Goal: Task Accomplishment & Management: Manage account settings

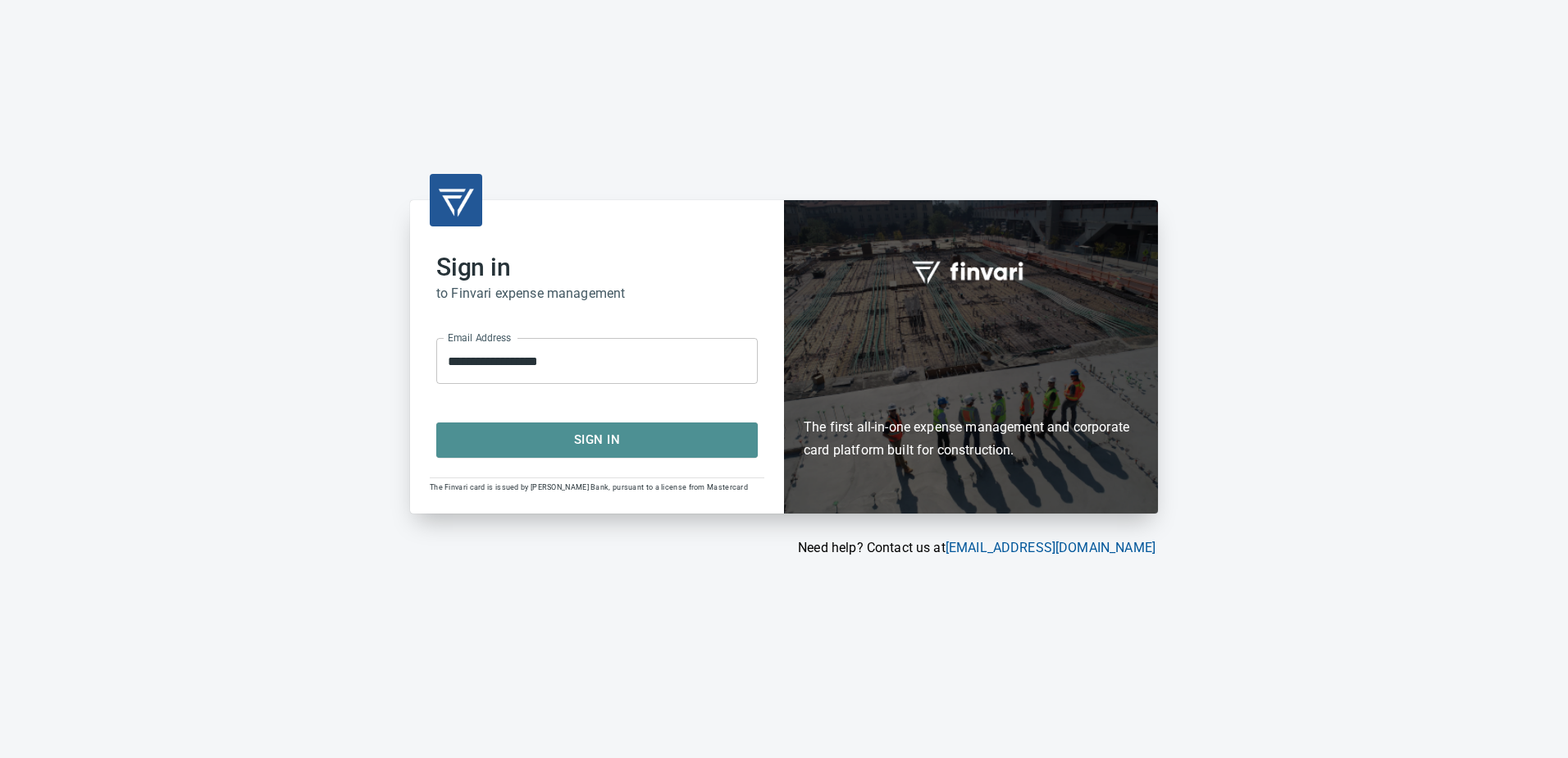
drag, startPoint x: 701, startPoint y: 454, endPoint x: 717, endPoint y: 463, distance: 18.4
click at [702, 452] on button "Sign In" at bounding box center [597, 440] width 322 height 35
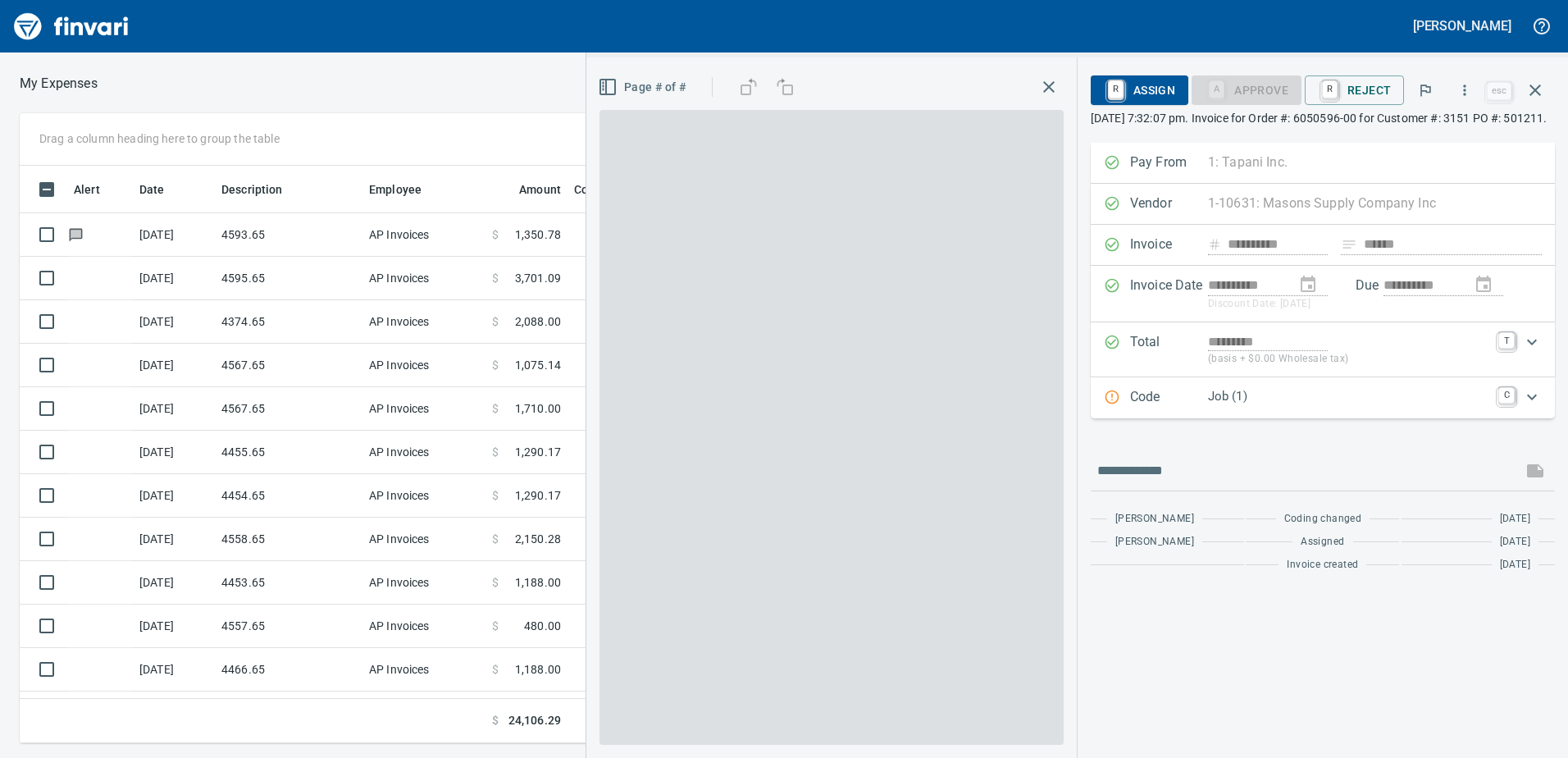
scroll to position [2, 2]
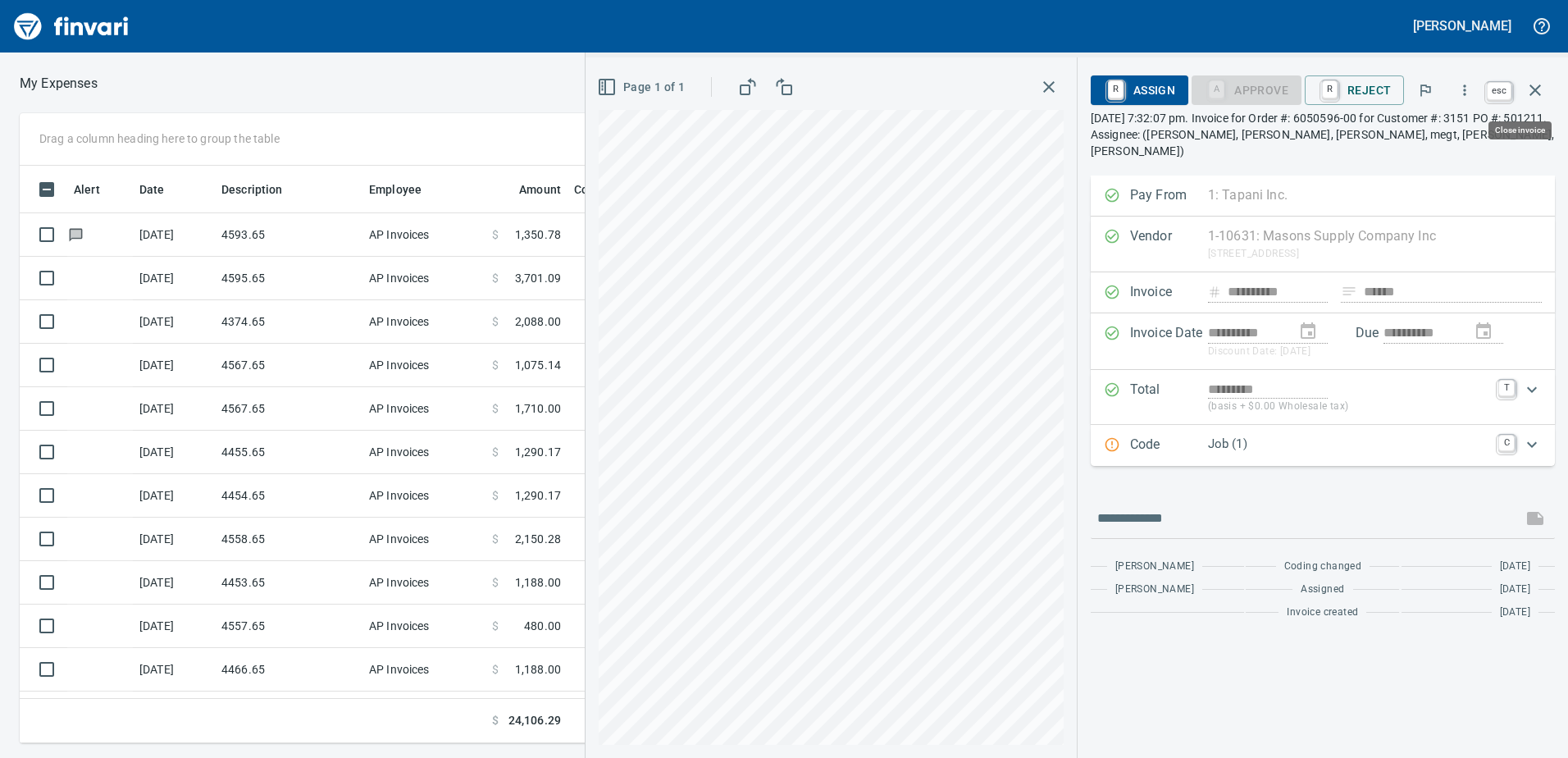
click at [1540, 88] on icon "button" at bounding box center [1535, 90] width 20 height 20
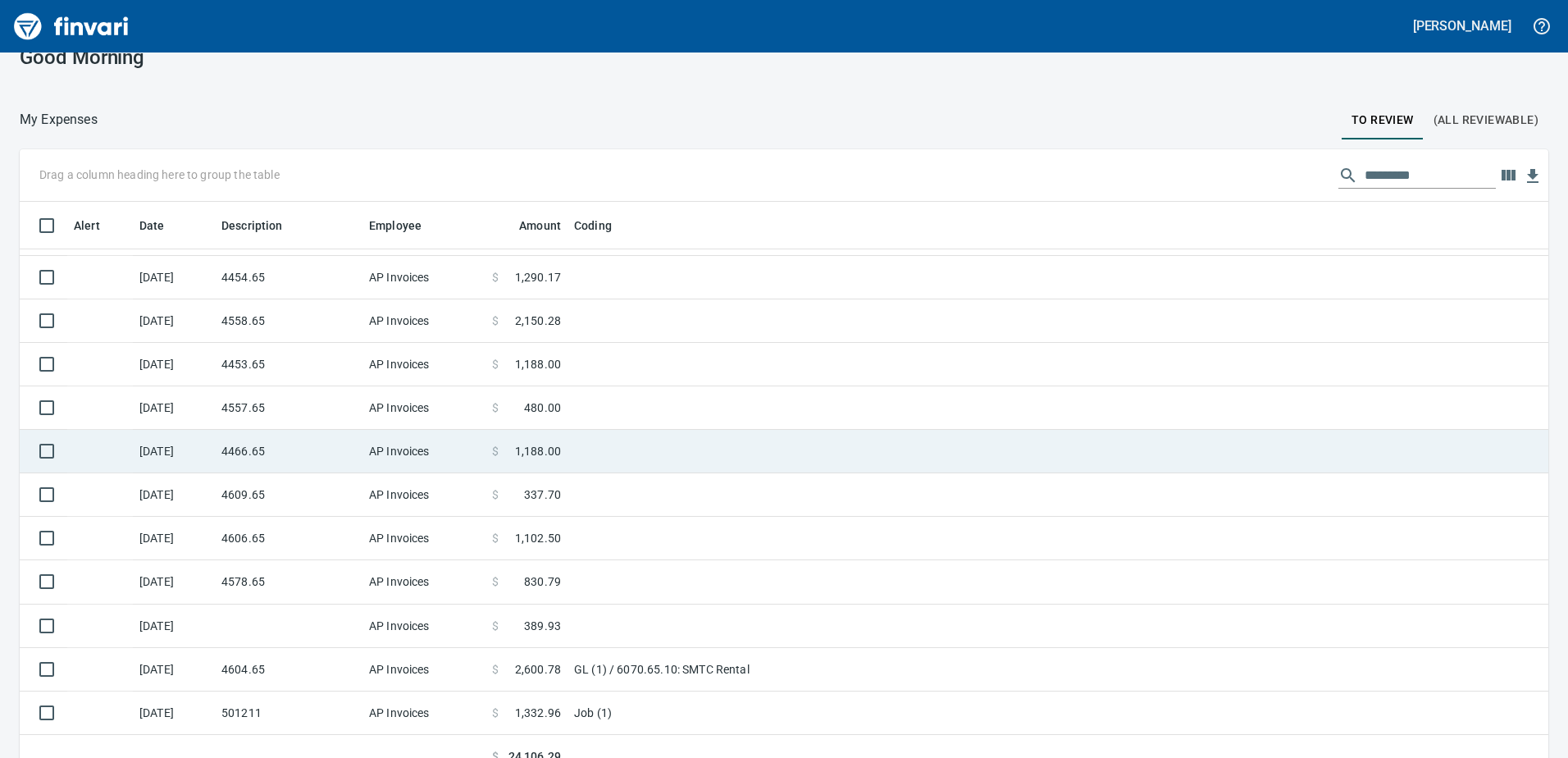
scroll to position [48, 0]
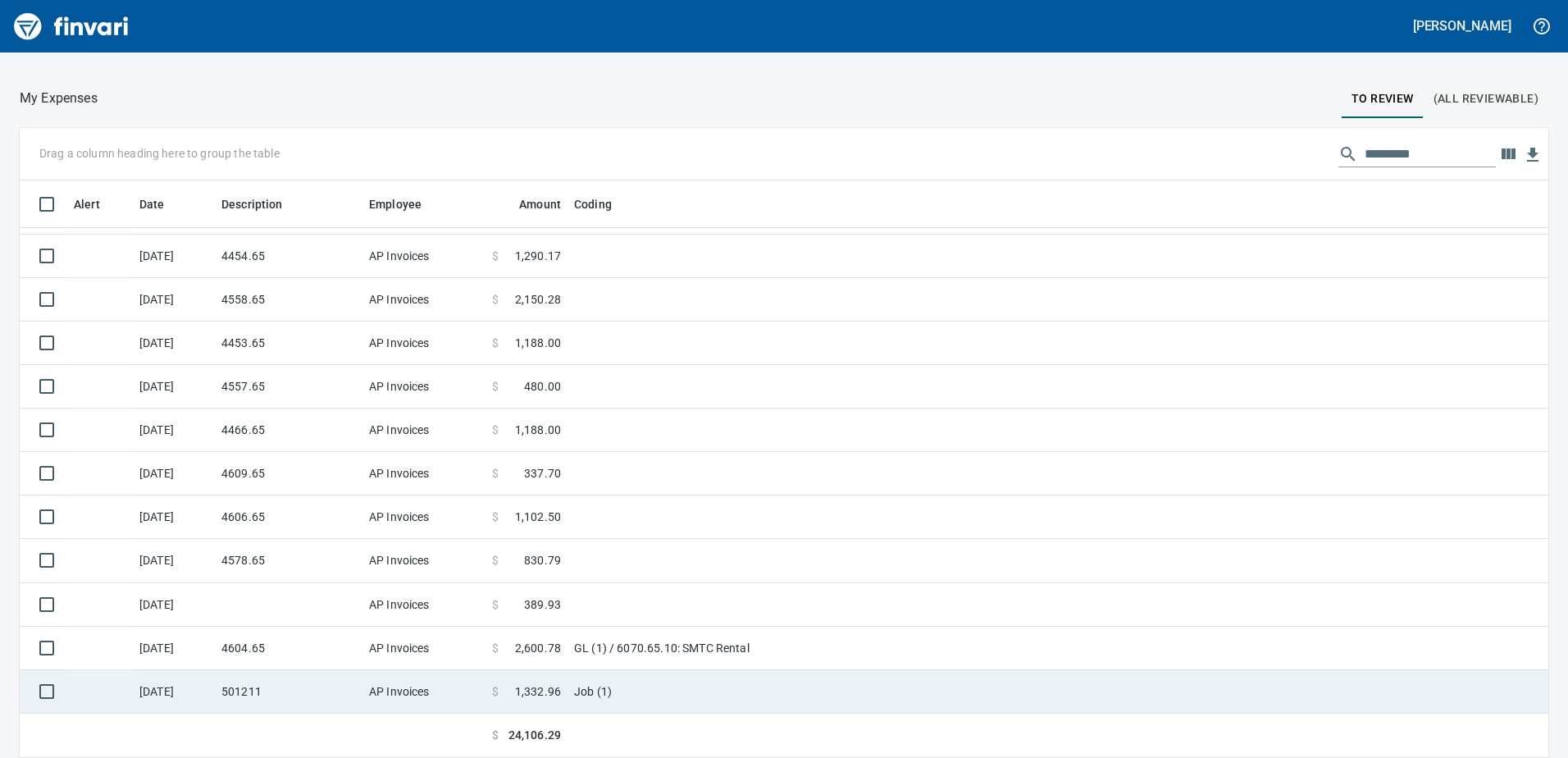
click at [373, 680] on td "AP Invoices" at bounding box center [424, 692] width 123 height 44
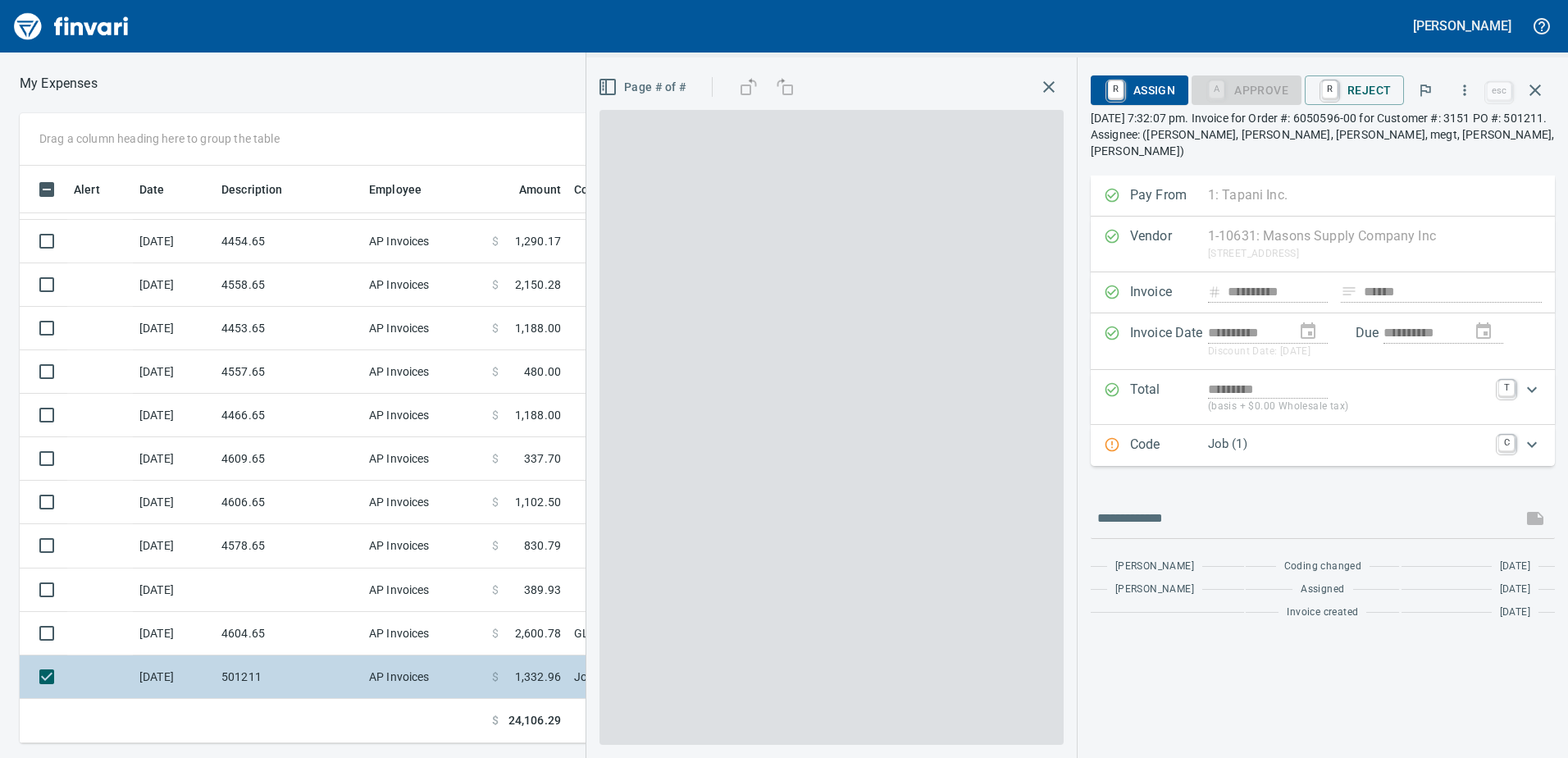
scroll to position [565, 1094]
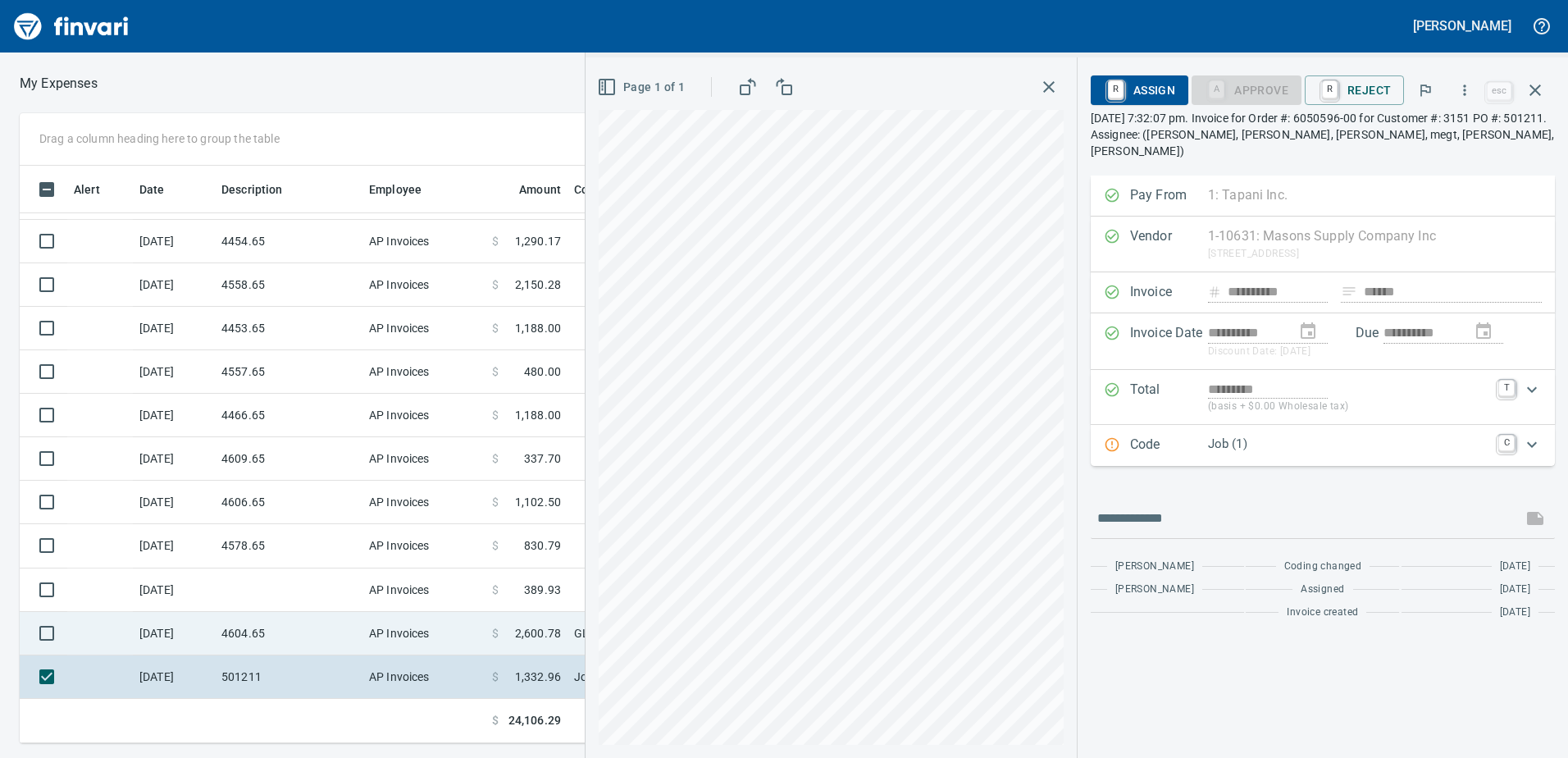
click at [320, 625] on td "4604.65" at bounding box center [289, 633] width 148 height 44
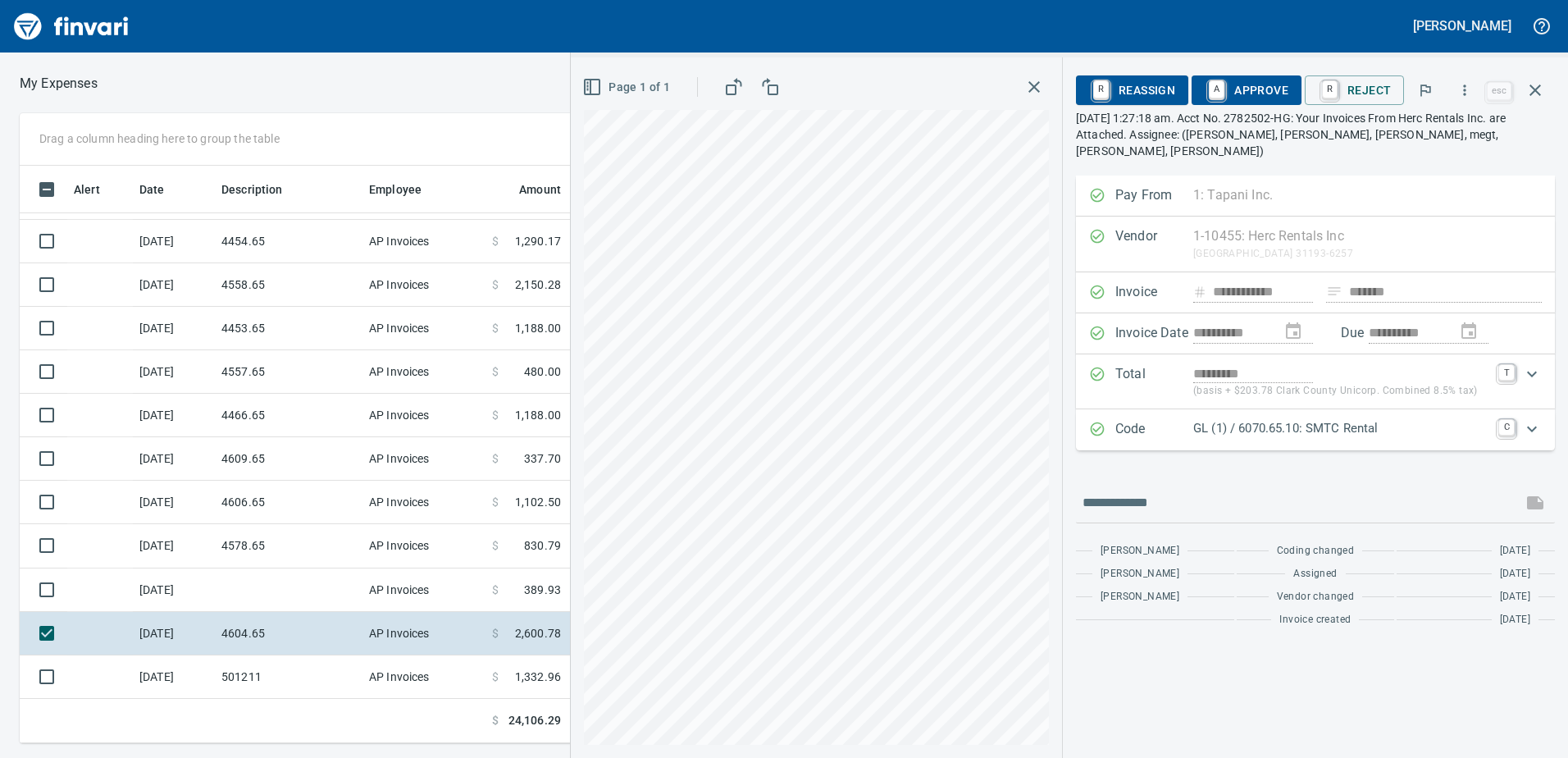
click at [1252, 83] on span "A Approve" at bounding box center [1246, 90] width 83 height 28
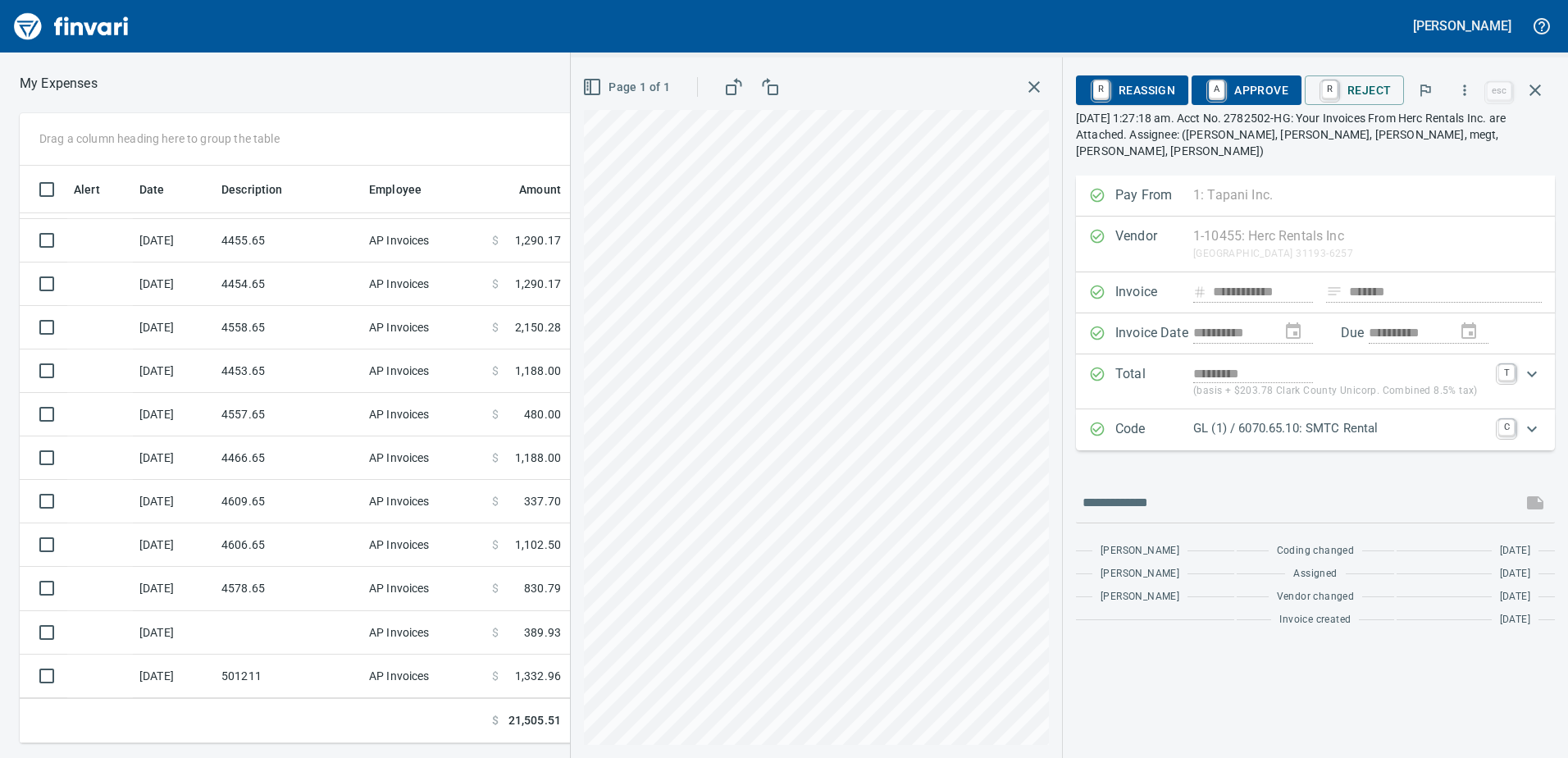
scroll to position [211, 0]
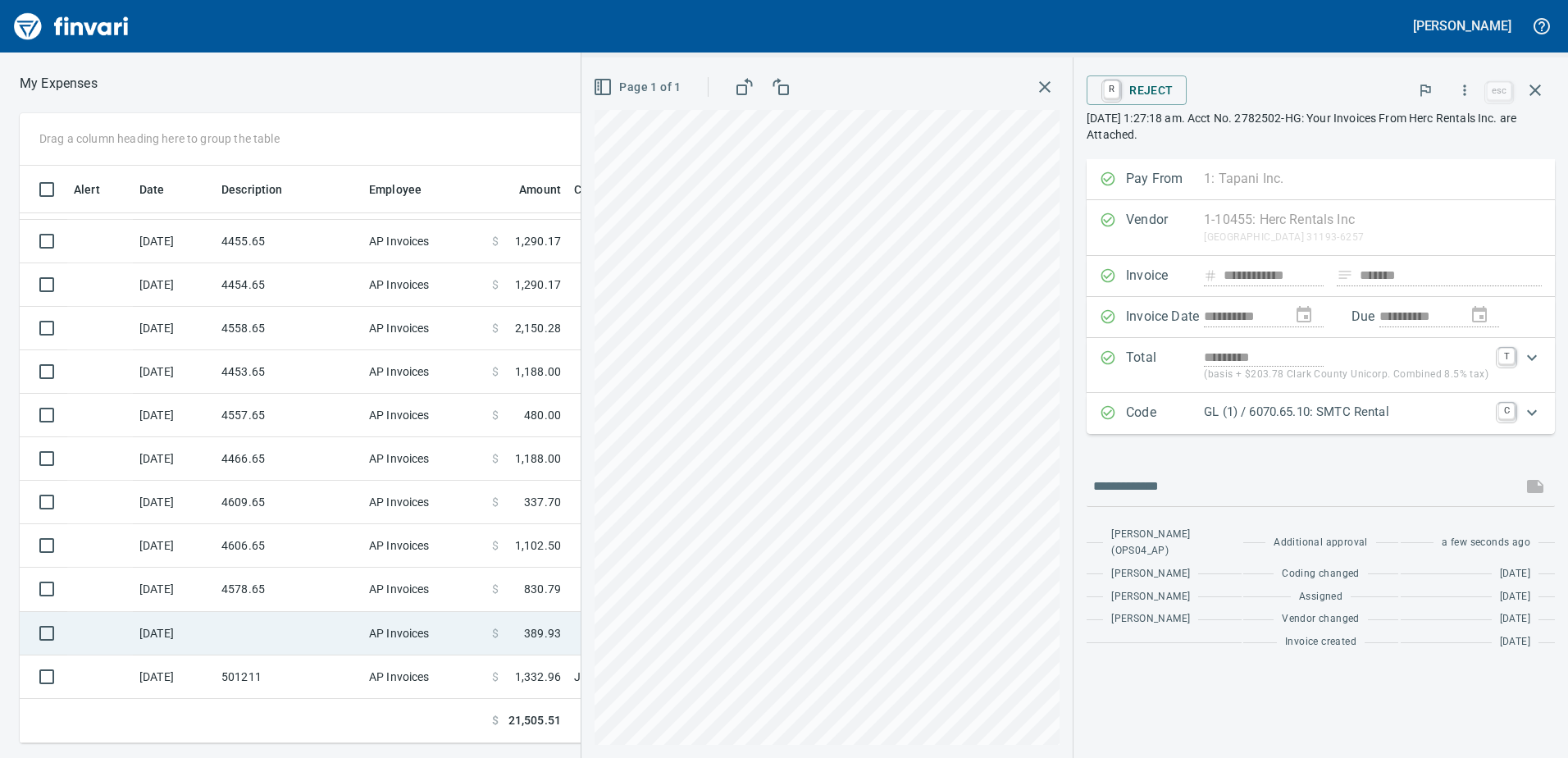
click at [225, 637] on td at bounding box center [289, 633] width 148 height 44
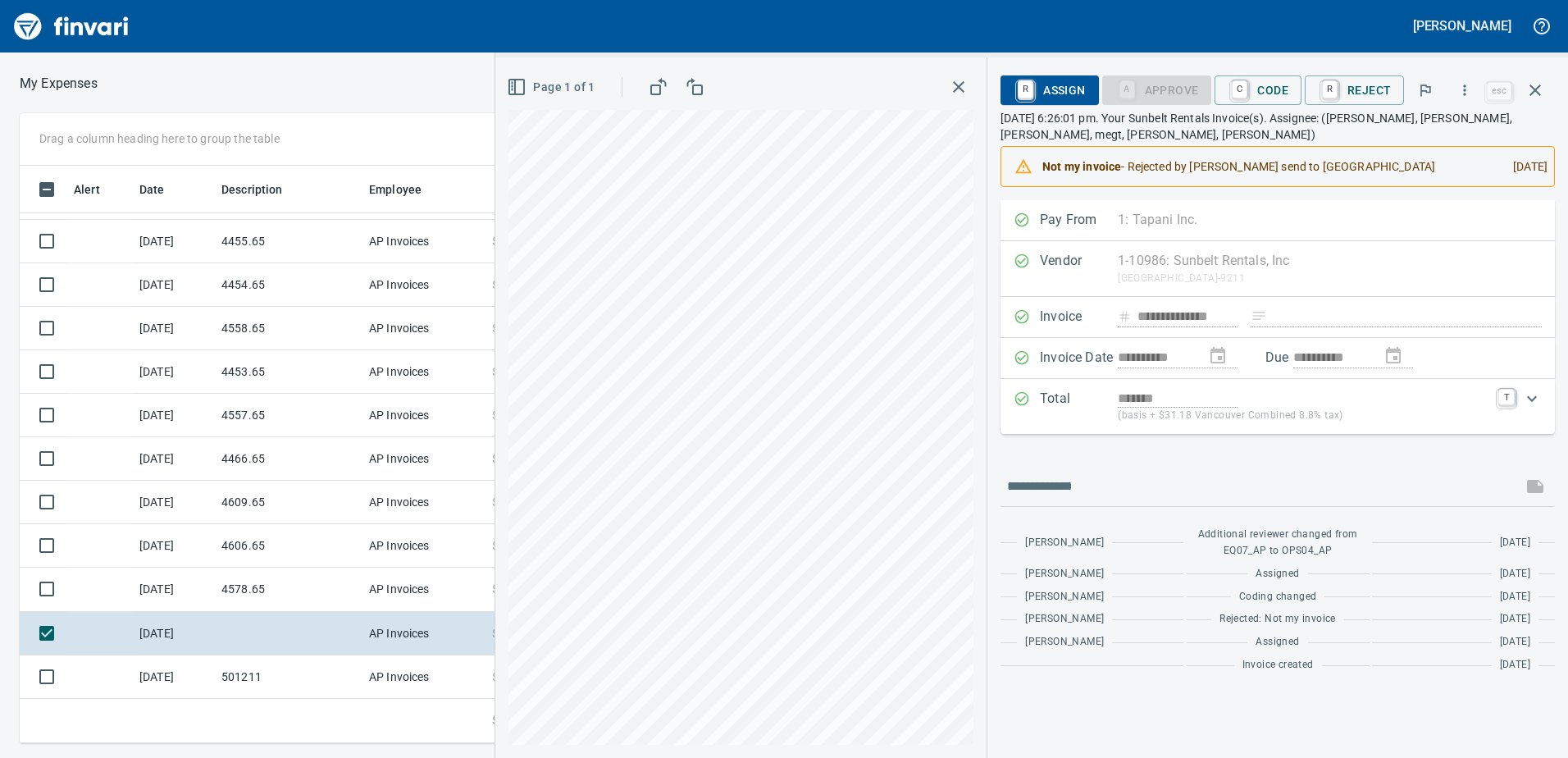
scroll to position [565, 1094]
click at [1256, 84] on span "C Code" at bounding box center [1258, 90] width 61 height 28
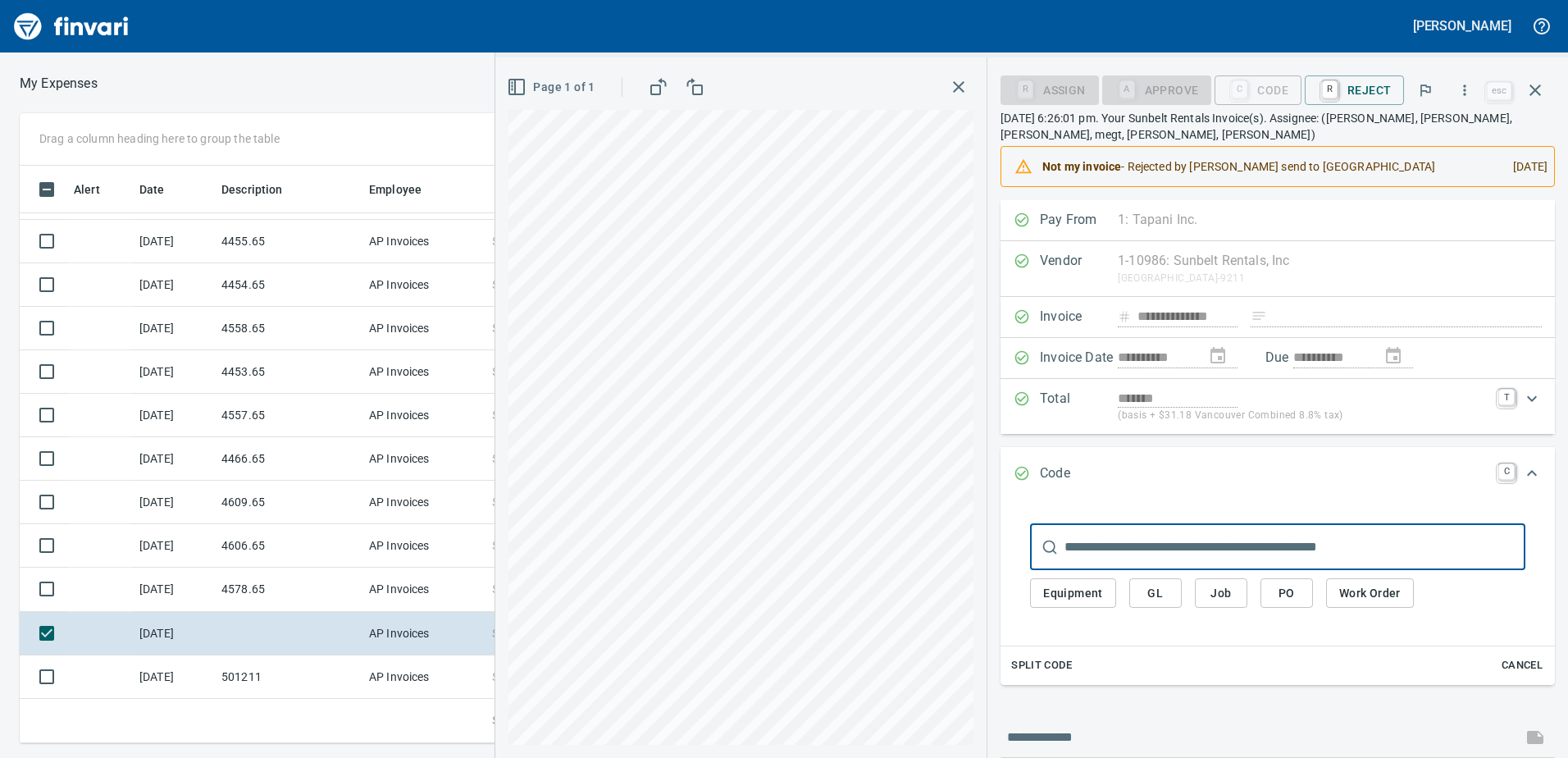
click at [1210, 591] on span "Job" at bounding box center [1221, 593] width 26 height 21
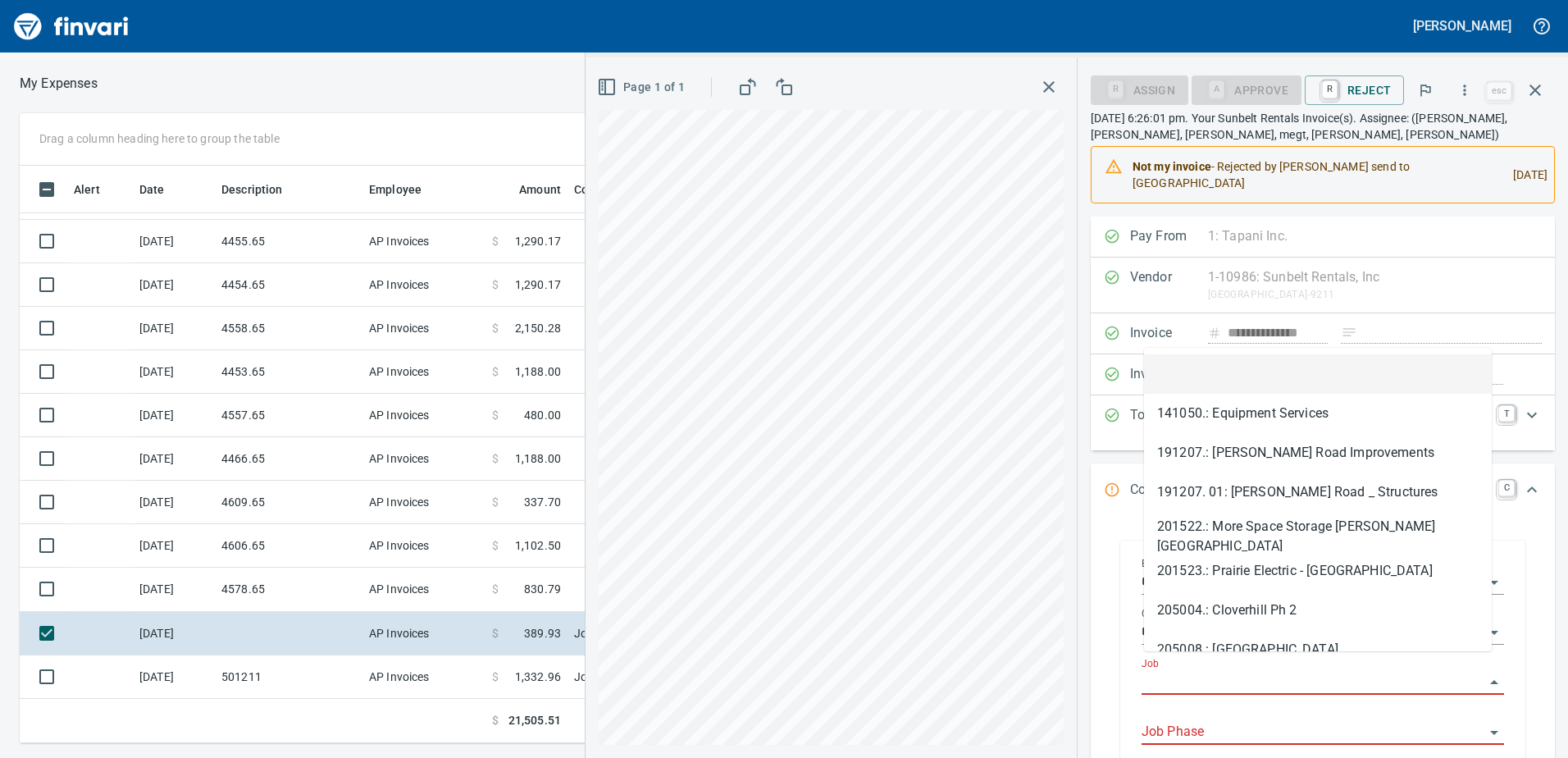
click at [1264, 671] on input "Job" at bounding box center [1312, 683] width 343 height 23
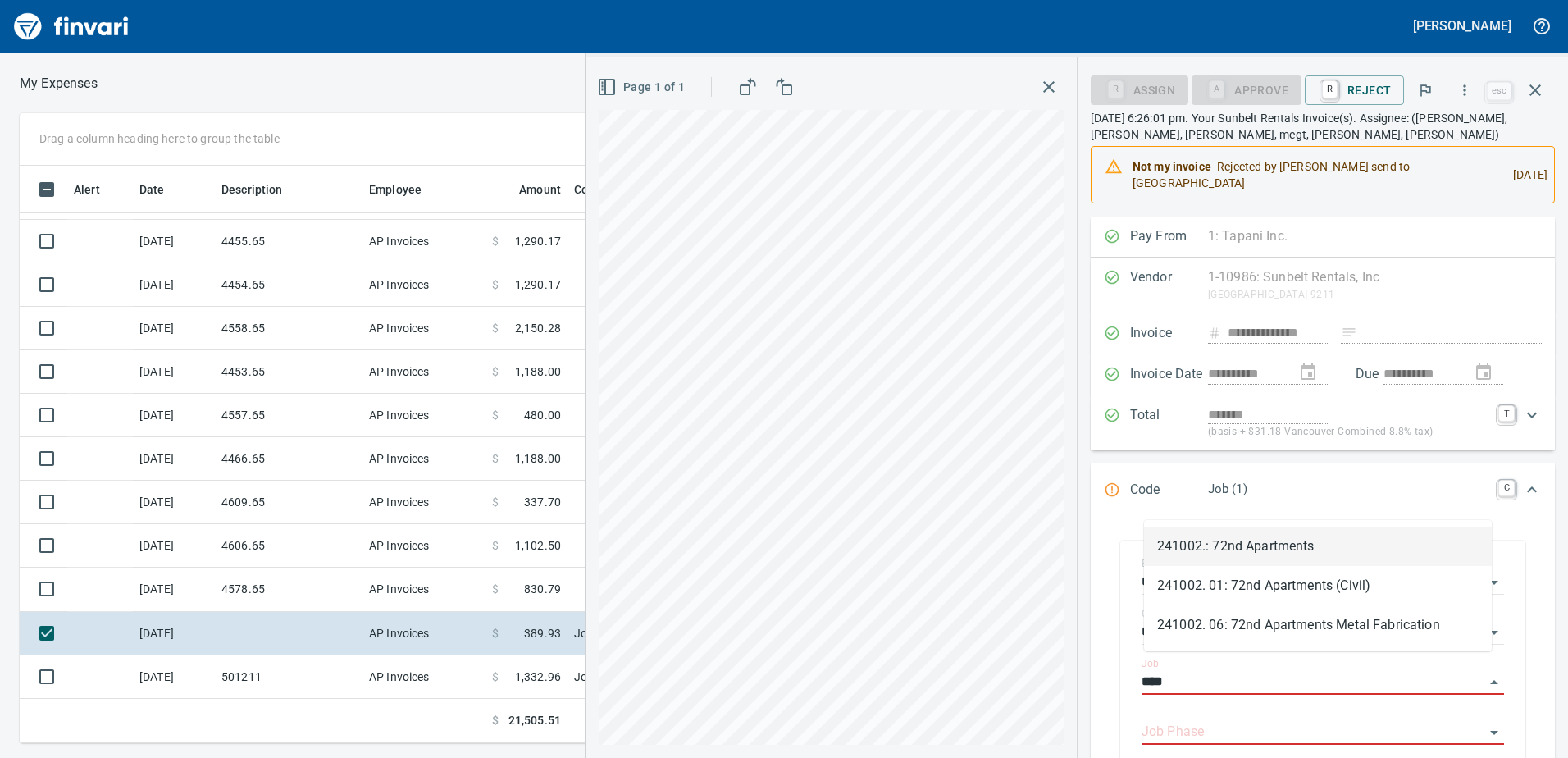
click at [1237, 553] on li "241002.: 72nd Apartments" at bounding box center [1317, 547] width 348 height 40
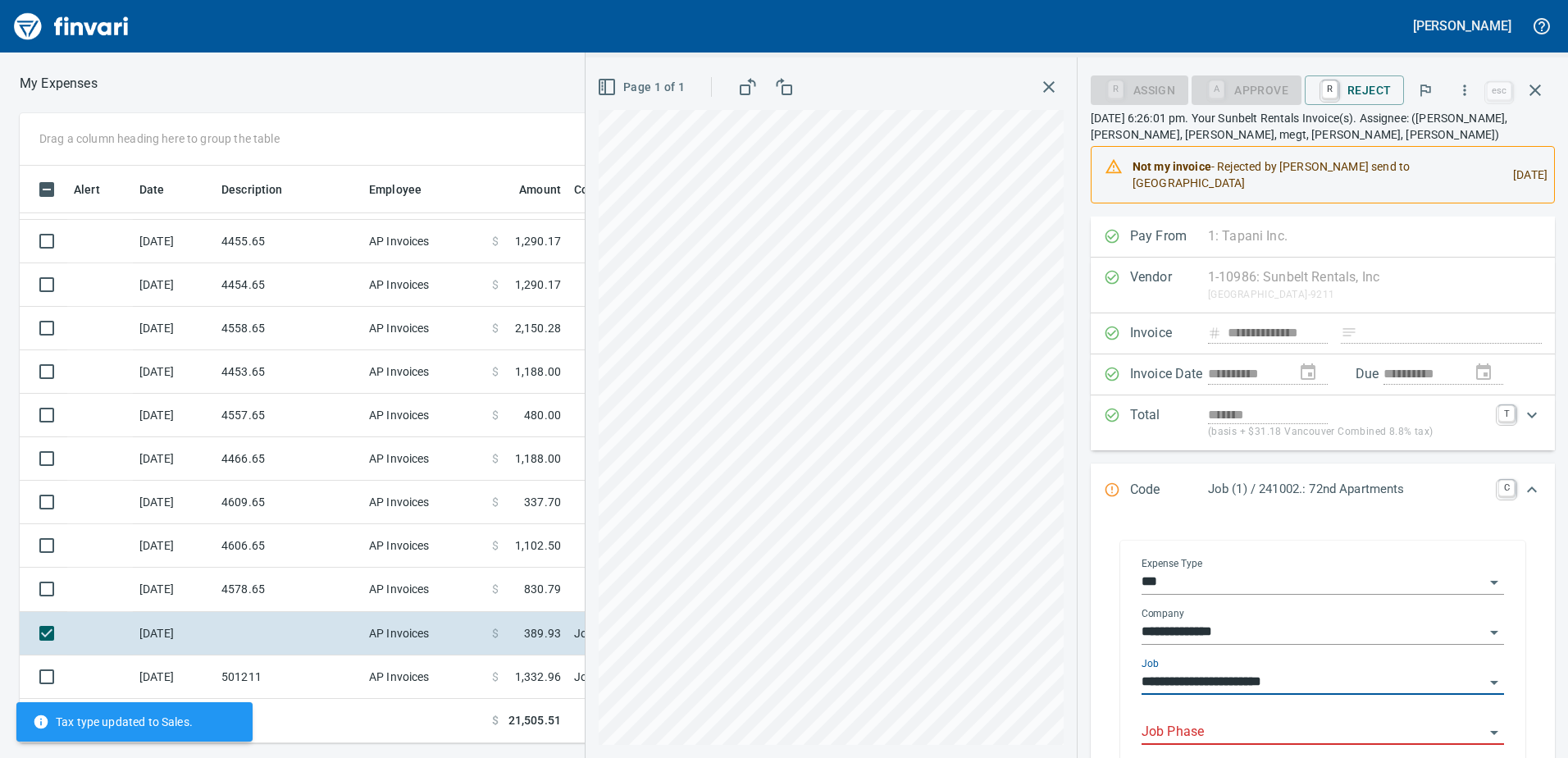
click at [1209, 721] on input "Job Phase" at bounding box center [1312, 732] width 343 height 23
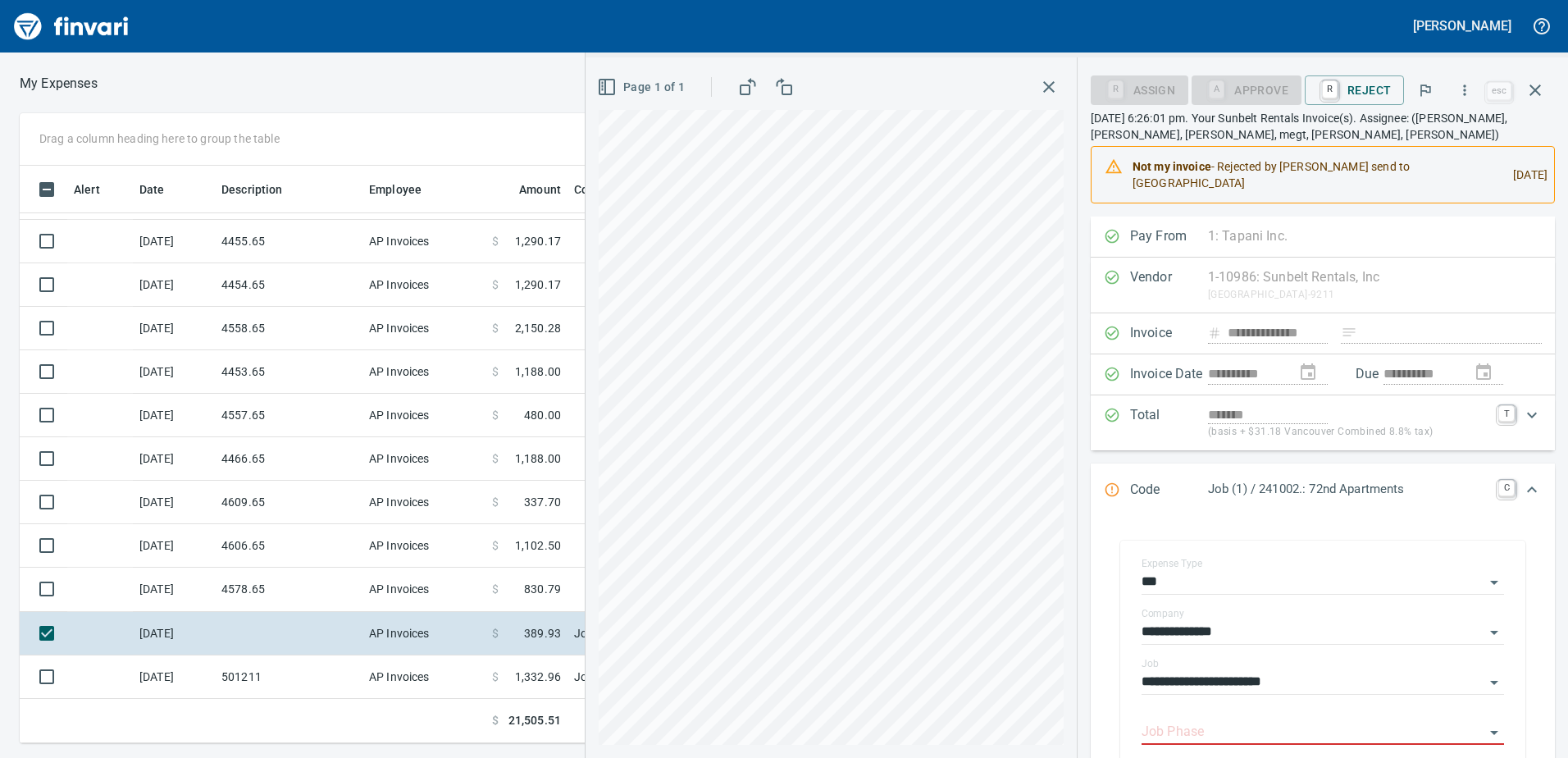
click at [1537, 558] on div "**********" at bounding box center [1322, 688] width 464 height 340
click at [1340, 626] on input "**********" at bounding box center [1312, 633] width 343 height 23
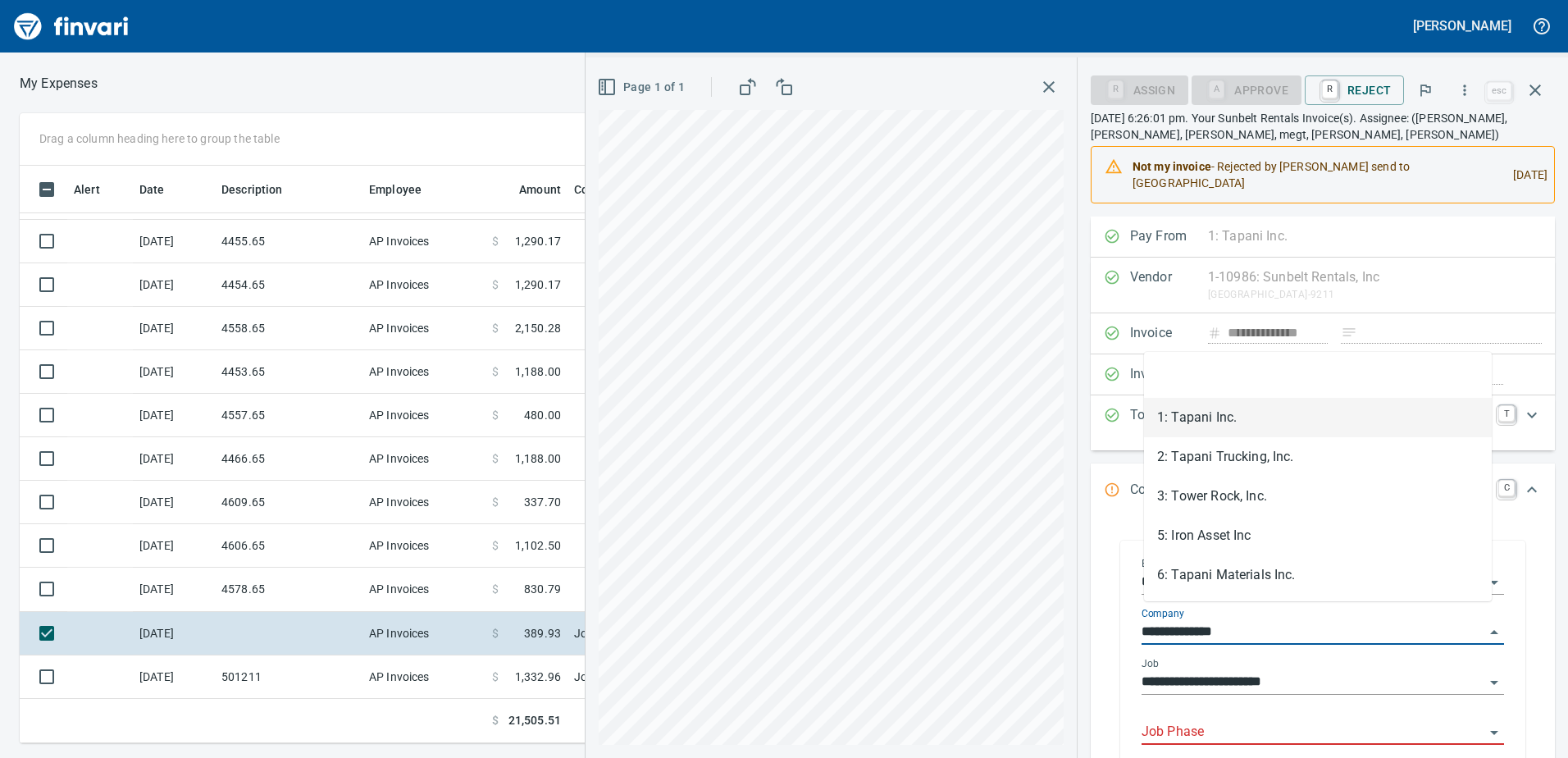
click at [1340, 626] on input "**********" at bounding box center [1312, 633] width 343 height 23
click at [1329, 658] on div "**********" at bounding box center [1322, 676] width 363 height 37
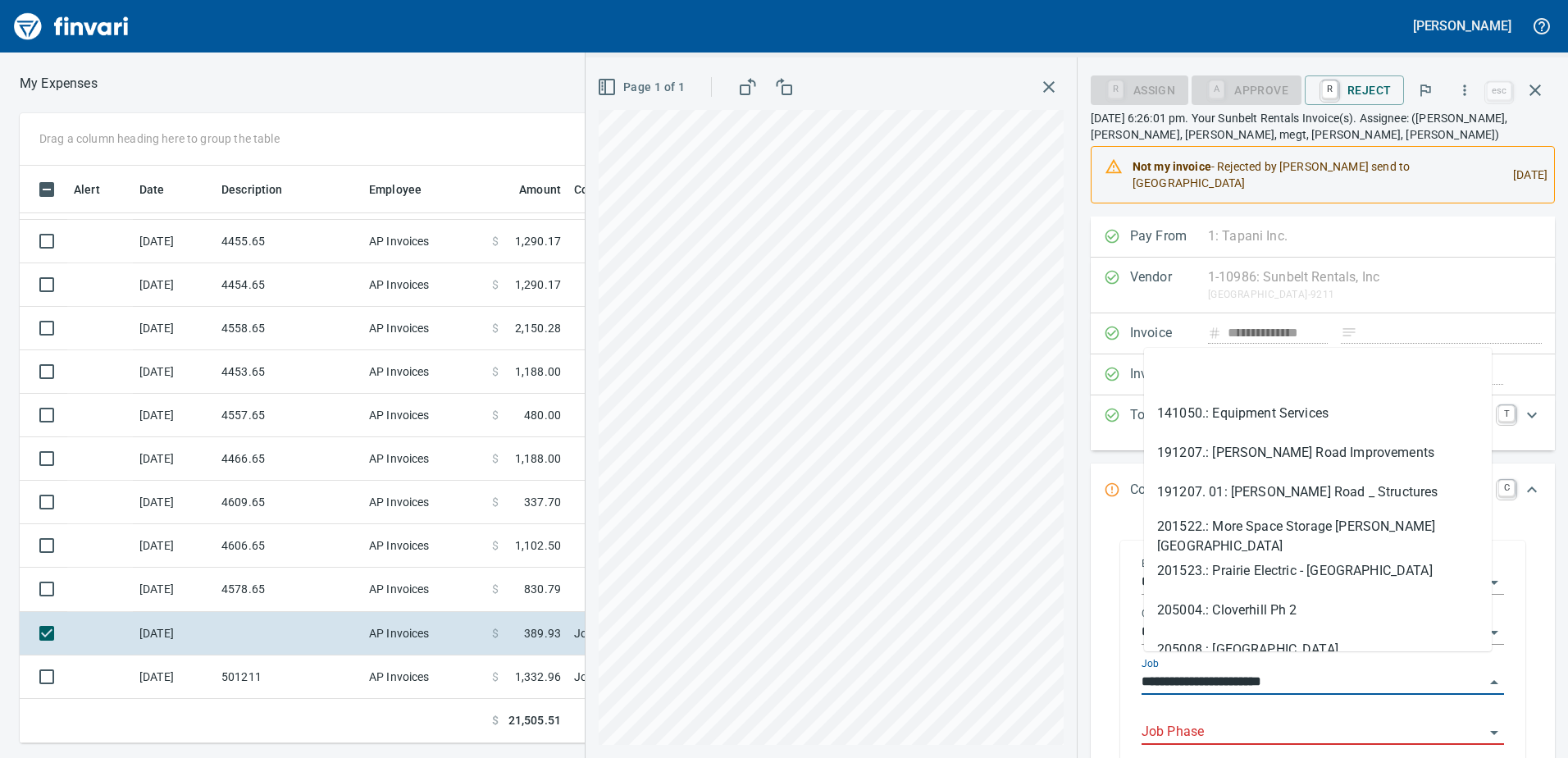
click at [1337, 672] on input "**********" at bounding box center [1312, 683] width 343 height 23
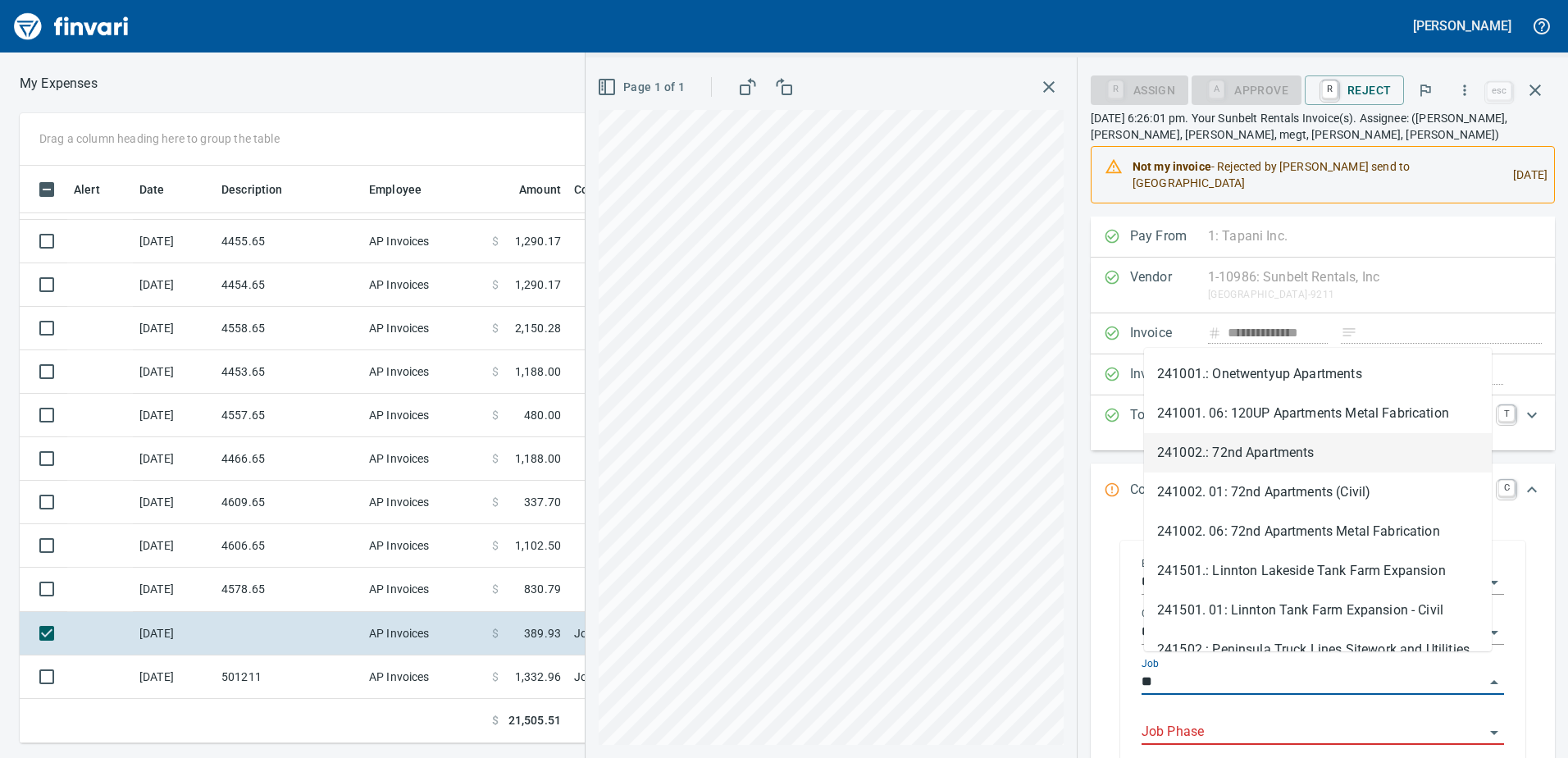
type input "*"
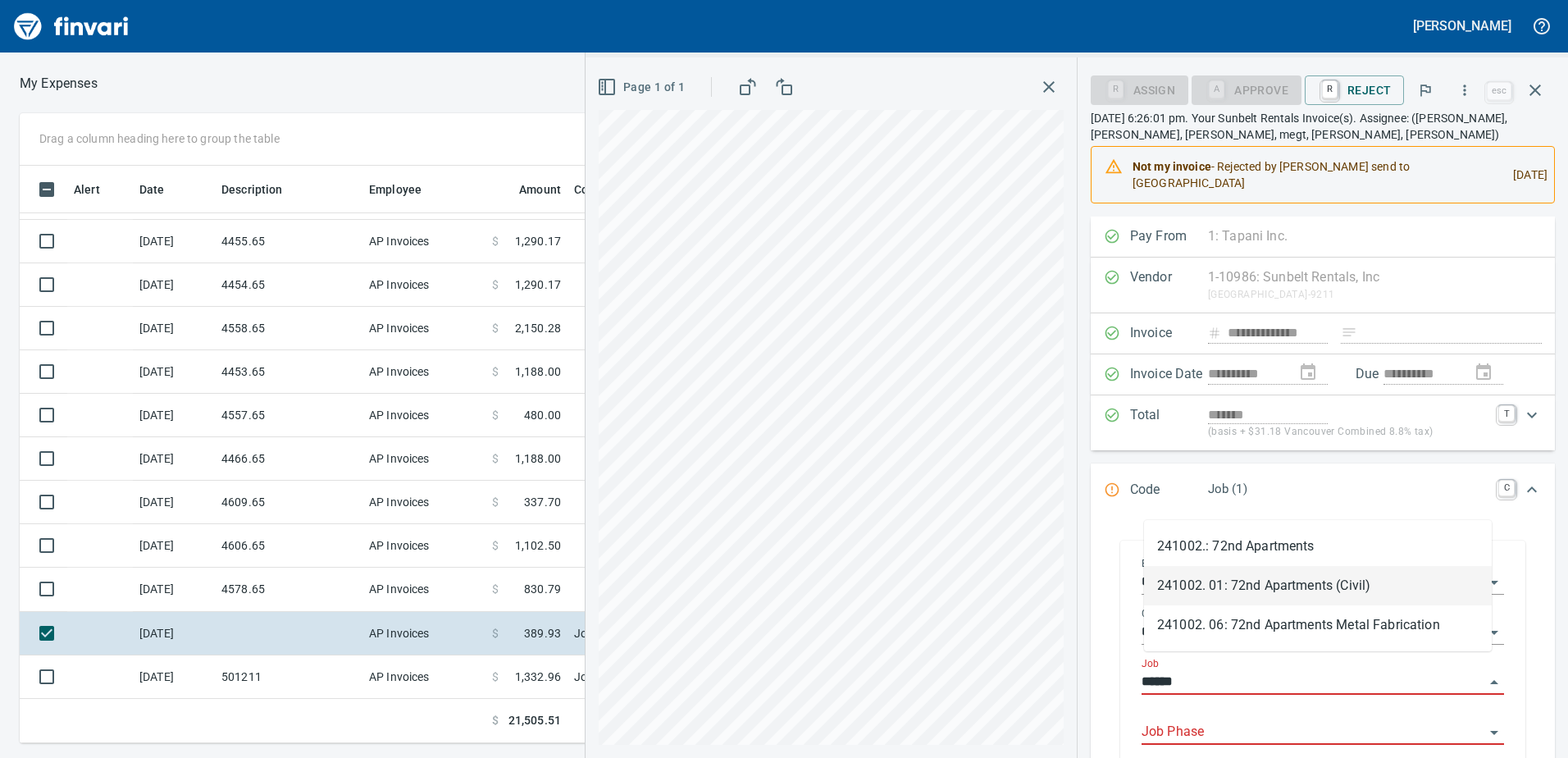
click at [1298, 588] on li "241002. 01: 72nd Apartments (Civil)" at bounding box center [1317, 586] width 348 height 40
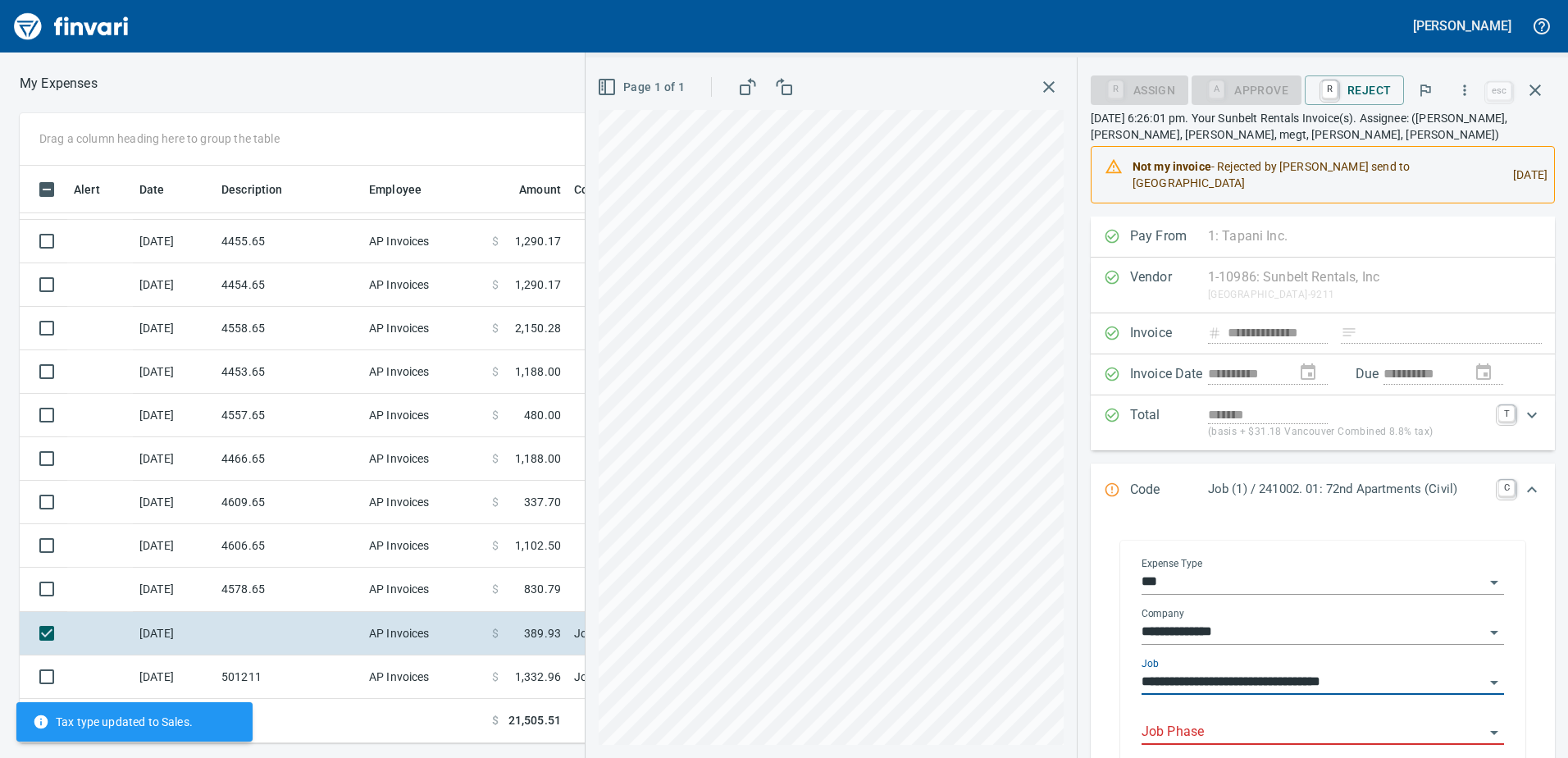
type input "**********"
click at [1214, 721] on input "Job Phase" at bounding box center [1312, 732] width 343 height 23
click at [1259, 685] on li "1013. .: Cleanup/Punchlist" at bounding box center [1317, 676] width 348 height 40
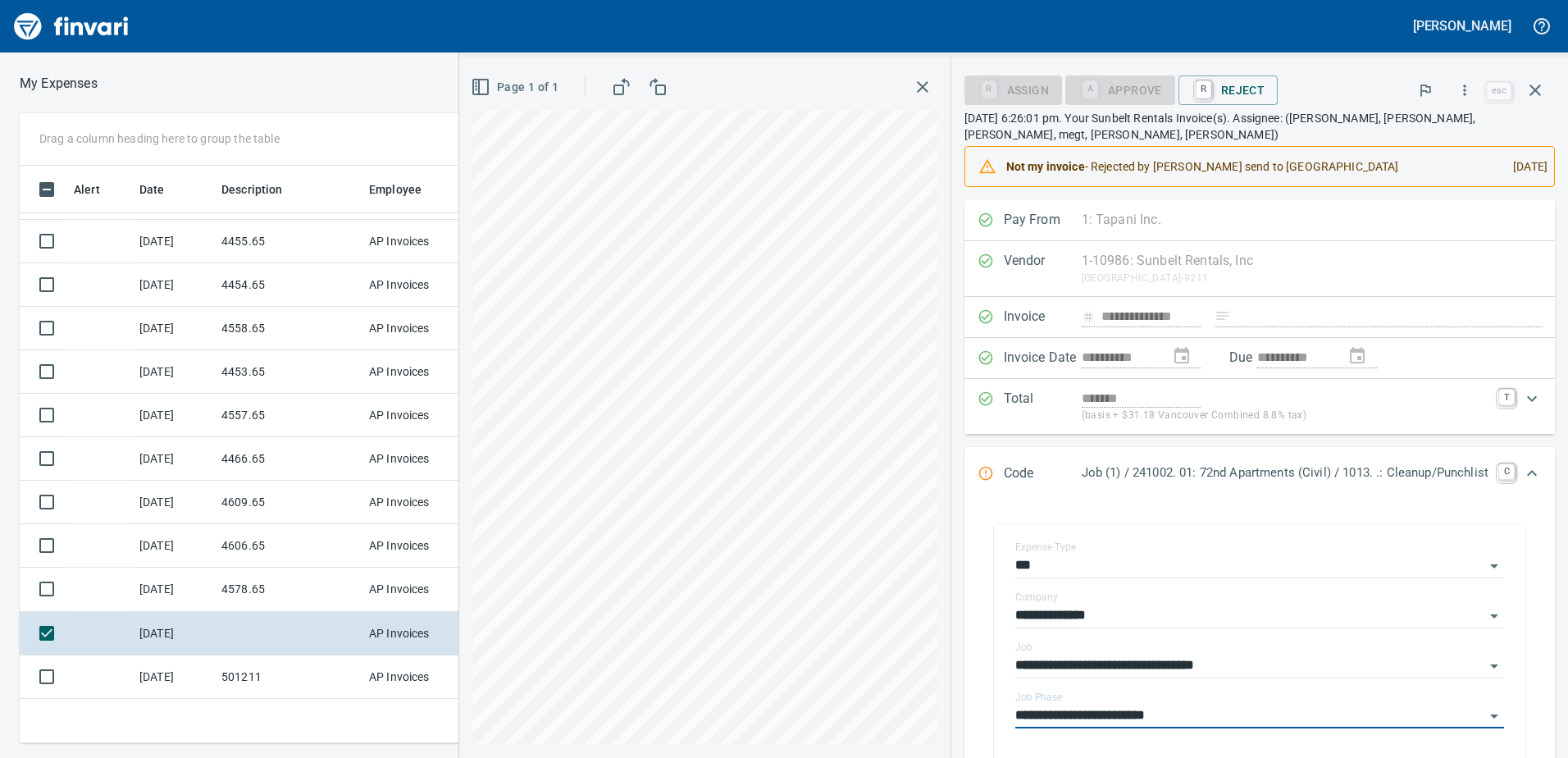
type input "**********"
click at [1523, 477] on icon "Expand" at bounding box center [1532, 473] width 20 height 20
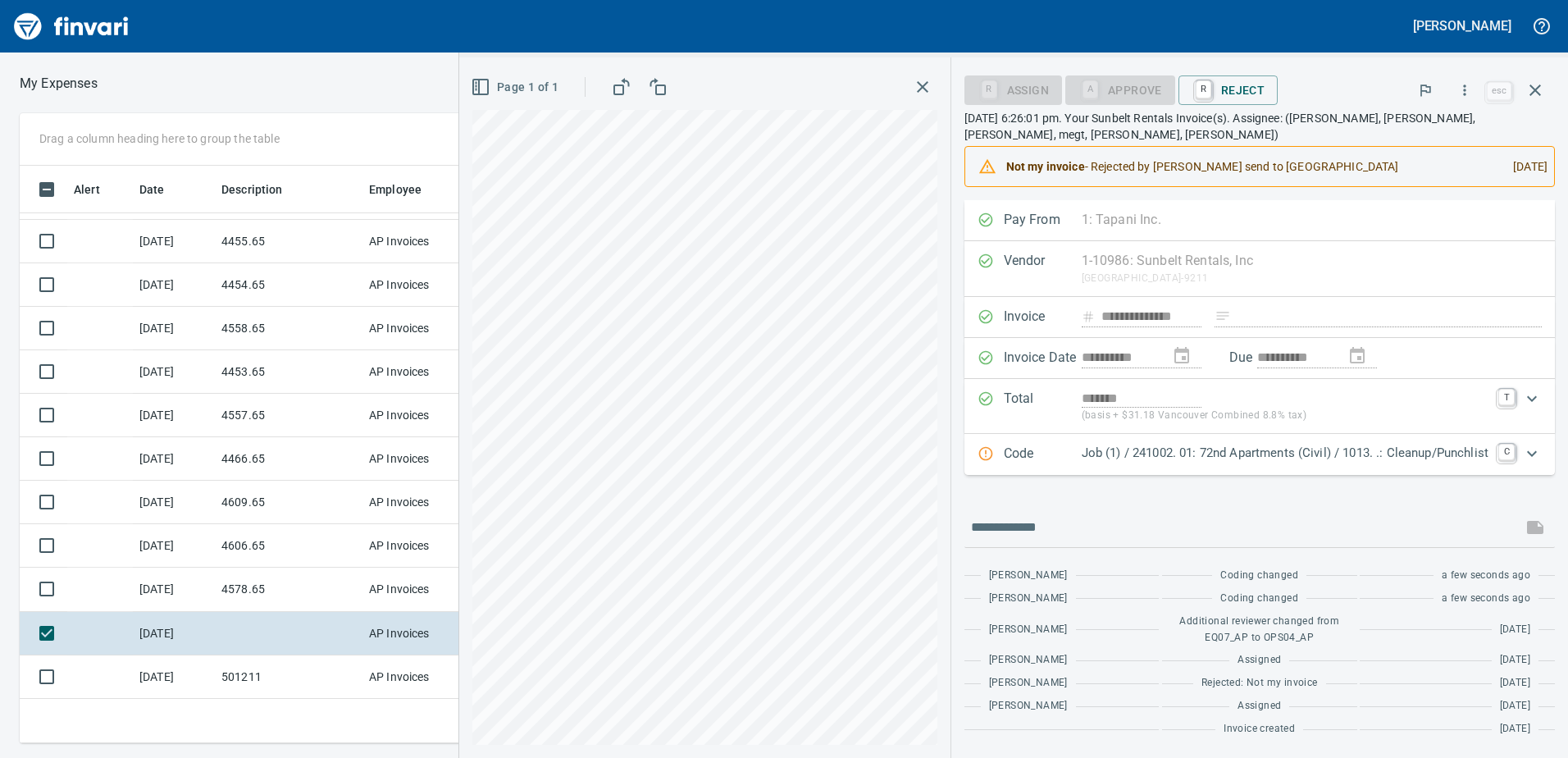
click at [1535, 448] on icon "Expand" at bounding box center [1532, 454] width 20 height 20
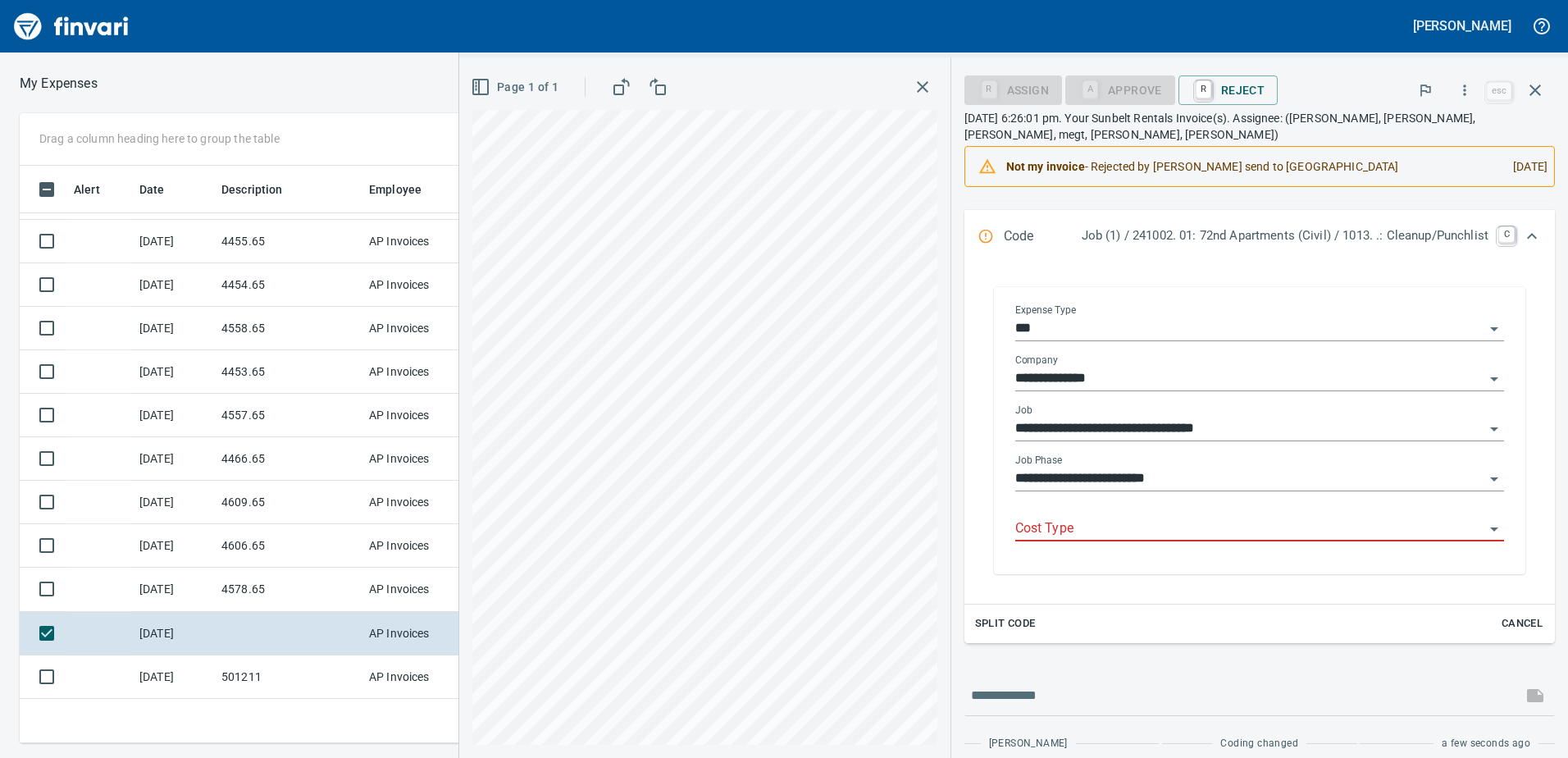
scroll to position [246, 0]
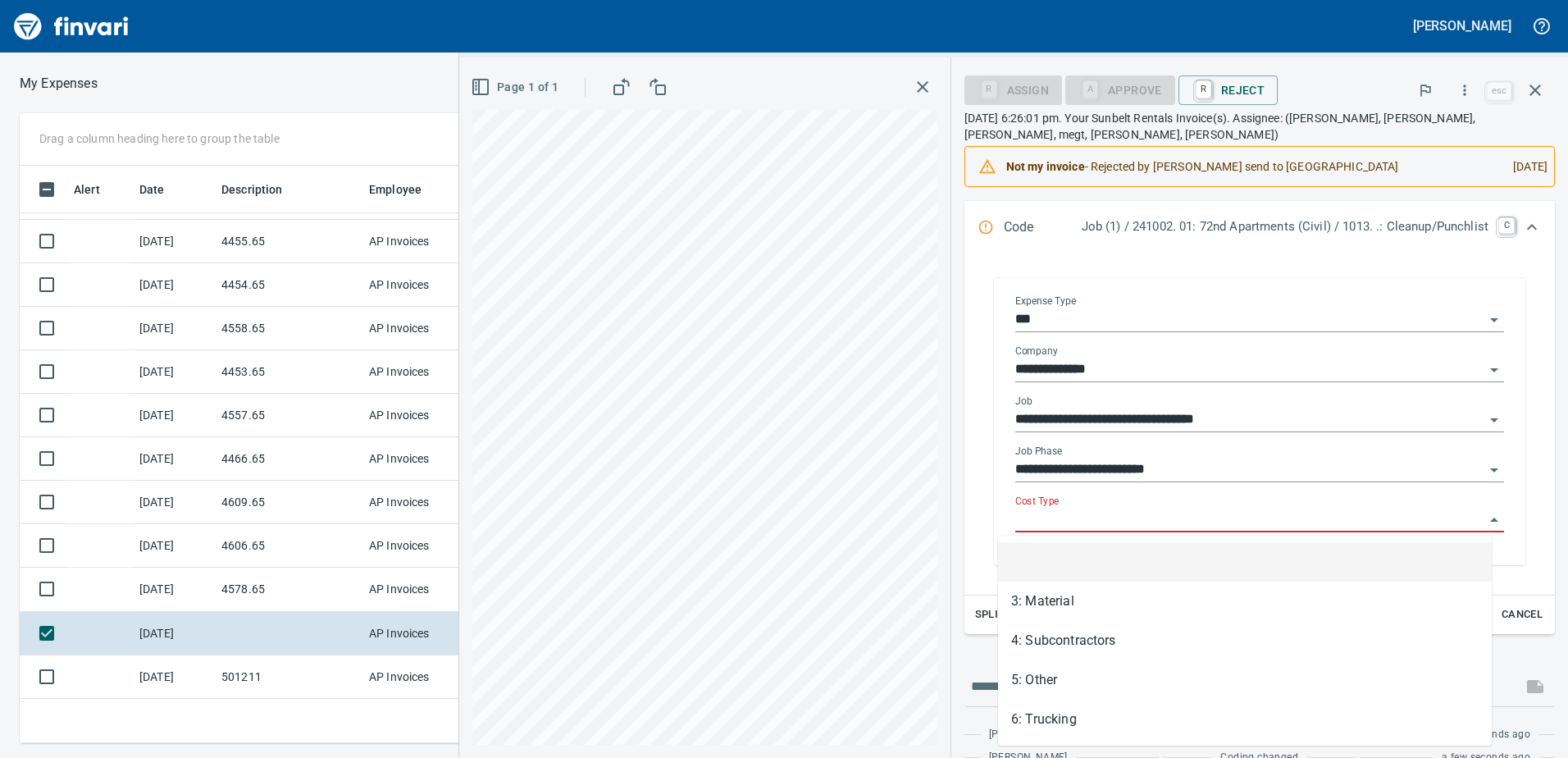
click at [1207, 509] on input "Cost Type" at bounding box center [1249, 520] width 469 height 23
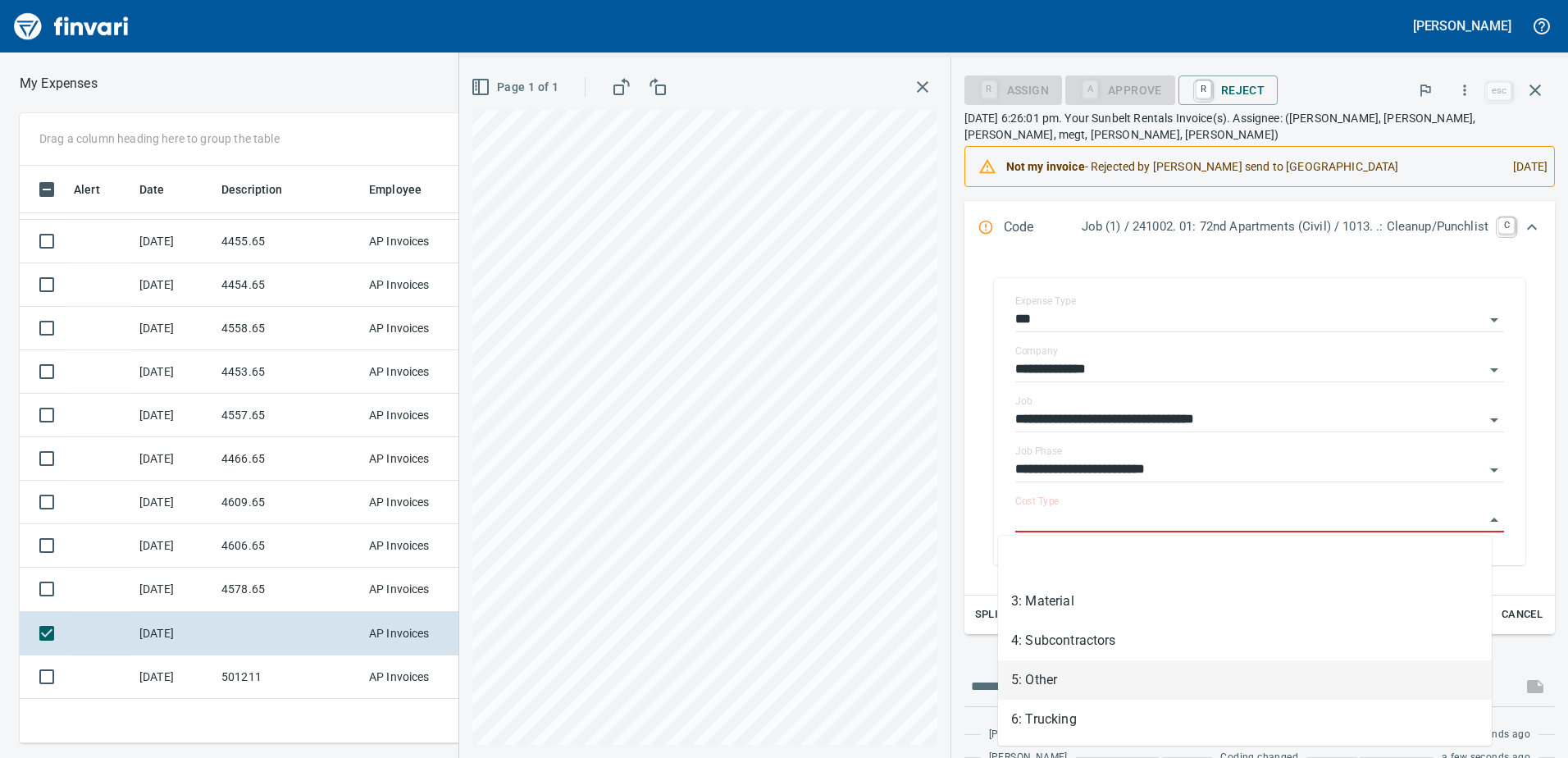
drag, startPoint x: 1075, startPoint y: 690, endPoint x: 1101, endPoint y: 730, distance: 47.7
click at [1075, 689] on li "5: Other" at bounding box center [1244, 680] width 494 height 40
type input "********"
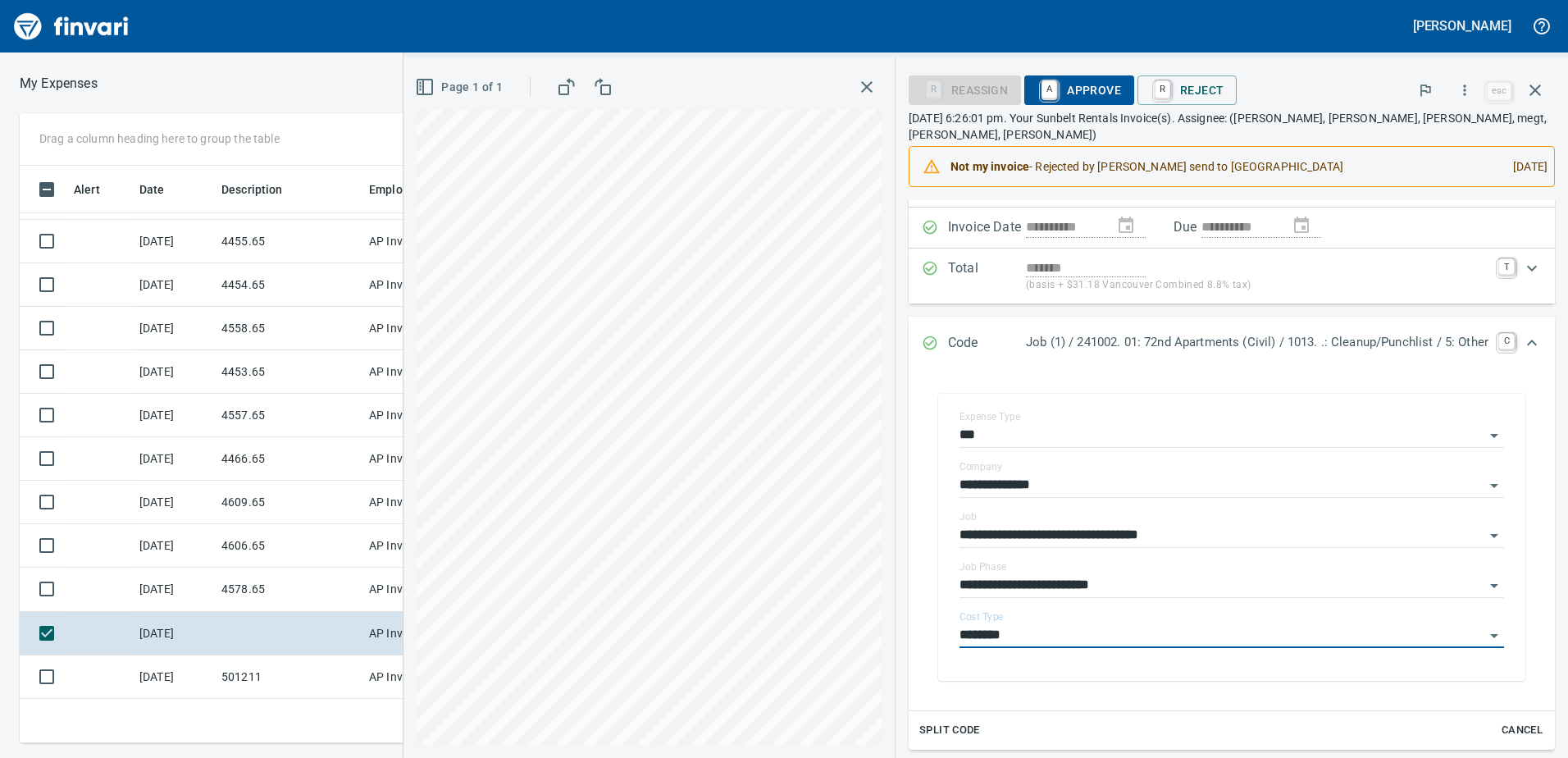
scroll to position [0, 0]
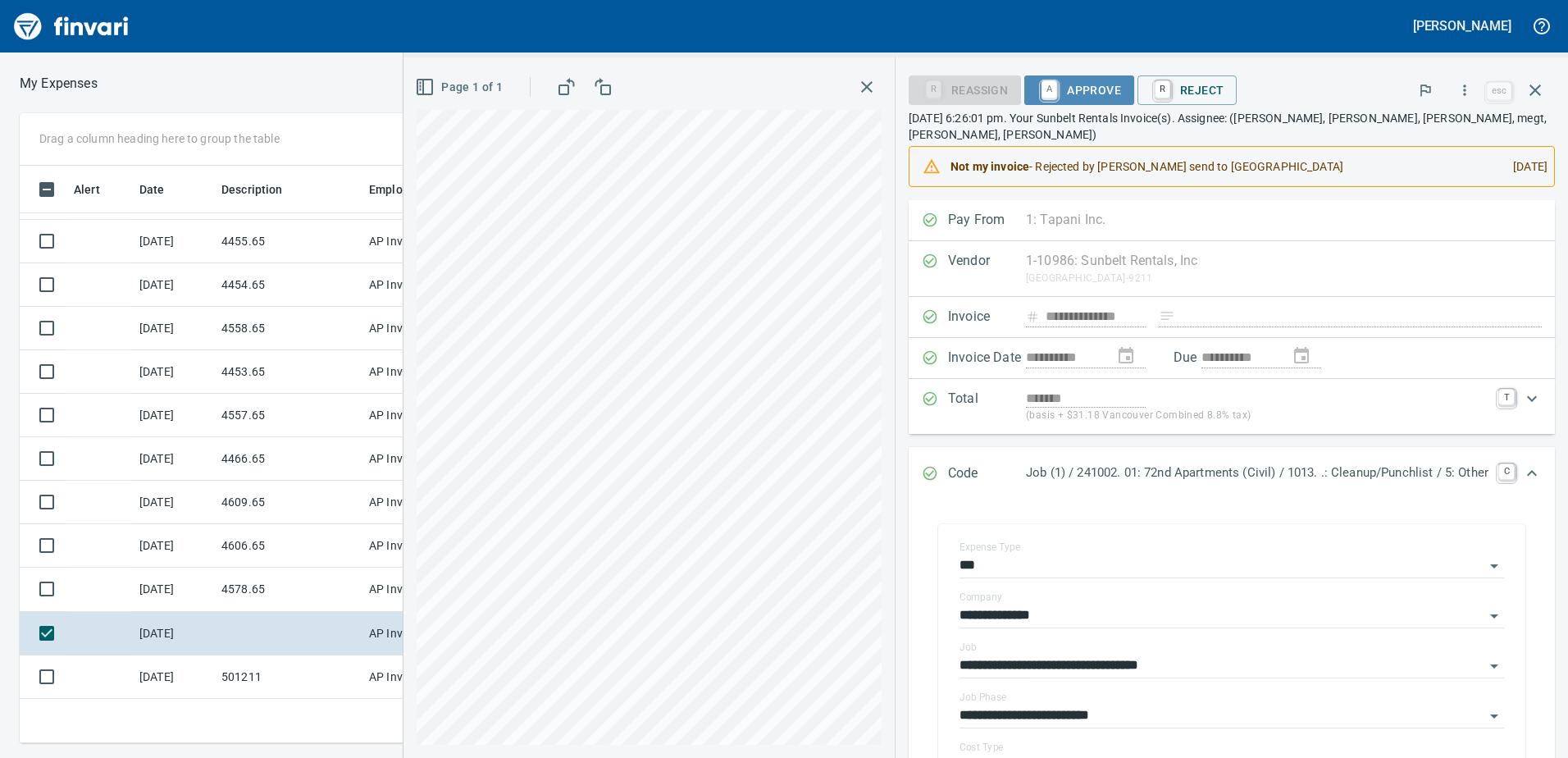
drag, startPoint x: 1068, startPoint y: 86, endPoint x: 1063, endPoint y: 135, distance: 49.3
click at [1070, 89] on span "A Approve" at bounding box center [1078, 90] width 83 height 28
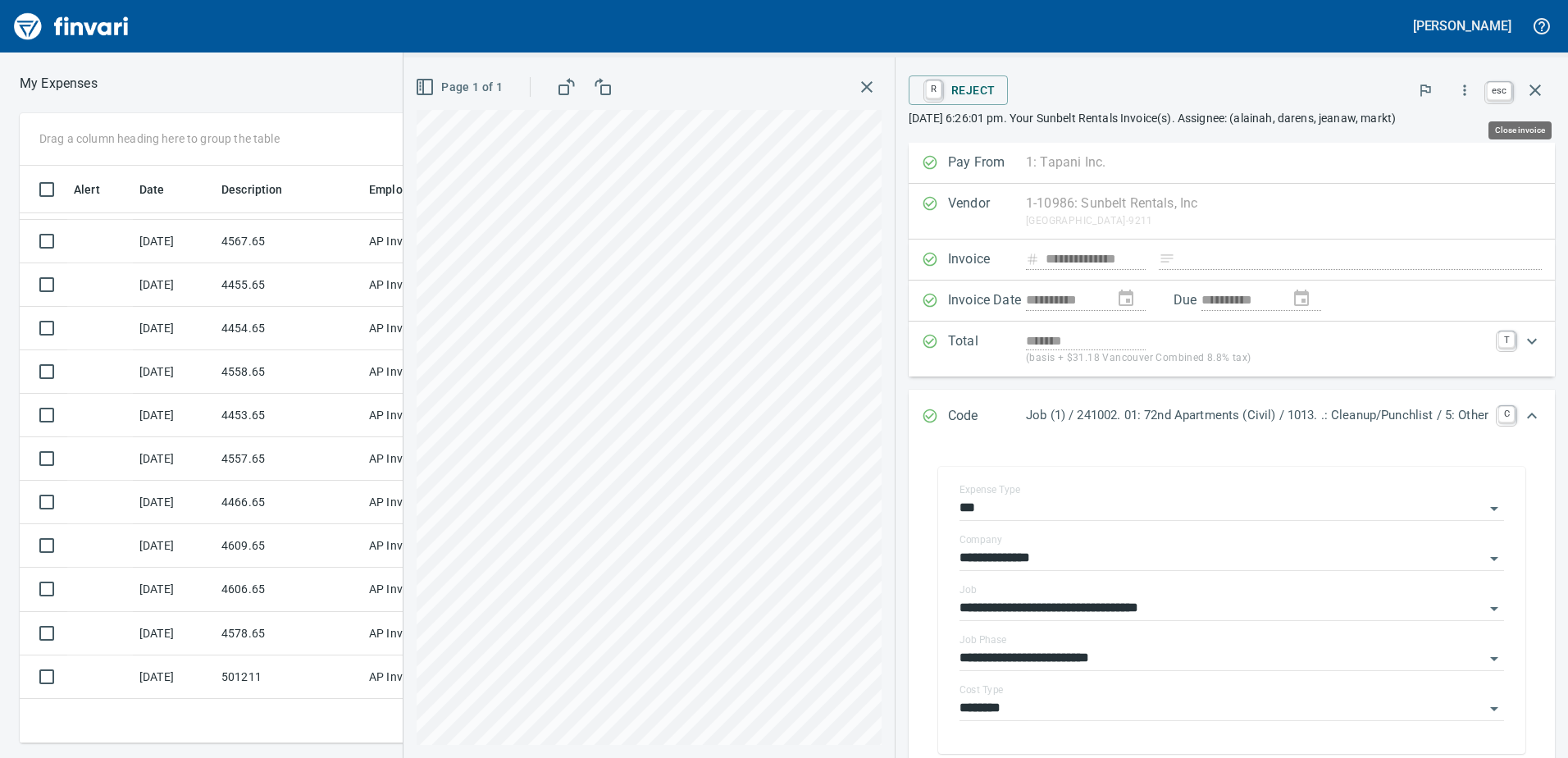
click at [1542, 90] on icon "button" at bounding box center [1535, 90] width 20 height 20
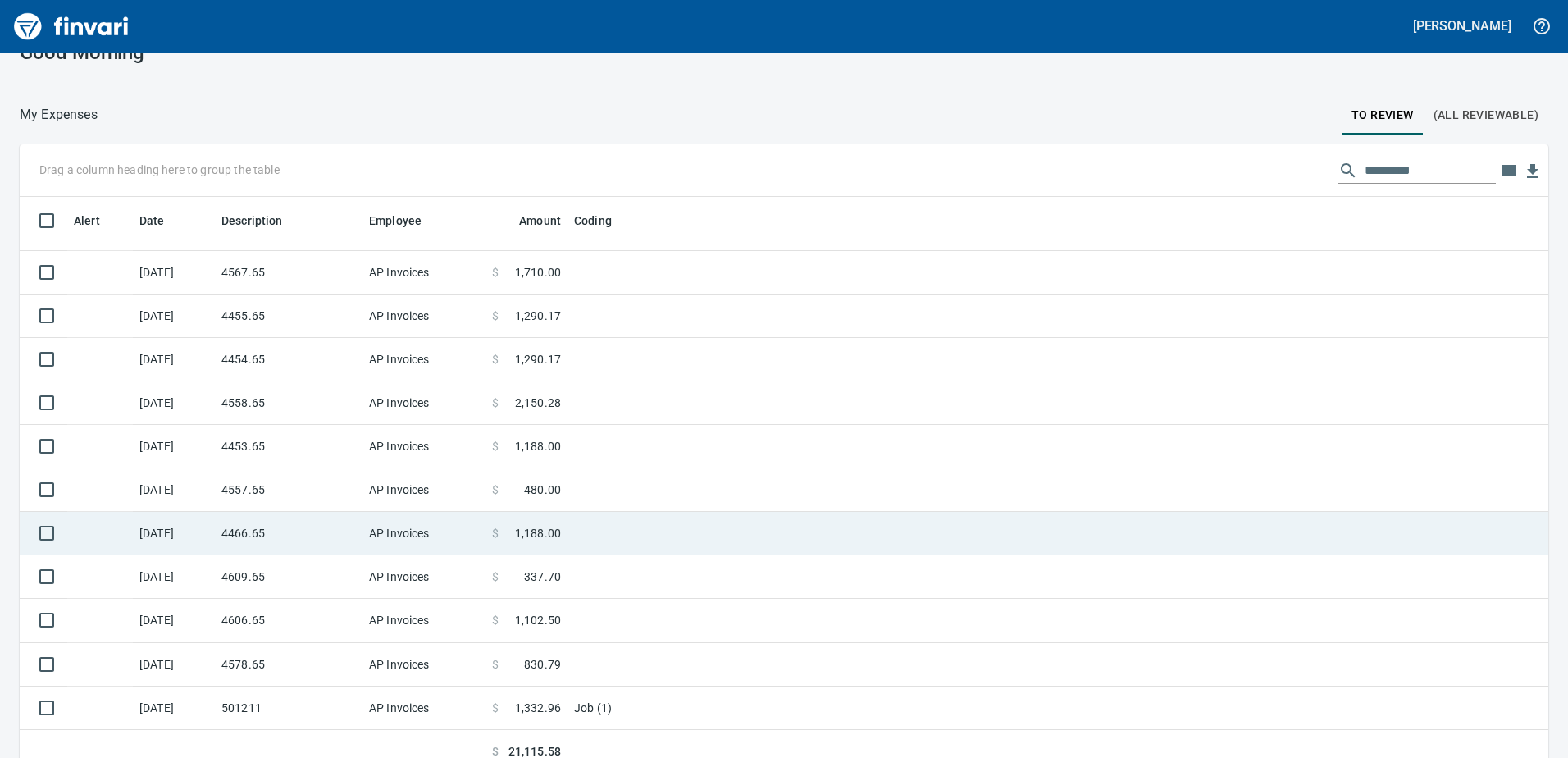
scroll to position [48, 0]
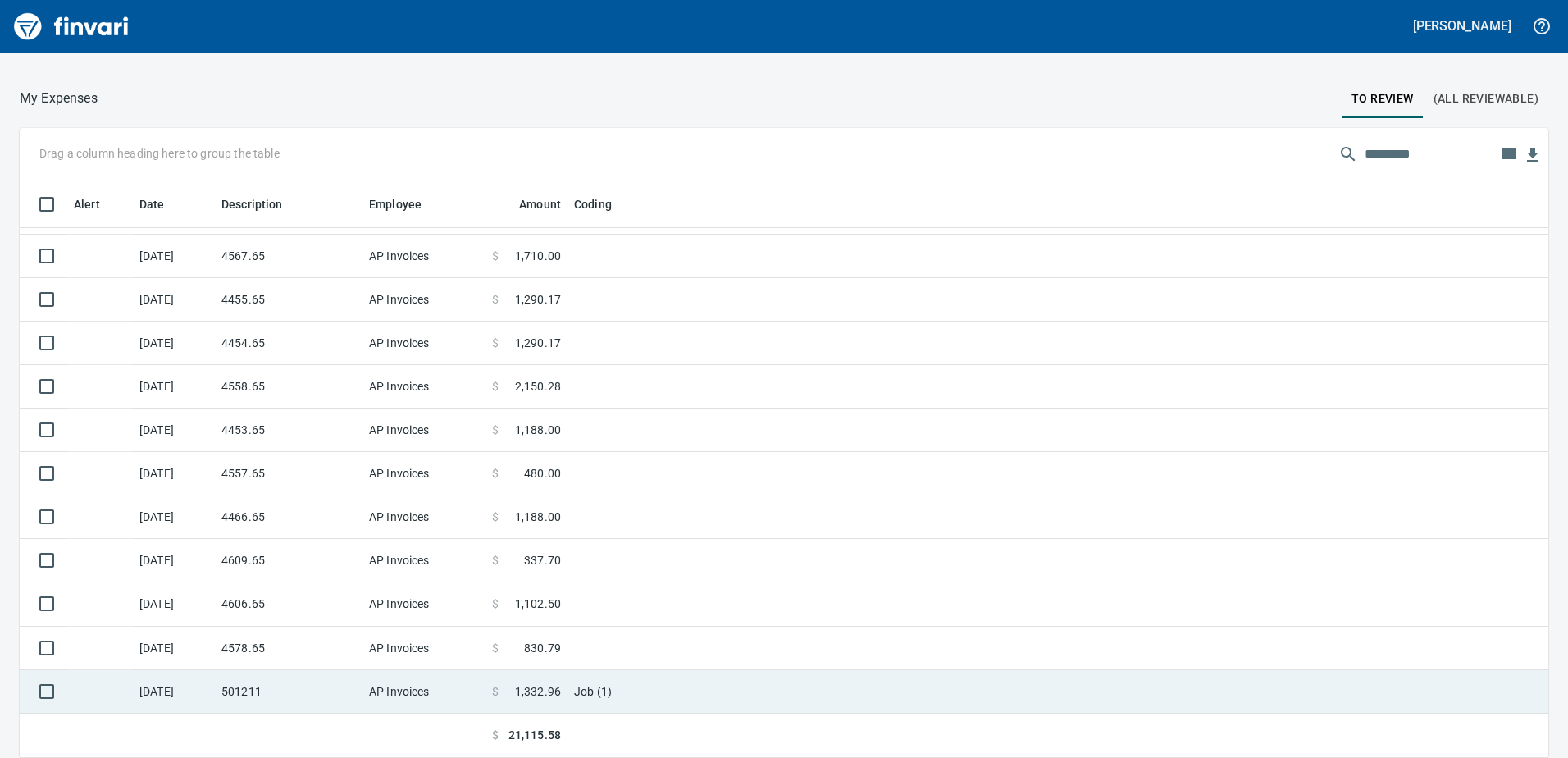
click at [533, 680] on td "$ 1,332.96" at bounding box center [526, 692] width 82 height 44
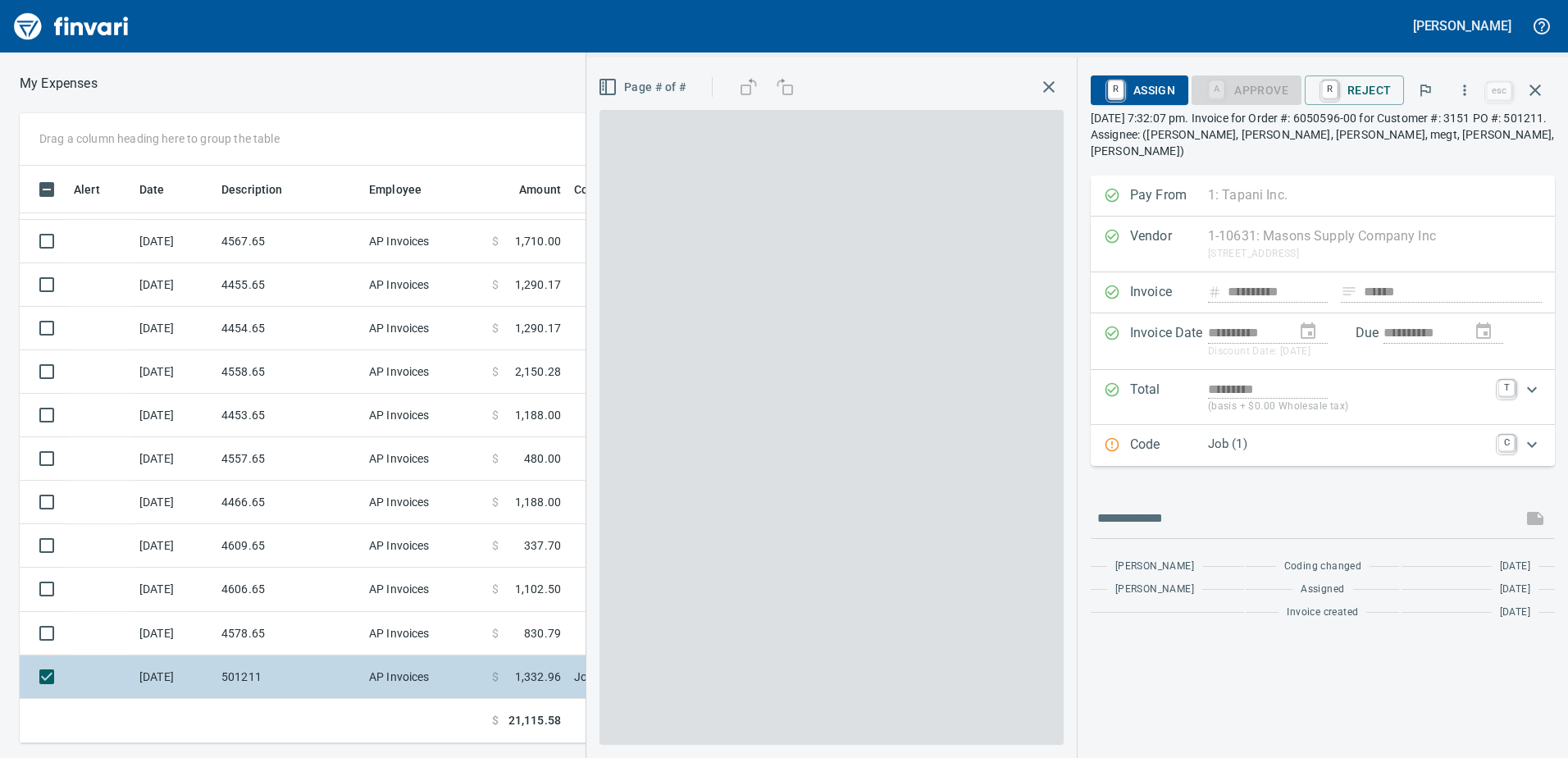
scroll to position [565, 1094]
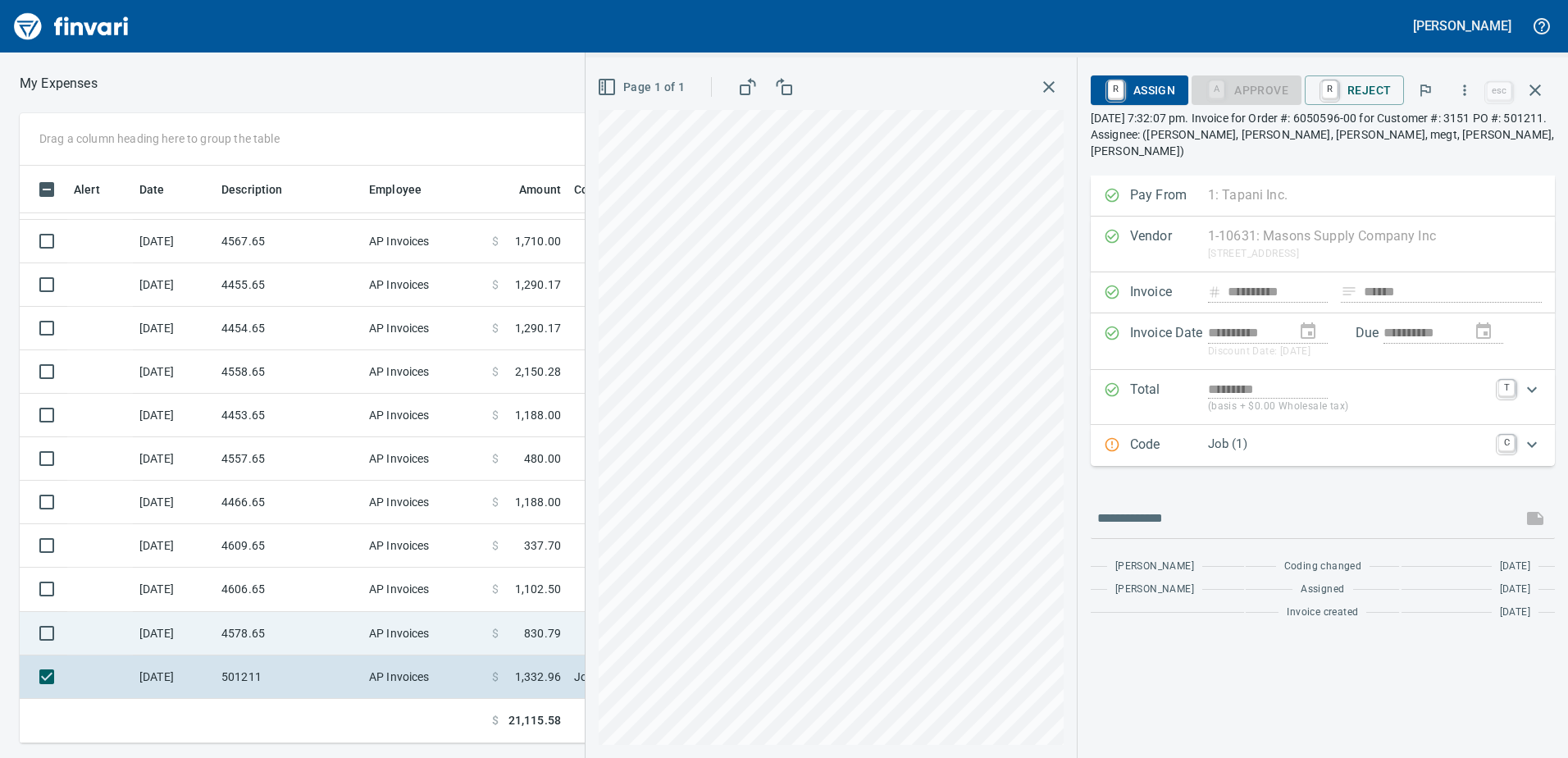
click at [307, 648] on td "4578.65" at bounding box center [289, 633] width 148 height 44
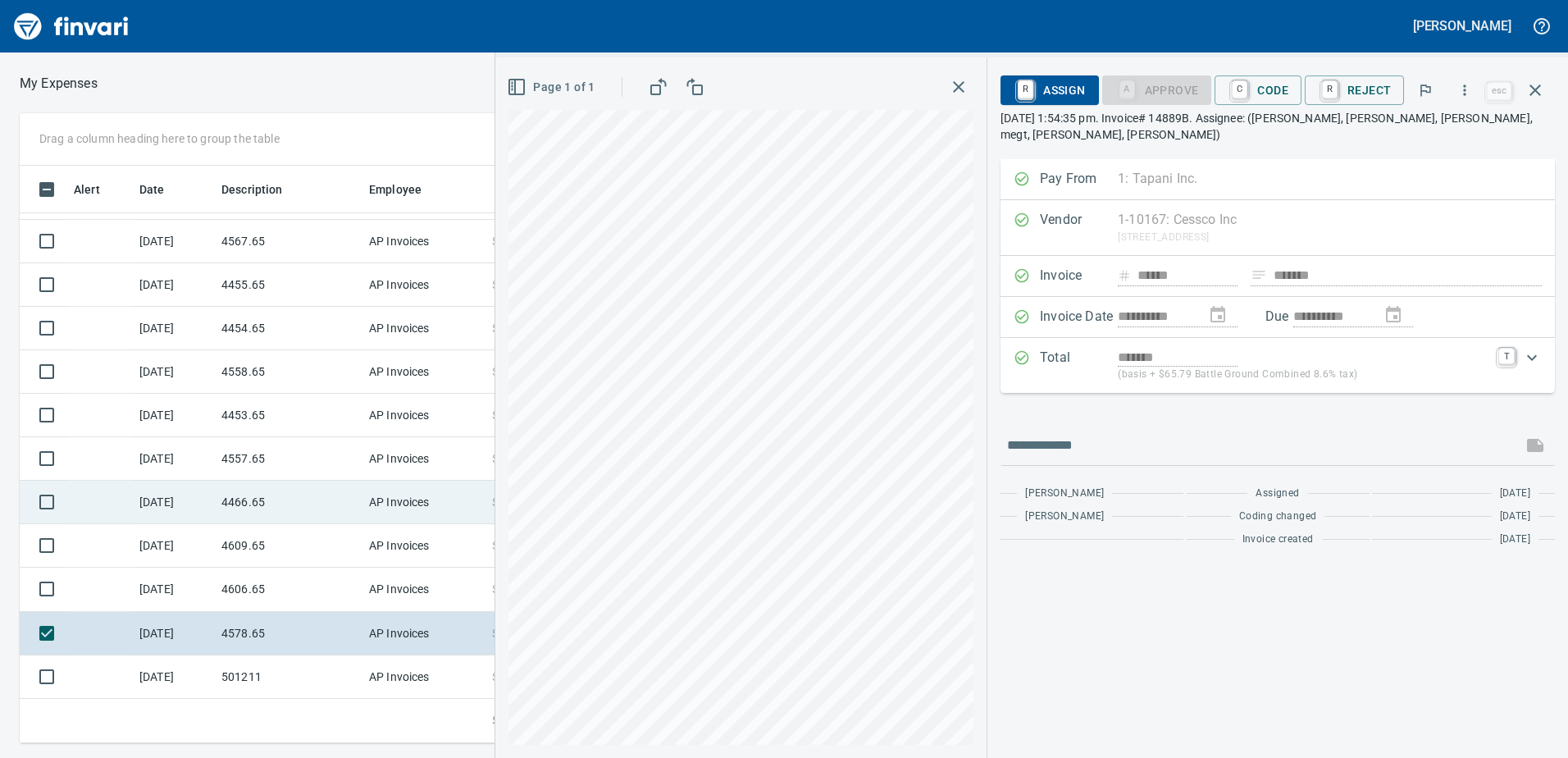
click at [439, 493] on div "Drag a column heading here to group the table Alert Date Description Employee A…" at bounding box center [784, 428] width 1568 height 630
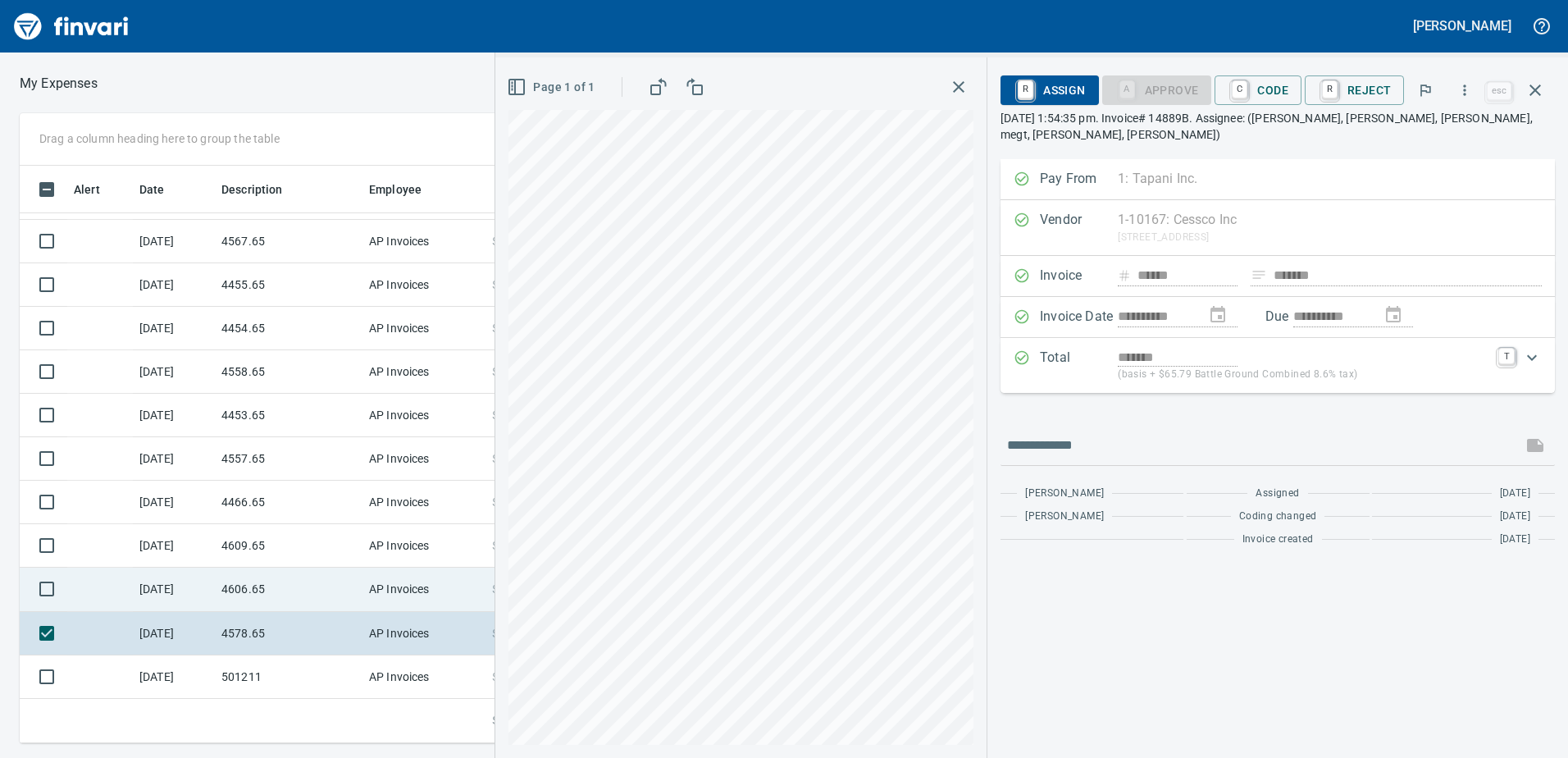
click at [249, 593] on td "4606.65" at bounding box center [289, 589] width 148 height 44
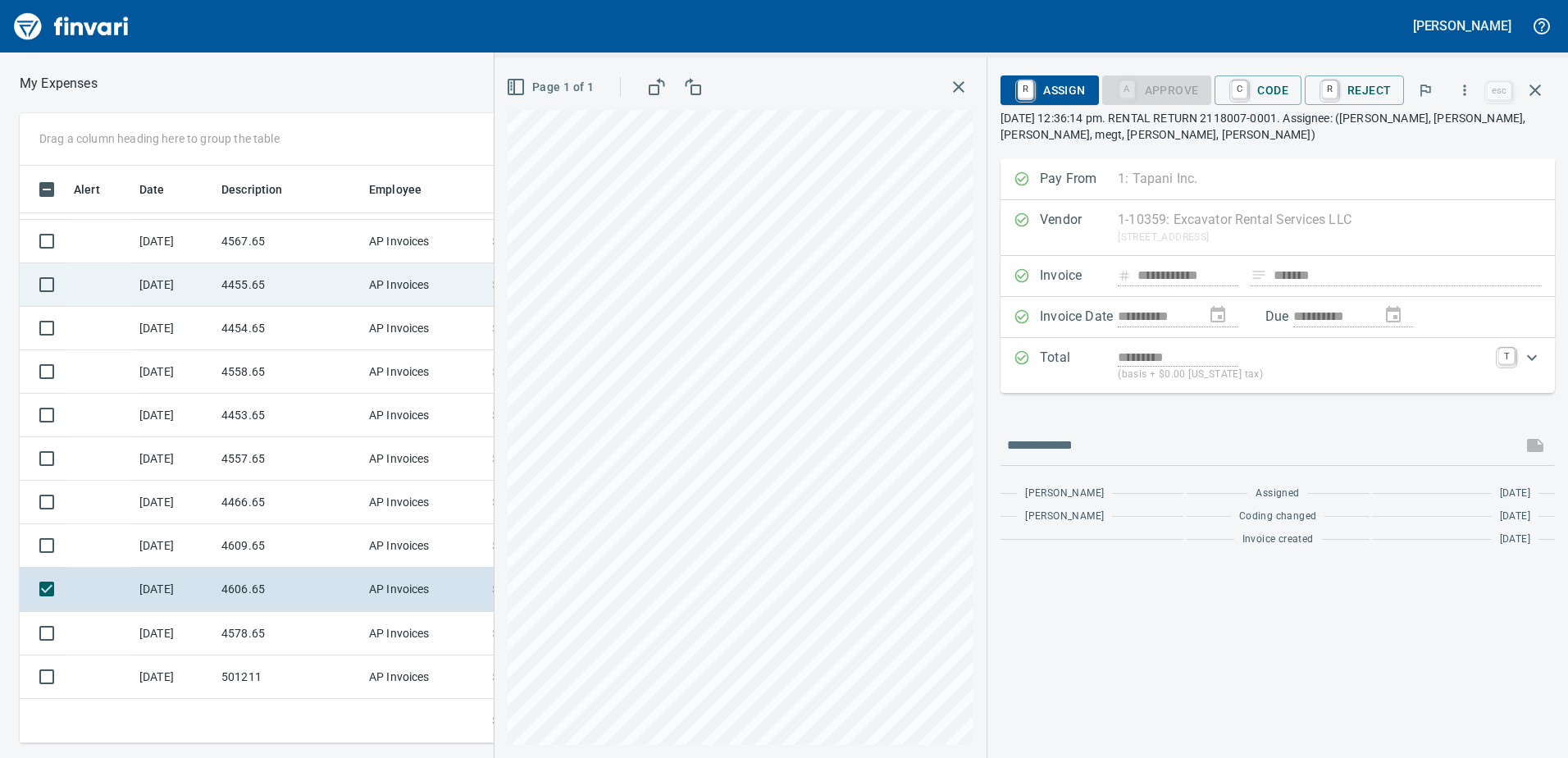
click at [456, 271] on div "Drag a column heading here to group the table Alert Date Description Employee A…" at bounding box center [784, 428] width 1568 height 630
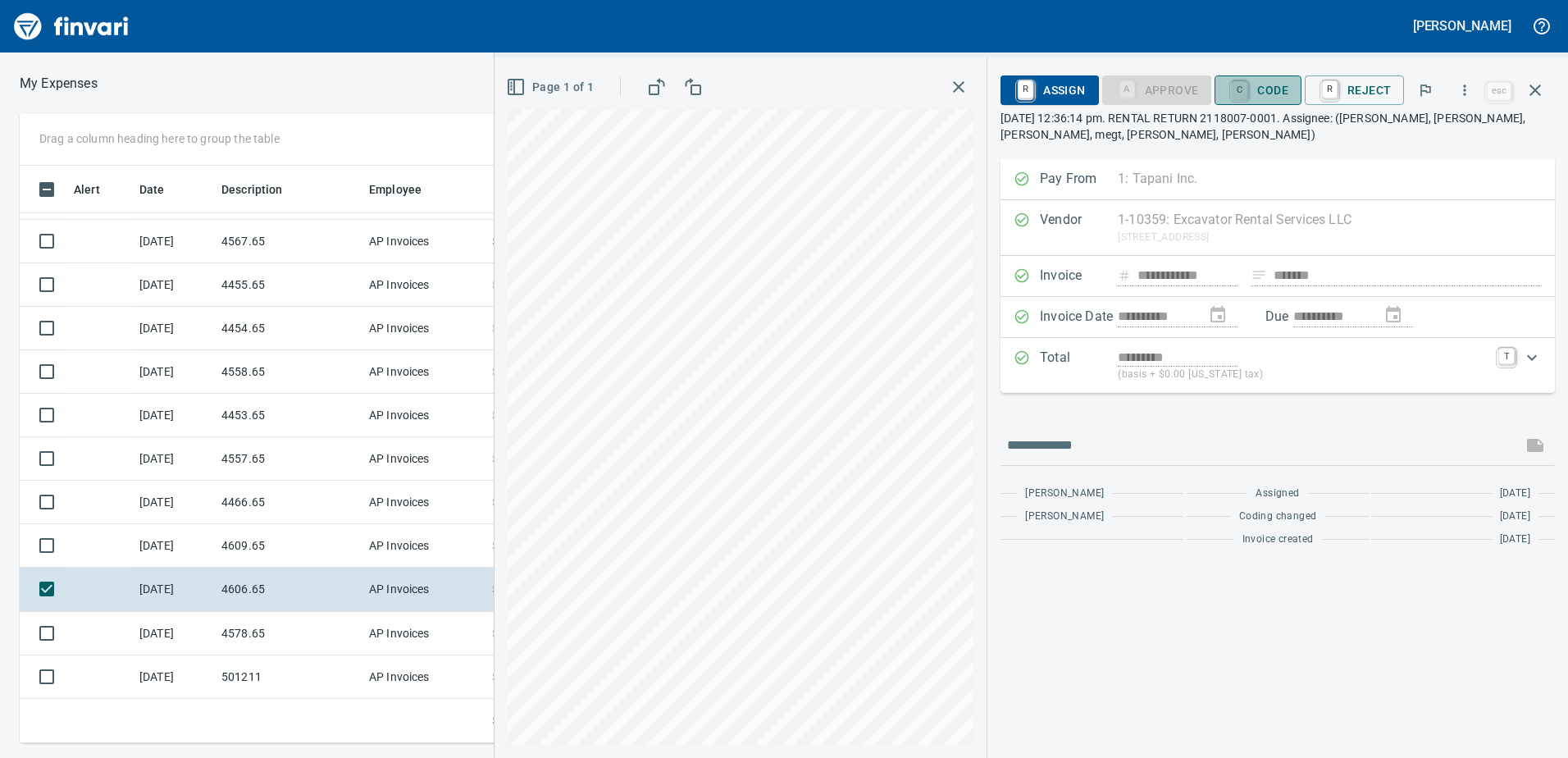
click at [1243, 87] on link "C" at bounding box center [1239, 90] width 16 height 18
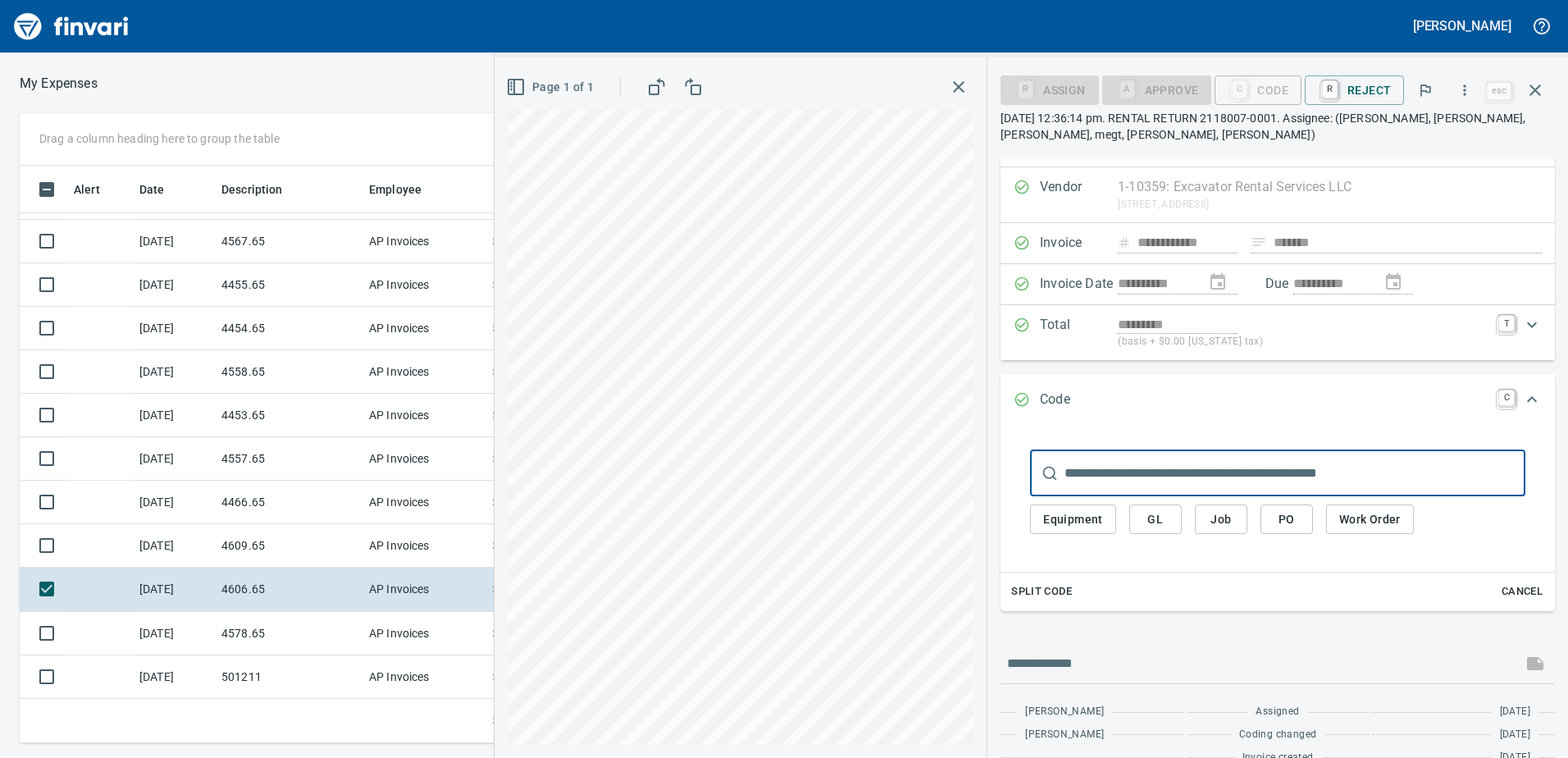
scroll to position [61, 0]
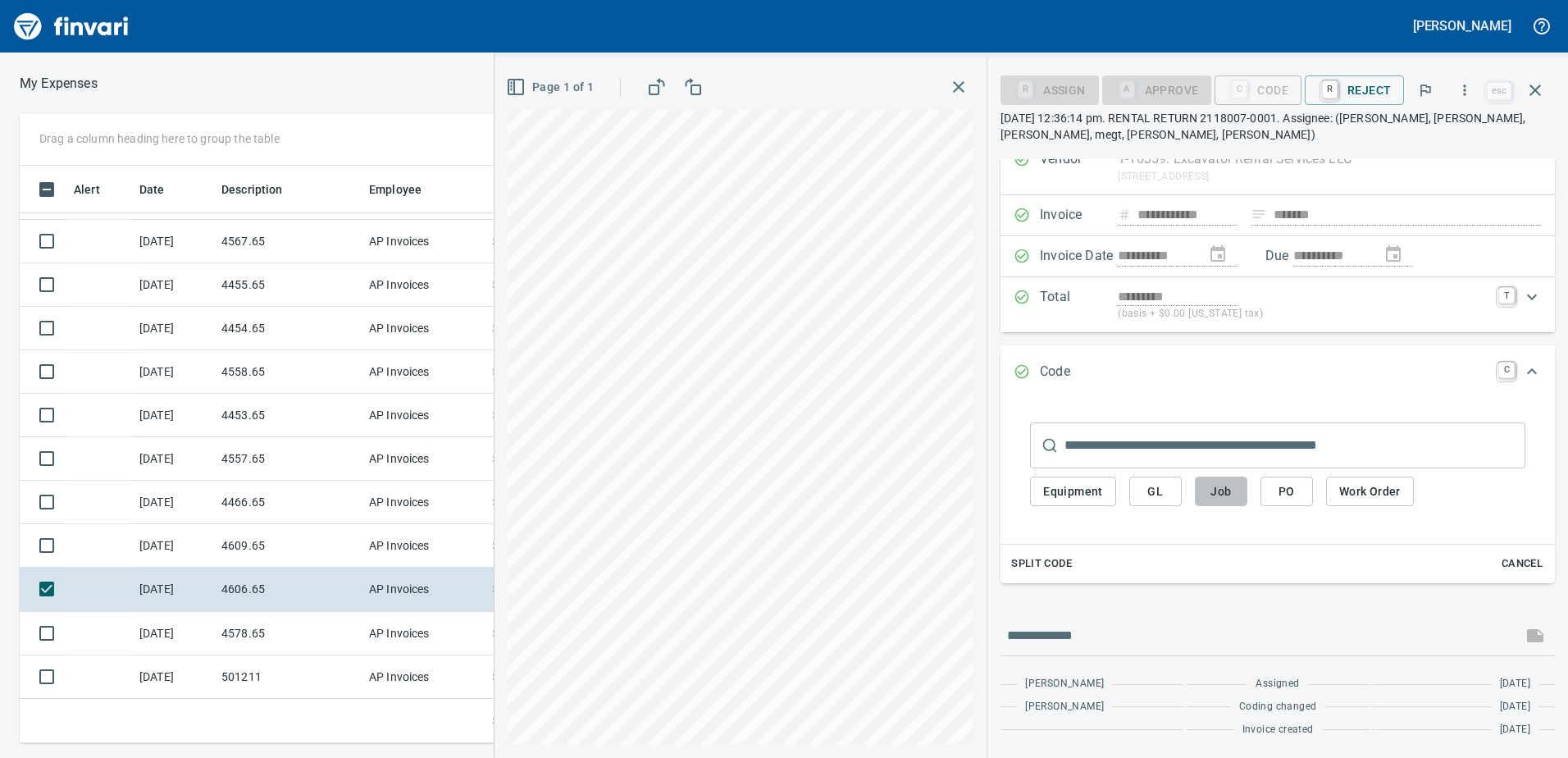
click at [1224, 501] on span "Job" at bounding box center [1221, 492] width 26 height 21
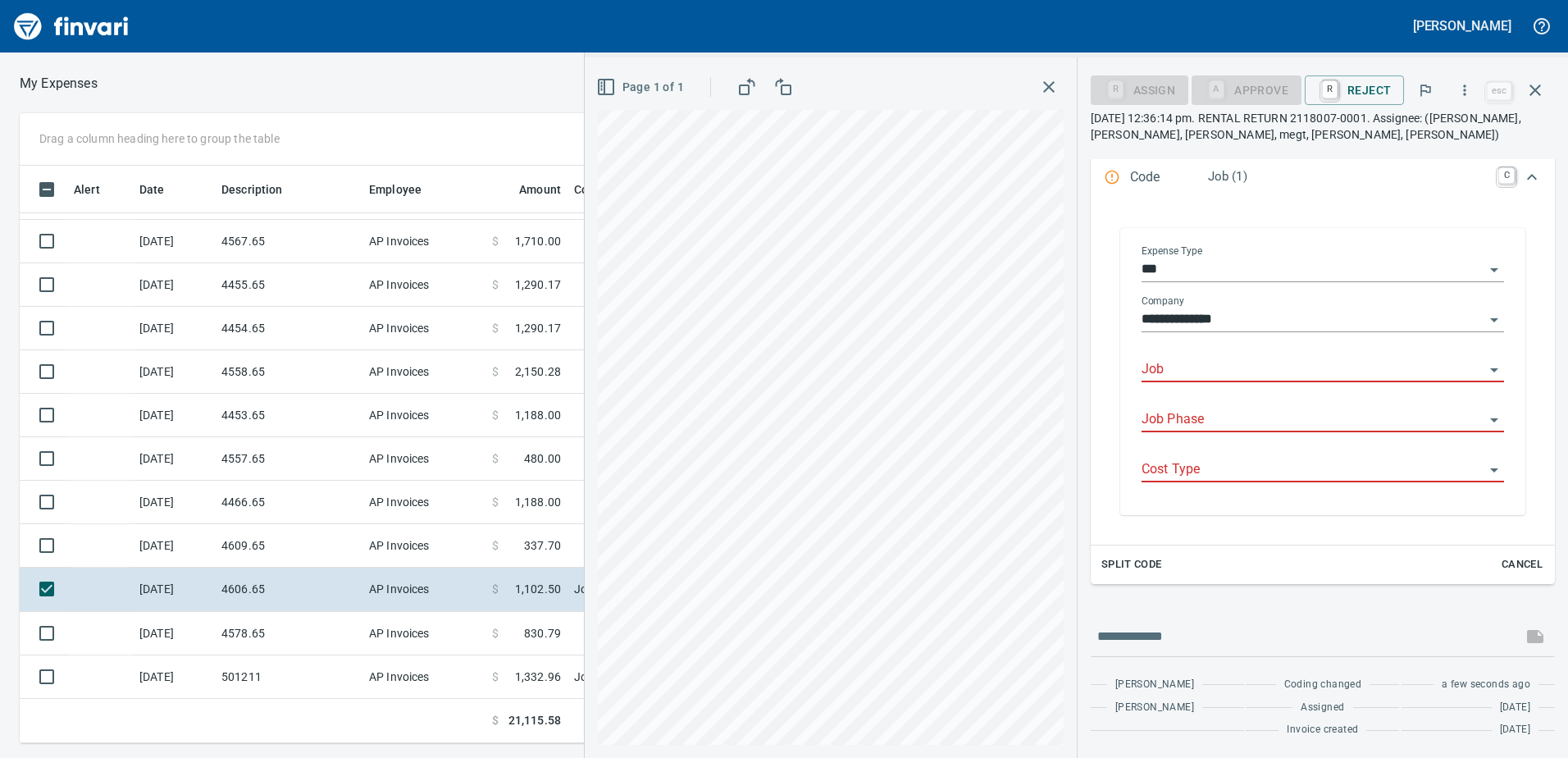
scroll to position [565, 1094]
click at [1201, 367] on input "Job" at bounding box center [1312, 370] width 343 height 23
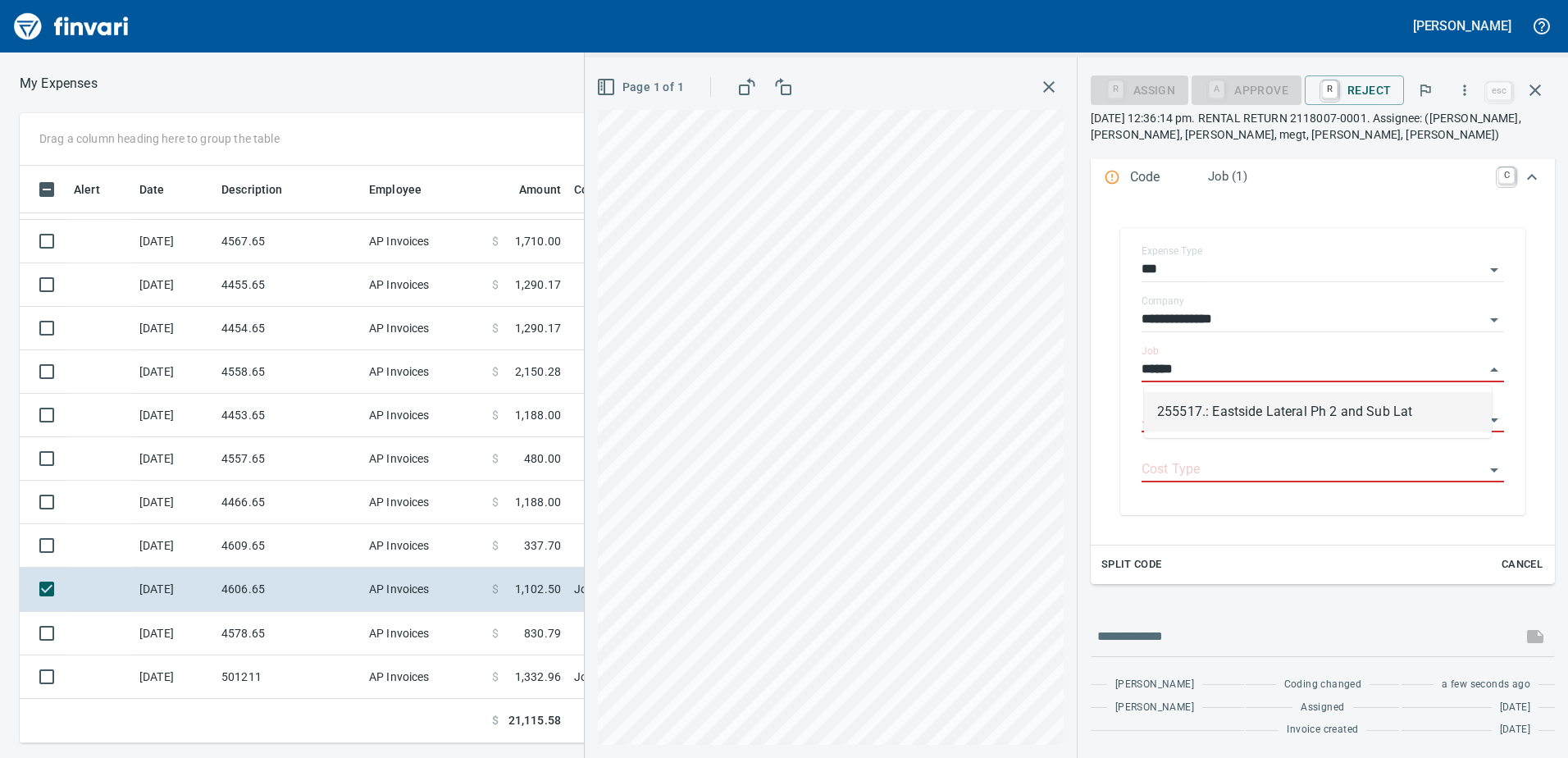
click at [1357, 399] on li "255517.: Eastside Lateral Ph 2 and Sub Lat" at bounding box center [1317, 412] width 348 height 40
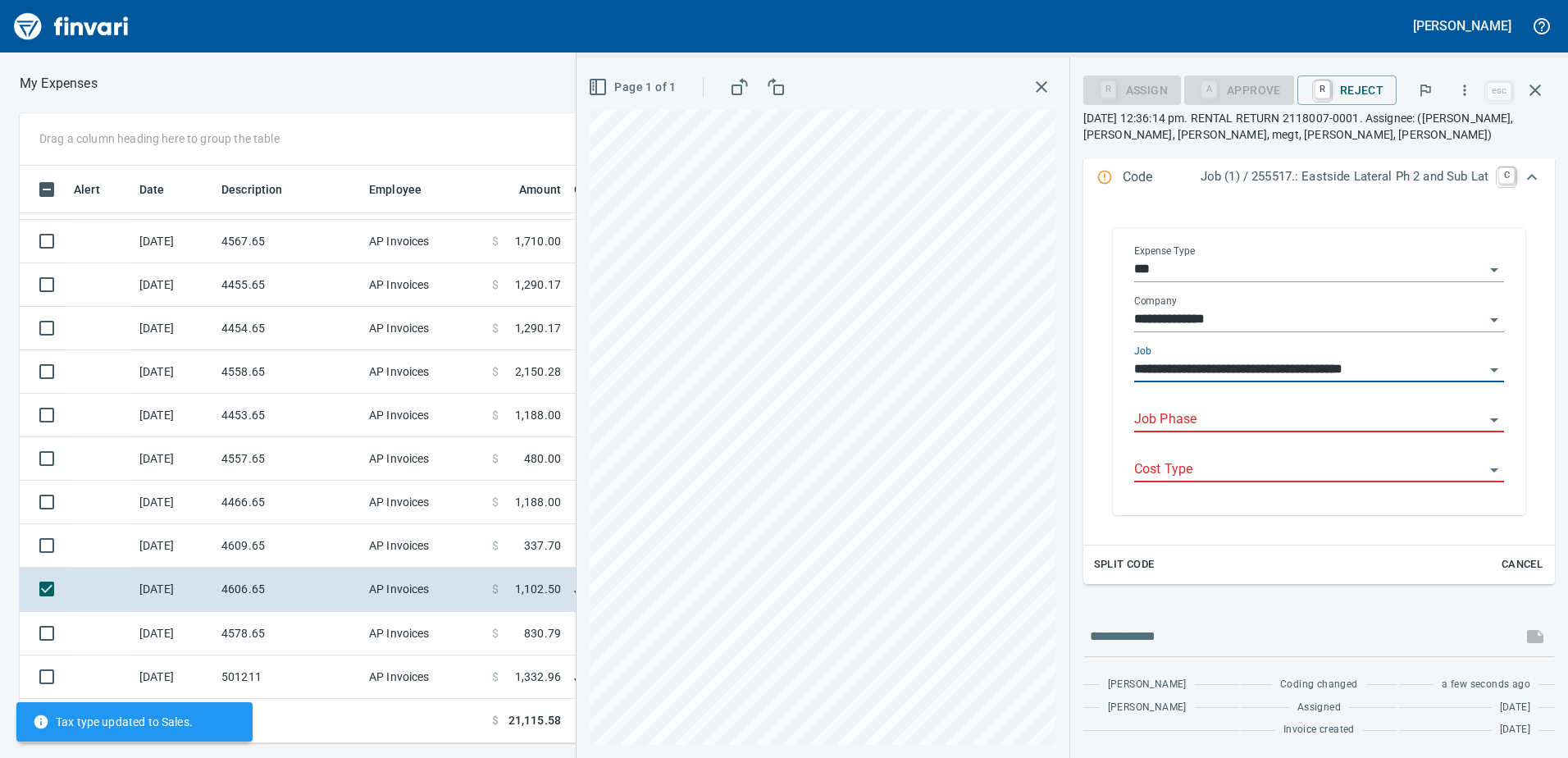
scroll to position [255, 0]
type input "**********"
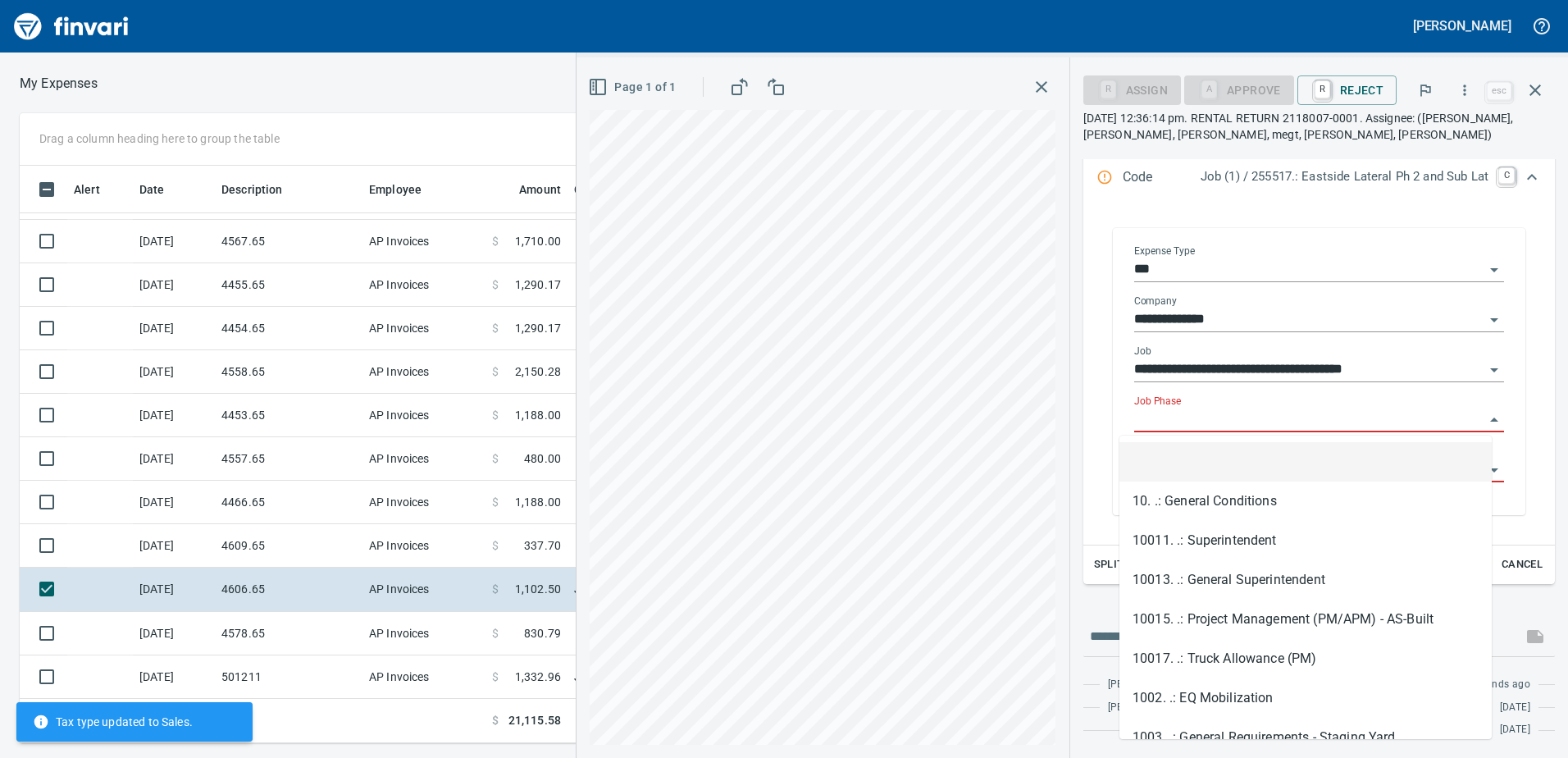
click at [1230, 417] on input "Job Phase" at bounding box center [1309, 420] width 350 height 23
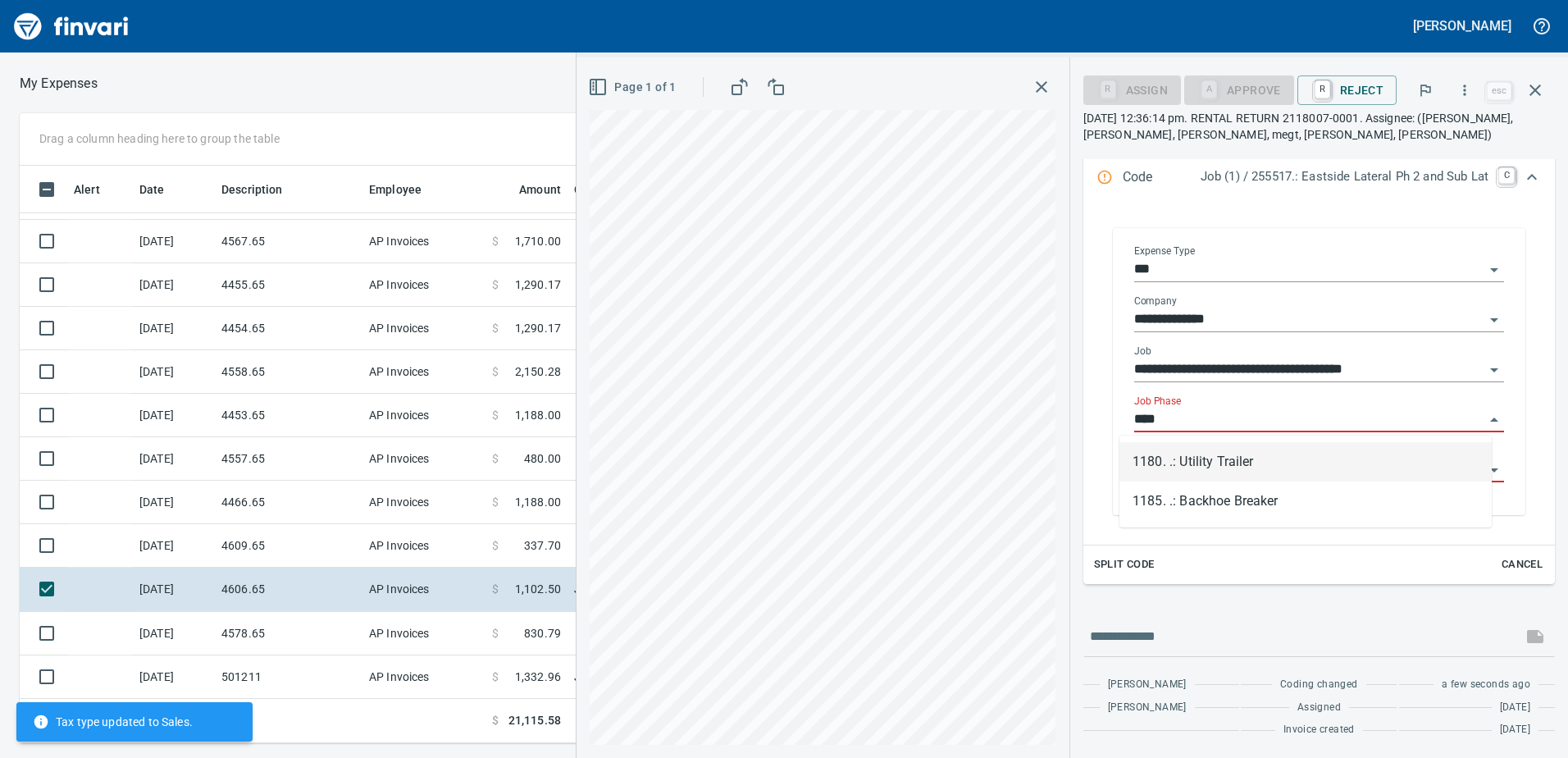
scroll to position [565, 1094]
click at [1198, 451] on li "1180. .: Utility Trailer" at bounding box center [1306, 462] width 373 height 40
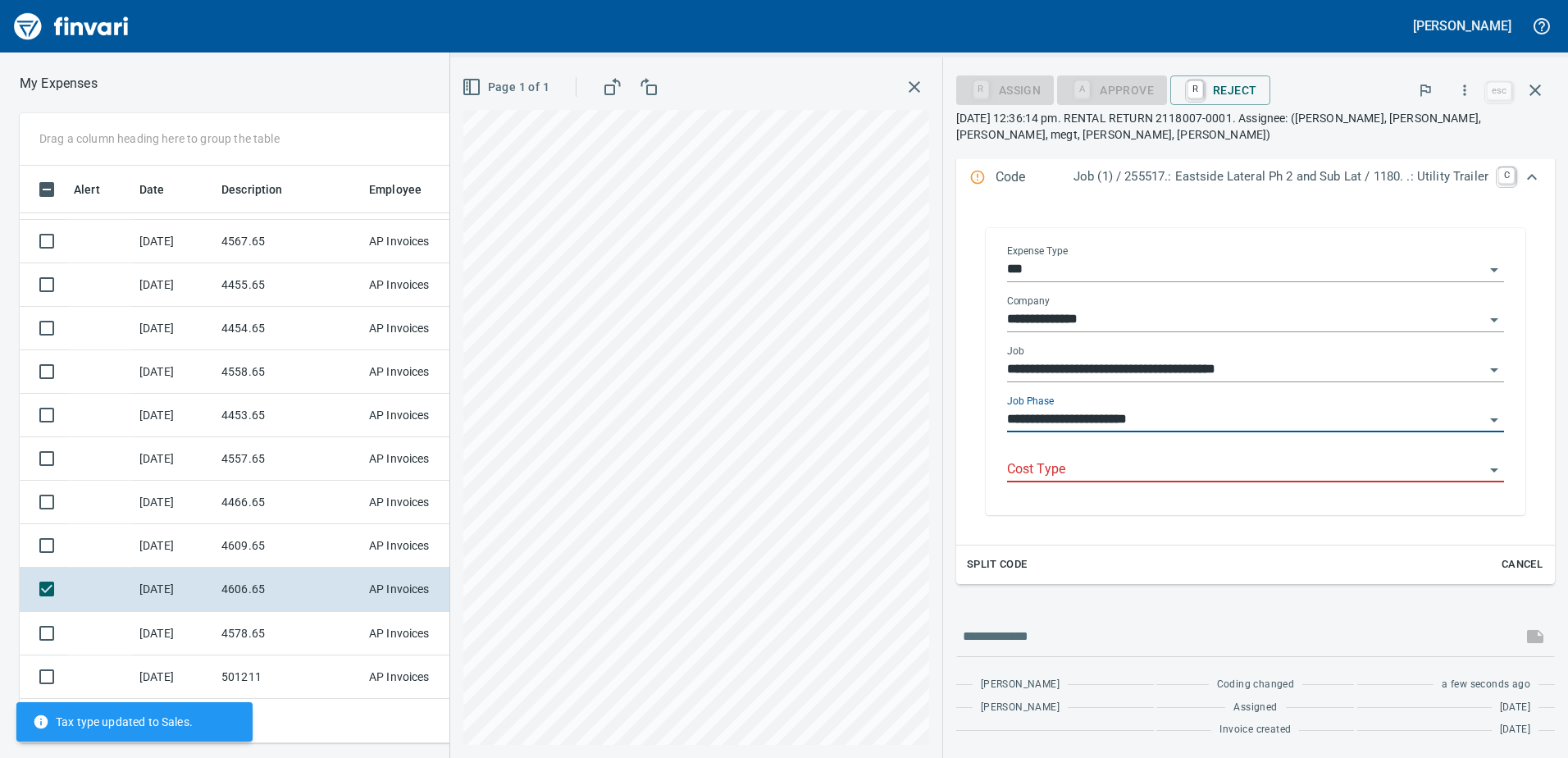
scroll to position [255, 0]
type input "**********"
click at [1182, 470] on input "Cost Type" at bounding box center [1245, 470] width 477 height 23
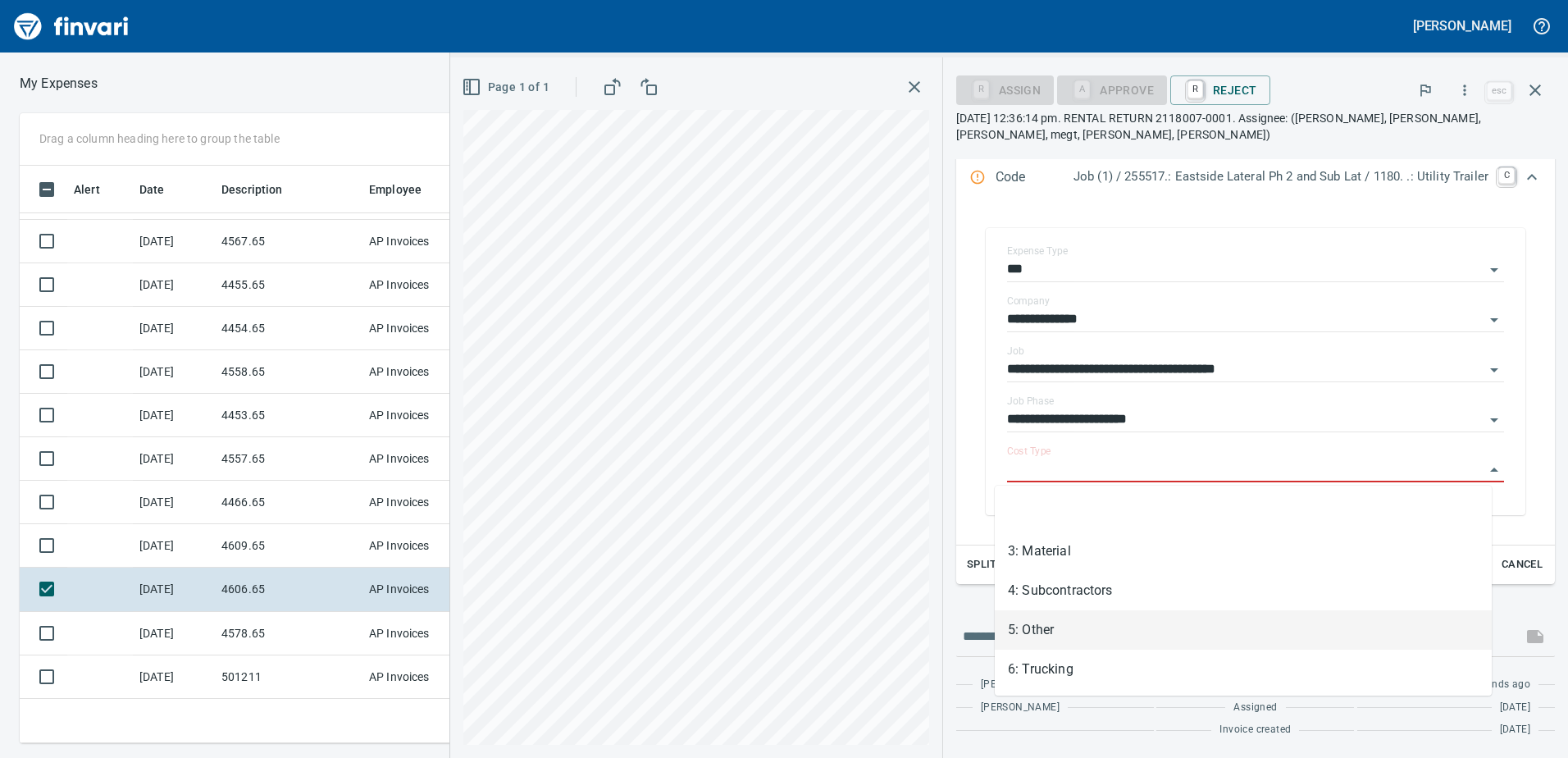
click at [1073, 613] on li "5: Other" at bounding box center [1242, 630] width 497 height 40
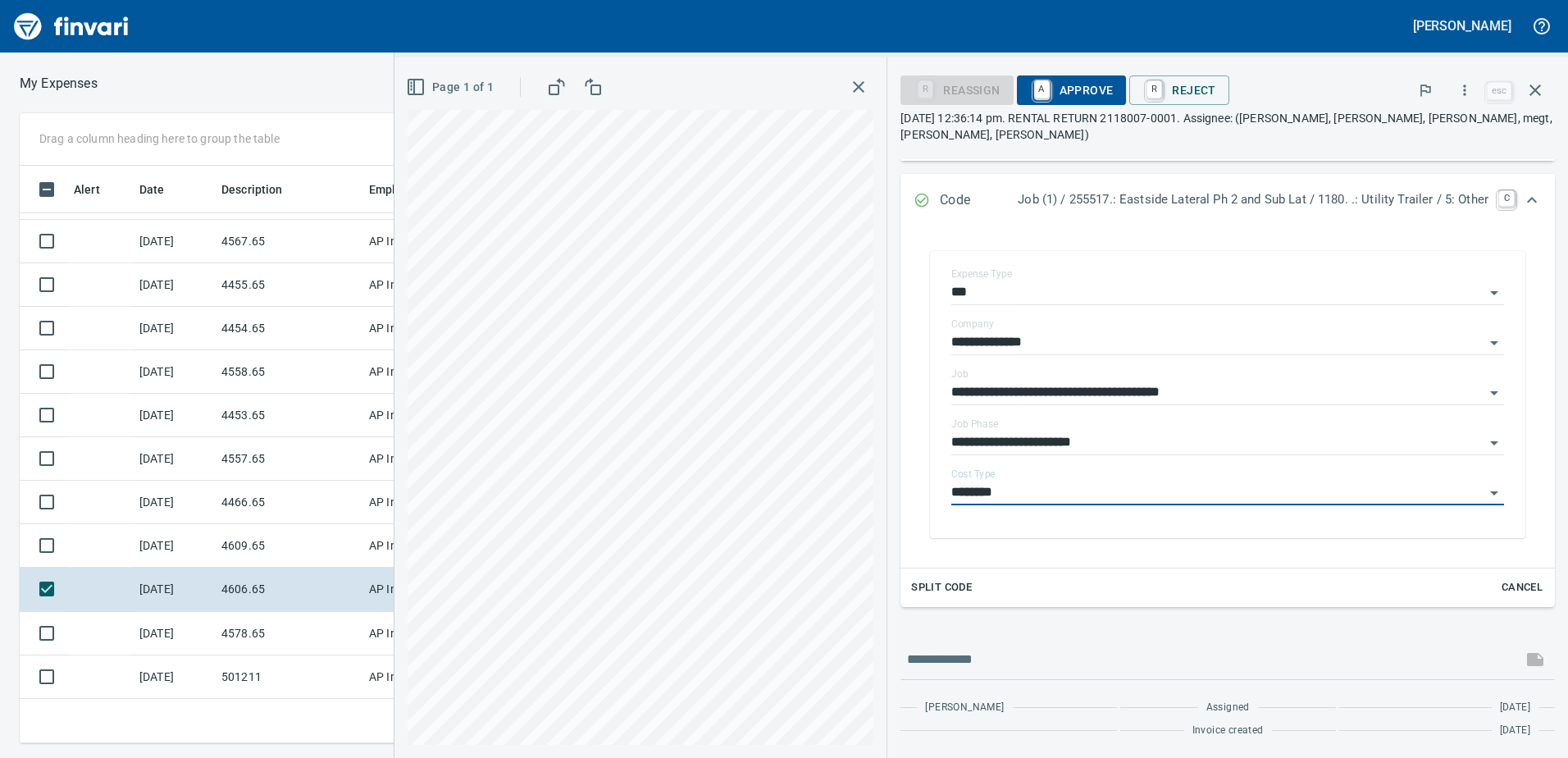
type input "********"
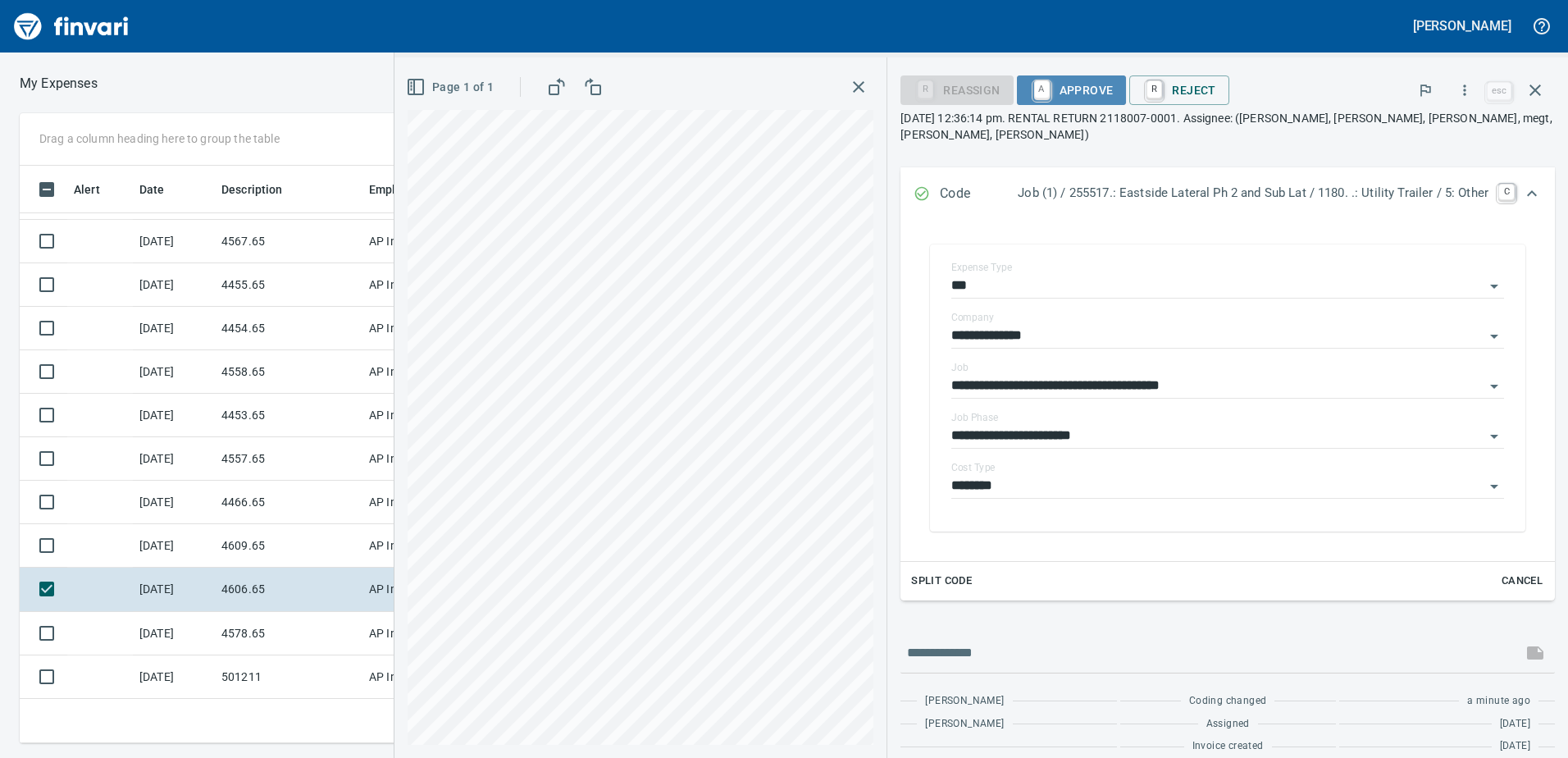
click at [1051, 90] on span "A Approve" at bounding box center [1071, 90] width 83 height 28
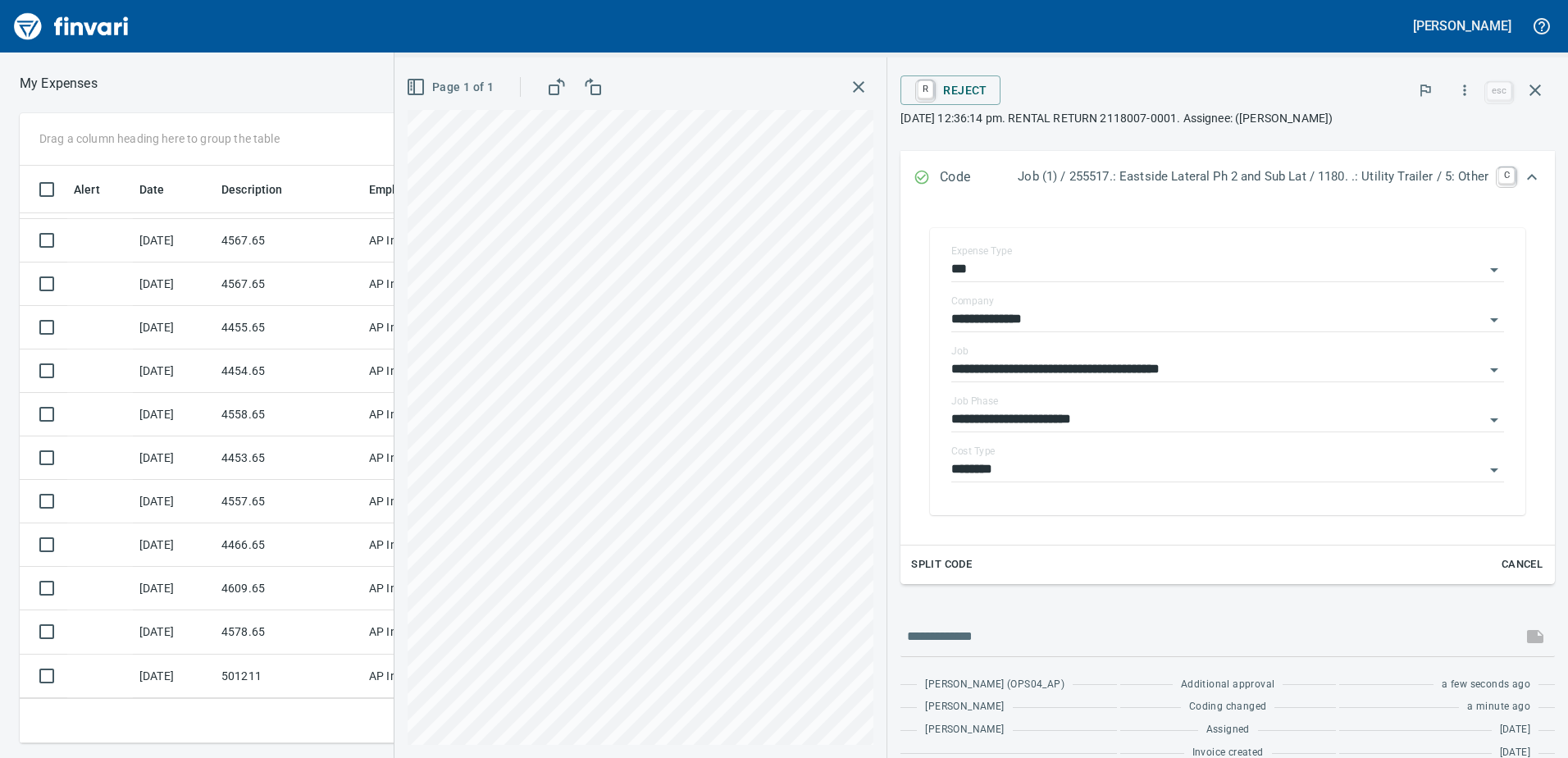
scroll to position [124, 0]
drag, startPoint x: 1526, startPoint y: 171, endPoint x: 1448, endPoint y: 294, distance: 145.6
click at [1525, 172] on icon "Expand" at bounding box center [1532, 177] width 20 height 20
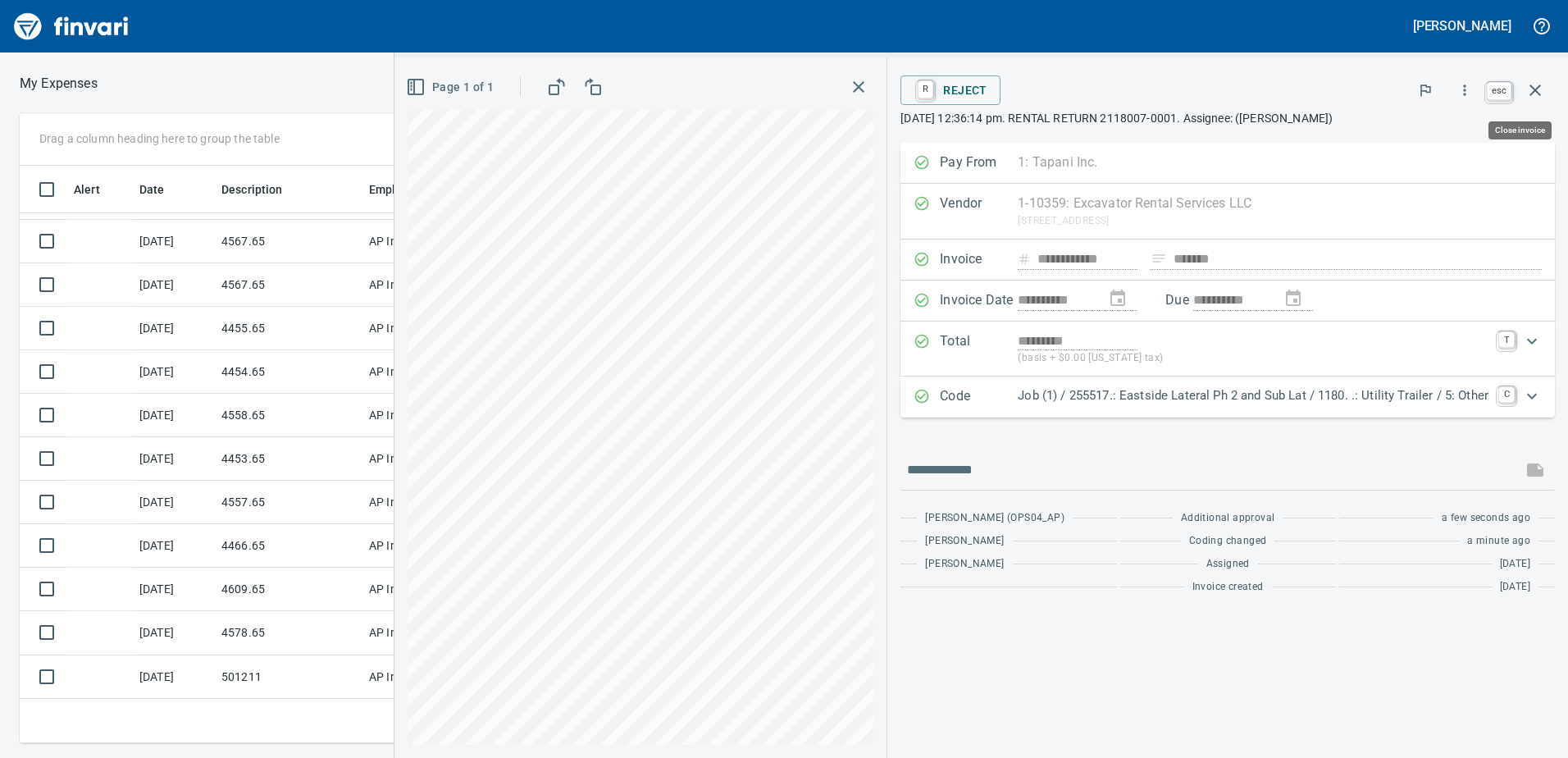
click at [1533, 82] on icon "button" at bounding box center [1535, 90] width 20 height 20
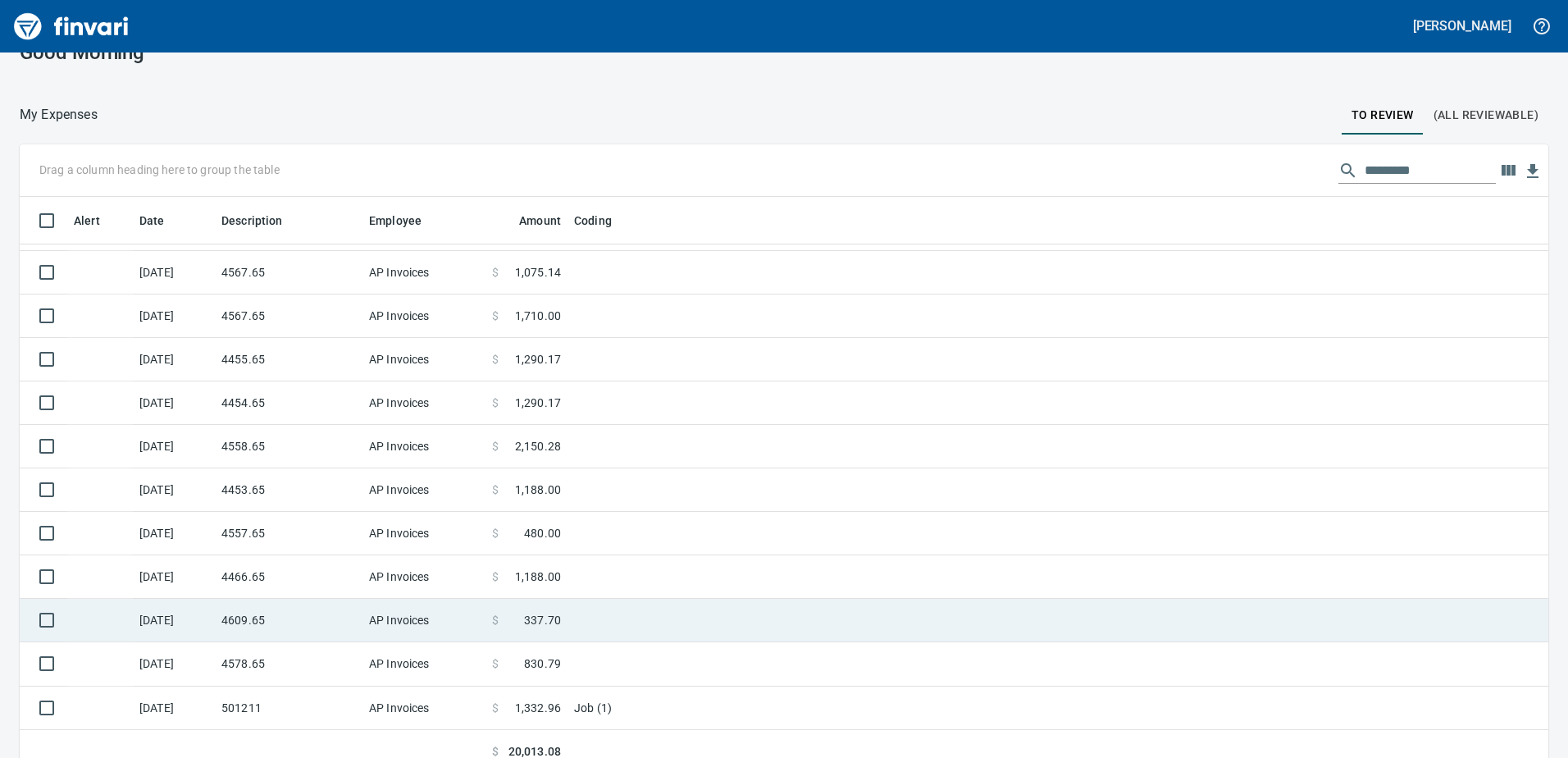
scroll to position [48, 0]
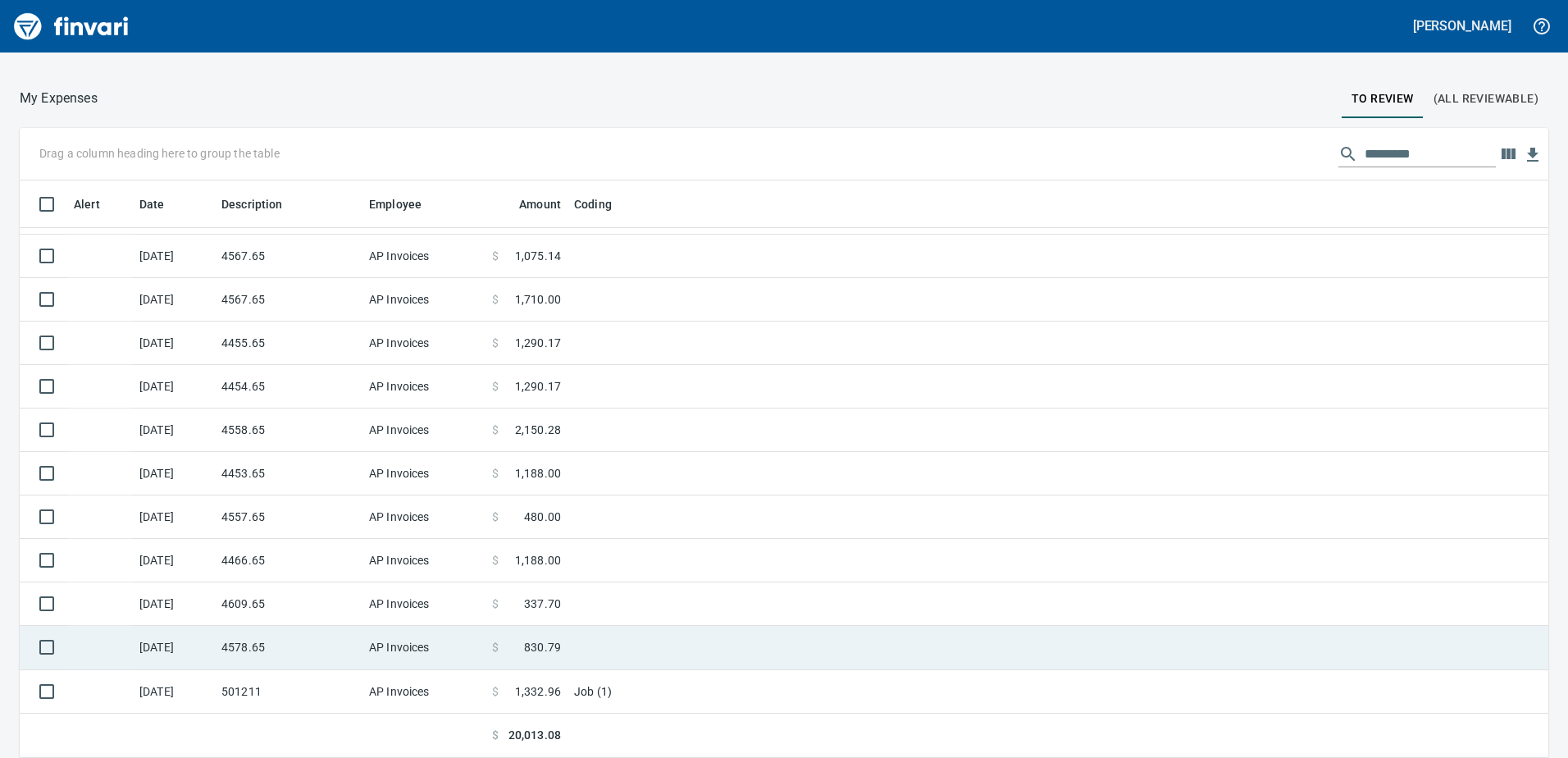
click at [320, 651] on td "4578.65" at bounding box center [289, 647] width 148 height 44
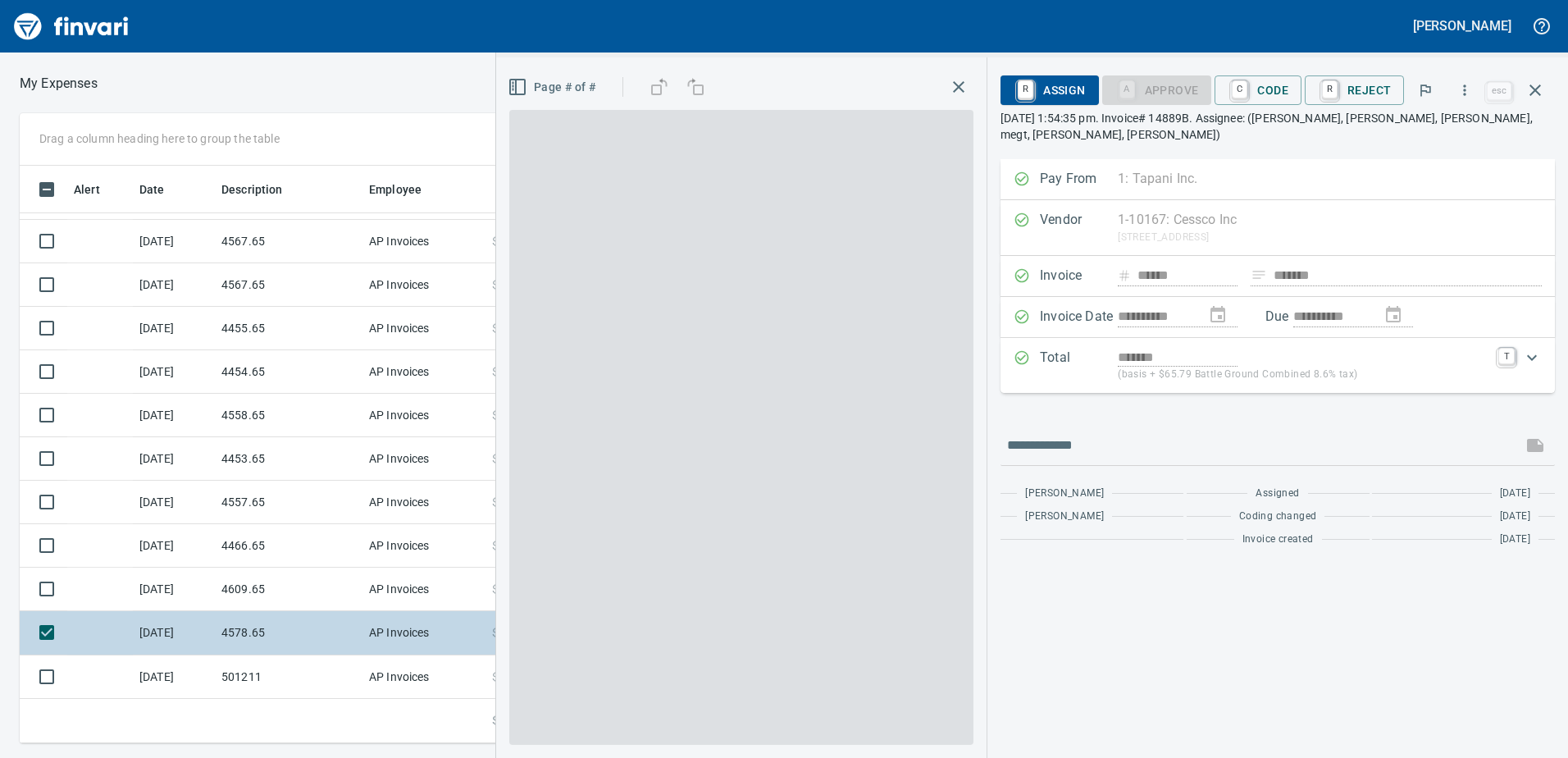
scroll to position [565, 1094]
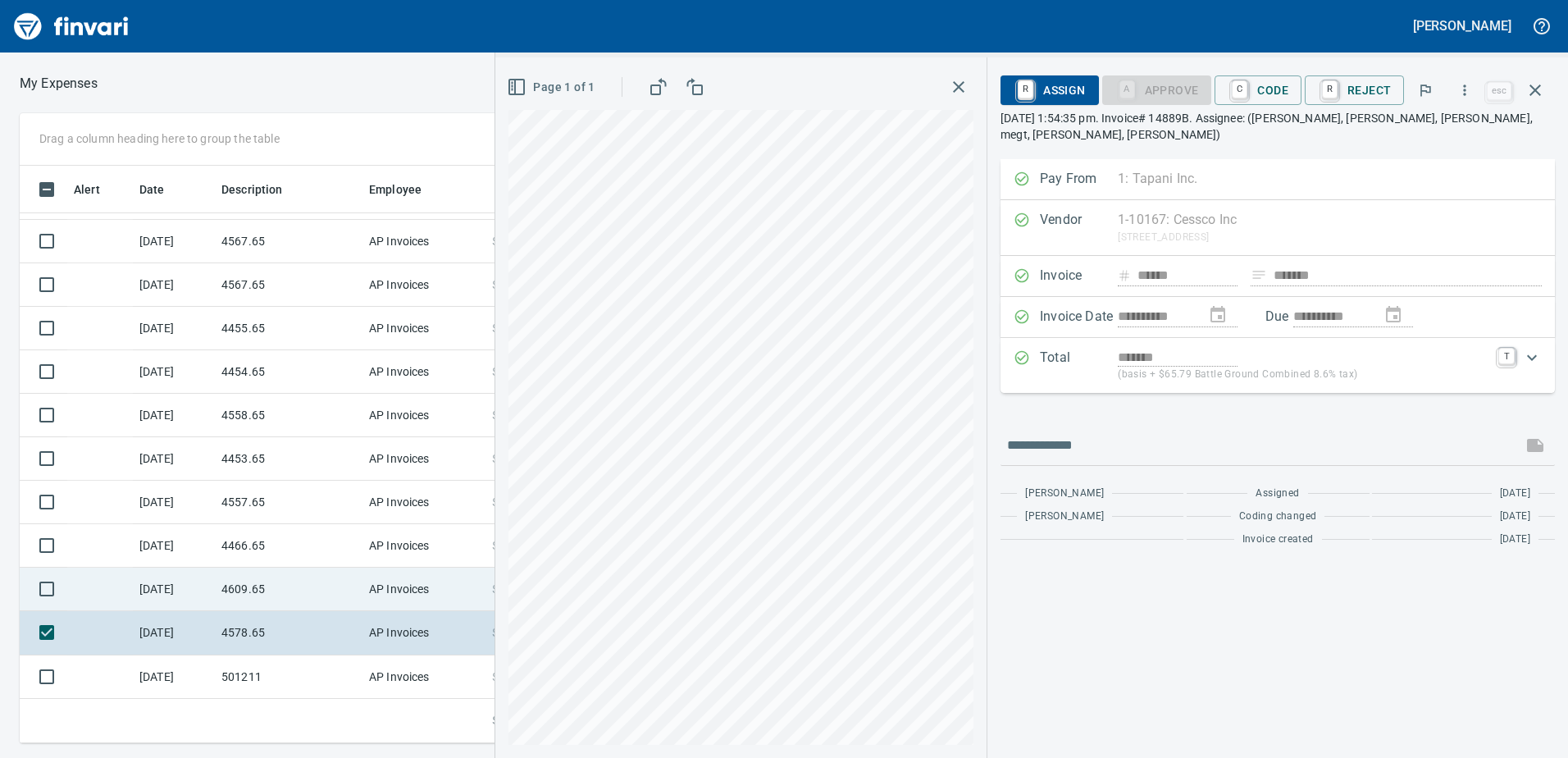
click at [335, 586] on td "4609.65" at bounding box center [289, 589] width 148 height 44
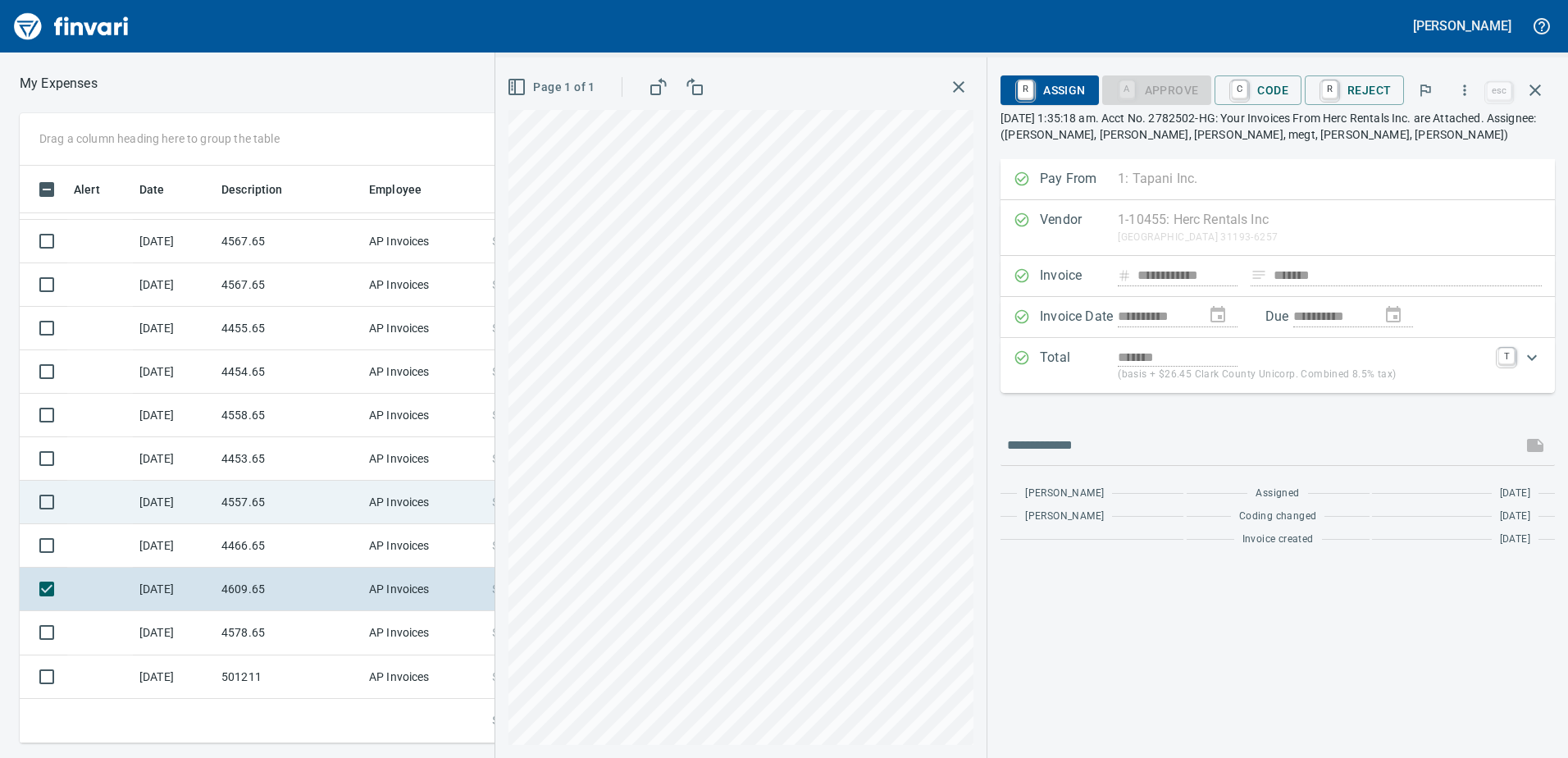
click at [293, 558] on div "Drag a column heading here to group the table Alert Date Description Employee A…" at bounding box center [784, 428] width 1568 height 630
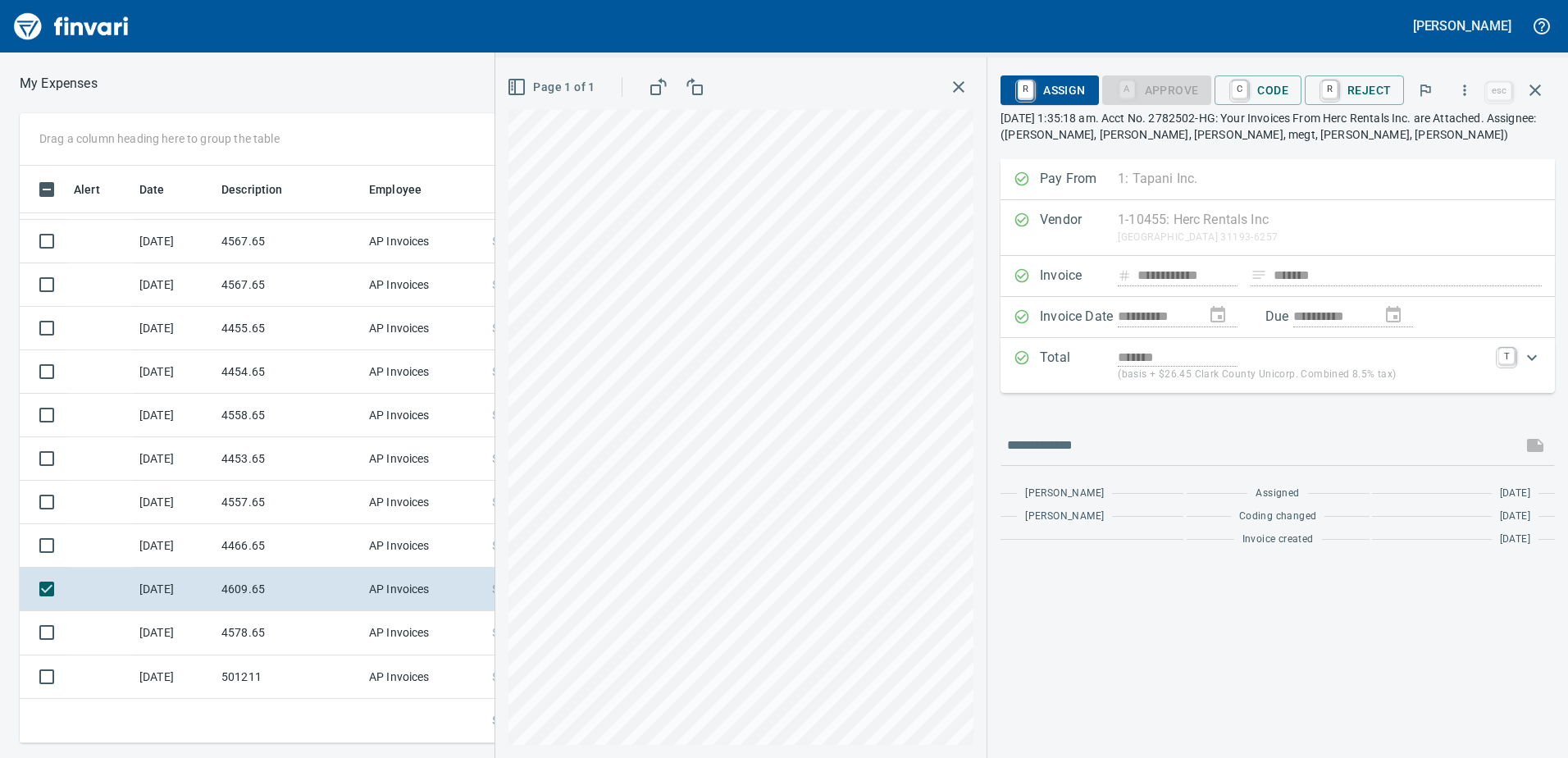
click at [854, 91] on div "Page 1 of 1" at bounding box center [741, 407] width 491 height 700
click at [1426, 665] on div "**********" at bounding box center [1031, 407] width 1073 height 700
click at [343, 530] on td "4466.65" at bounding box center [289, 546] width 148 height 44
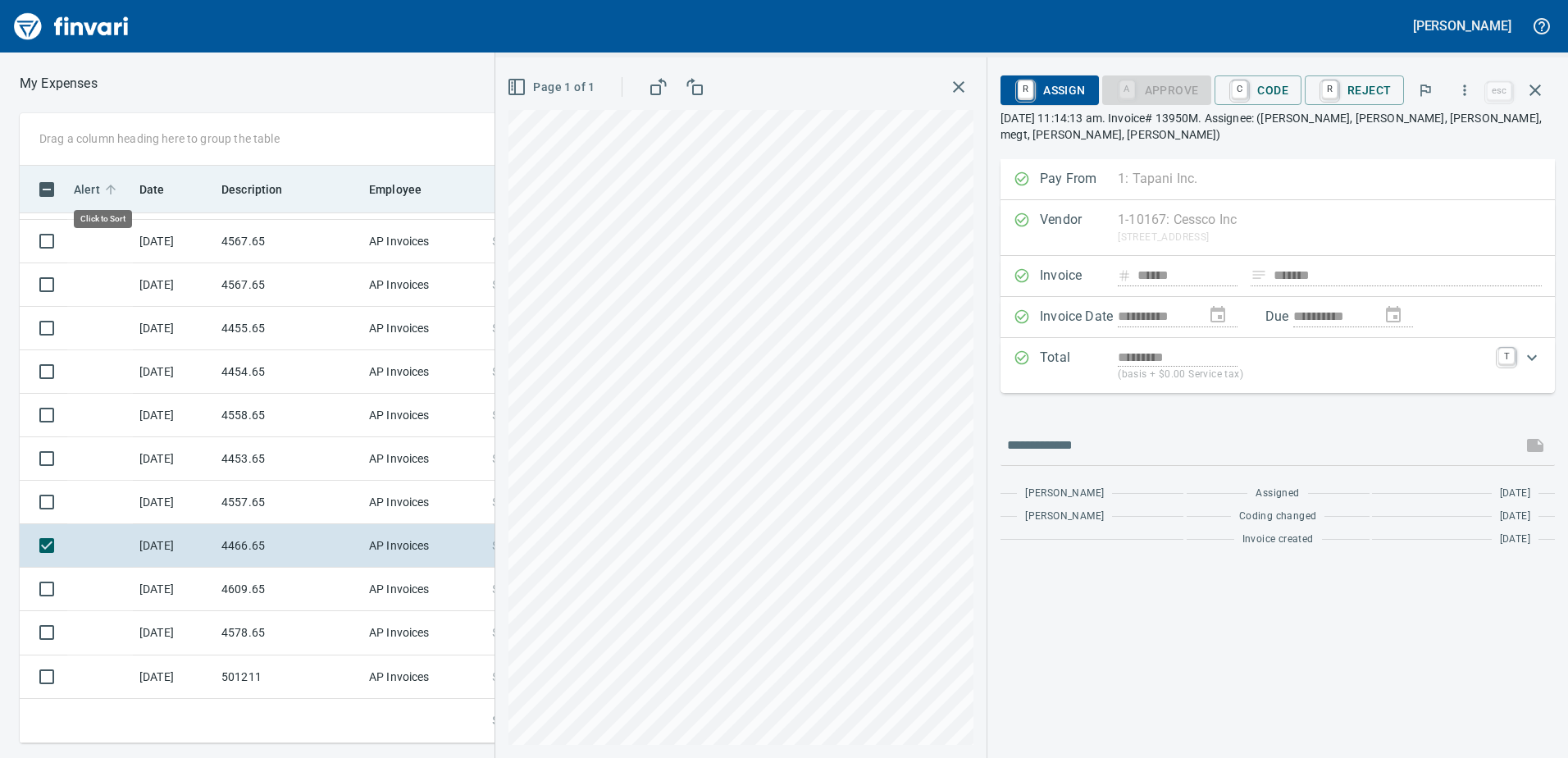
scroll to position [565, 1094]
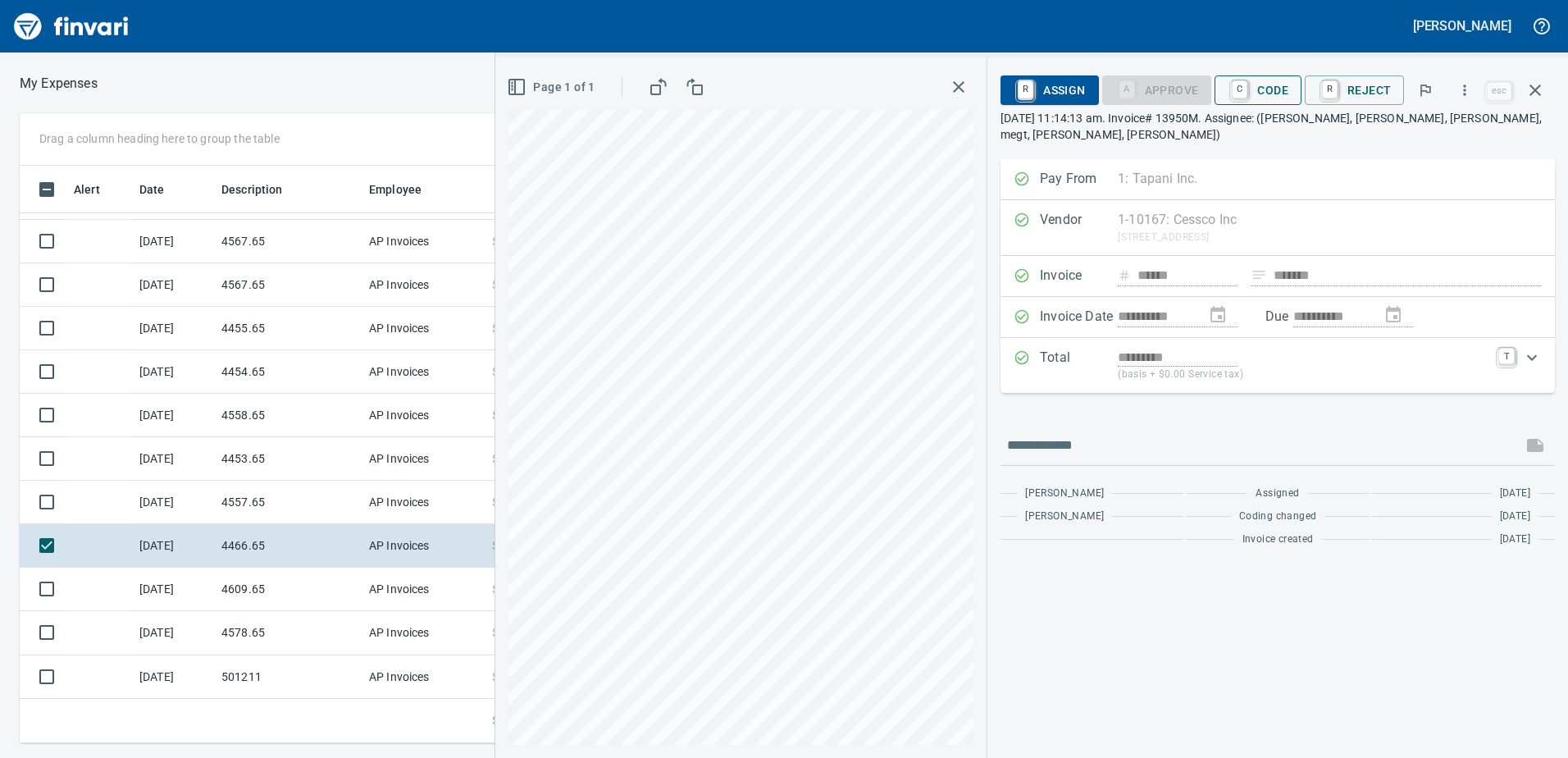
click at [1246, 77] on span "C Code" at bounding box center [1258, 90] width 61 height 28
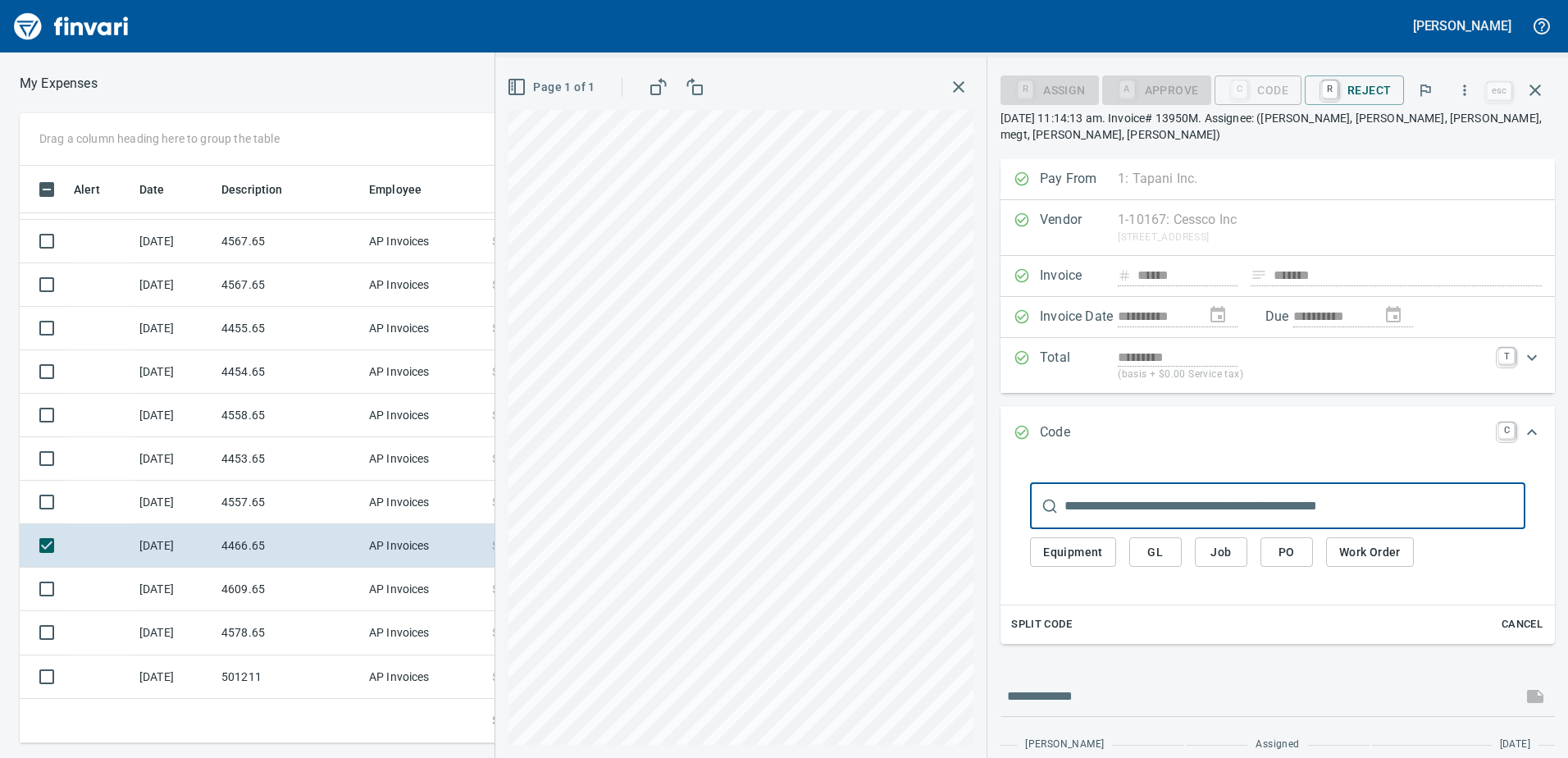
click at [1237, 550] on button "Job" at bounding box center [1221, 552] width 53 height 31
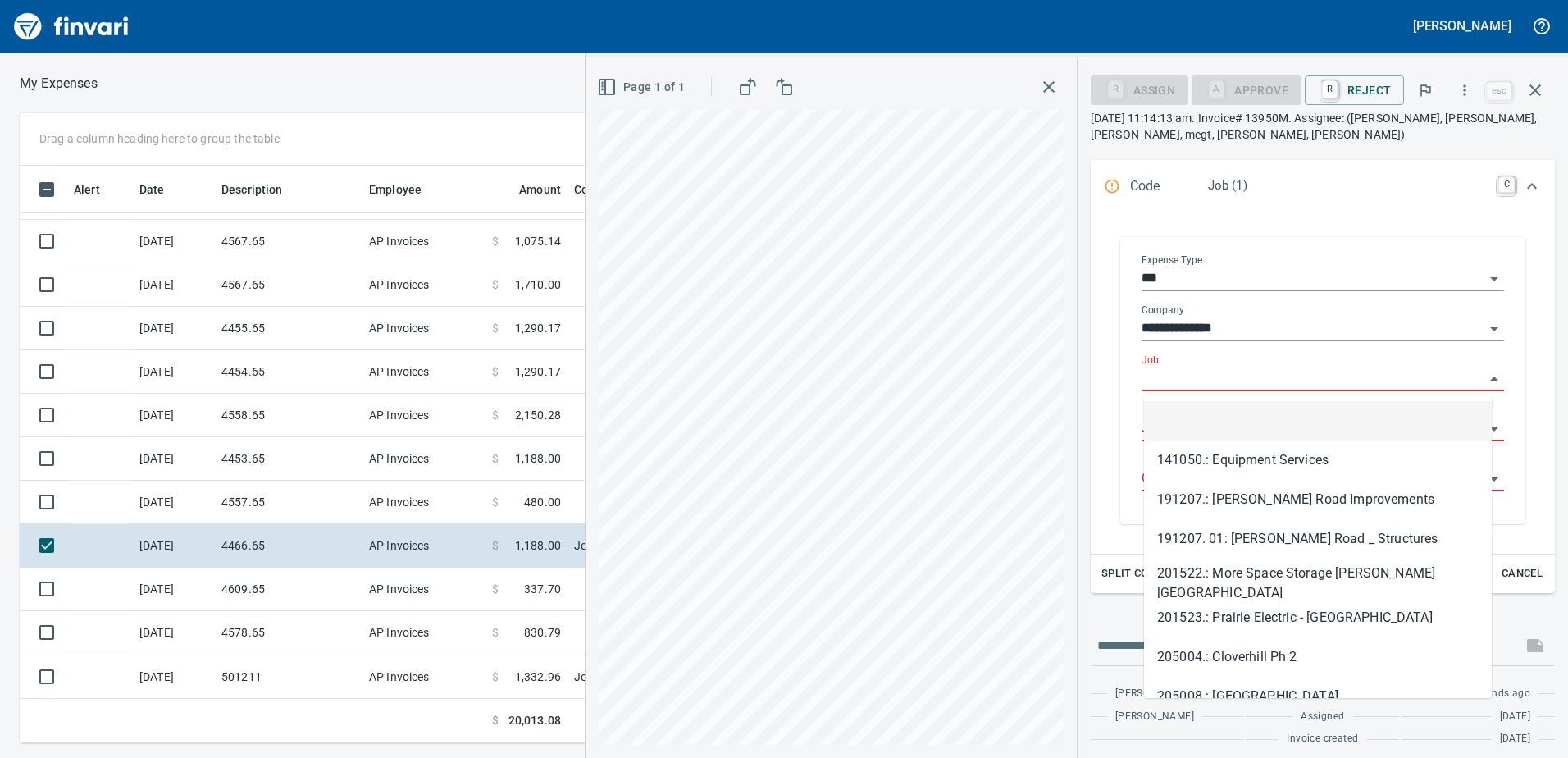
click at [1215, 387] on input "Job" at bounding box center [1312, 379] width 343 height 23
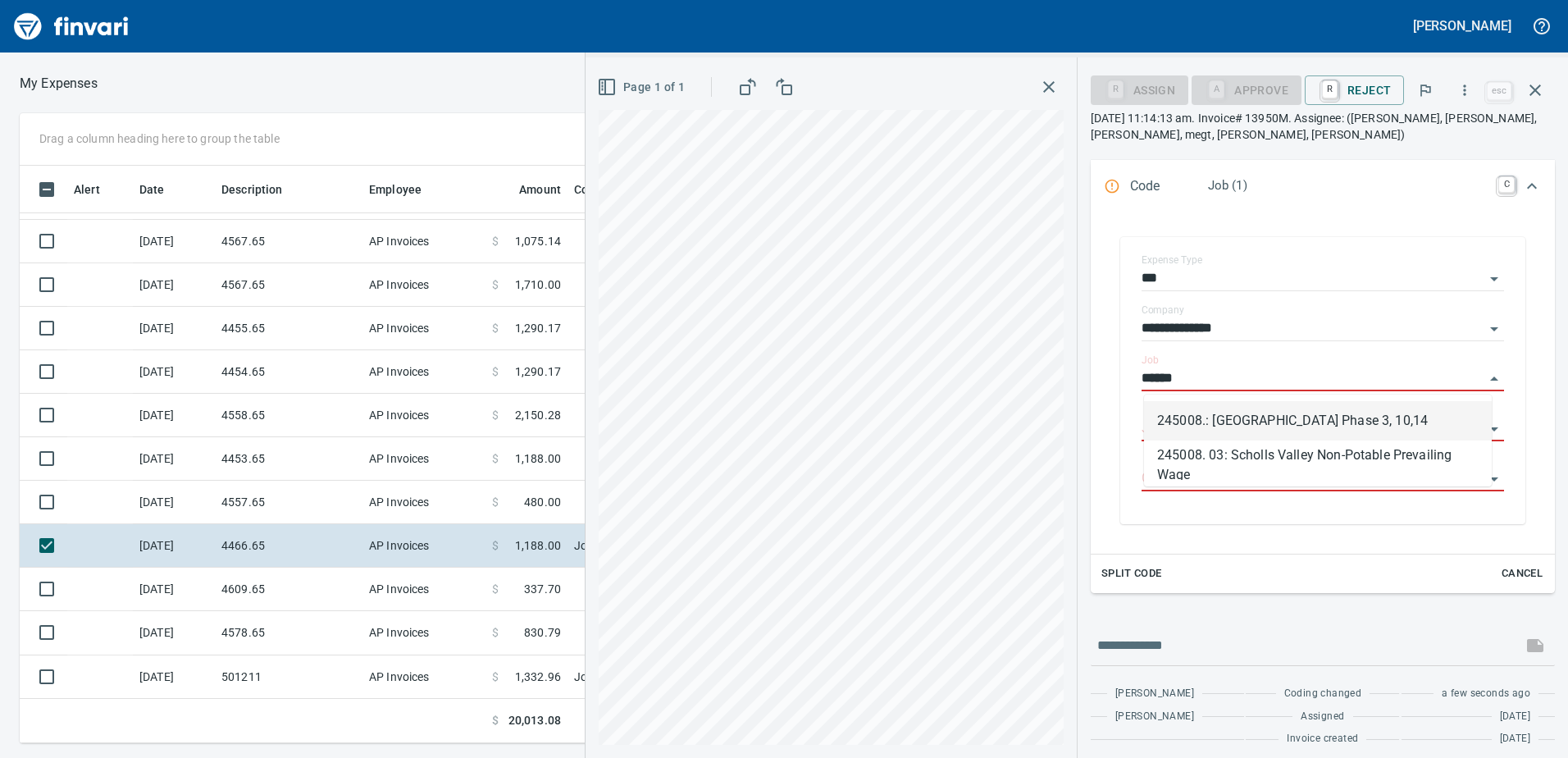
click at [1284, 433] on li "245008.: [GEOGRAPHIC_DATA] Phase 3, 10,14" at bounding box center [1317, 421] width 348 height 40
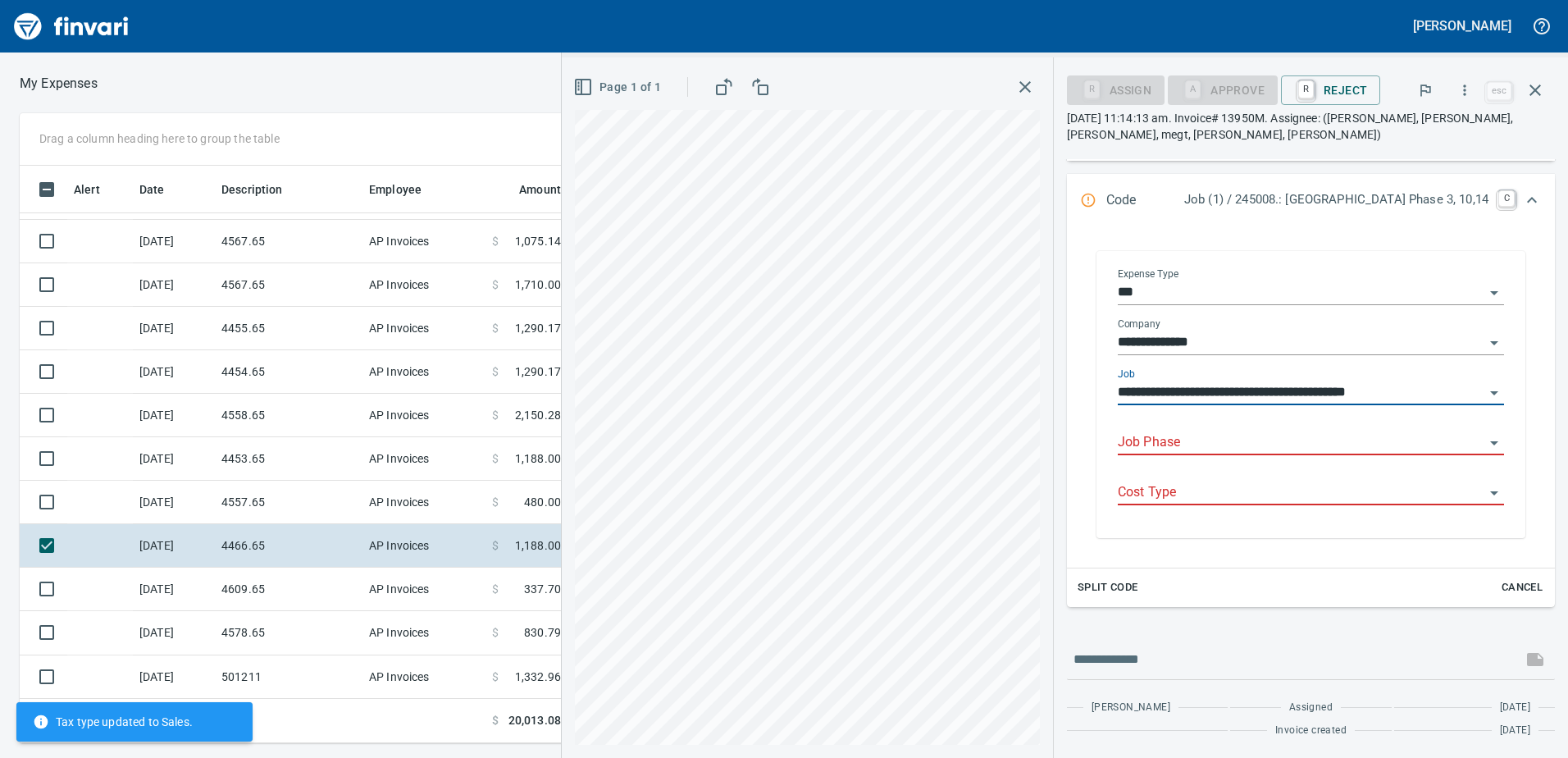
scroll to position [246, 0]
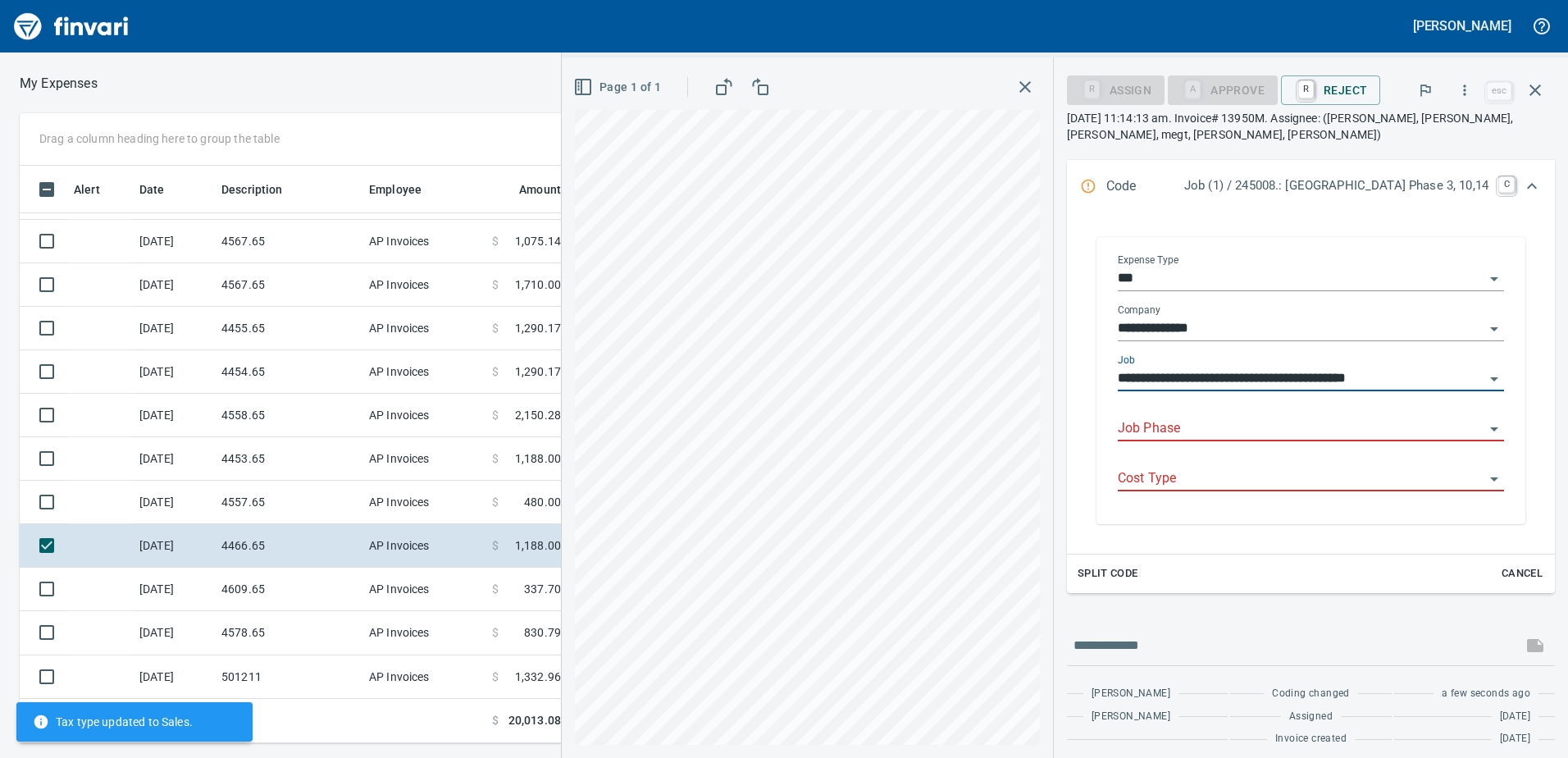
type input "**********"
click at [1245, 423] on input "Job Phase" at bounding box center [1301, 429] width 367 height 23
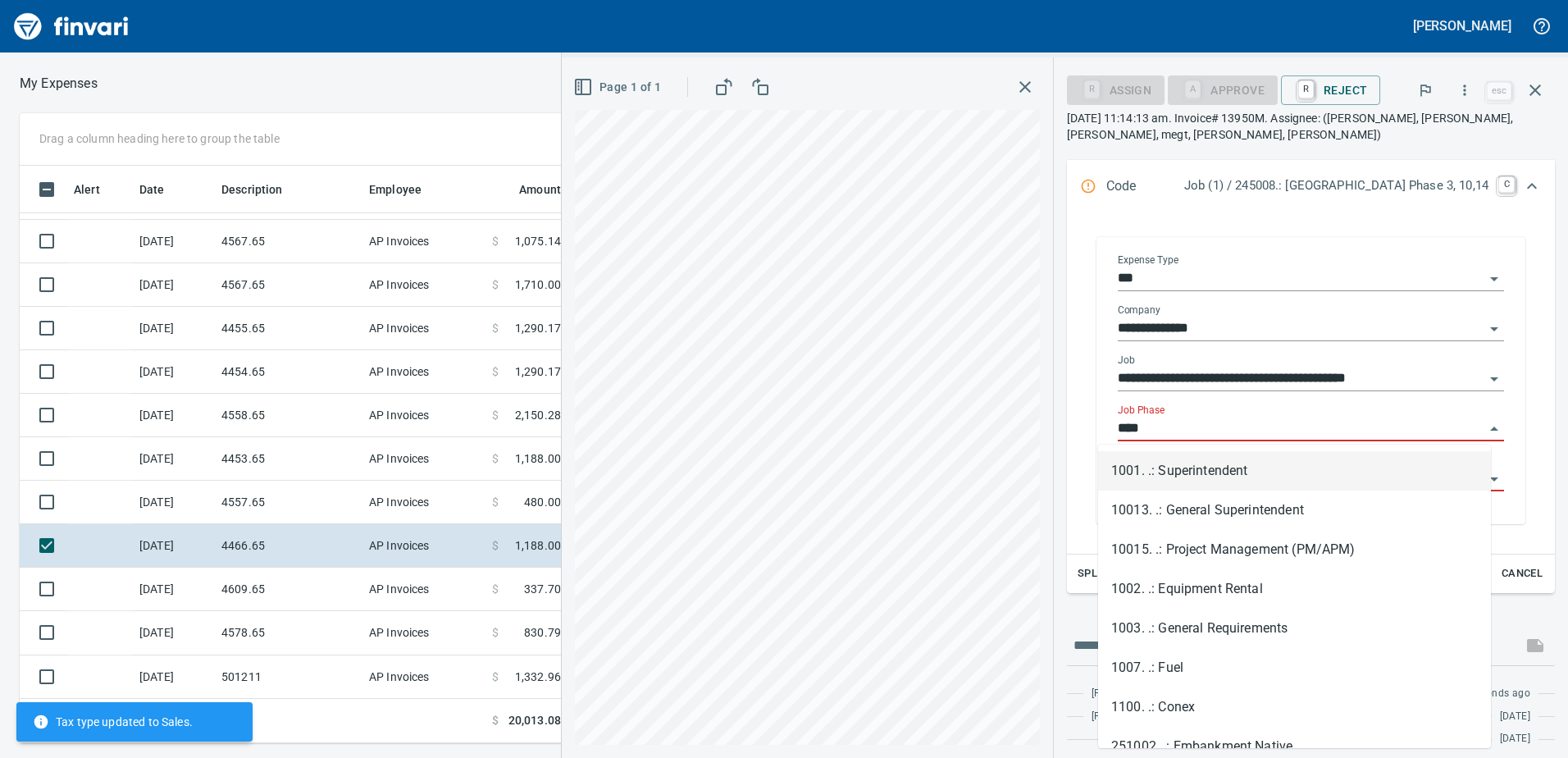
scroll to position [565, 1094]
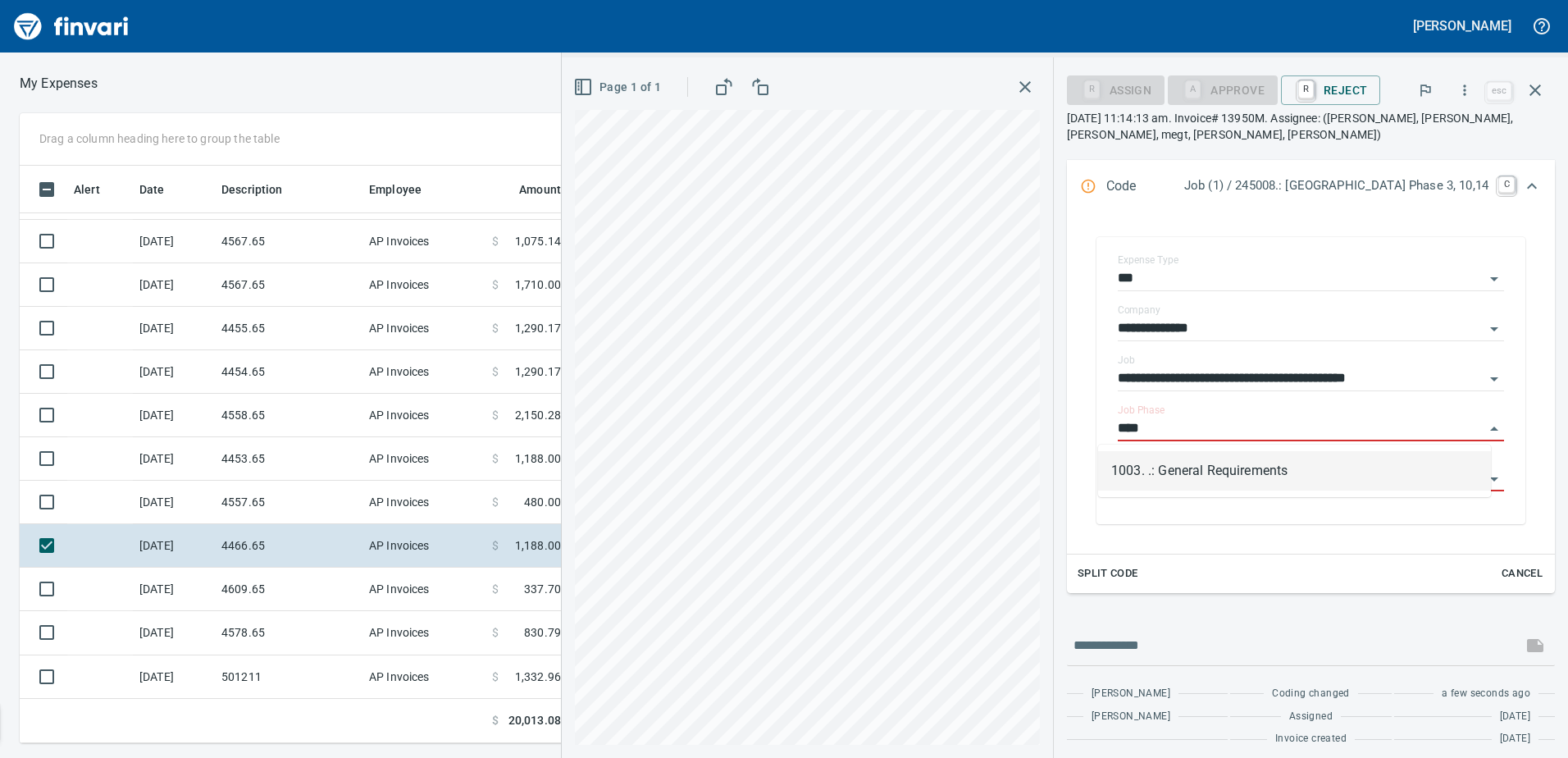
click at [1190, 475] on li "1003. .: General Requirements" at bounding box center [1294, 471] width 392 height 40
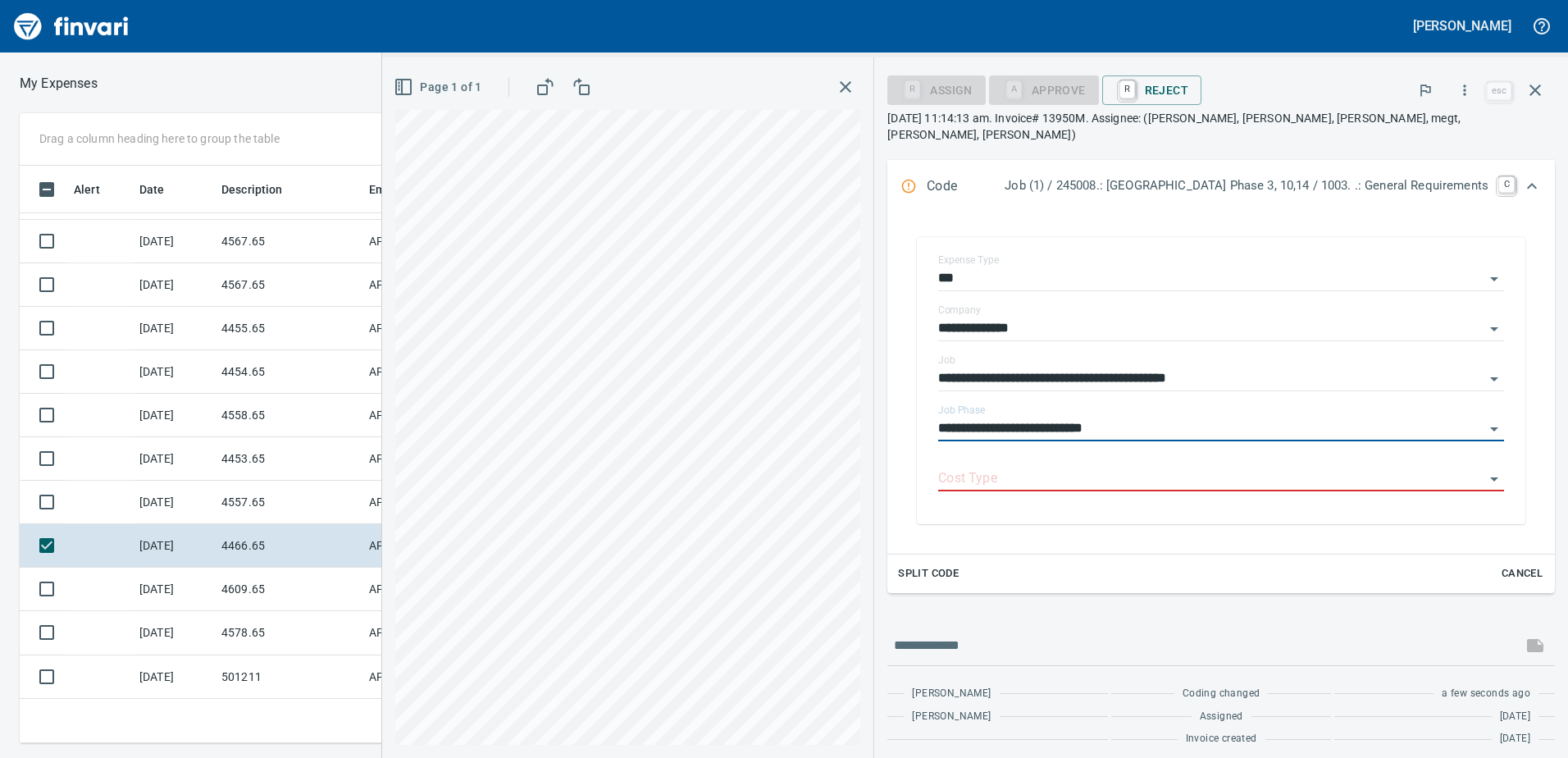
scroll to position [238, 0]
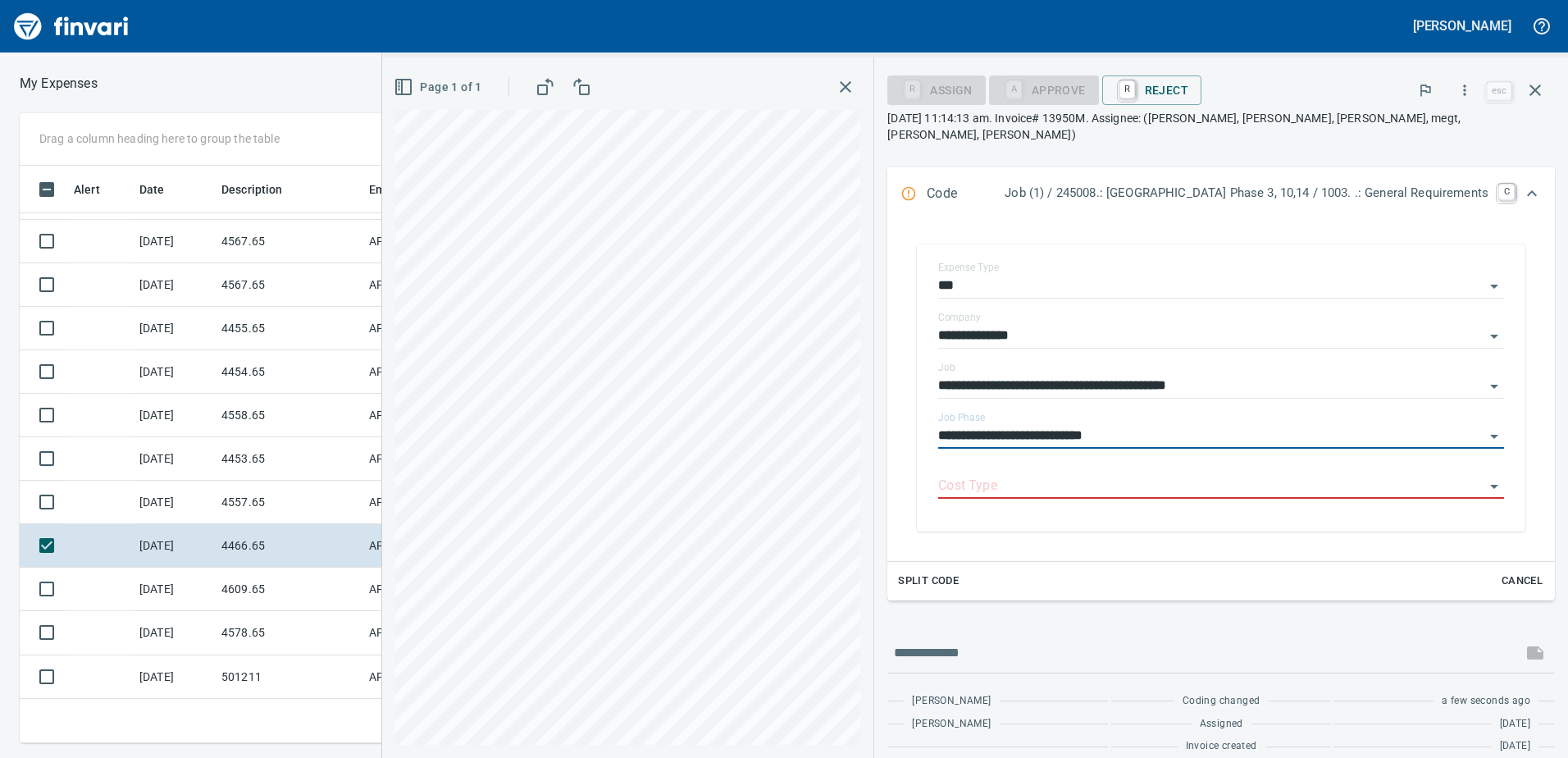
type input "**********"
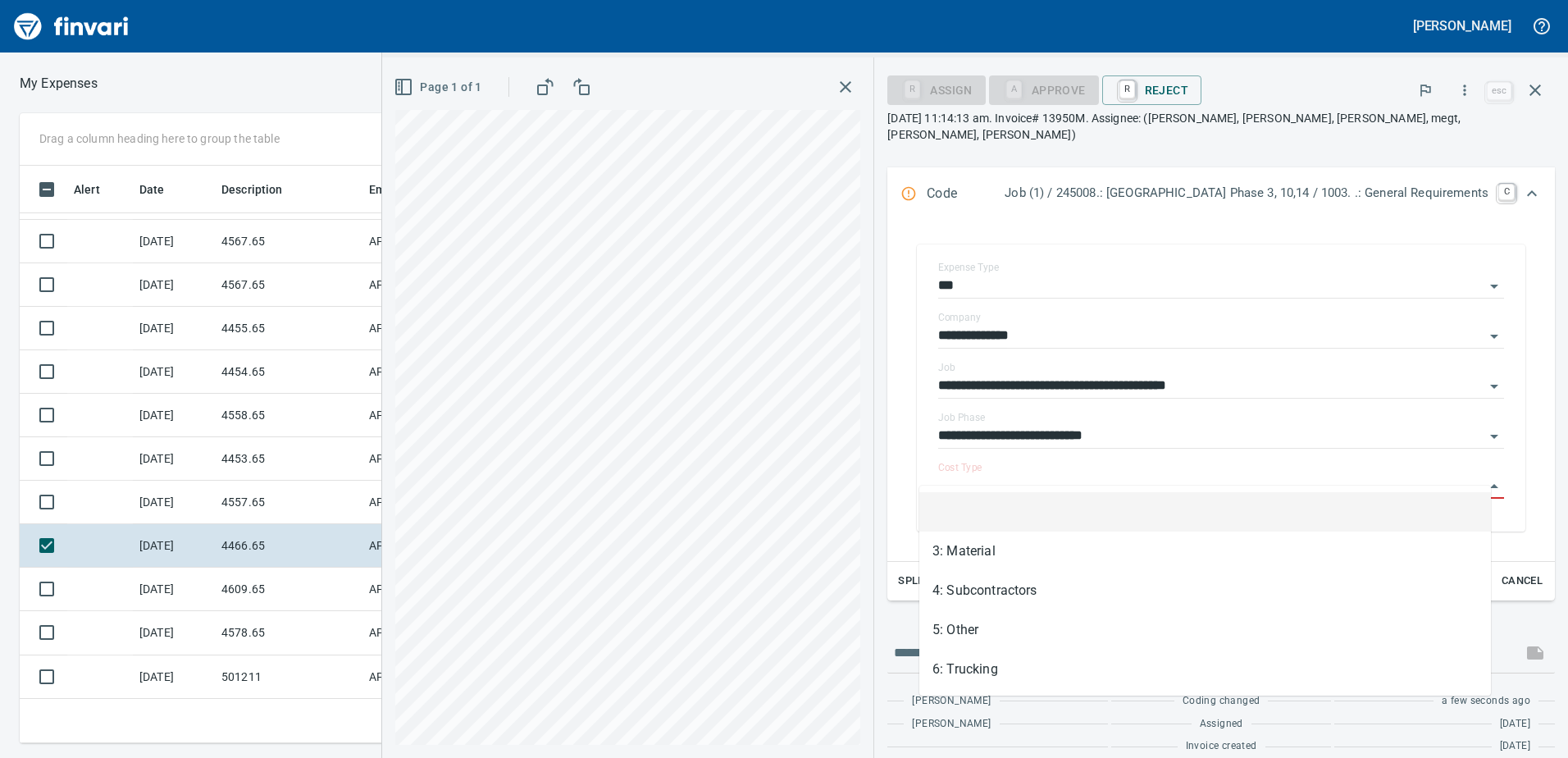
click at [1190, 475] on input "Cost Type" at bounding box center [1211, 487] width 546 height 23
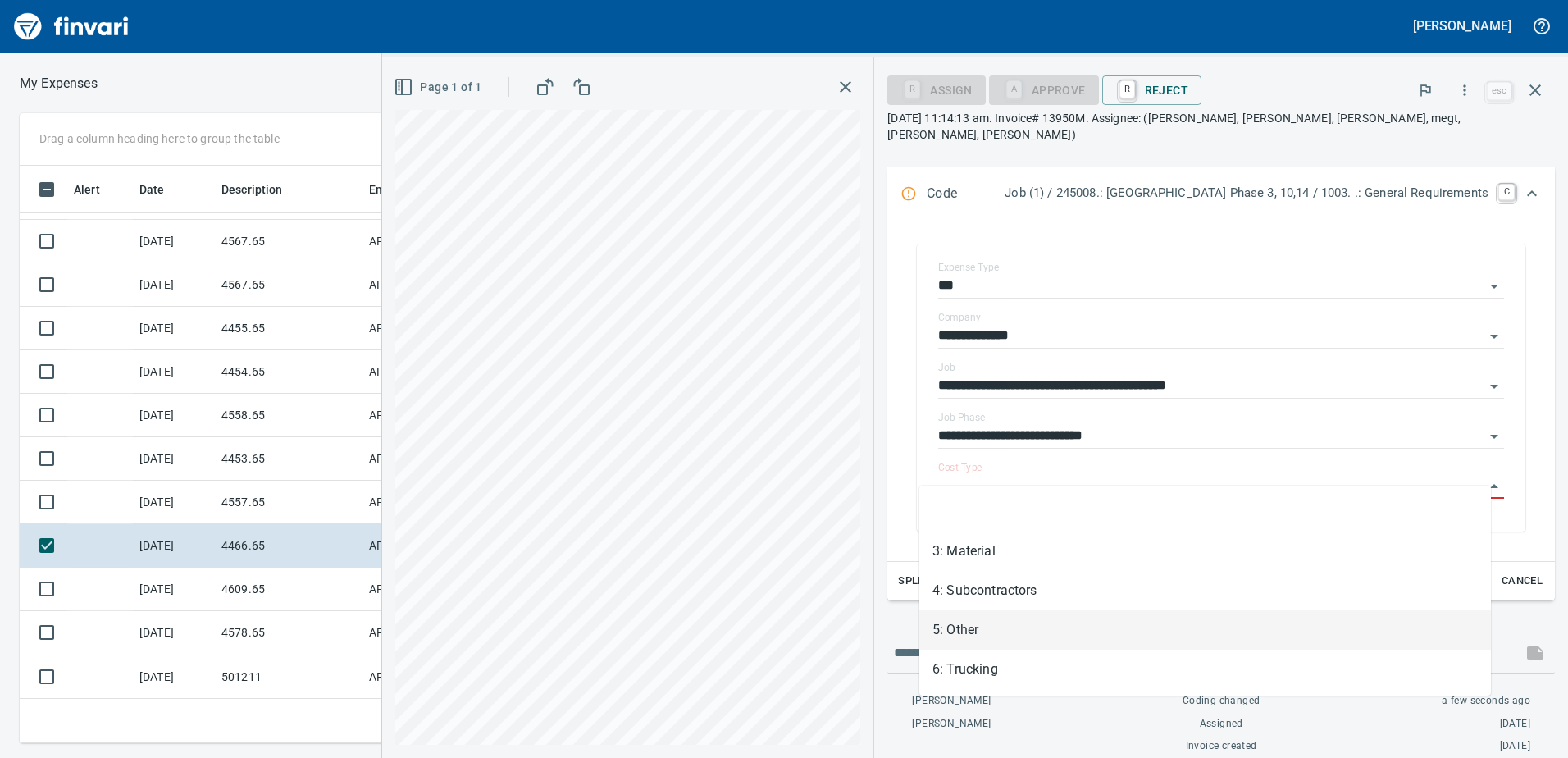
click at [1096, 616] on li "5: Other" at bounding box center [1204, 630] width 571 height 40
type input "********"
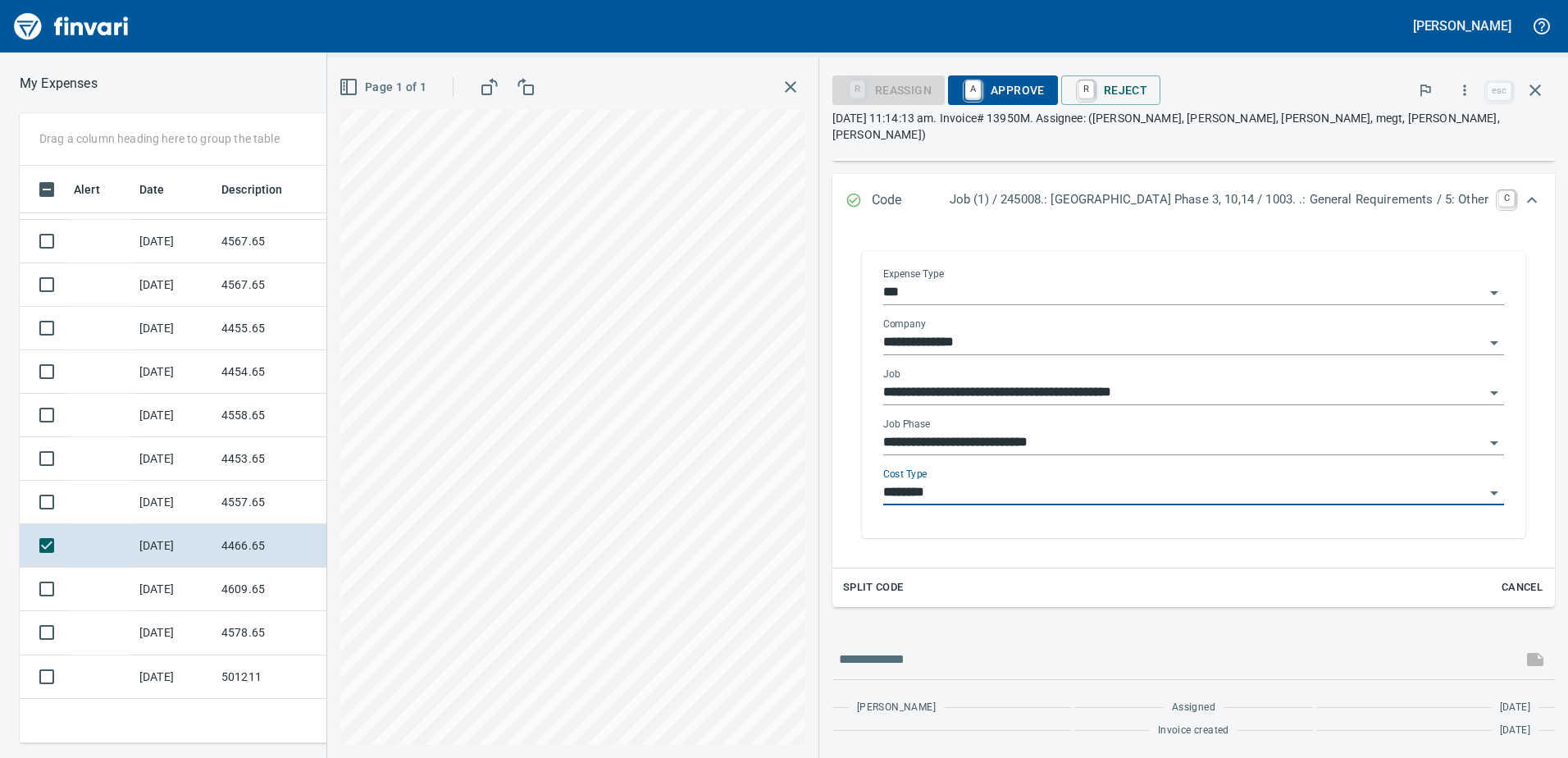
scroll to position [238, 0]
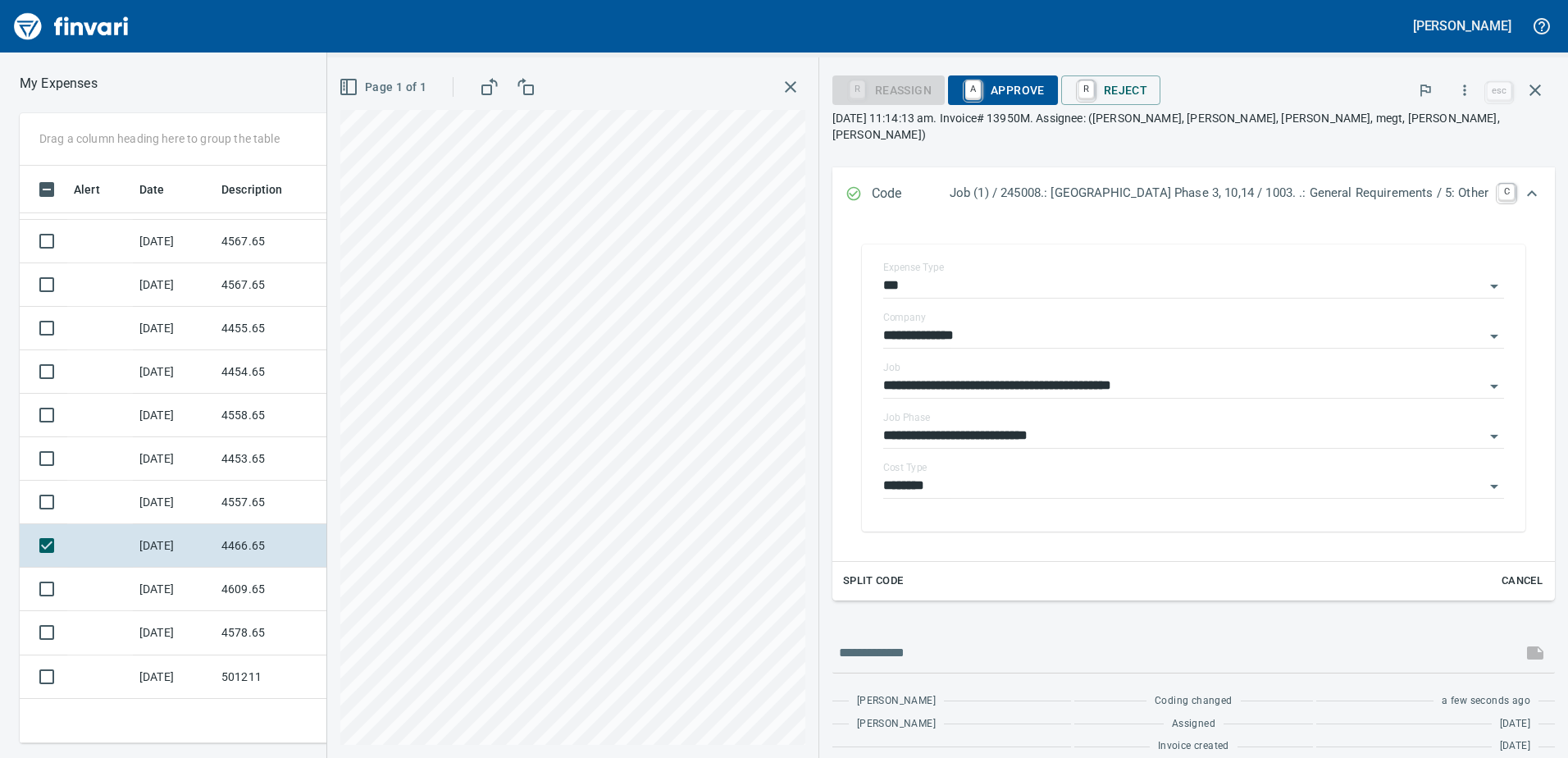
click at [327, 92] on div "Page 1 of 1" at bounding box center [573, 407] width 491 height 700
click at [464, 0] on div "[PERSON_NAME] My Expenses To Review (All Reviewable) Drag a column heading here…" at bounding box center [784, 379] width 1568 height 758
drag, startPoint x: 1014, startPoint y: 92, endPoint x: 1016, endPoint y: 219, distance: 127.0
click at [1014, 92] on span "A Approve" at bounding box center [1002, 90] width 83 height 28
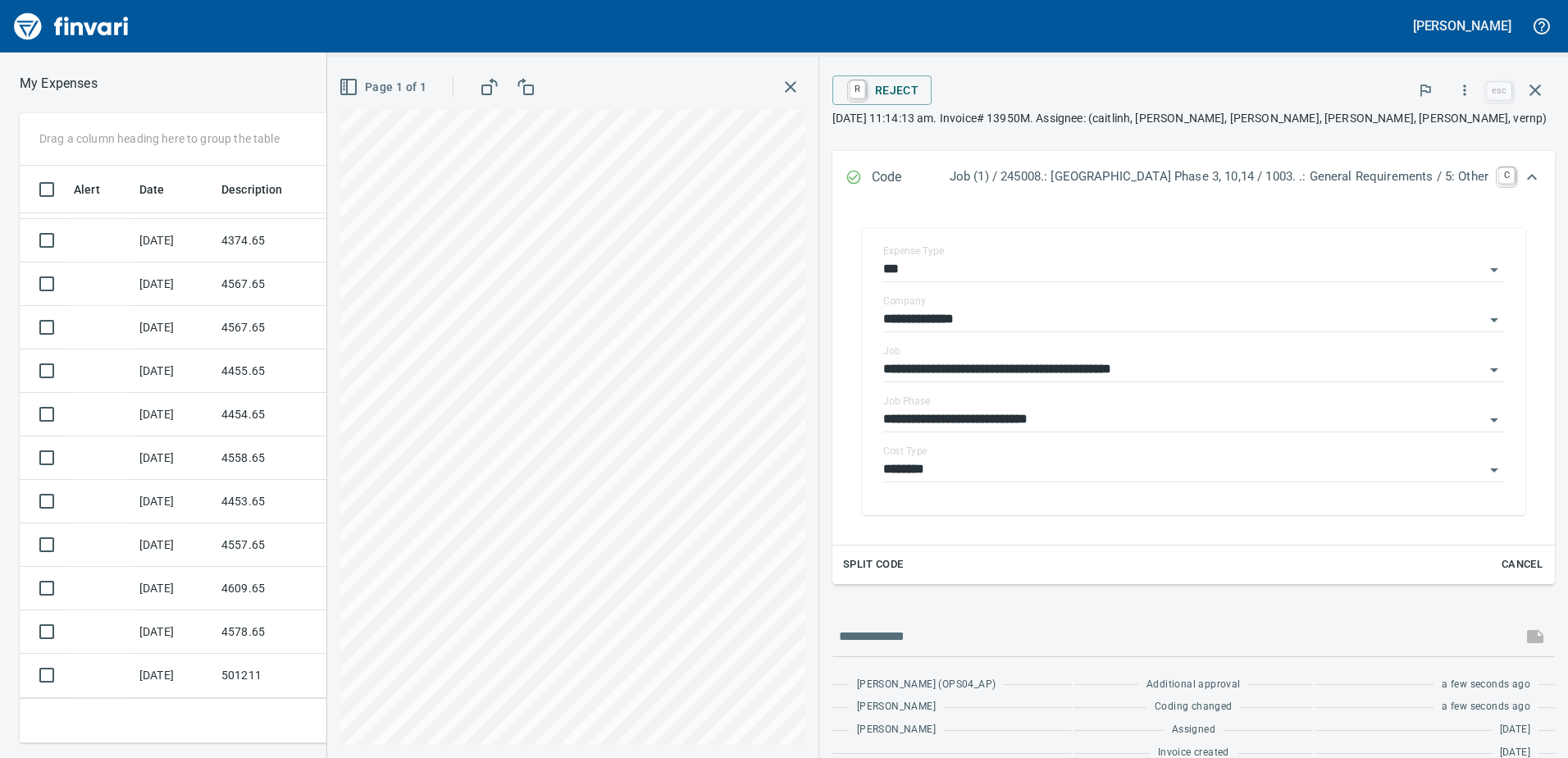
scroll to position [80, 0]
click at [1538, 83] on icon "button" at bounding box center [1535, 90] width 20 height 20
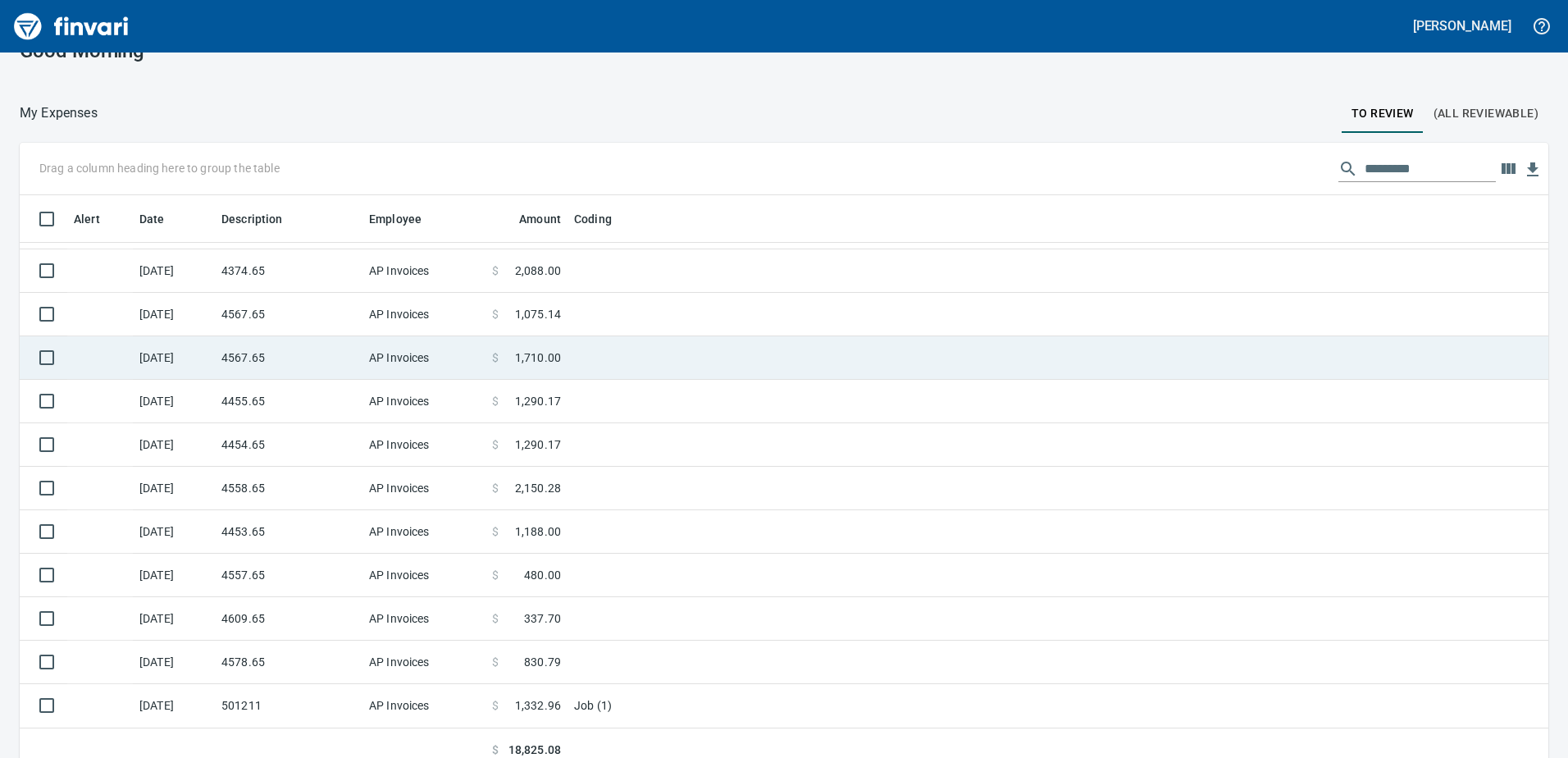
scroll to position [48, 0]
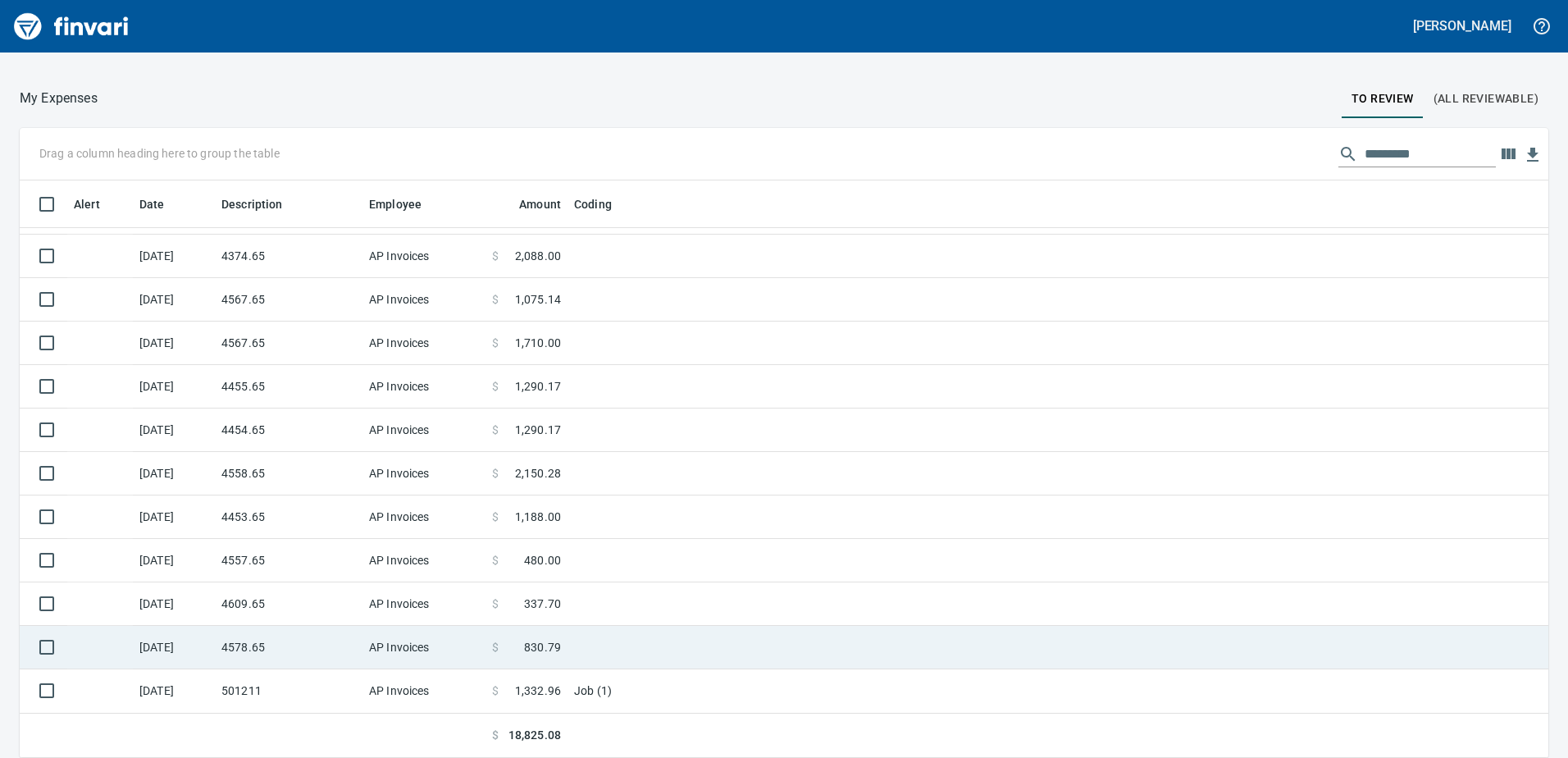
click at [300, 655] on td "4578.65" at bounding box center [289, 647] width 148 height 44
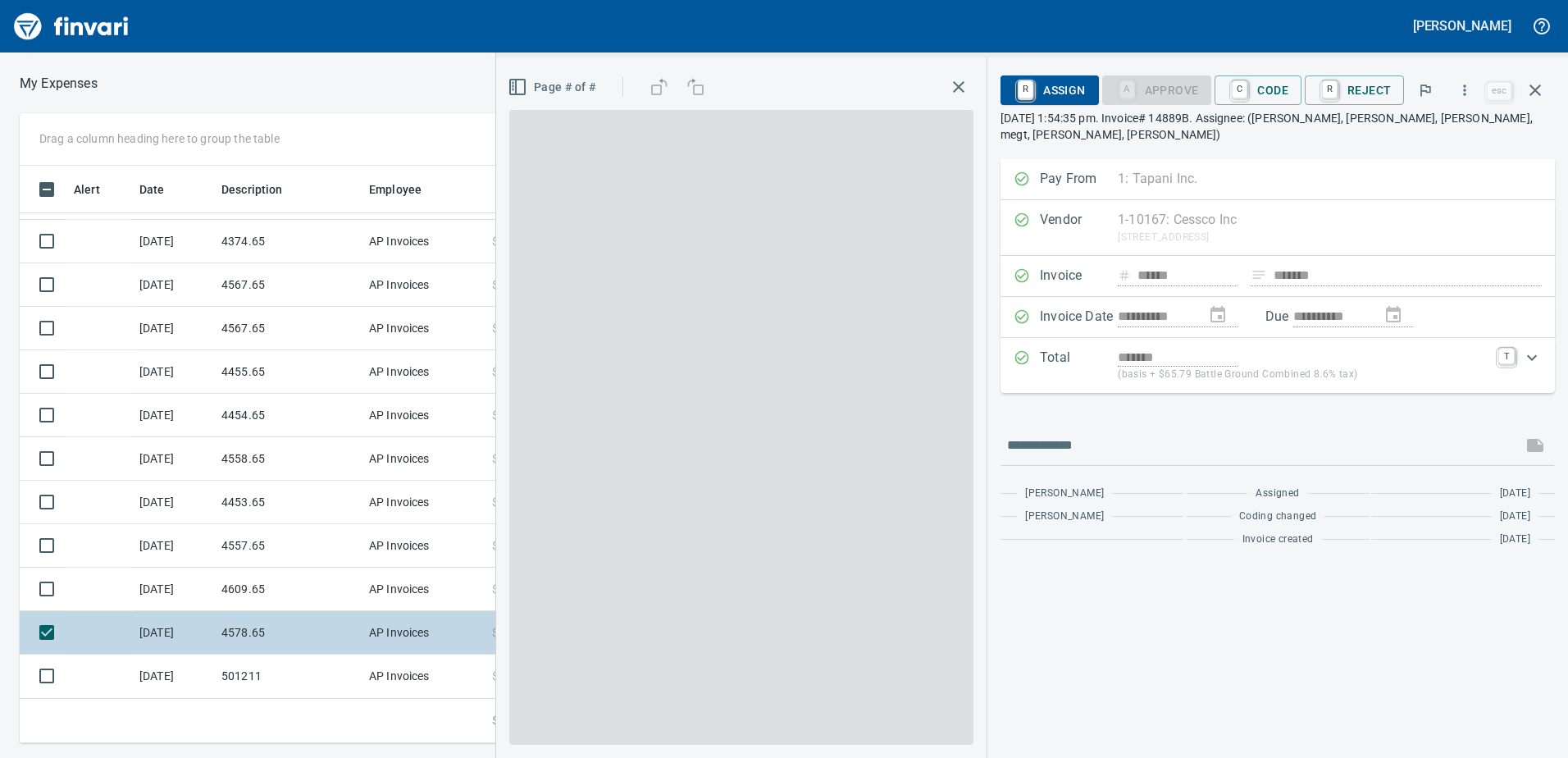
scroll to position [565, 1094]
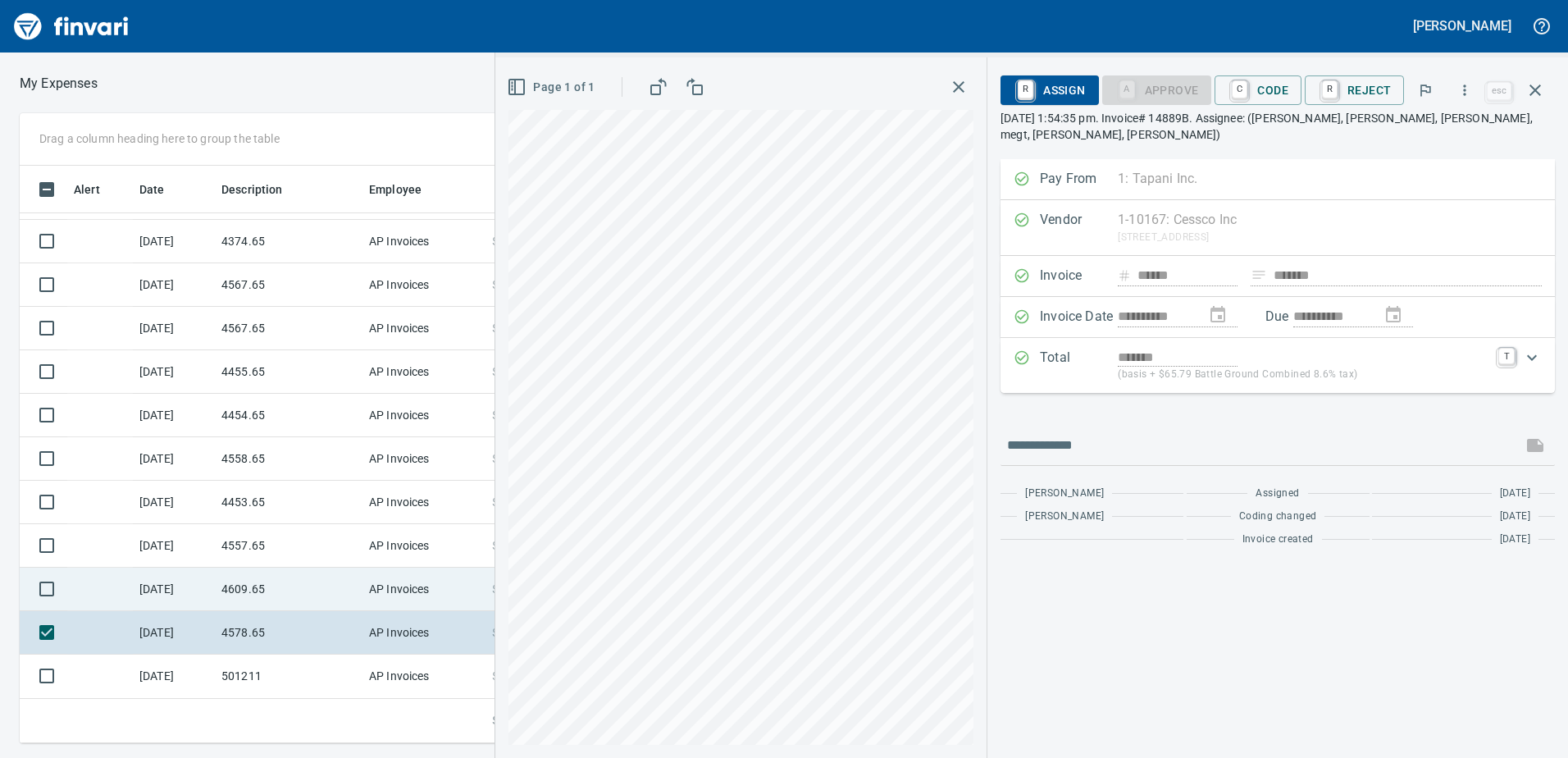
click at [261, 581] on td "4609.65" at bounding box center [289, 589] width 148 height 44
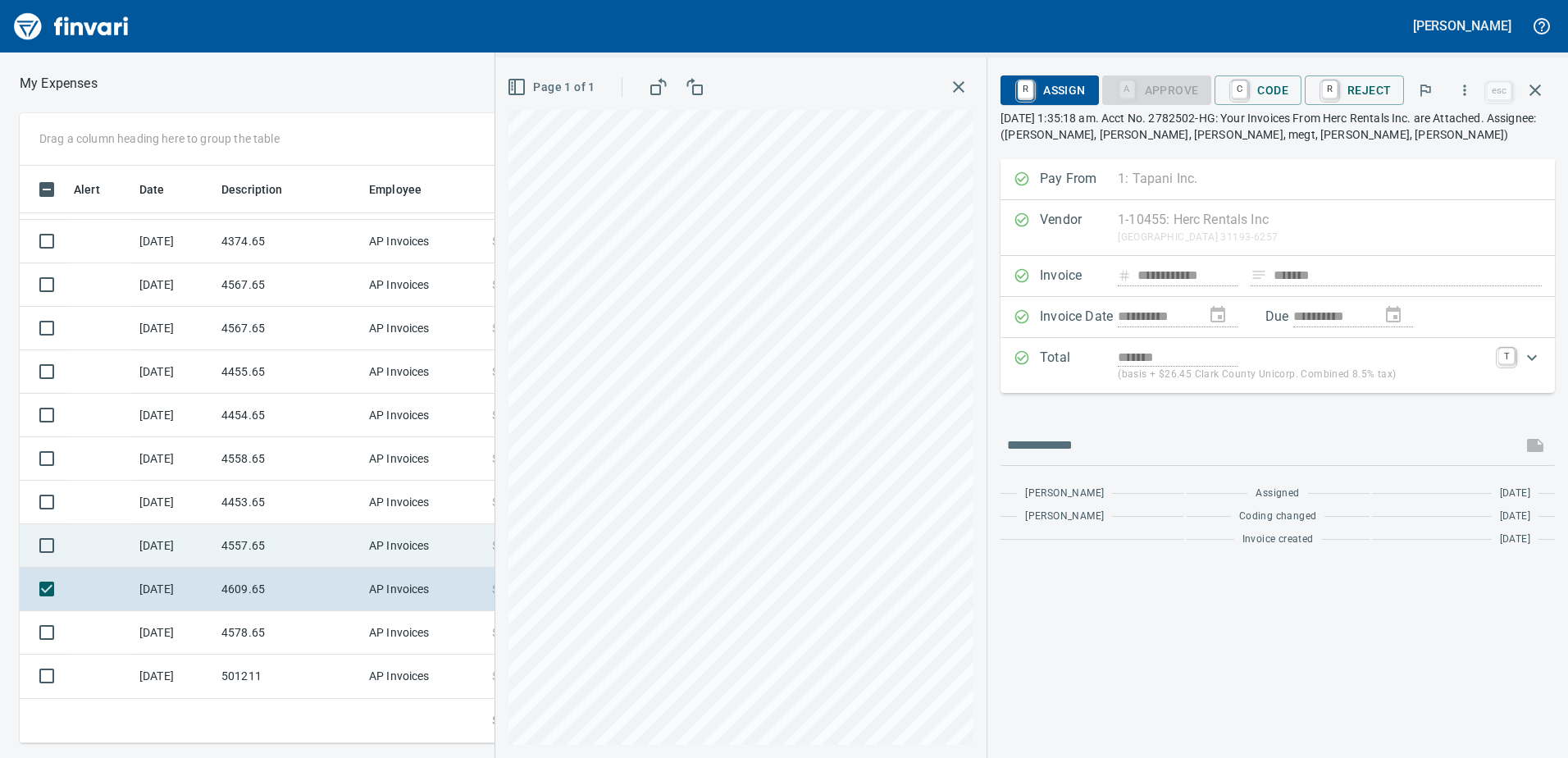
click at [246, 544] on td "4557.65" at bounding box center [289, 546] width 148 height 44
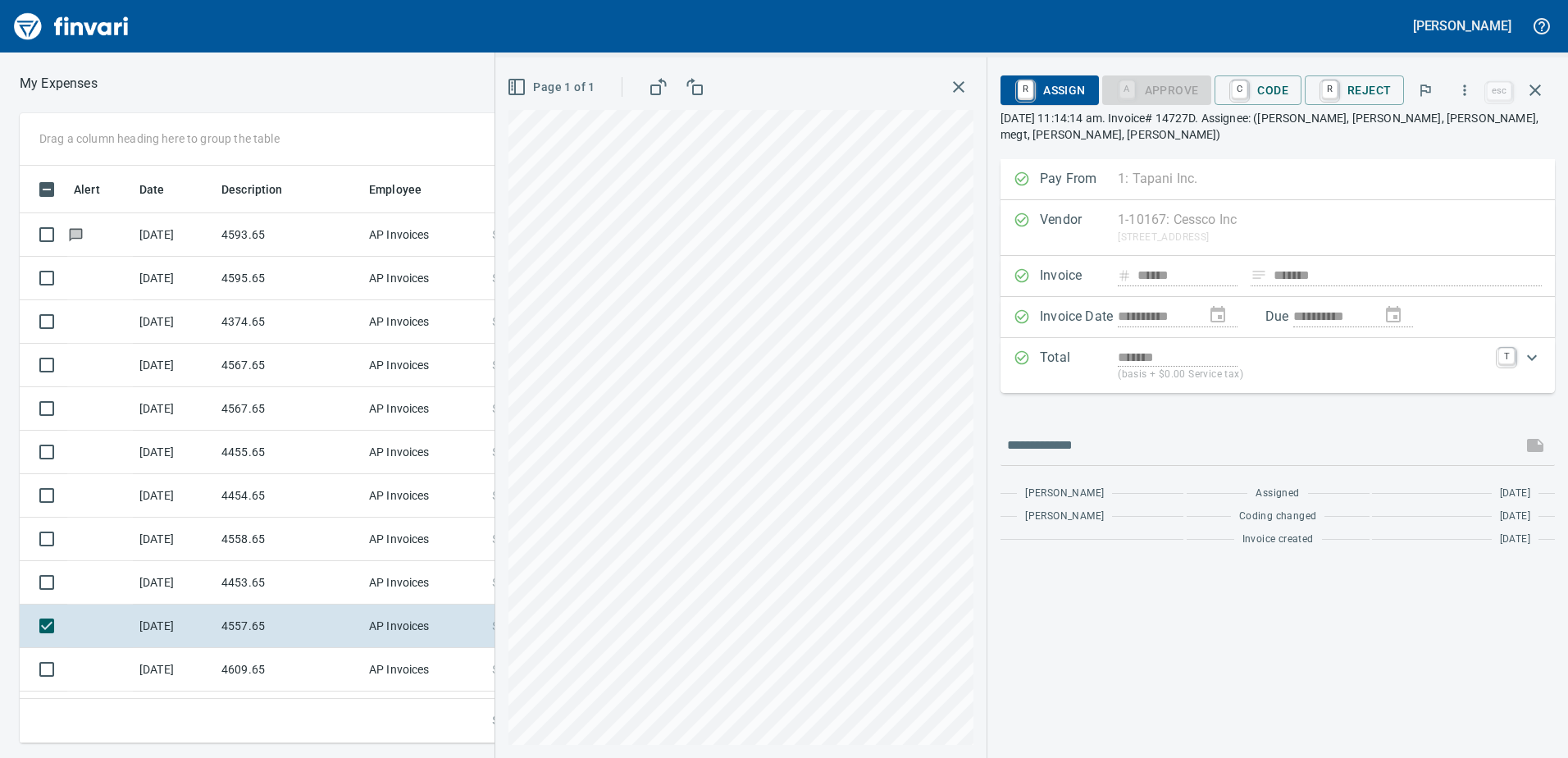
click at [623, 48] on div "[PERSON_NAME] My Expenses To Review (All Reviewable) Drag a column heading here…" at bounding box center [784, 379] width 1568 height 758
click at [1562, 757] on html "[PERSON_NAME] My Expenses To Review (All Reviewable) Drag a column heading here…" at bounding box center [784, 379] width 1568 height 758
click at [417, 497] on div "Drag a column heading here to group the table Alert Date Description Employee A…" at bounding box center [784, 428] width 1568 height 630
click at [1282, 79] on span "C Code" at bounding box center [1258, 90] width 61 height 28
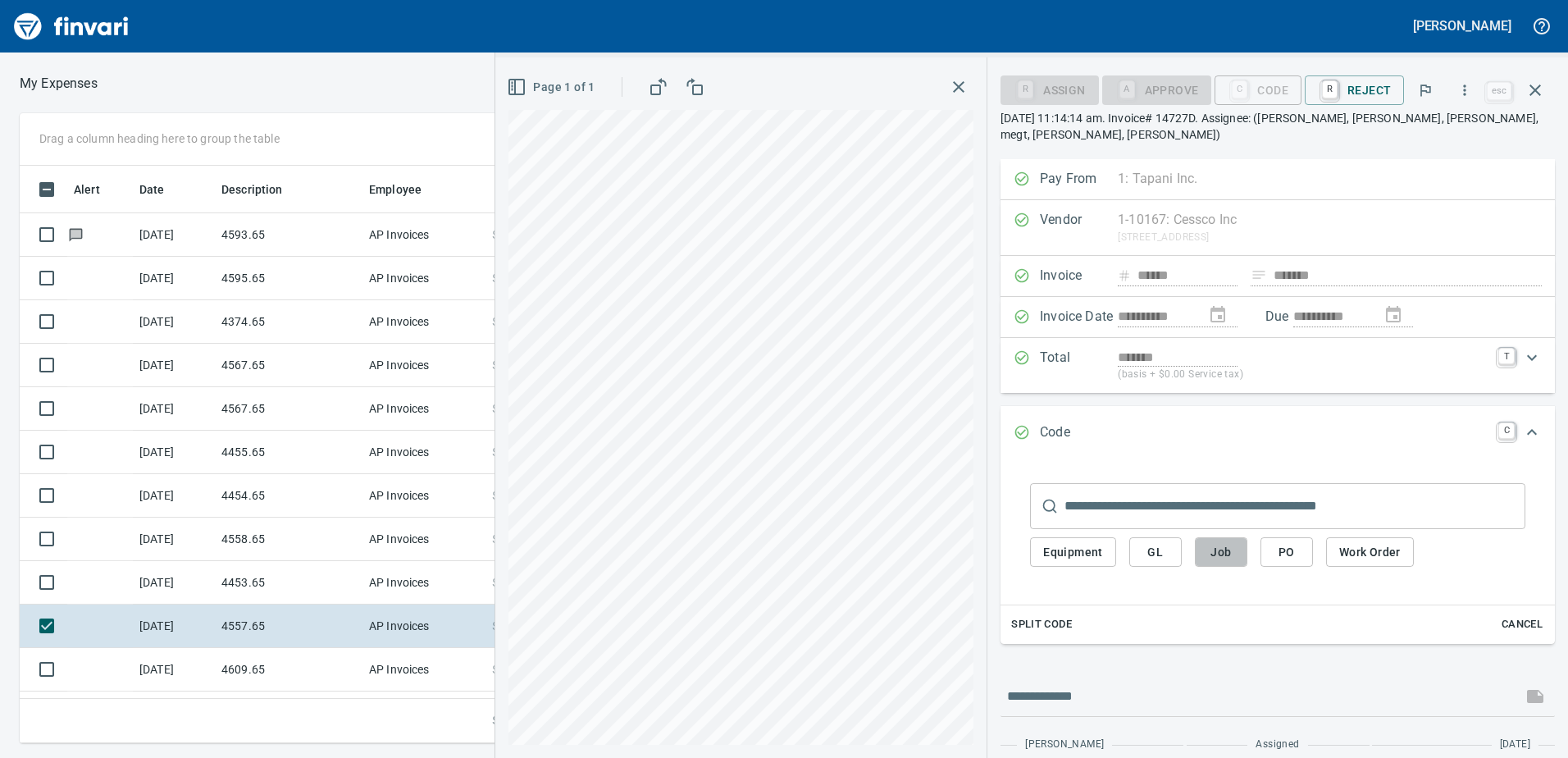
click at [1229, 542] on span "Job" at bounding box center [1221, 552] width 26 height 21
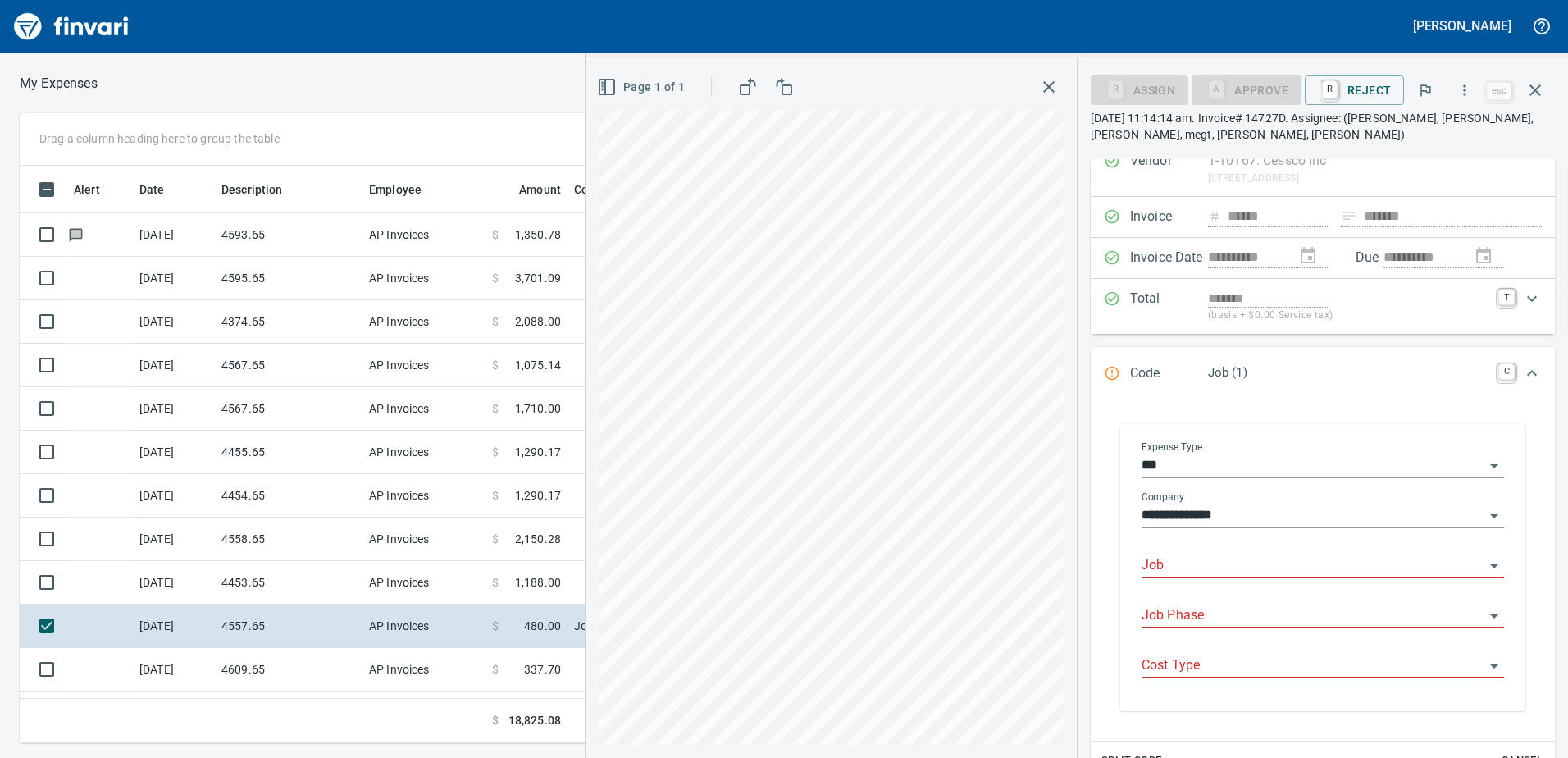
scroll to position [164, 0]
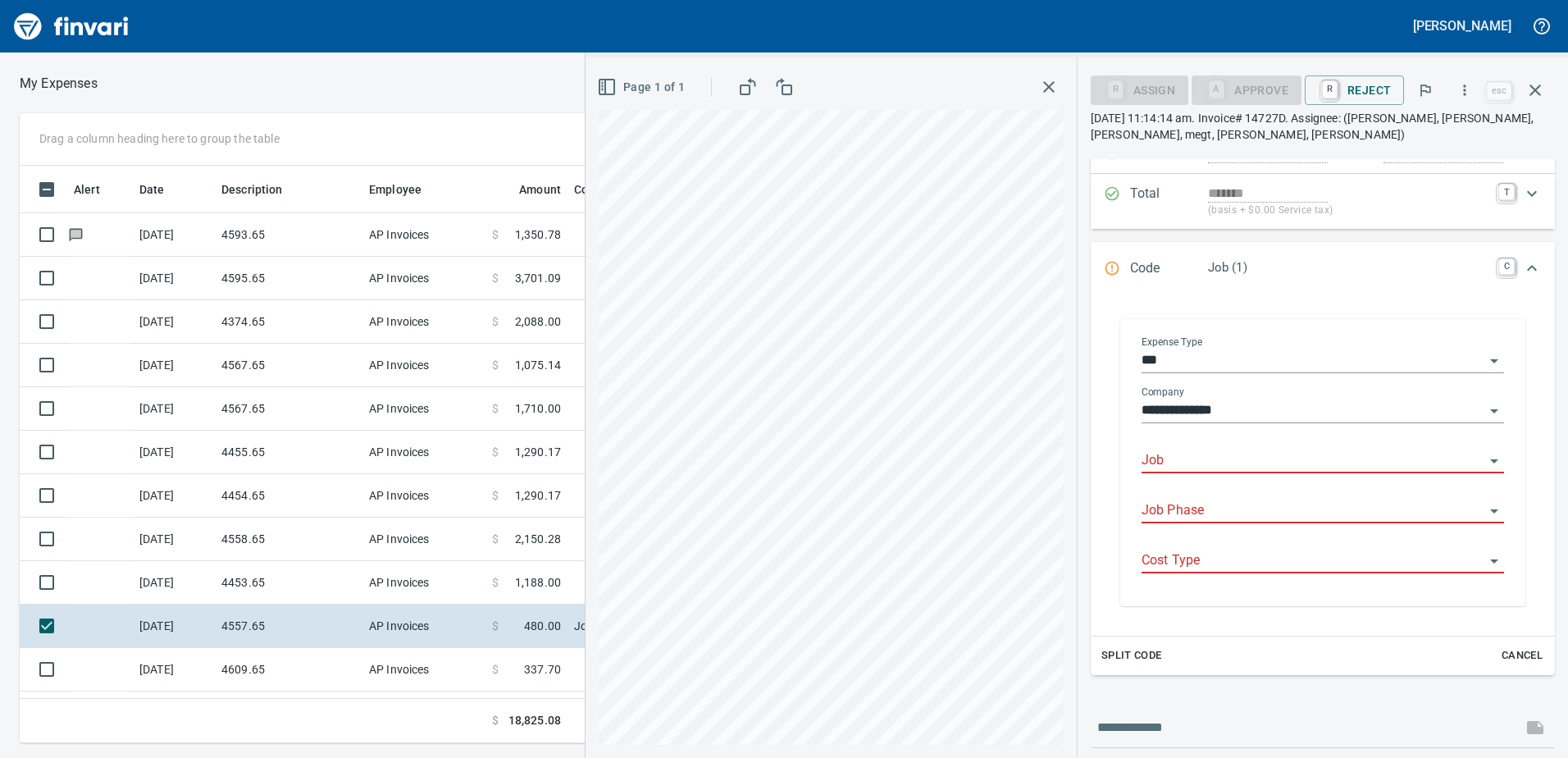
click at [1155, 465] on input "Job" at bounding box center [1312, 461] width 343 height 23
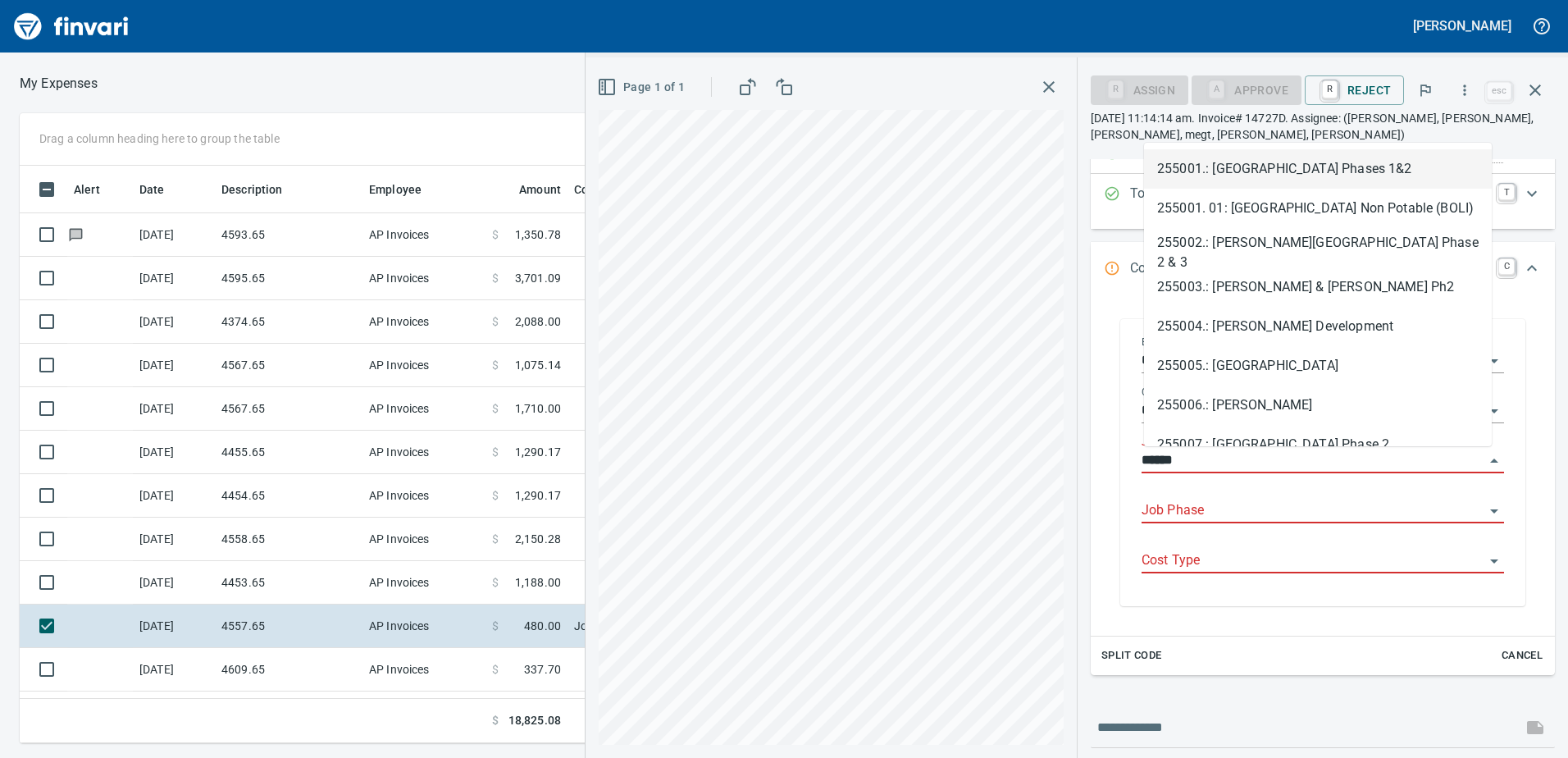
scroll to position [565, 1094]
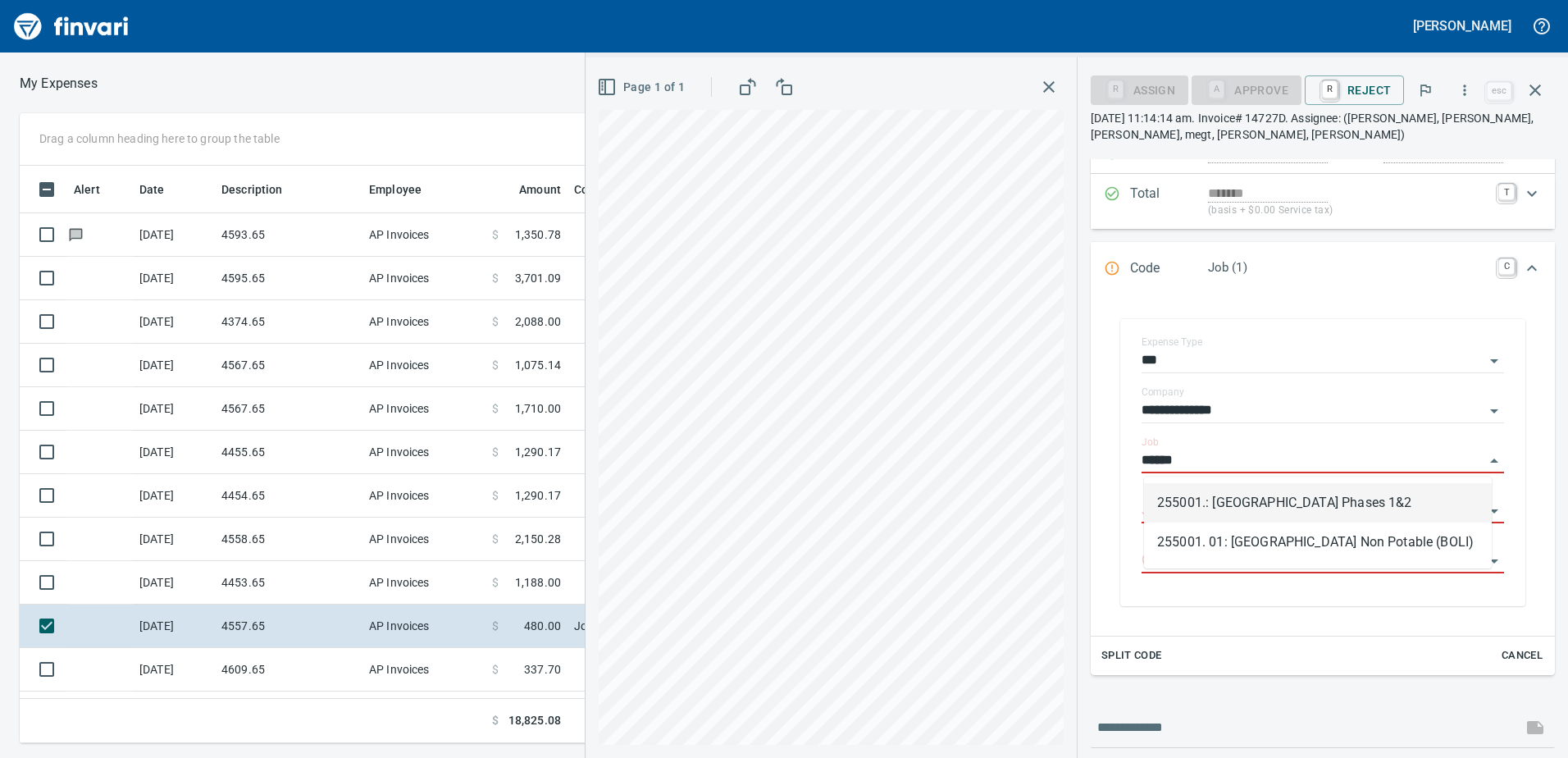
click at [1246, 509] on li "255001.: [GEOGRAPHIC_DATA] Phases 1&2" at bounding box center [1317, 503] width 348 height 40
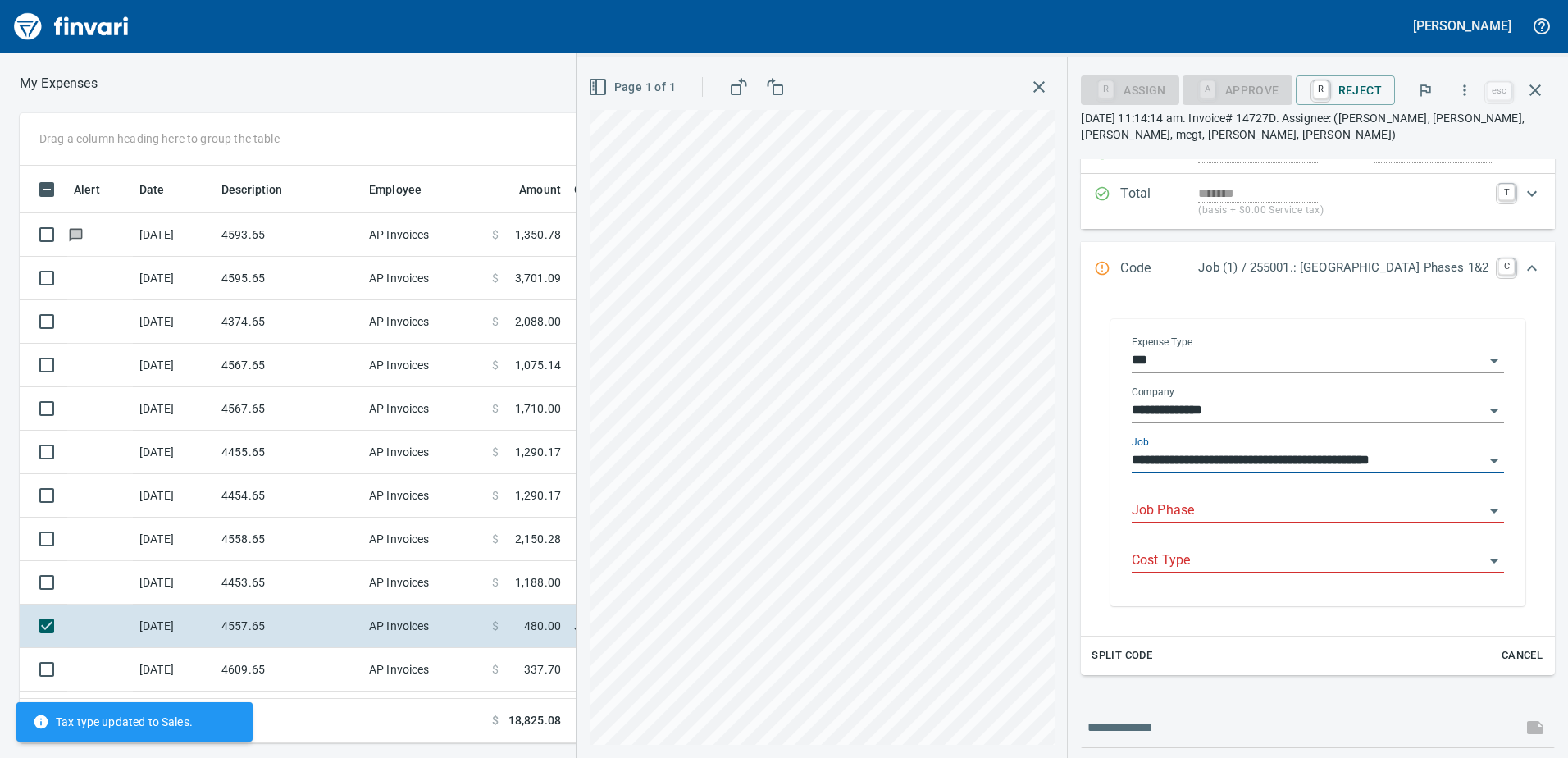
type input "**********"
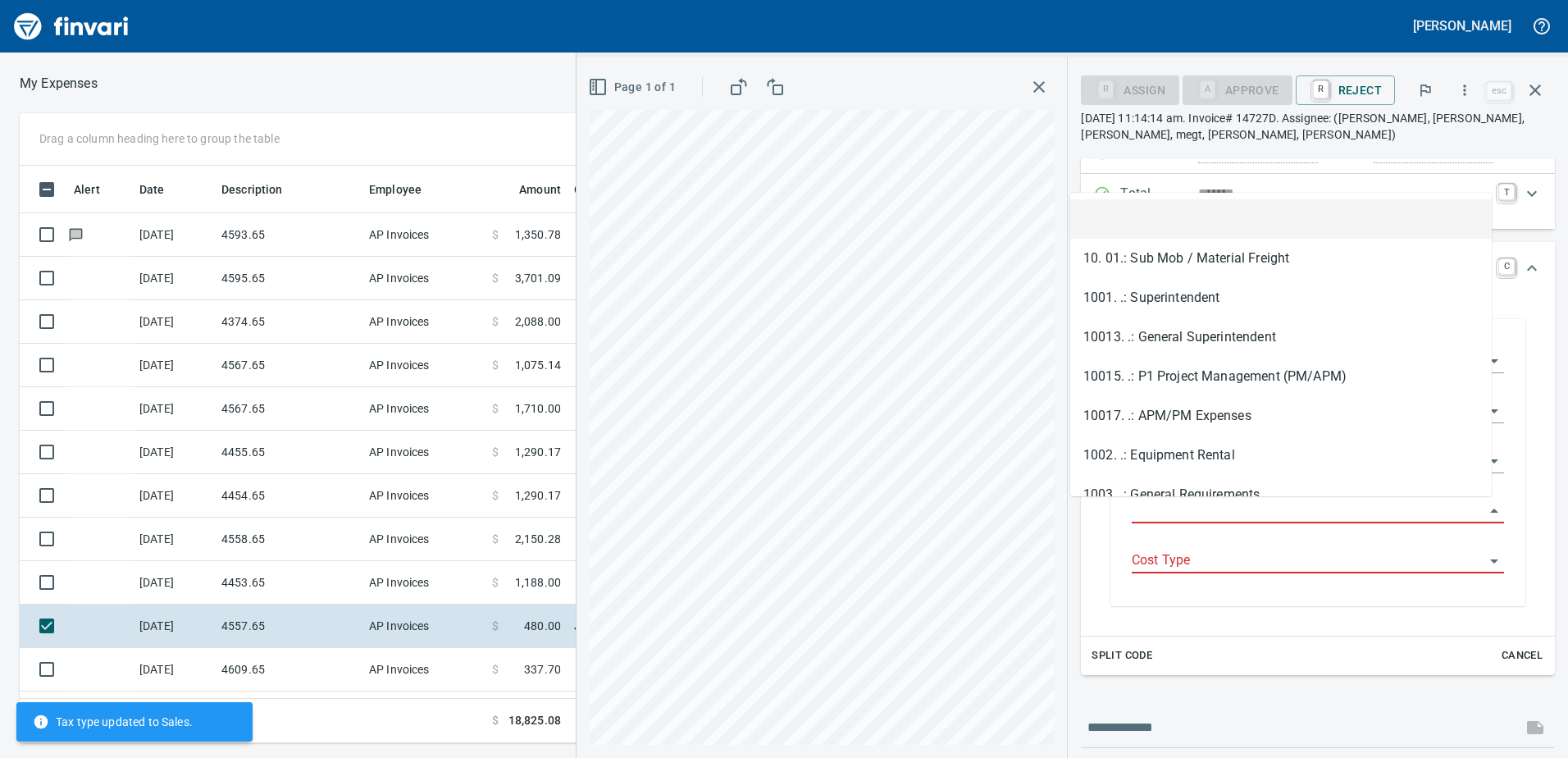
click at [1243, 508] on input "Job Phase" at bounding box center [1308, 511] width 353 height 23
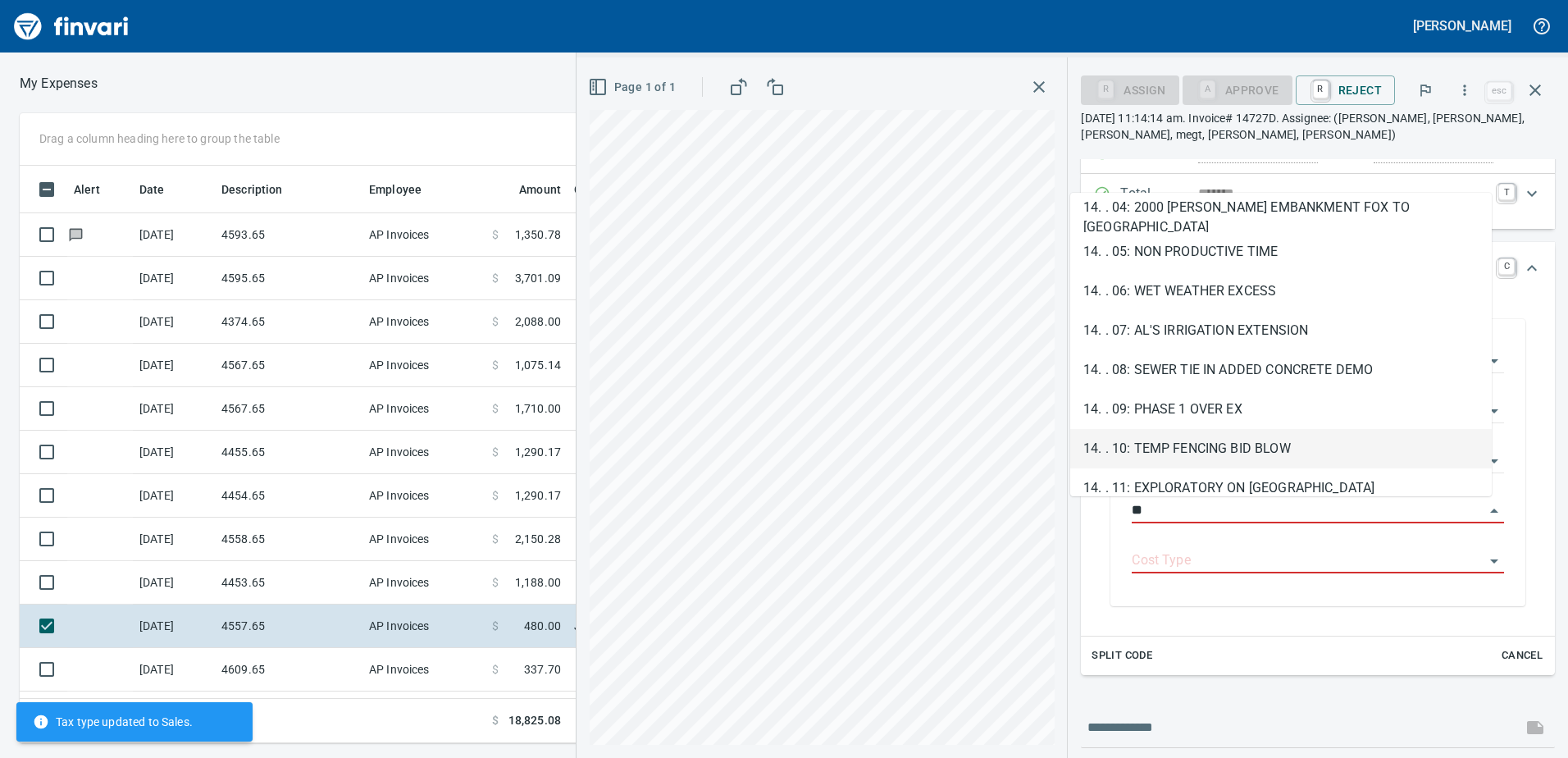
scroll to position [246, 0]
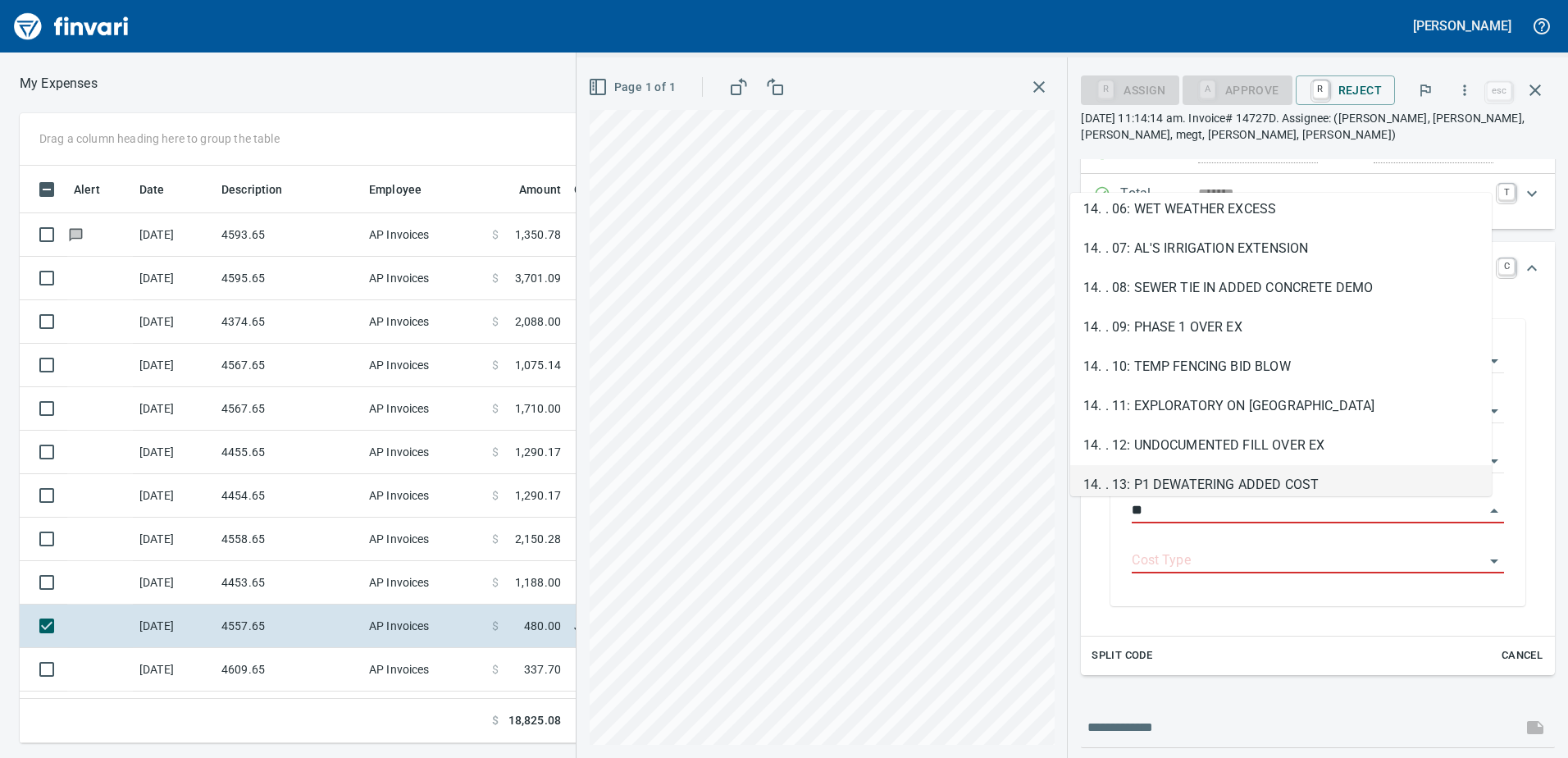
click at [1237, 473] on li "14. . 13: P1 DEWATERING ADDED COST" at bounding box center [1280, 485] width 421 height 40
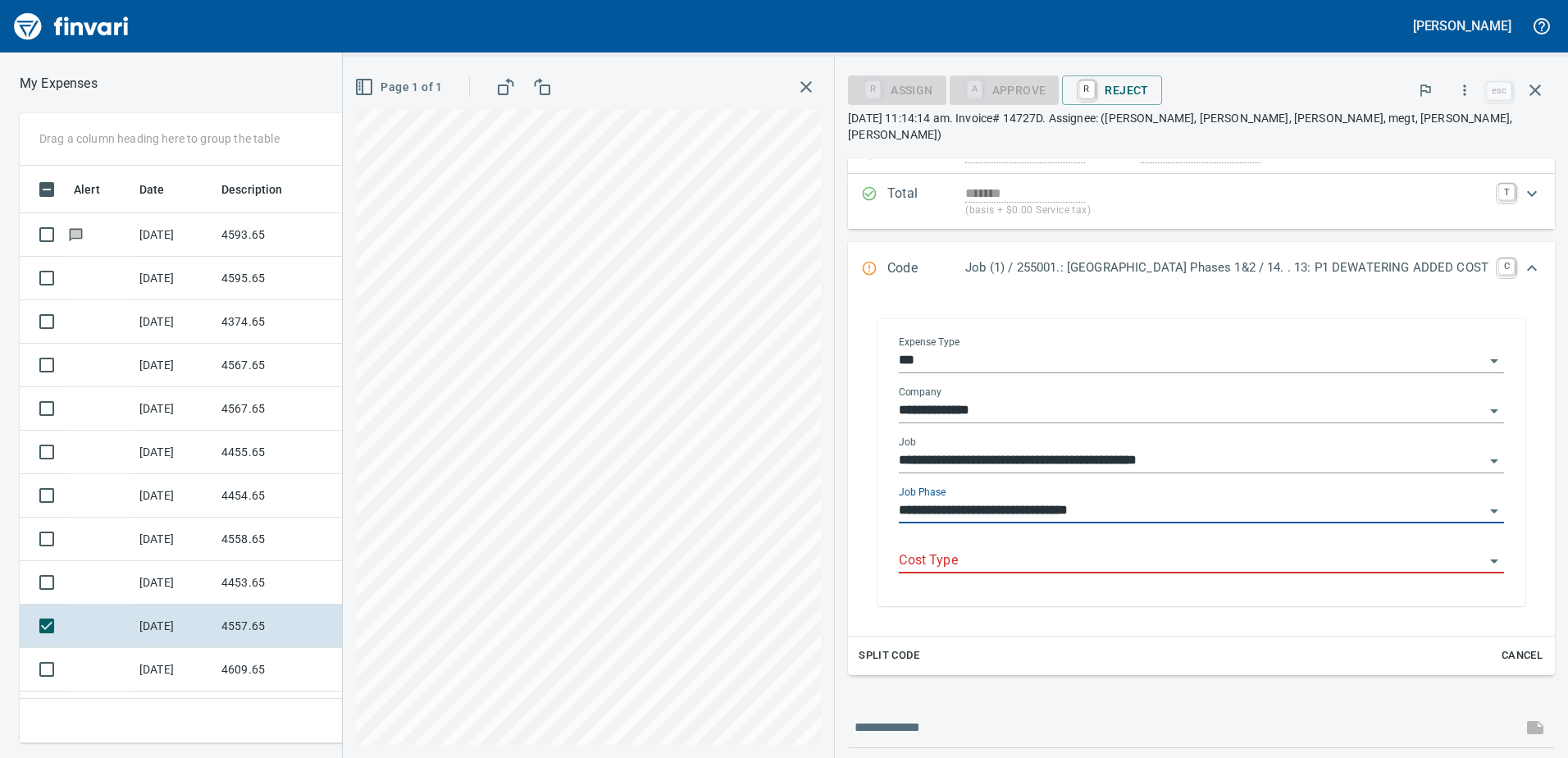
type input "**********"
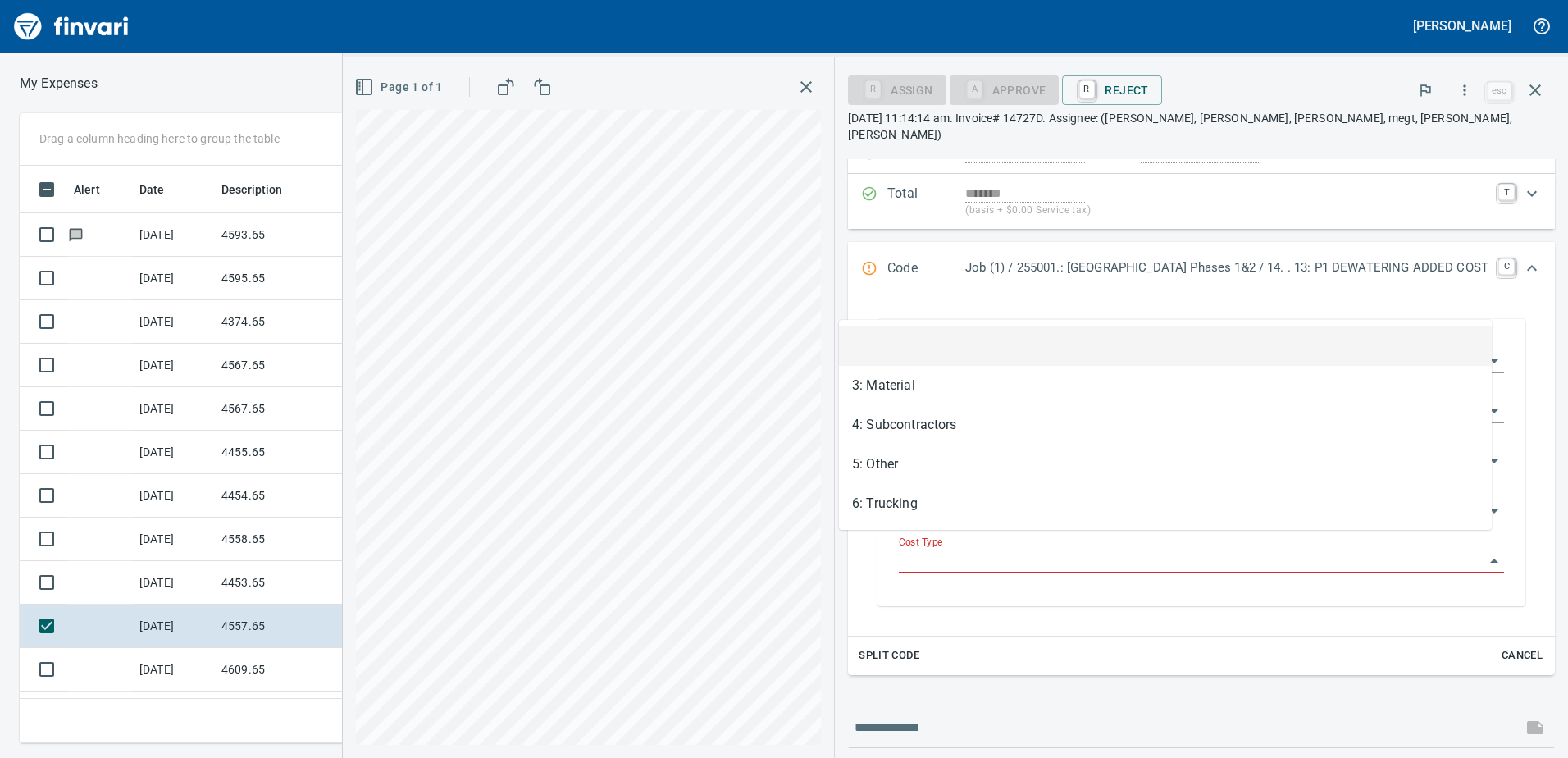
scroll to position [565, 1094]
click at [1167, 549] on input "Cost Type" at bounding box center [1191, 561] width 585 height 23
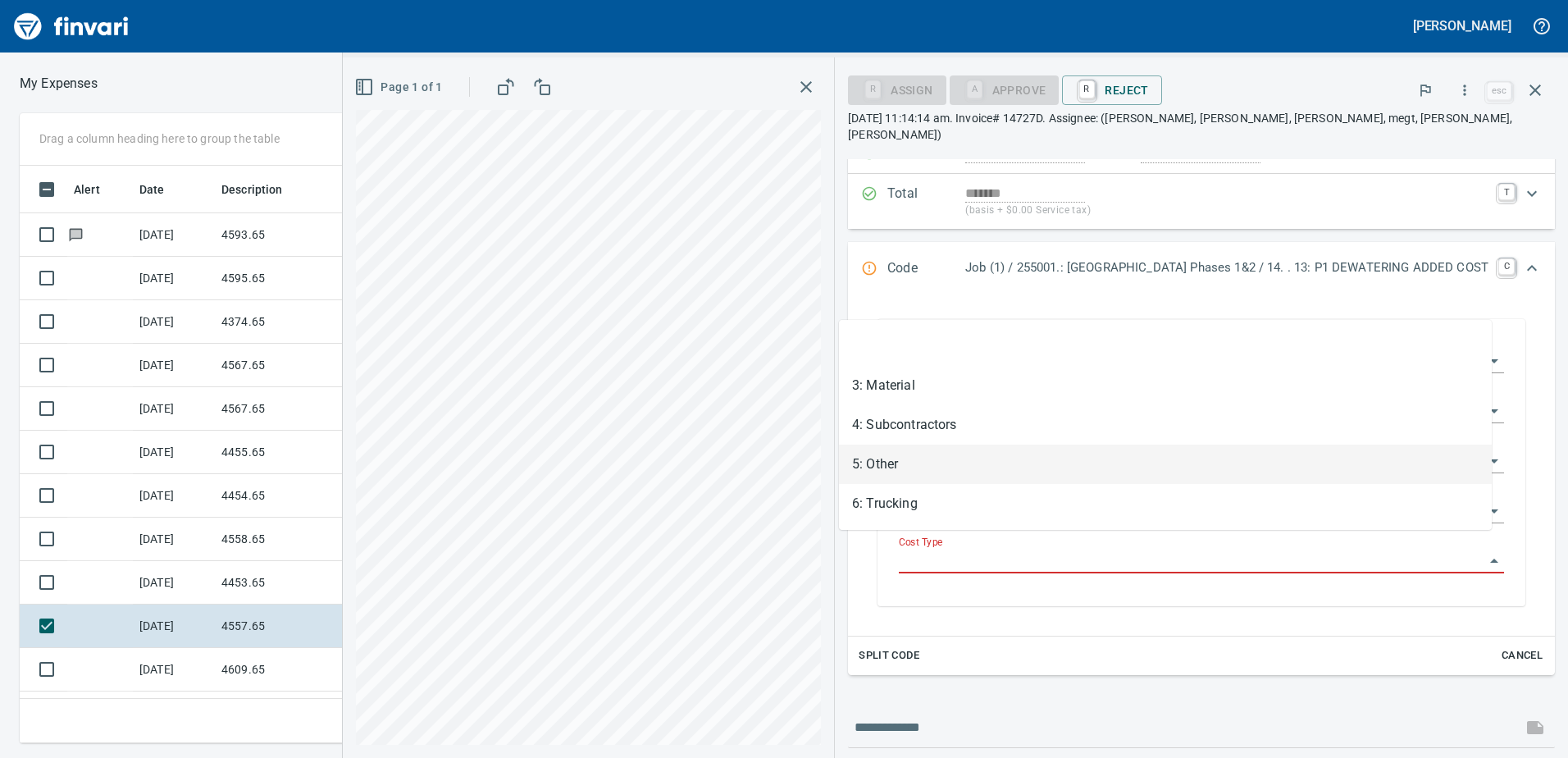
drag, startPoint x: 1013, startPoint y: 461, endPoint x: 1030, endPoint y: 455, distance: 18.0
click at [1013, 462] on li "5: Other" at bounding box center [1165, 464] width 653 height 40
type input "********"
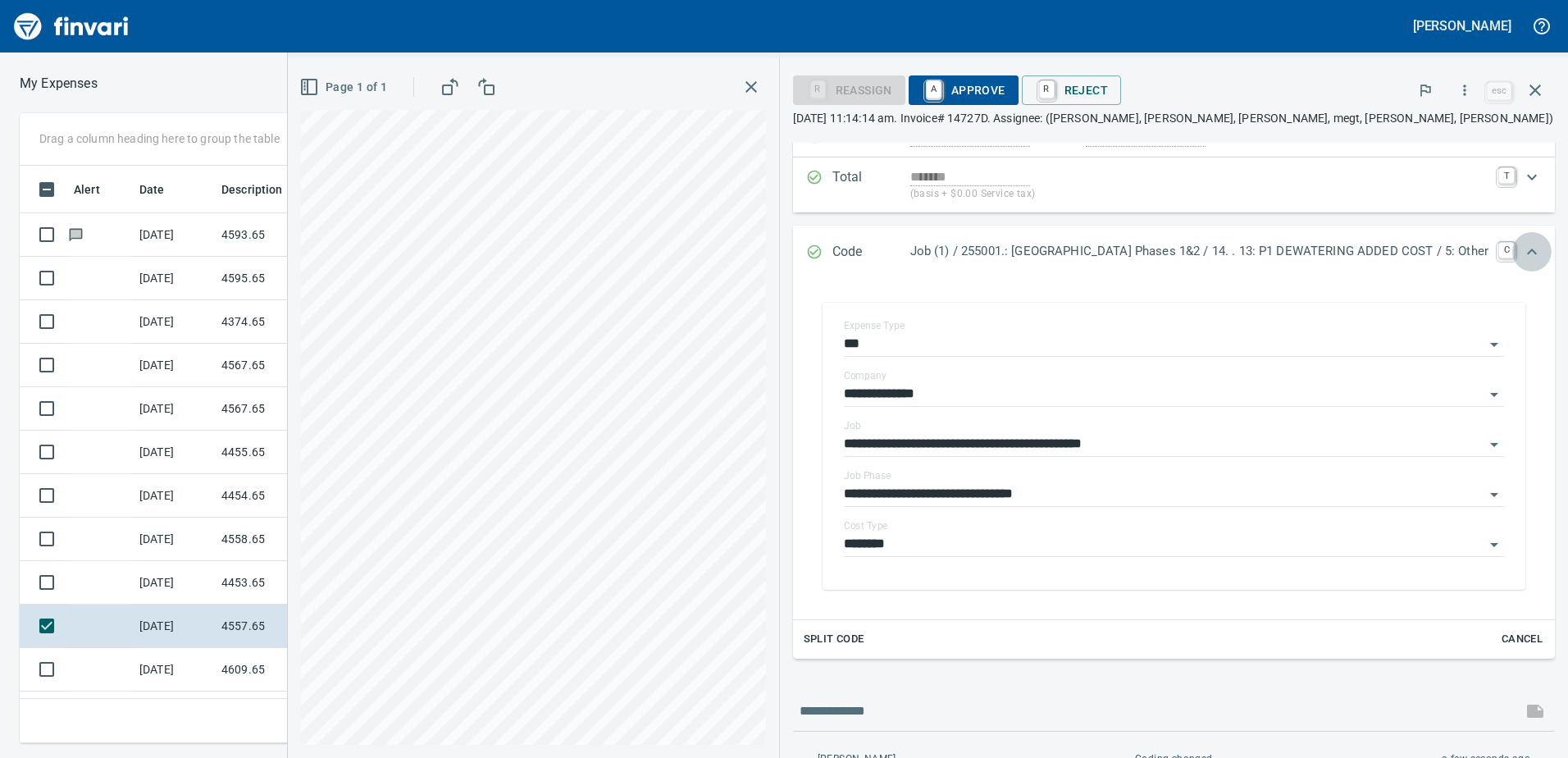
click at [1527, 251] on icon "Expand" at bounding box center [1532, 252] width 20 height 20
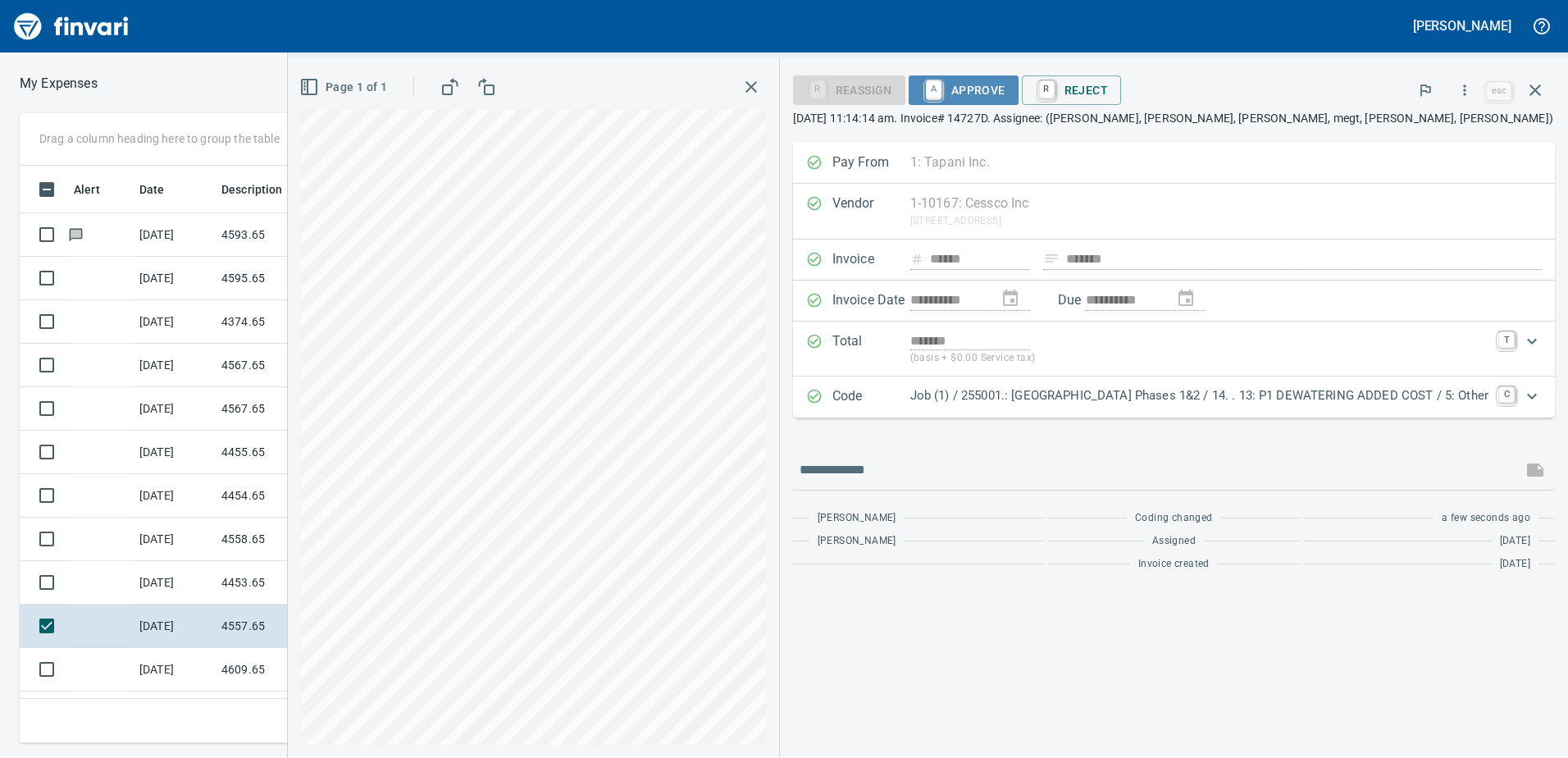
click at [946, 80] on span "A Approve" at bounding box center [963, 90] width 83 height 28
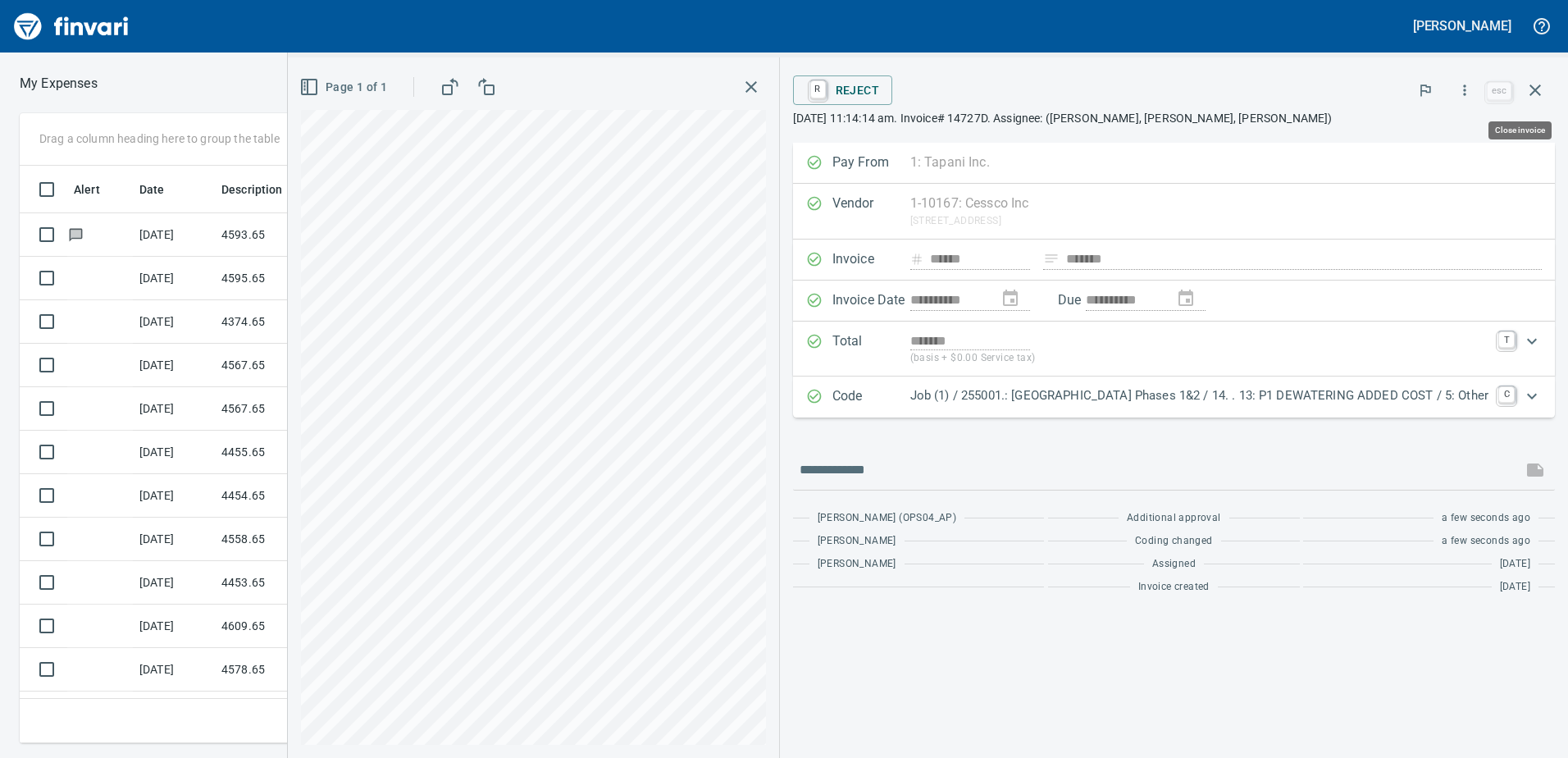
click at [1533, 91] on icon "button" at bounding box center [1535, 90] width 20 height 20
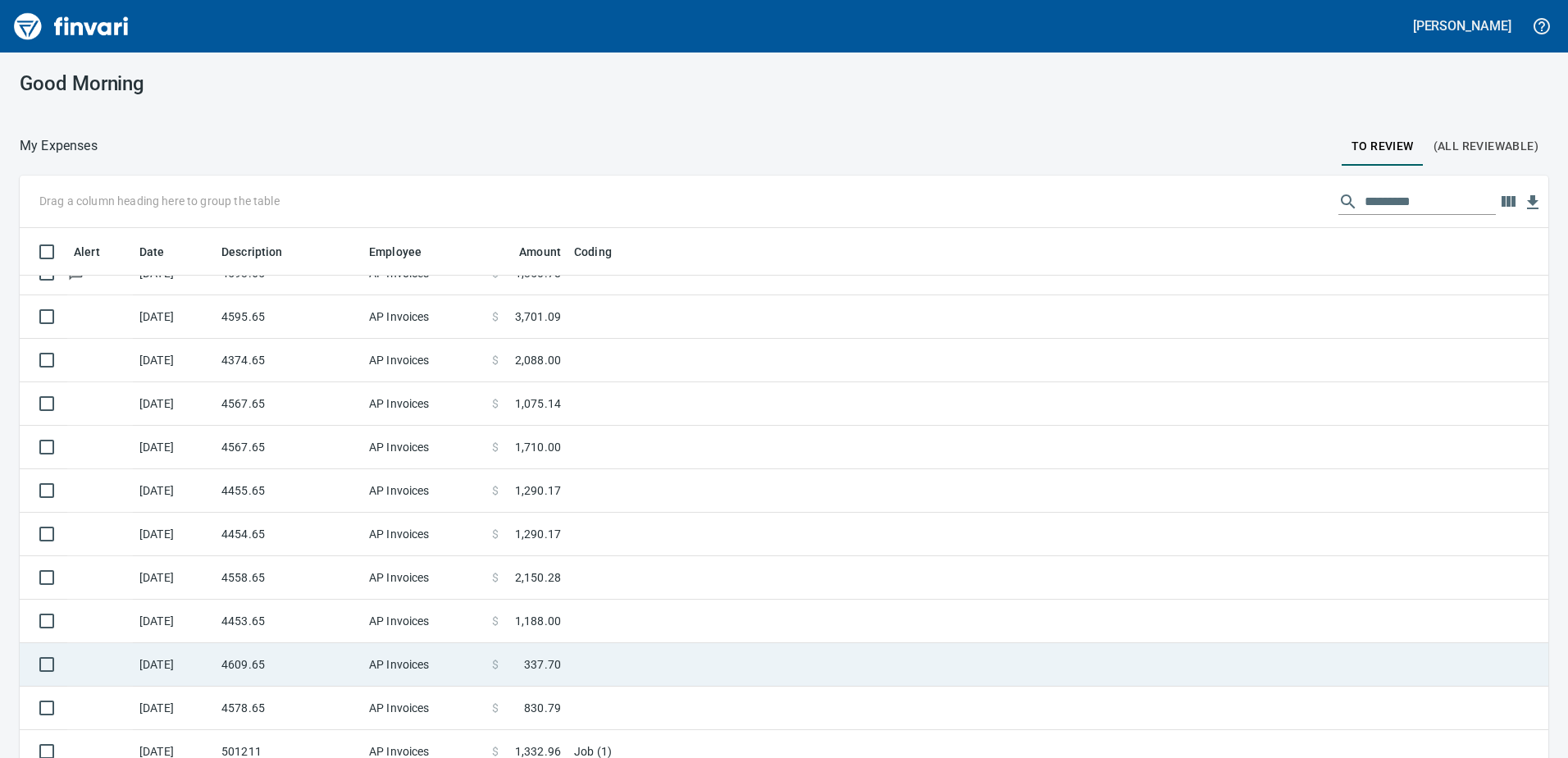
scroll to position [36, 0]
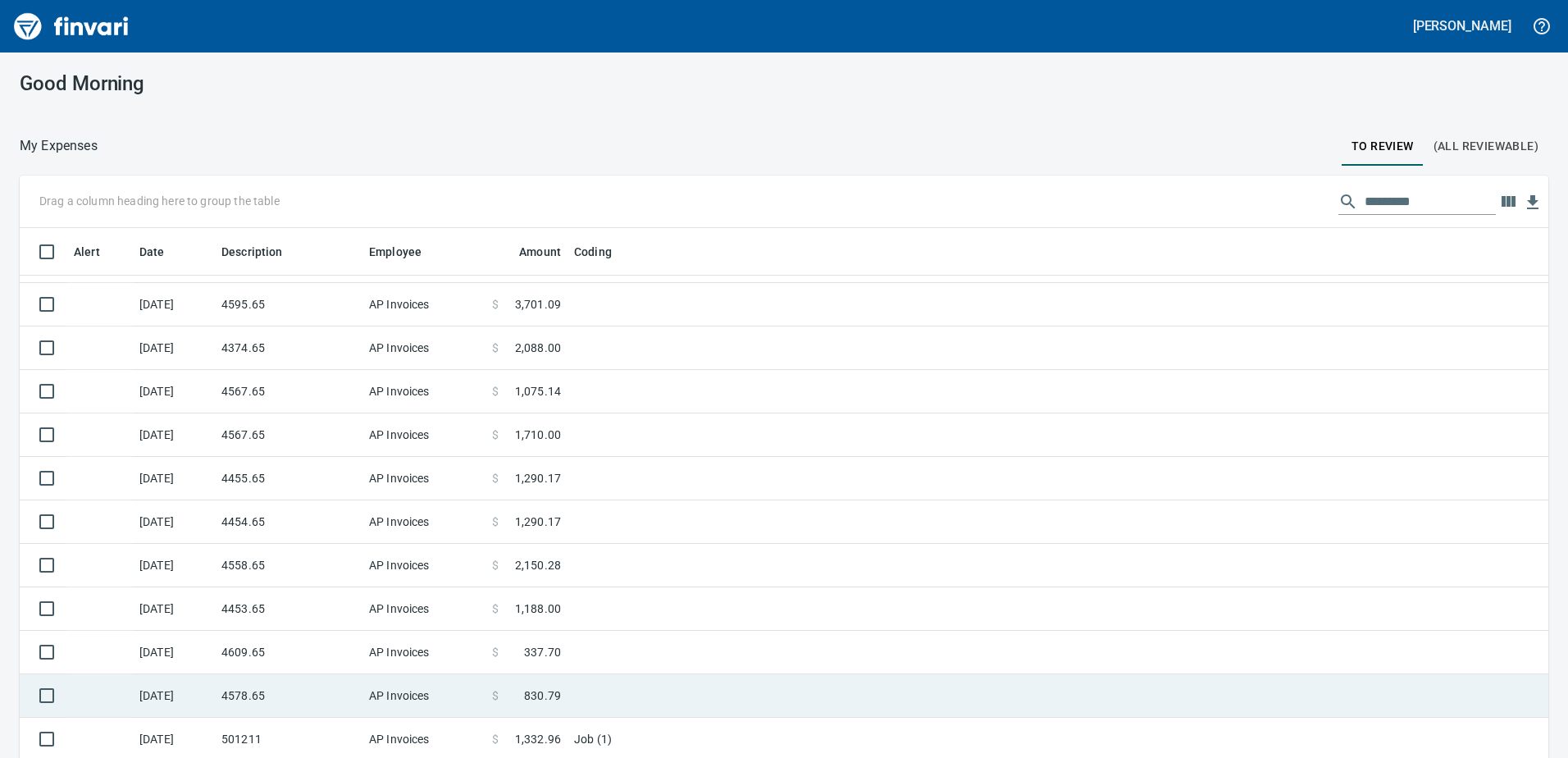
click at [359, 694] on td "4578.65" at bounding box center [289, 696] width 148 height 44
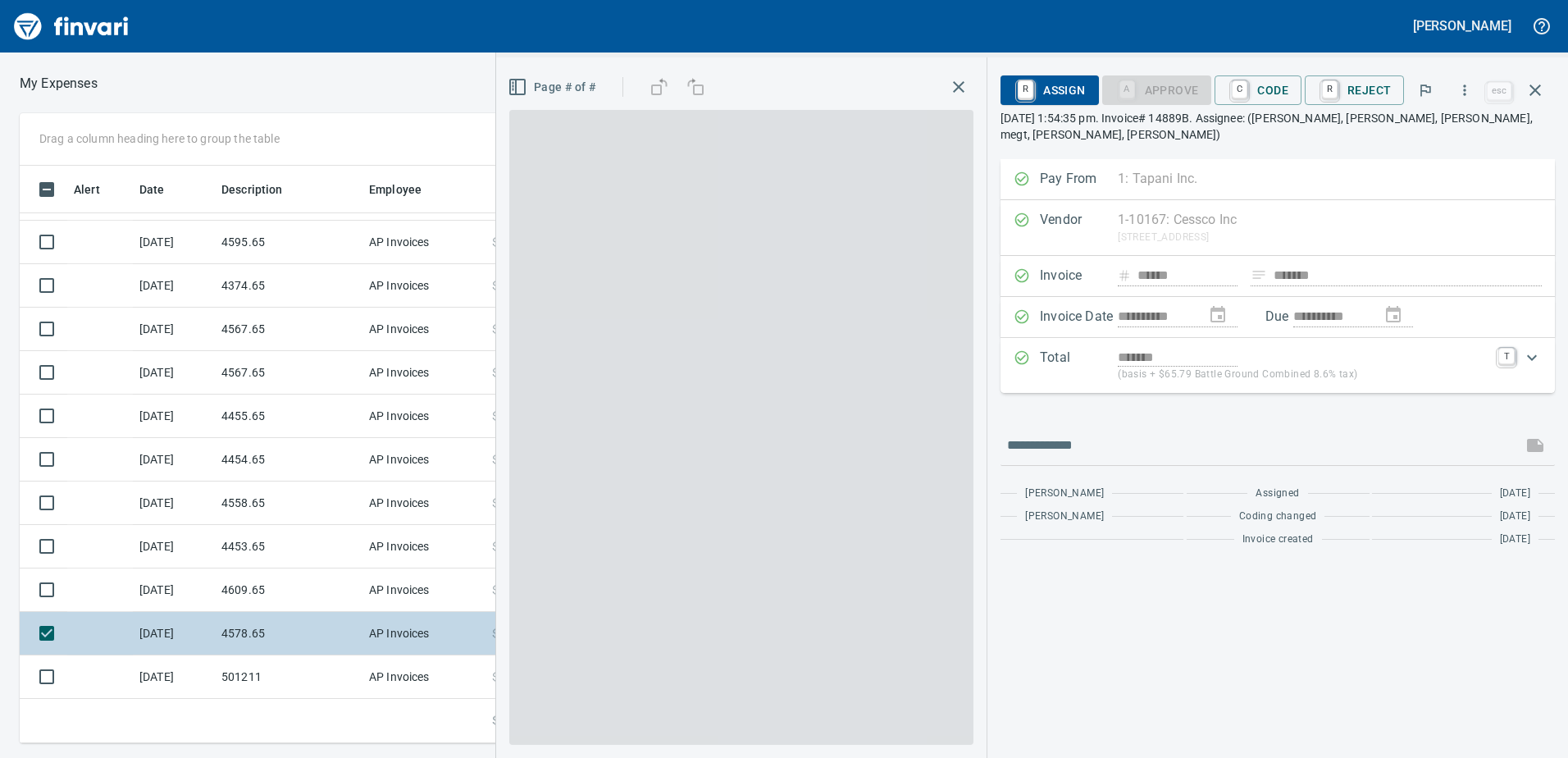
scroll to position [565, 1094]
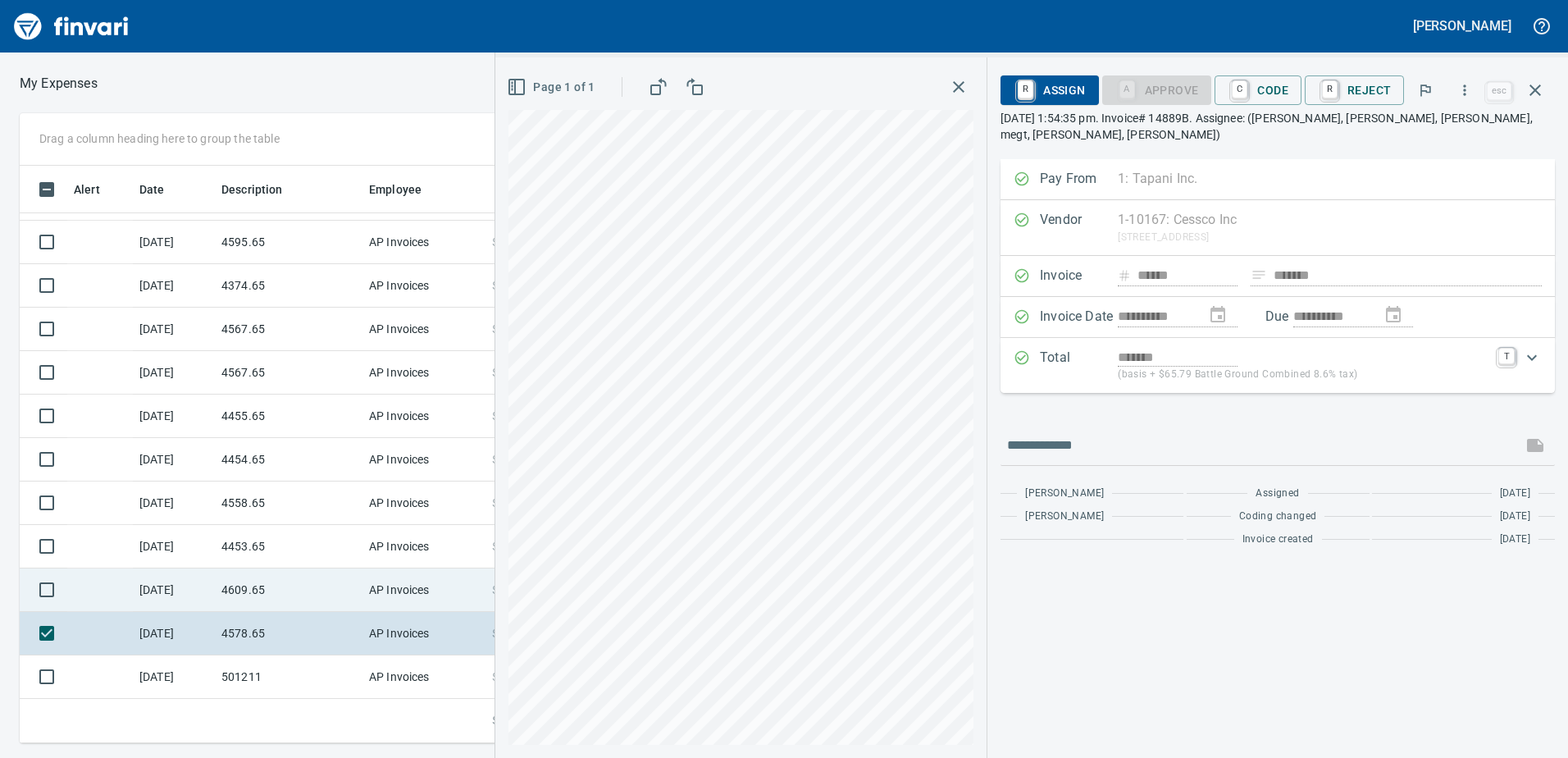
click at [242, 586] on td "4609.65" at bounding box center [289, 590] width 148 height 44
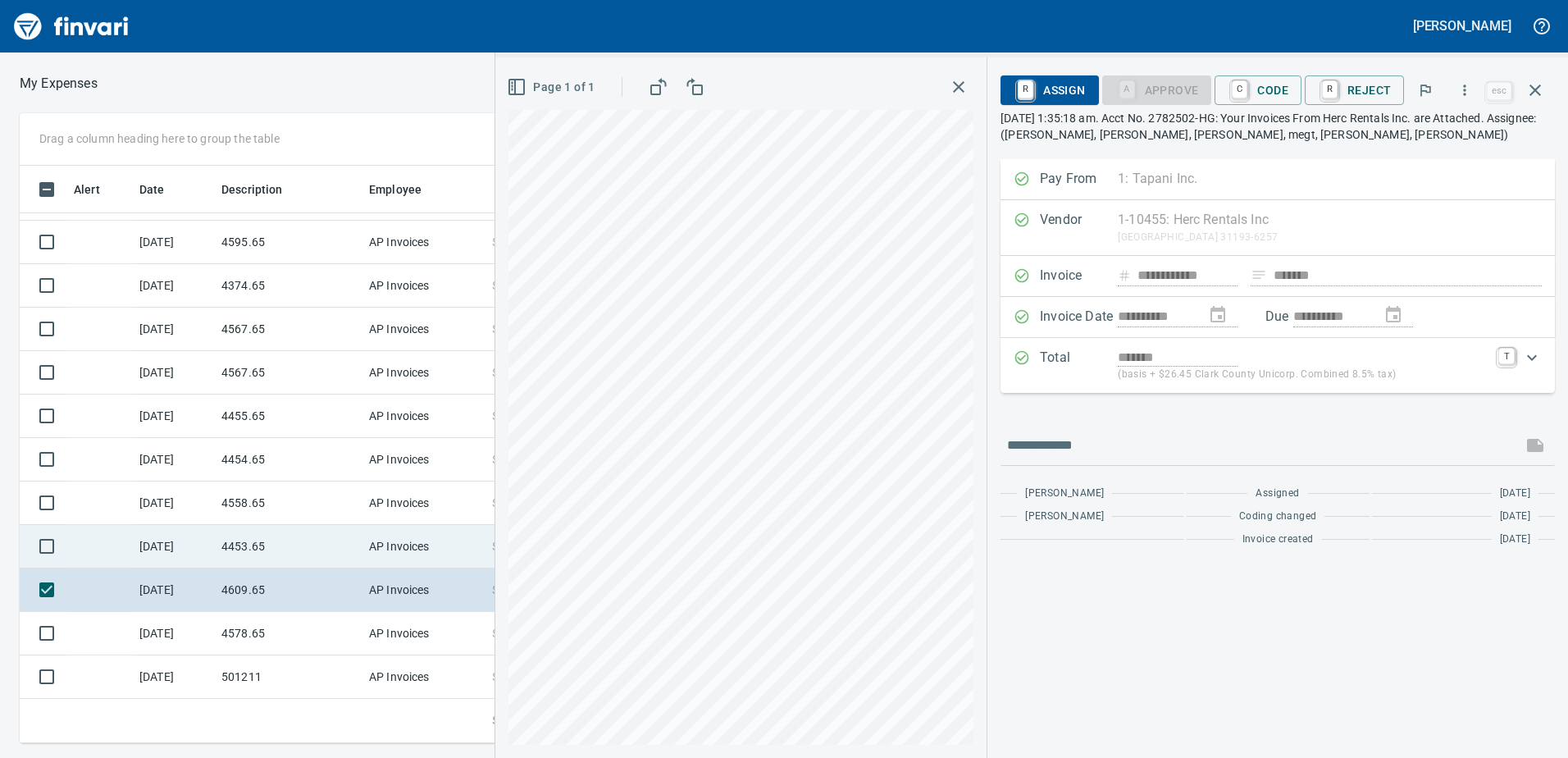
click at [290, 562] on td "4453.65" at bounding box center [289, 547] width 148 height 44
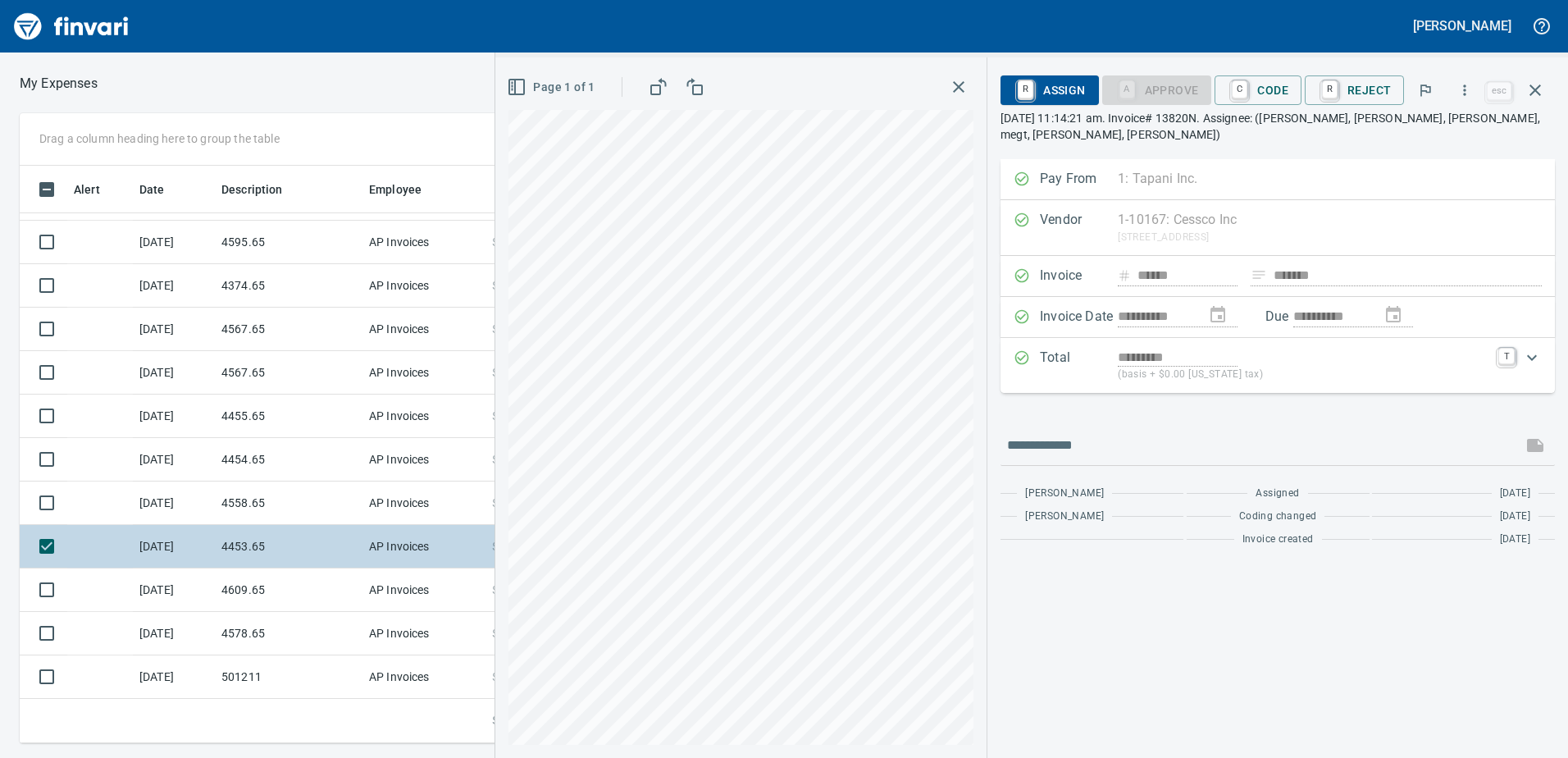
click at [484, 559] on div "**********" at bounding box center [784, 428] width 1568 height 630
click at [548, 0] on html "[PERSON_NAME] My Expenses To Review (All Reviewable) Drag a column heading here…" at bounding box center [784, 379] width 1568 height 758
click at [939, 757] on html "[PERSON_NAME] My Expenses To Review (All Reviewable) Drag a column heading here…" at bounding box center [784, 379] width 1568 height 758
click at [717, 573] on div "Page 1 of 1" at bounding box center [741, 407] width 491 height 700
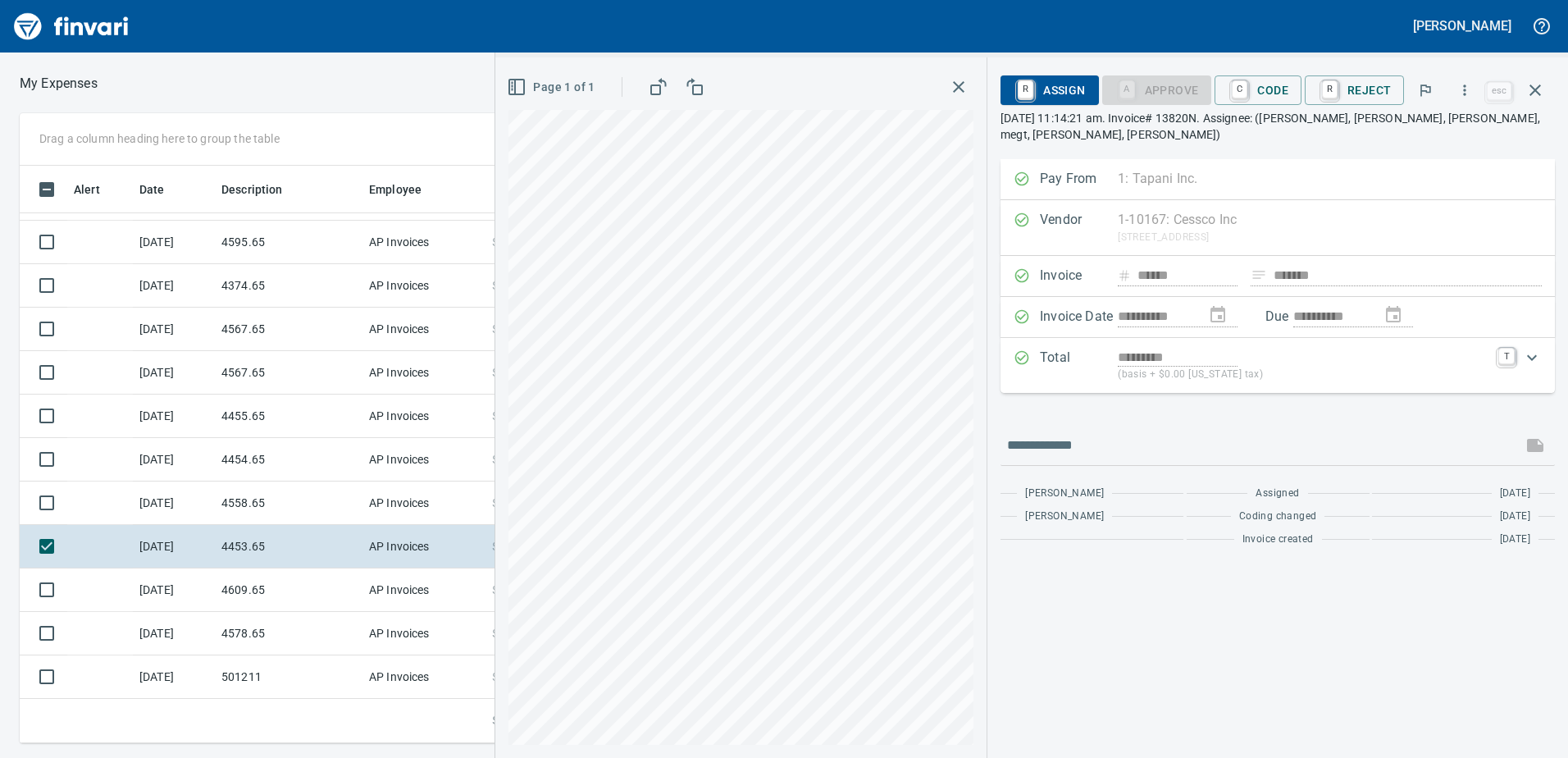
drag, startPoint x: 577, startPoint y: 109, endPoint x: 759, endPoint y: 754, distance: 670.2
click at [759, 754] on div "Page 1 of 1" at bounding box center [741, 407] width 491 height 700
click at [1270, 70] on div "**********" at bounding box center [1278, 407] width 580 height 700
click at [1283, 95] on span "C Code" at bounding box center [1258, 90] width 61 height 28
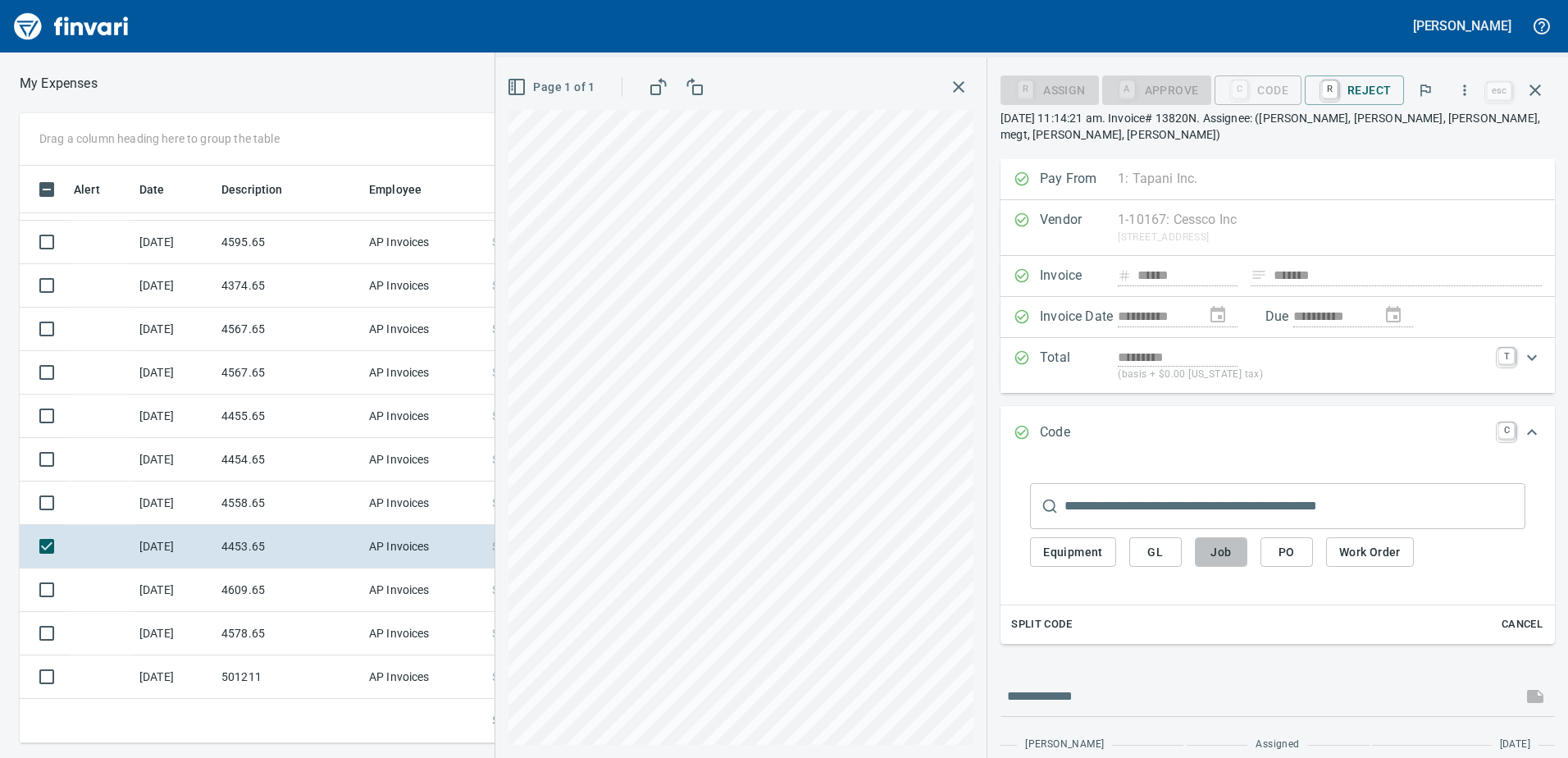
click at [1231, 542] on span "Job" at bounding box center [1221, 552] width 26 height 21
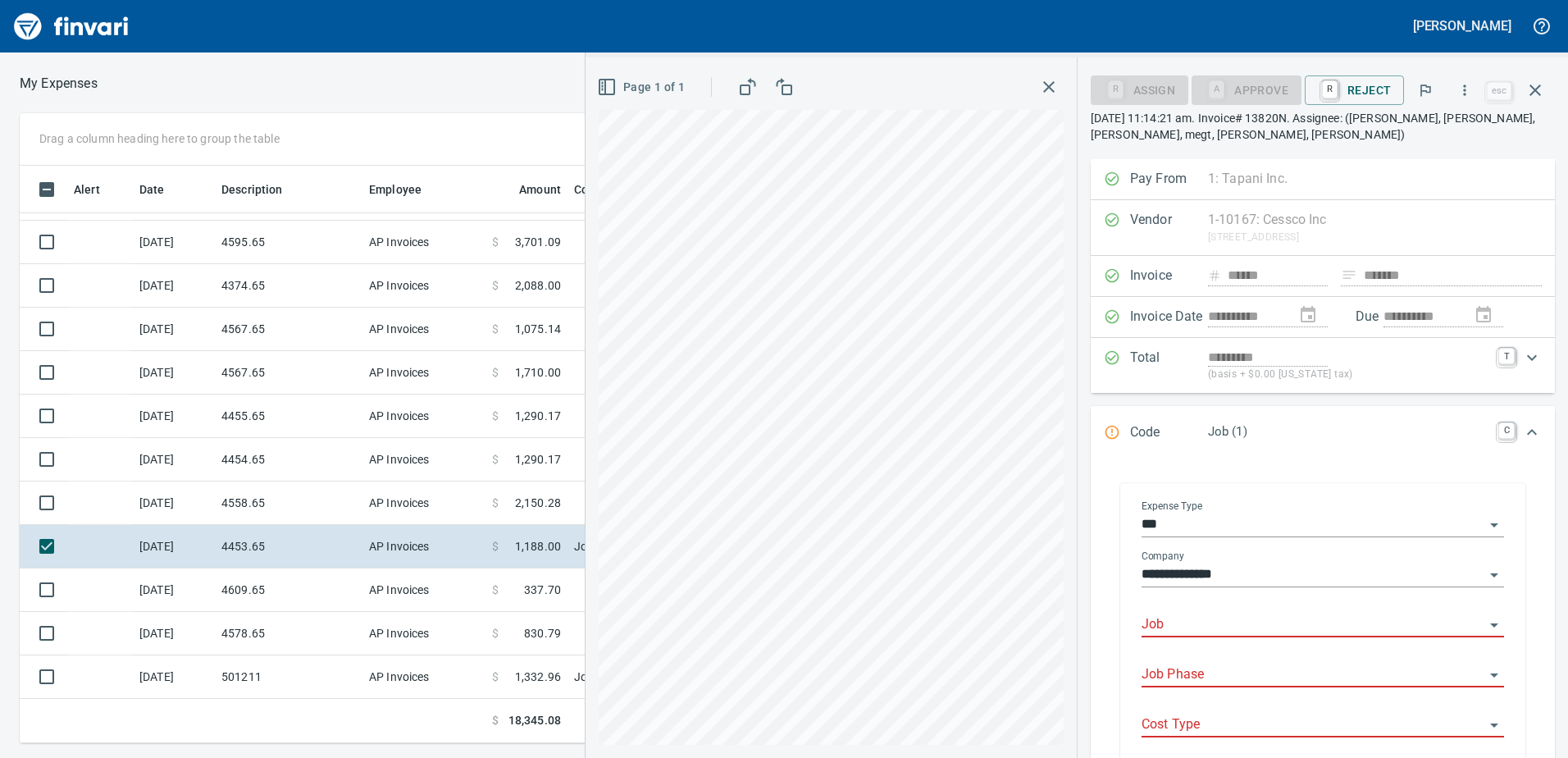
click at [1209, 643] on div "Job" at bounding box center [1322, 625] width 363 height 50
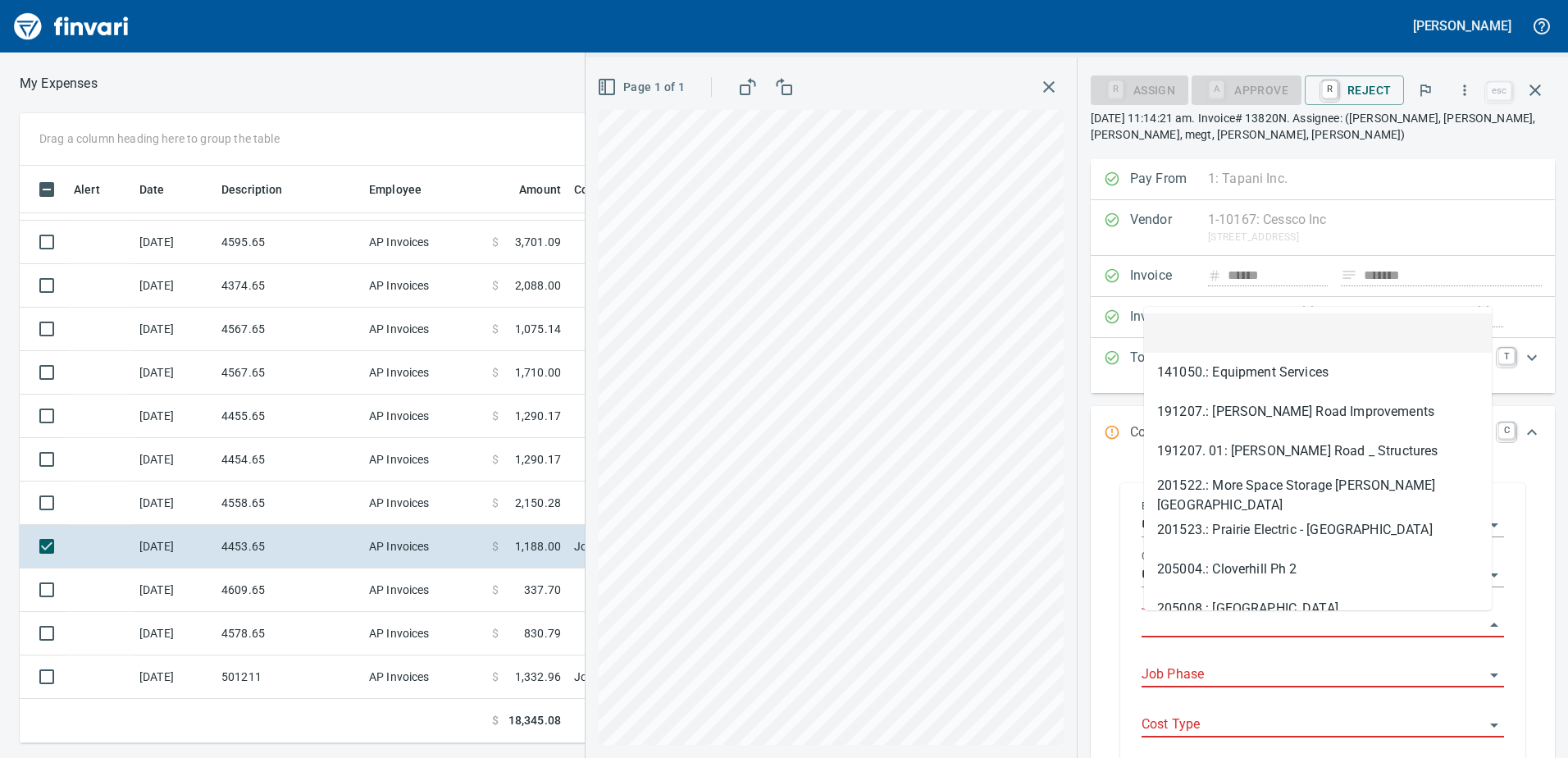
click at [1203, 628] on input "Job" at bounding box center [1312, 625] width 343 height 23
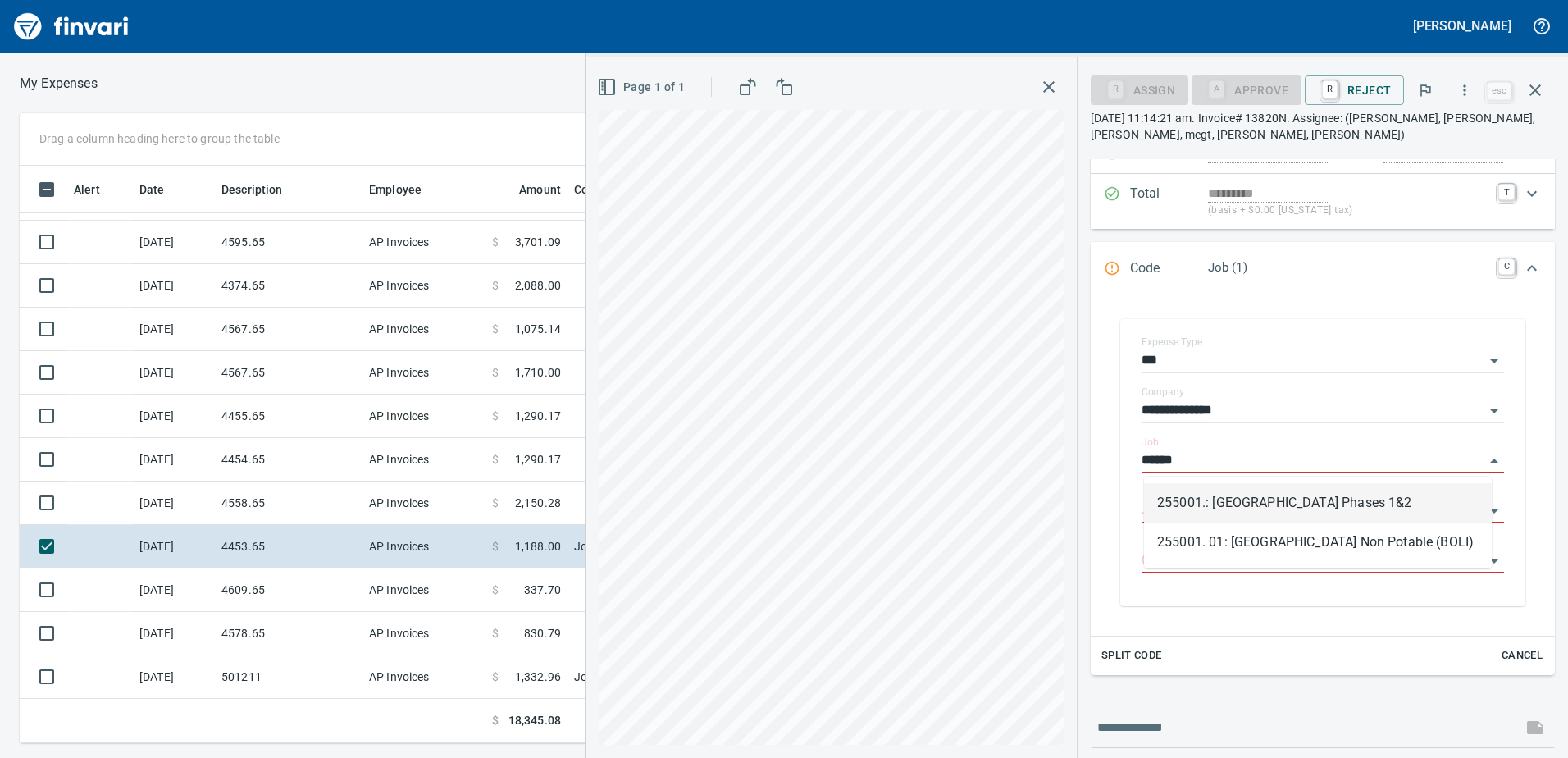
click at [1347, 504] on li "255001.: [GEOGRAPHIC_DATA] Phases 1&2" at bounding box center [1317, 503] width 348 height 40
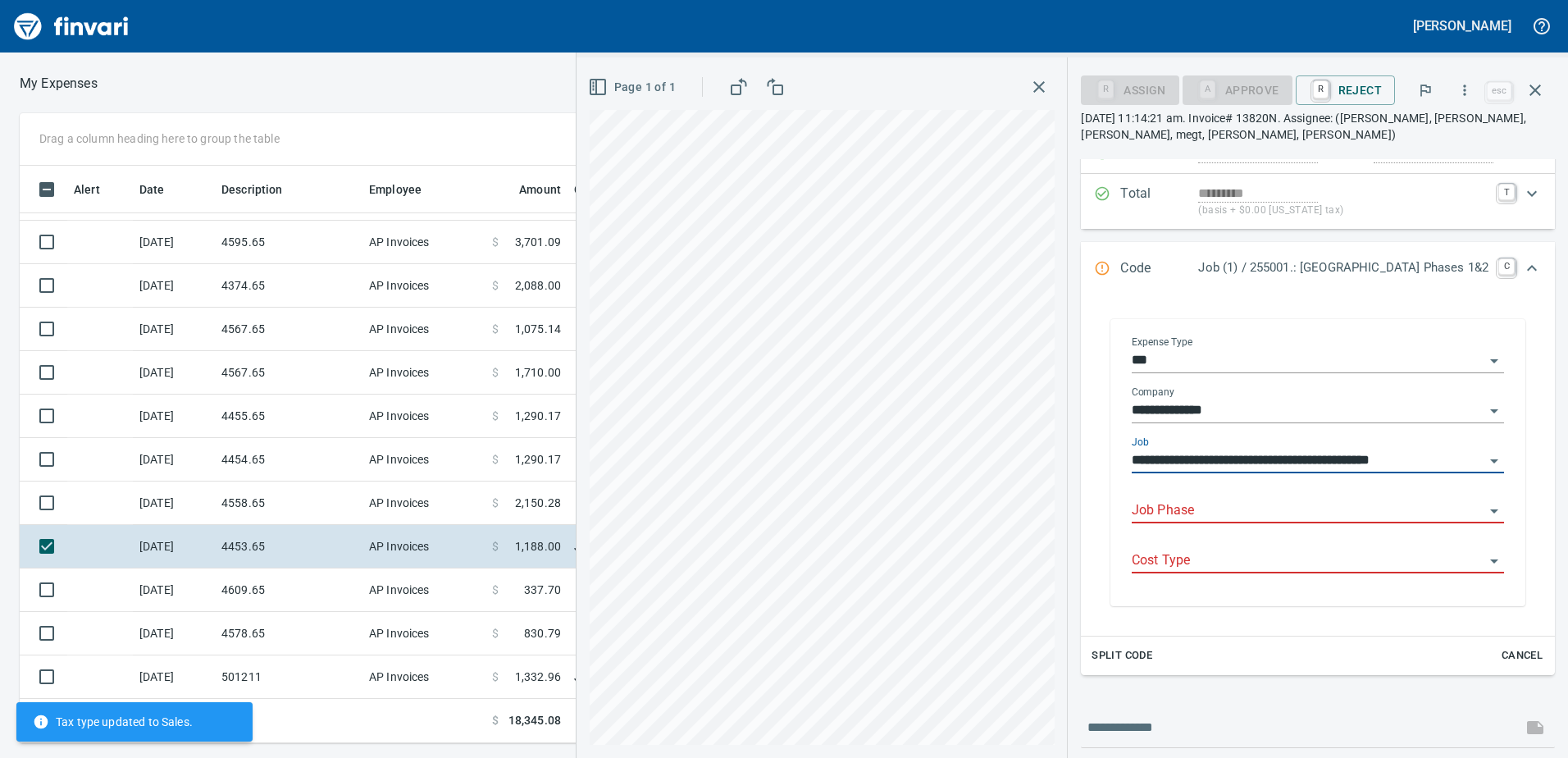
type input "**********"
click at [1292, 514] on input "Job Phase" at bounding box center [1308, 511] width 353 height 23
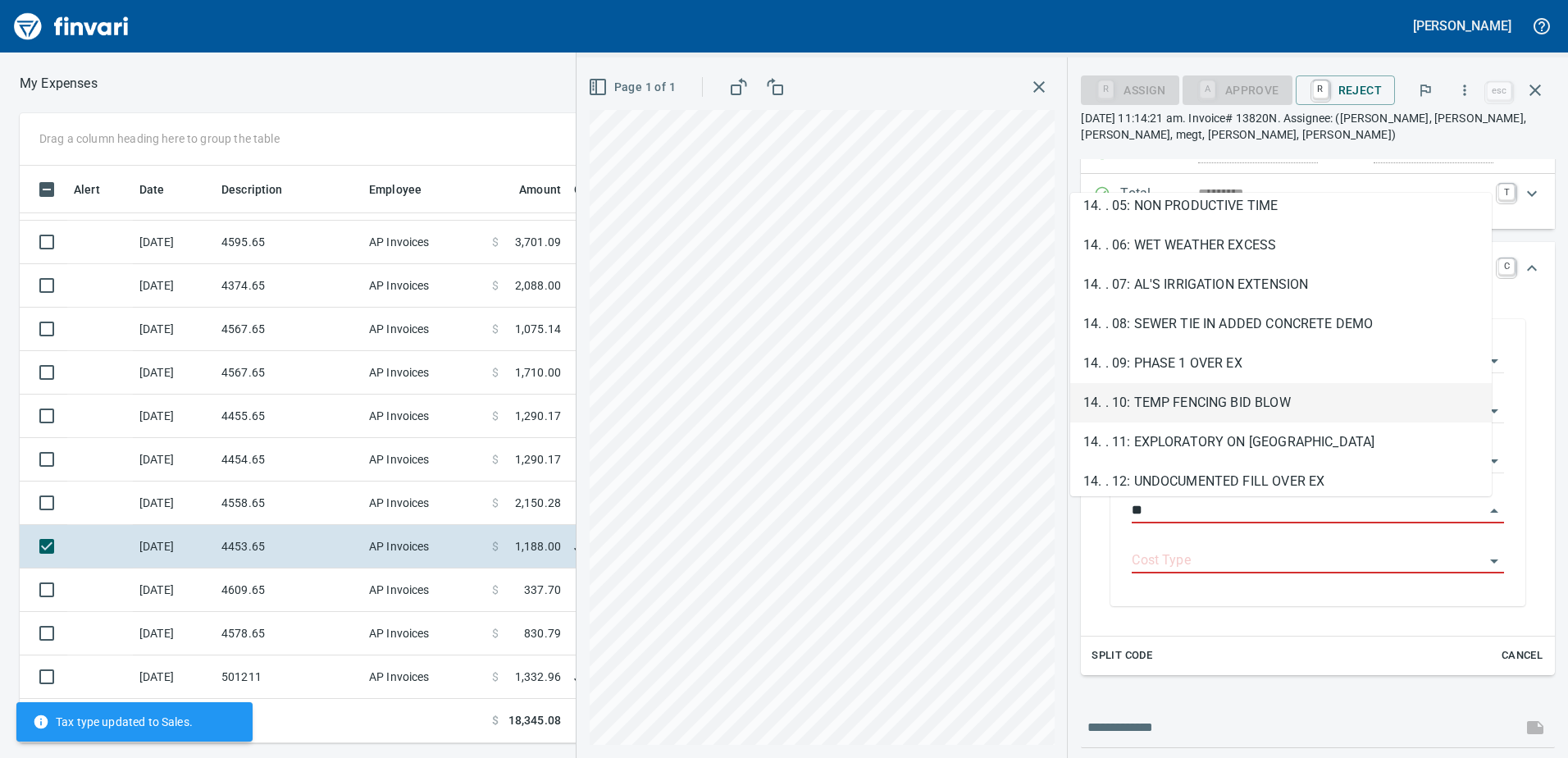
scroll to position [246, 0]
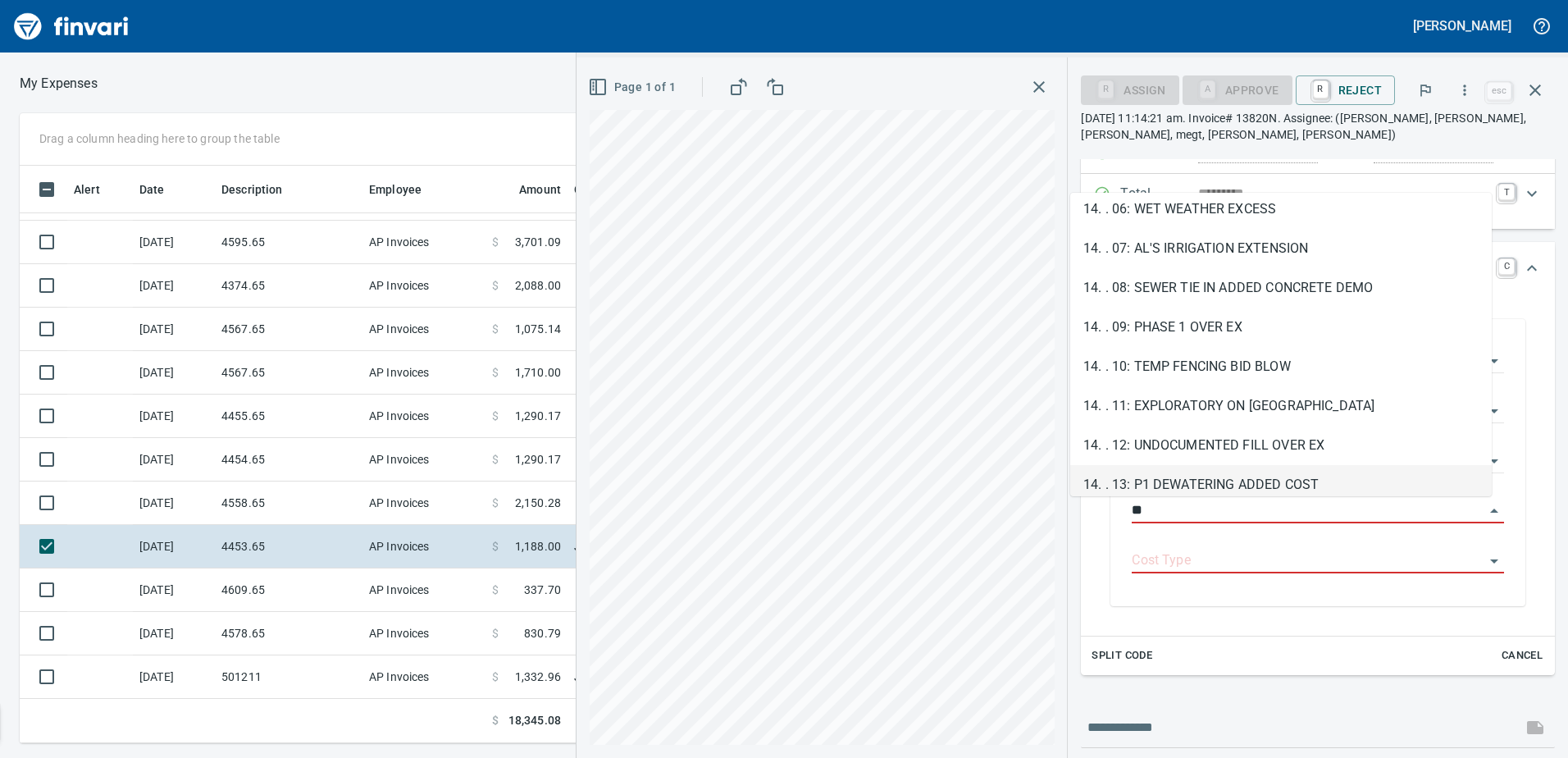
click at [1122, 469] on li "14. . 13: P1 DEWATERING ADDED COST" at bounding box center [1280, 485] width 421 height 40
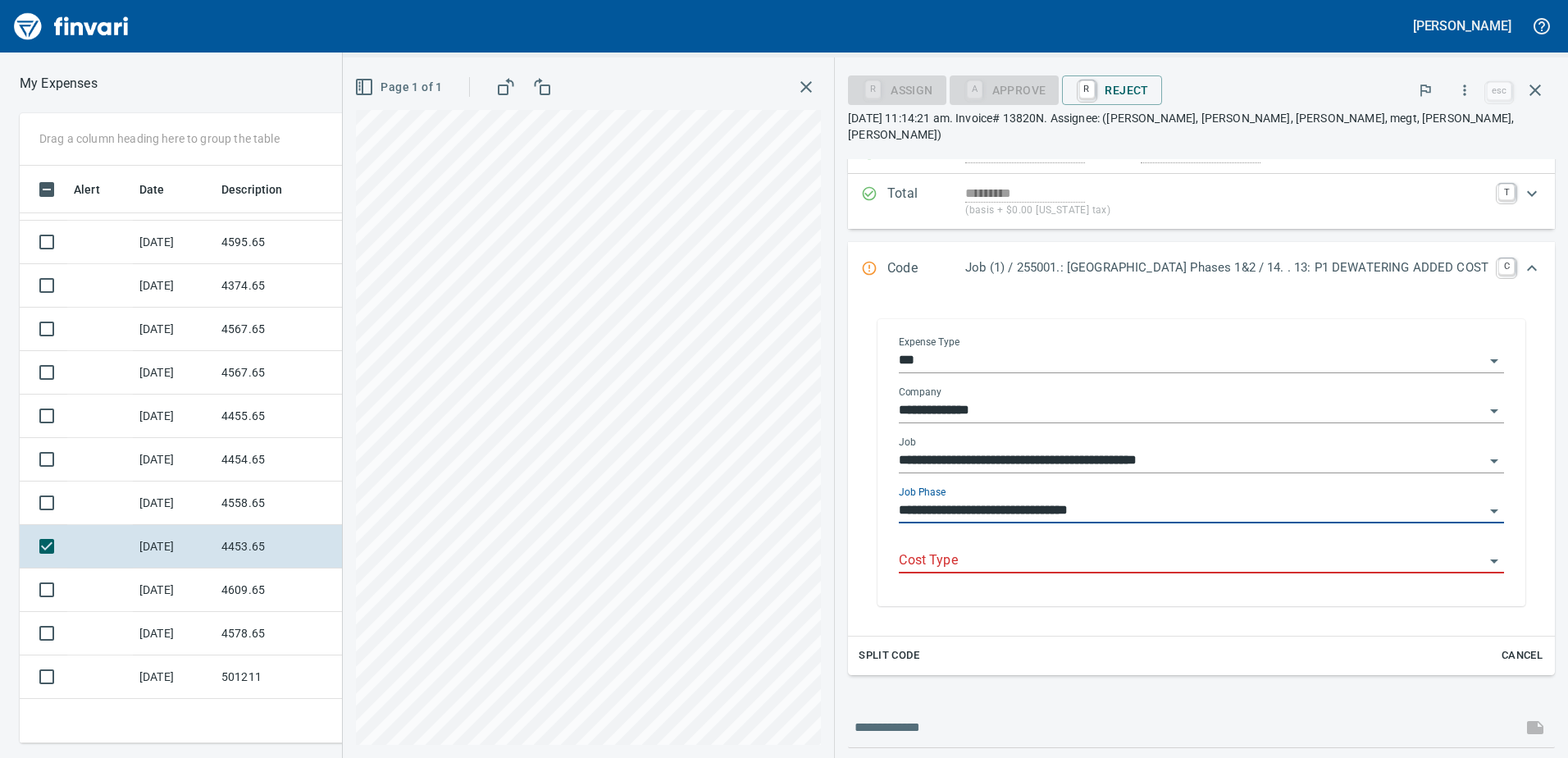
type input "**********"
click at [1122, 549] on input "Cost Type" at bounding box center [1191, 561] width 585 height 23
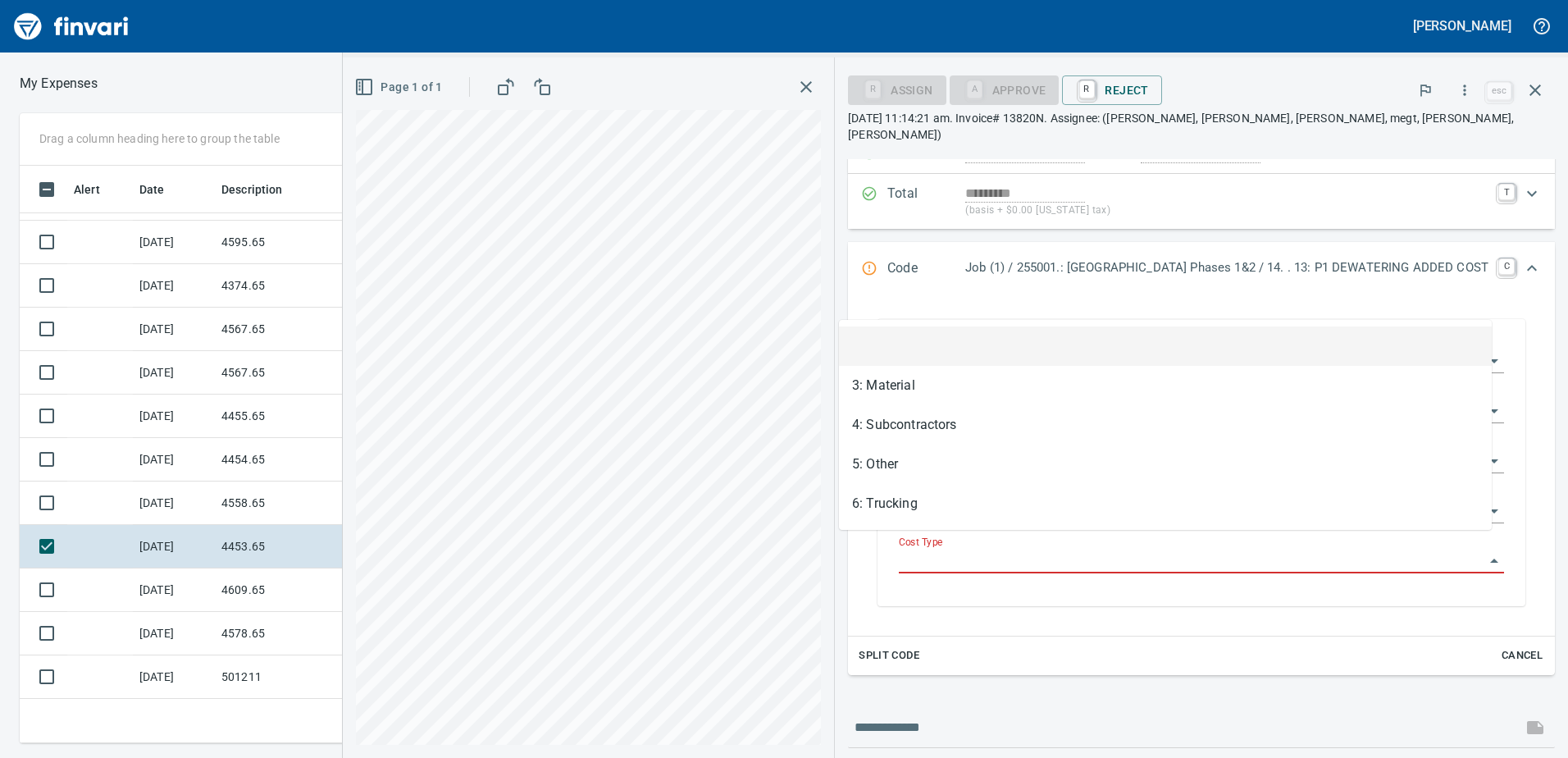
scroll to position [565, 1094]
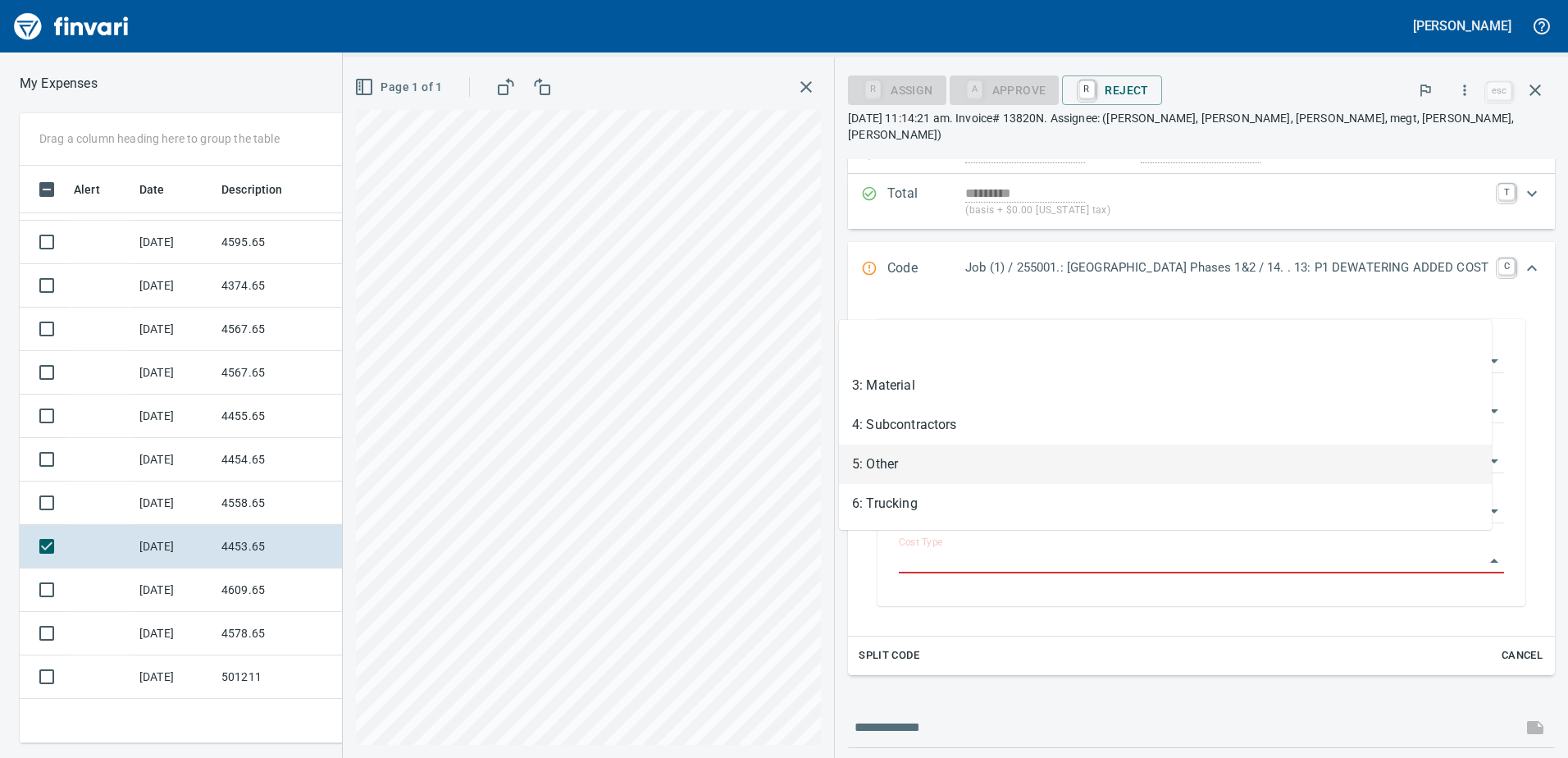
click at [942, 458] on li "5: Other" at bounding box center [1165, 464] width 653 height 40
type input "********"
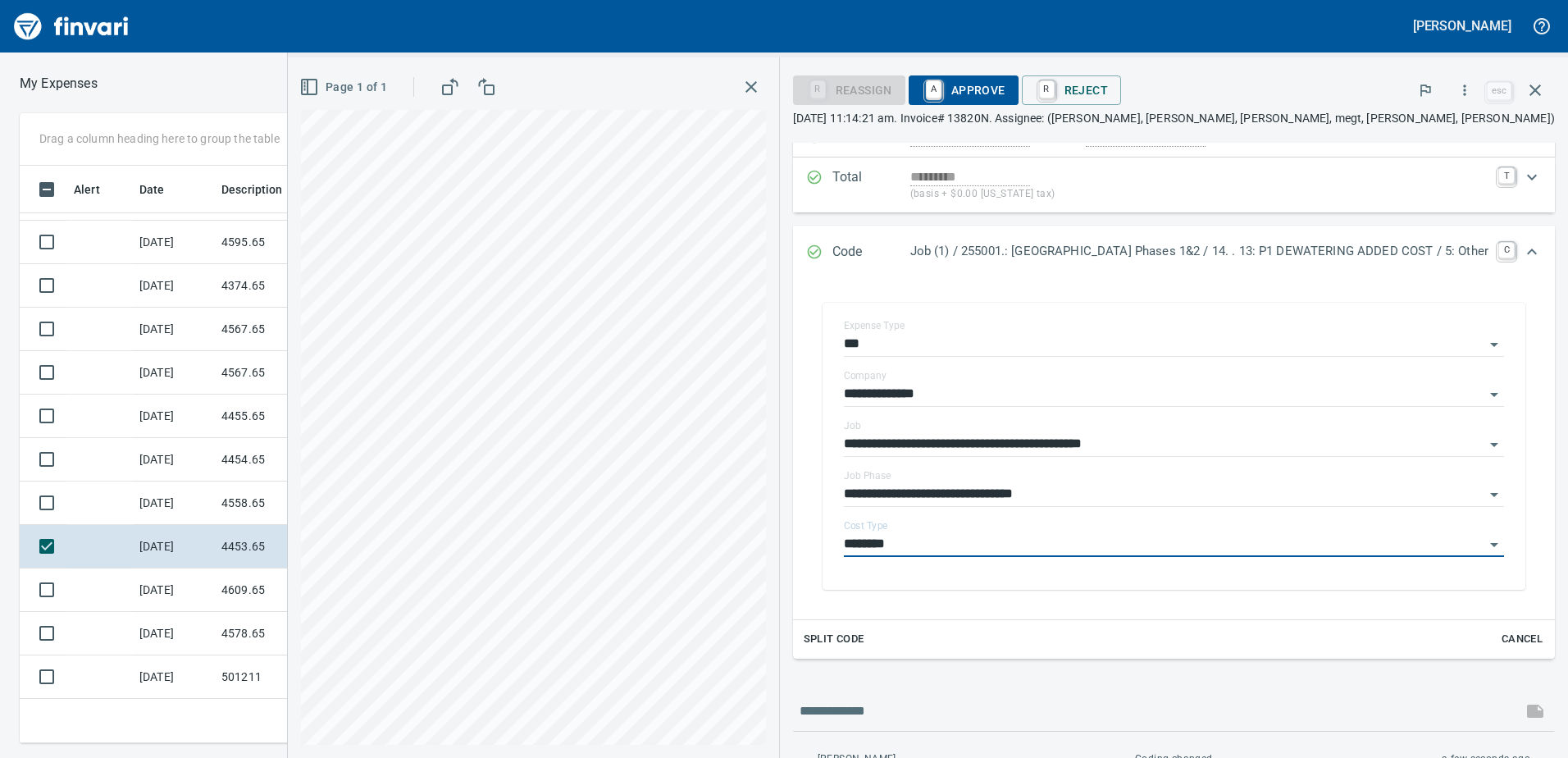
click at [1527, 251] on icon "Expand" at bounding box center [1532, 251] width 10 height 6
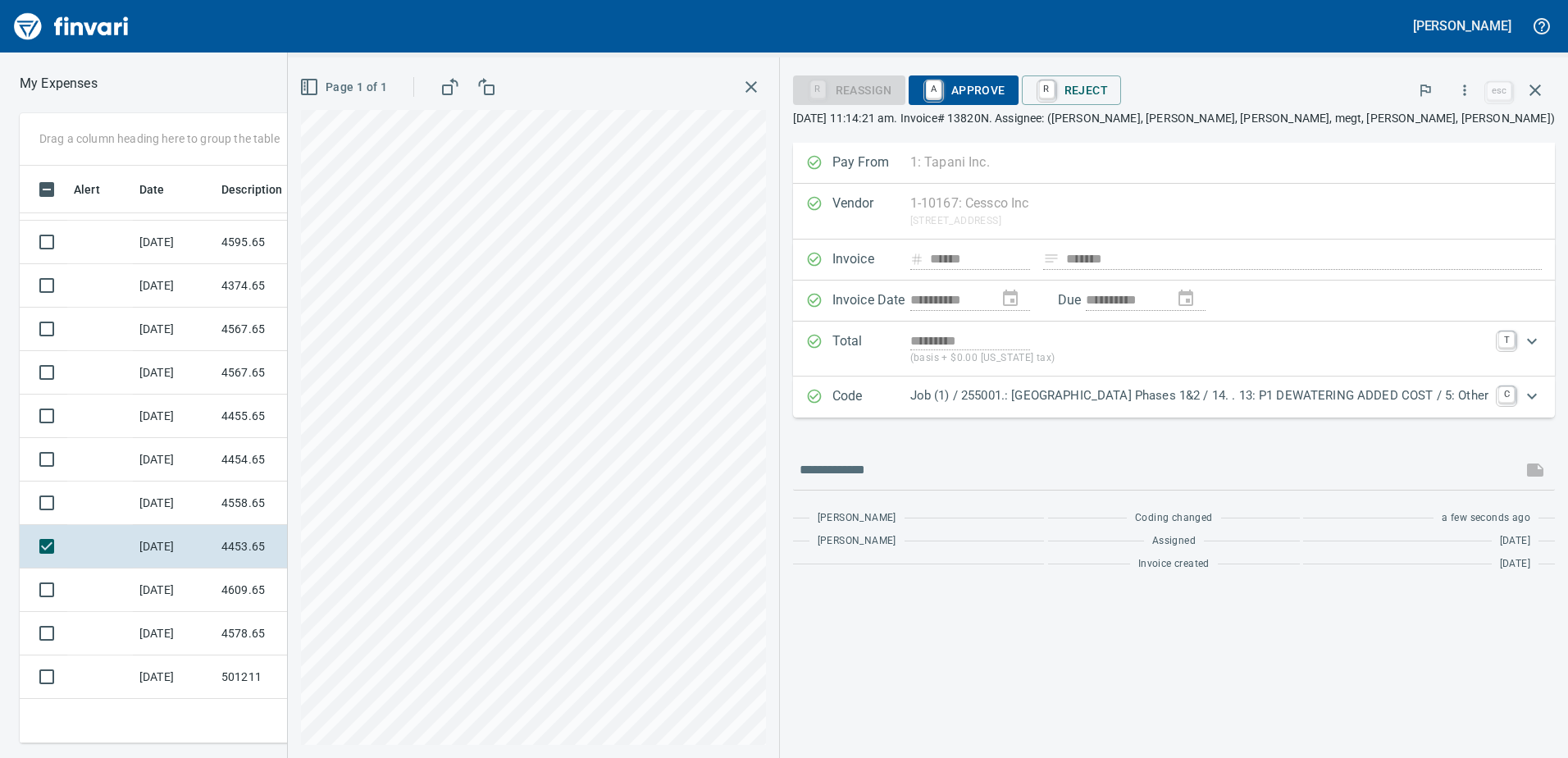
scroll to position [0, 0]
click at [922, 86] on span "A Approve" at bounding box center [963, 90] width 83 height 28
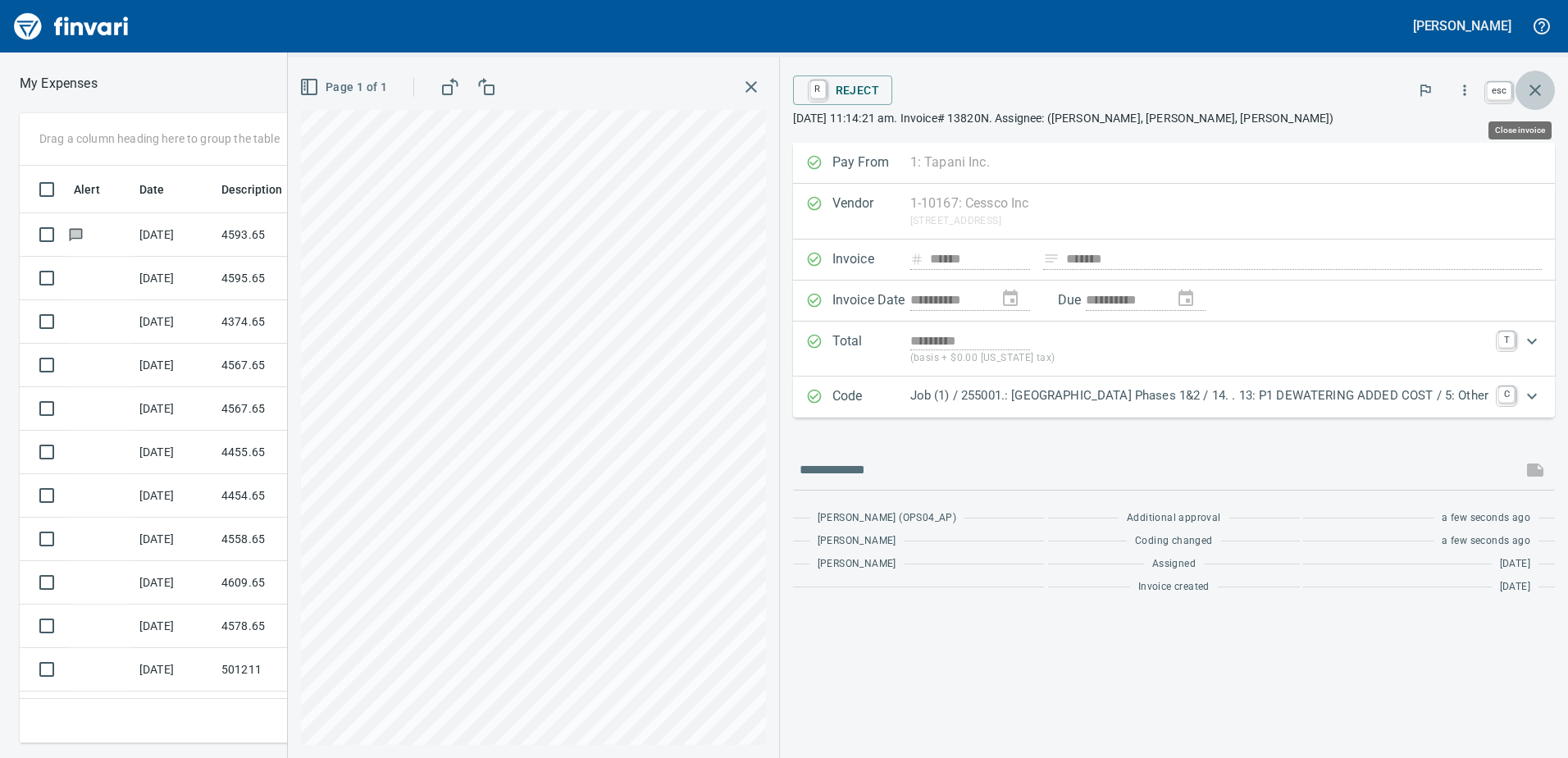
click at [1537, 83] on icon "button" at bounding box center [1535, 90] width 20 height 20
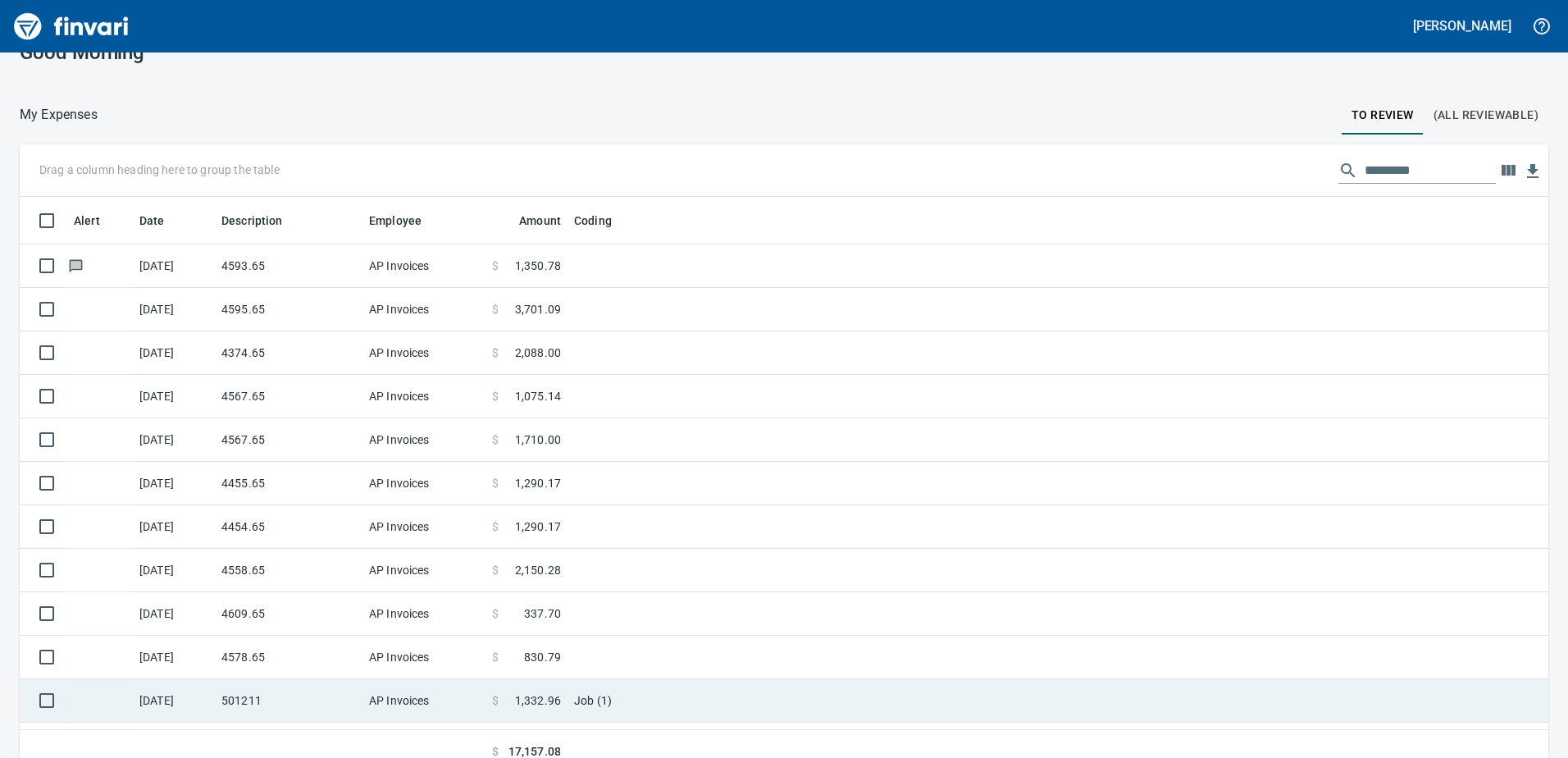
scroll to position [48, 0]
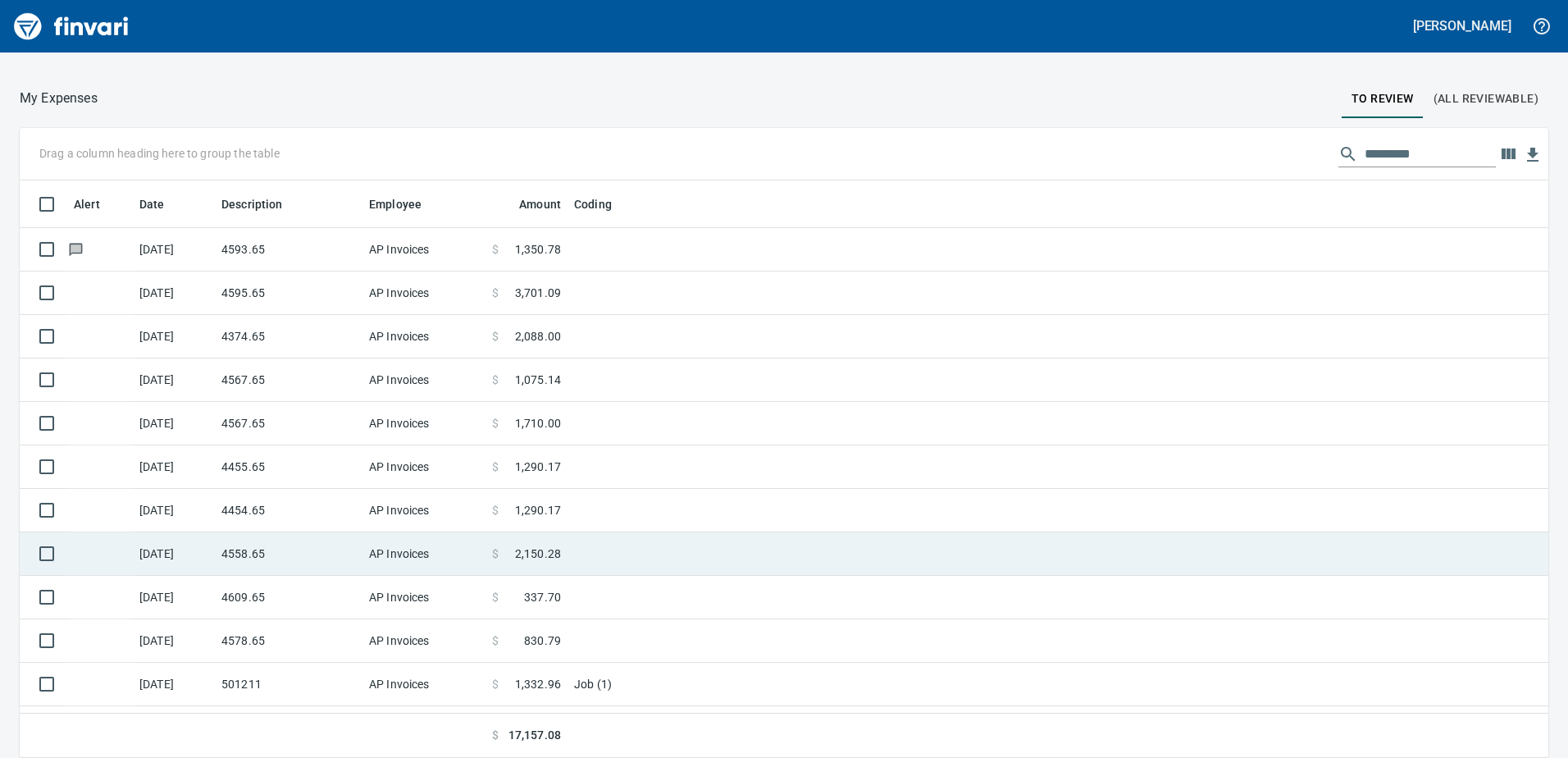
click at [251, 557] on td "4558.65" at bounding box center [289, 553] width 148 height 44
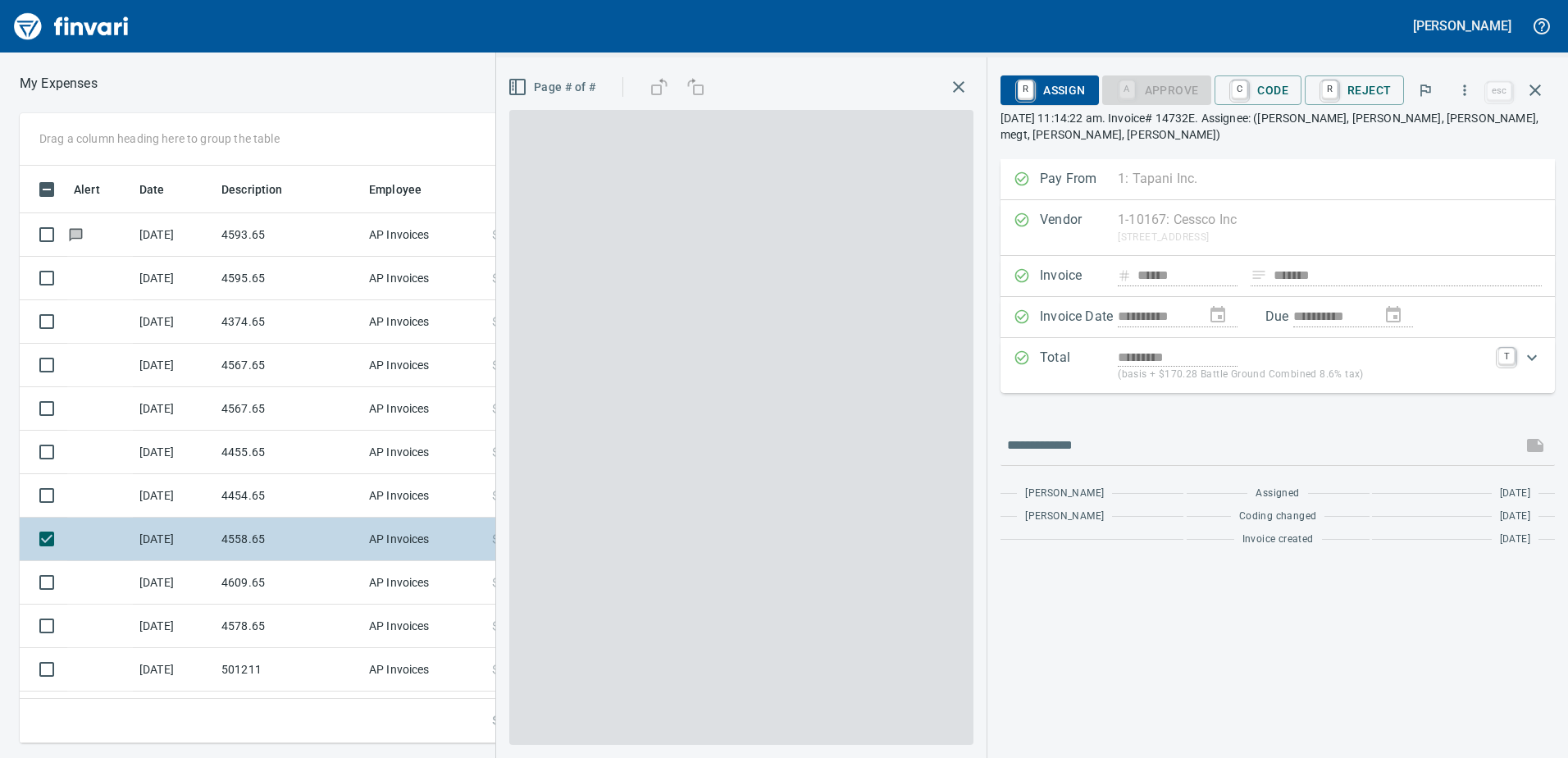
scroll to position [565, 1106]
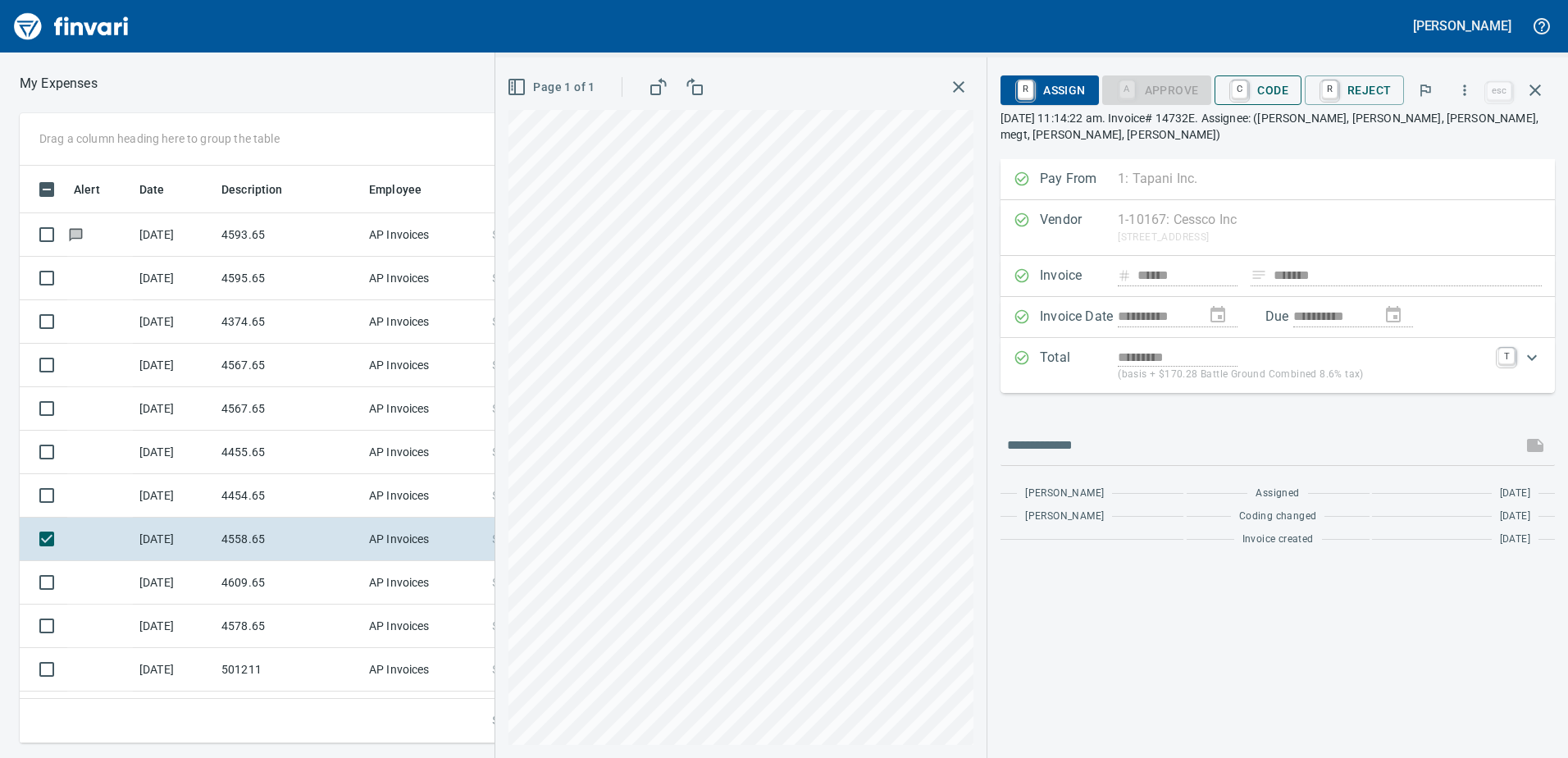
click at [1261, 76] on button "C Code" at bounding box center [1257, 91] width 87 height 30
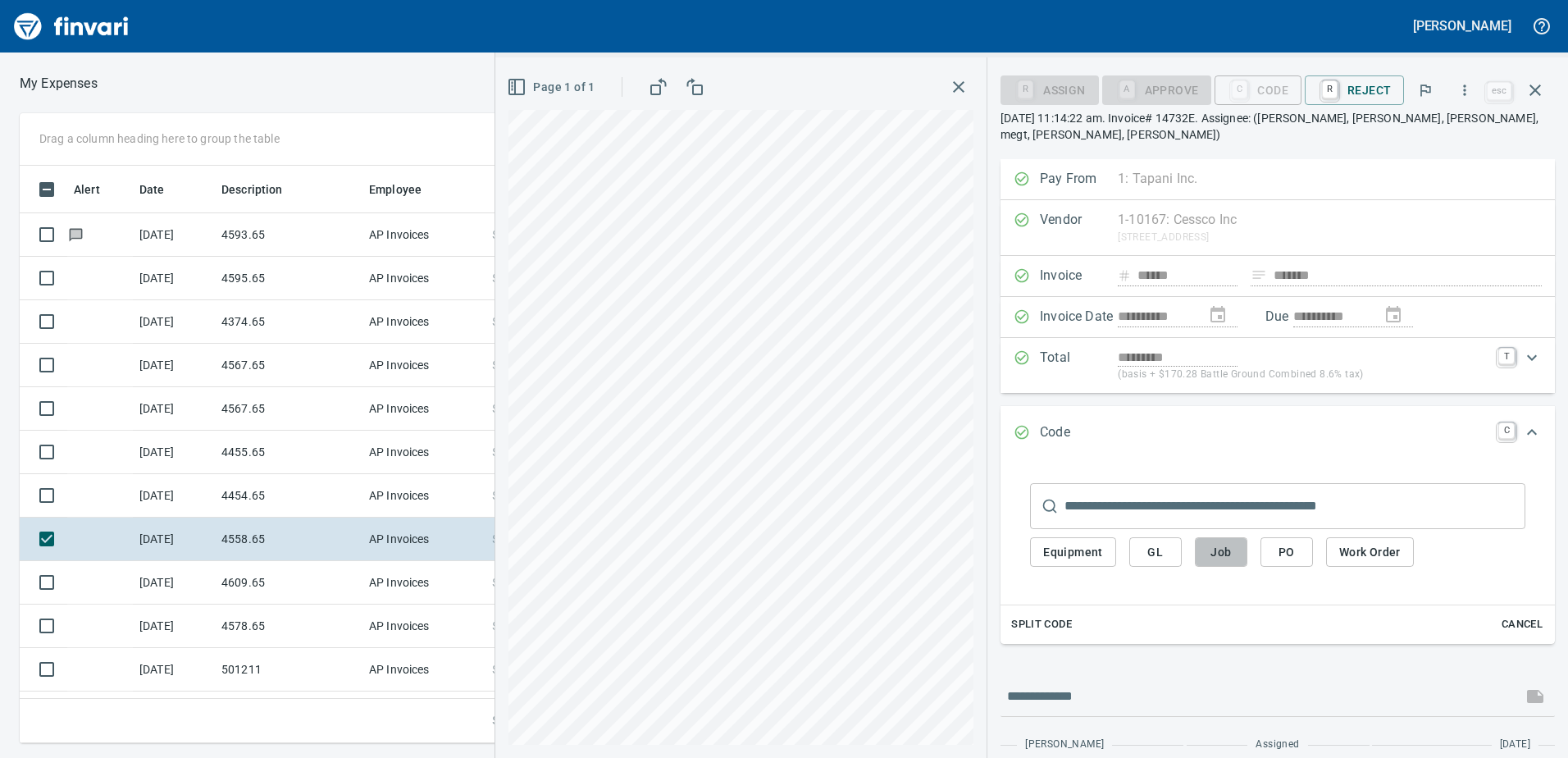
click at [1237, 542] on button "Job" at bounding box center [1221, 552] width 53 height 31
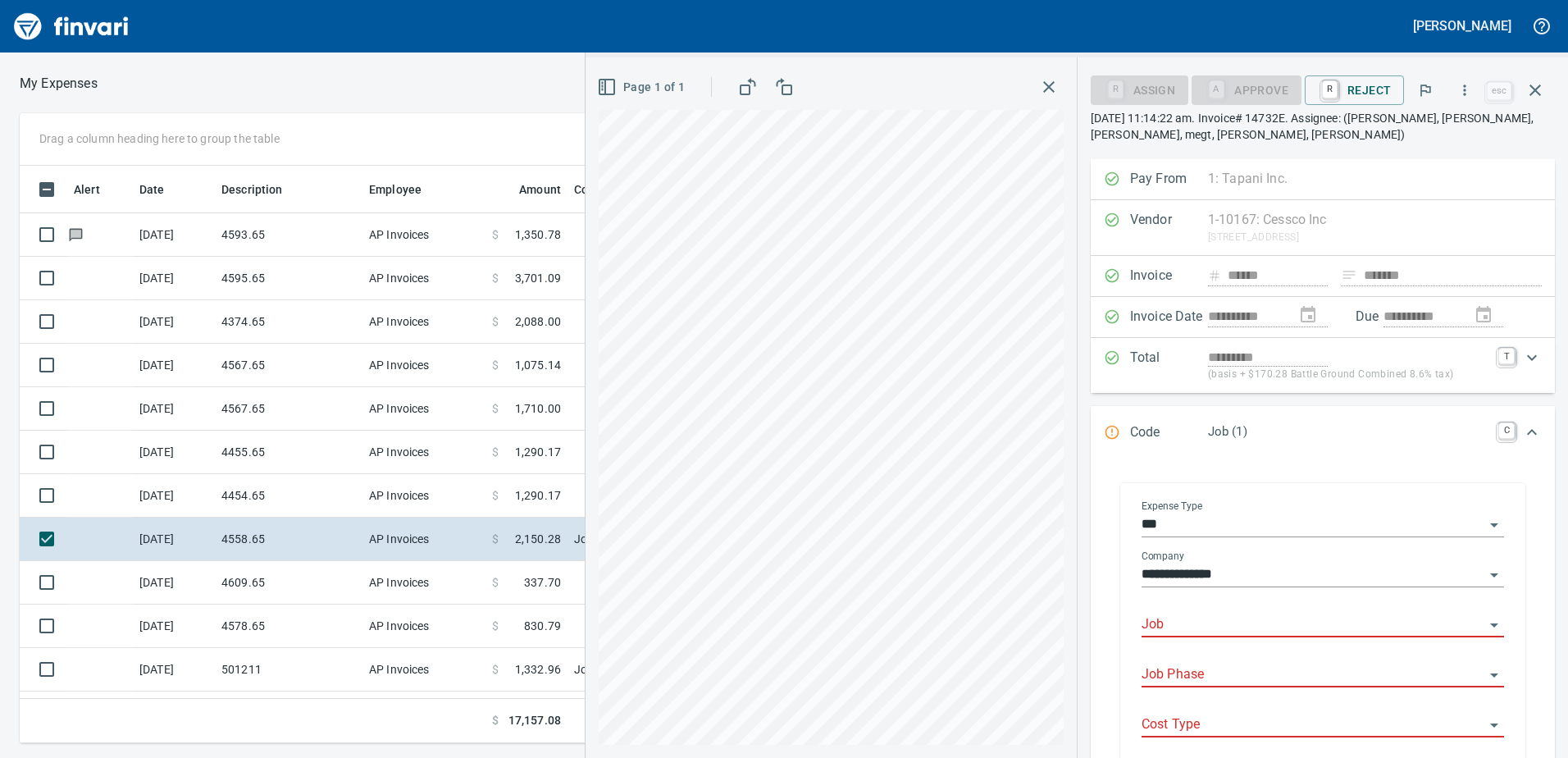
click at [1215, 631] on input "Job" at bounding box center [1312, 625] width 343 height 23
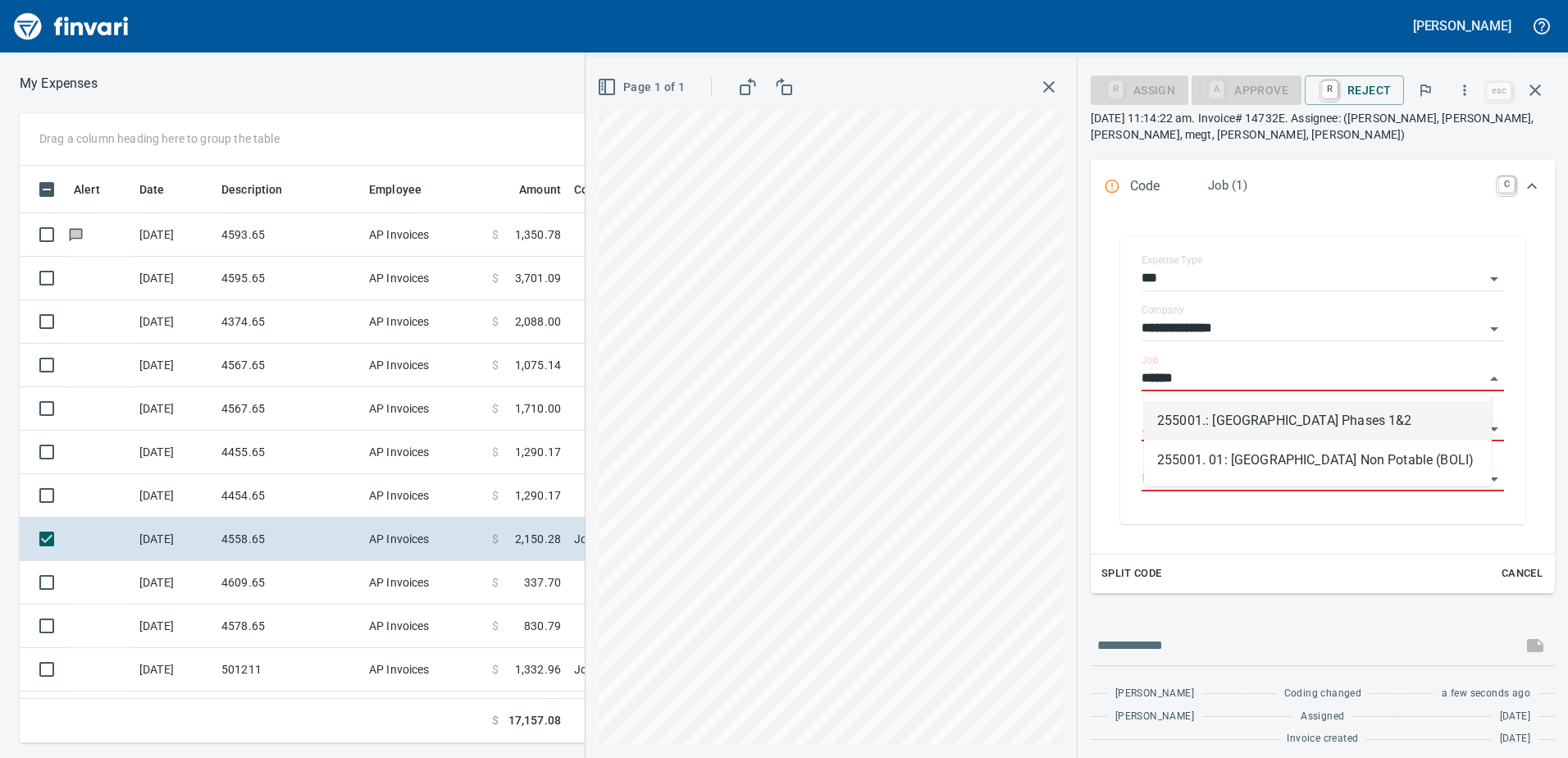
click at [1240, 408] on li "255001.: [GEOGRAPHIC_DATA] Phases 1&2" at bounding box center [1317, 421] width 348 height 40
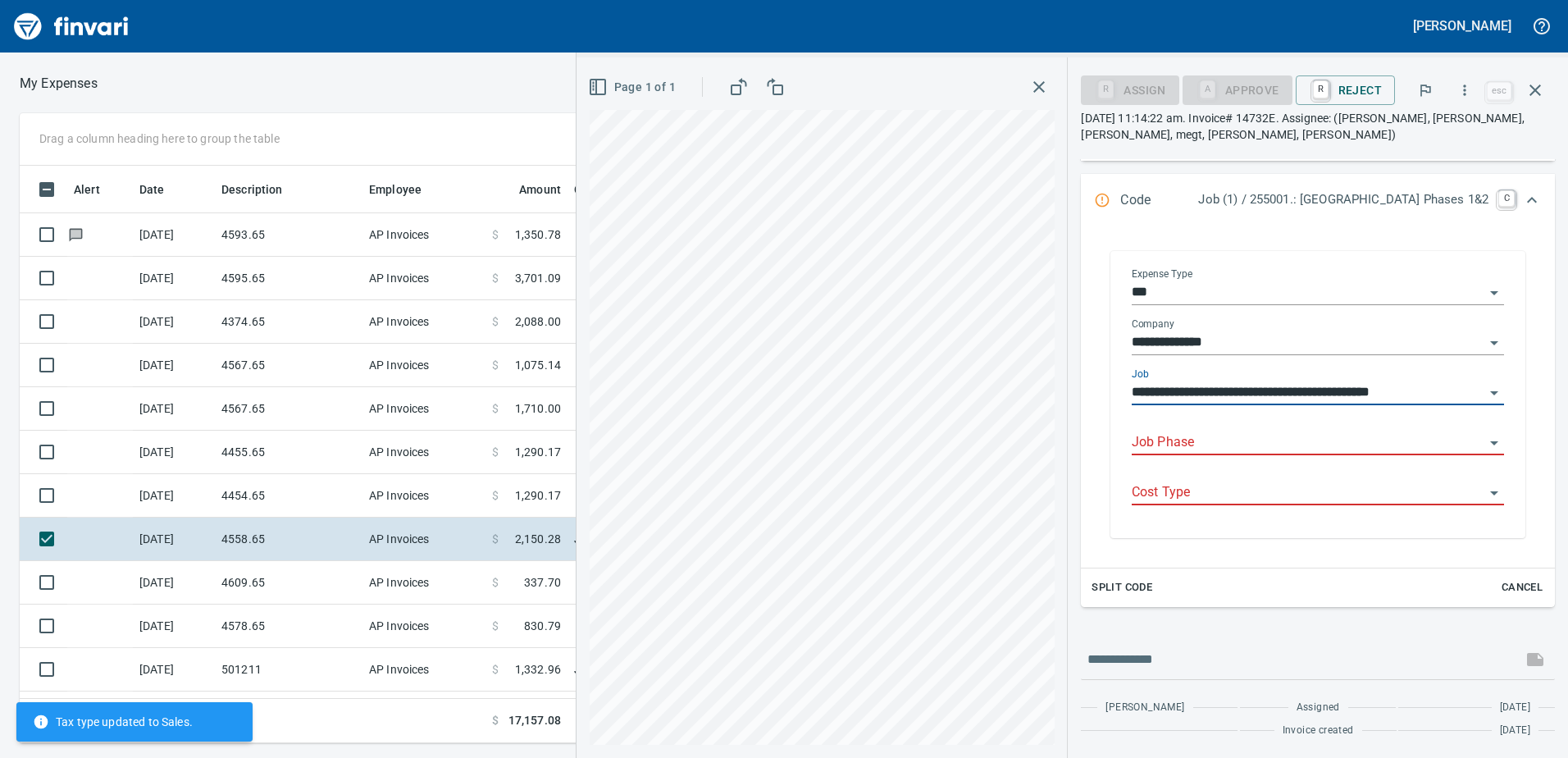
scroll to position [246, 0]
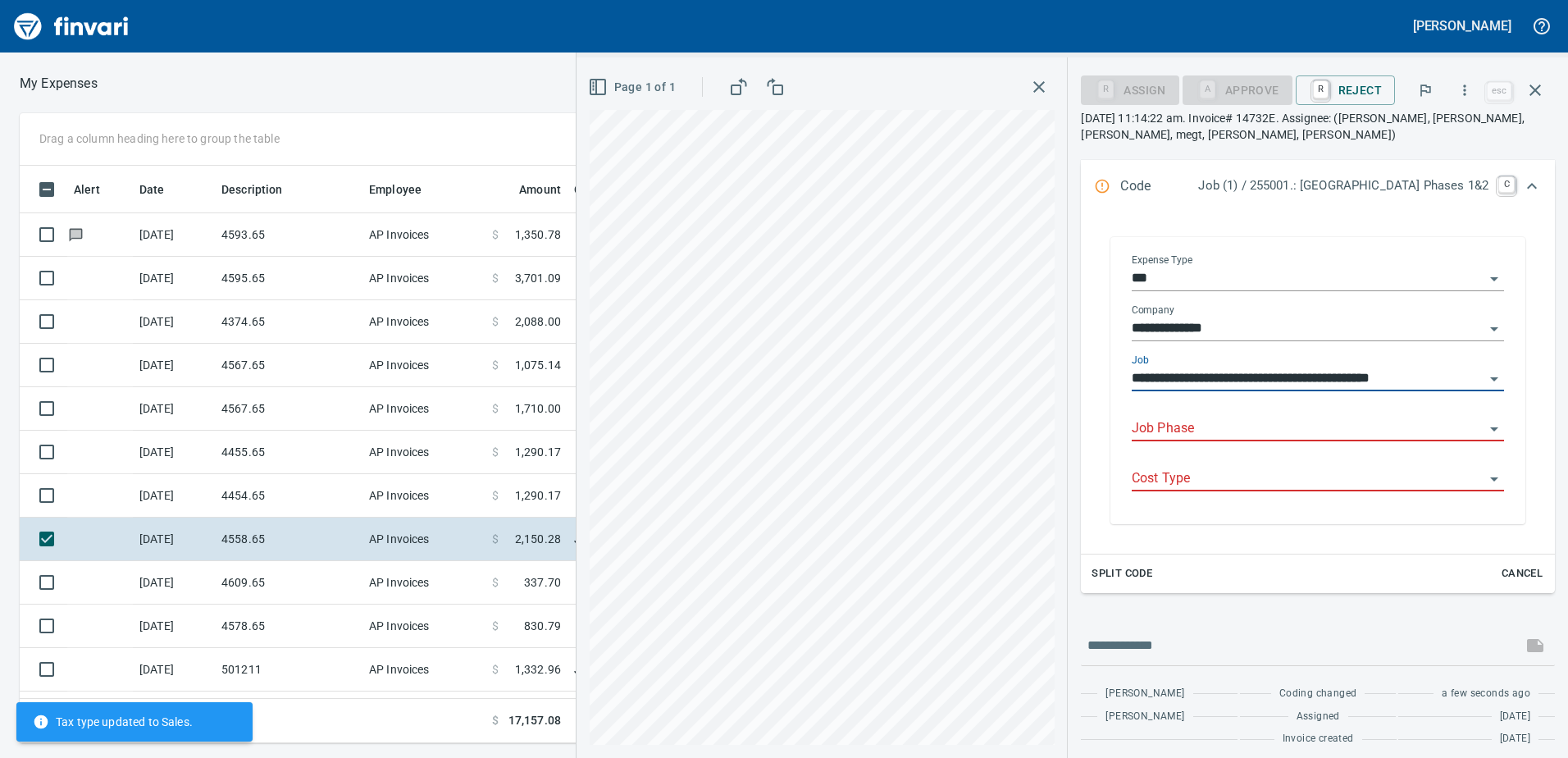
type input "**********"
click at [1228, 445] on div "Job Phase" at bounding box center [1318, 429] width 373 height 50
click at [1203, 425] on input "Job Phase" at bounding box center [1308, 429] width 353 height 23
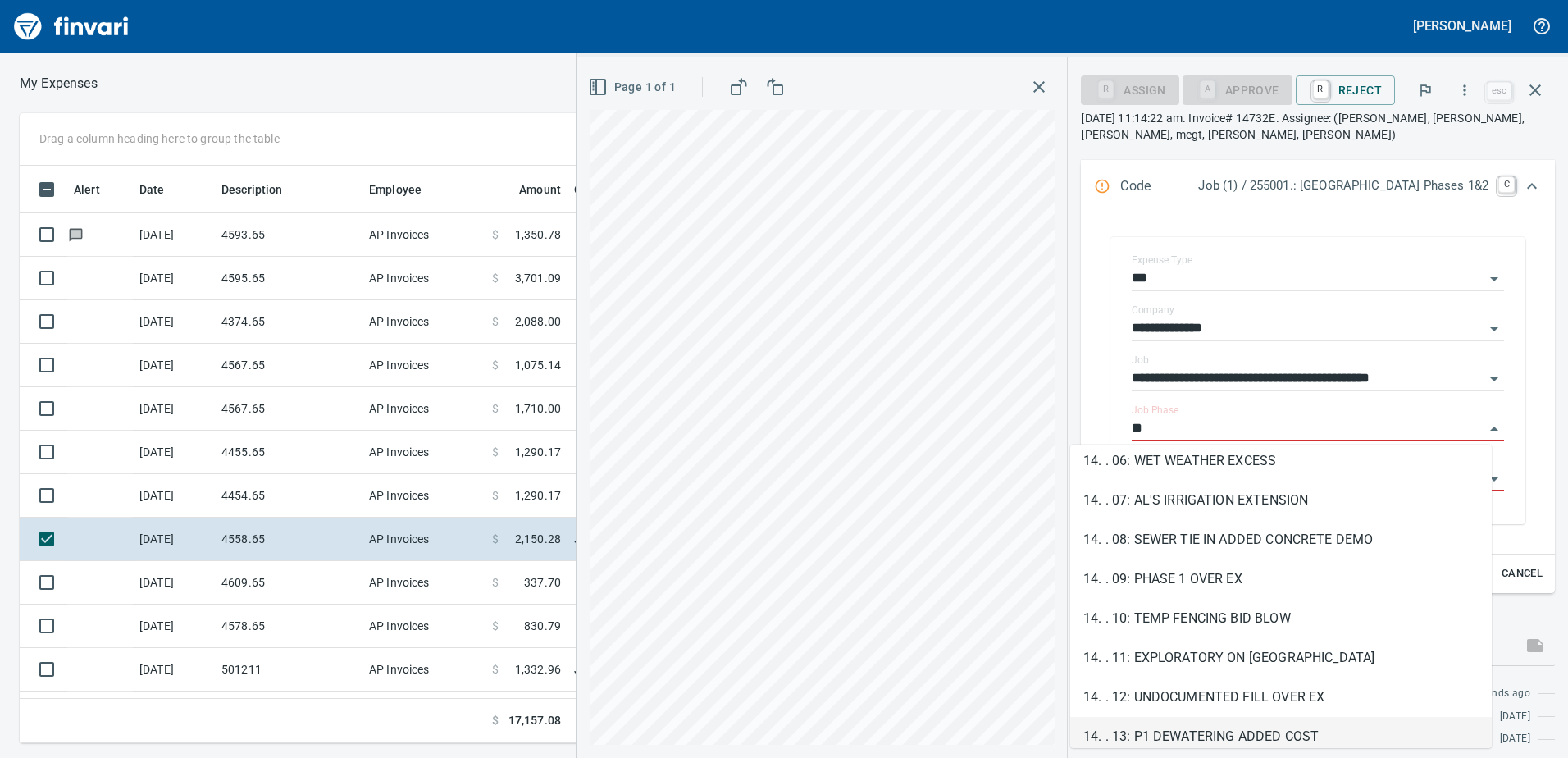
click at [1182, 735] on li "14. . 13: P1 DEWATERING ADDED COST" at bounding box center [1280, 737] width 421 height 40
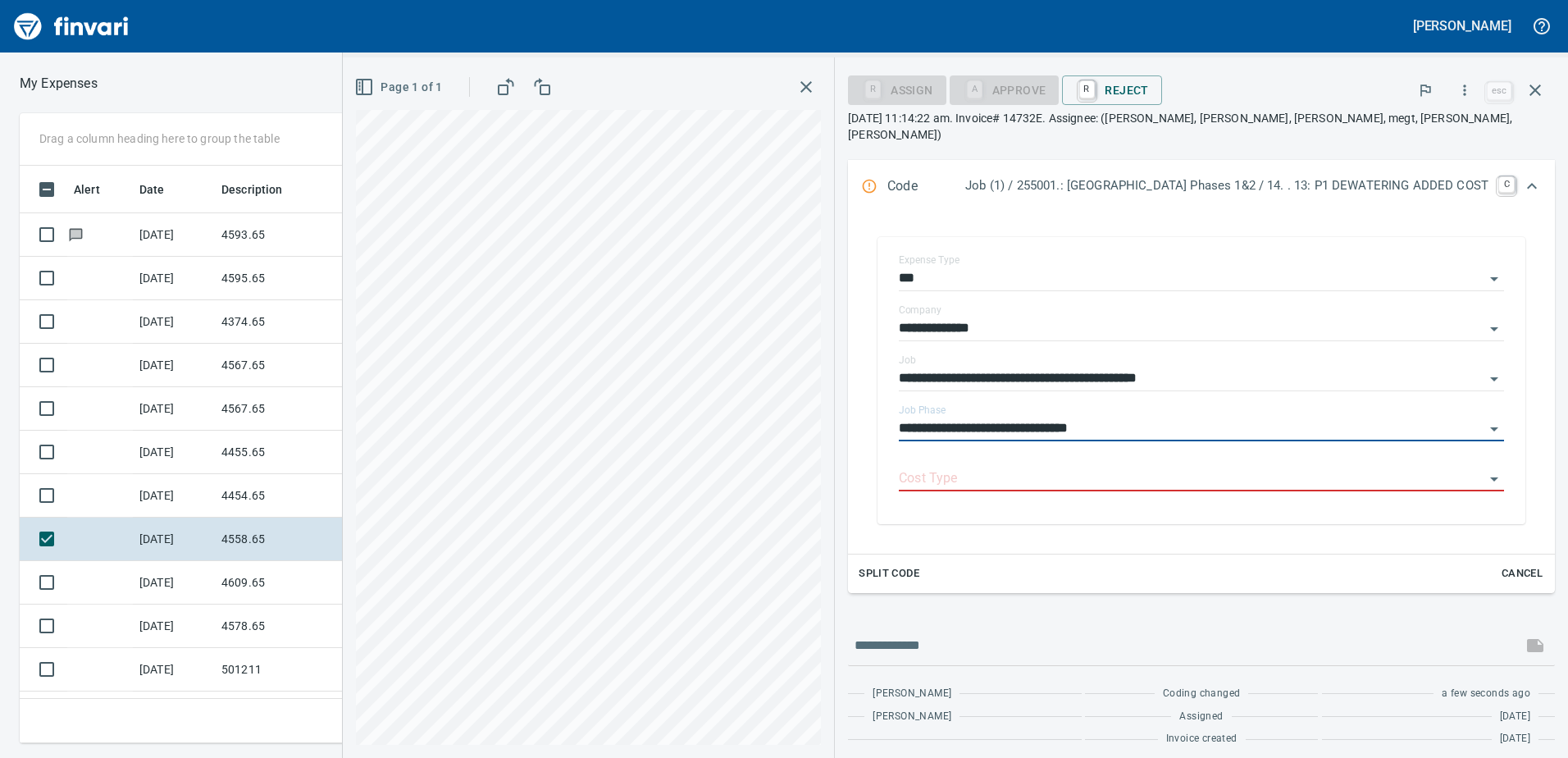
scroll to position [238, 0]
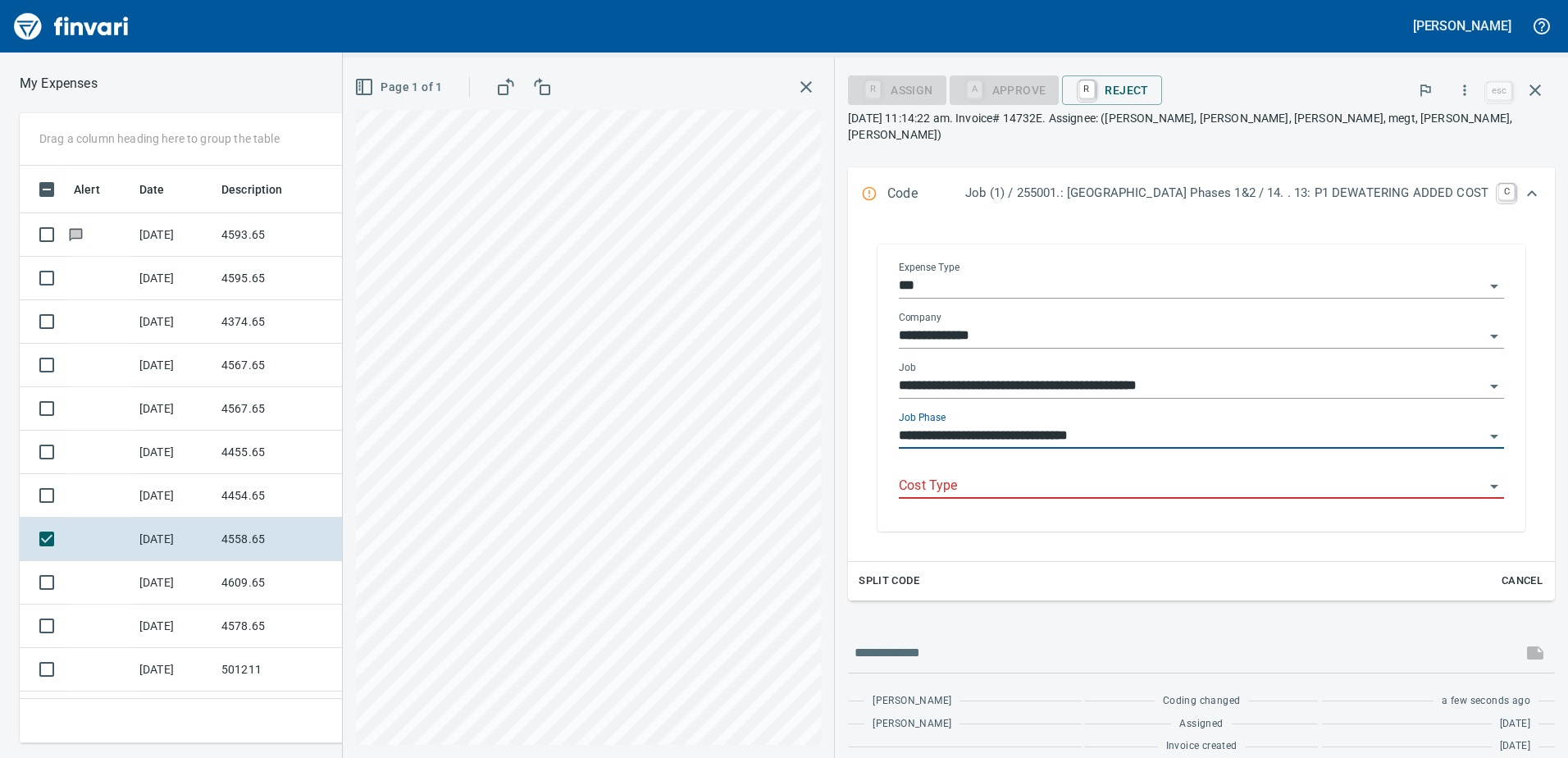
click at [1147, 462] on div "Cost Type" at bounding box center [1201, 480] width 605 height 37
type input "**********"
click at [1156, 475] on input "Cost Type" at bounding box center [1191, 487] width 585 height 23
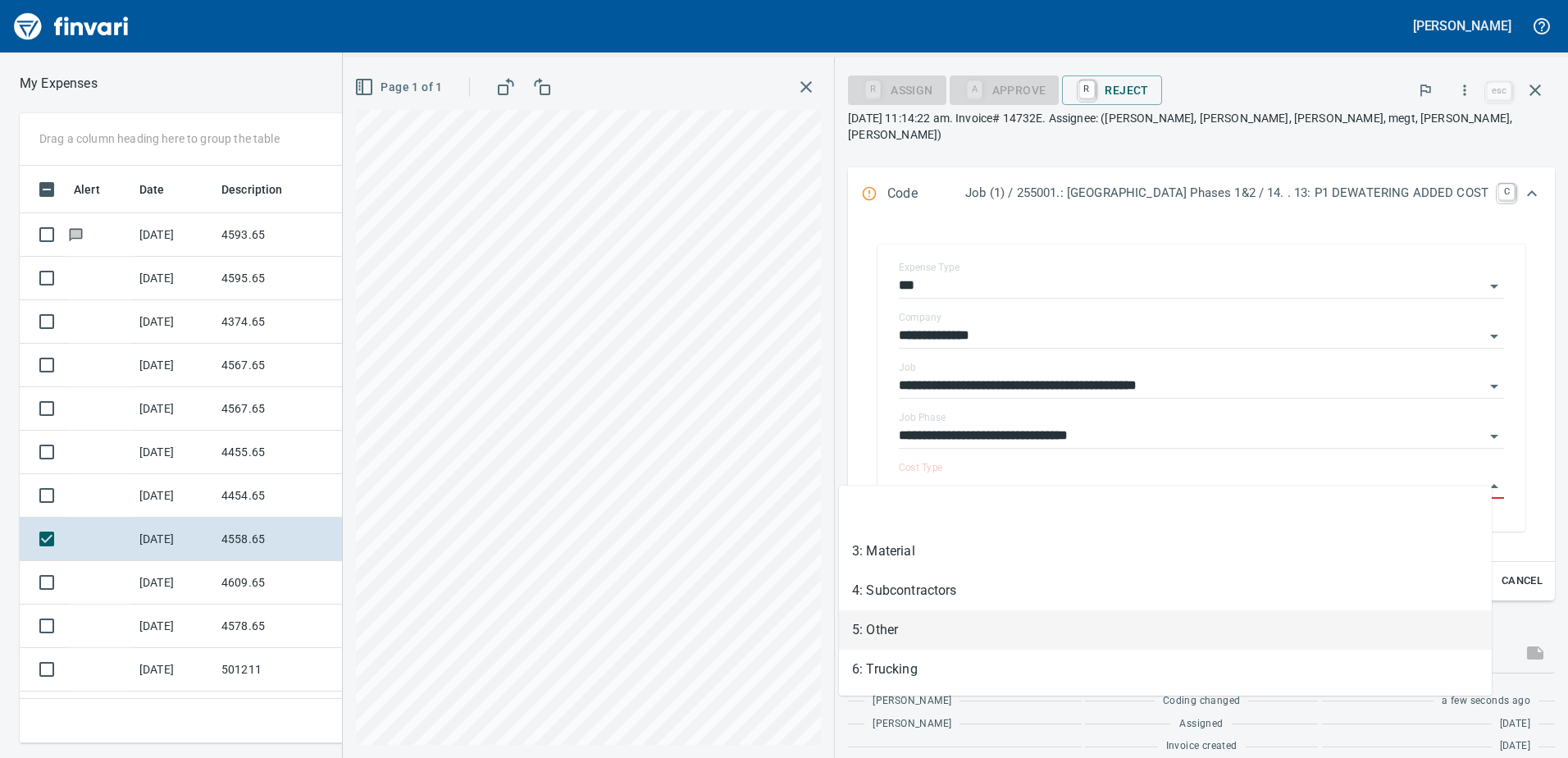
click at [1013, 633] on li "5: Other" at bounding box center [1165, 630] width 653 height 40
type input "********"
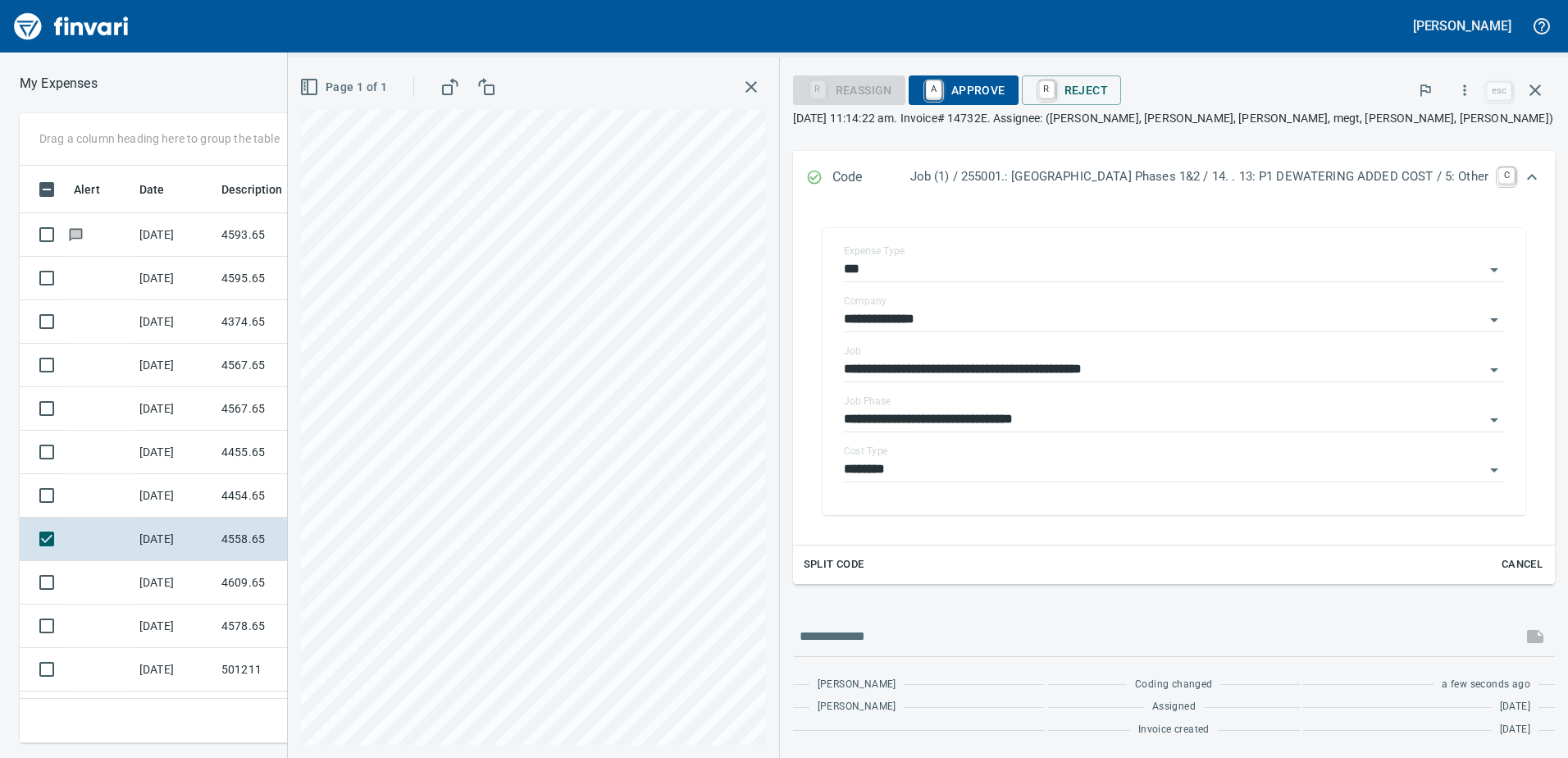
click at [312, 54] on div "**********" at bounding box center [927, 379] width 1281 height 758
click at [474, 36] on div "[PERSON_NAME] My Expenses To Review (All Reviewable) Drag a column heading here…" at bounding box center [784, 379] width 1568 height 758
click at [925, 699] on div "**********" at bounding box center [927, 407] width 1280 height 700
click at [148, 657] on div "Drag a column heading here to group the table Alert Date Description Employee A…" at bounding box center [784, 428] width 1568 height 630
click at [1522, 175] on icon "Expand" at bounding box center [1532, 177] width 20 height 20
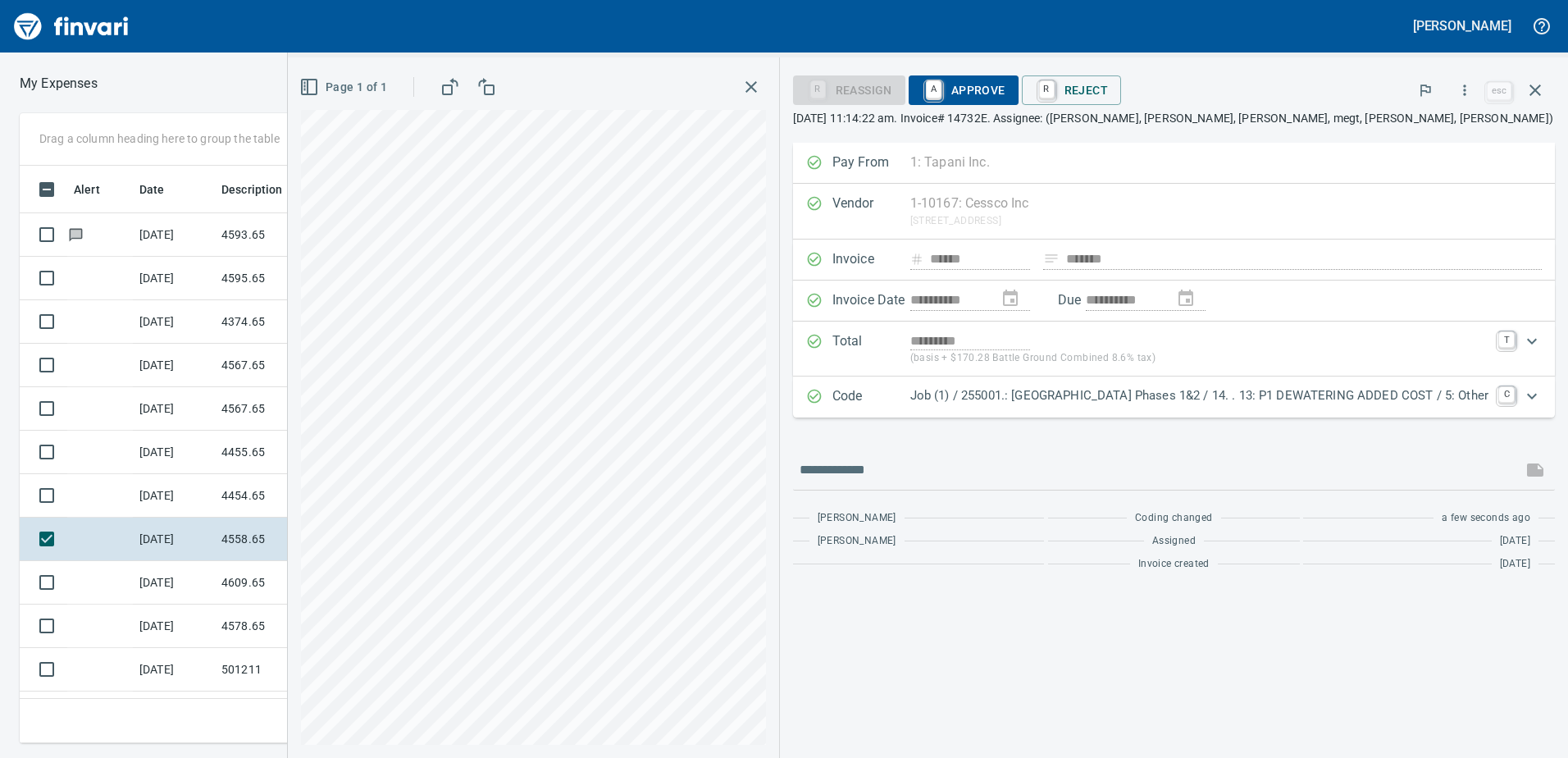
scroll to position [0, 0]
drag, startPoint x: 923, startPoint y: 89, endPoint x: 945, endPoint y: 190, distance: 103.4
click at [923, 90] on span "A Approve" at bounding box center [963, 90] width 83 height 28
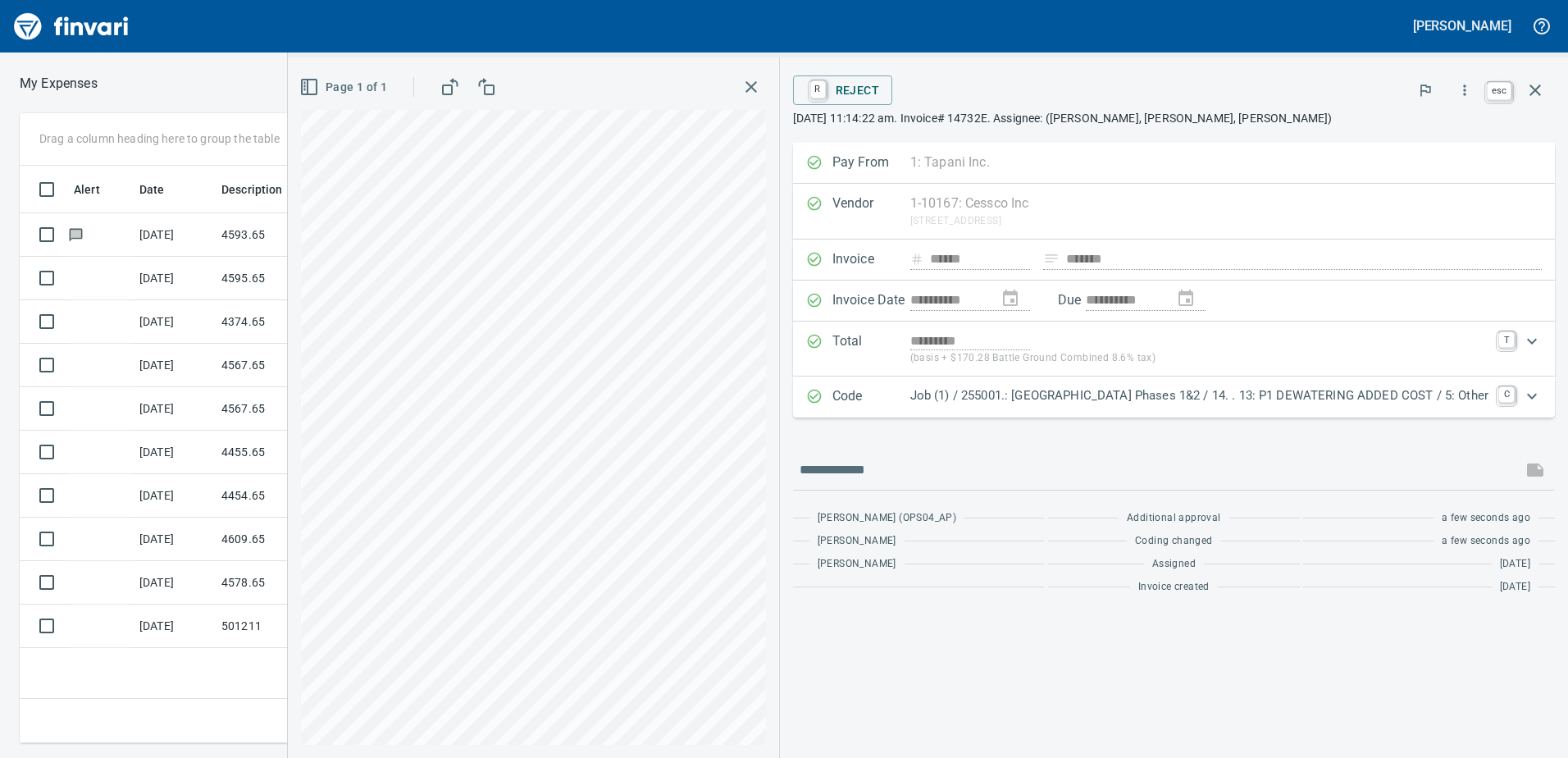
click at [1546, 81] on button "button" at bounding box center [1535, 91] width 40 height 40
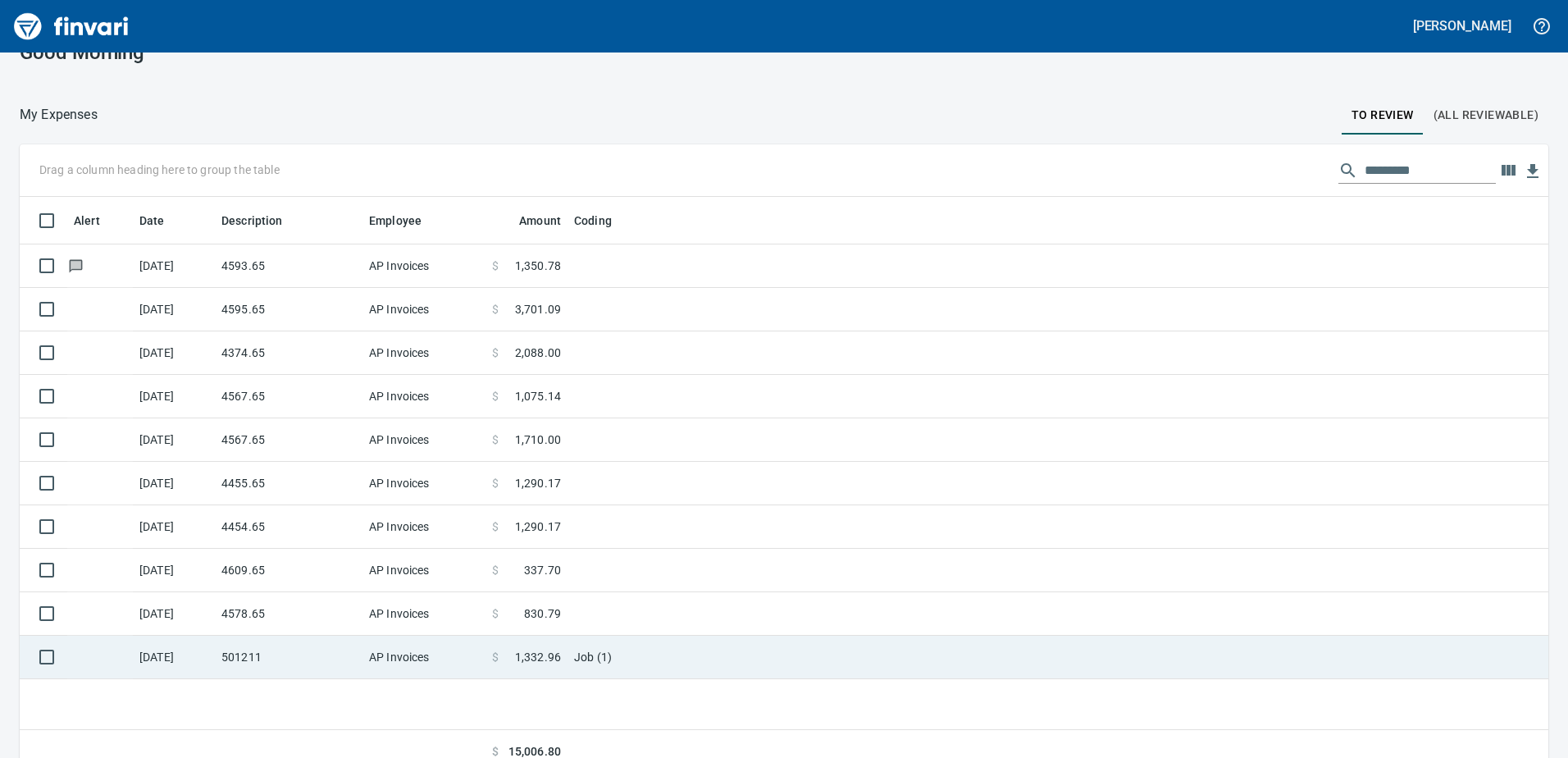
scroll to position [48, 0]
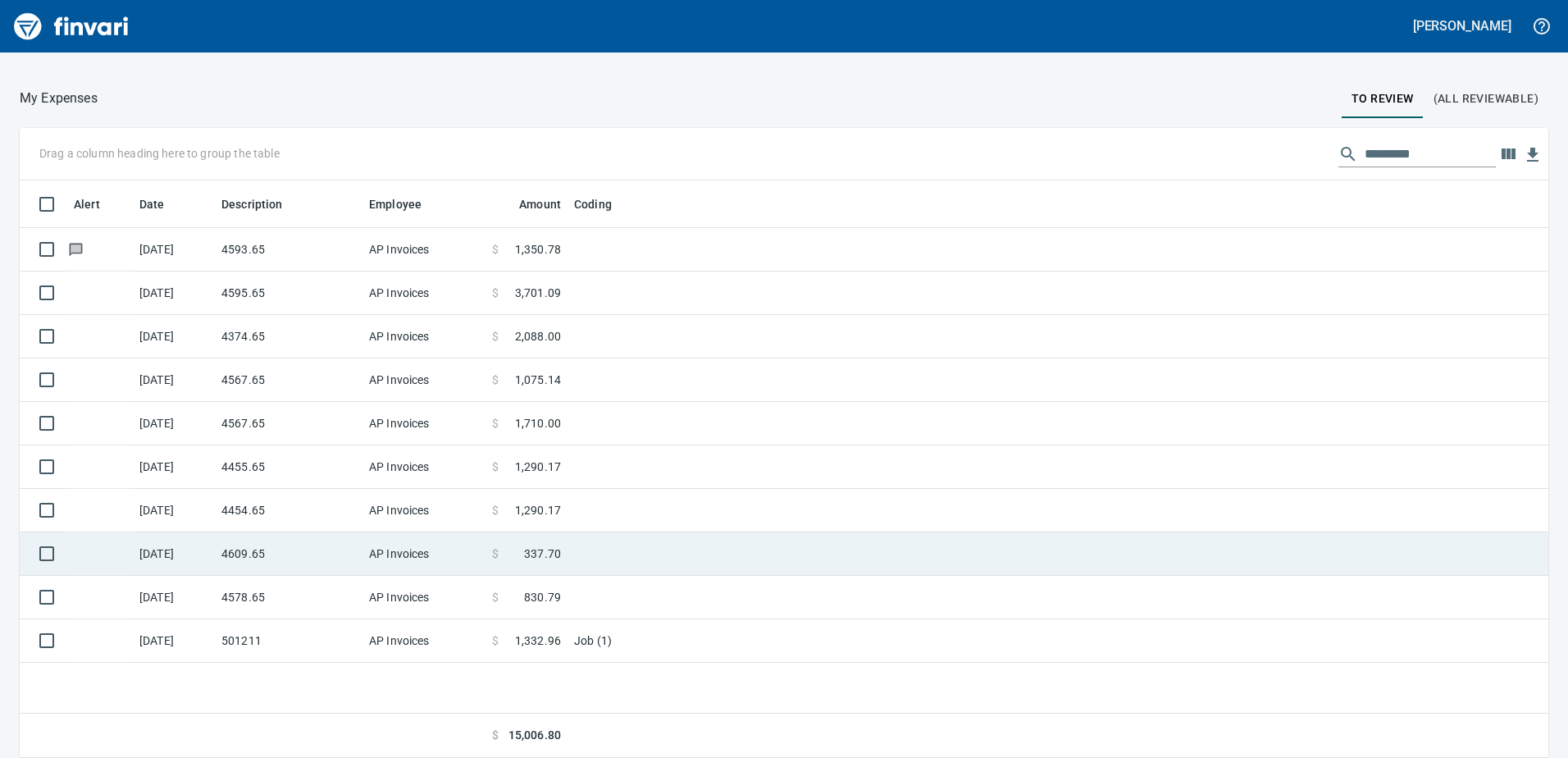
click at [243, 533] on td "4609.65" at bounding box center [289, 553] width 148 height 44
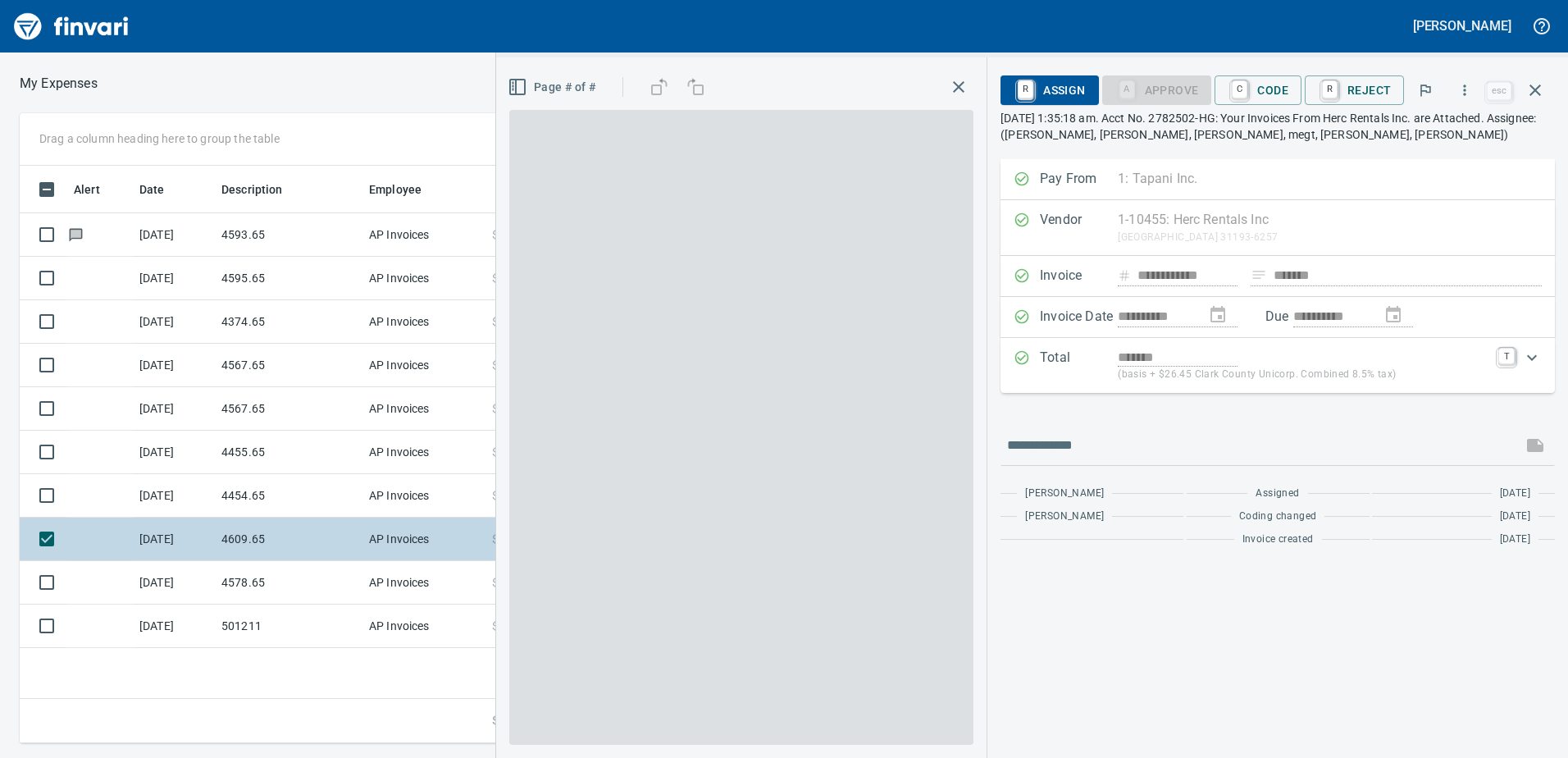
scroll to position [565, 1106]
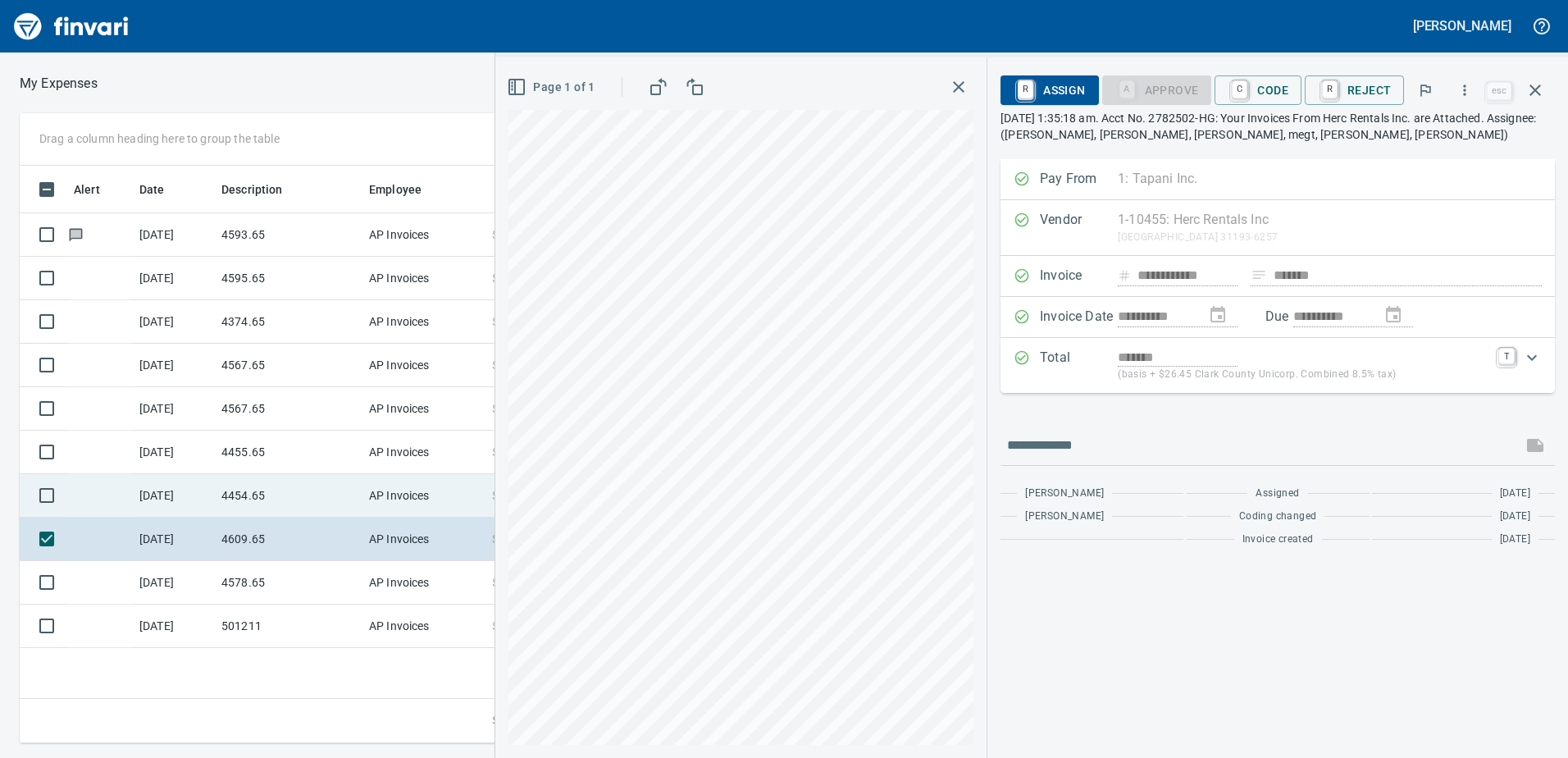
click at [210, 501] on td "[DATE]" at bounding box center [173, 496] width 82 height 44
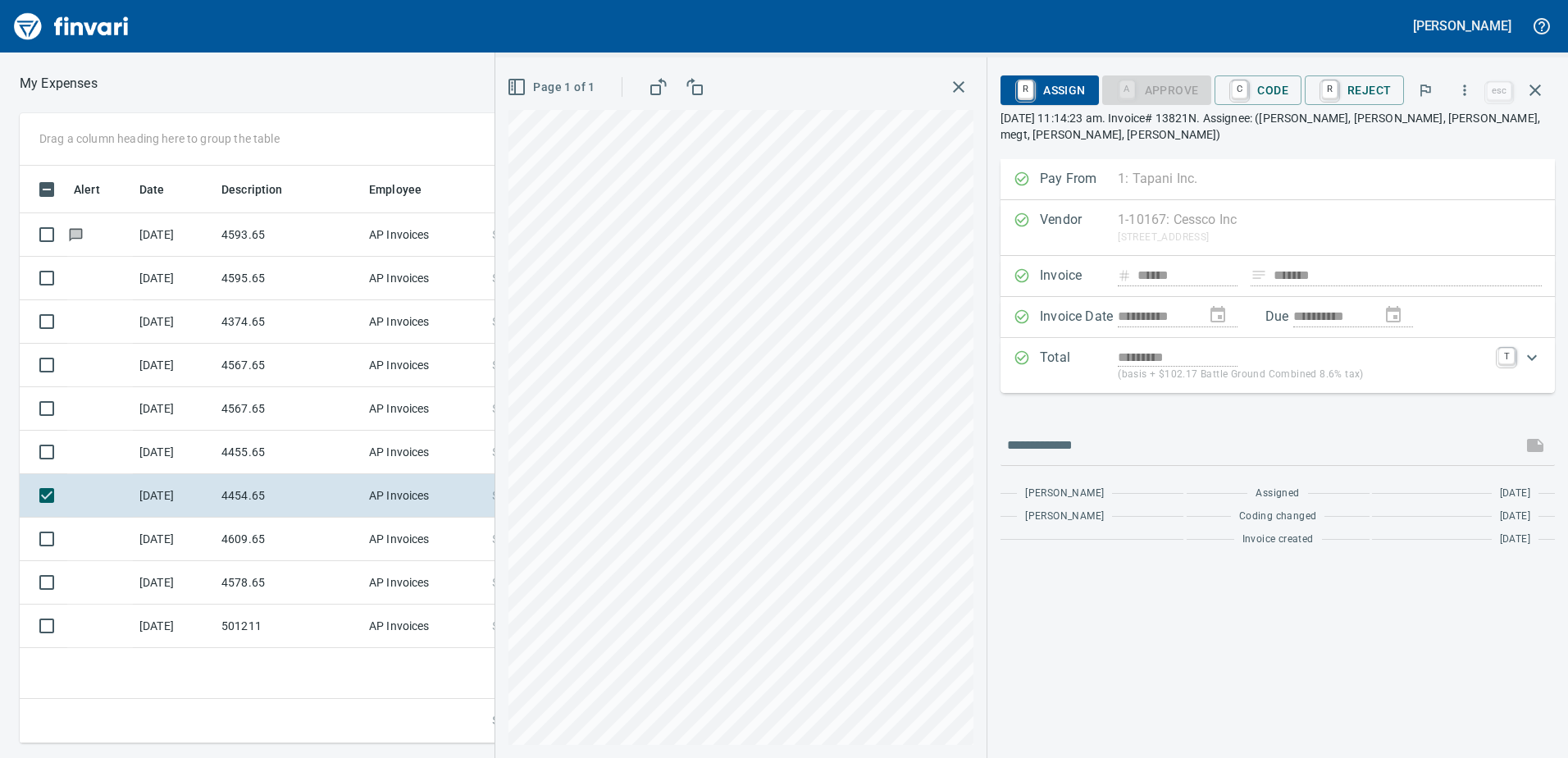
click at [755, 89] on div "Page 1 of 1" at bounding box center [741, 407] width 491 height 700
click at [1121, 757] on html "**********" at bounding box center [784, 379] width 1568 height 758
drag, startPoint x: 1291, startPoint y: 92, endPoint x: 1261, endPoint y: 197, distance: 109.2
click at [1289, 96] on span "C Code" at bounding box center [1258, 90] width 61 height 28
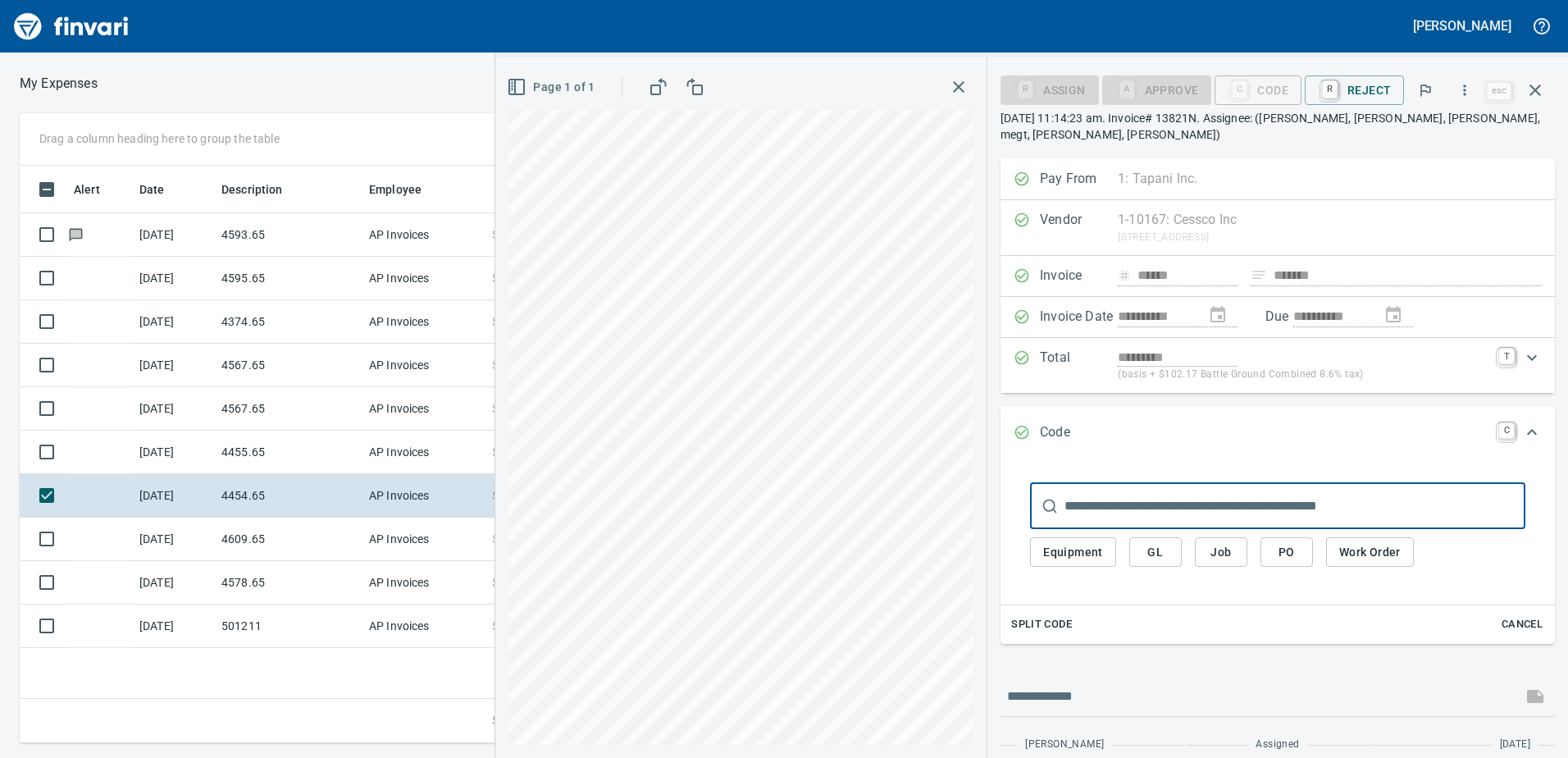
click at [1237, 548] on button "Job" at bounding box center [1221, 552] width 53 height 31
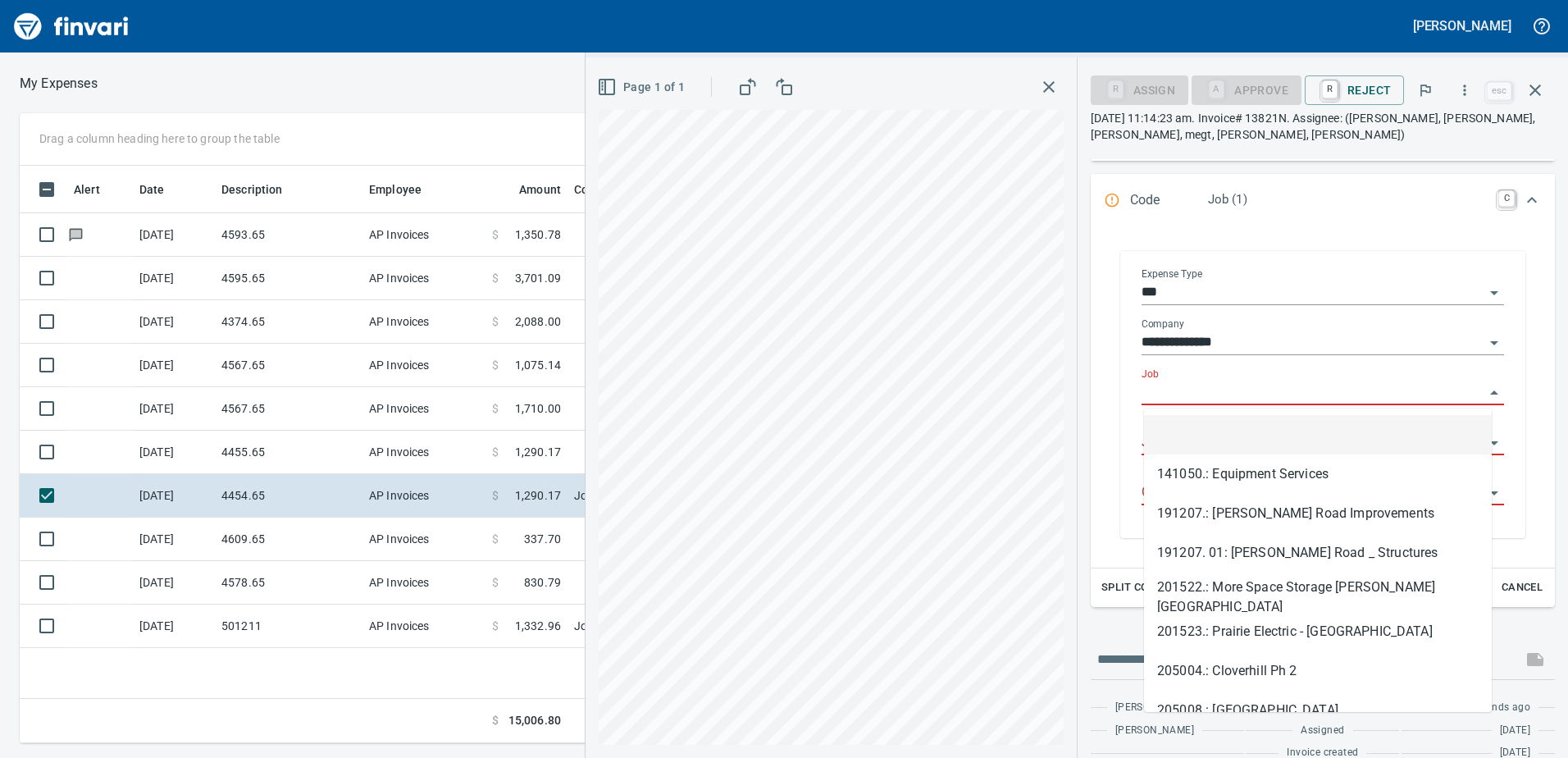
scroll to position [565, 1106]
click at [1217, 396] on input "Job" at bounding box center [1312, 393] width 343 height 23
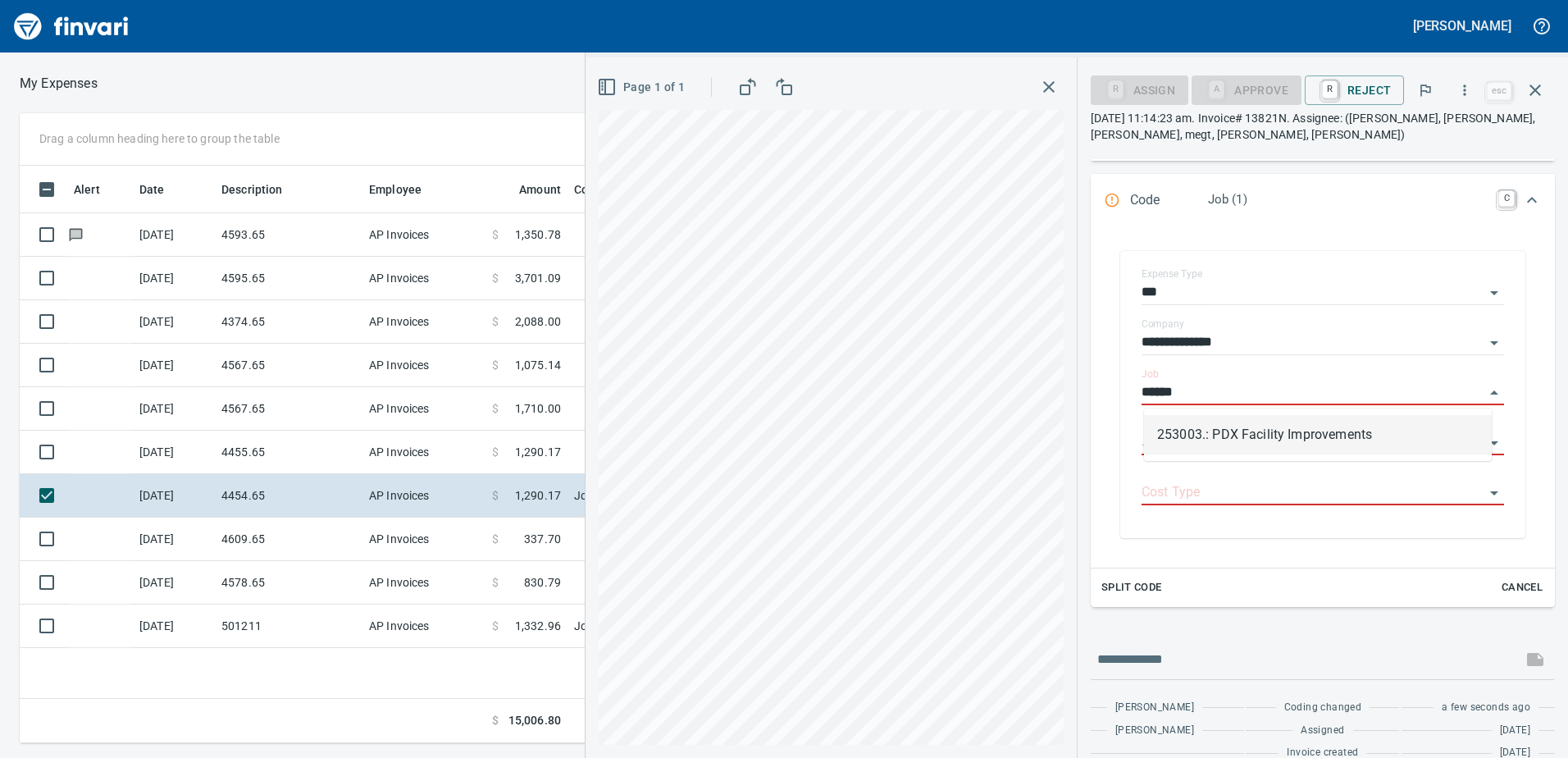
click at [1218, 446] on li "253003.: PDX Facility Improvements" at bounding box center [1317, 435] width 348 height 40
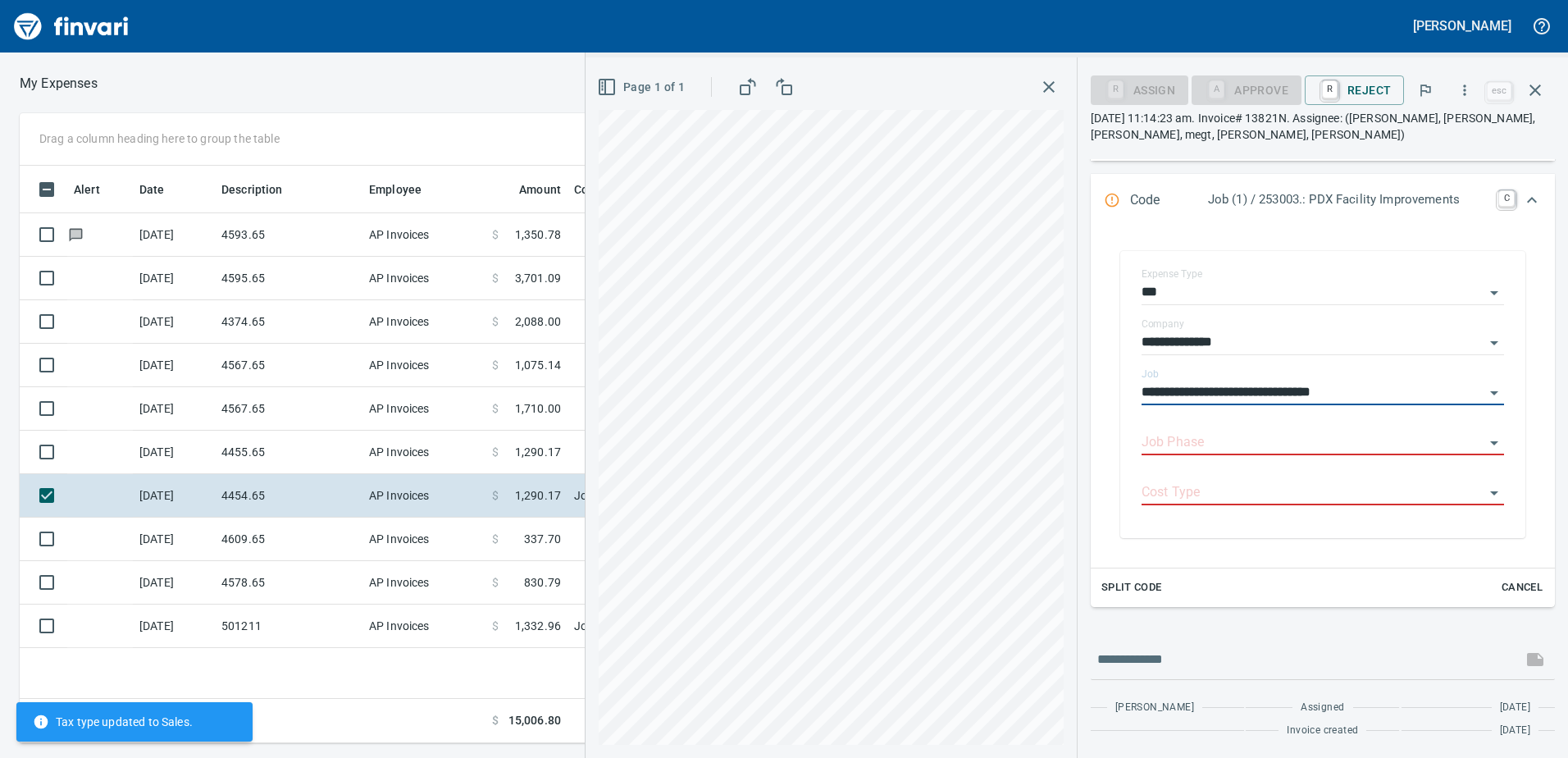
type input "**********"
click at [1218, 446] on input "Job Phase" at bounding box center [1312, 443] width 343 height 23
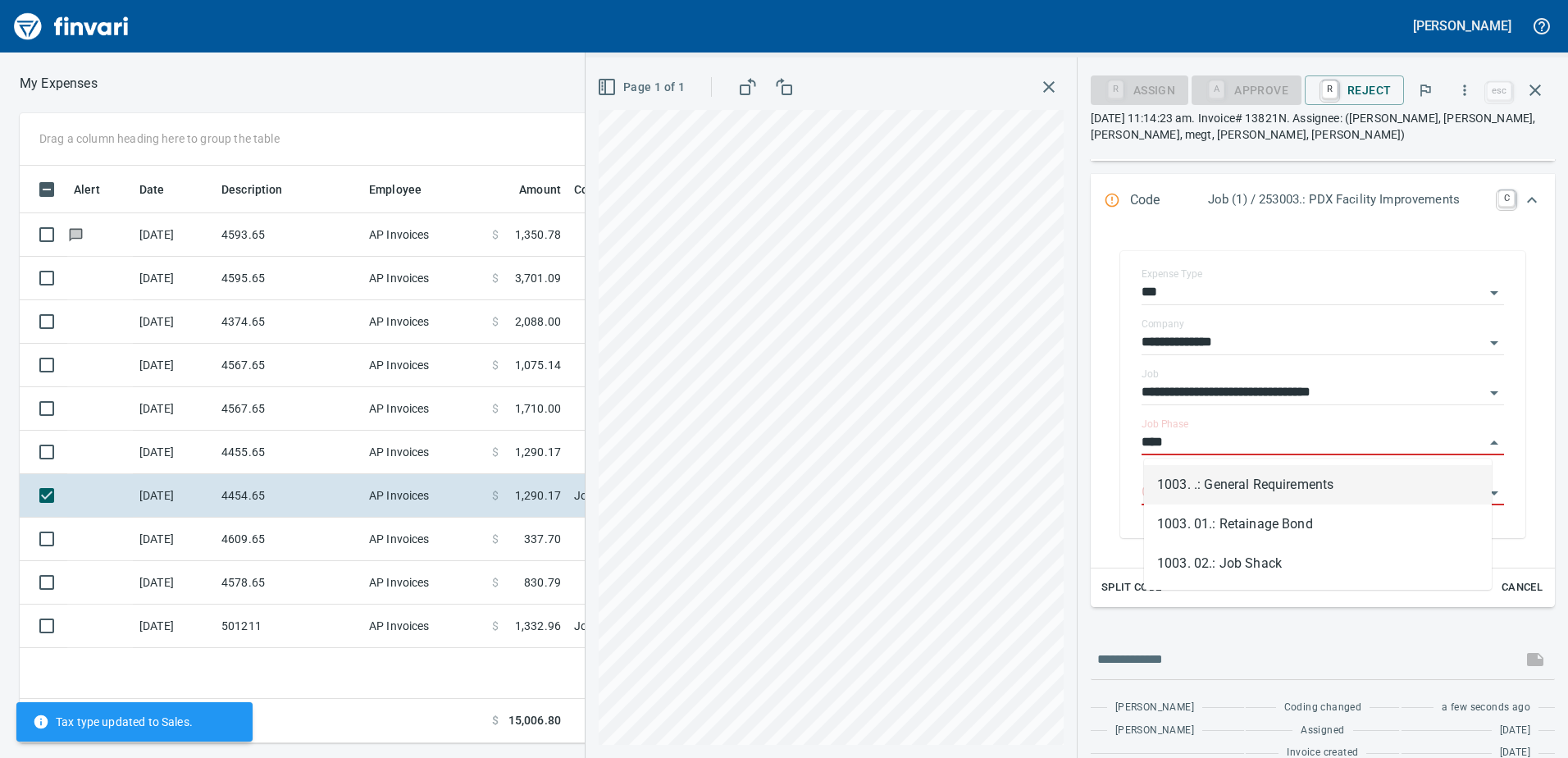
click at [1228, 487] on li "1003. .: General Requirements" at bounding box center [1317, 485] width 348 height 40
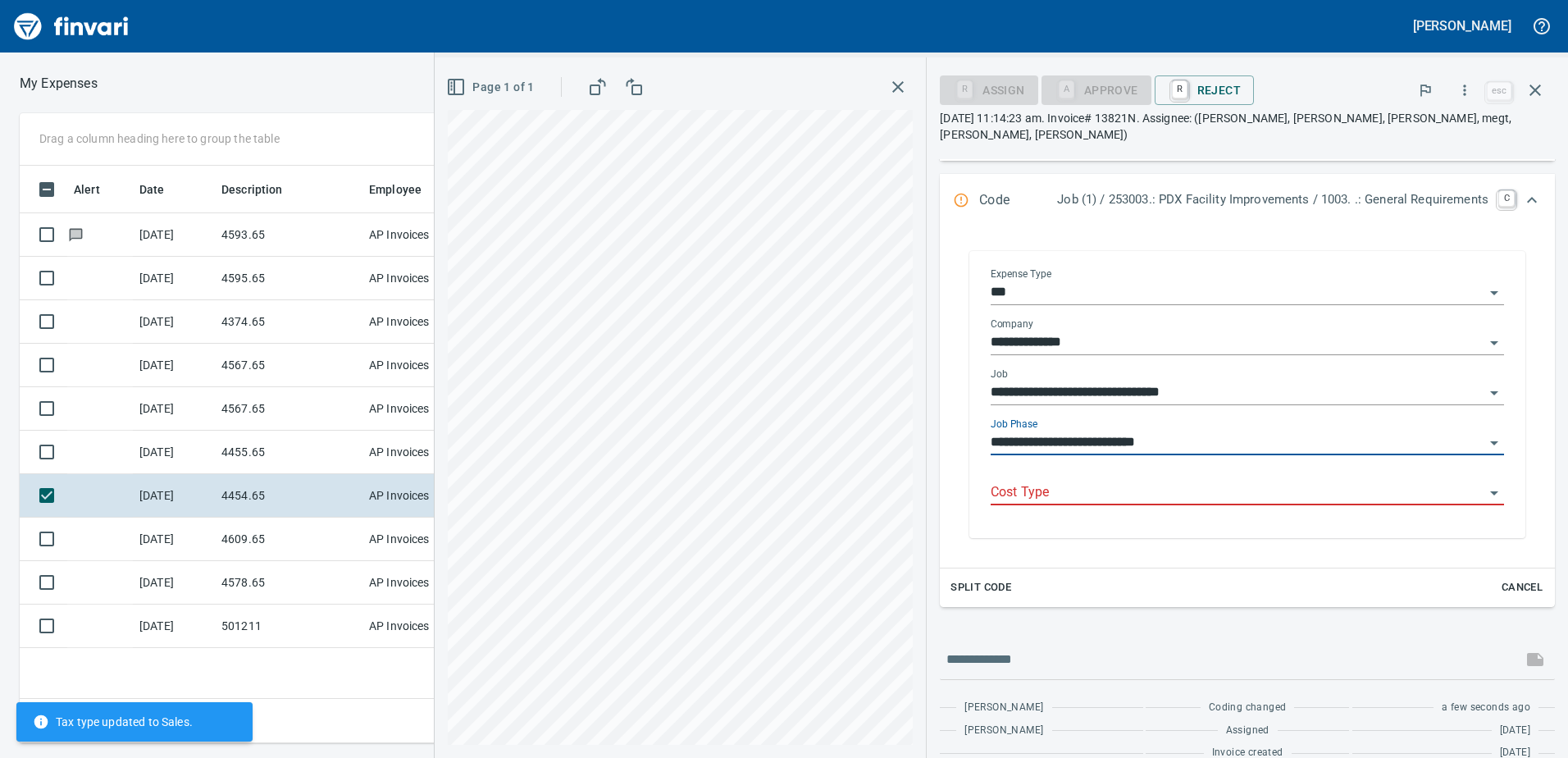
scroll to position [232, 0]
type input "**********"
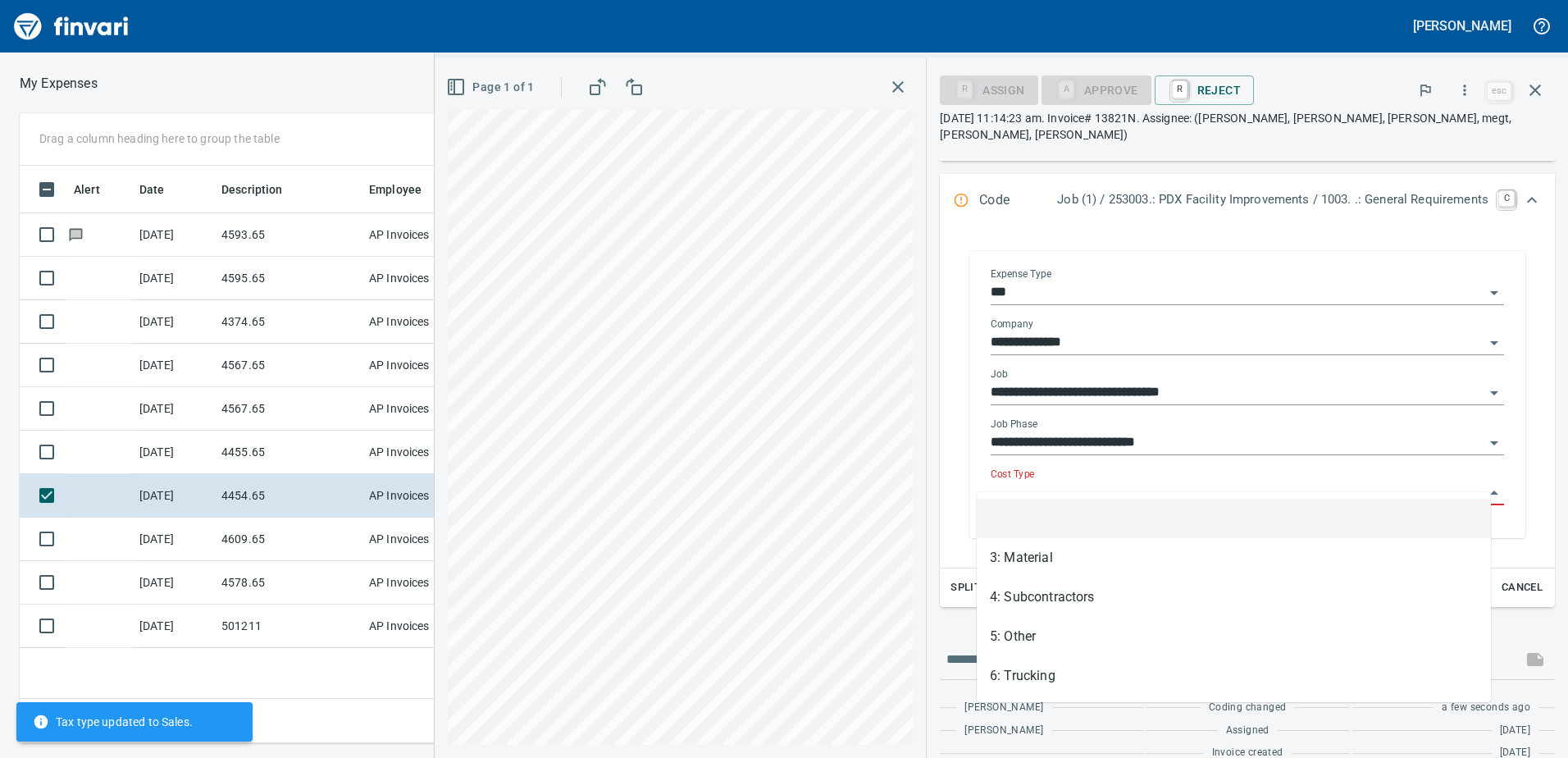
click at [1186, 482] on input "Cost Type" at bounding box center [1237, 493] width 494 height 23
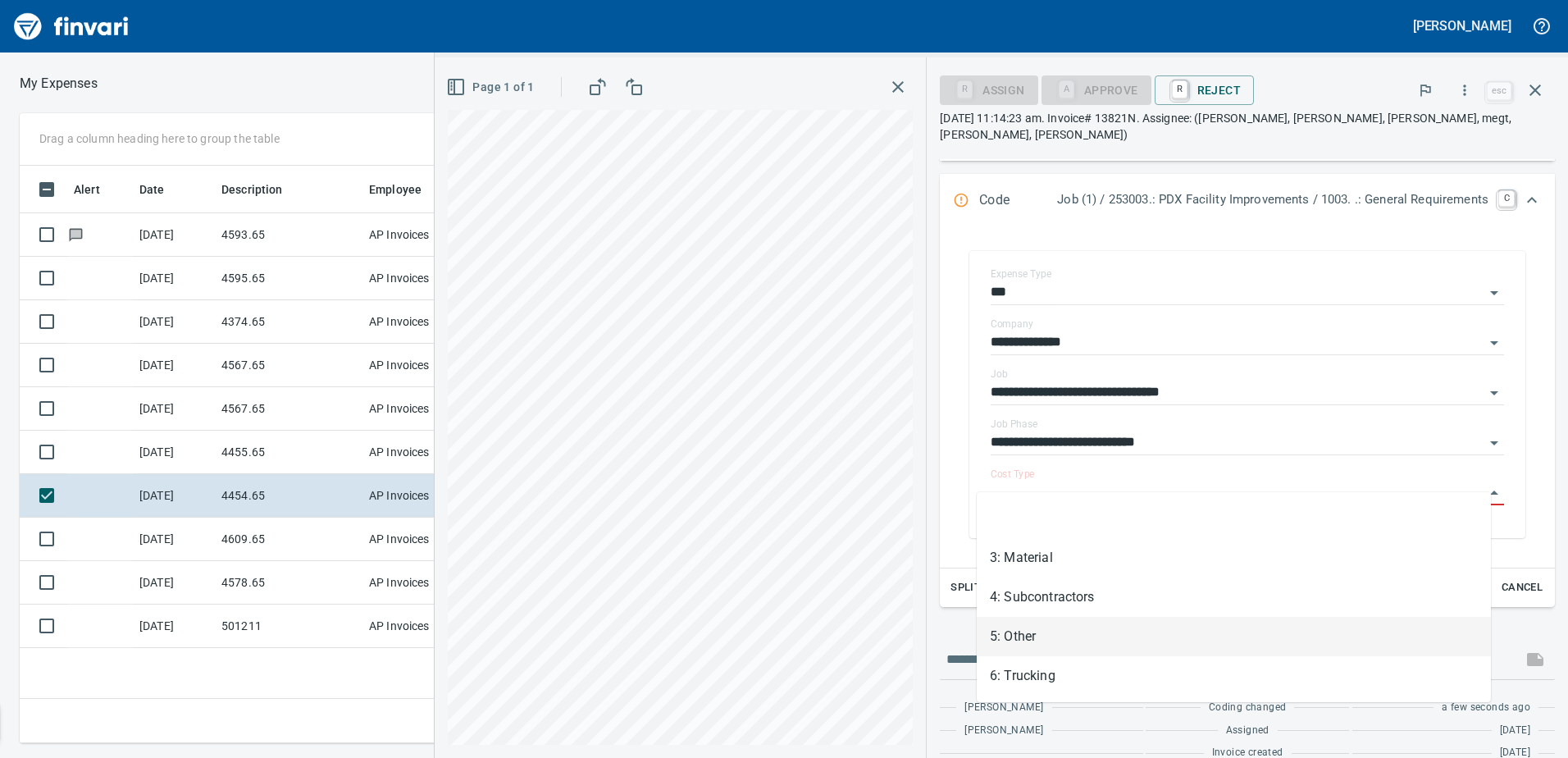
click at [1072, 641] on li "5: Other" at bounding box center [1234, 637] width 514 height 40
type input "********"
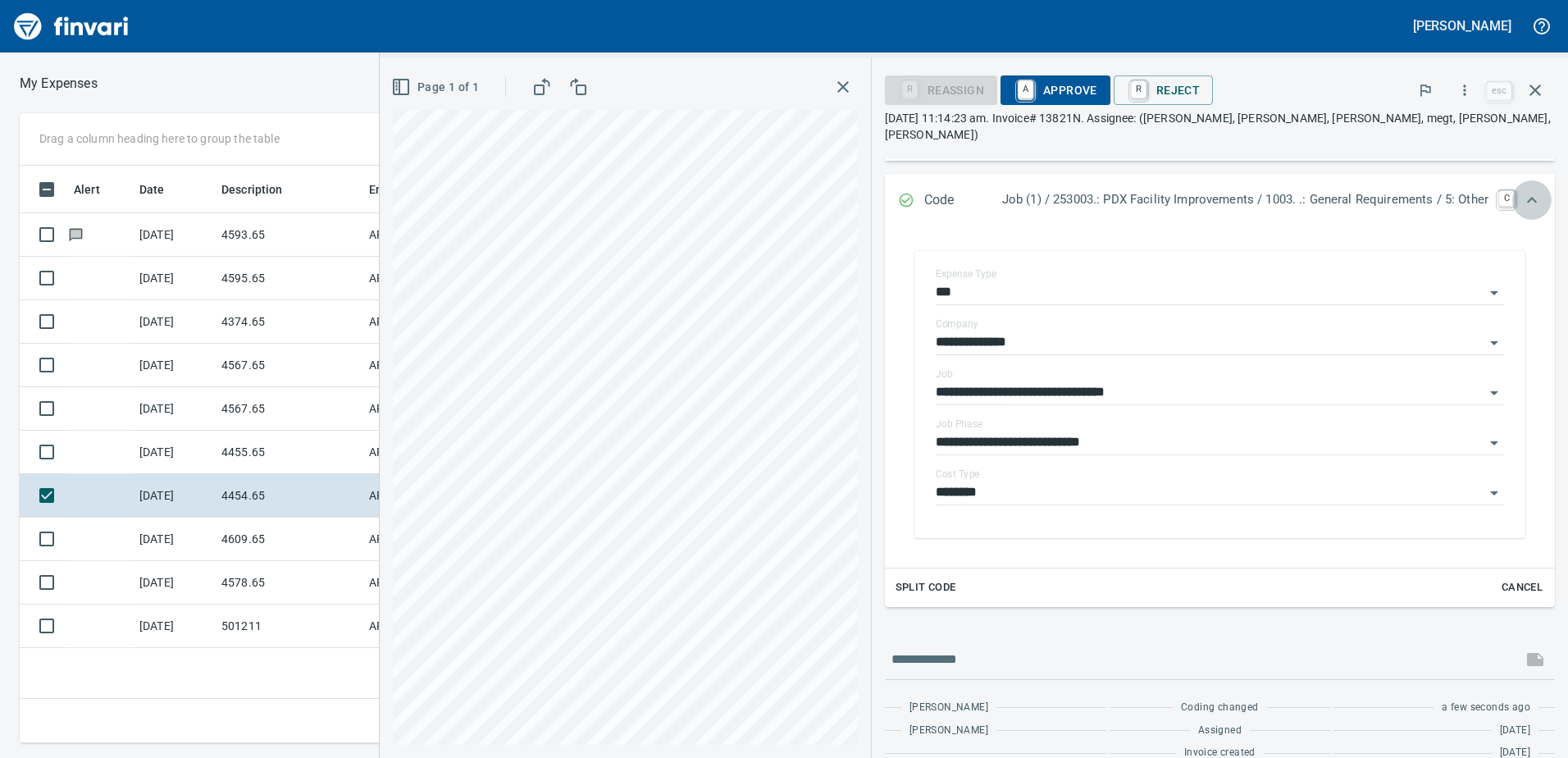
click at [1523, 191] on icon "Expand" at bounding box center [1532, 200] width 20 height 20
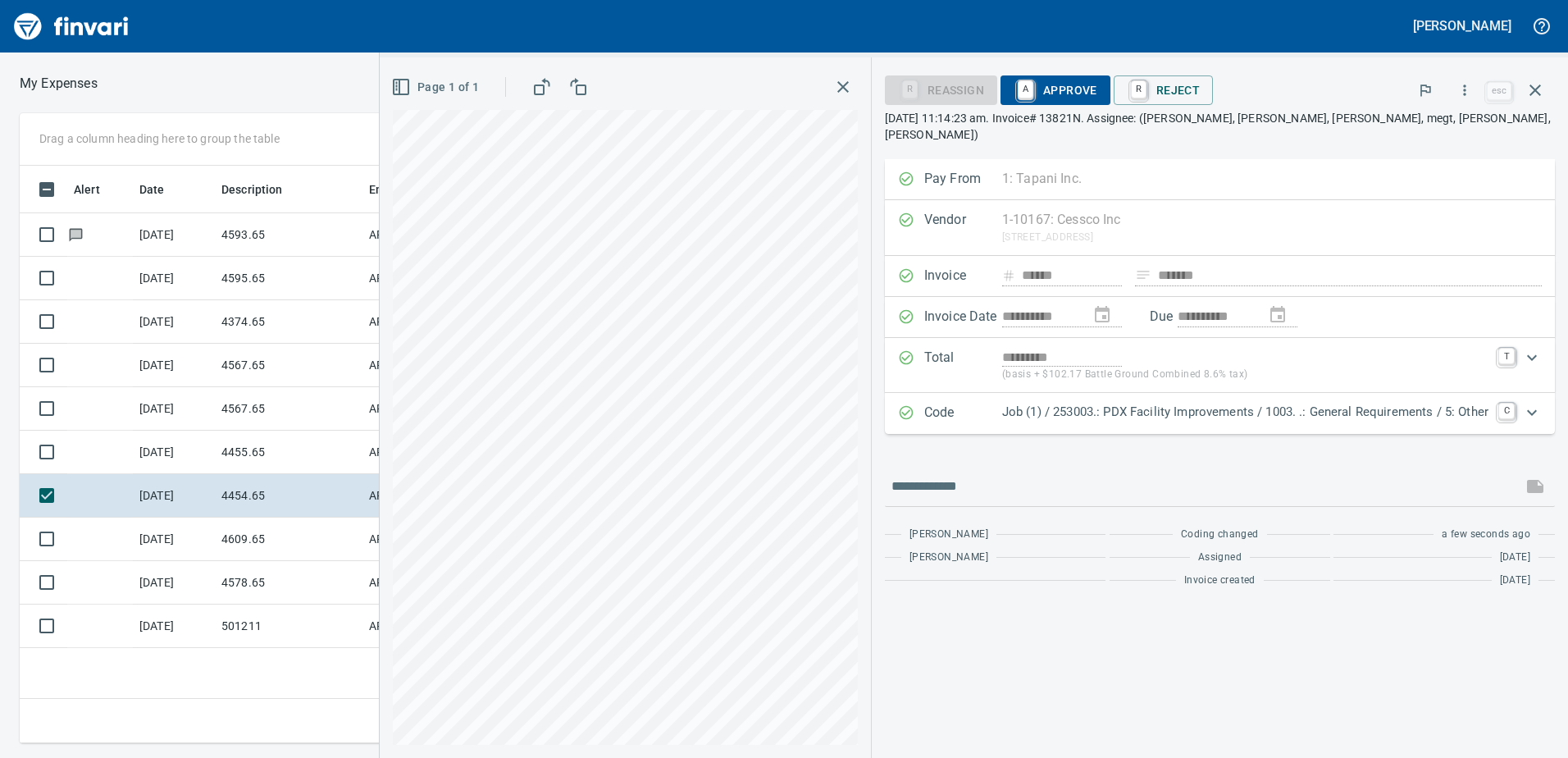
scroll to position [0, 0]
click at [1082, 95] on span "A Approve" at bounding box center [1054, 90] width 83 height 28
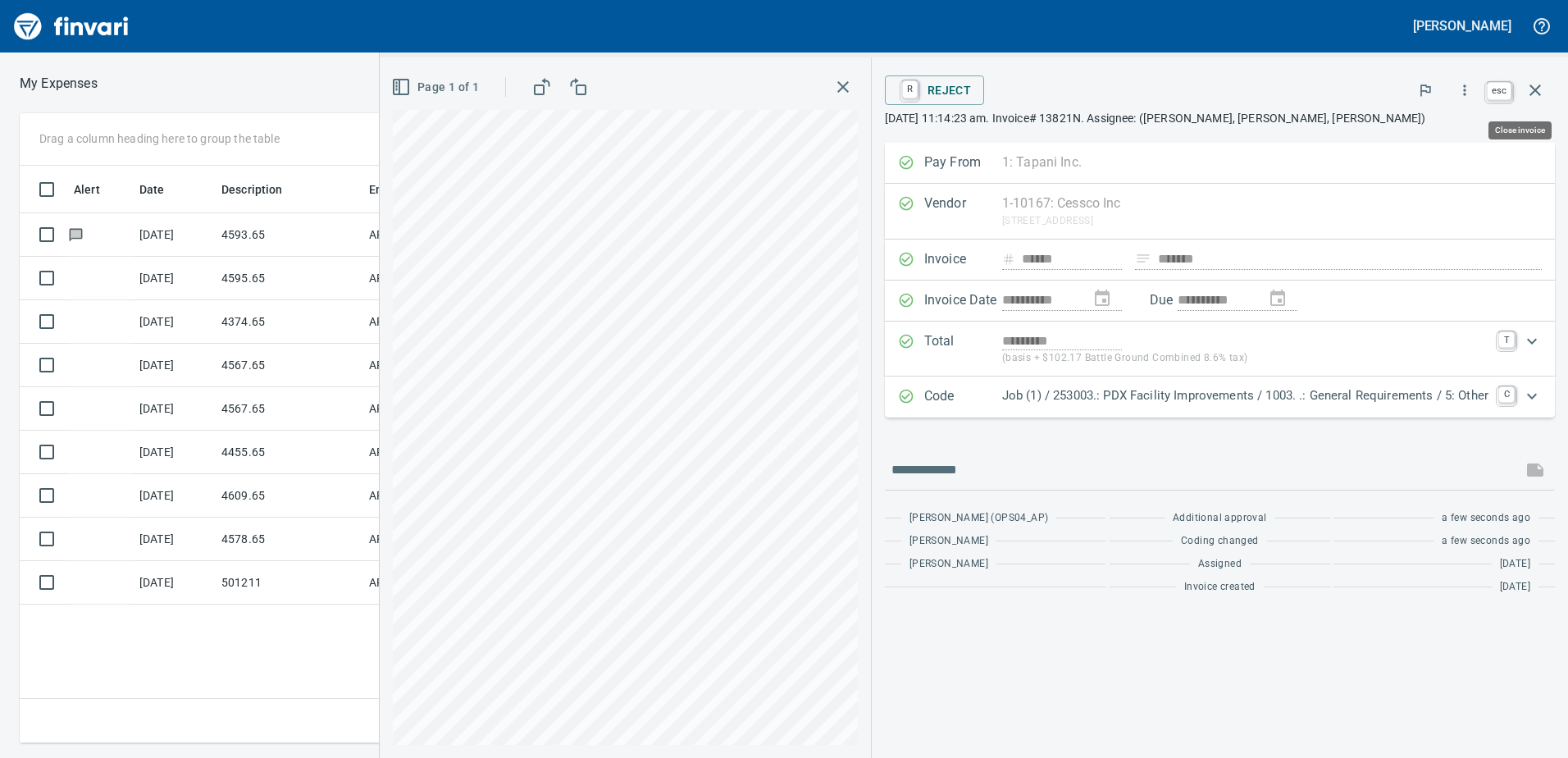
click at [1538, 83] on icon "button" at bounding box center [1535, 90] width 20 height 20
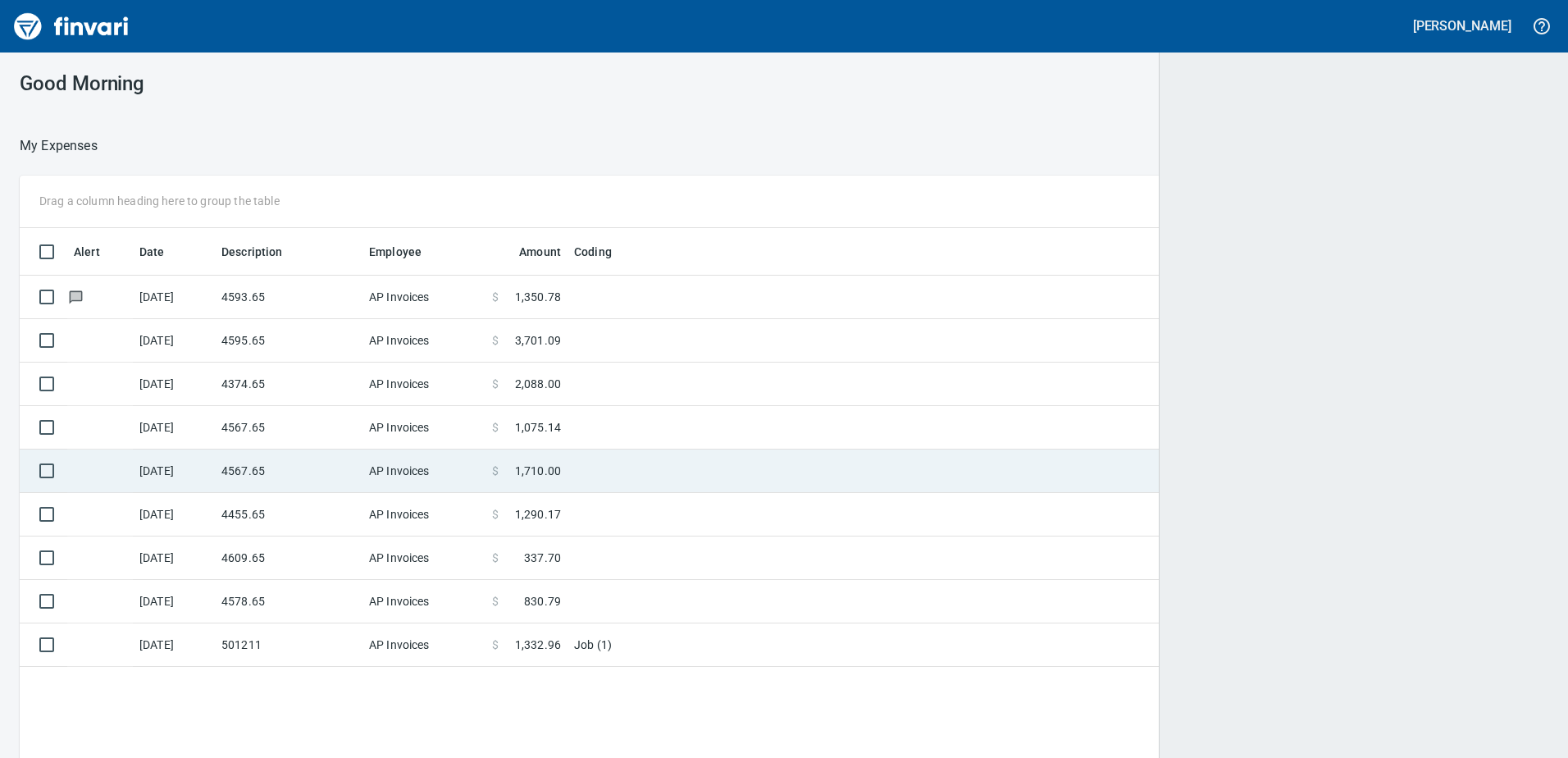
scroll to position [2, 2]
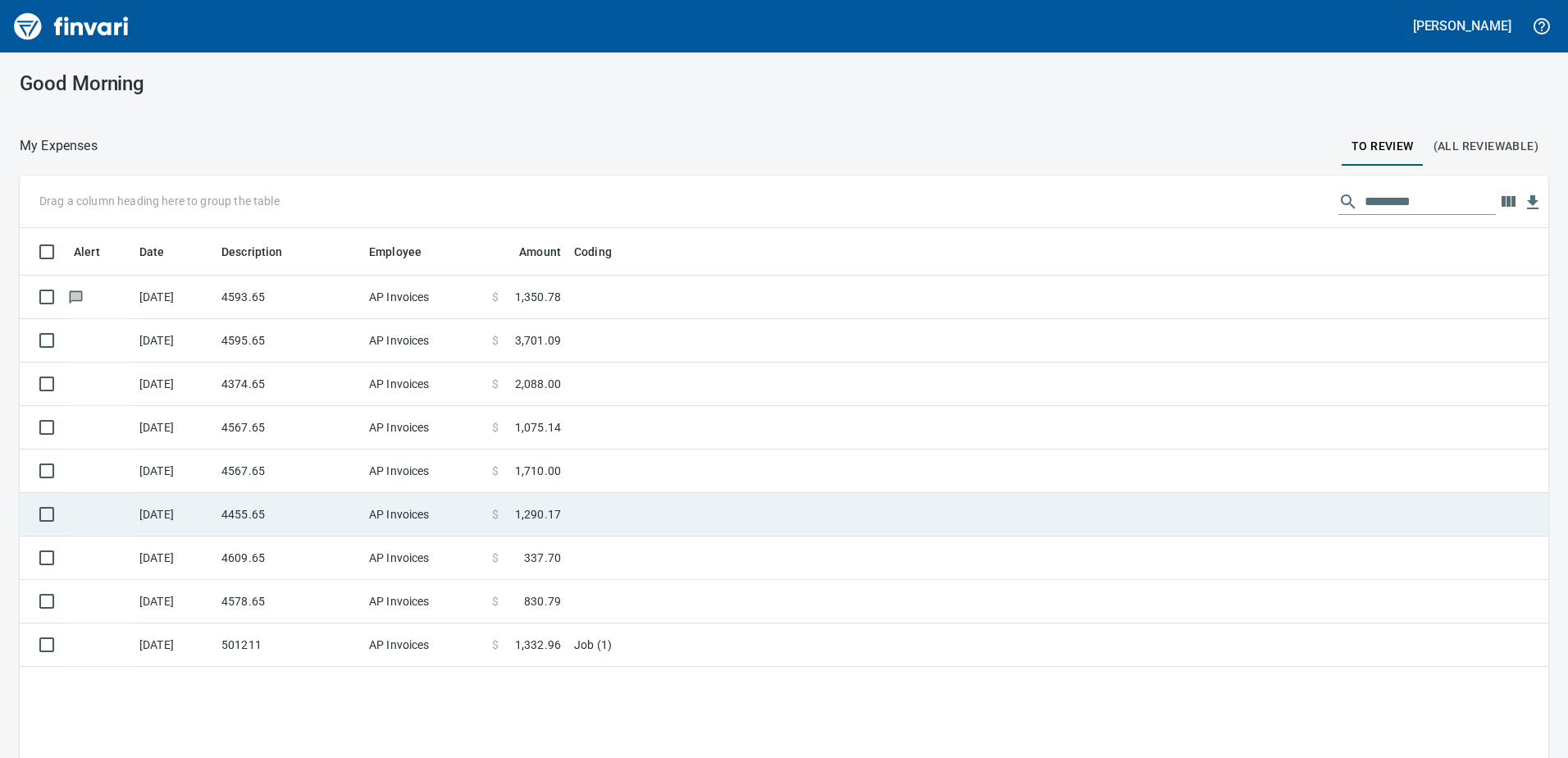
click at [267, 520] on td "4455.65" at bounding box center [289, 515] width 148 height 44
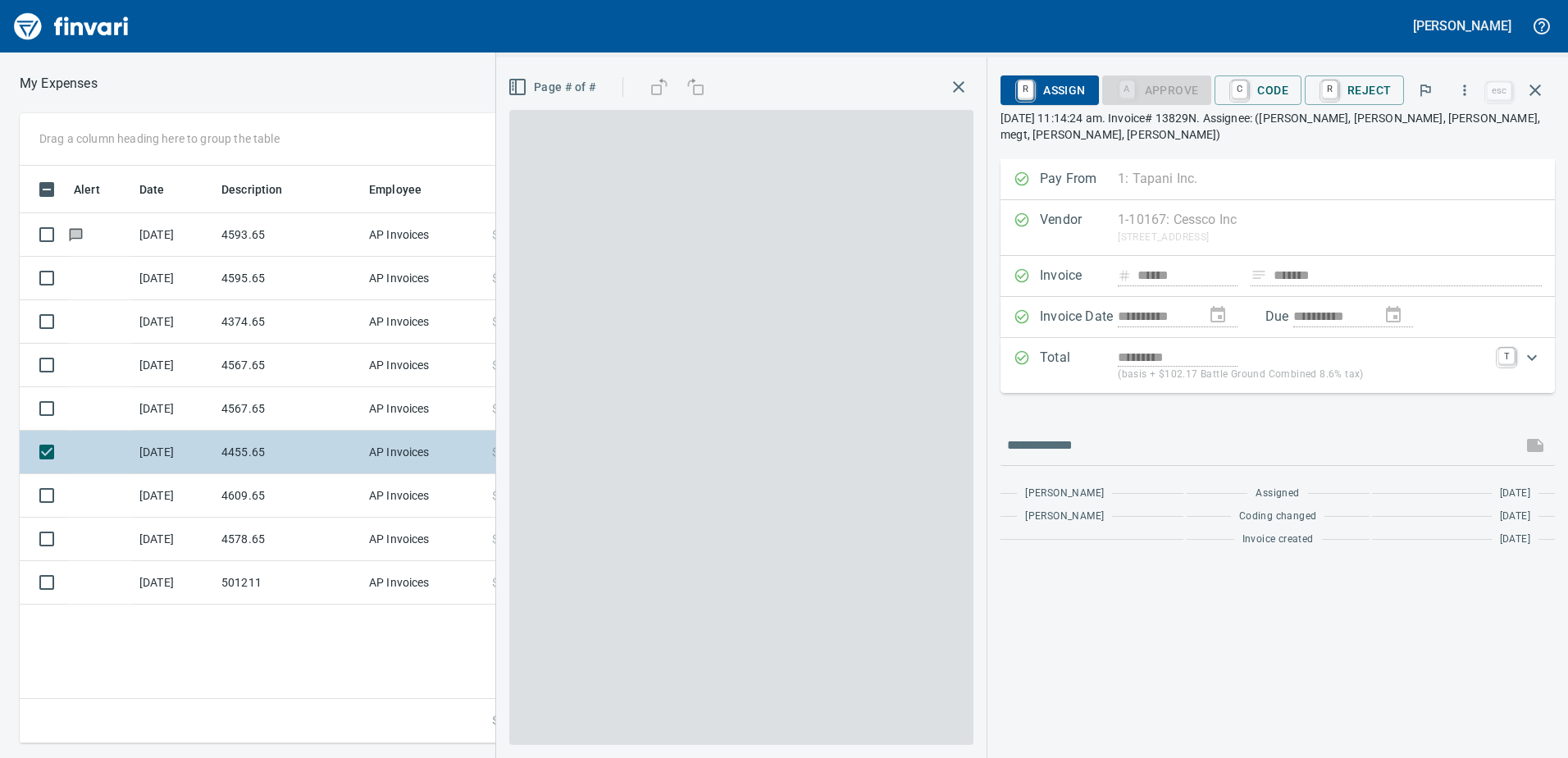
scroll to position [565, 1106]
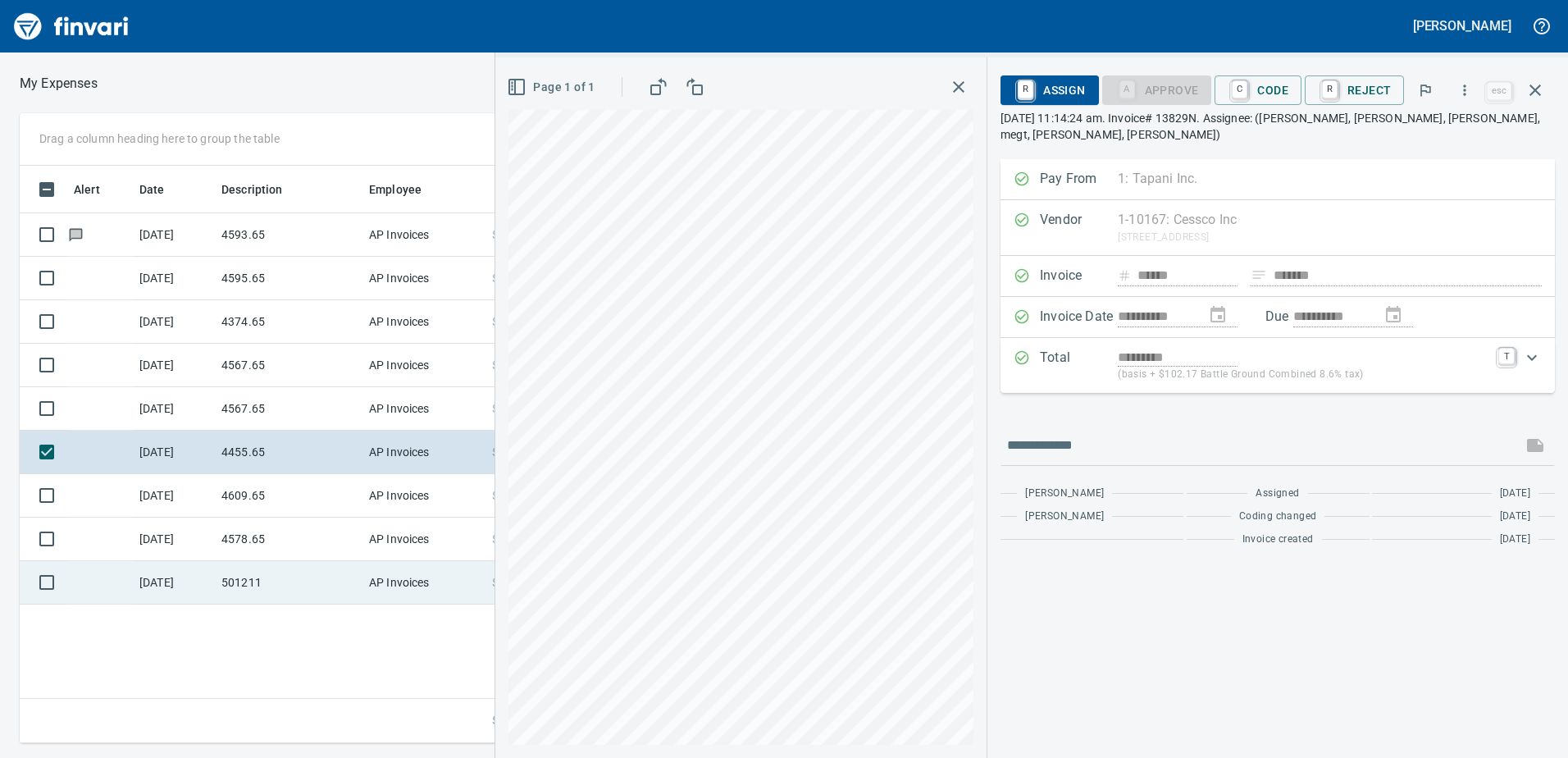
click at [477, 548] on div "**********" at bounding box center [784, 428] width 1568 height 630
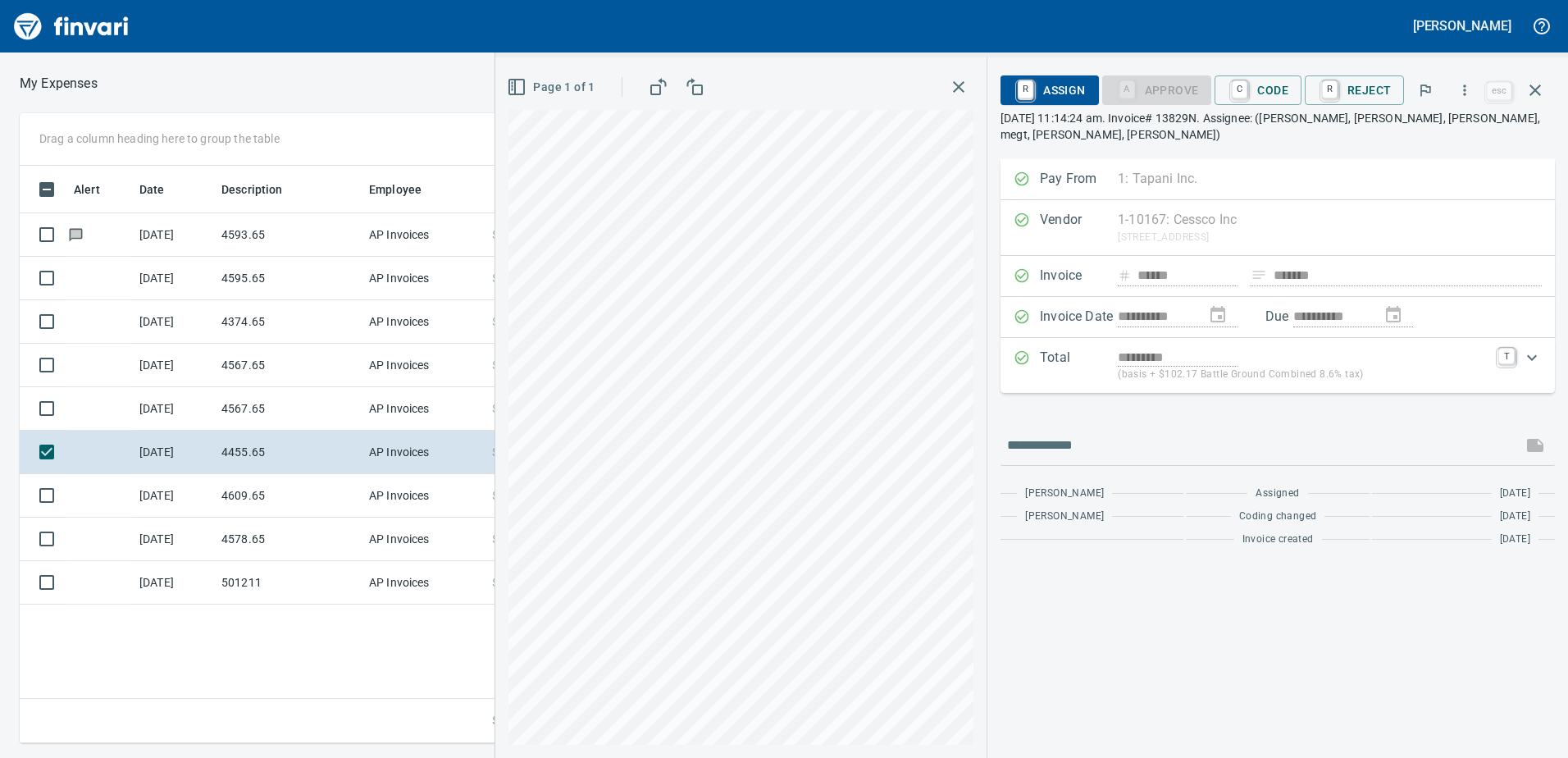
click at [604, 16] on div "**********" at bounding box center [784, 379] width 1568 height 758
click at [733, 92] on div "Page 1 of 1" at bounding box center [741, 407] width 491 height 700
click at [1288, 87] on span "C Code" at bounding box center [1258, 90] width 61 height 28
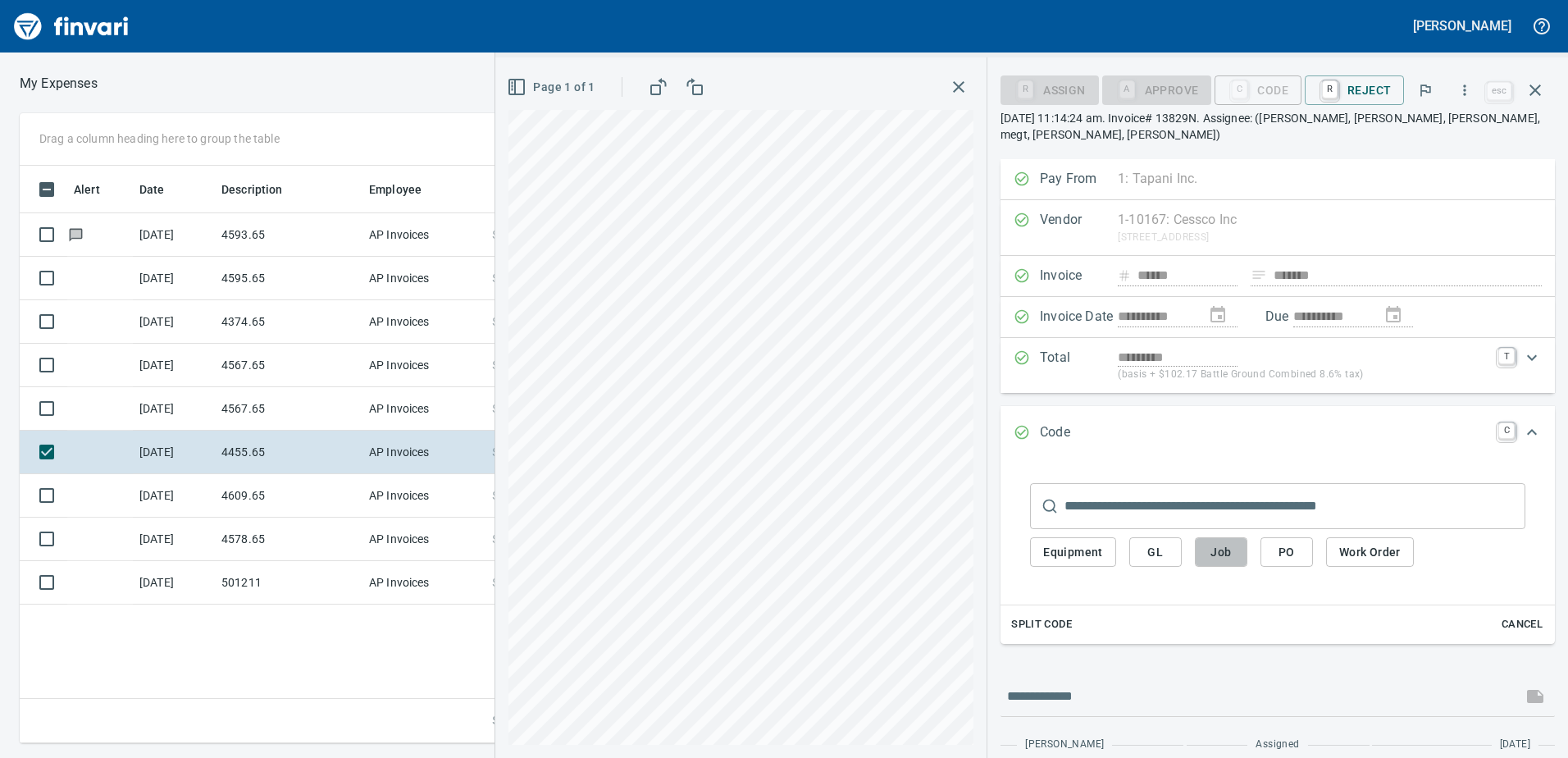
click at [1240, 537] on button "Job" at bounding box center [1221, 552] width 53 height 31
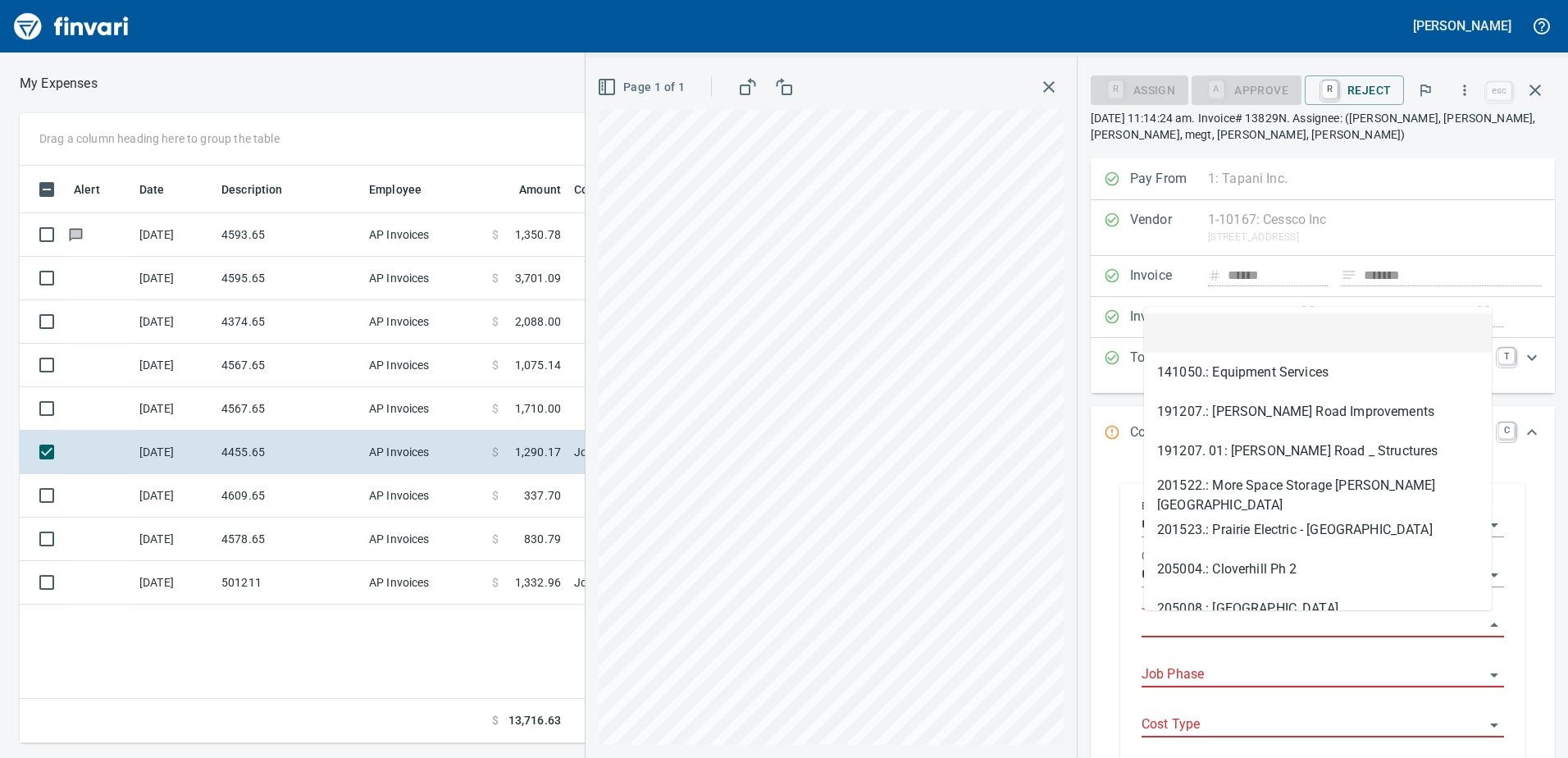
click at [1205, 616] on input "Job" at bounding box center [1312, 625] width 343 height 23
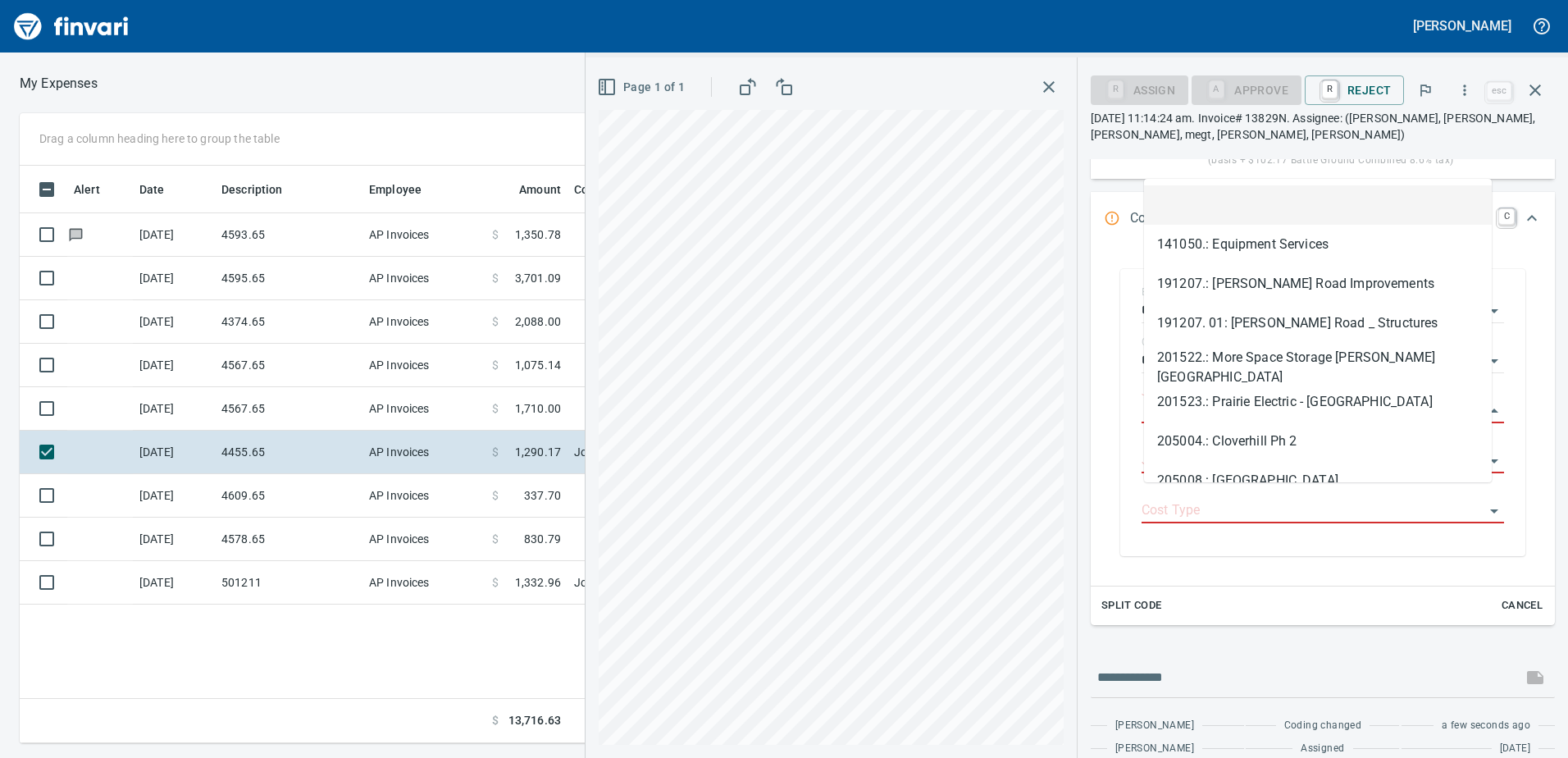
scroll to position [246, 0]
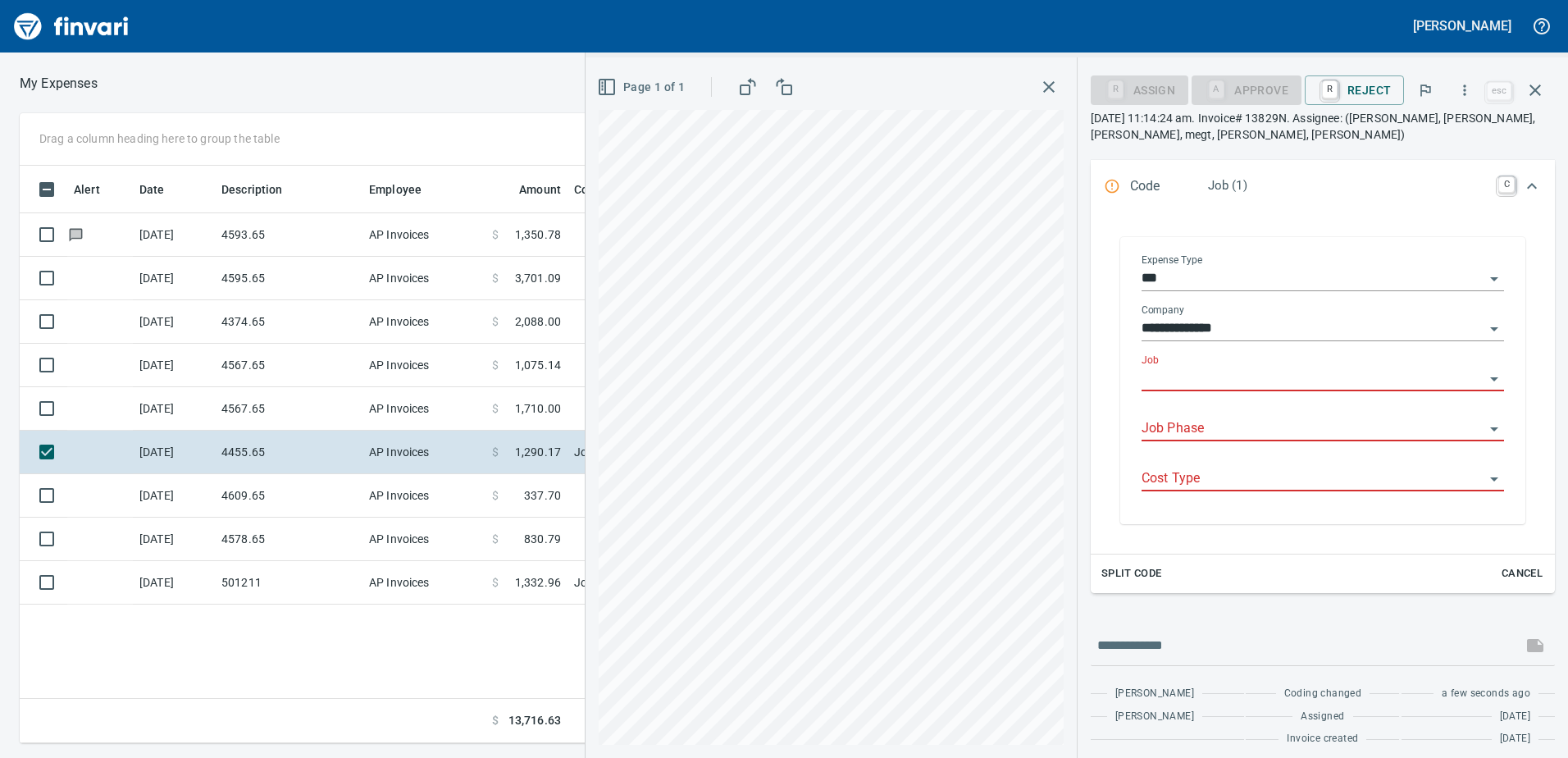
click at [1195, 383] on input "Job" at bounding box center [1312, 379] width 343 height 23
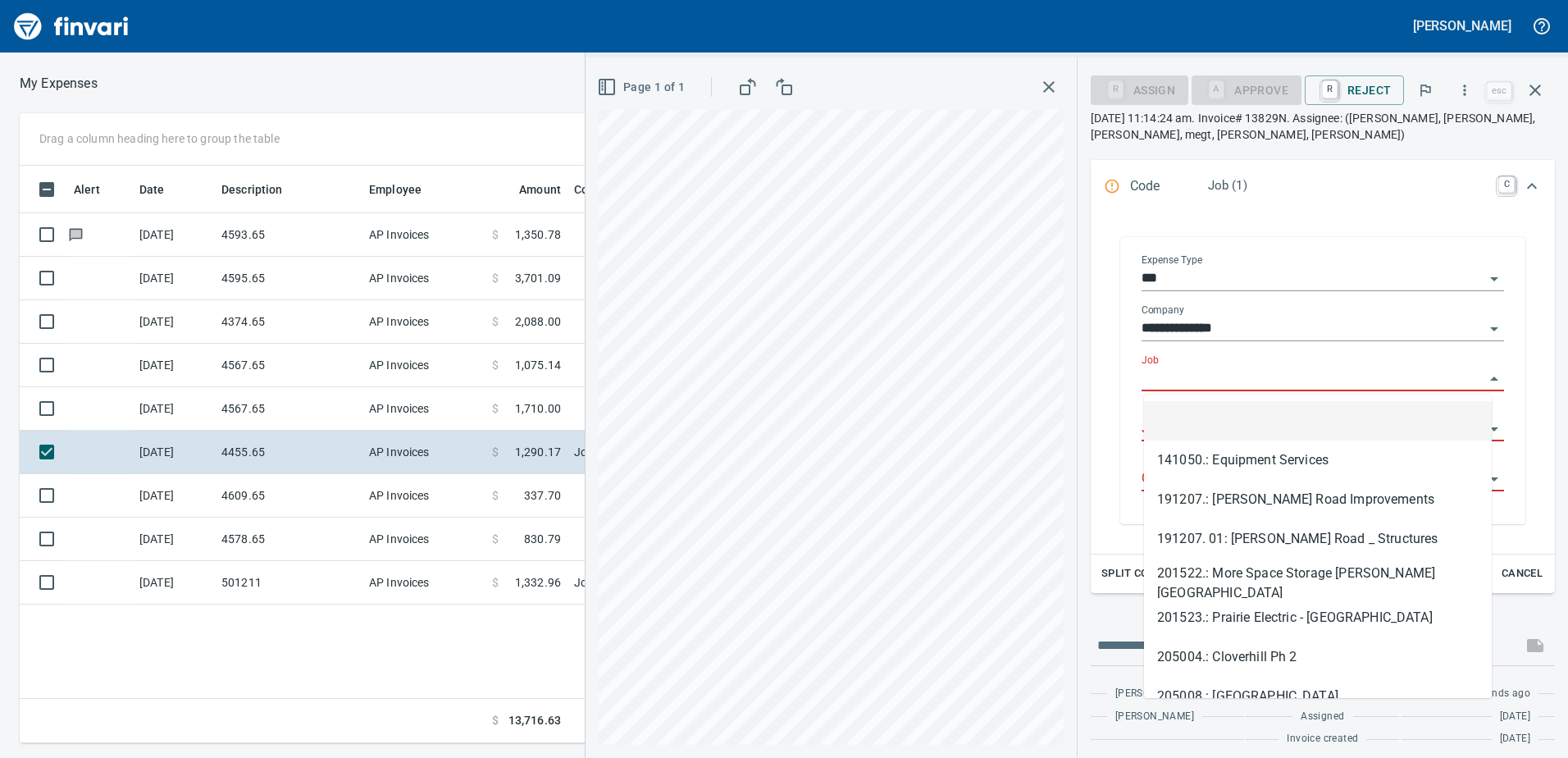
scroll to position [565, 1106]
click at [1195, 383] on input "Job" at bounding box center [1312, 379] width 343 height 23
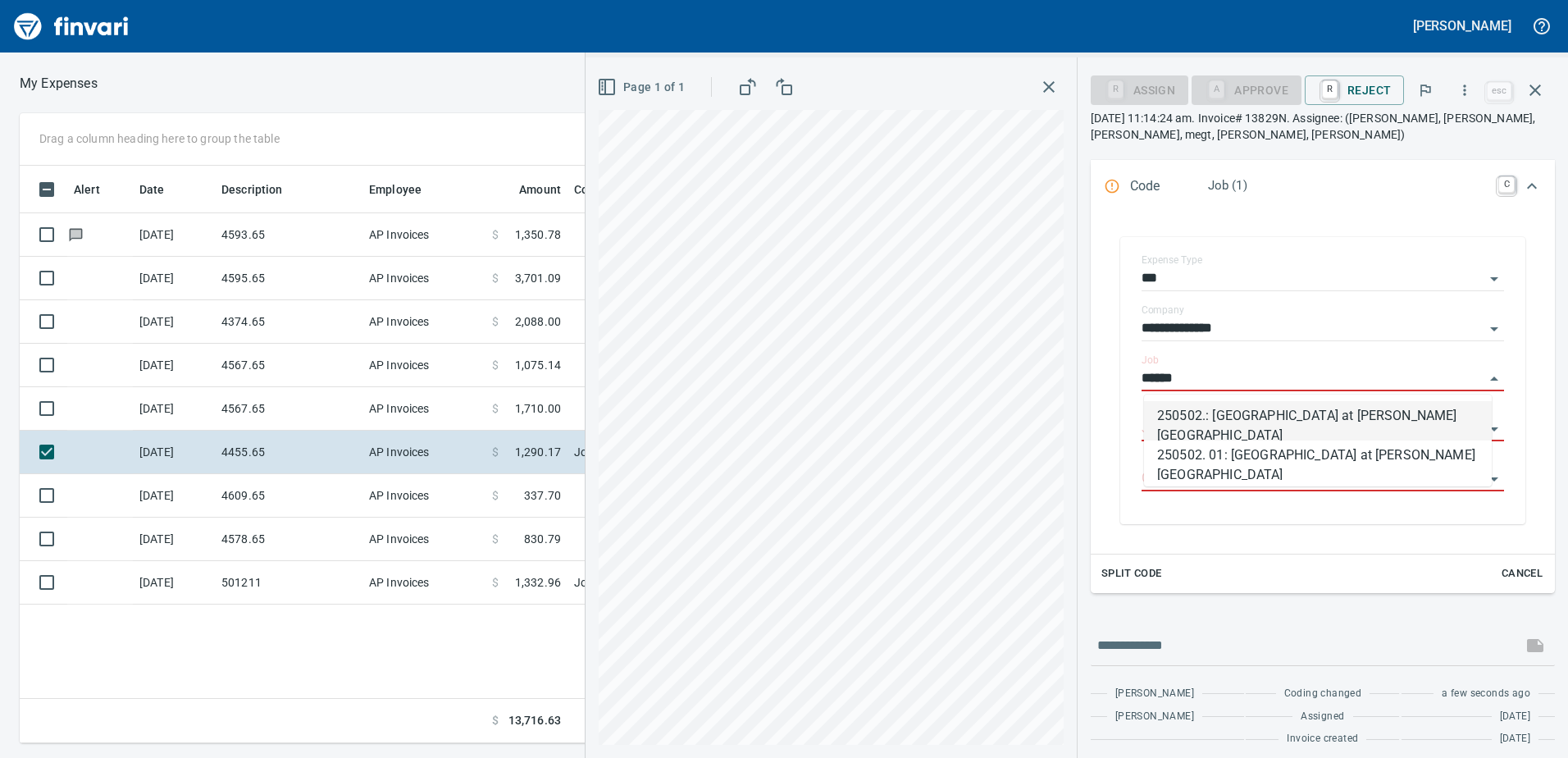
click at [1211, 417] on li "250502.: [GEOGRAPHIC_DATA] at [PERSON_NAME][GEOGRAPHIC_DATA]" at bounding box center [1317, 421] width 348 height 40
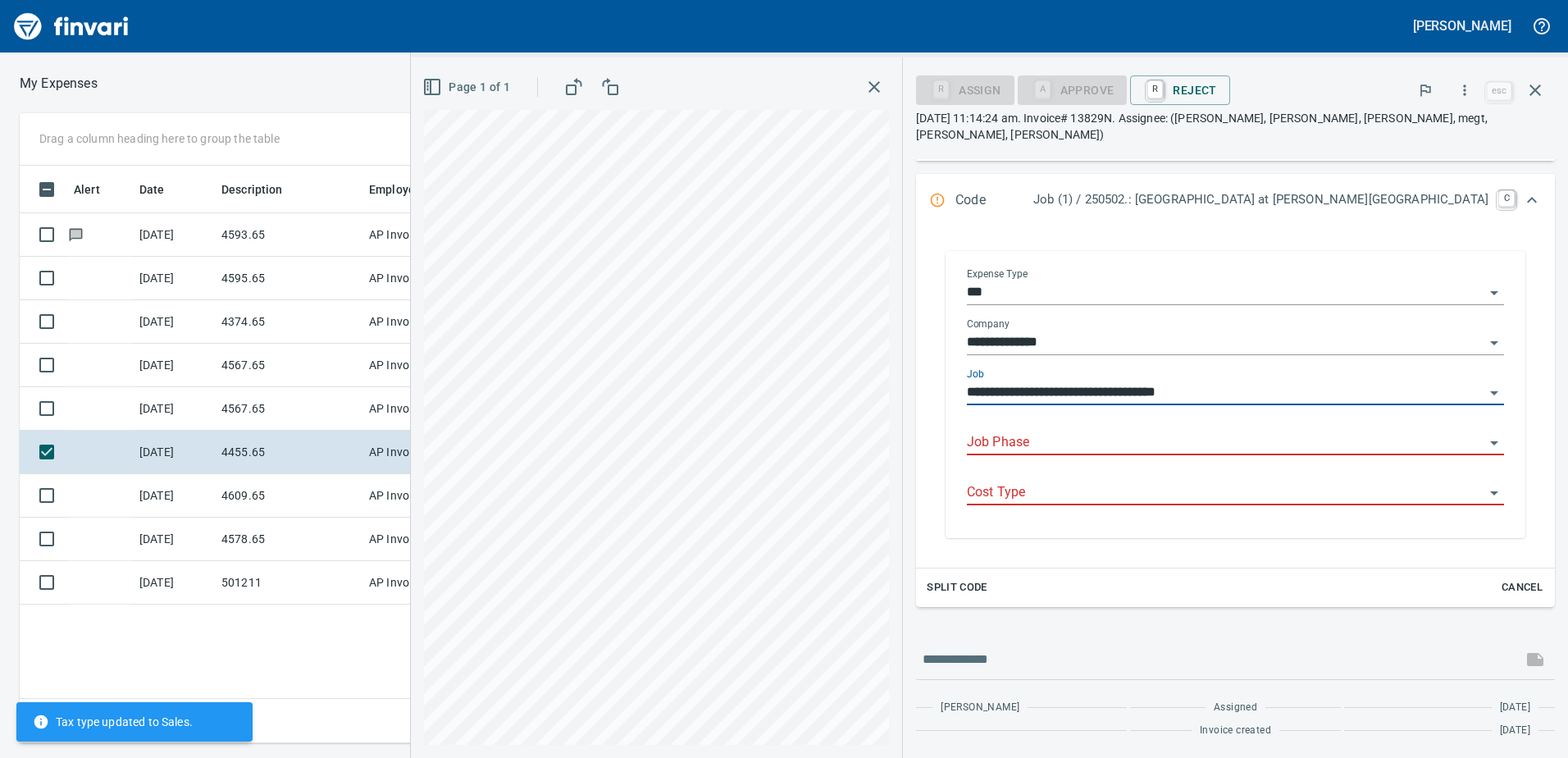
scroll to position [246, 0]
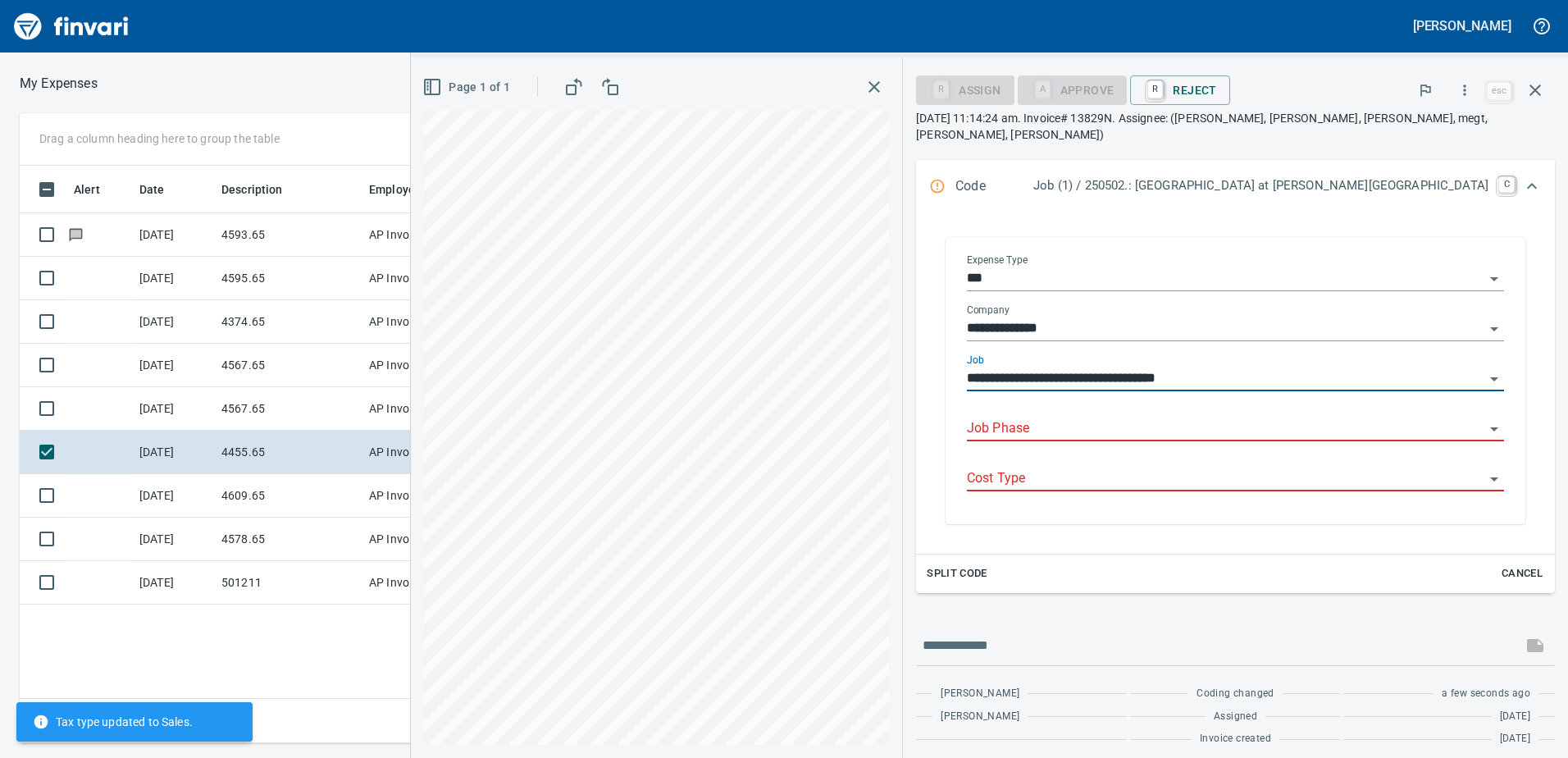
type input "**********"
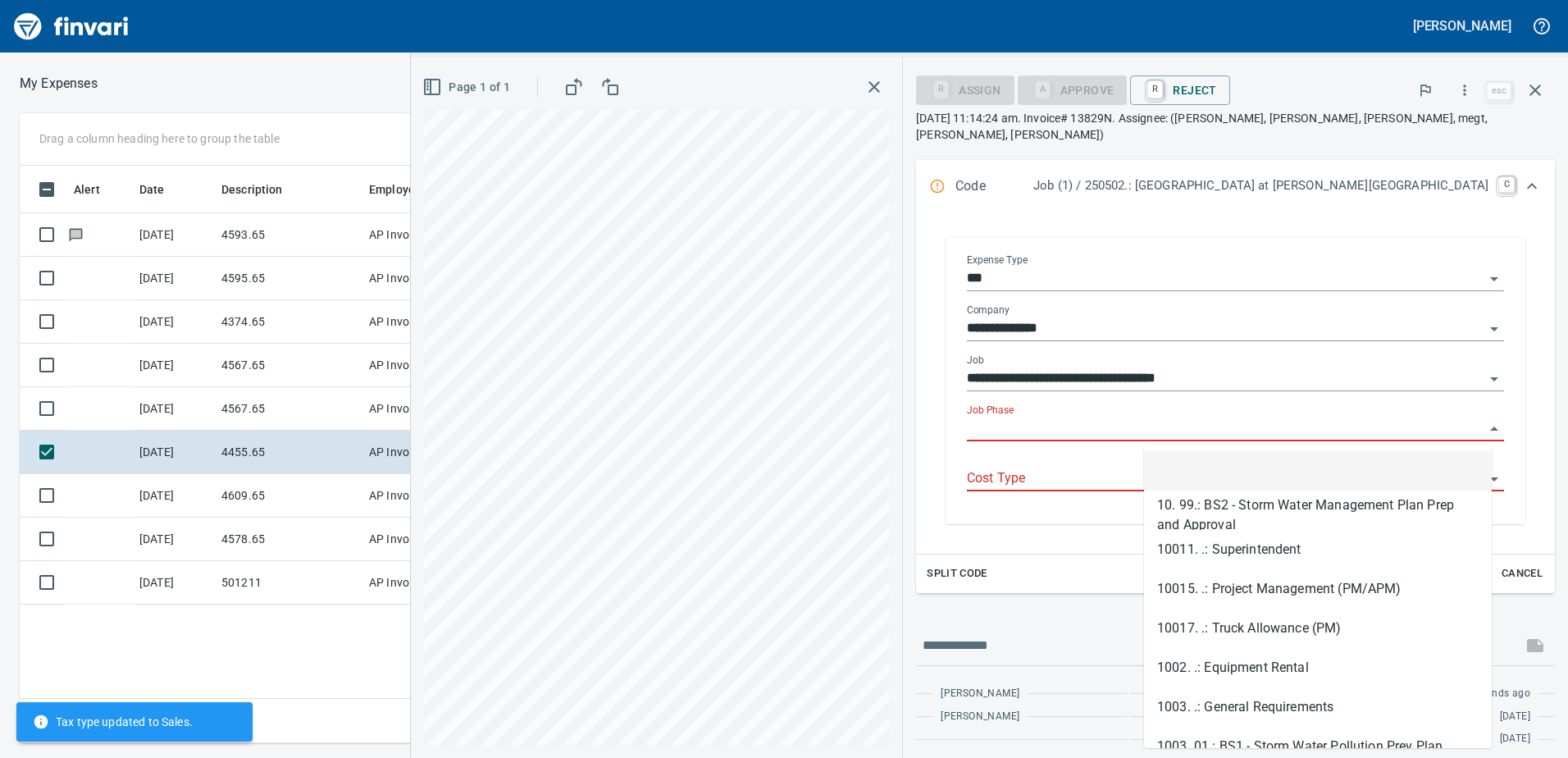
scroll to position [565, 1106]
click at [1165, 434] on input "Job Phase" at bounding box center [1226, 429] width 518 height 23
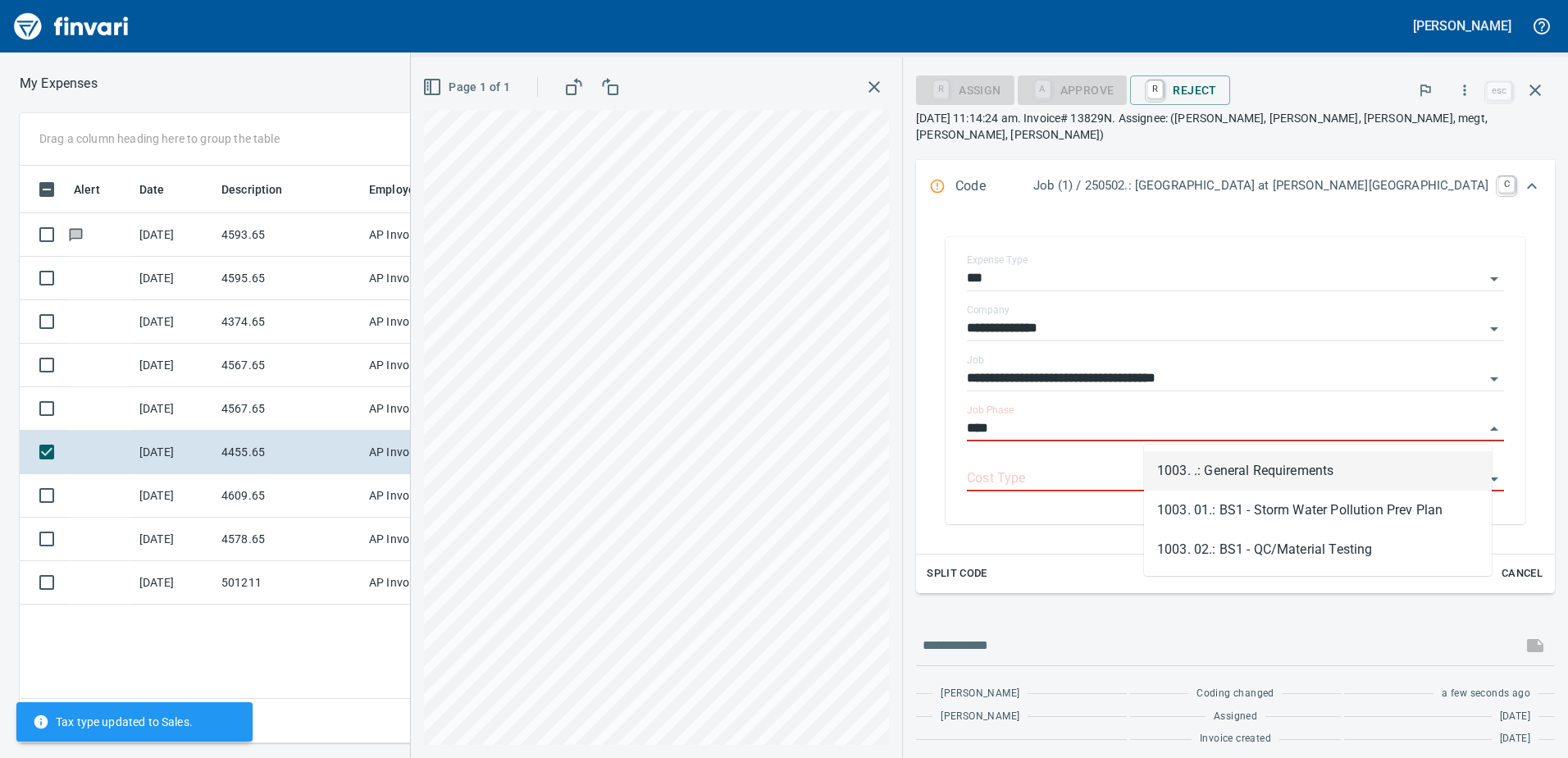
click at [1195, 471] on li "1003. .: General Requirements" at bounding box center [1317, 471] width 348 height 40
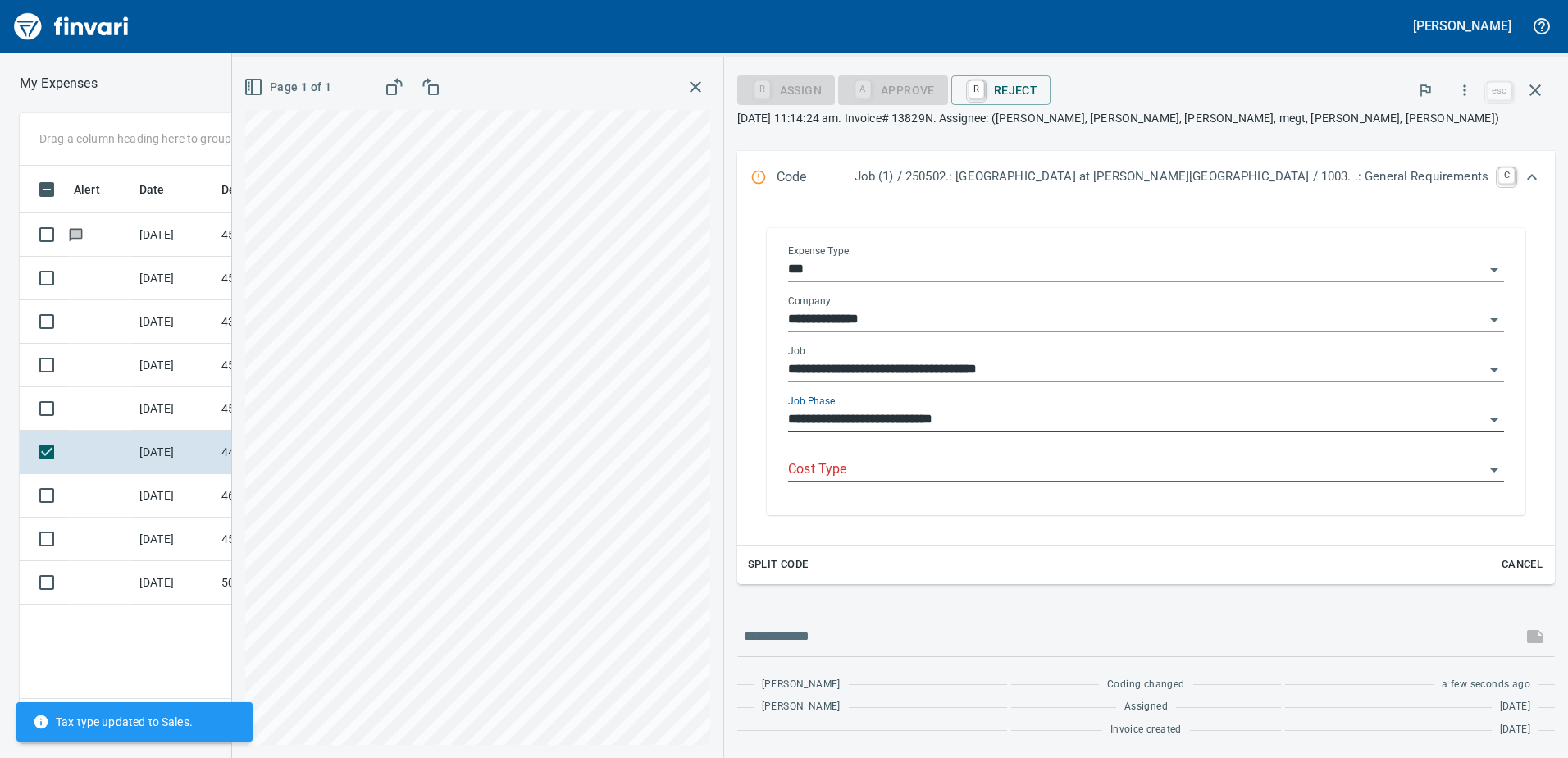
scroll to position [238, 0]
type input "**********"
click at [1168, 466] on input "Cost Type" at bounding box center [1136, 470] width 696 height 23
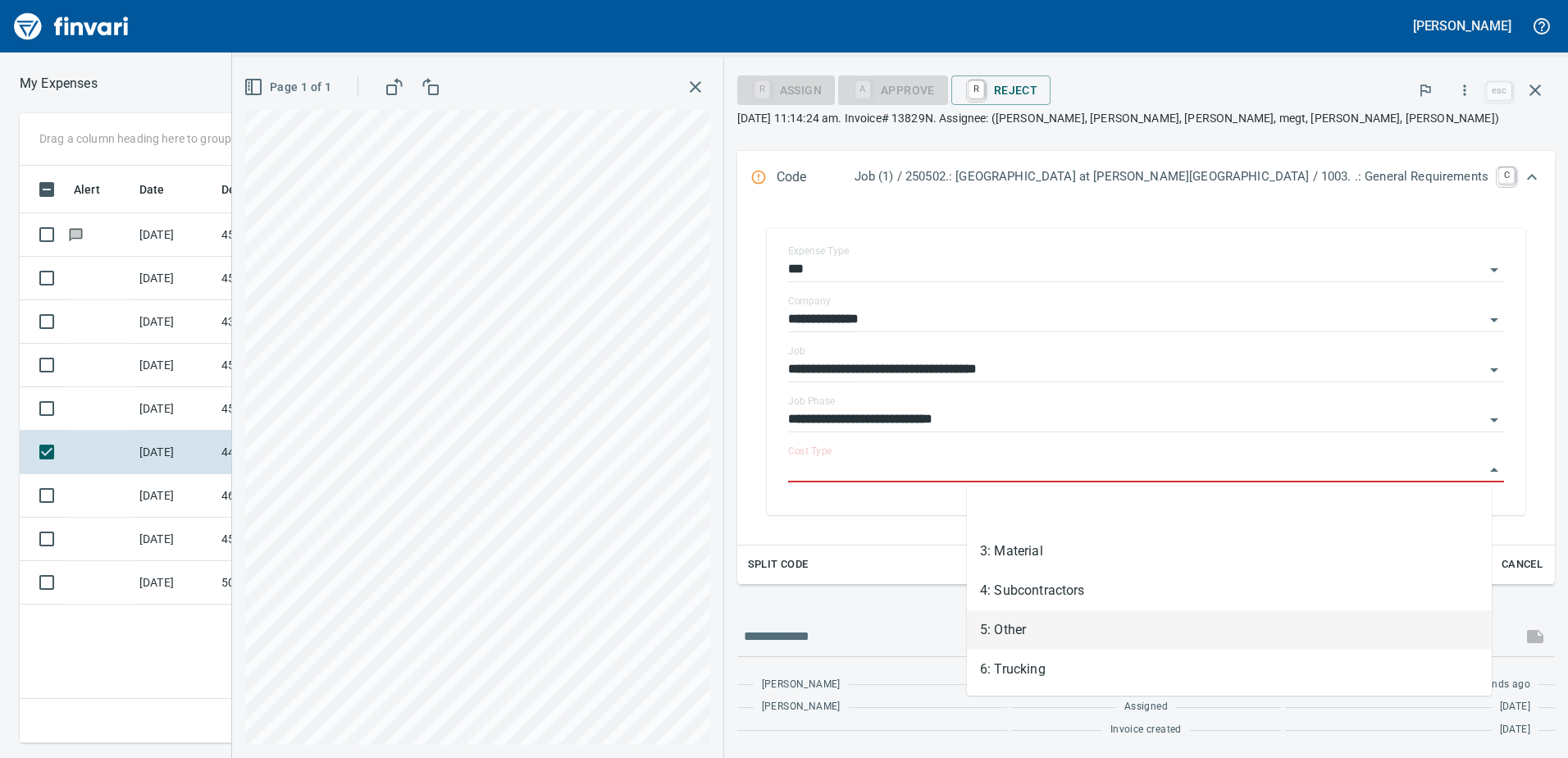
click at [1033, 647] on li "5: Other" at bounding box center [1229, 630] width 525 height 40
type input "********"
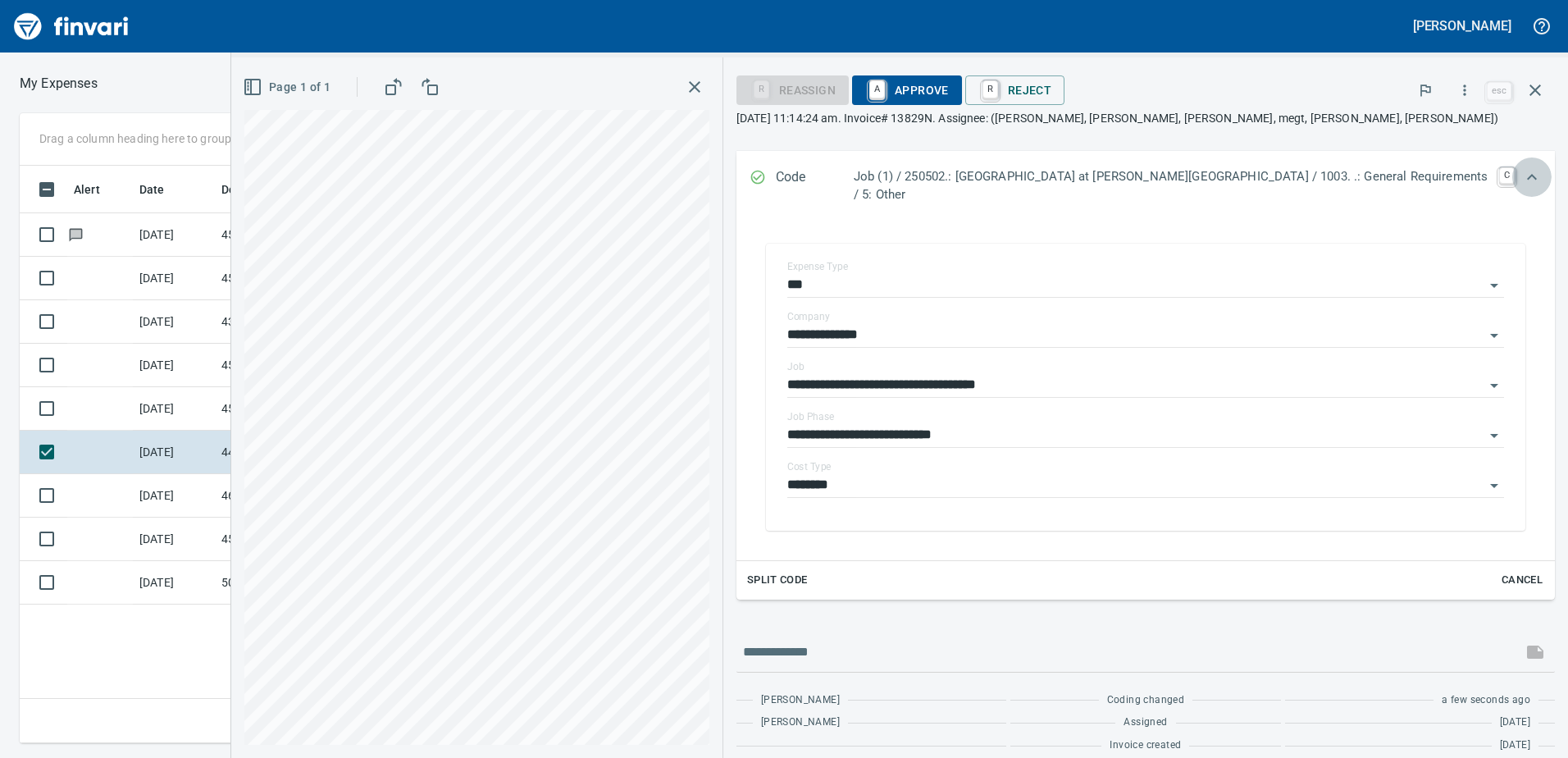
click at [1522, 186] on icon "Expand" at bounding box center [1532, 177] width 20 height 20
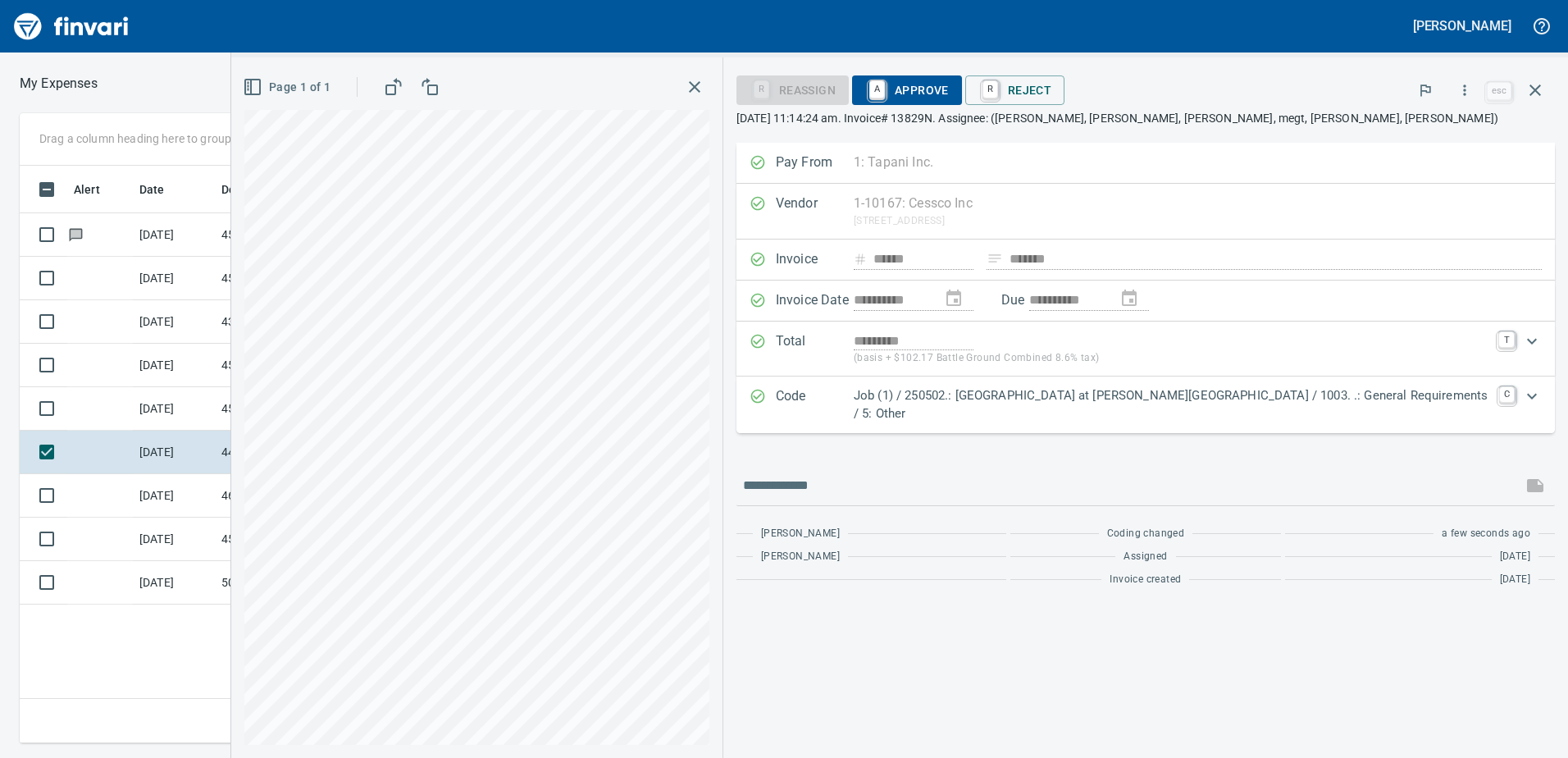
drag, startPoint x: 1068, startPoint y: 94, endPoint x: 1000, endPoint y: 167, distance: 99.8
click at [949, 97] on span "A Approve" at bounding box center [906, 90] width 83 height 28
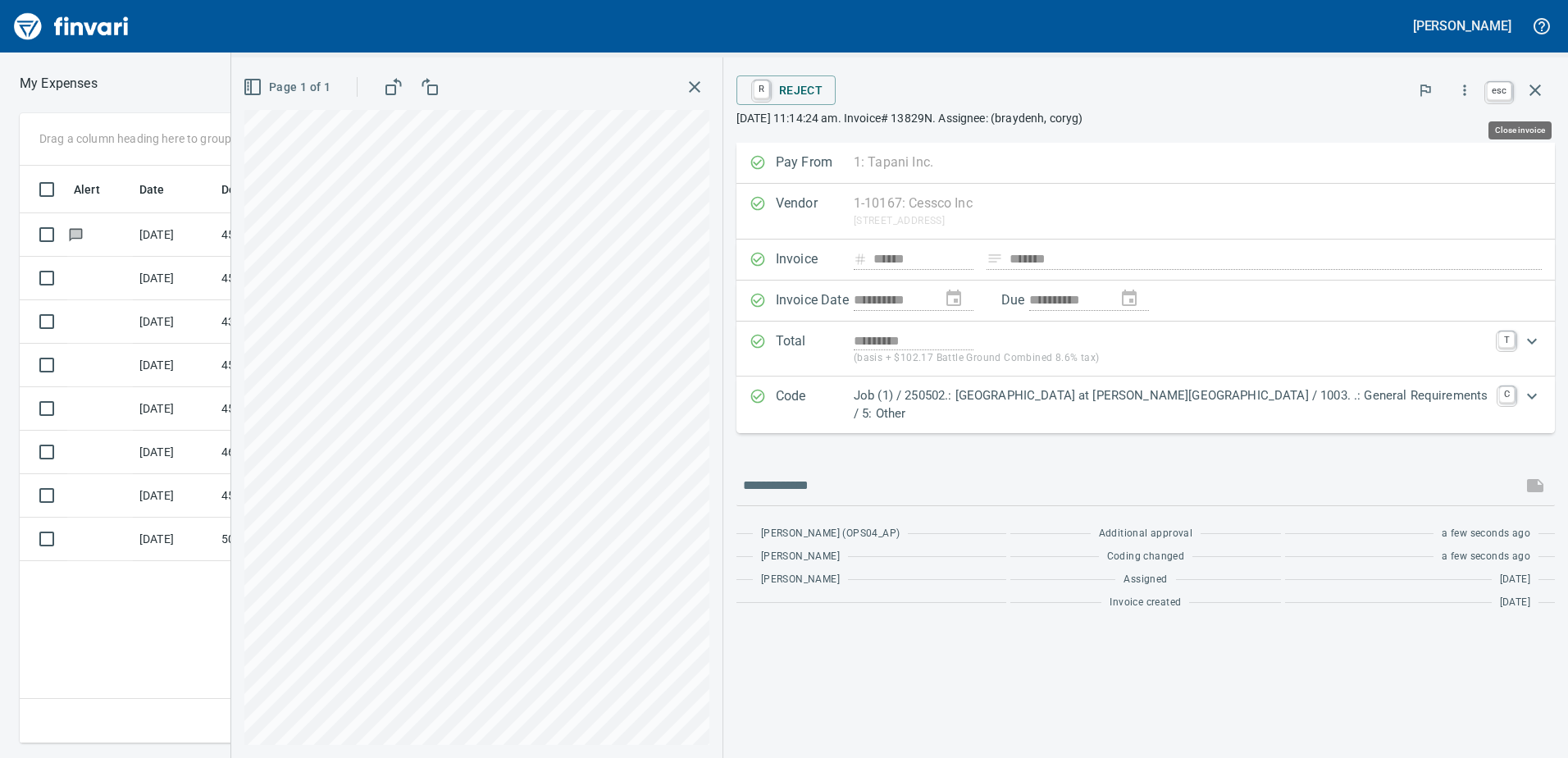
click at [1532, 83] on icon "button" at bounding box center [1535, 90] width 20 height 20
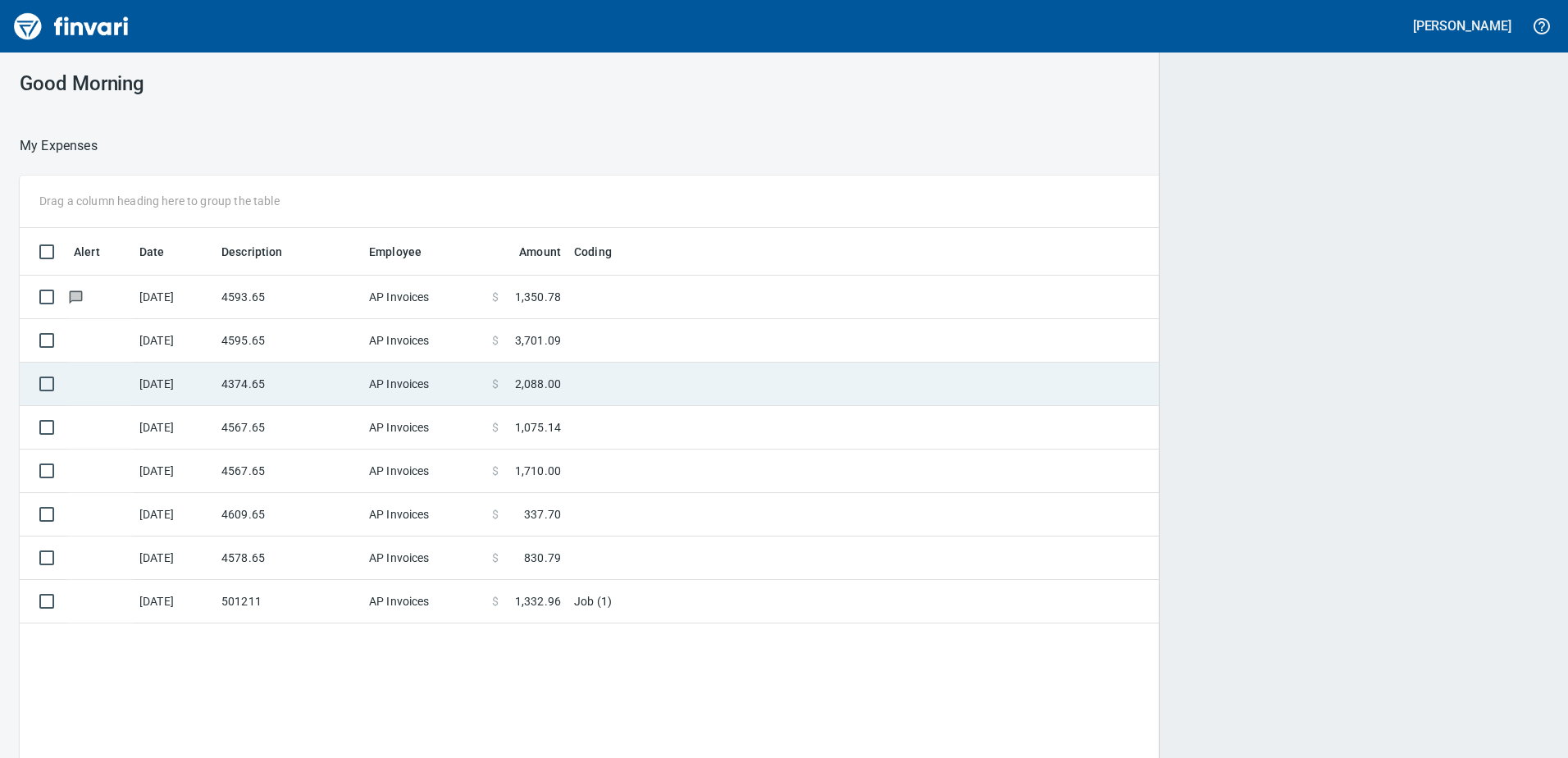
scroll to position [565, 1500]
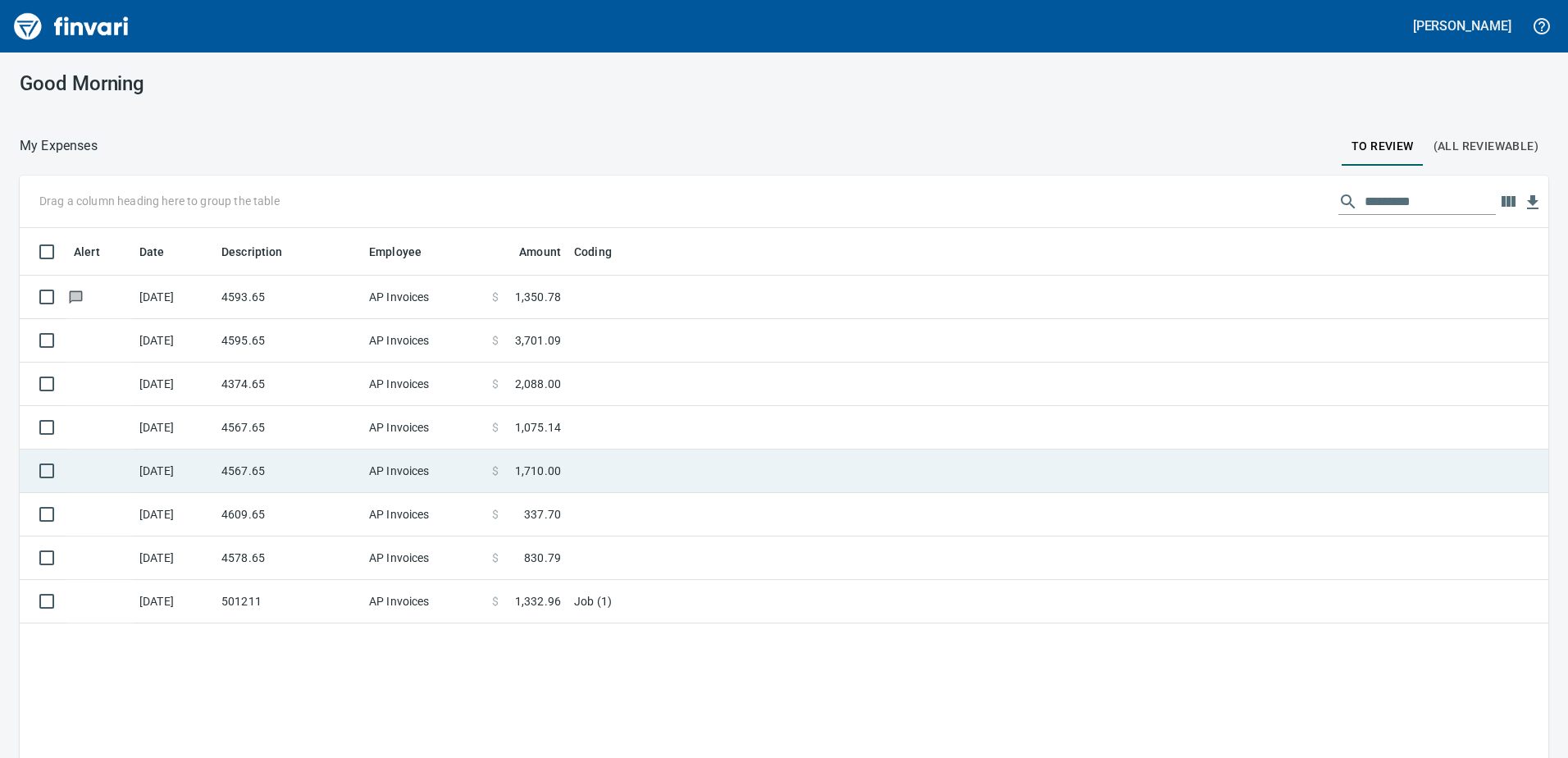
click at [307, 469] on td "4567.65" at bounding box center [289, 471] width 148 height 44
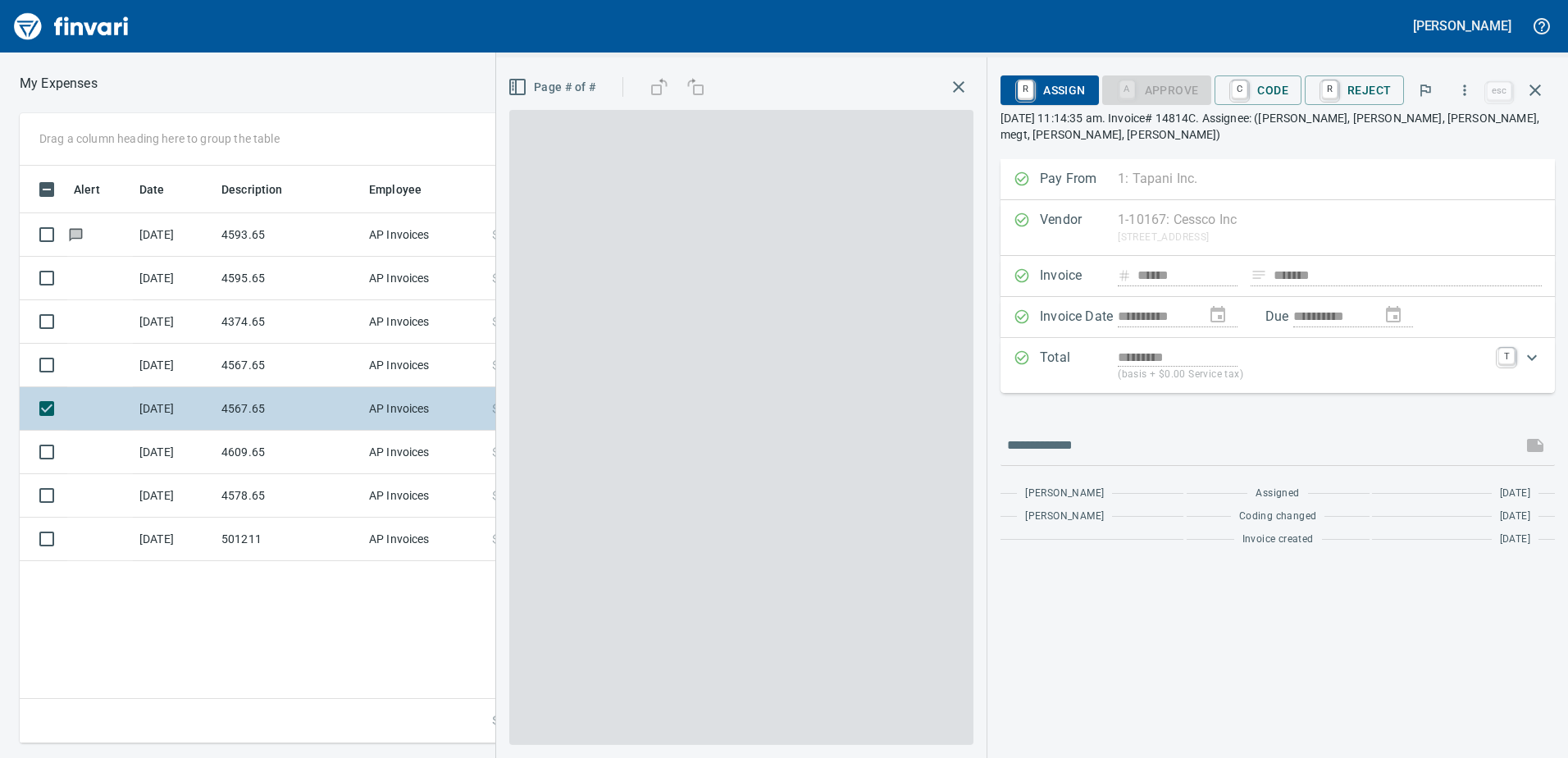
scroll to position [565, 1106]
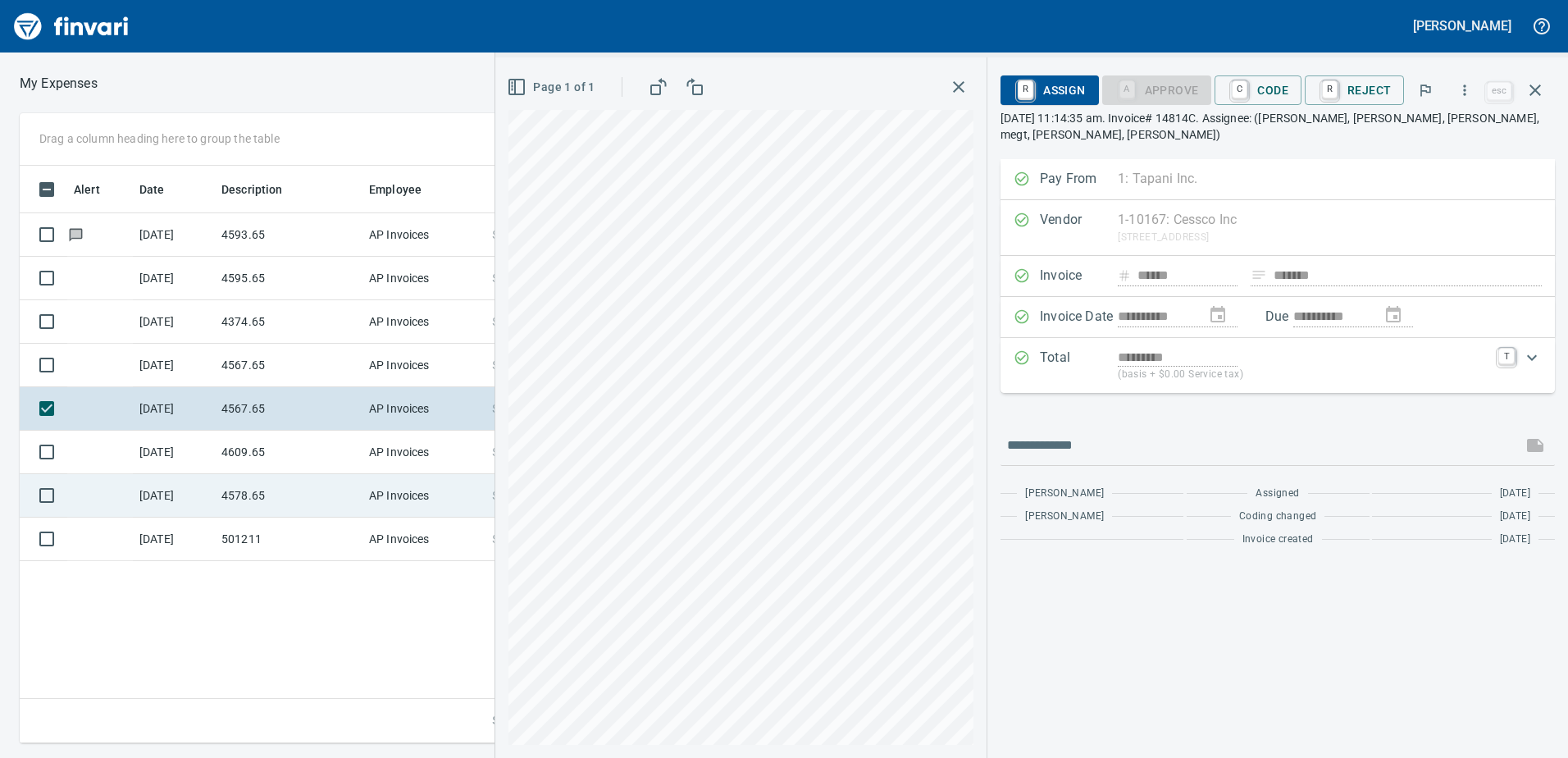
click at [440, 475] on div "**********" at bounding box center [784, 428] width 1568 height 630
click at [1492, 370] on div "**********" at bounding box center [1031, 407] width 1073 height 700
click at [296, 636] on div "**********" at bounding box center [784, 428] width 1568 height 630
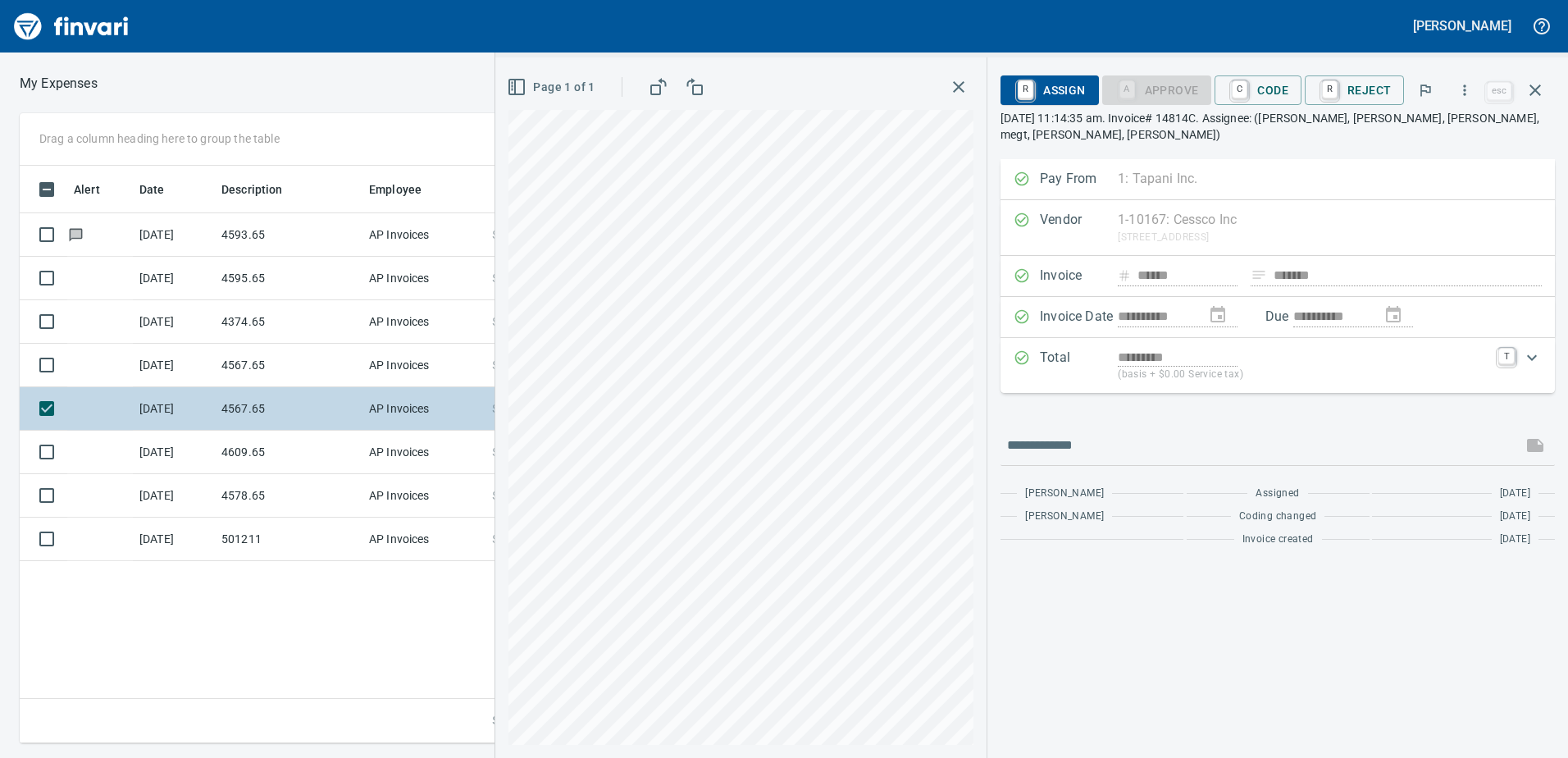
click at [406, 415] on div "**********" at bounding box center [784, 428] width 1568 height 630
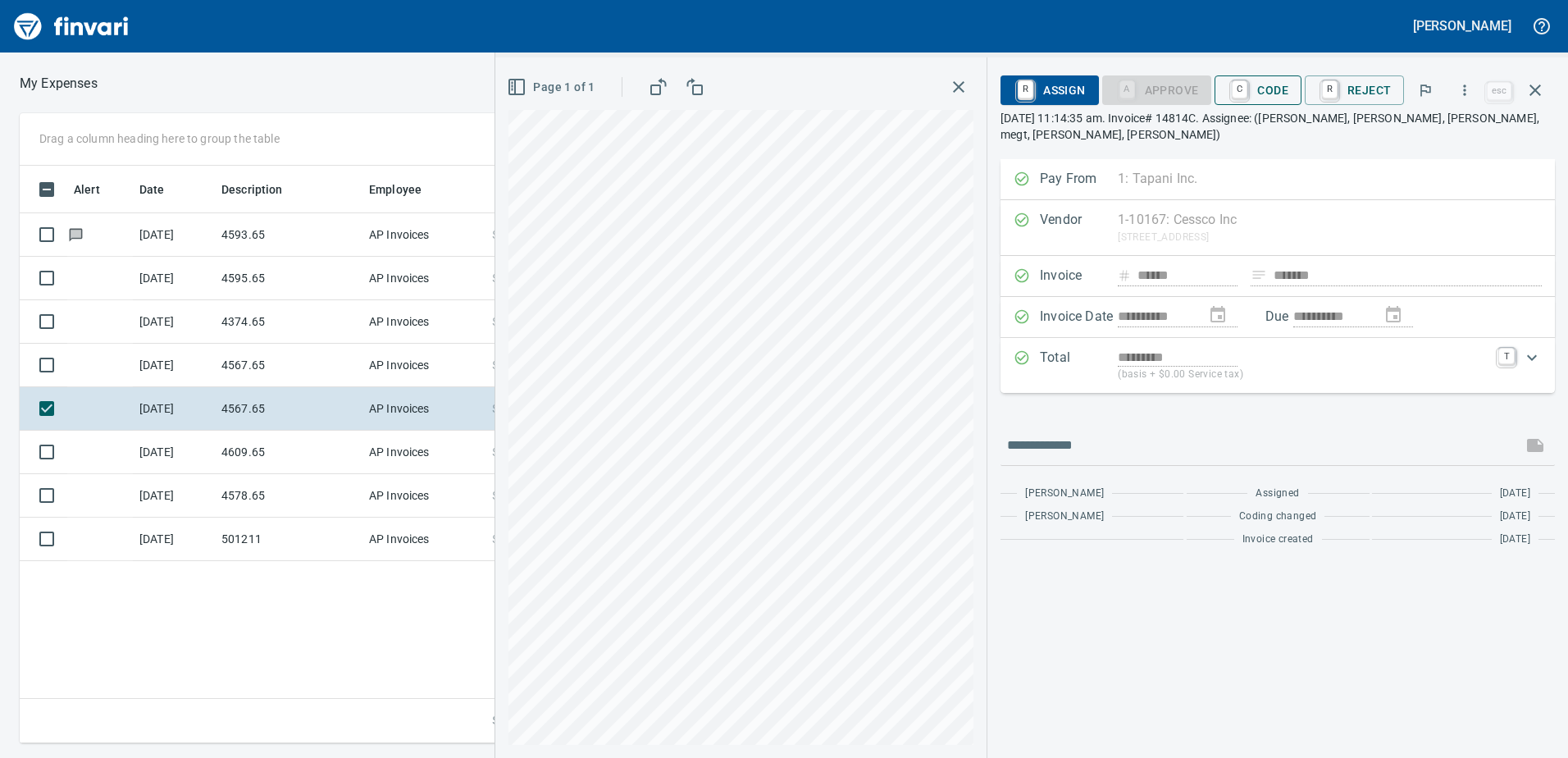
click at [1272, 90] on span "C Code" at bounding box center [1258, 90] width 61 height 28
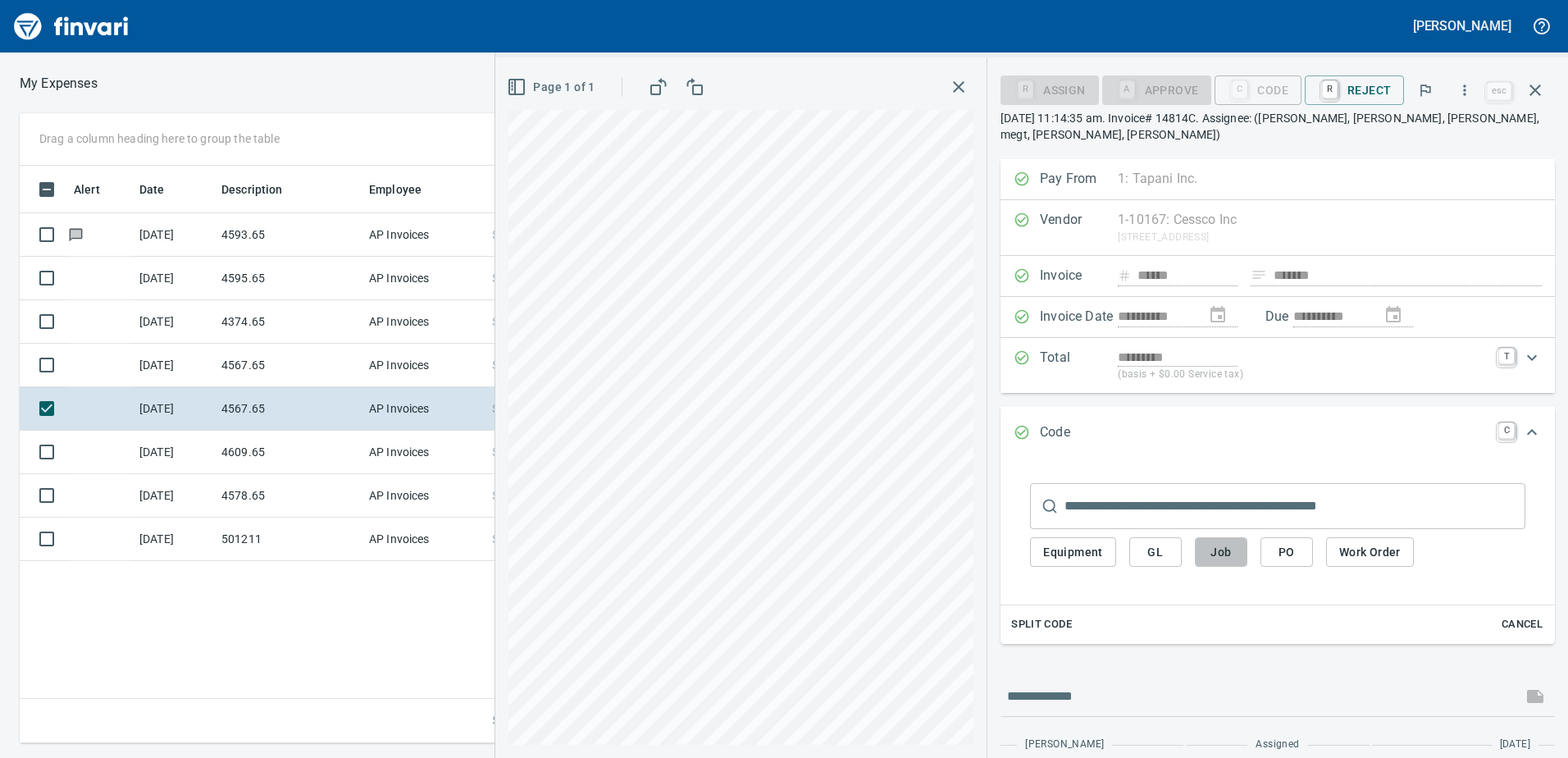
click at [1228, 542] on span "Job" at bounding box center [1221, 552] width 26 height 21
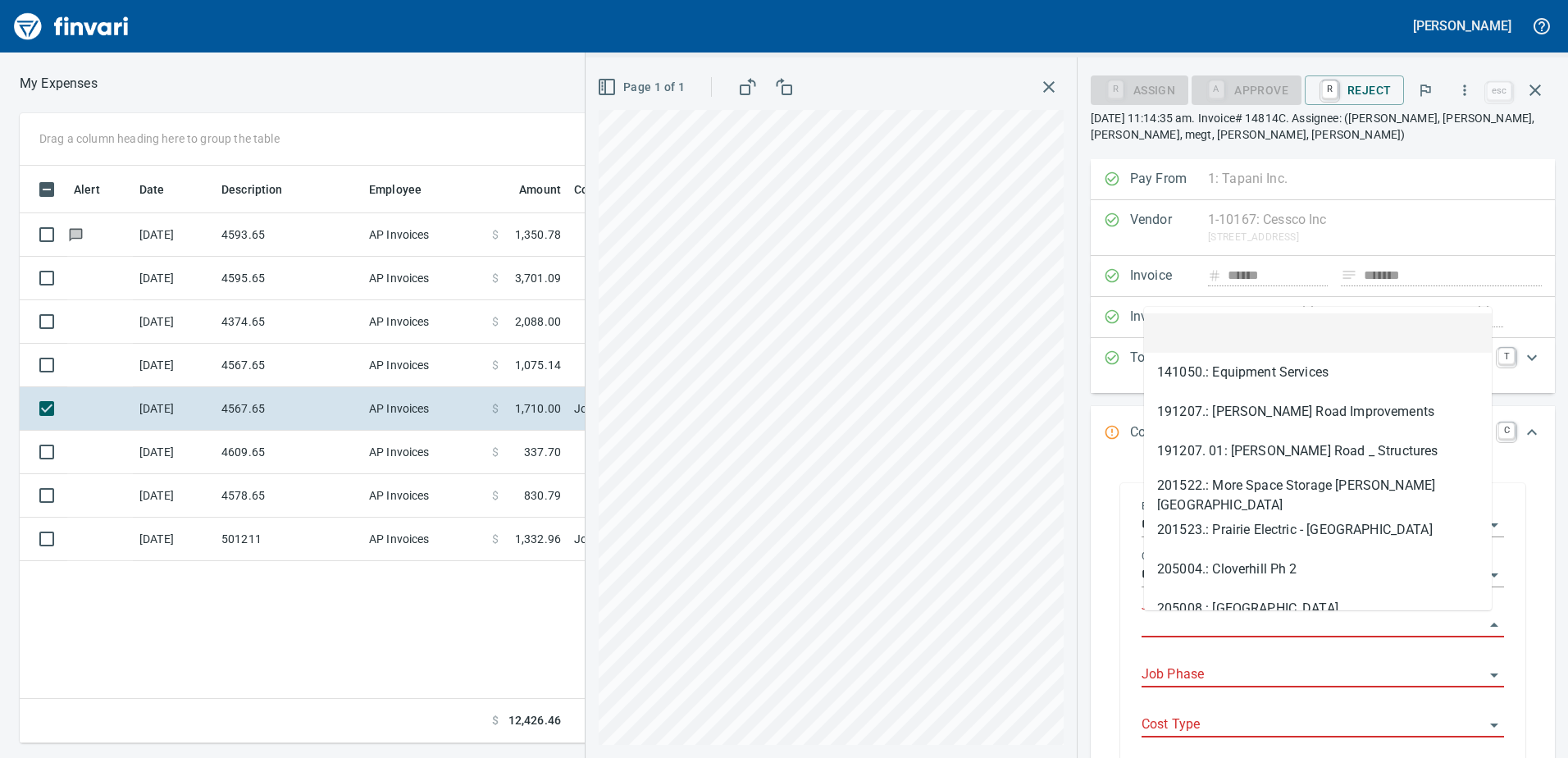
click at [1164, 621] on input "Job" at bounding box center [1312, 625] width 343 height 23
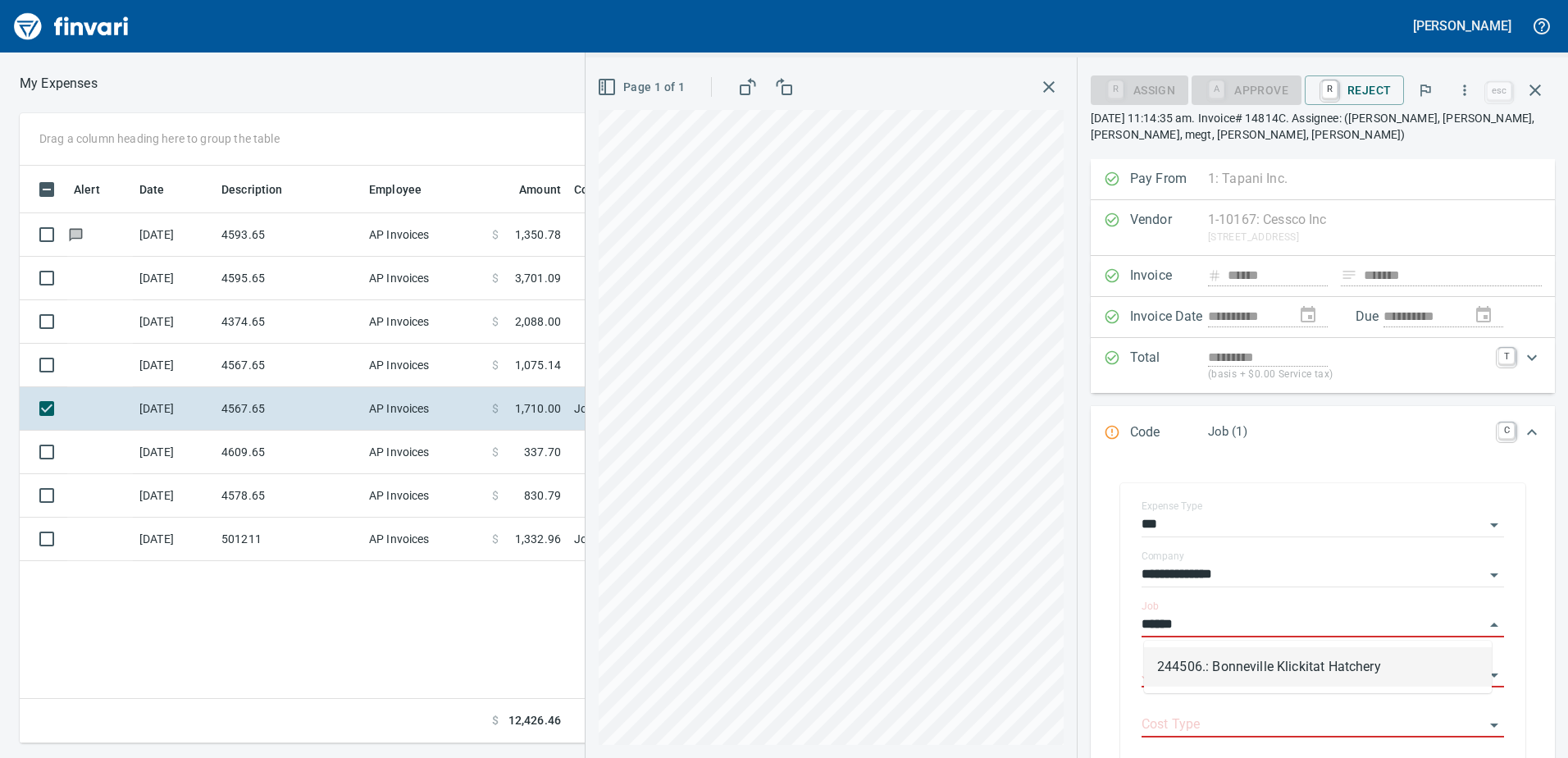
click at [1272, 662] on li "244506.: Bonneville Klickitat Hatchery" at bounding box center [1317, 667] width 348 height 40
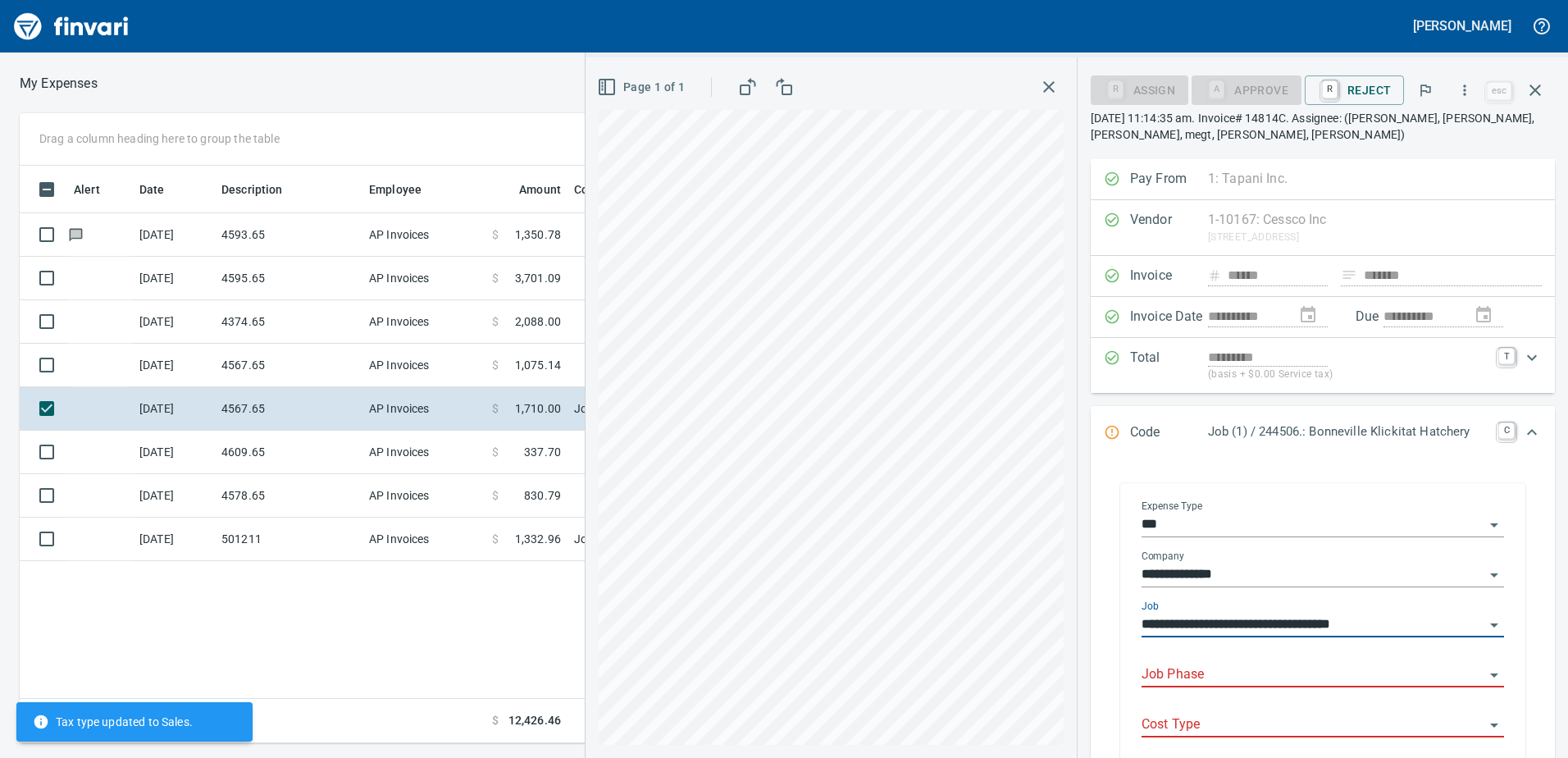
type input "**********"
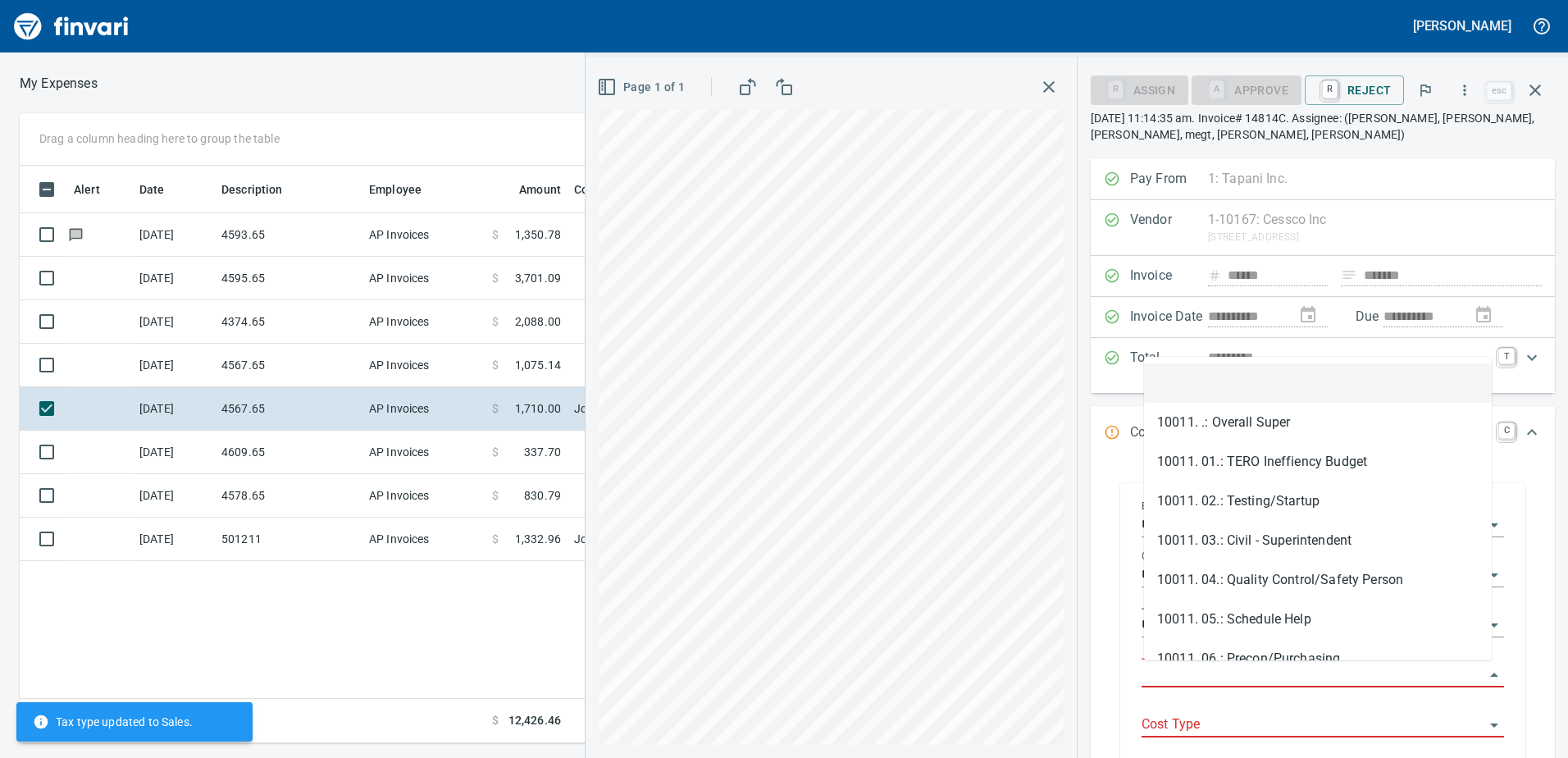
click at [1241, 676] on input "Job Phase" at bounding box center [1312, 676] width 343 height 23
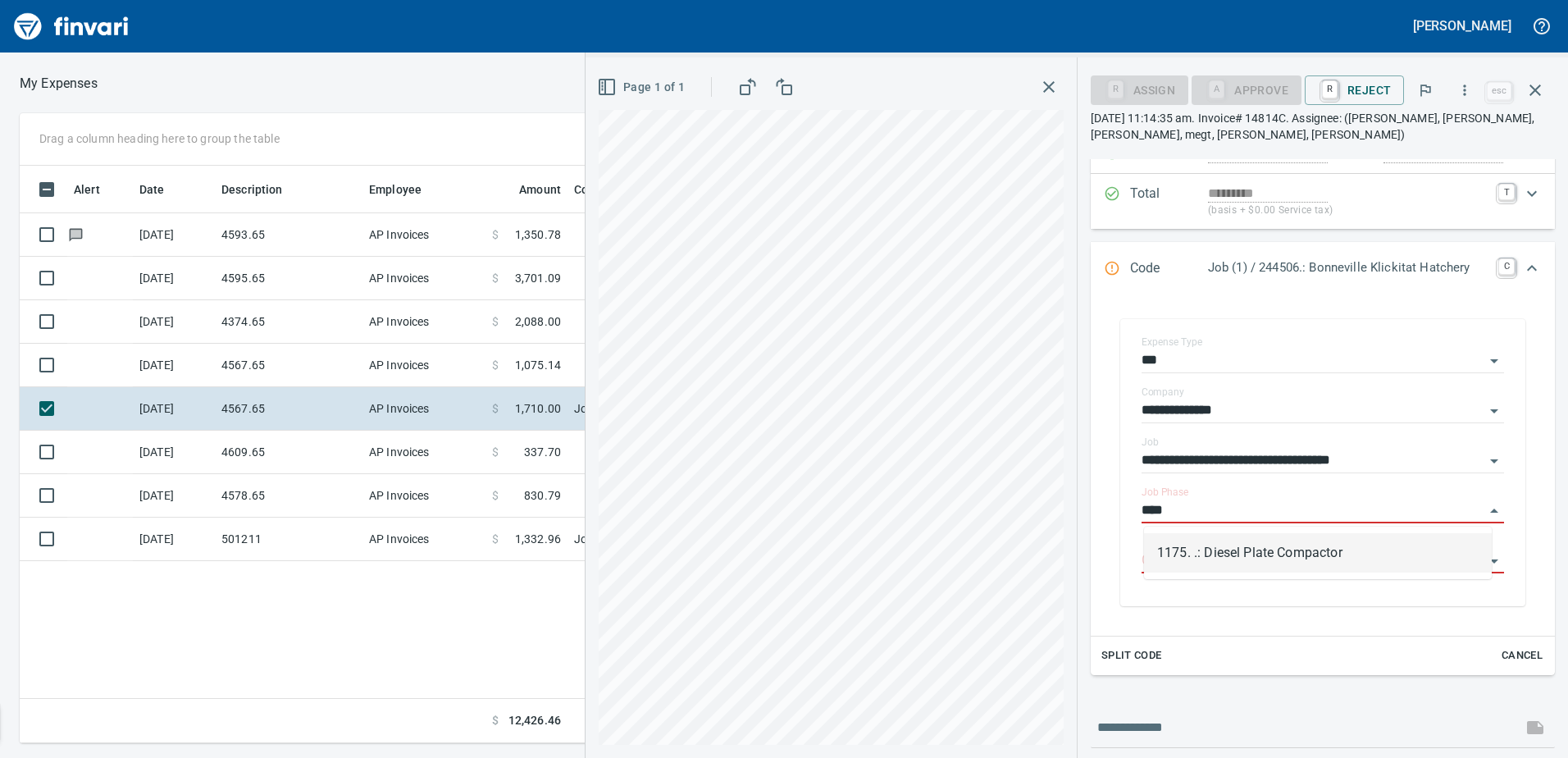
click at [1235, 539] on li "1175. .: Diesel Plate Compactor" at bounding box center [1317, 553] width 348 height 40
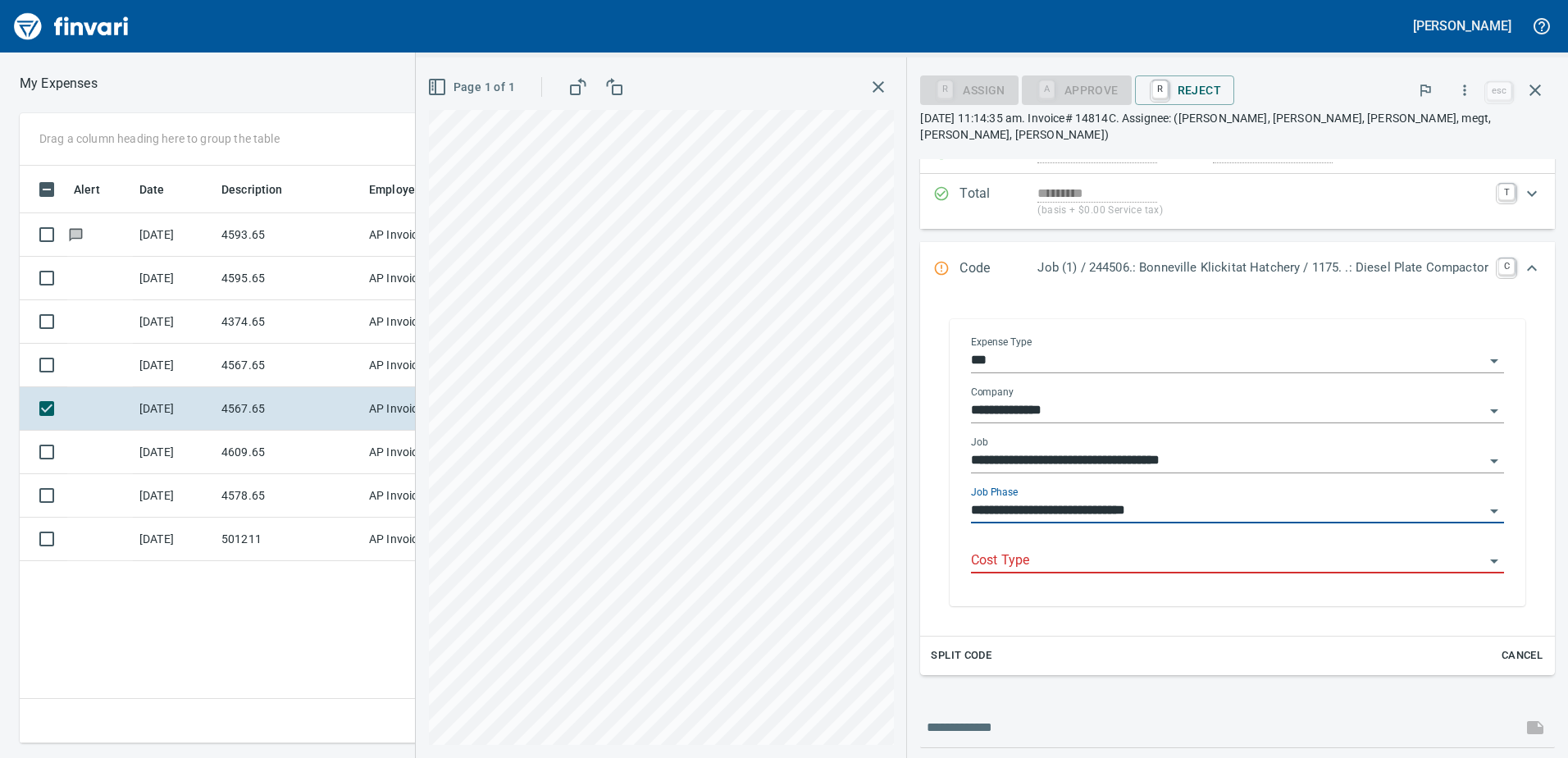
type input "**********"
click at [1243, 566] on div "Cost Type" at bounding box center [1237, 561] width 533 height 50
click at [1234, 549] on input "Cost Type" at bounding box center [1228, 561] width 514 height 23
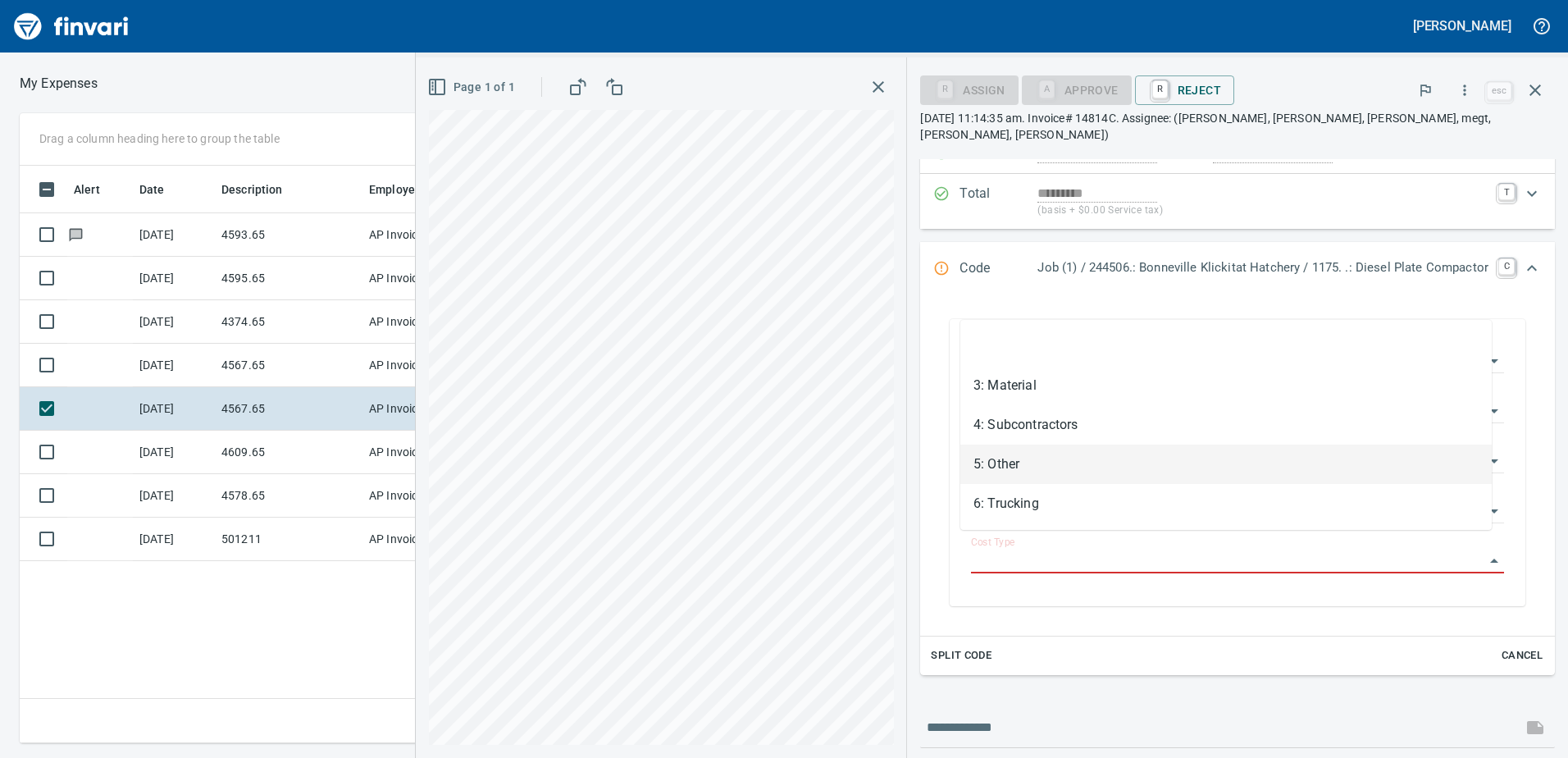
click at [1059, 464] on li "5: Other" at bounding box center [1226, 464] width 532 height 40
type input "********"
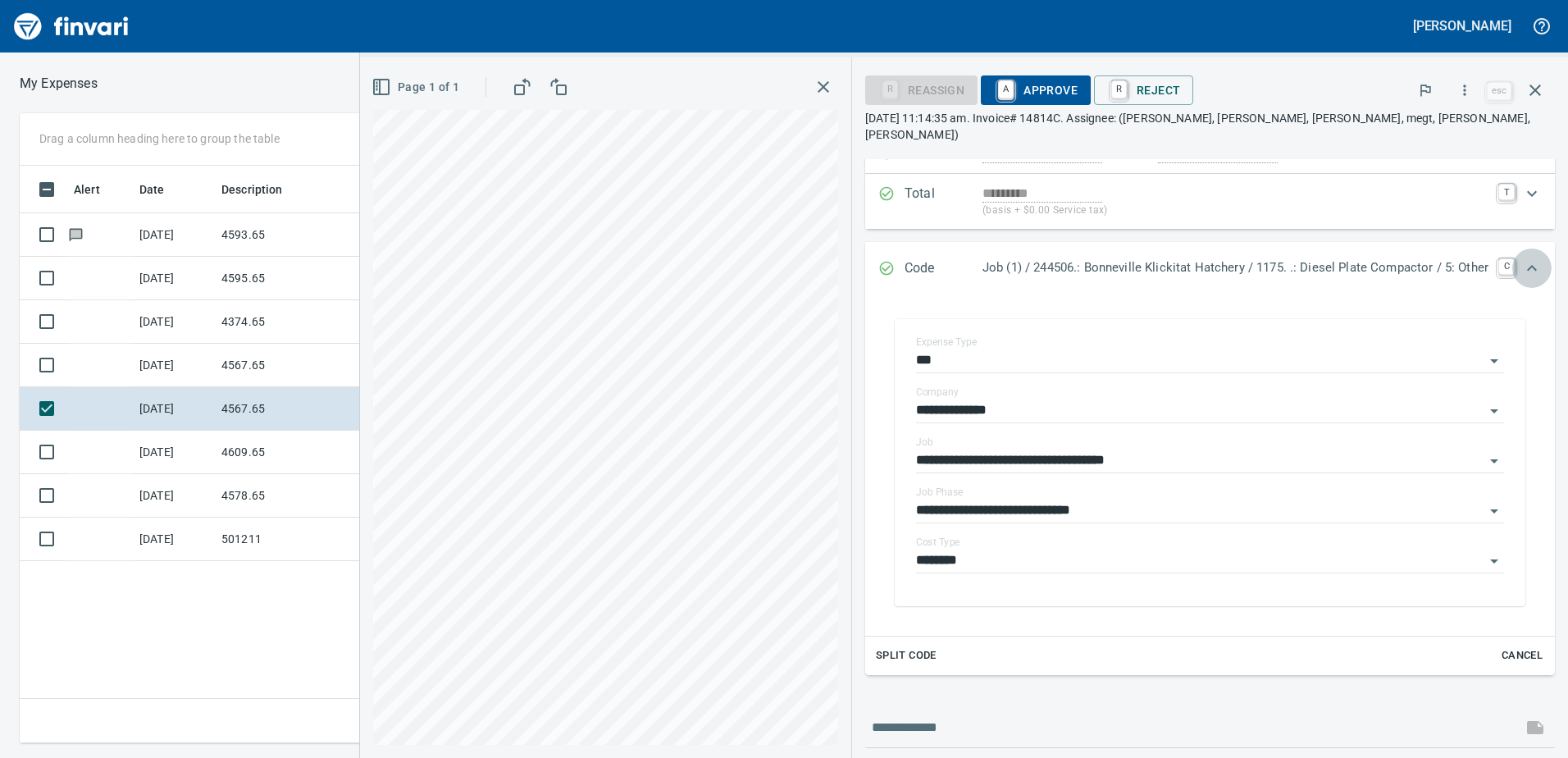
click at [1527, 265] on icon "Expand" at bounding box center [1532, 267] width 10 height 6
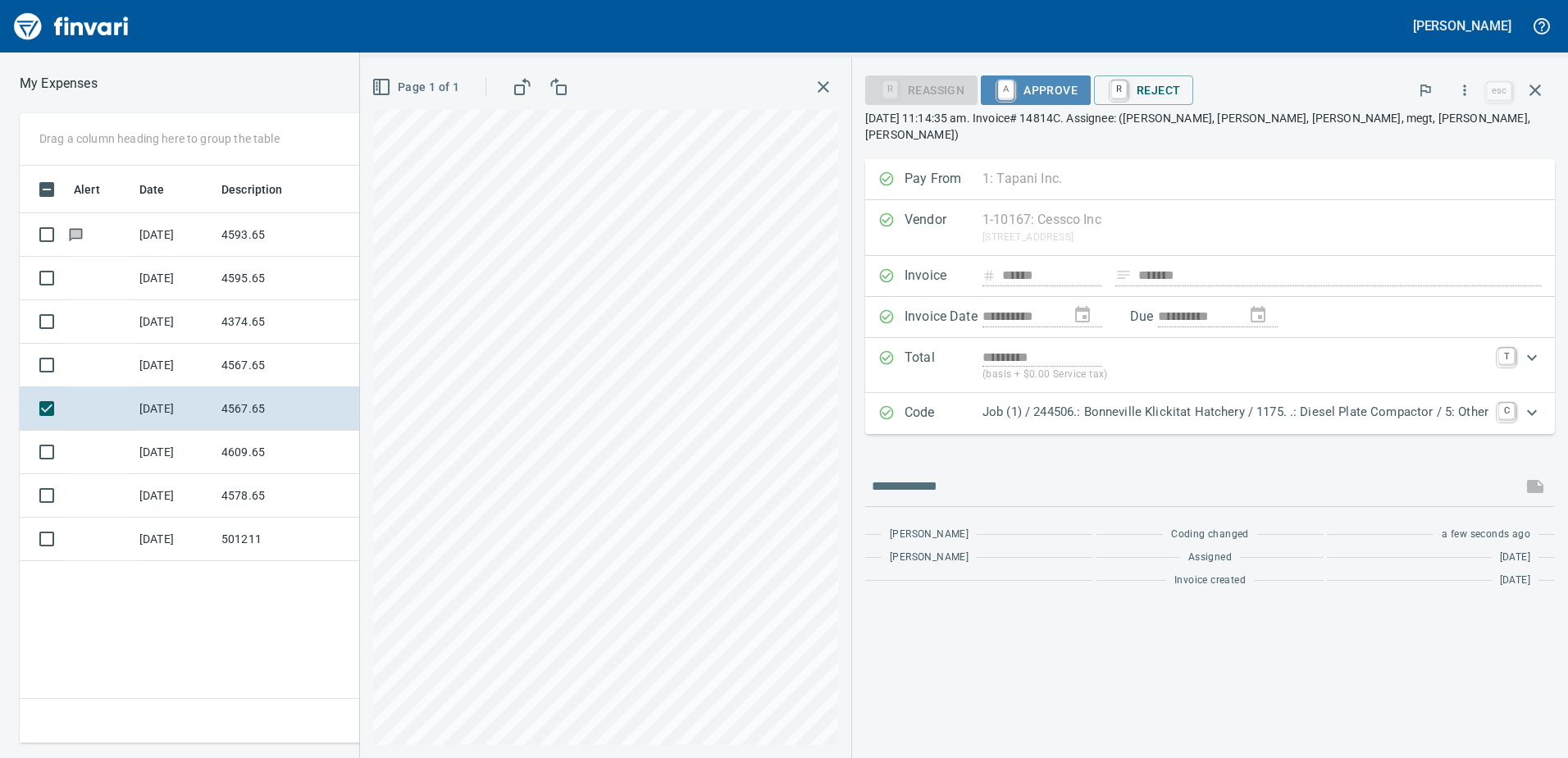
drag, startPoint x: 1016, startPoint y: 87, endPoint x: 1021, endPoint y: 135, distance: 48.3
click at [1013, 88] on link "A" at bounding box center [1005, 89] width 16 height 18
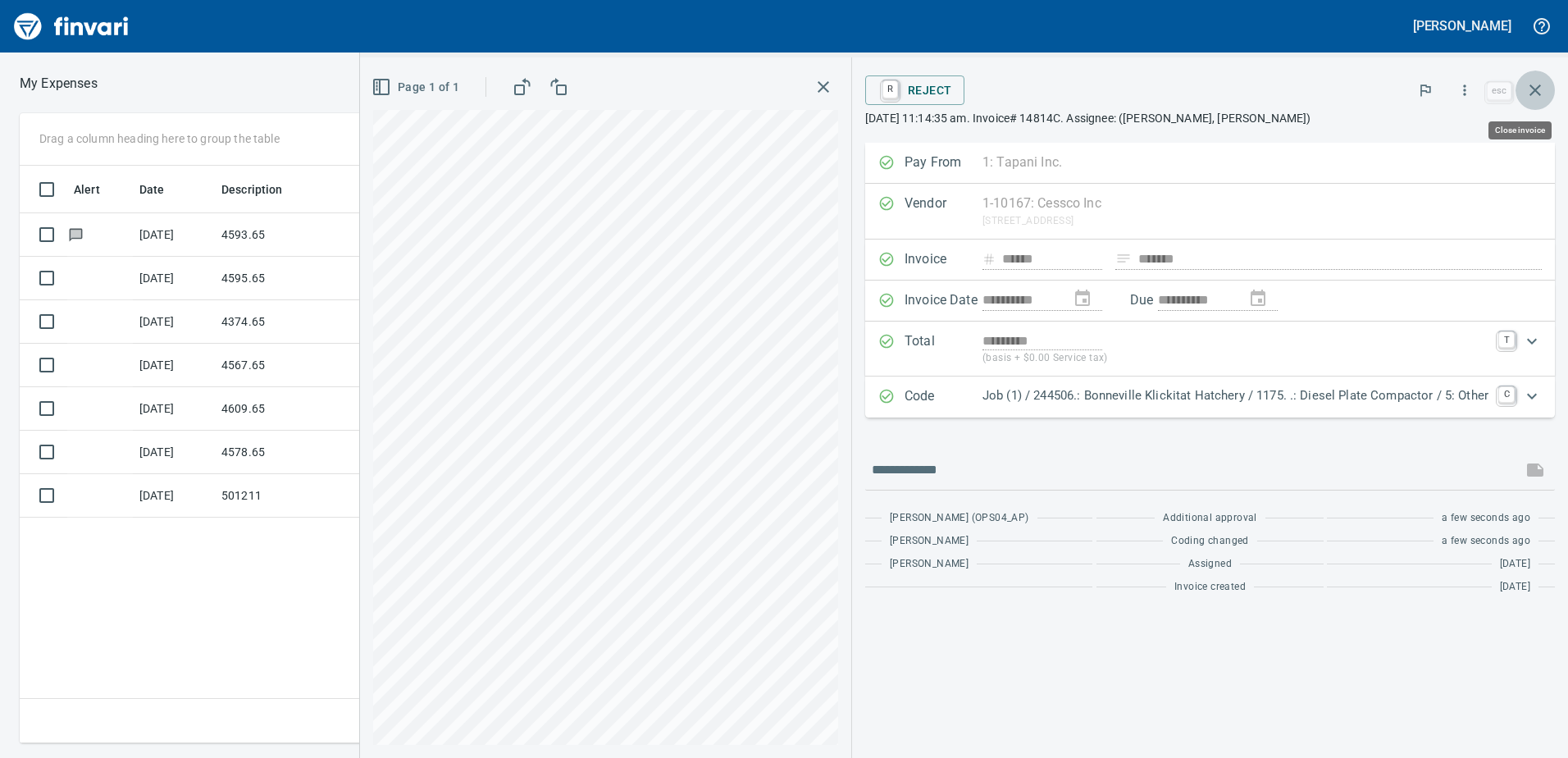
drag, startPoint x: 1533, startPoint y: 91, endPoint x: 1508, endPoint y: 132, distance: 48.0
click at [1534, 91] on icon "button" at bounding box center [1535, 90] width 12 height 12
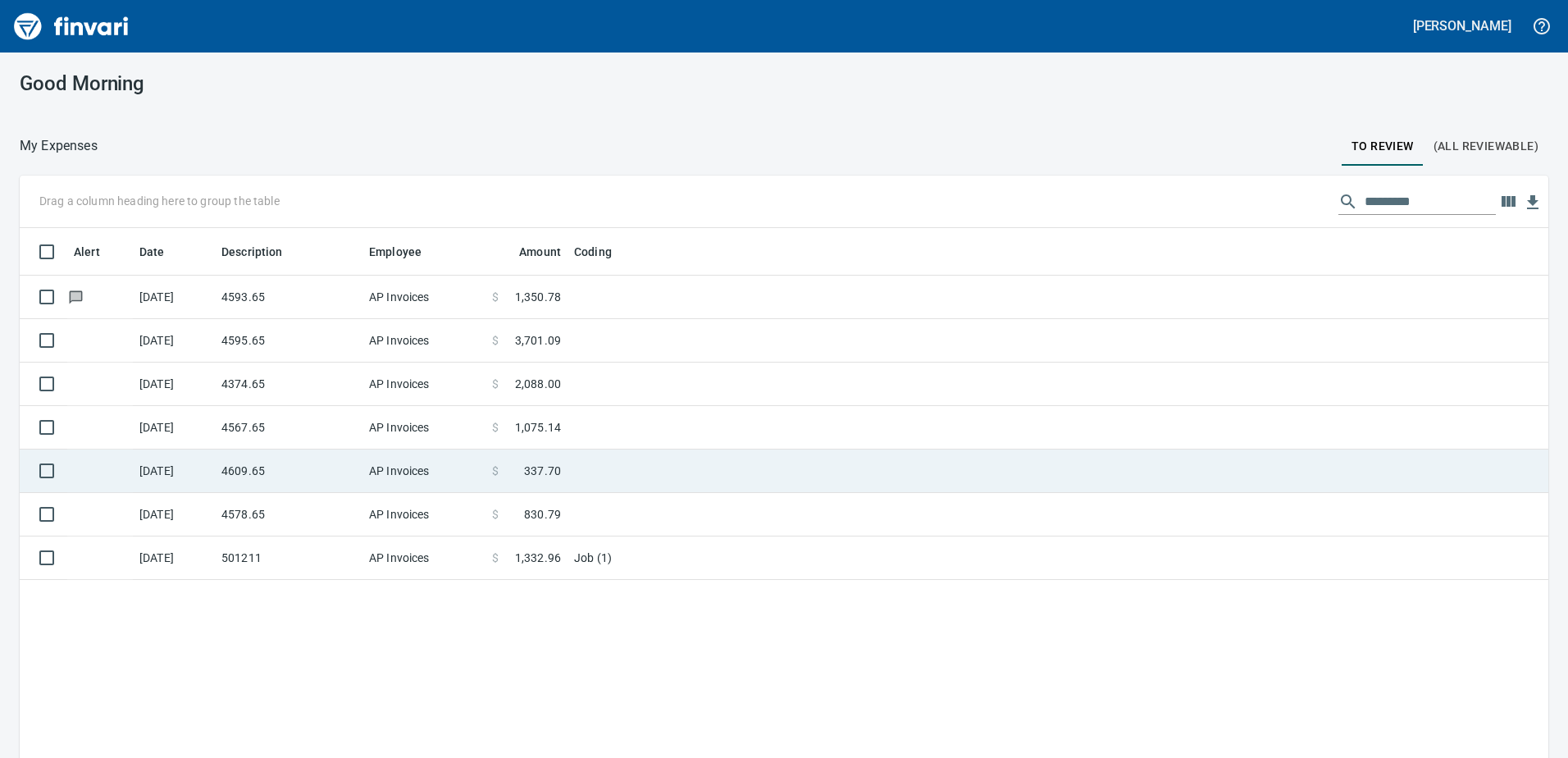
scroll to position [565, 1504]
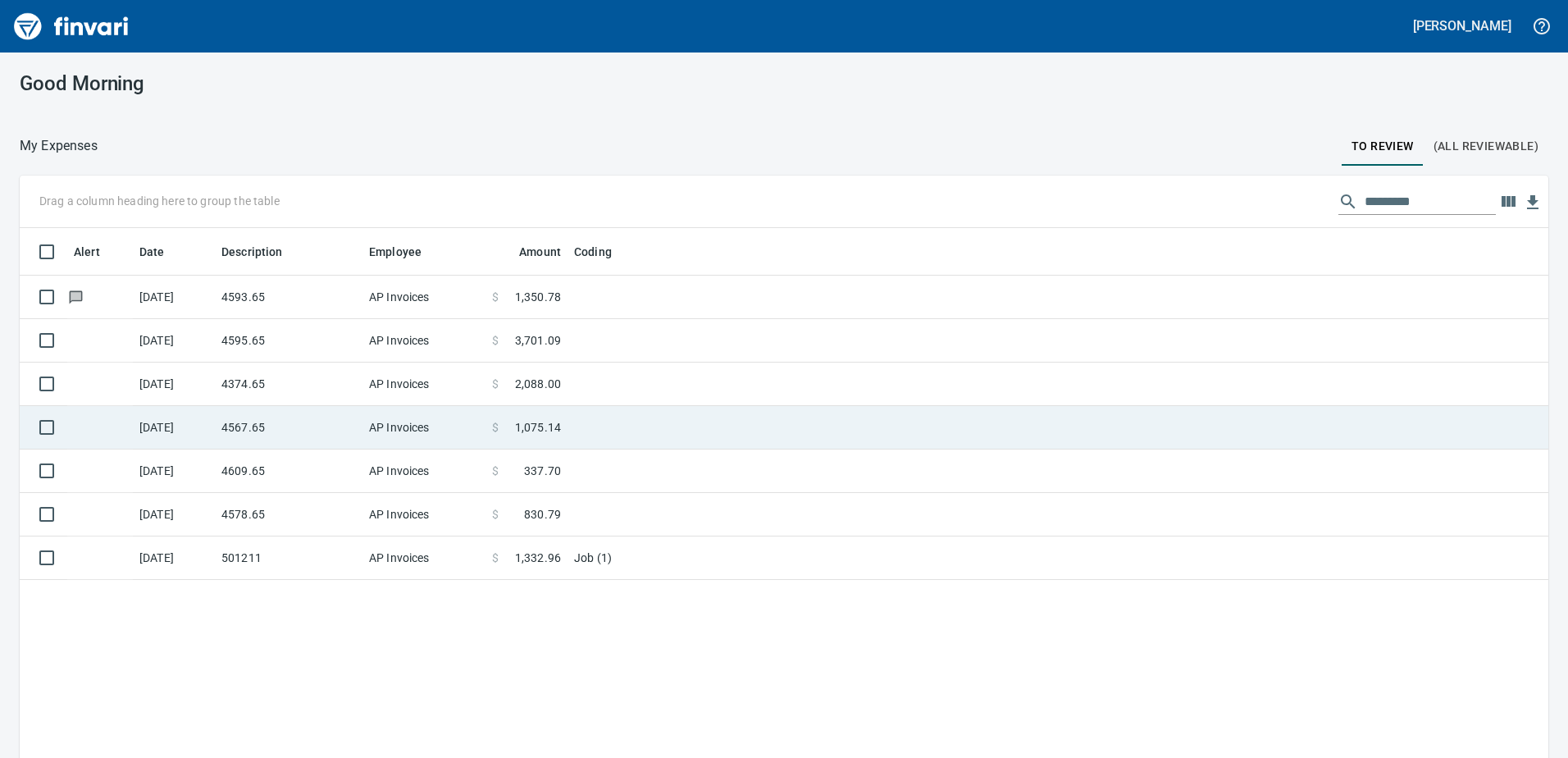
click at [437, 426] on td "AP Invoices" at bounding box center [424, 427] width 123 height 44
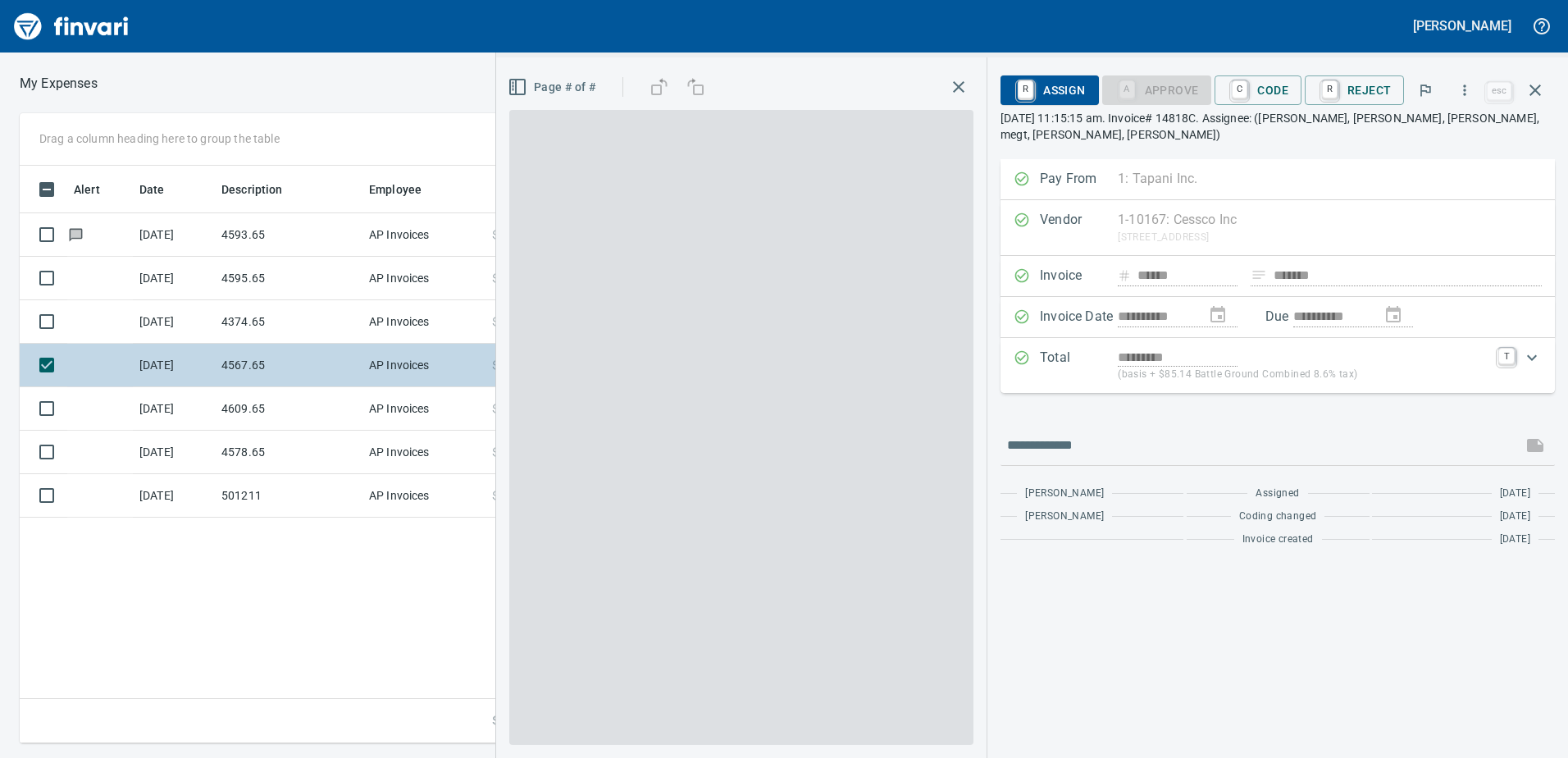
scroll to position [565, 1106]
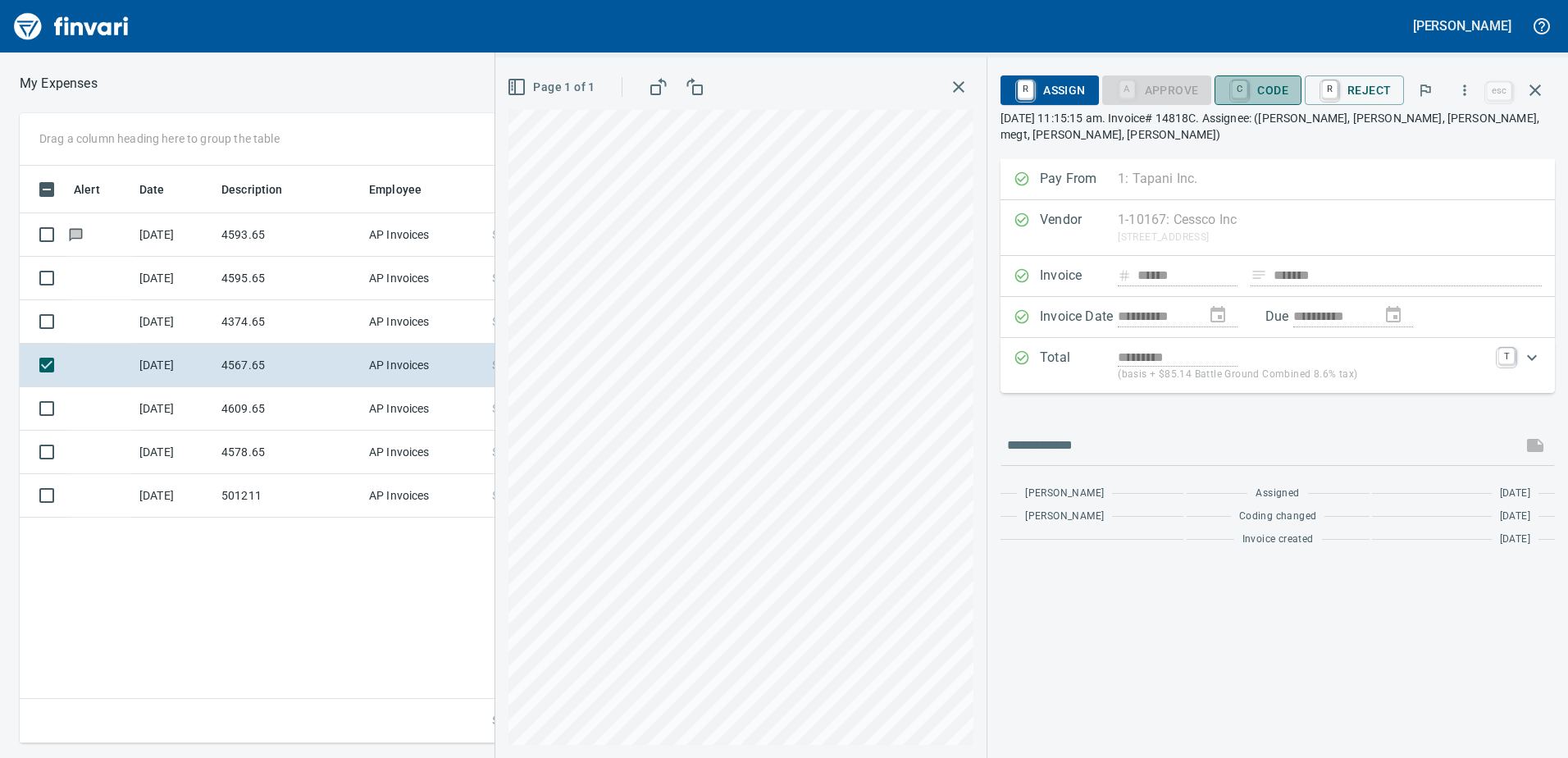
click at [1274, 88] on span "C Code" at bounding box center [1258, 90] width 61 height 28
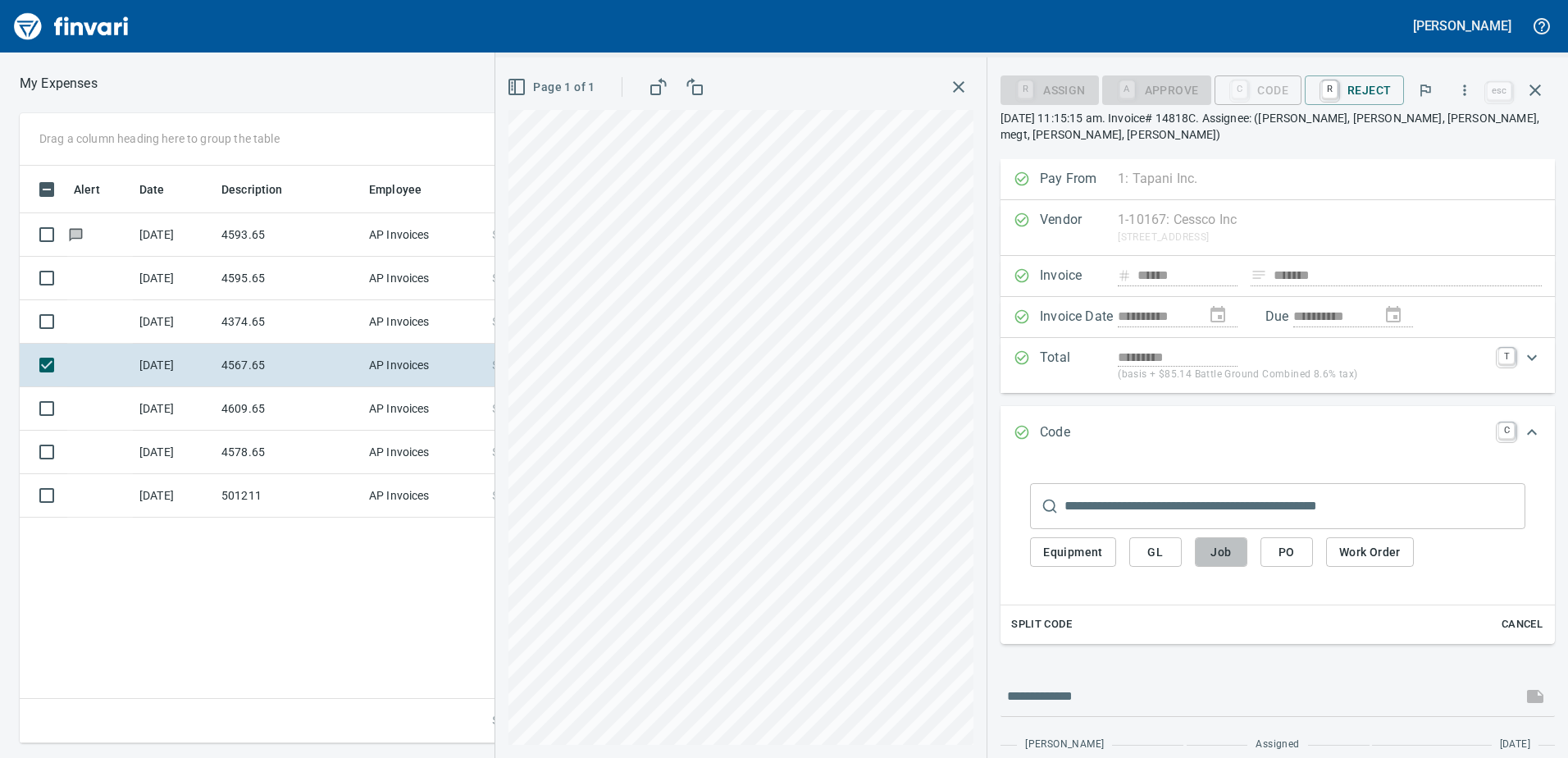
click at [1234, 542] on span "Job" at bounding box center [1221, 552] width 26 height 21
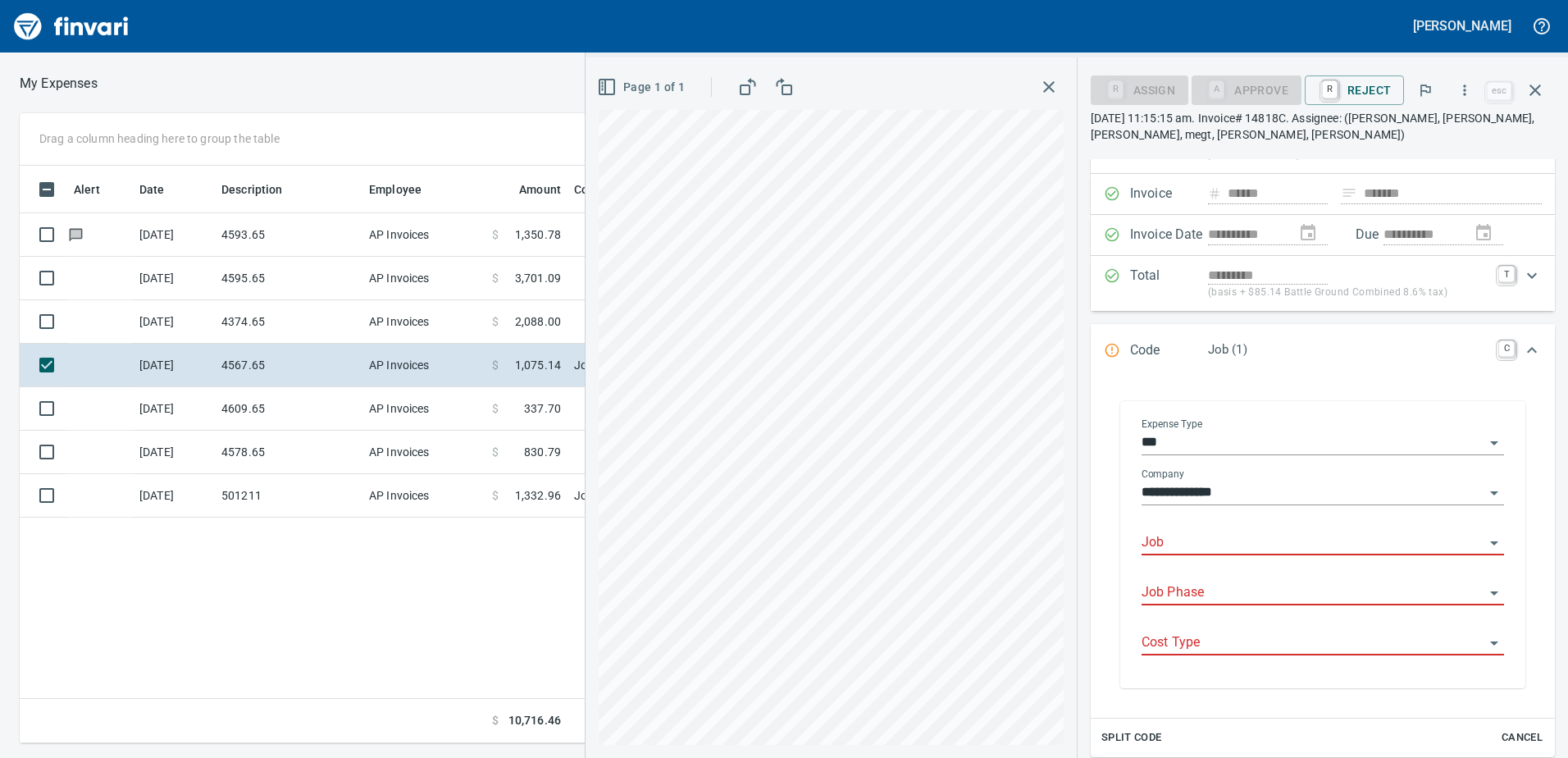
click at [1199, 544] on input "Job" at bounding box center [1312, 544] width 343 height 23
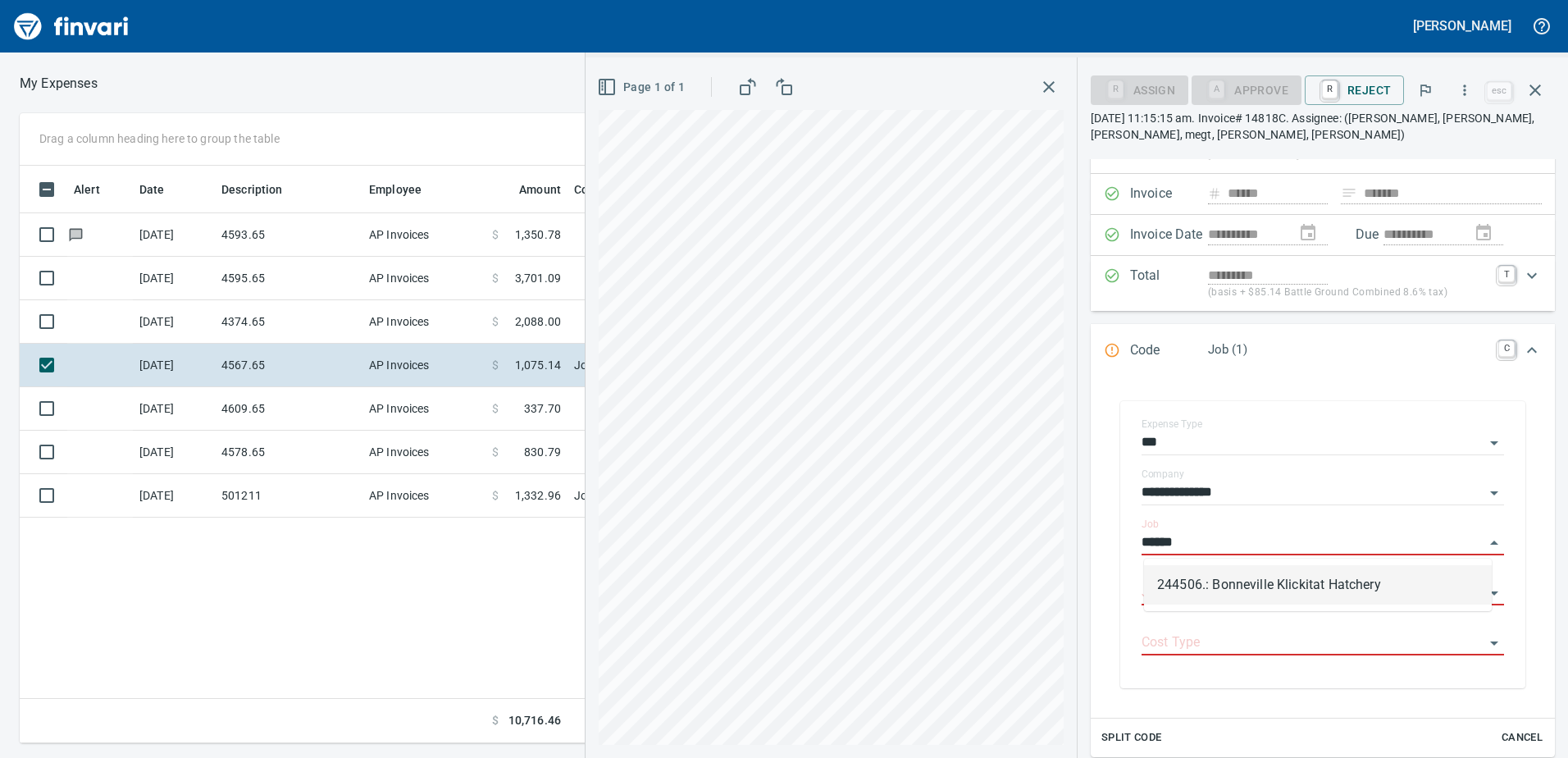
click at [1211, 589] on li "244506.: Bonneville Klickitat Hatchery" at bounding box center [1317, 585] width 348 height 40
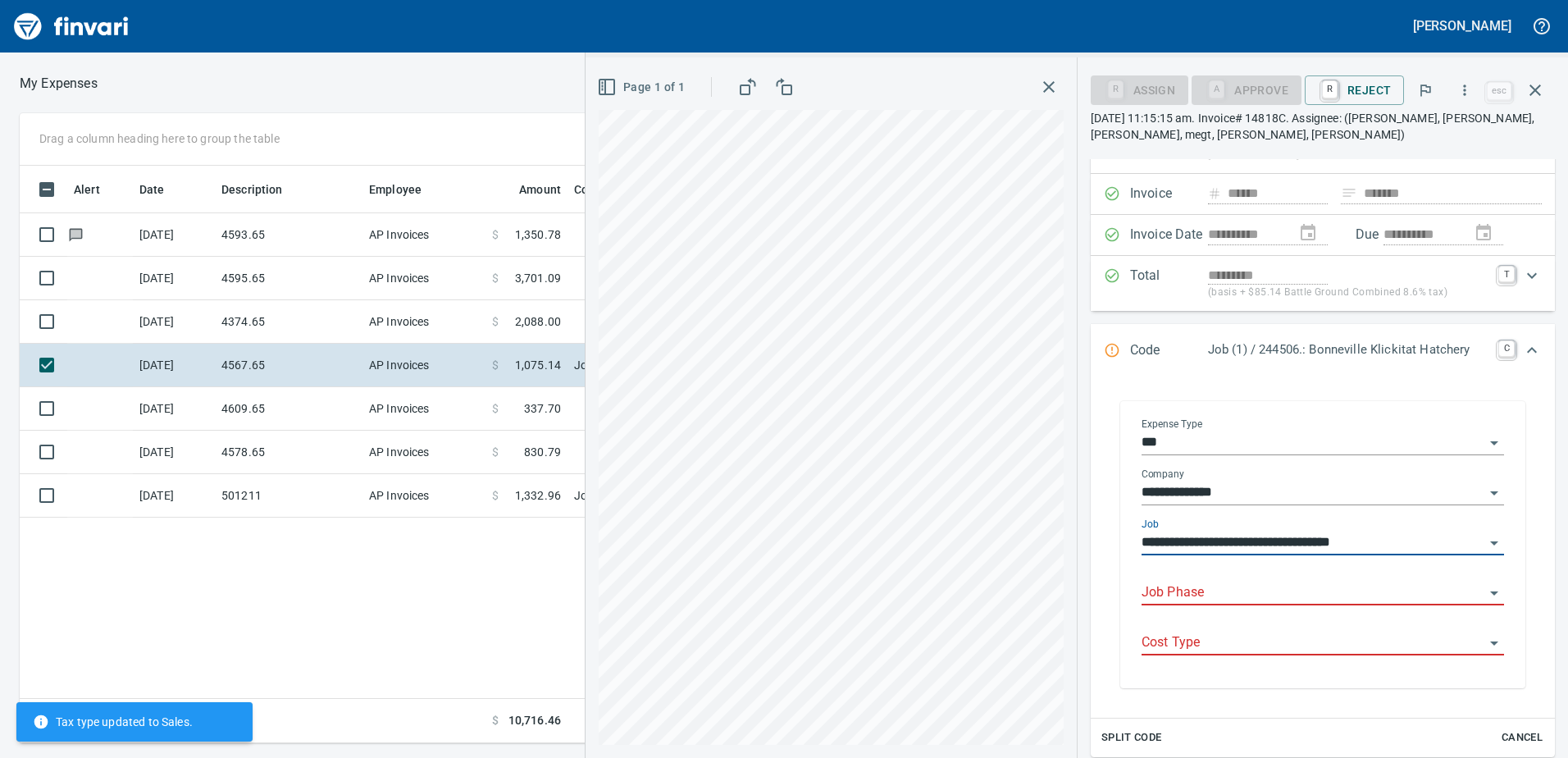
type input "**********"
click at [1211, 590] on input "Job Phase" at bounding box center [1312, 593] width 343 height 23
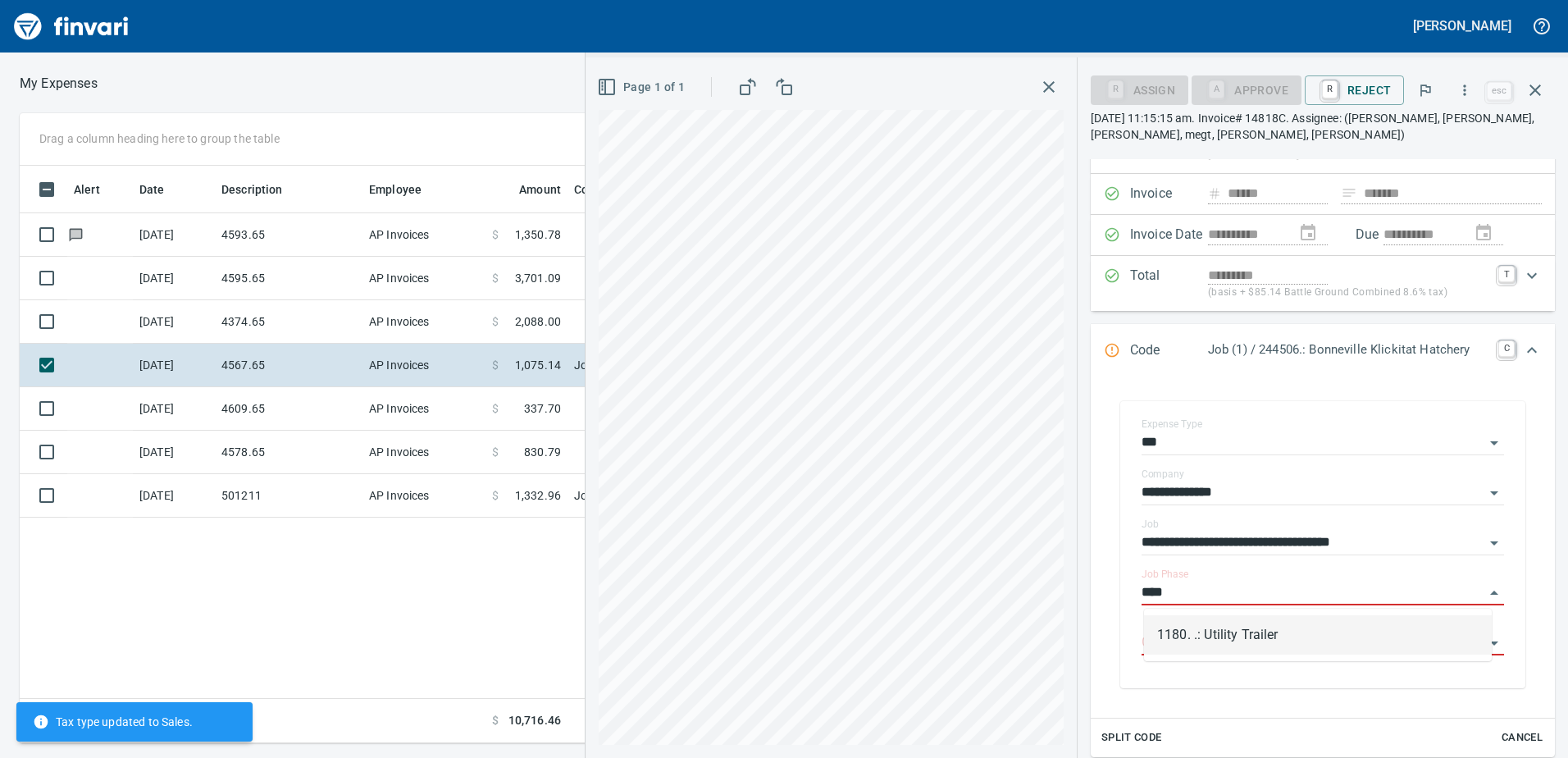
click at [1209, 635] on li "1180. .: Utility Trailer" at bounding box center [1317, 635] width 348 height 40
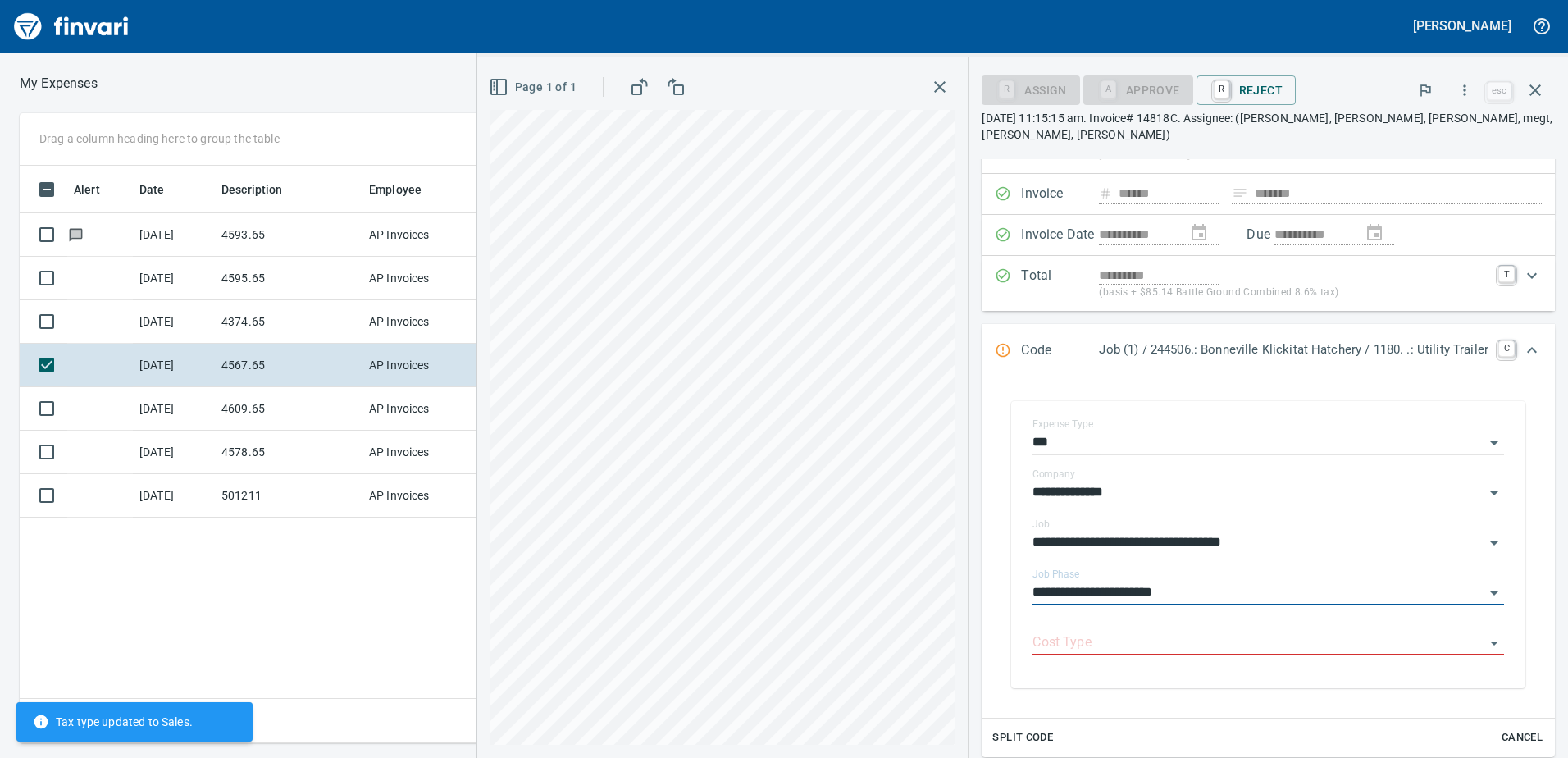
type input "**********"
click at [1209, 635] on input "Cost Type" at bounding box center [1258, 643] width 452 height 23
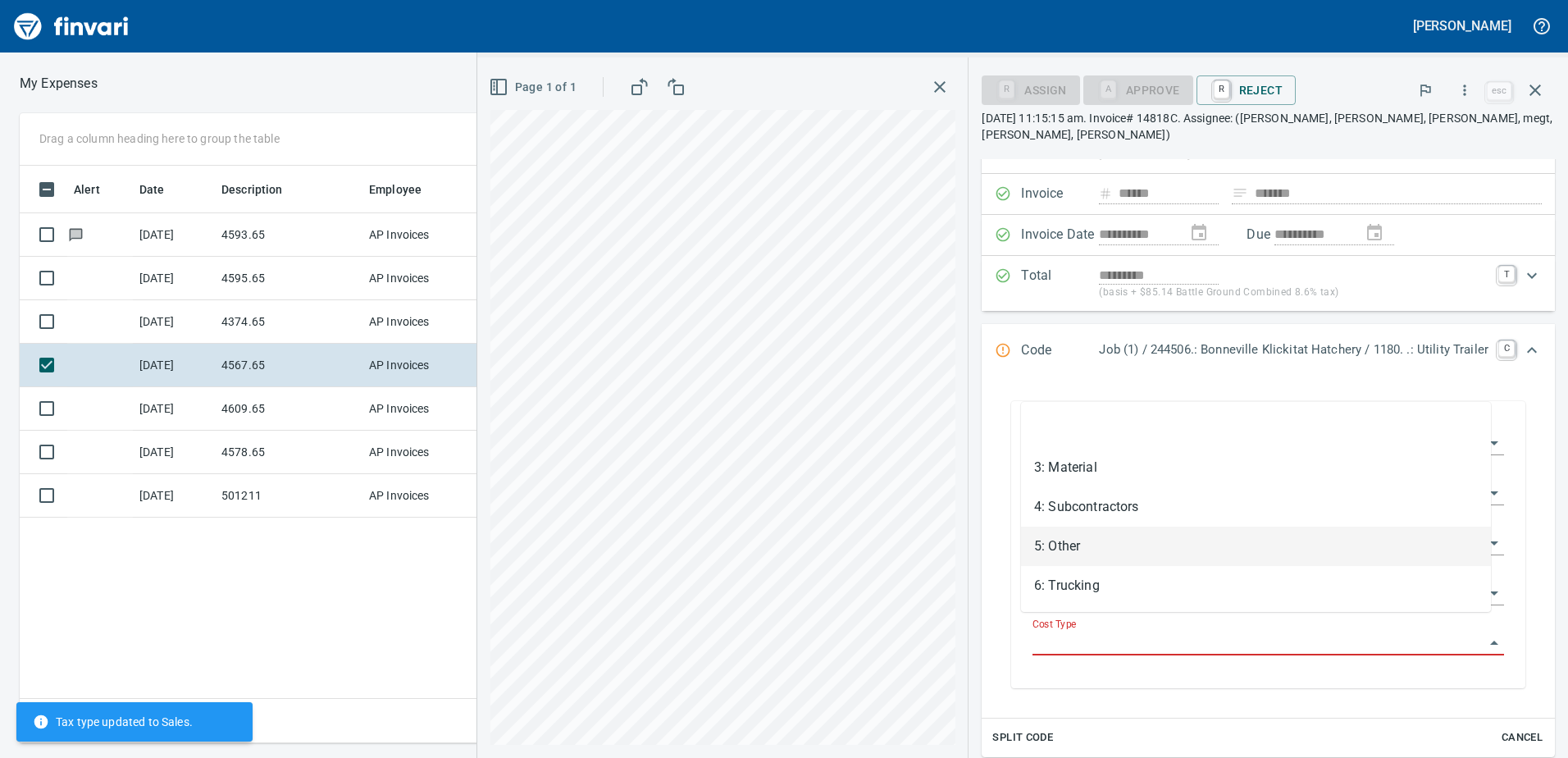
drag, startPoint x: 1146, startPoint y: 539, endPoint x: 1129, endPoint y: 563, distance: 29.4
click at [1146, 538] on li "5: Other" at bounding box center [1256, 547] width 470 height 40
type input "********"
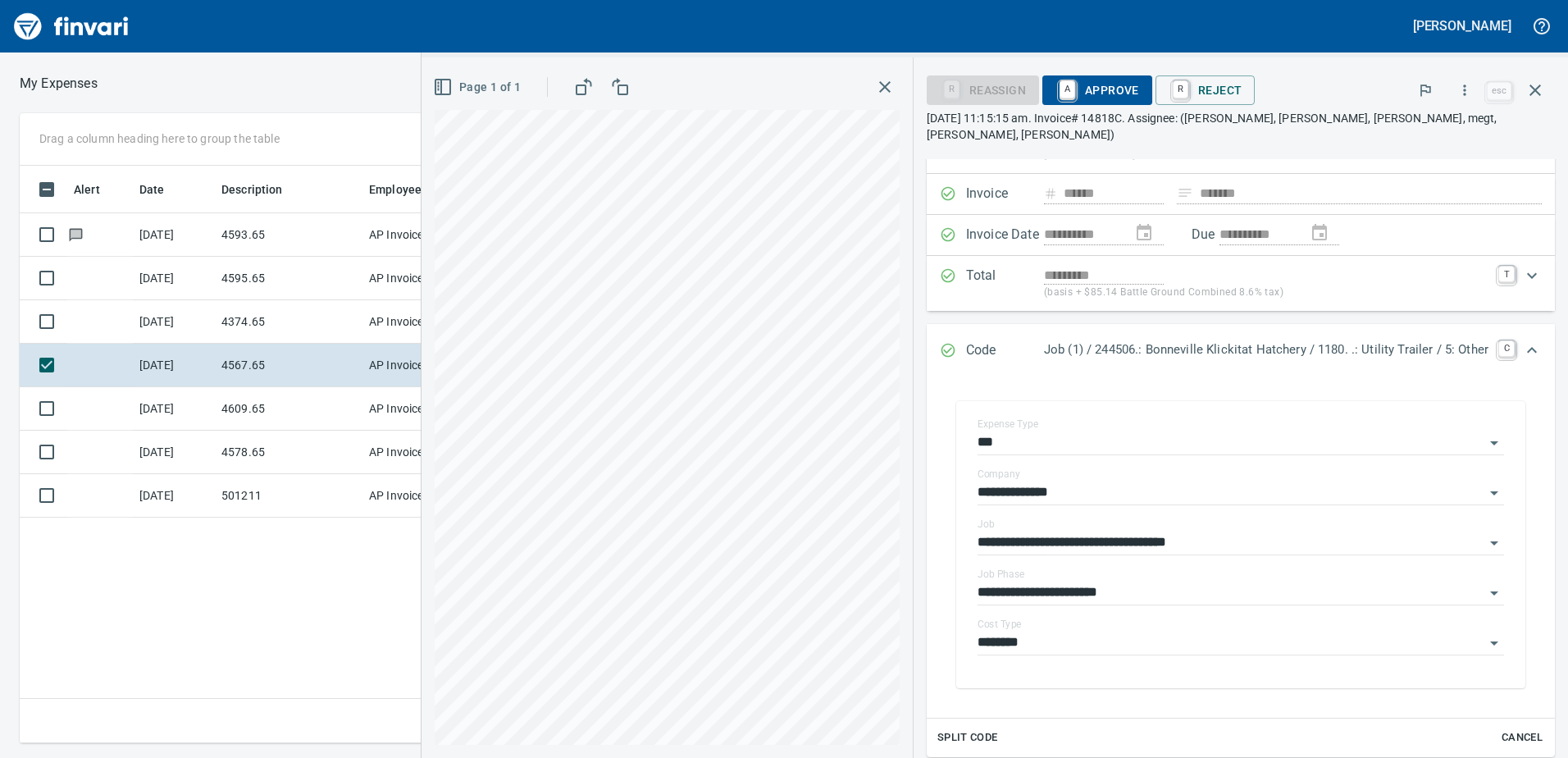
click at [405, 111] on div "**********" at bounding box center [784, 408] width 1568 height 671
click at [616, 7] on div "**********" at bounding box center [784, 379] width 1568 height 758
click at [570, 757] on html "**********" at bounding box center [784, 379] width 1568 height 758
click at [1117, 81] on span "A Approve" at bounding box center [1096, 90] width 83 height 28
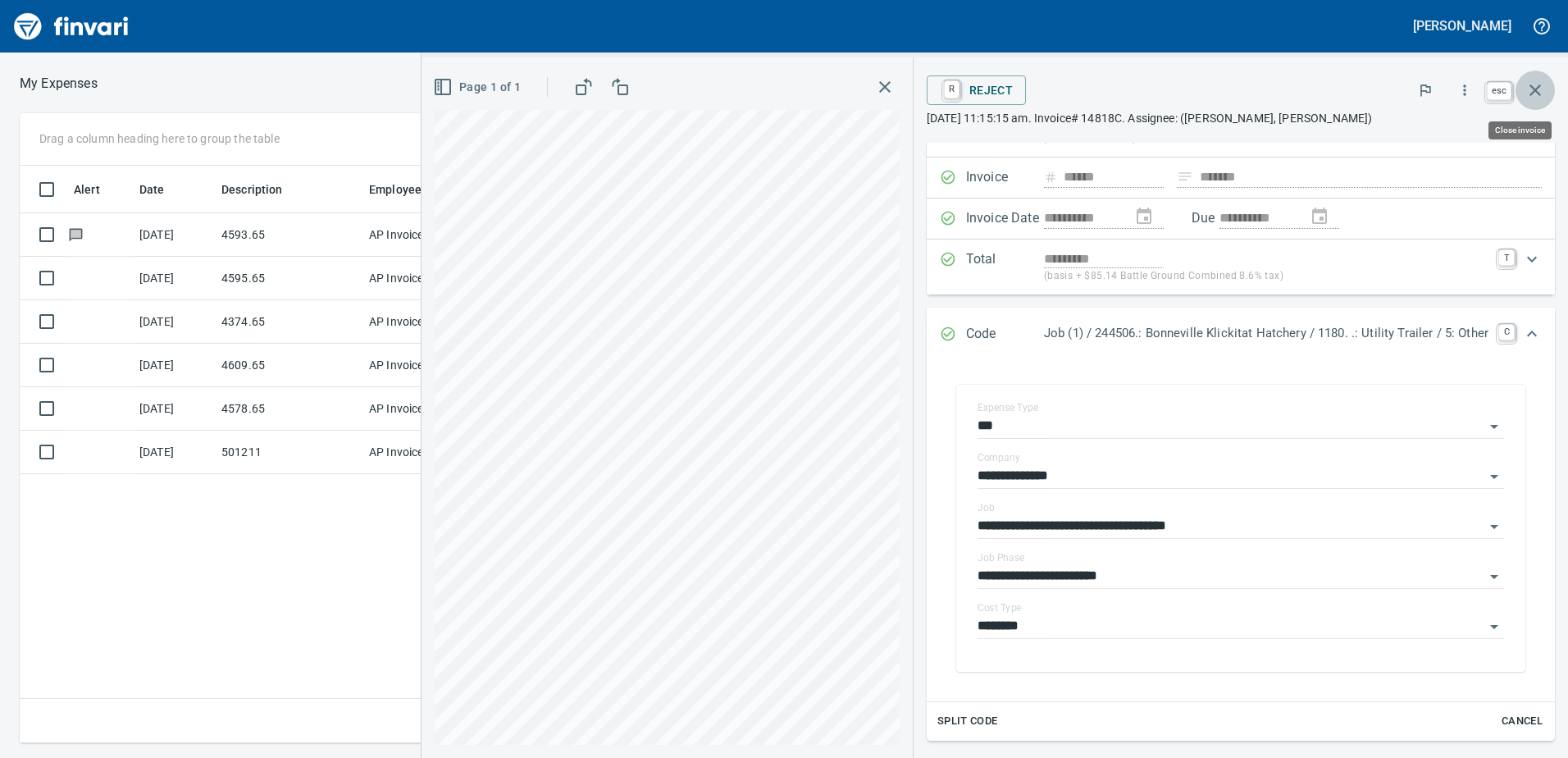
click at [1536, 97] on icon "button" at bounding box center [1535, 90] width 20 height 20
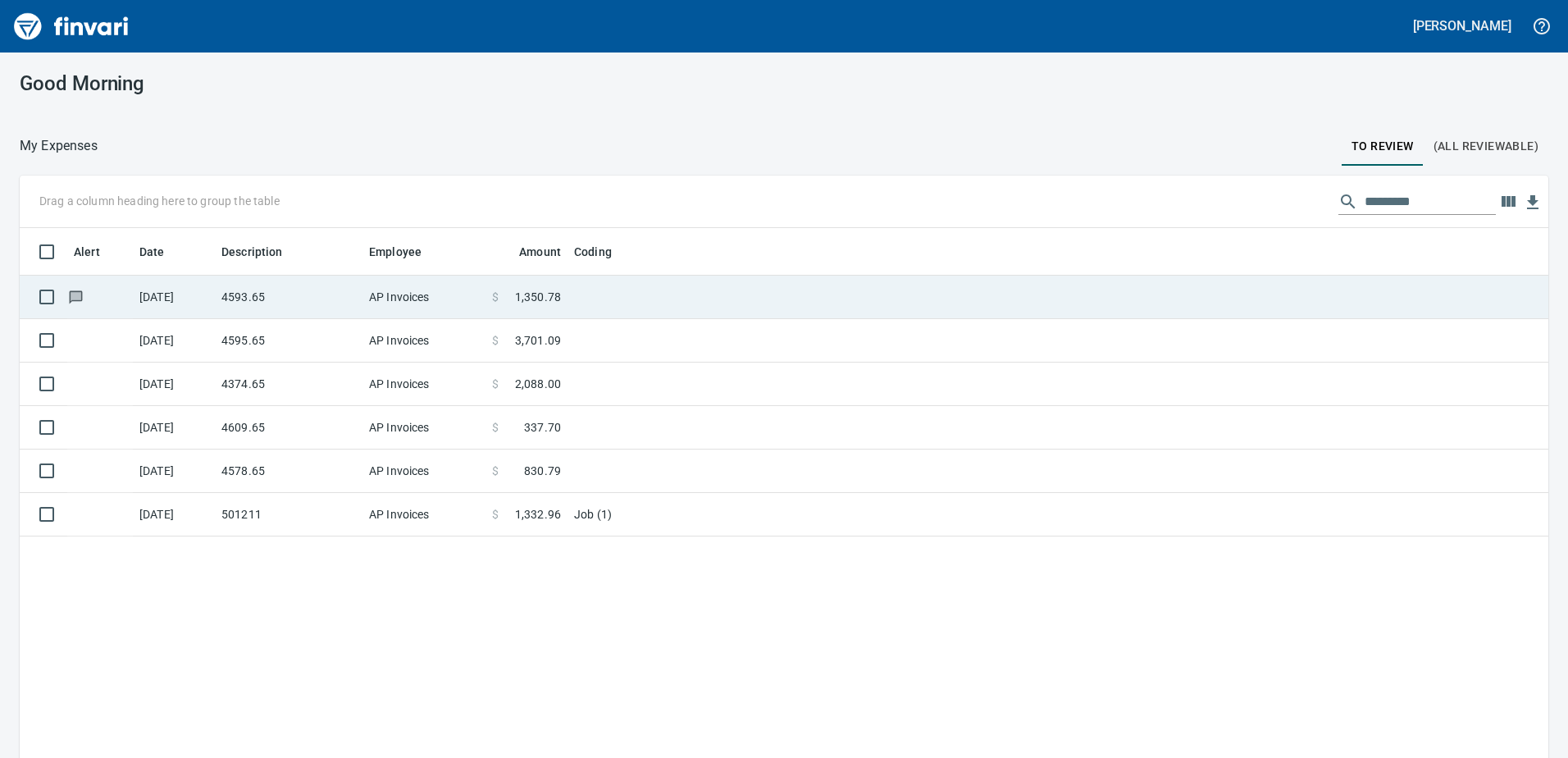
scroll to position [565, 1504]
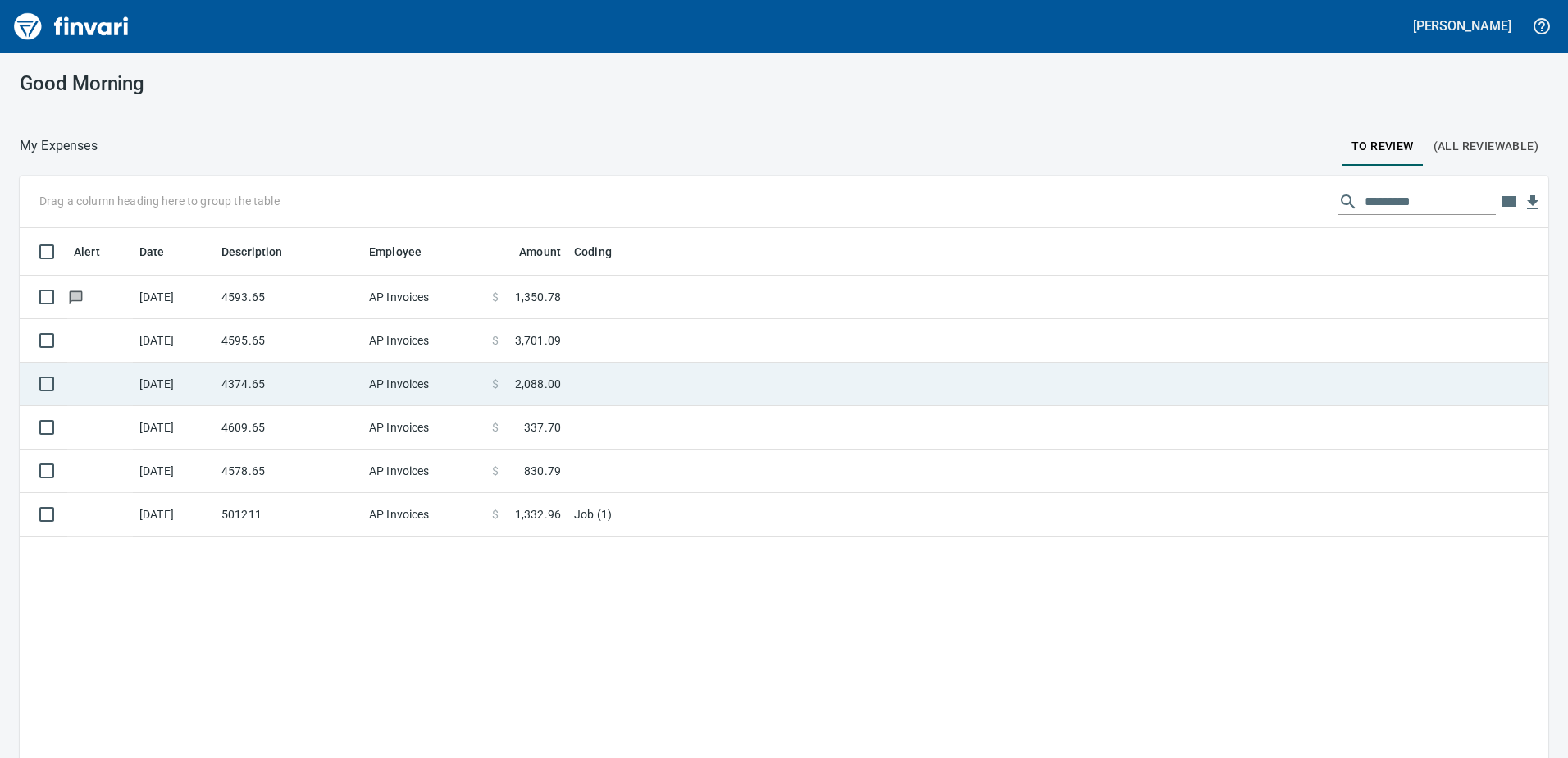
click at [489, 389] on td "$ 2,088.00" at bounding box center [526, 384] width 82 height 44
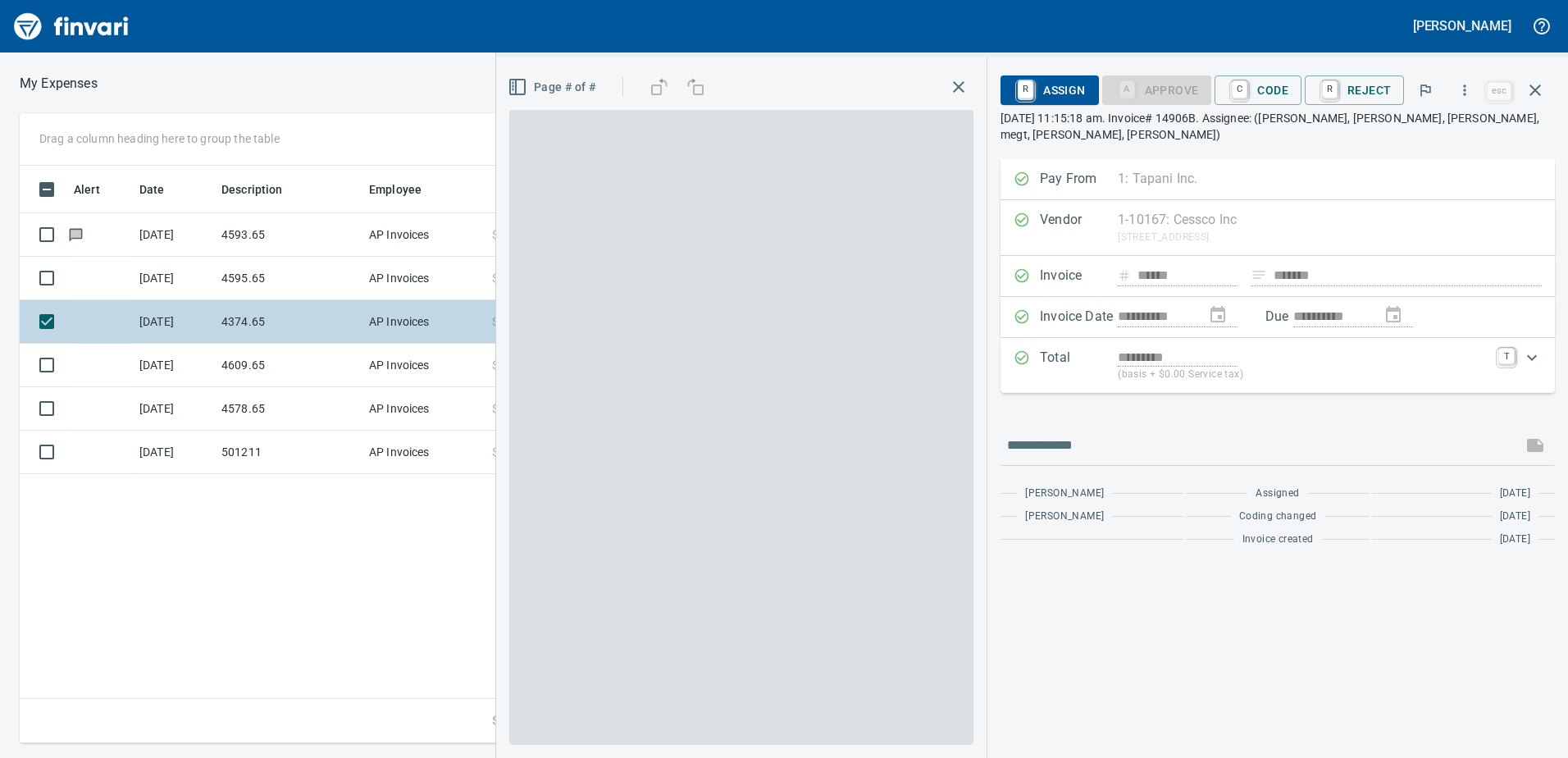
scroll to position [565, 1106]
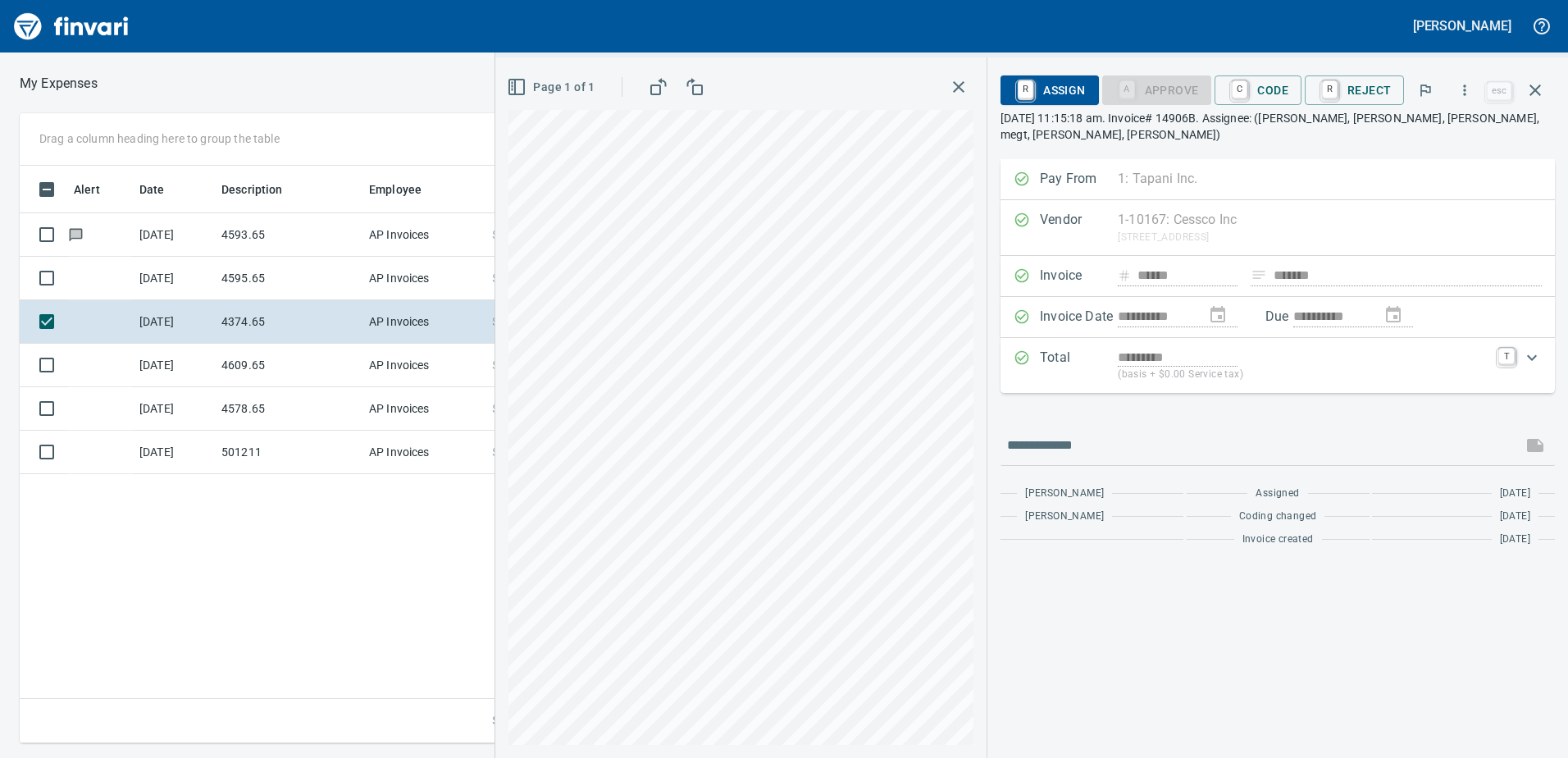
click at [1176, 341] on div "**********" at bounding box center [1031, 407] width 1073 height 700
click at [1286, 89] on span "C Code" at bounding box center [1258, 90] width 61 height 28
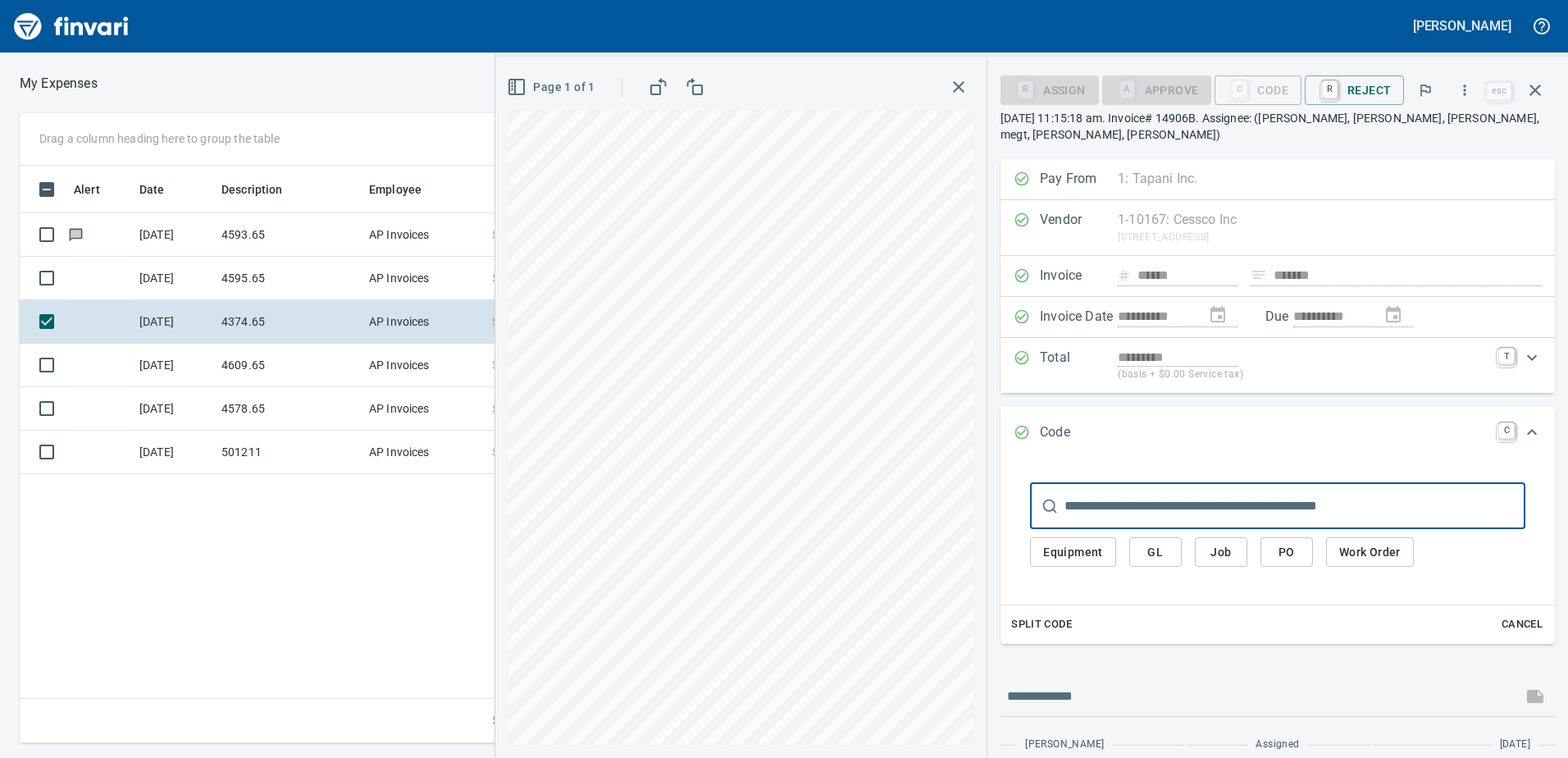
click at [1204, 537] on button "Job" at bounding box center [1221, 552] width 53 height 31
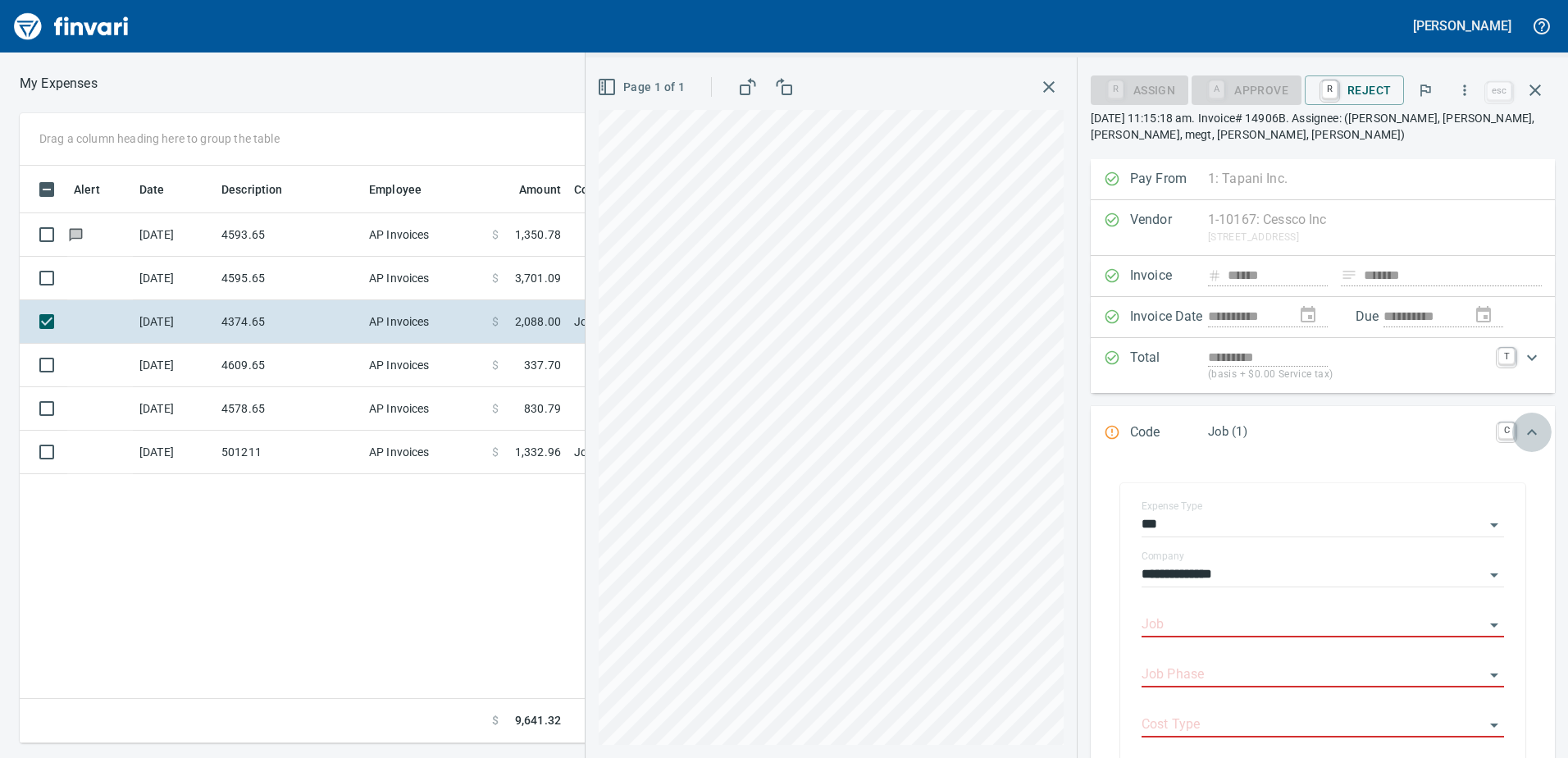
click at [1512, 421] on div "Expand" at bounding box center [1532, 432] width 40 height 40
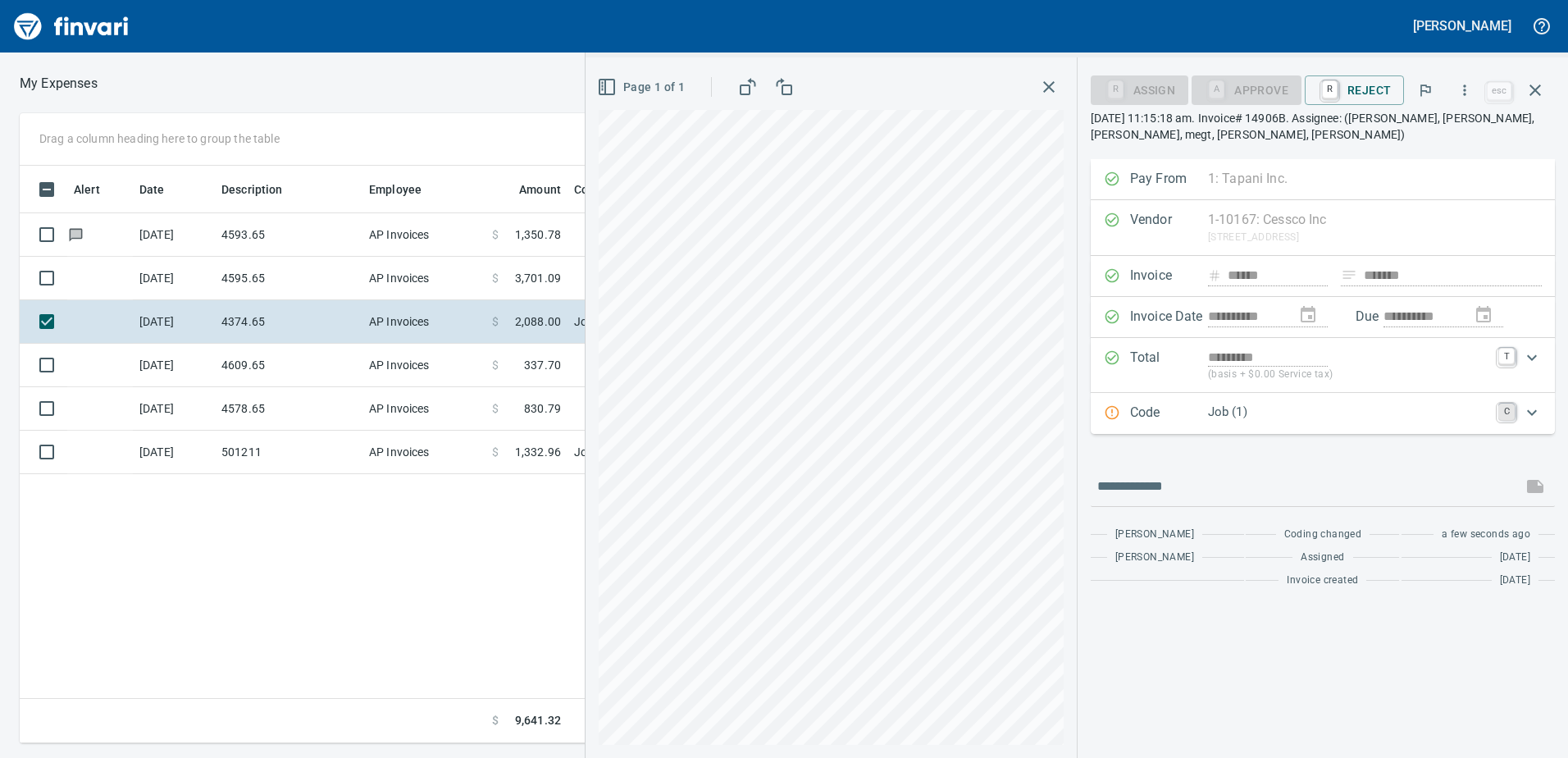
click at [1505, 415] on link "C" at bounding box center [1506, 412] width 16 height 16
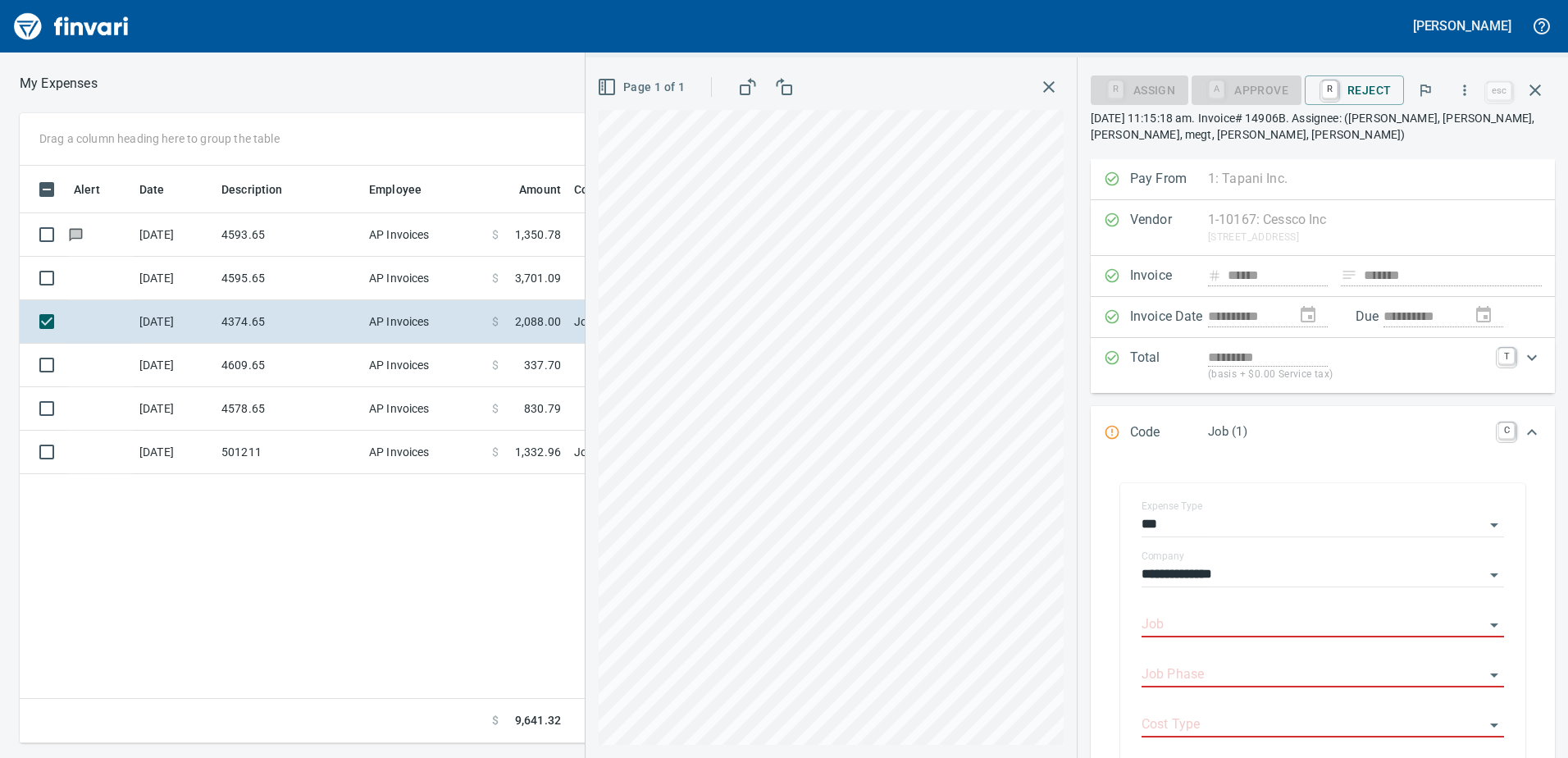
click at [1231, 431] on p "Job (1)" at bounding box center [1348, 431] width 280 height 19
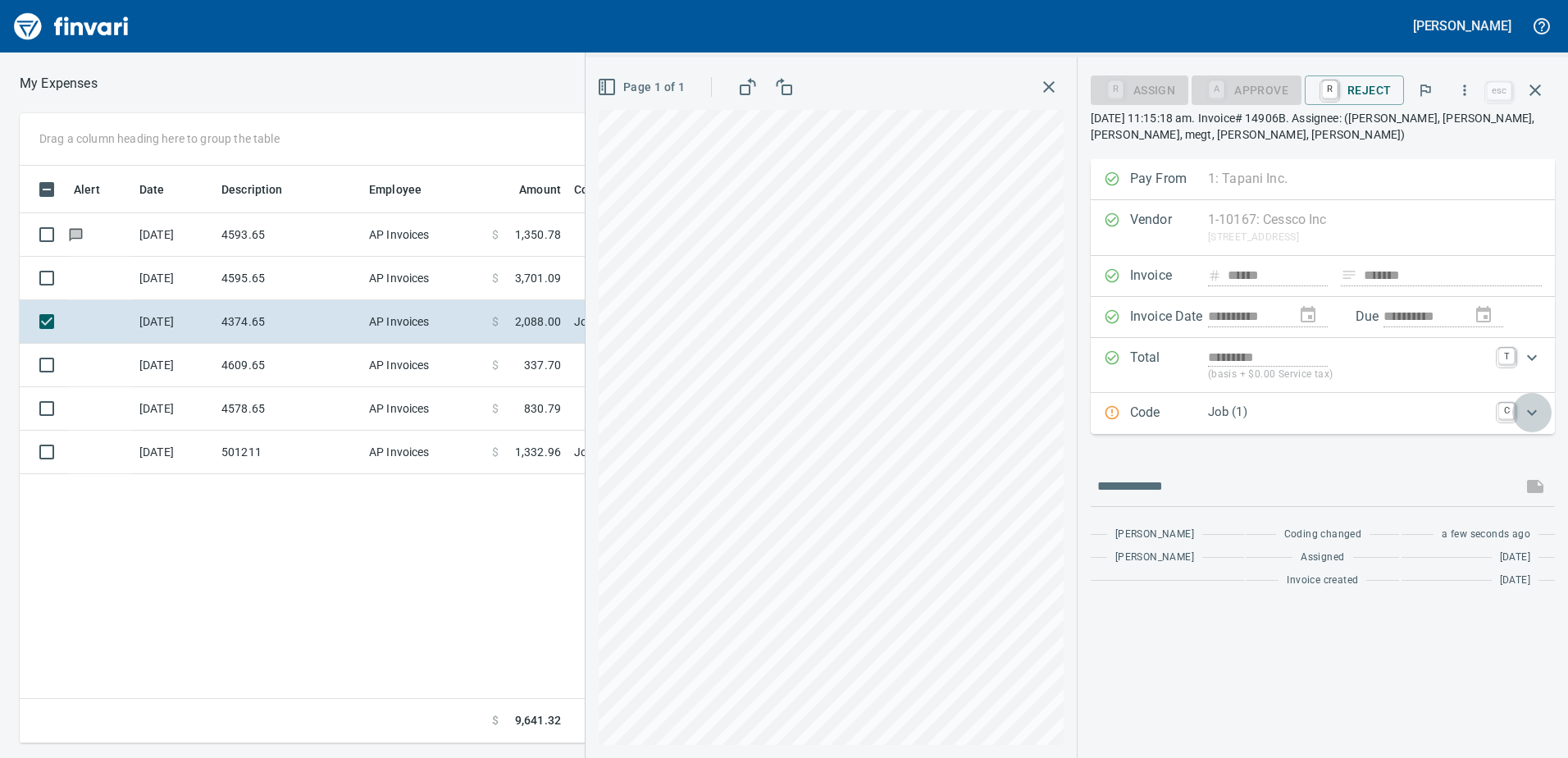
click at [1540, 411] on icon "Expand" at bounding box center [1532, 412] width 20 height 20
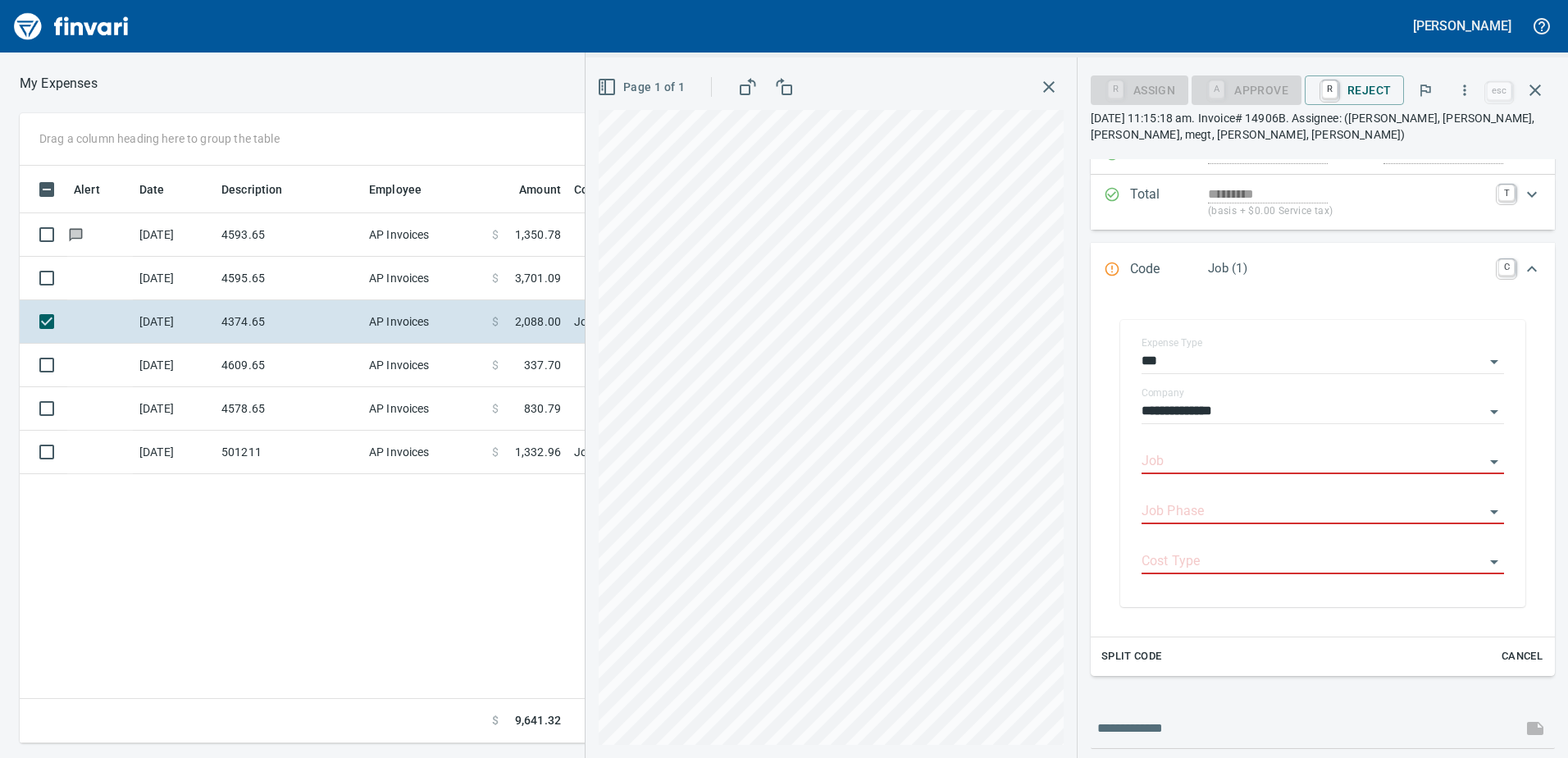
scroll to position [255, 0]
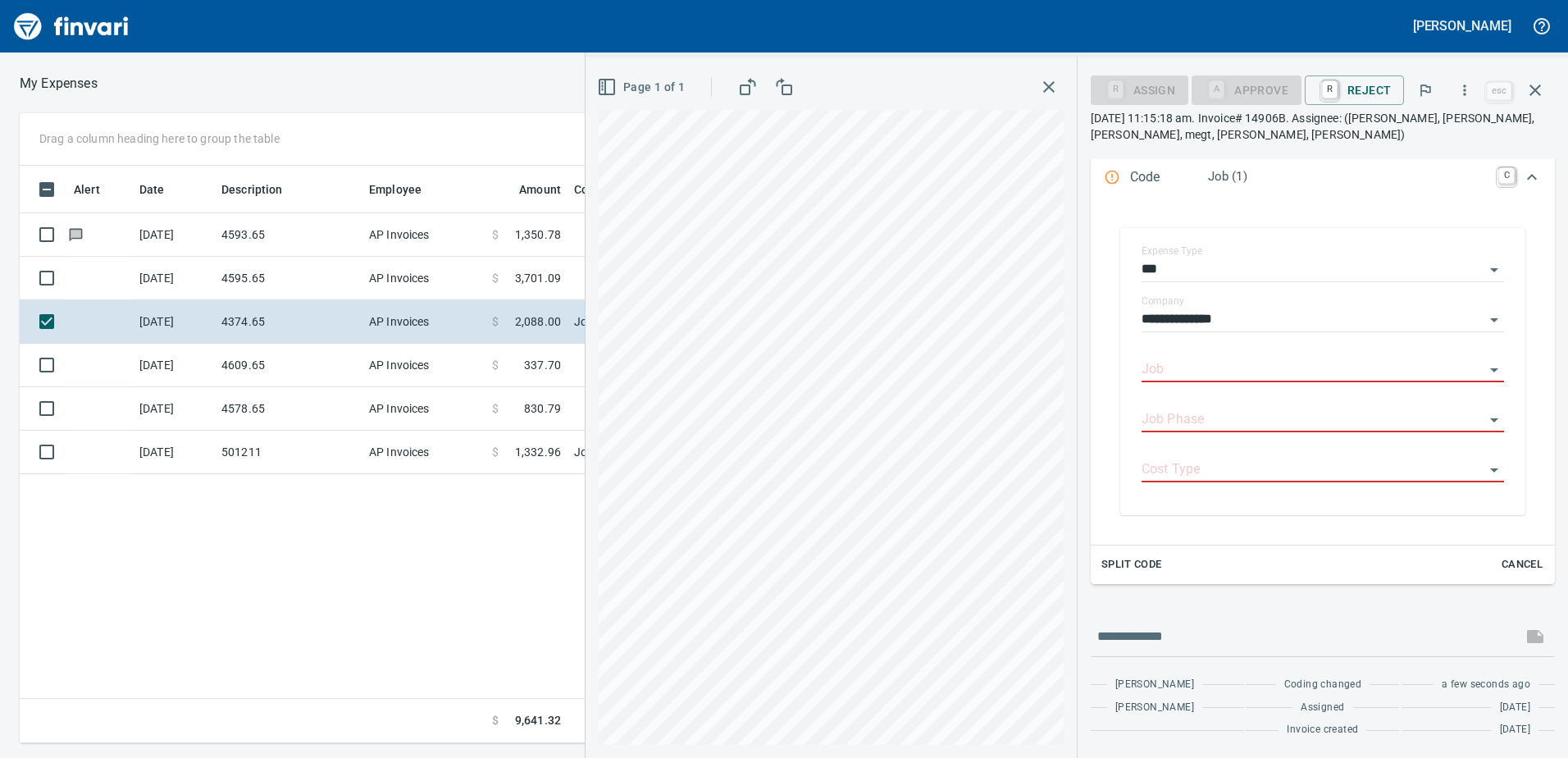
click at [1510, 563] on span "Cancel" at bounding box center [1522, 564] width 45 height 19
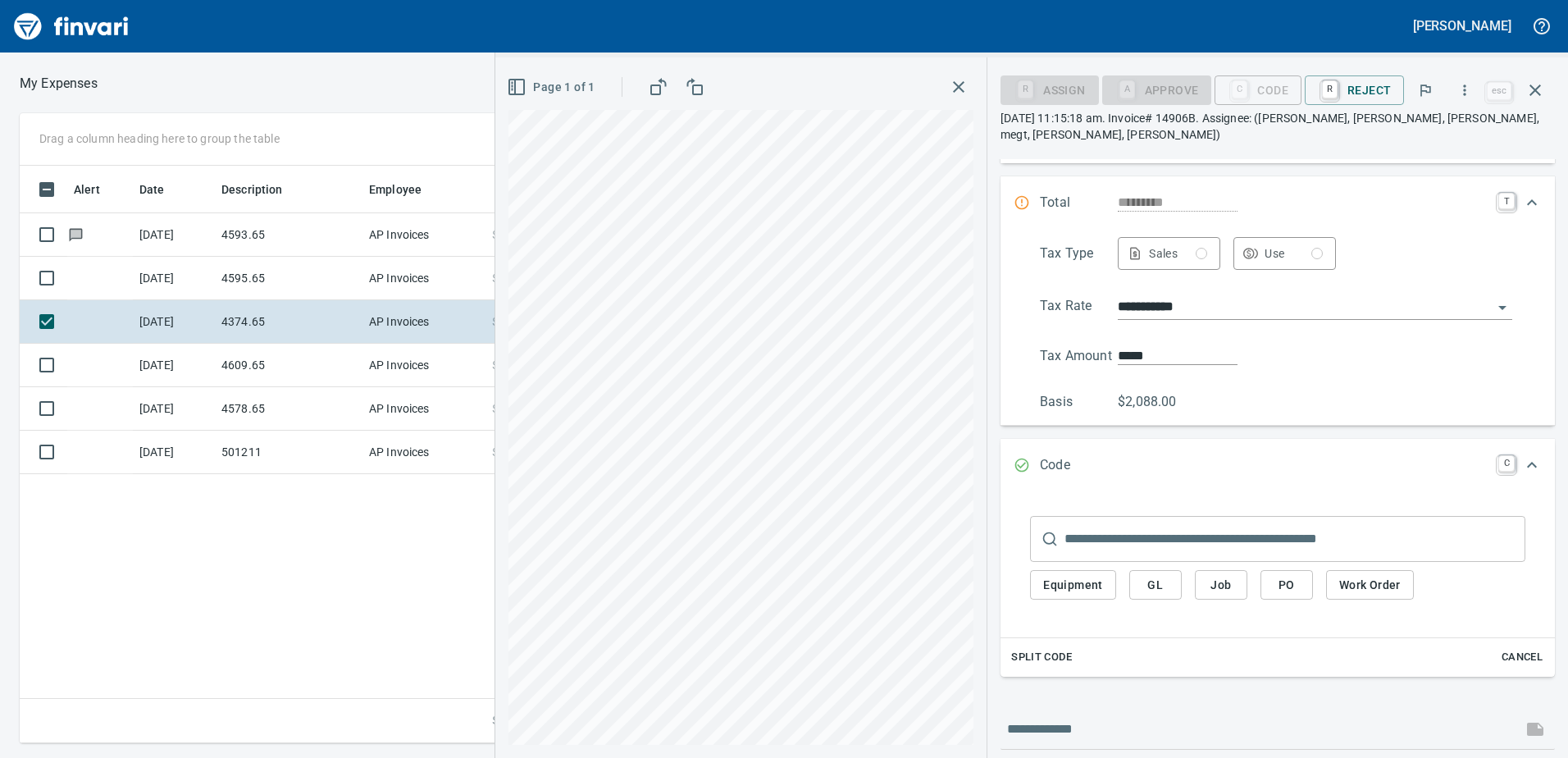
scroll to position [0, 0]
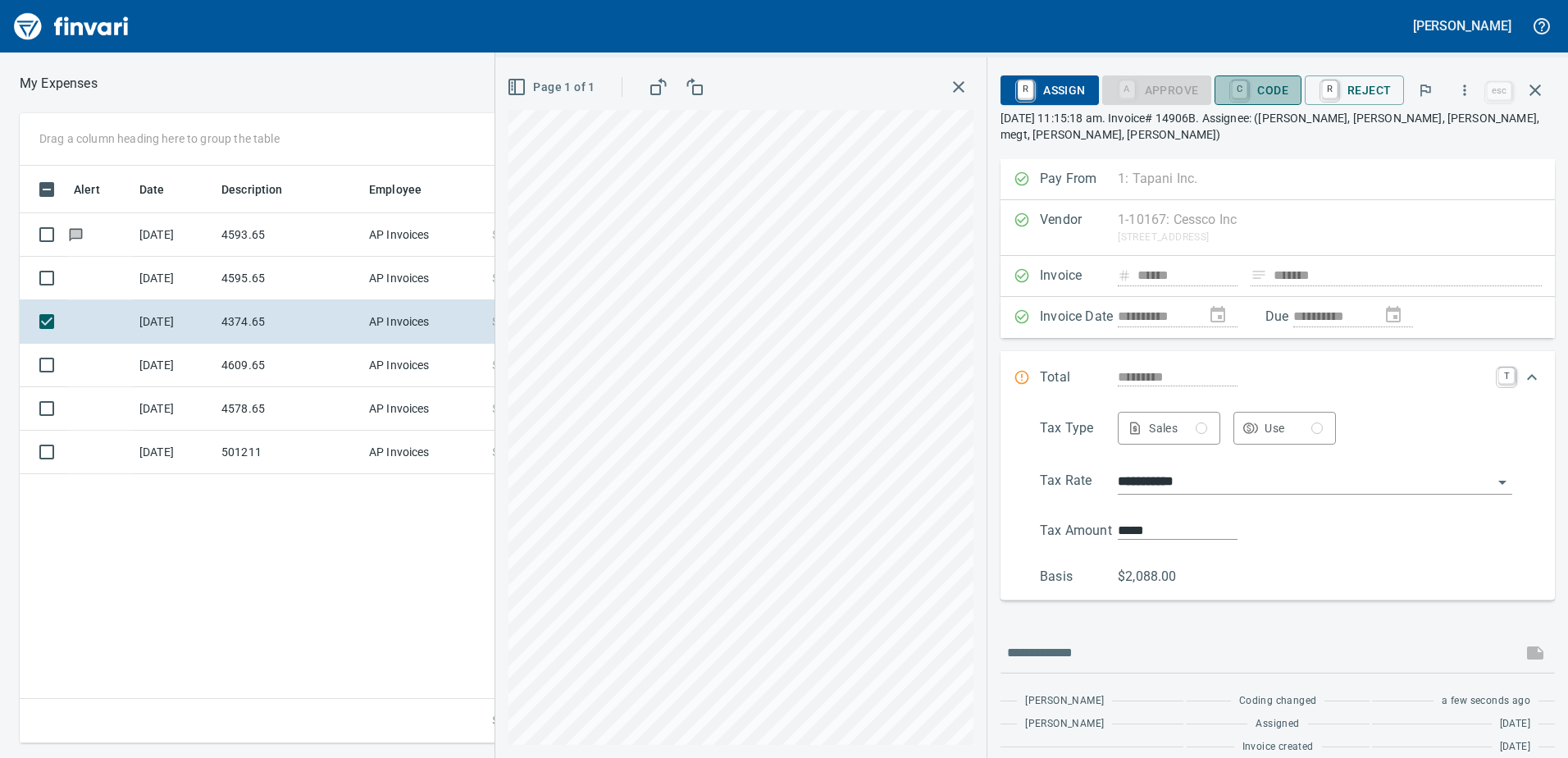
click at [1279, 87] on span "C Code" at bounding box center [1258, 90] width 61 height 28
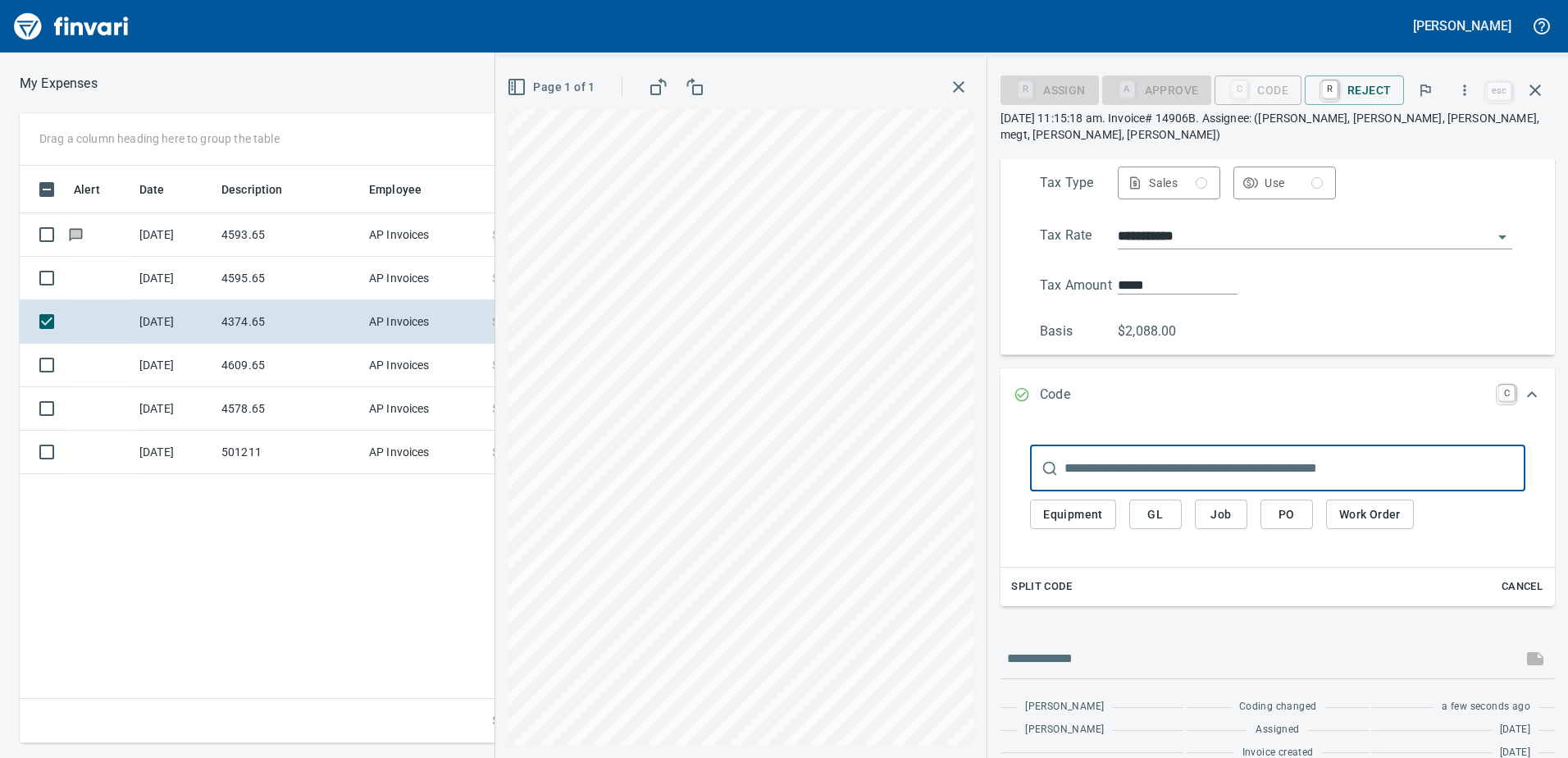
scroll to position [252, 0]
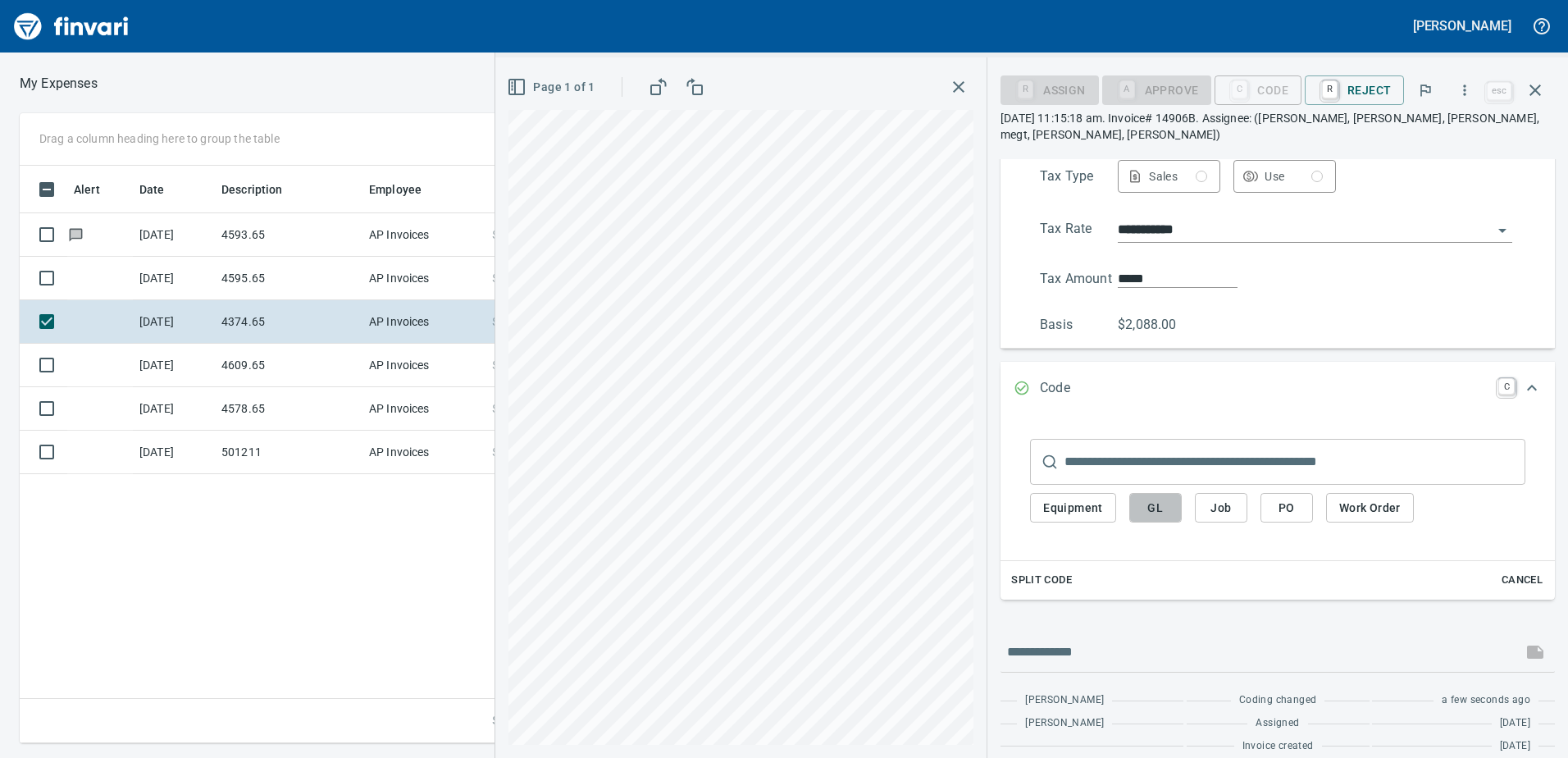
click at [1173, 493] on button "GL" at bounding box center [1156, 508] width 53 height 31
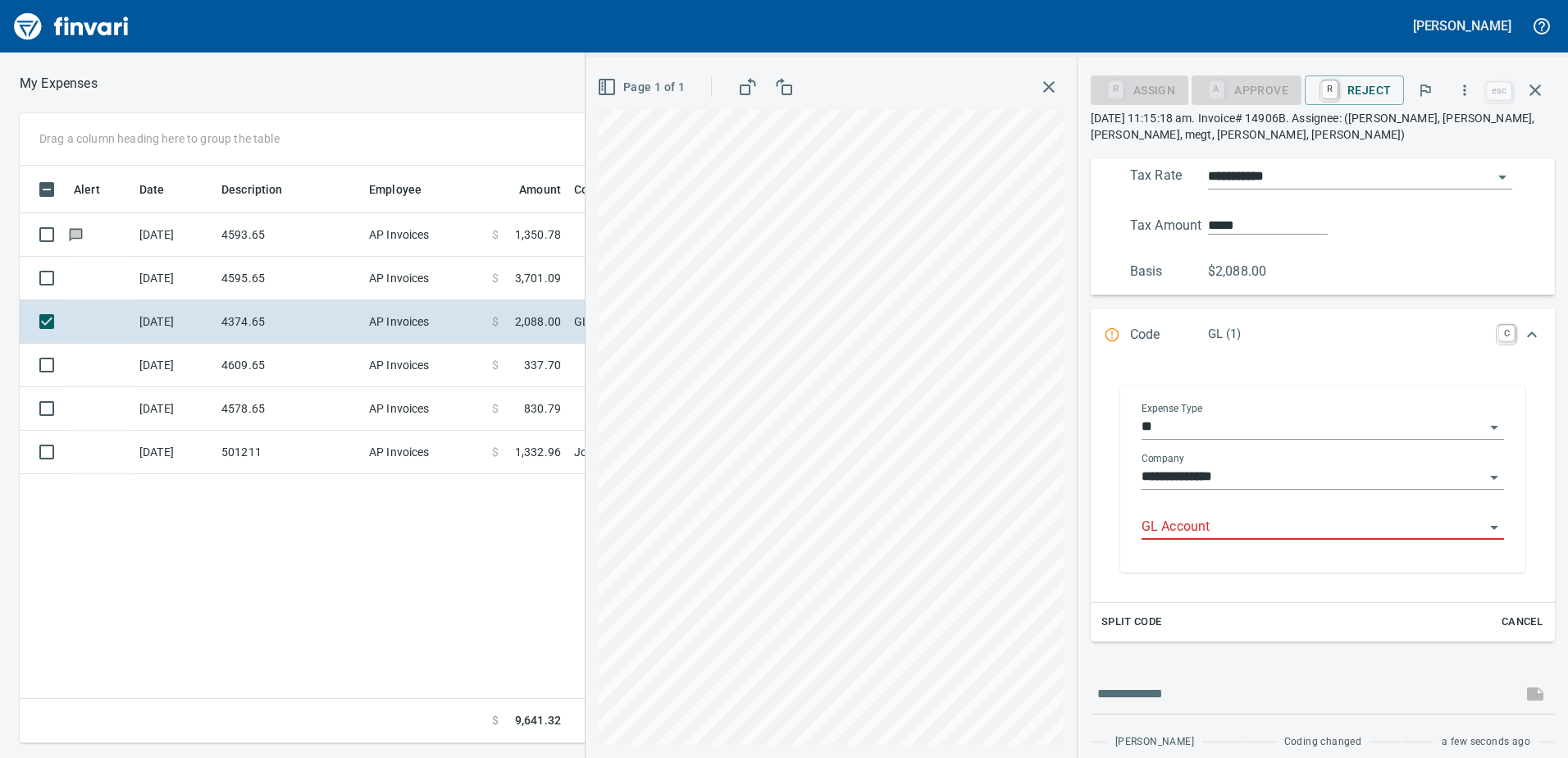
scroll to position [334, 0]
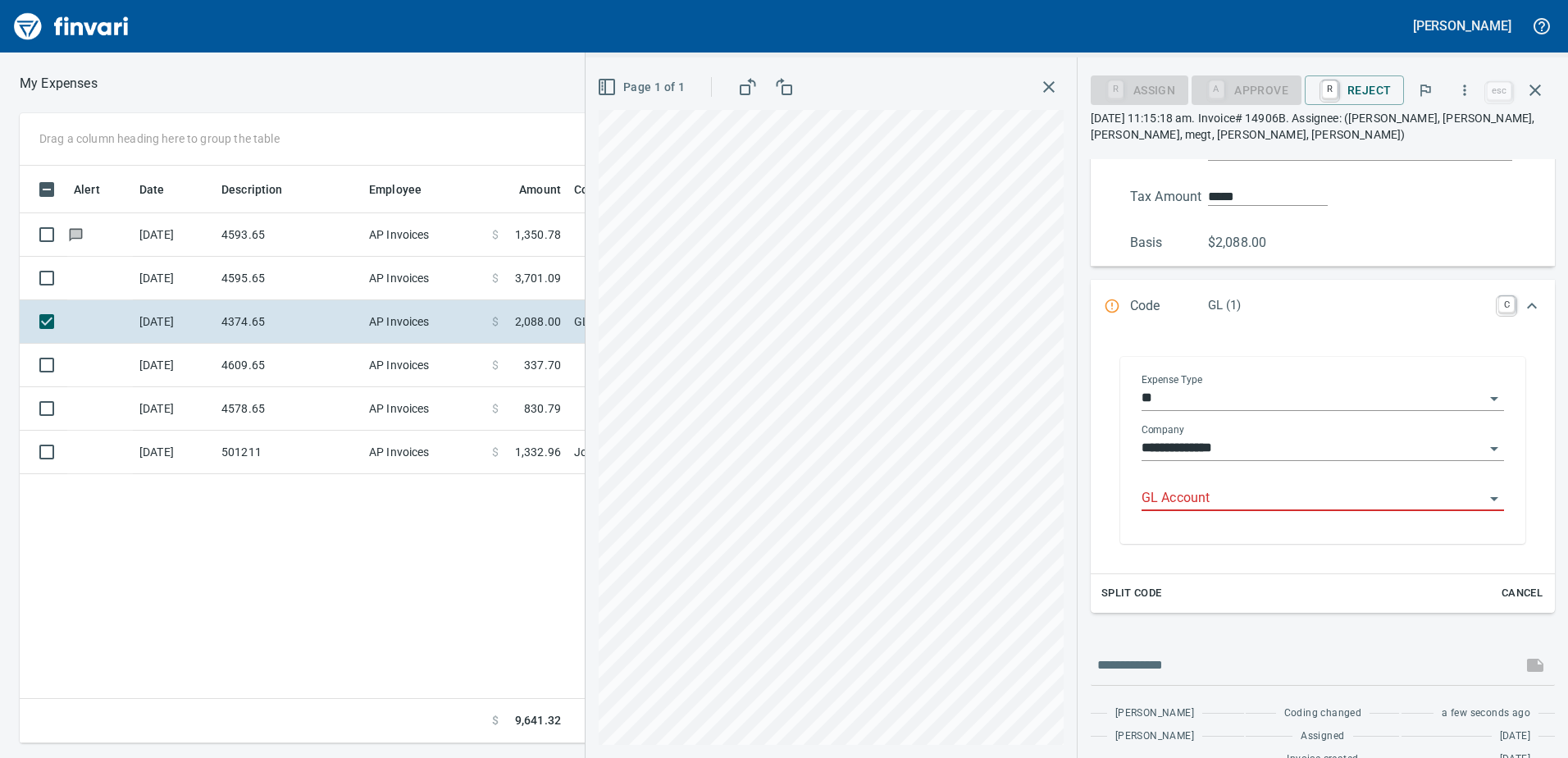
click at [1188, 483] on div "GL Account" at bounding box center [1322, 492] width 363 height 37
click at [1183, 501] on input "GL Account" at bounding box center [1312, 499] width 343 height 23
click at [1195, 528] on li "6070.65.10: SMTC Rental" at bounding box center [1317, 541] width 348 height 40
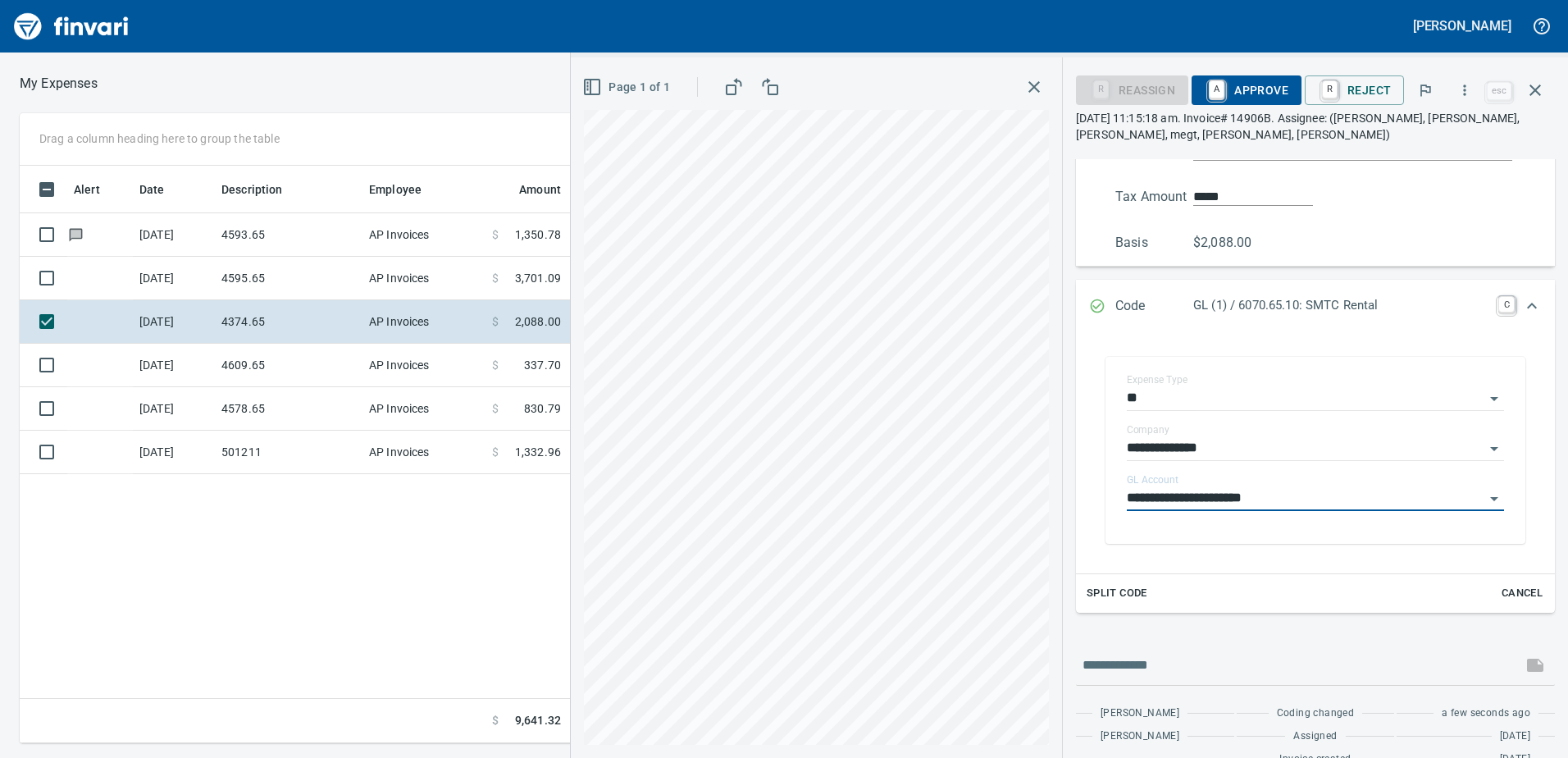
type input "**********"
click at [1522, 304] on icon "Expand" at bounding box center [1532, 306] width 20 height 20
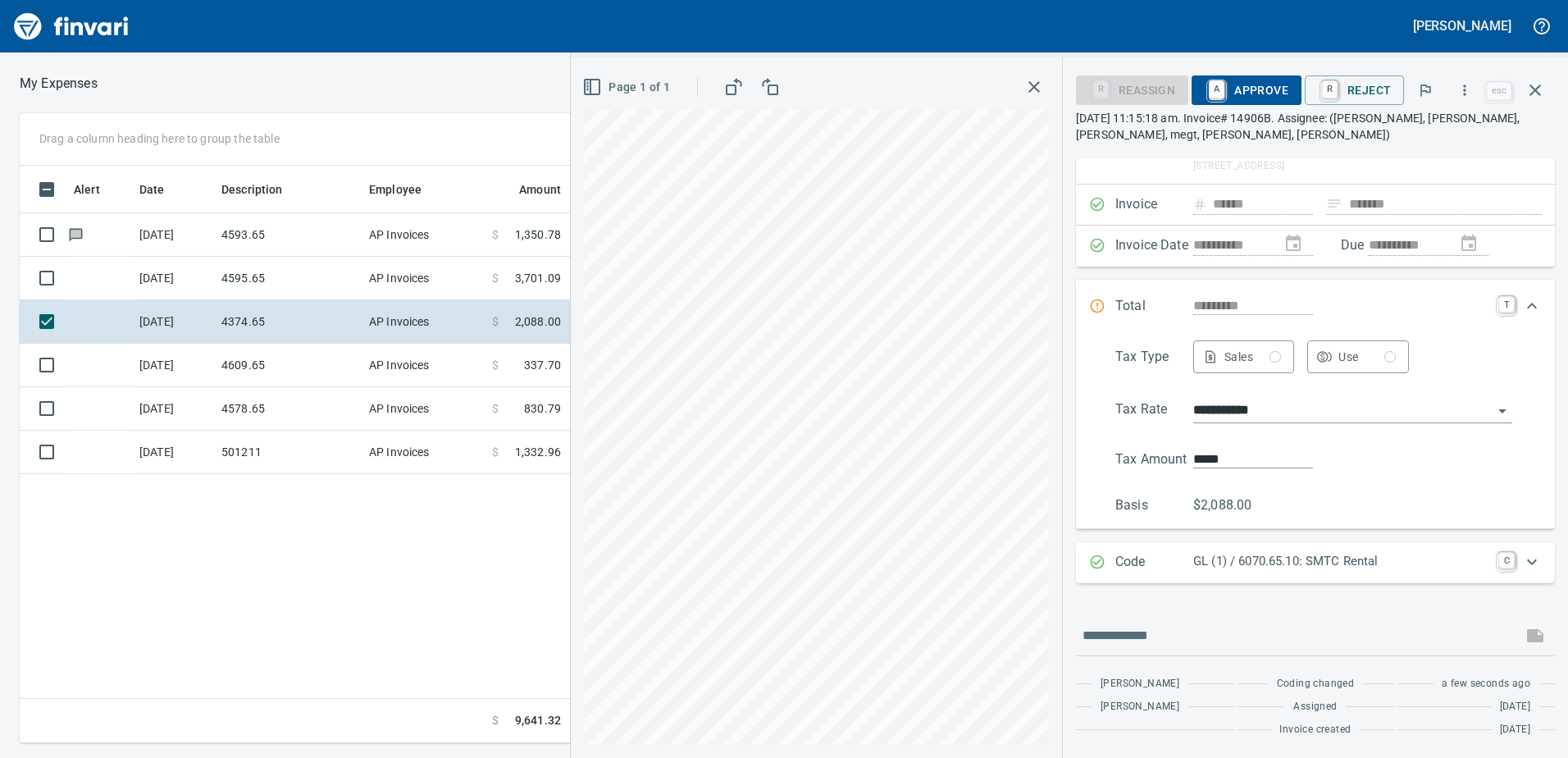
drag, startPoint x: 1279, startPoint y: 89, endPoint x: 1283, endPoint y: 212, distance: 123.1
click at [1279, 92] on span "A Approve" at bounding box center [1246, 90] width 83 height 28
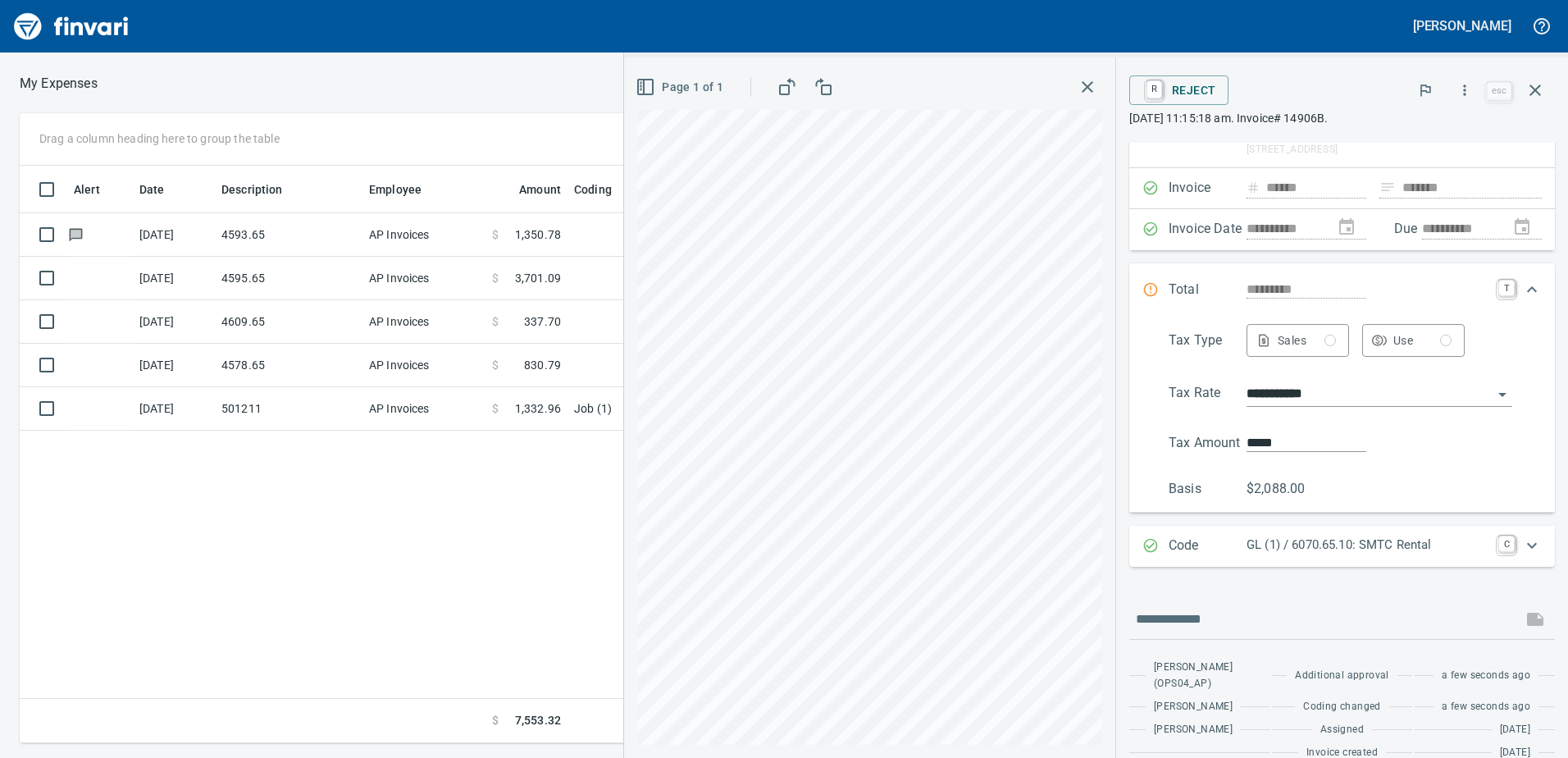
scroll to position [72, 0]
click at [1543, 89] on icon "button" at bounding box center [1535, 90] width 20 height 20
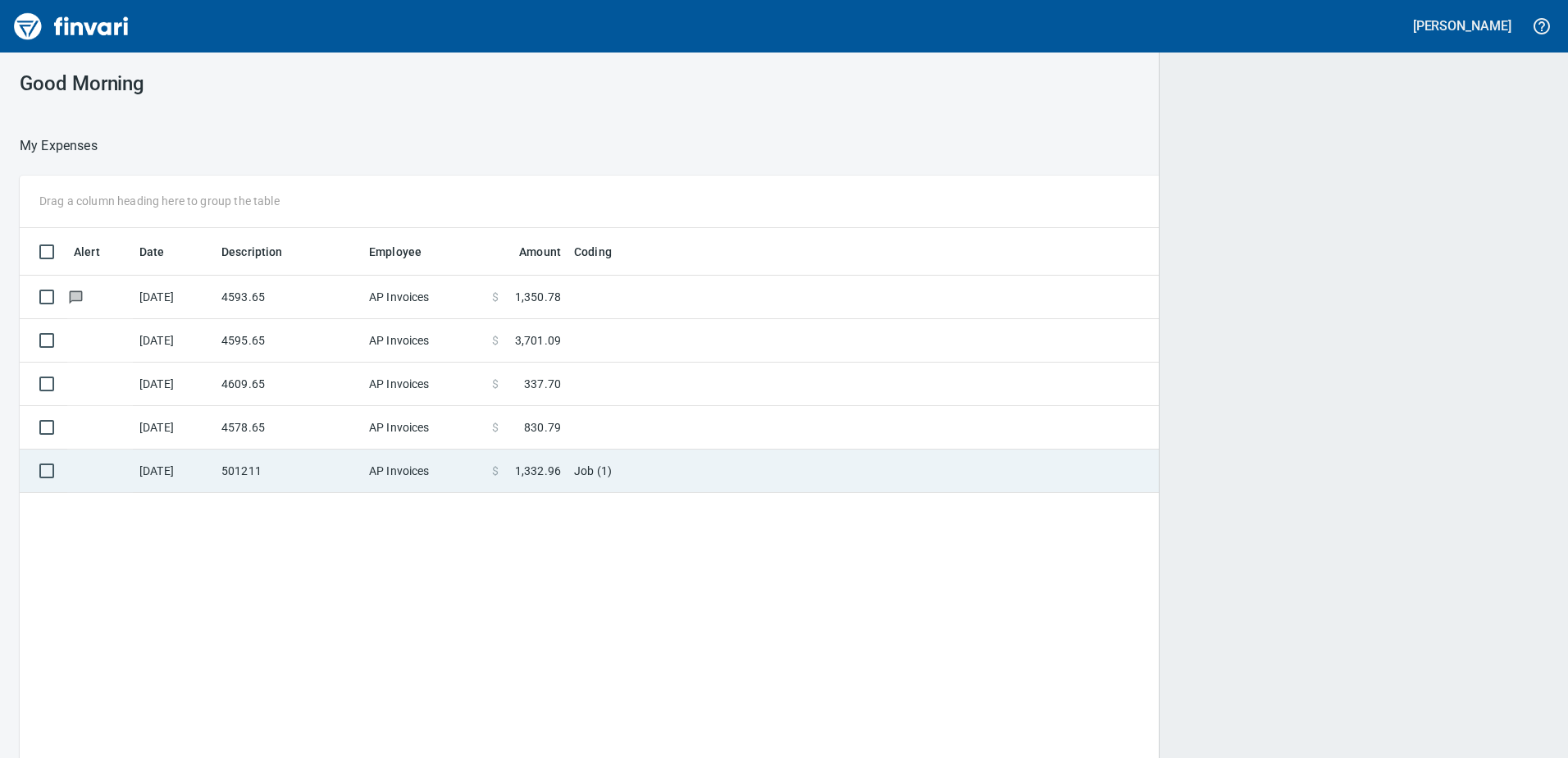
scroll to position [565, 1501]
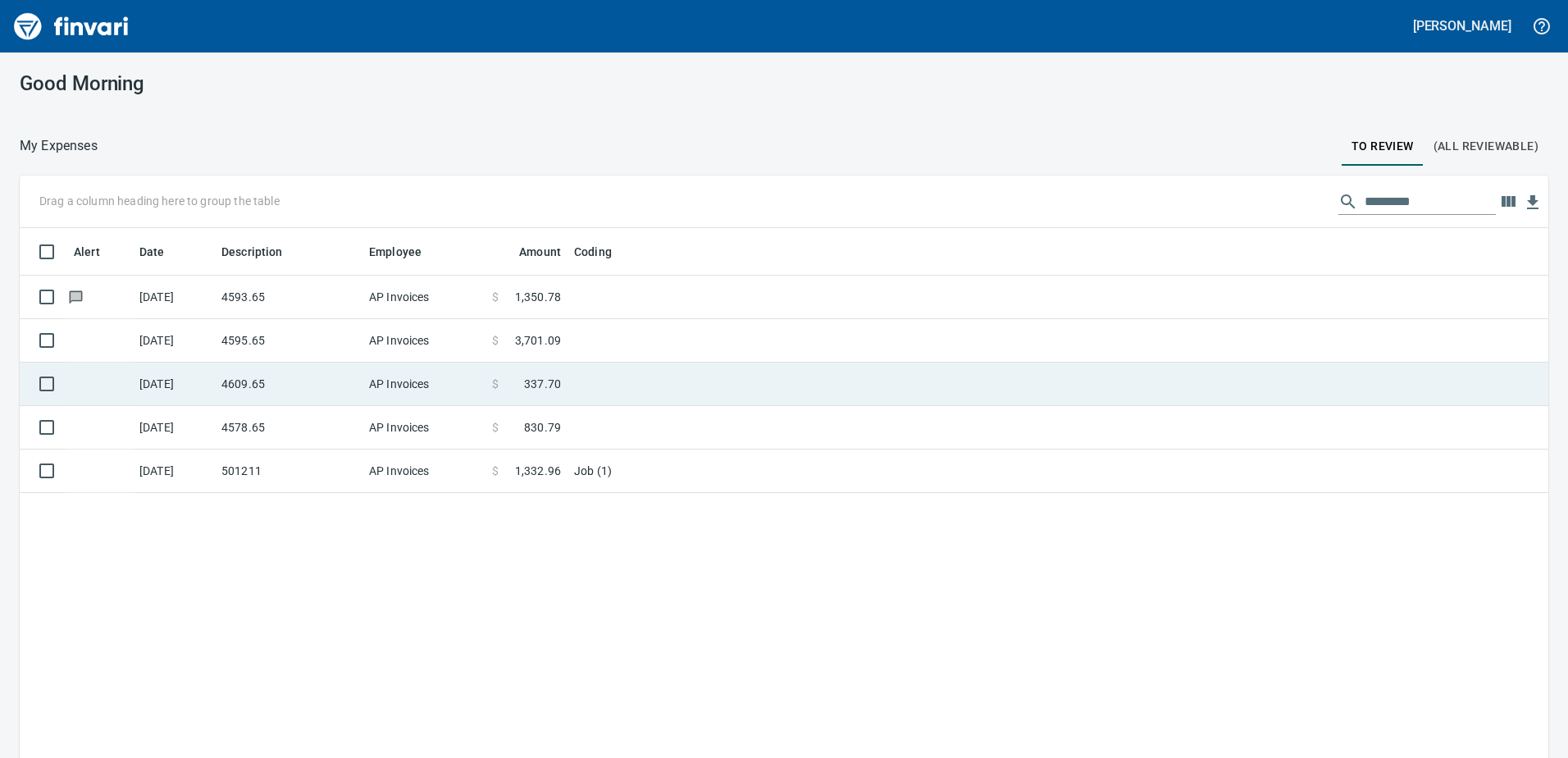
click at [194, 304] on td "[DATE]" at bounding box center [173, 297] width 82 height 44
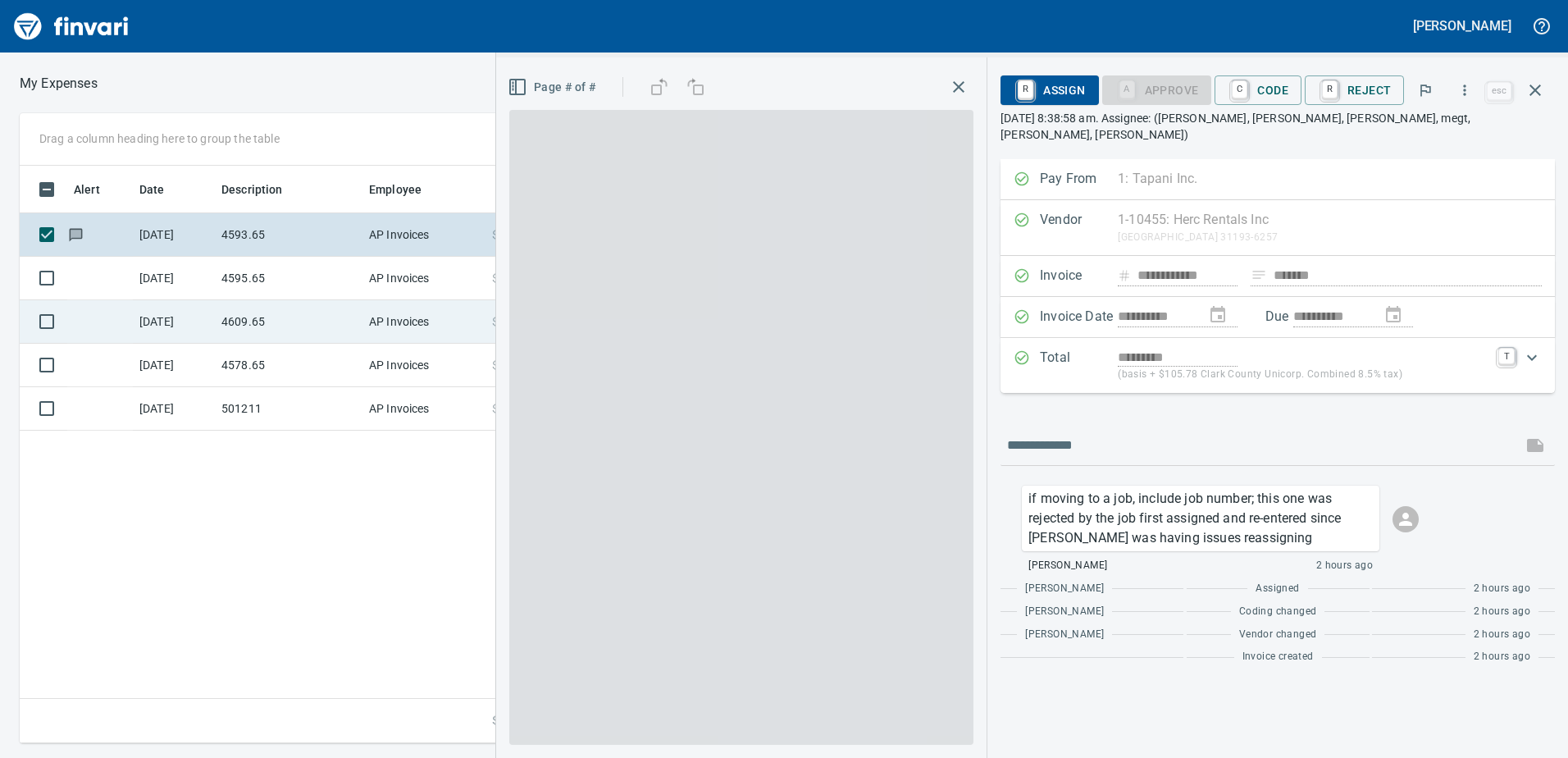
scroll to position [565, 1106]
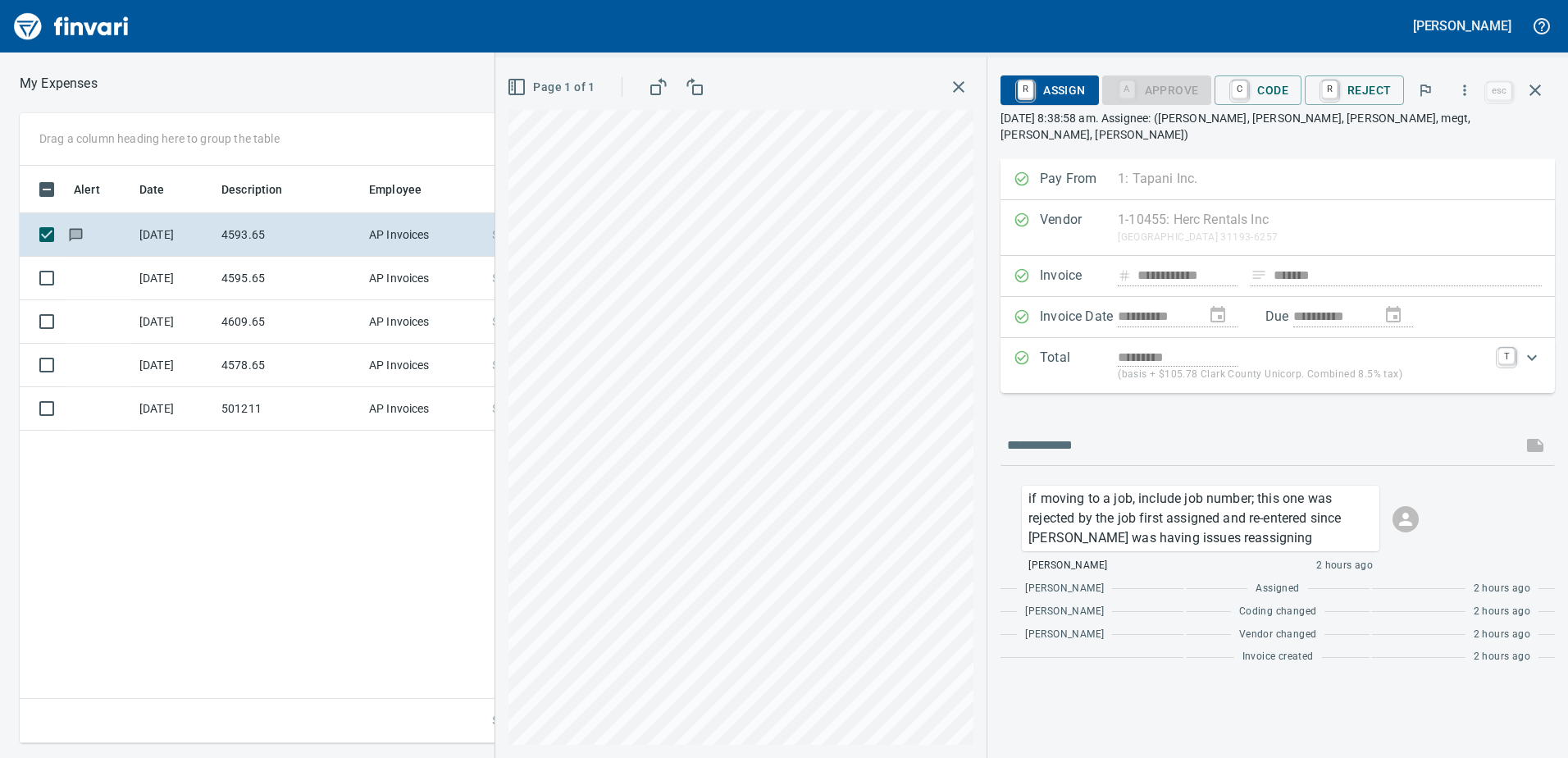
click at [1392, 498] on div "if moving to a job, include job number; this one was rejected by the job first …" at bounding box center [1213, 530] width 410 height 88
click at [1402, 510] on icon at bounding box center [1406, 520] width 20 height 20
click at [1236, 512] on p "if moving to a job, include job number; this one was rejected by the job first …" at bounding box center [1200, 519] width 345 height 59
drag, startPoint x: 1236, startPoint y: 512, endPoint x: 1478, endPoint y: 437, distance: 253.4
click at [1478, 437] on input "text" at bounding box center [1261, 445] width 509 height 26
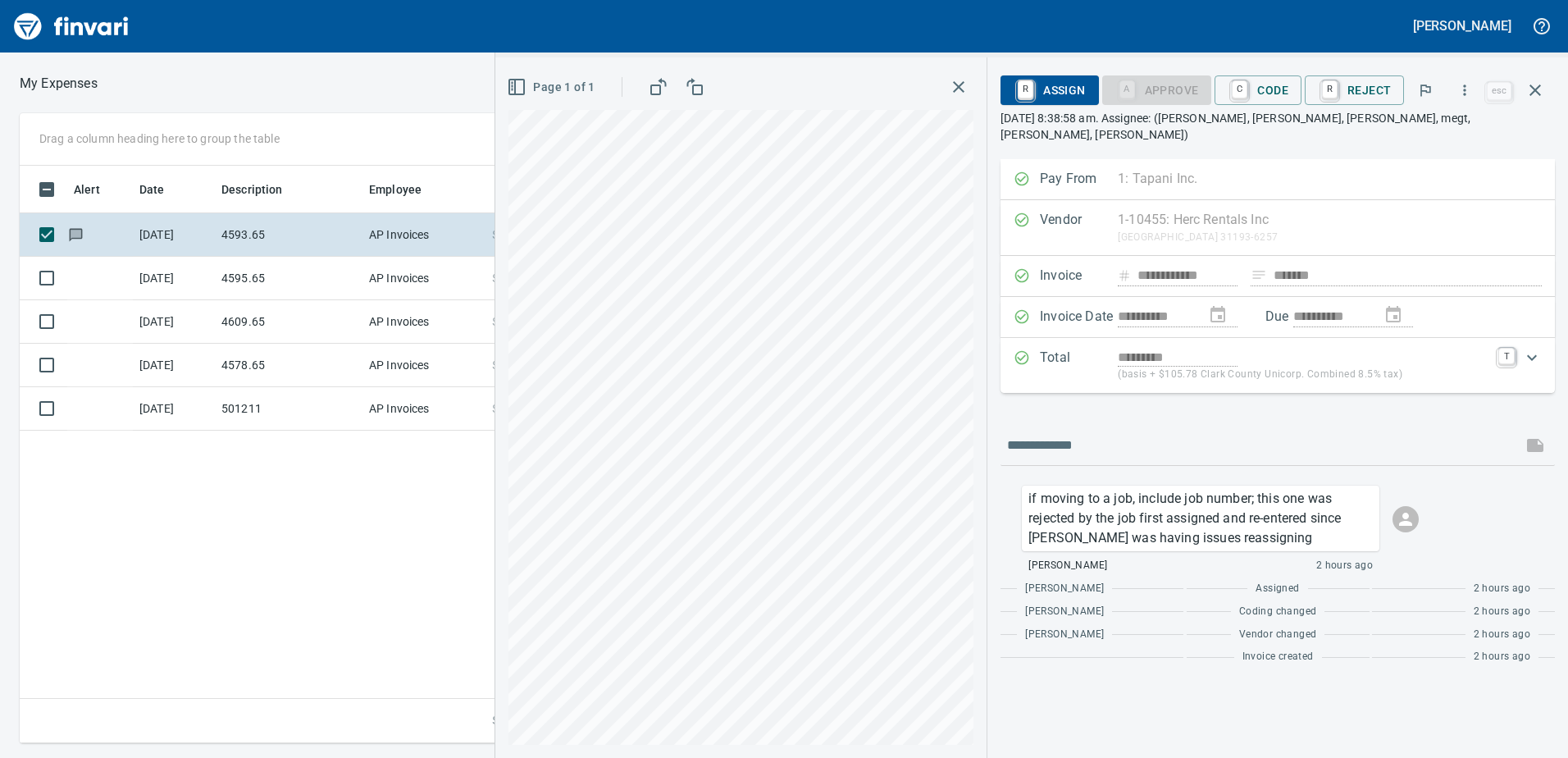
click at [1444, 497] on div "if moving to a job, include job number; this one was rejected by the job first …" at bounding box center [1277, 530] width 538 height 88
click at [1264, 93] on span "C Code" at bounding box center [1258, 90] width 61 height 28
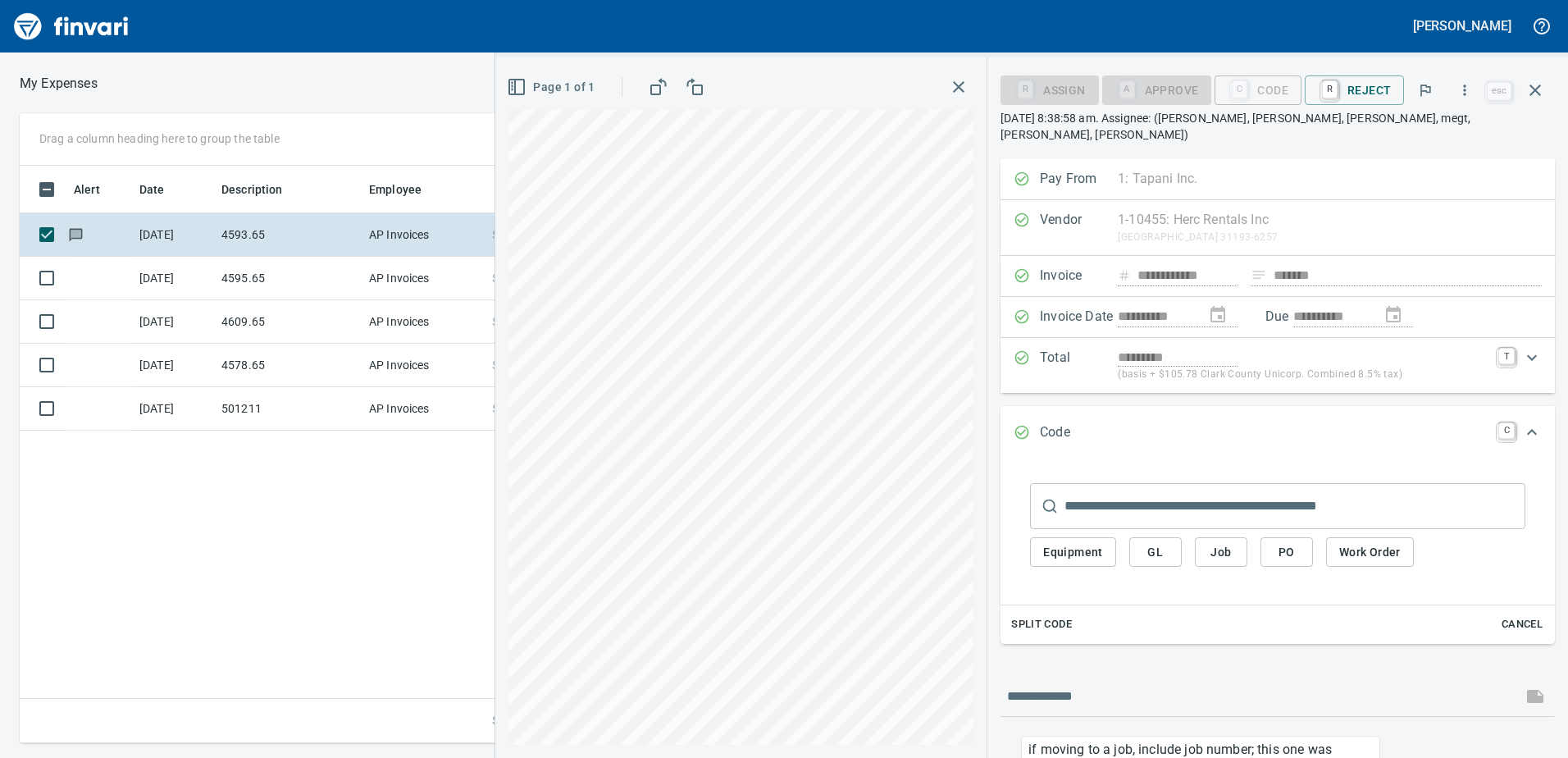
drag, startPoint x: 1220, startPoint y: 553, endPoint x: 1218, endPoint y: 540, distance: 13.2
click at [1220, 552] on div "Equipment GL Job PO Work Order" at bounding box center [1277, 553] width 495 height 47
click at [1218, 542] on span "Job" at bounding box center [1221, 552] width 26 height 21
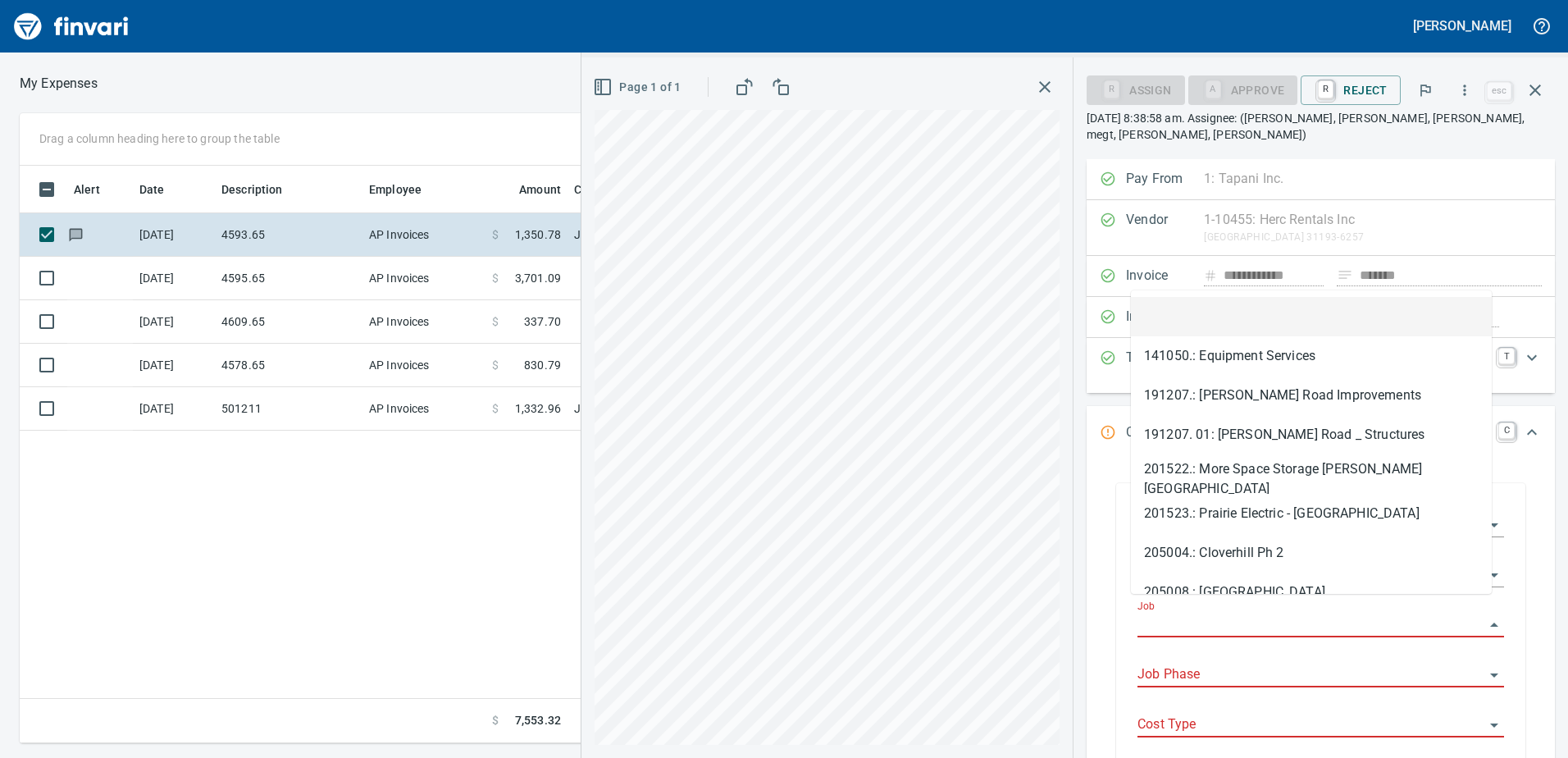
click at [1192, 614] on input "Job" at bounding box center [1311, 625] width 347 height 23
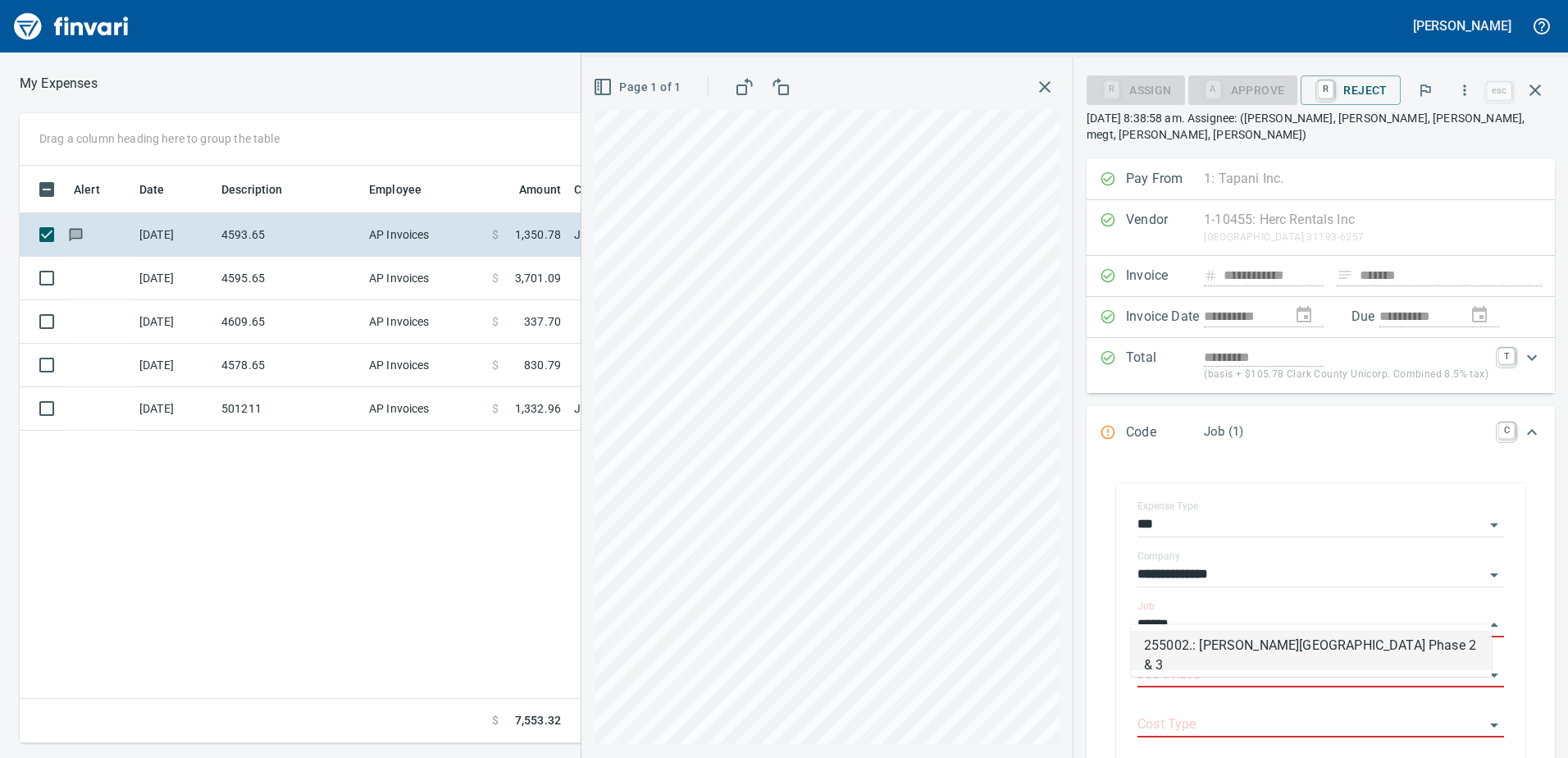
click at [1237, 662] on li "255002.: [PERSON_NAME][GEOGRAPHIC_DATA] Phase 2 & 3" at bounding box center [1312, 651] width 361 height 40
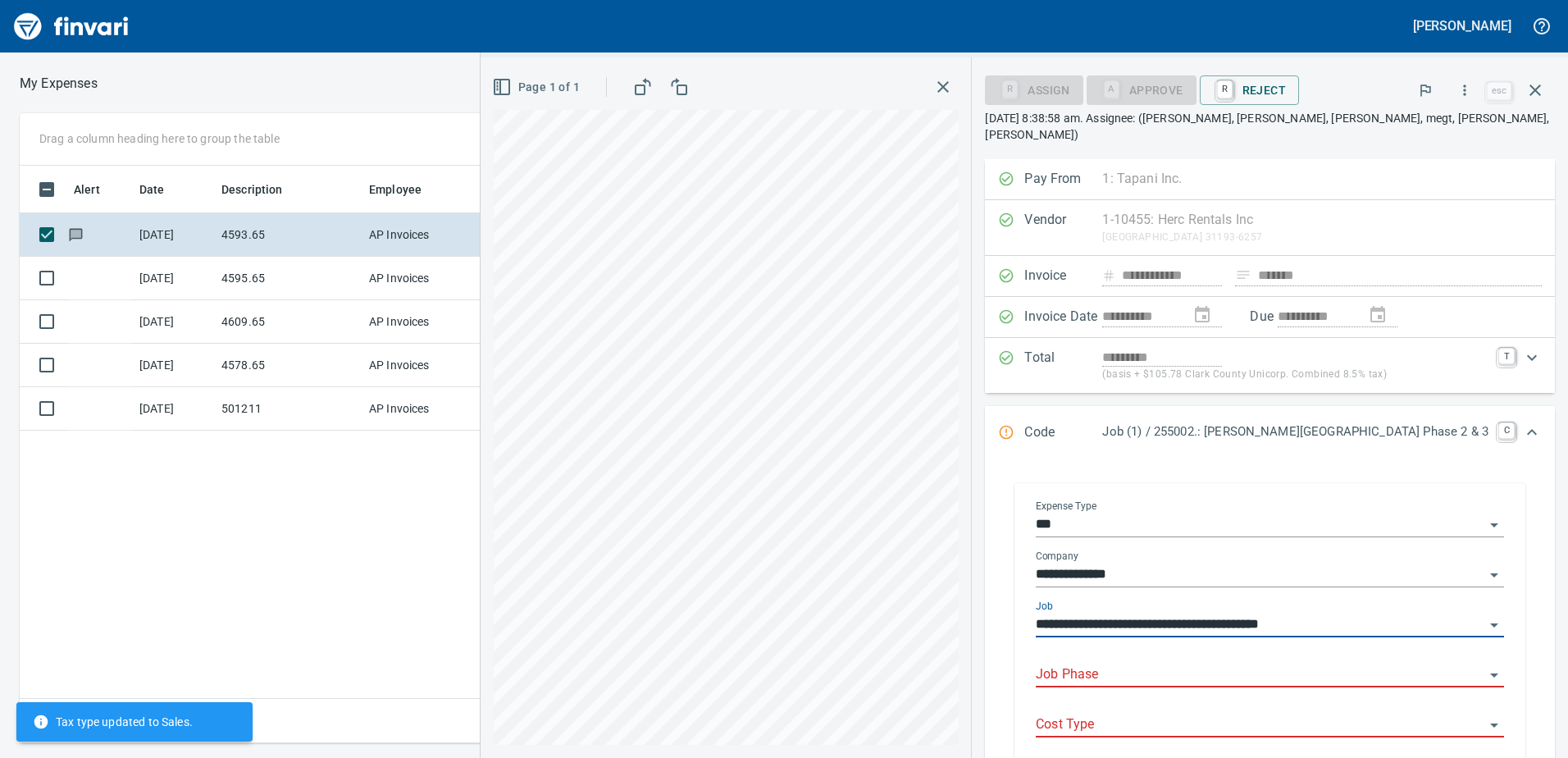
type input "**********"
click at [1222, 664] on input "Job Phase" at bounding box center [1260, 676] width 448 height 23
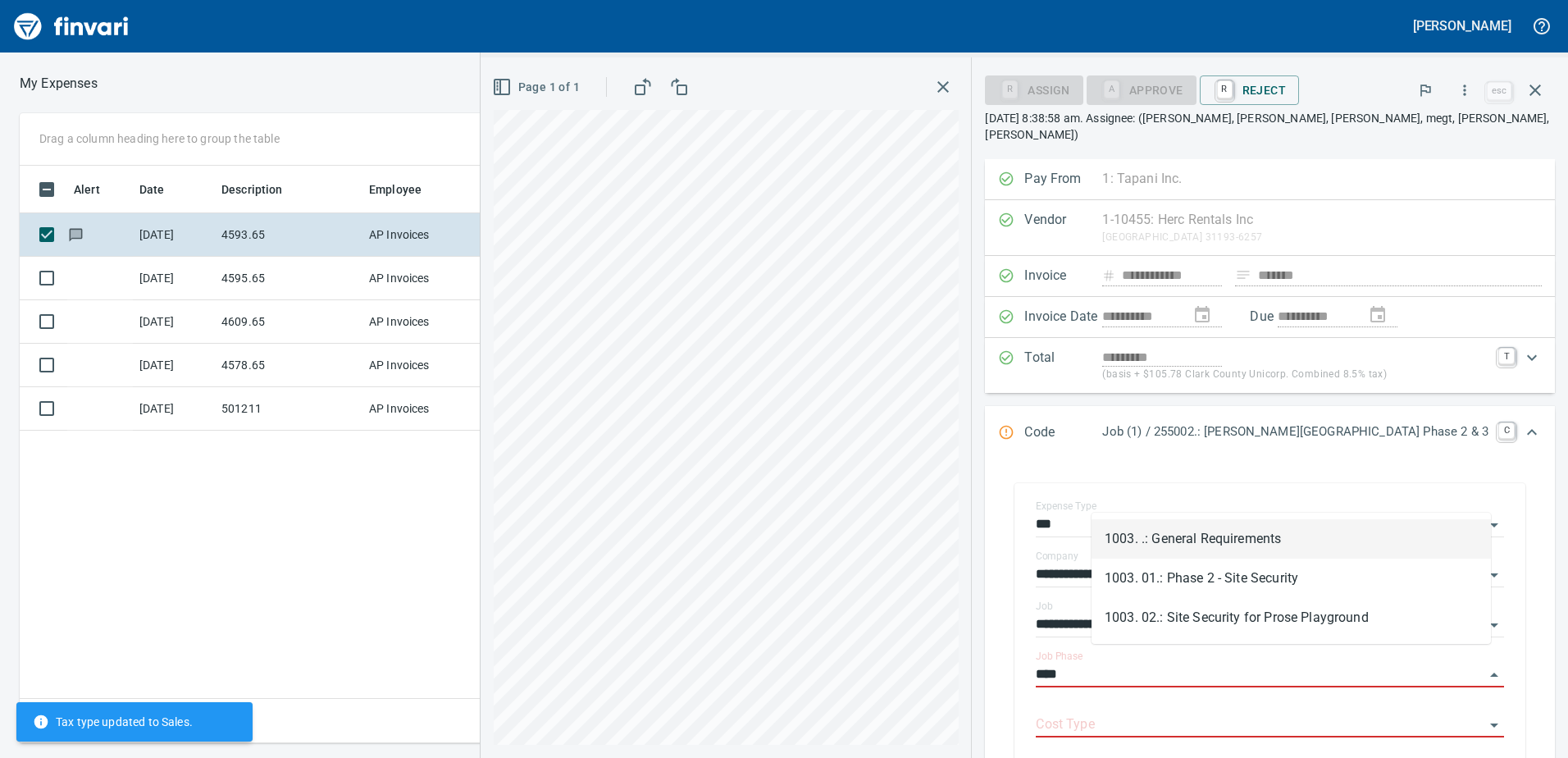
click at [1232, 532] on li "1003. .: General Requirements" at bounding box center [1291, 539] width 399 height 40
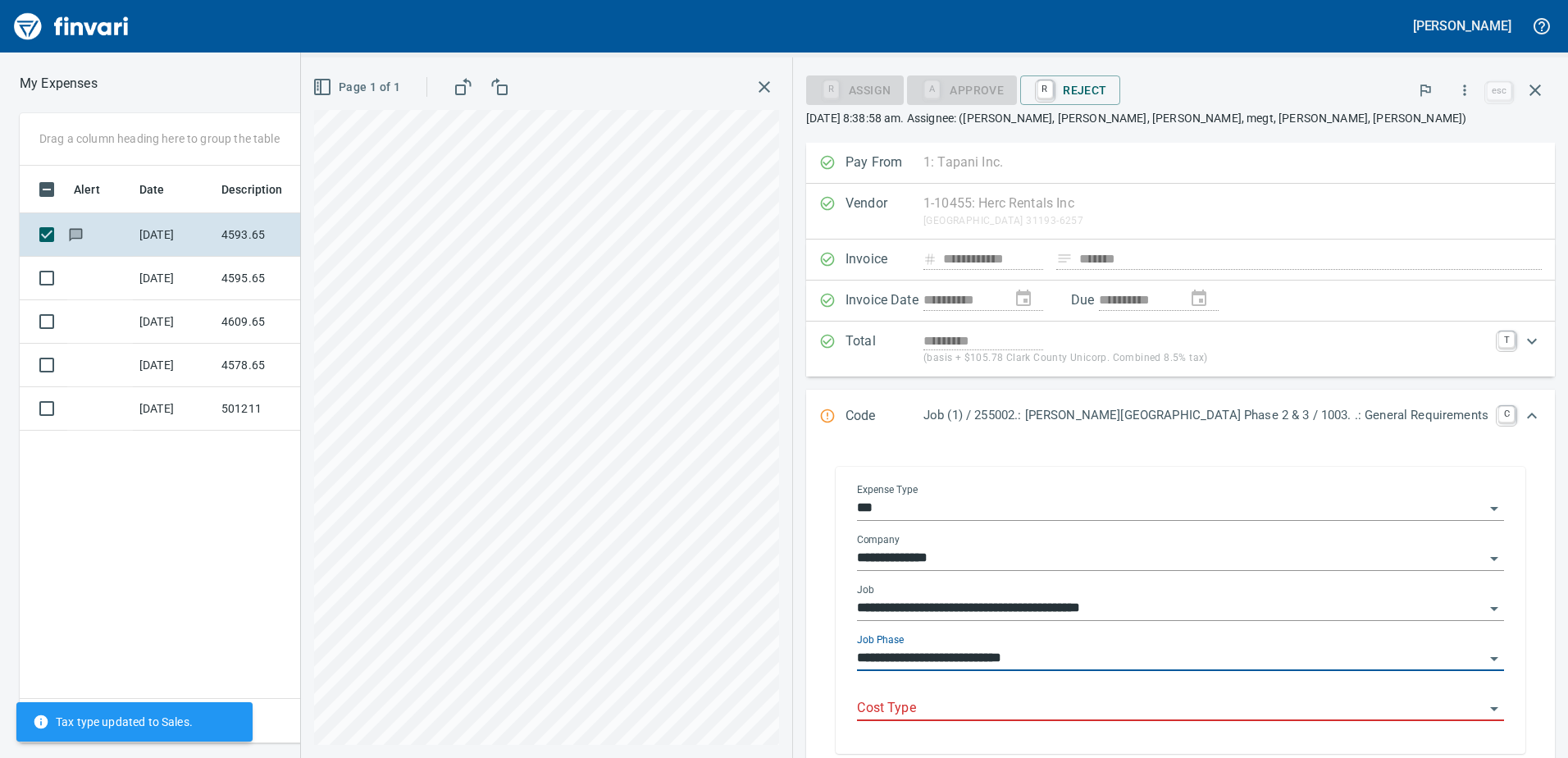
type input "**********"
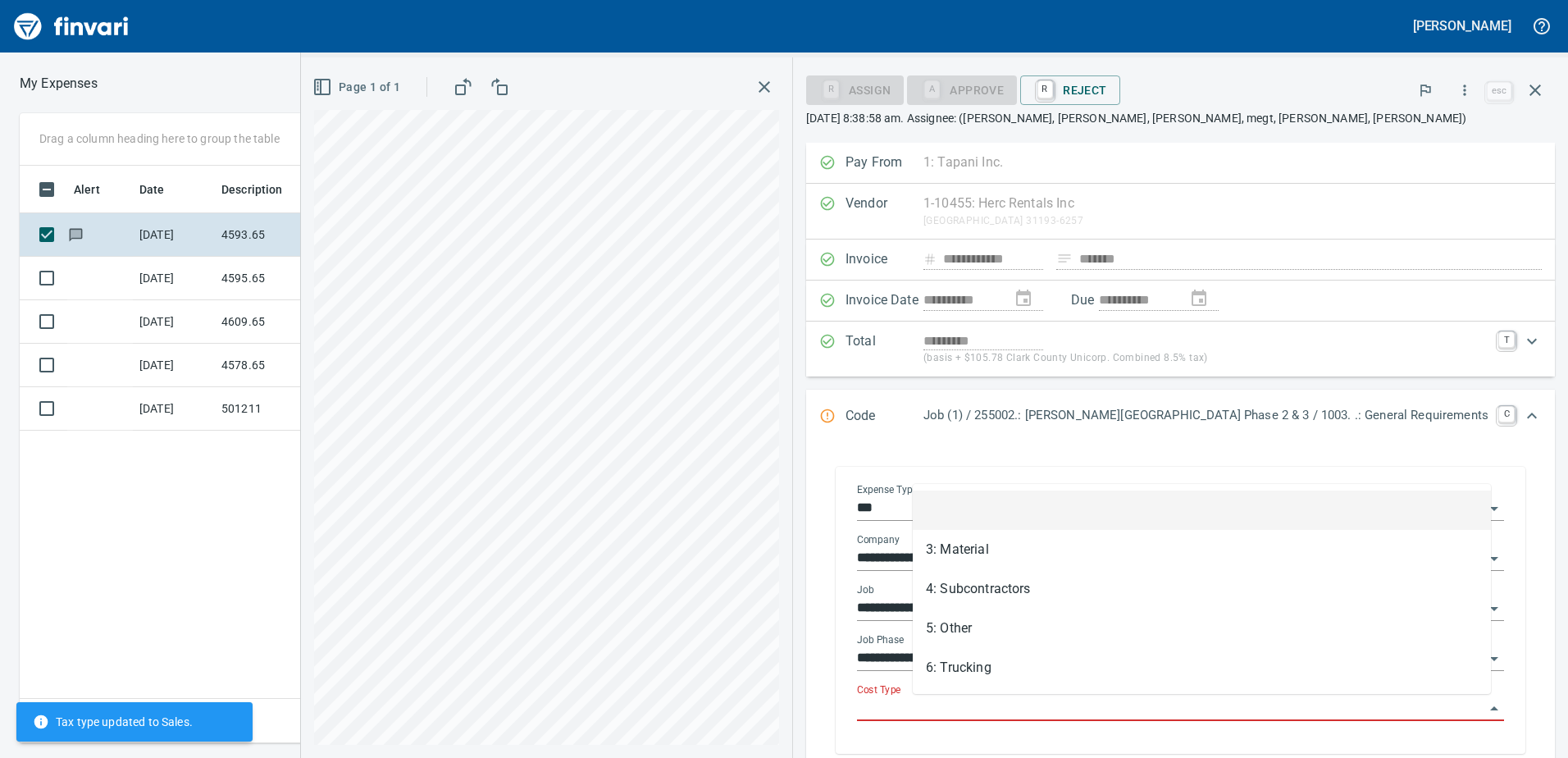
click at [1153, 699] on input "Cost Type" at bounding box center [1170, 709] width 627 height 23
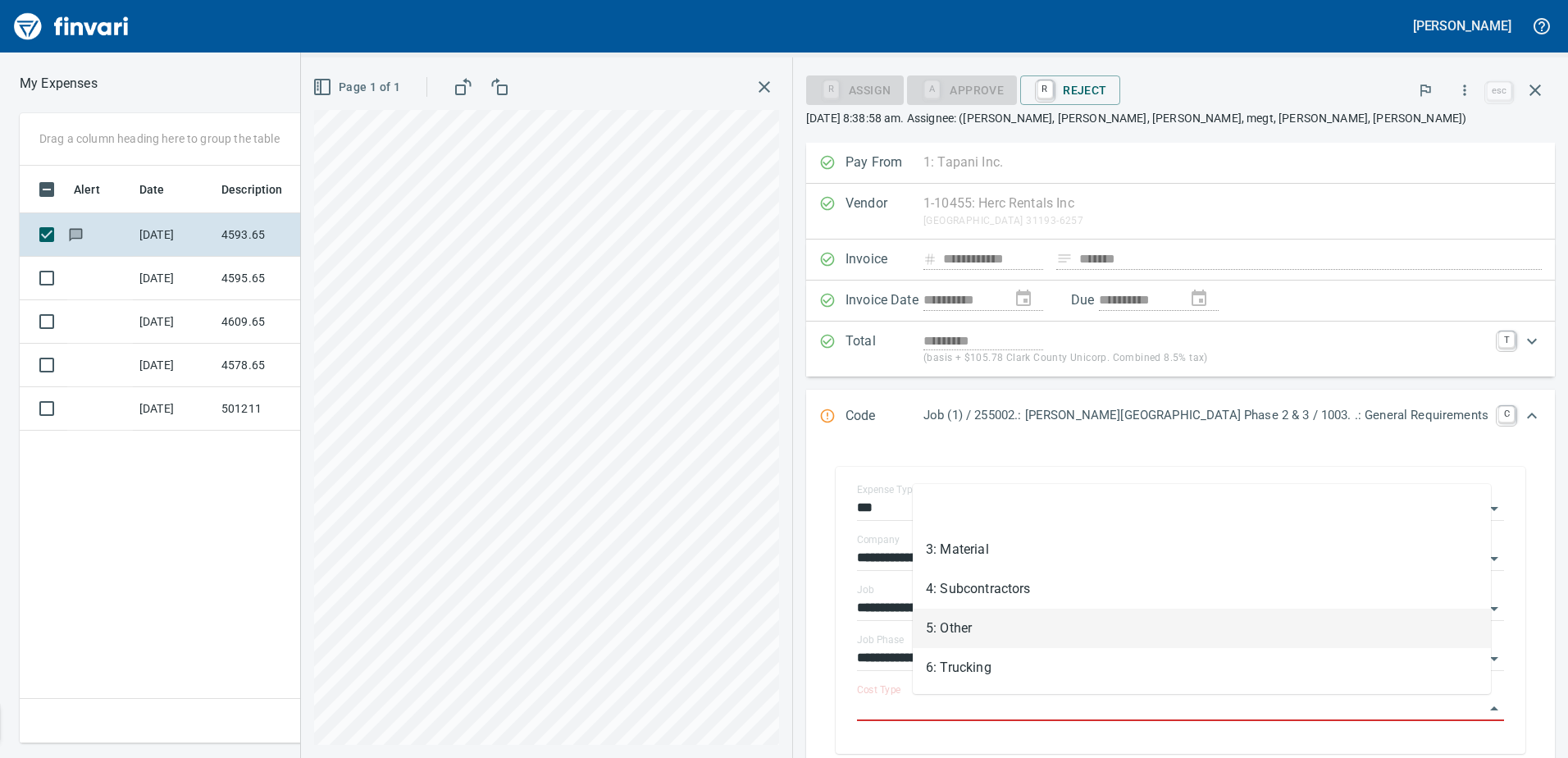
click at [995, 633] on li "5: Other" at bounding box center [1201, 629] width 578 height 40
type input "********"
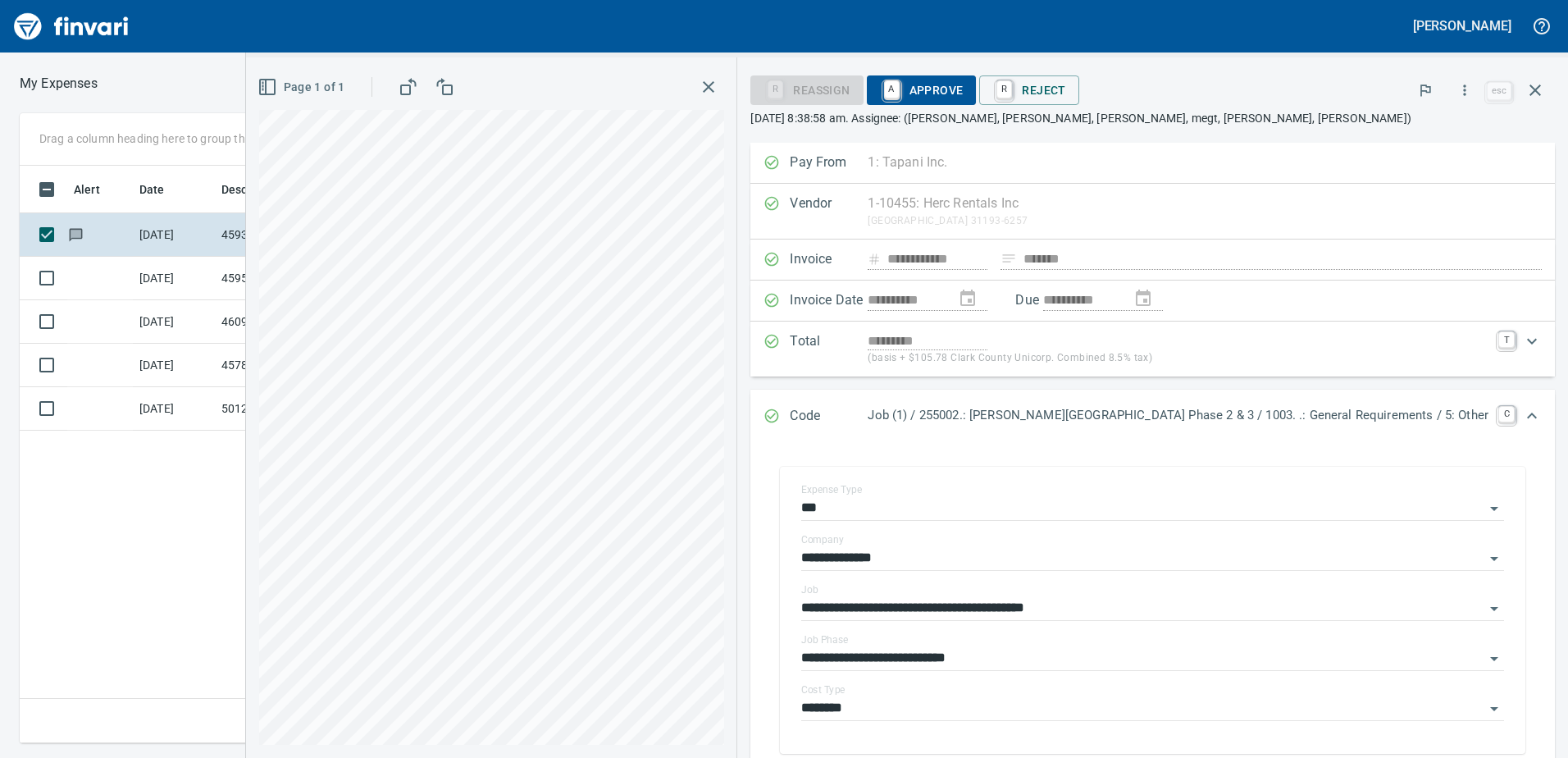
click at [287, 478] on div "**********" at bounding box center [784, 428] width 1568 height 630
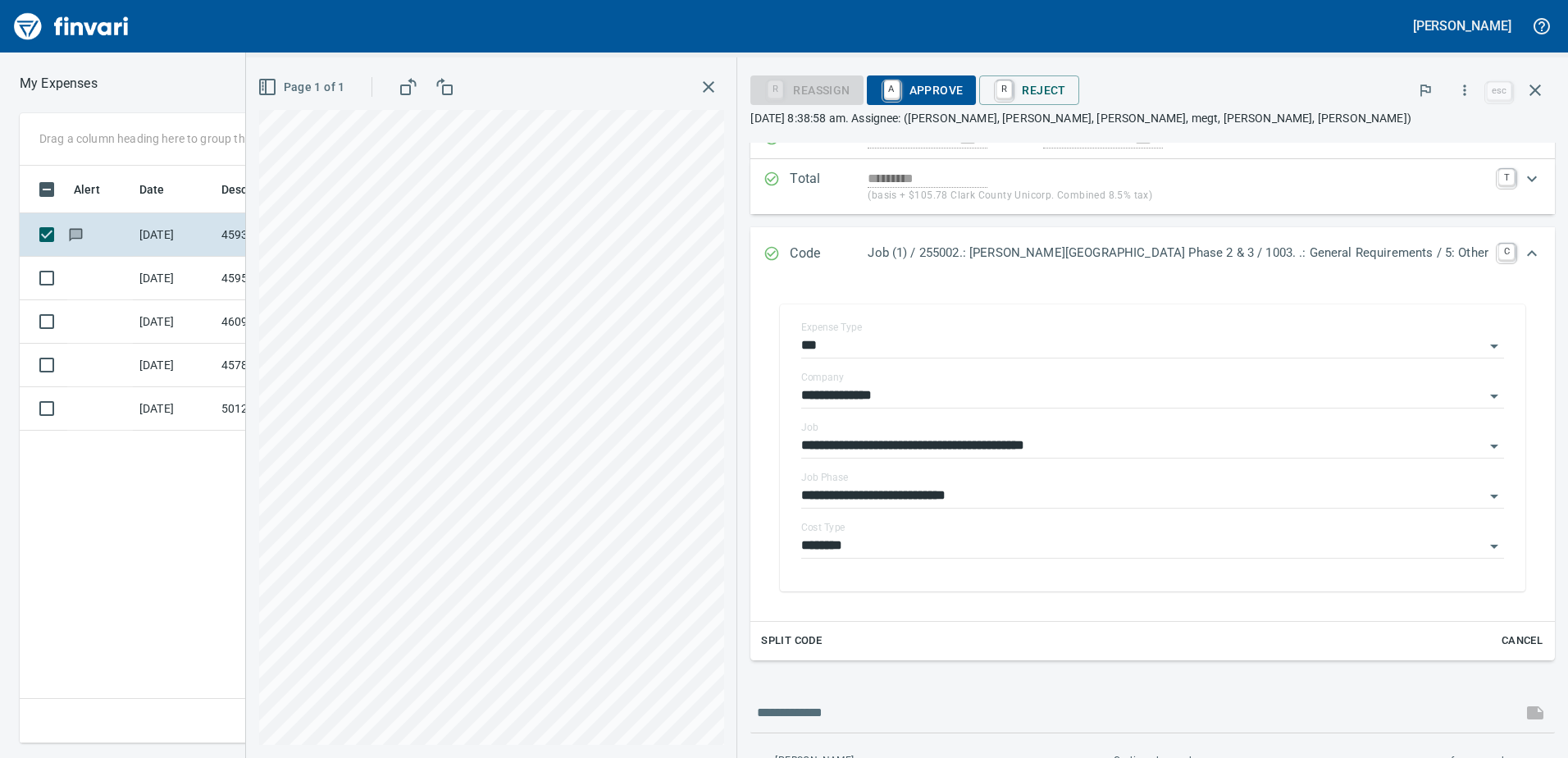
scroll to position [0, 0]
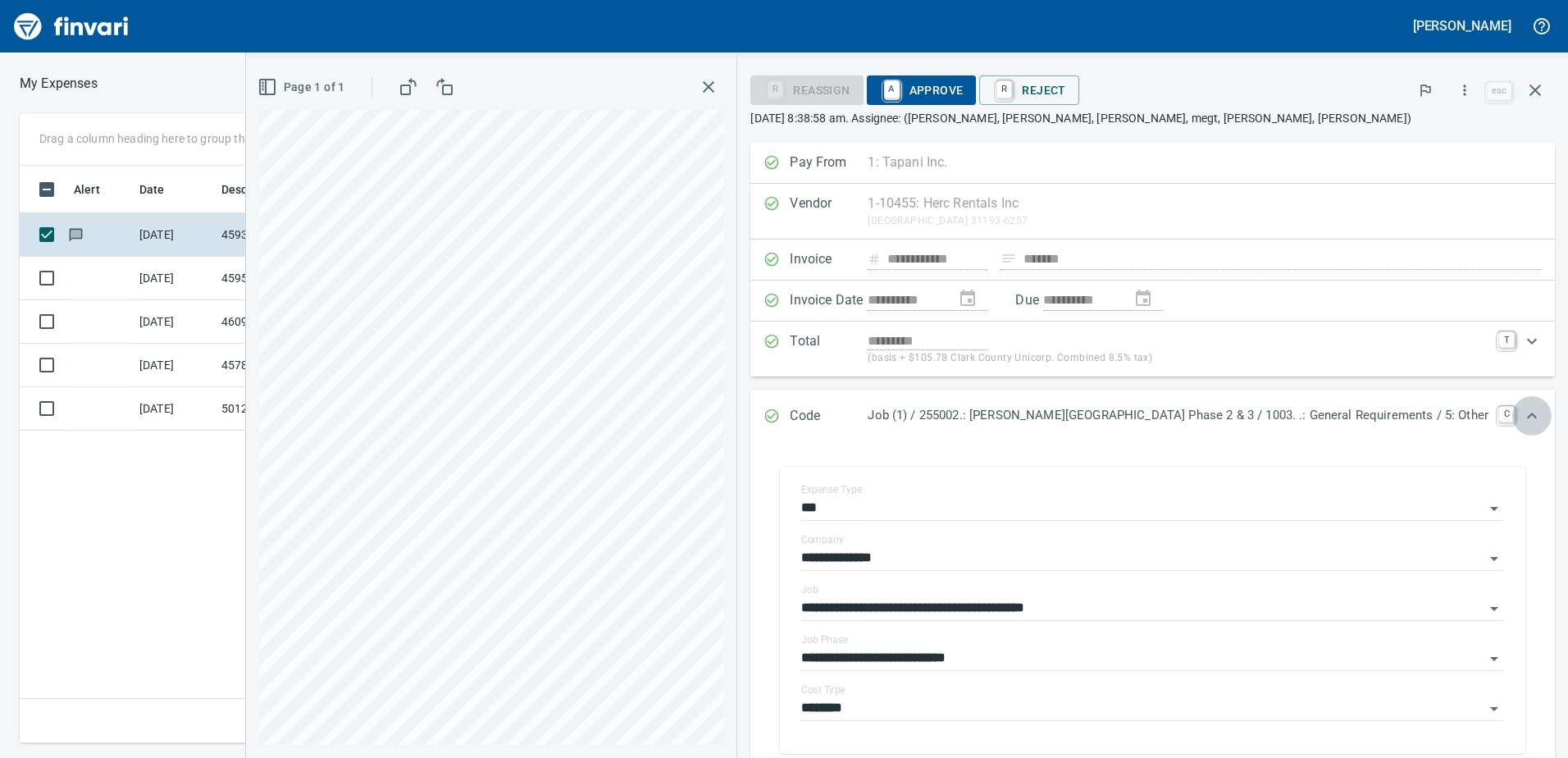
click at [1527, 415] on icon "Expand" at bounding box center [1532, 415] width 10 height 6
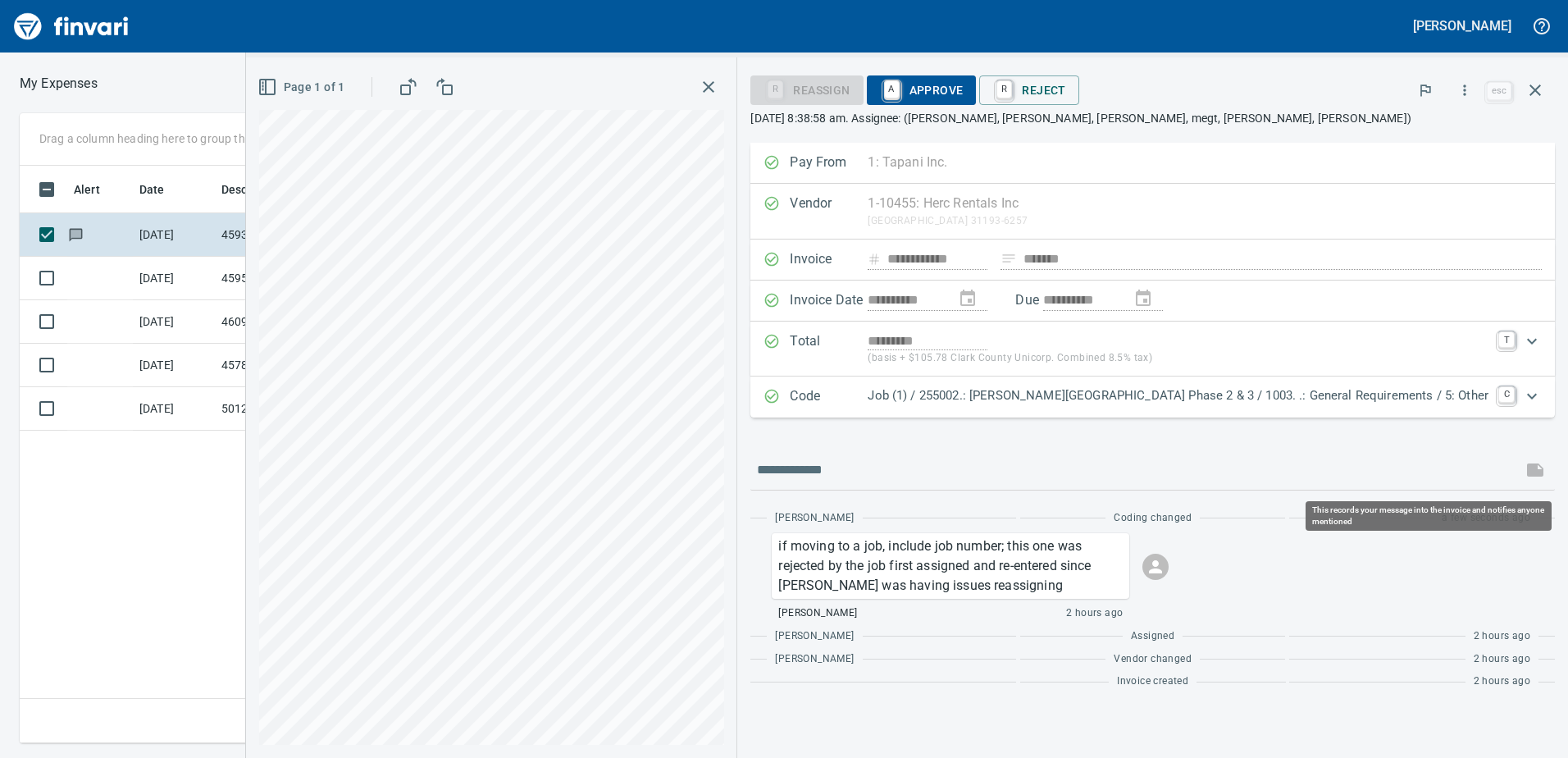
click at [1535, 464] on span at bounding box center [1535, 470] width 40 height 40
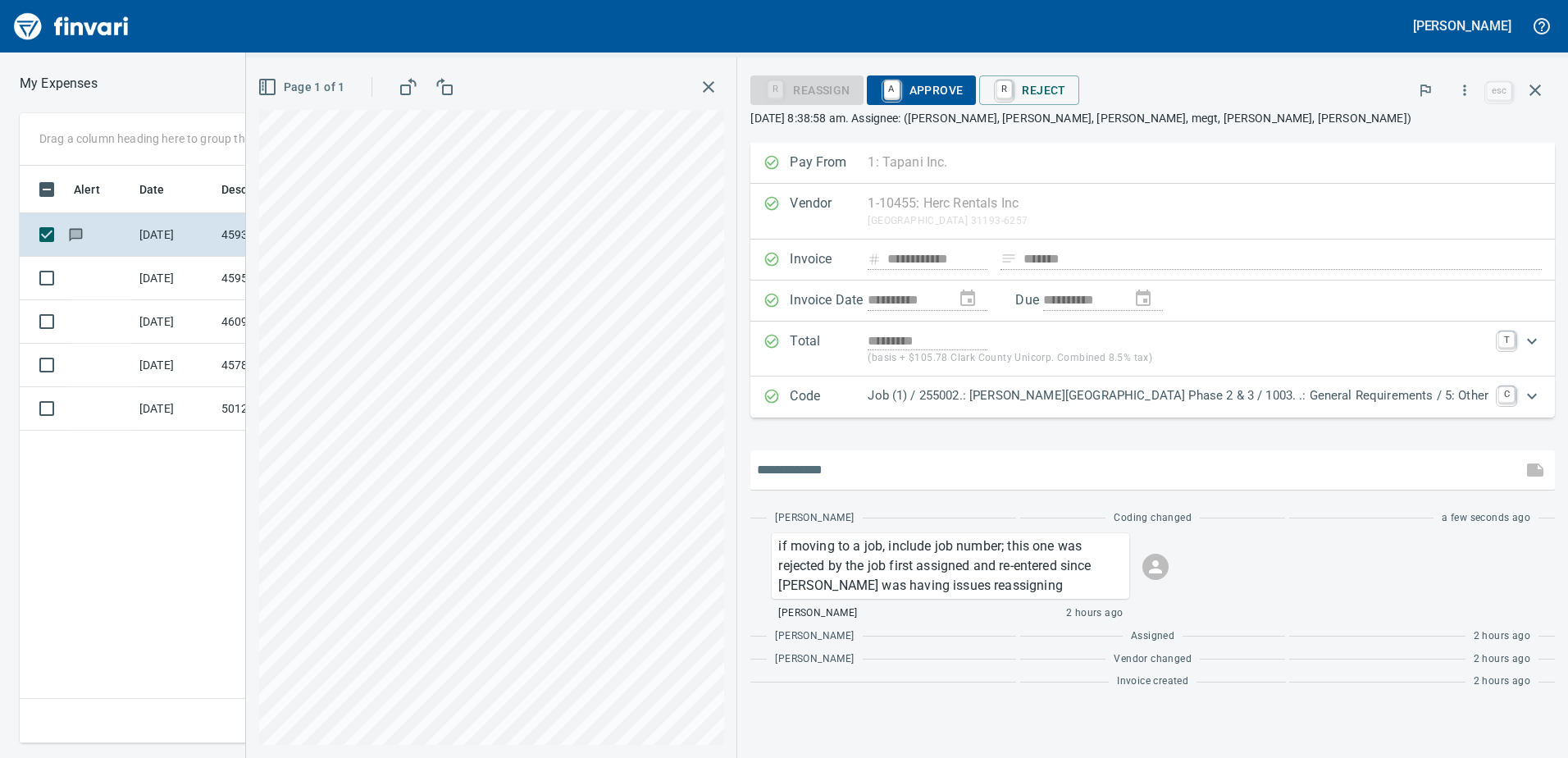
click at [1052, 468] on input "text" at bounding box center [1136, 470] width 758 height 26
type input "*"
type input "**********"
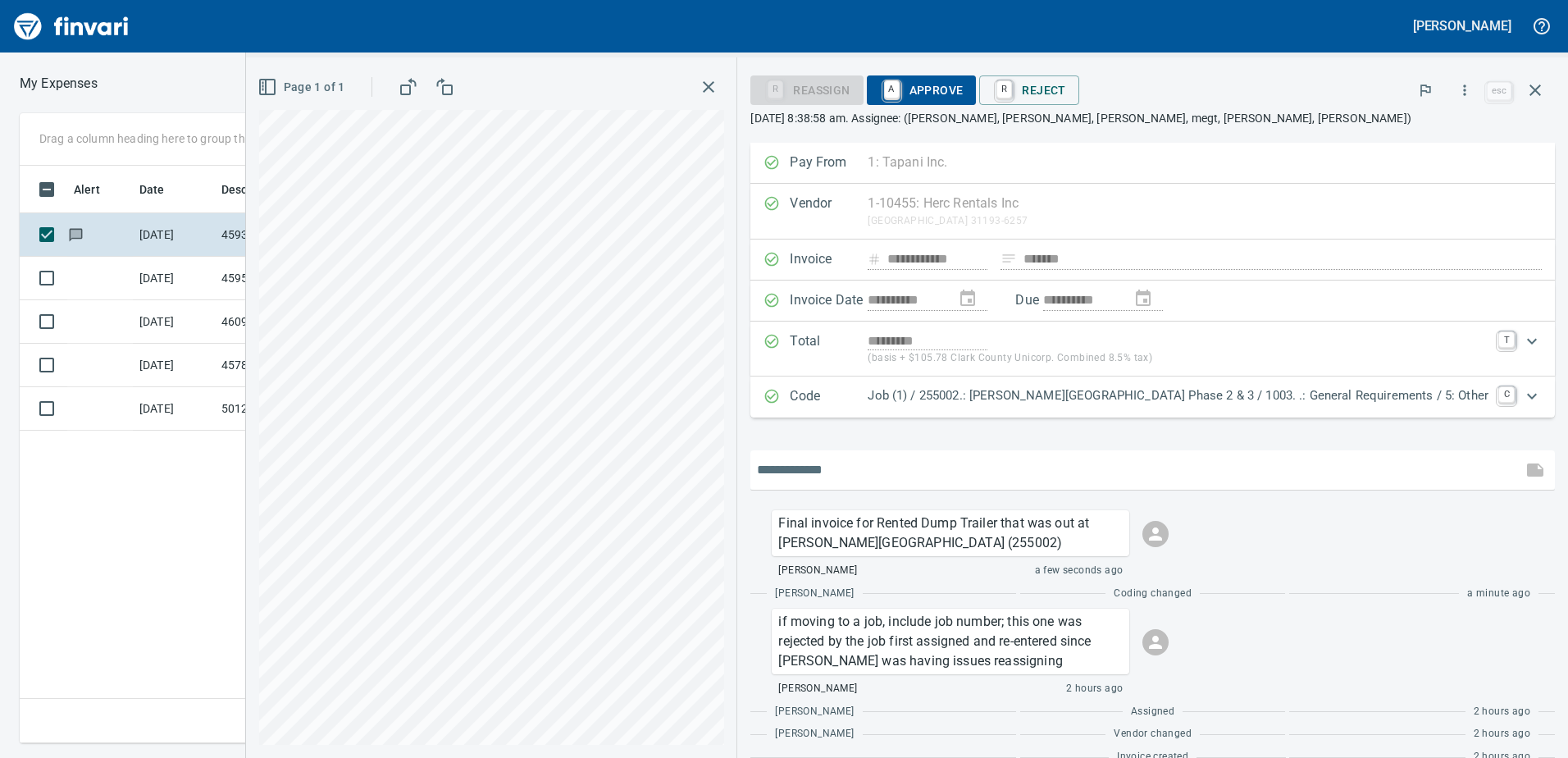
scroll to position [27, 0]
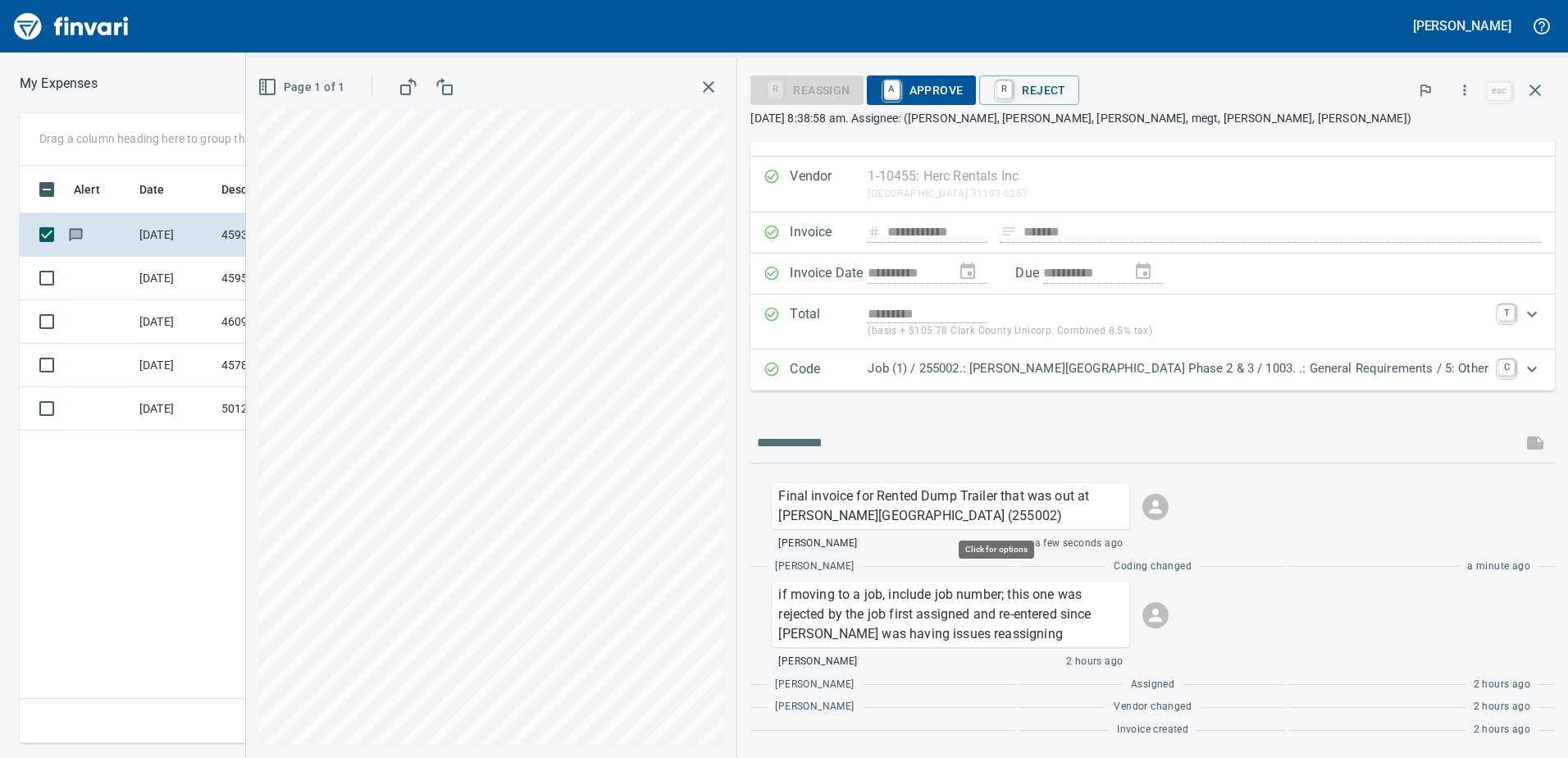
click at [936, 474] on div "**********" at bounding box center [907, 407] width 1322 height 700
click at [964, 87] on span "A Approve" at bounding box center [921, 90] width 83 height 28
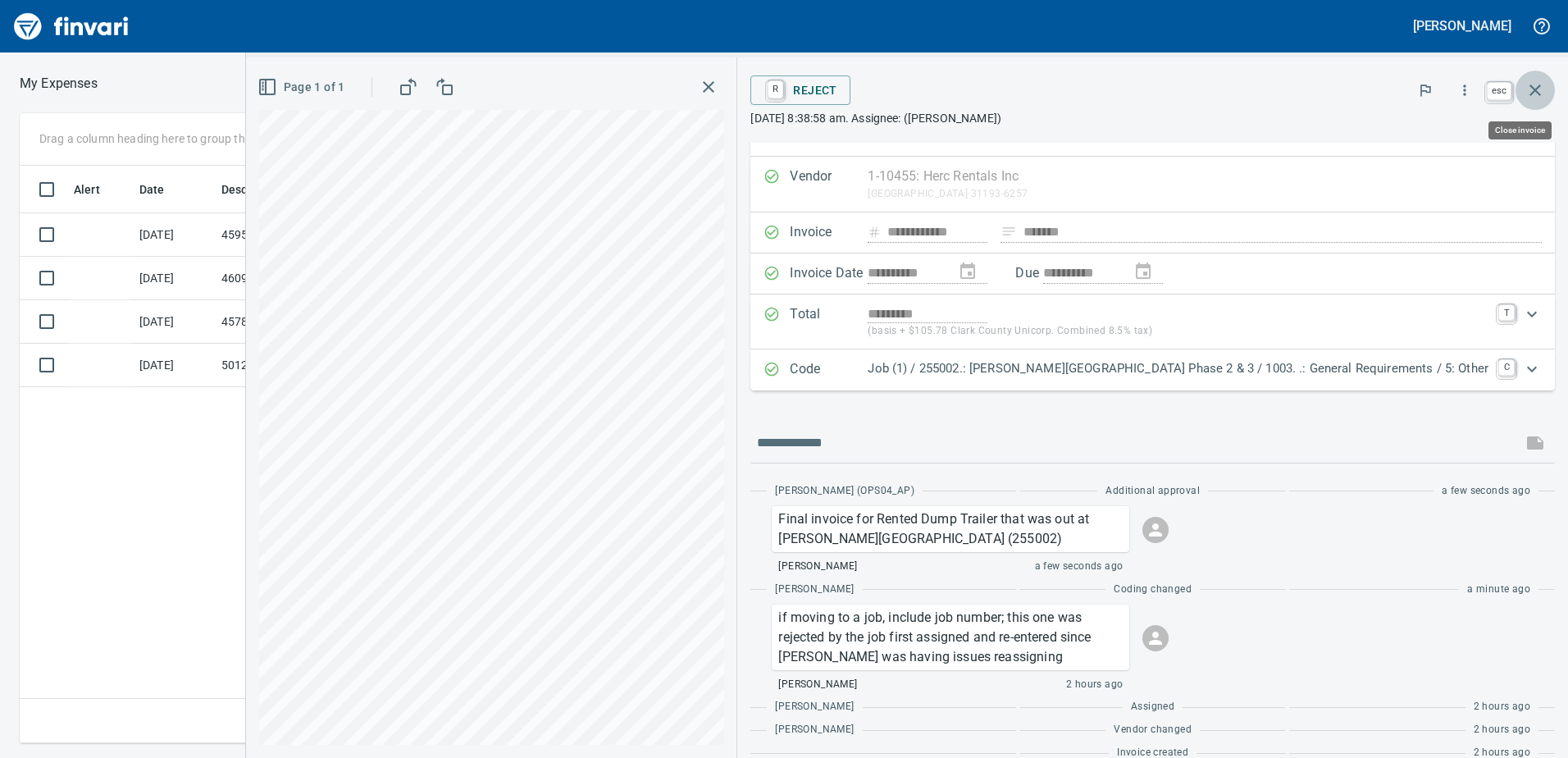
click at [1526, 87] on icon "button" at bounding box center [1535, 90] width 20 height 20
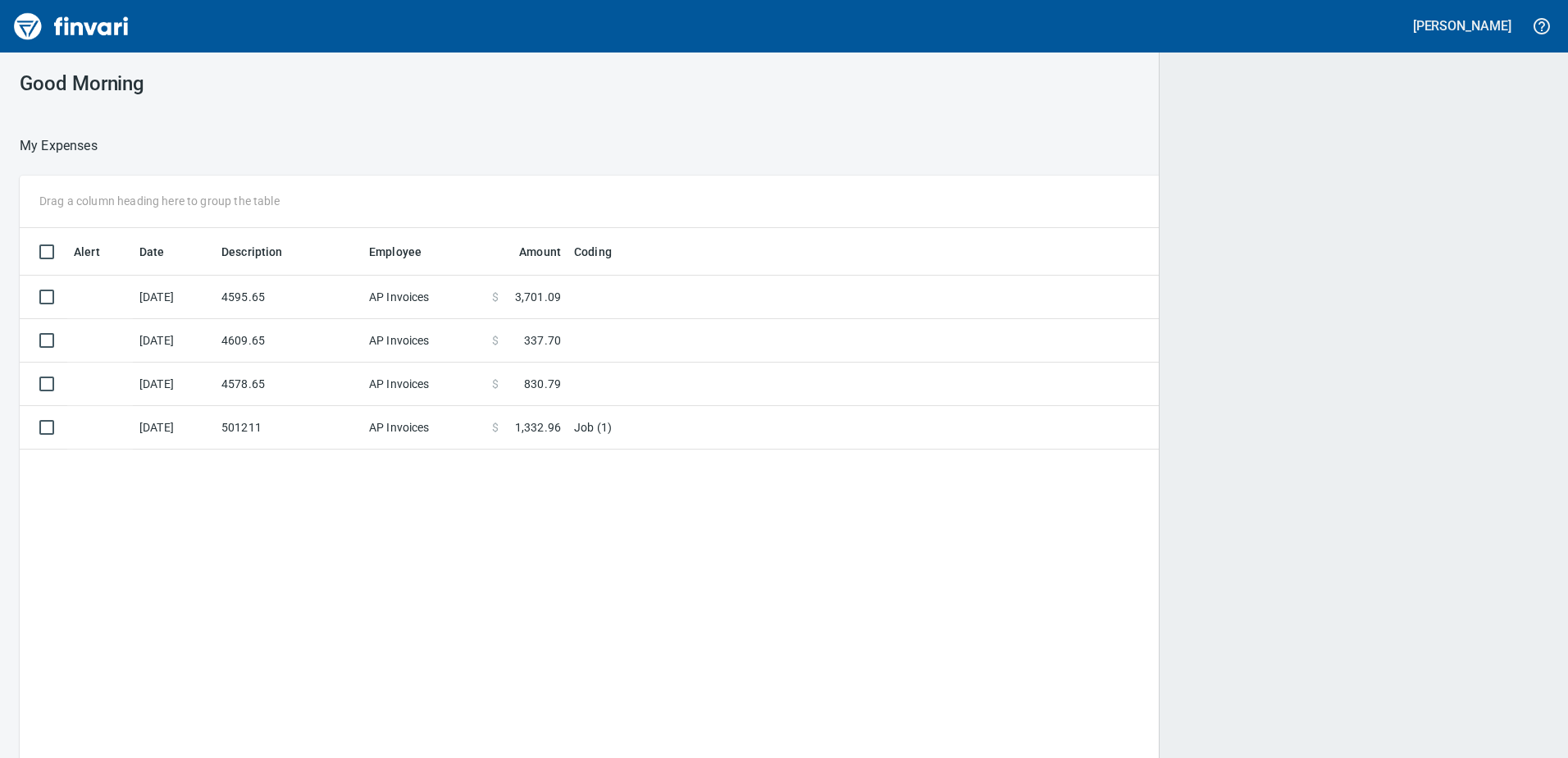
scroll to position [565, 1500]
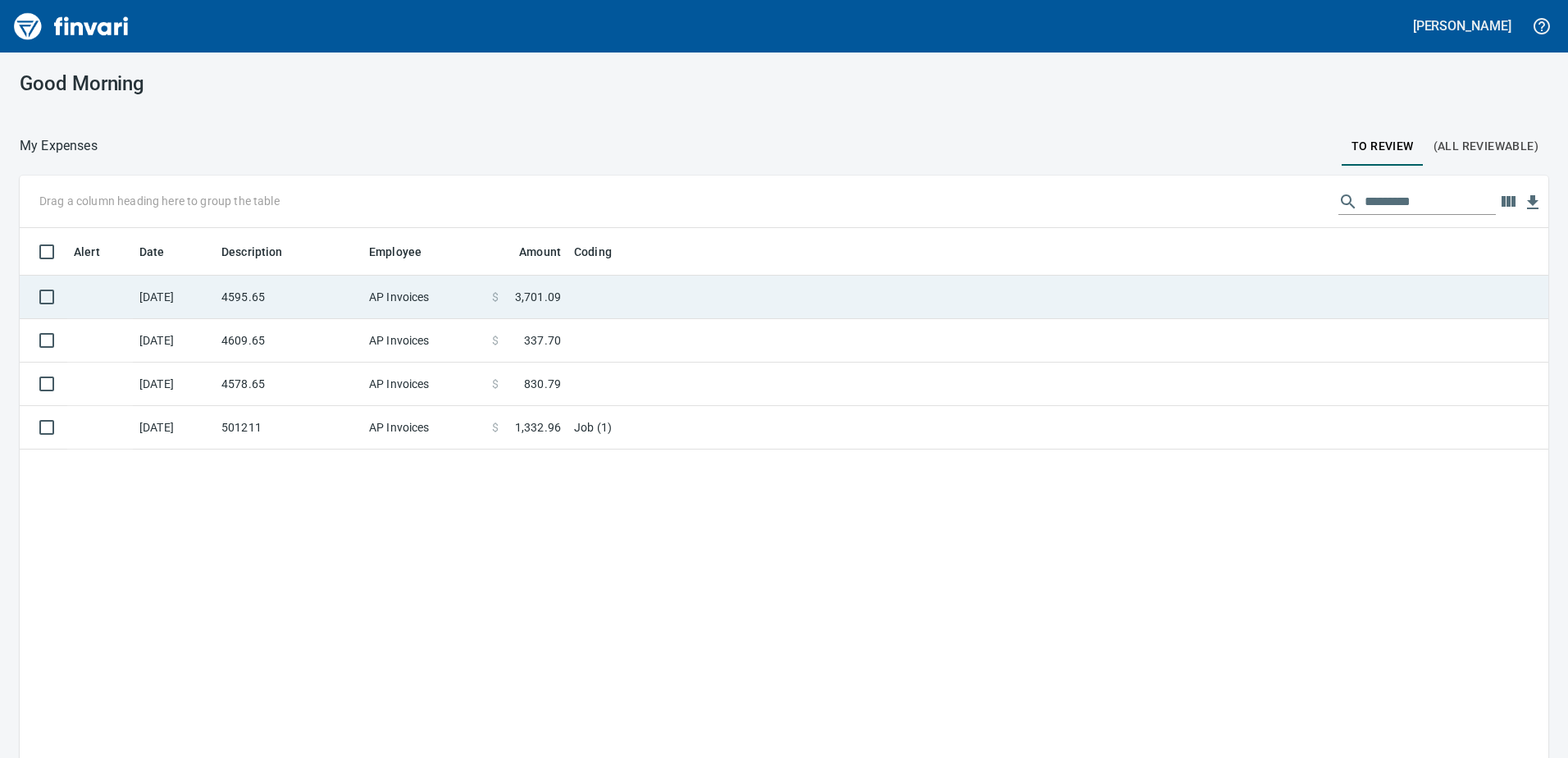
click at [325, 289] on td "4595.65" at bounding box center [289, 297] width 148 height 44
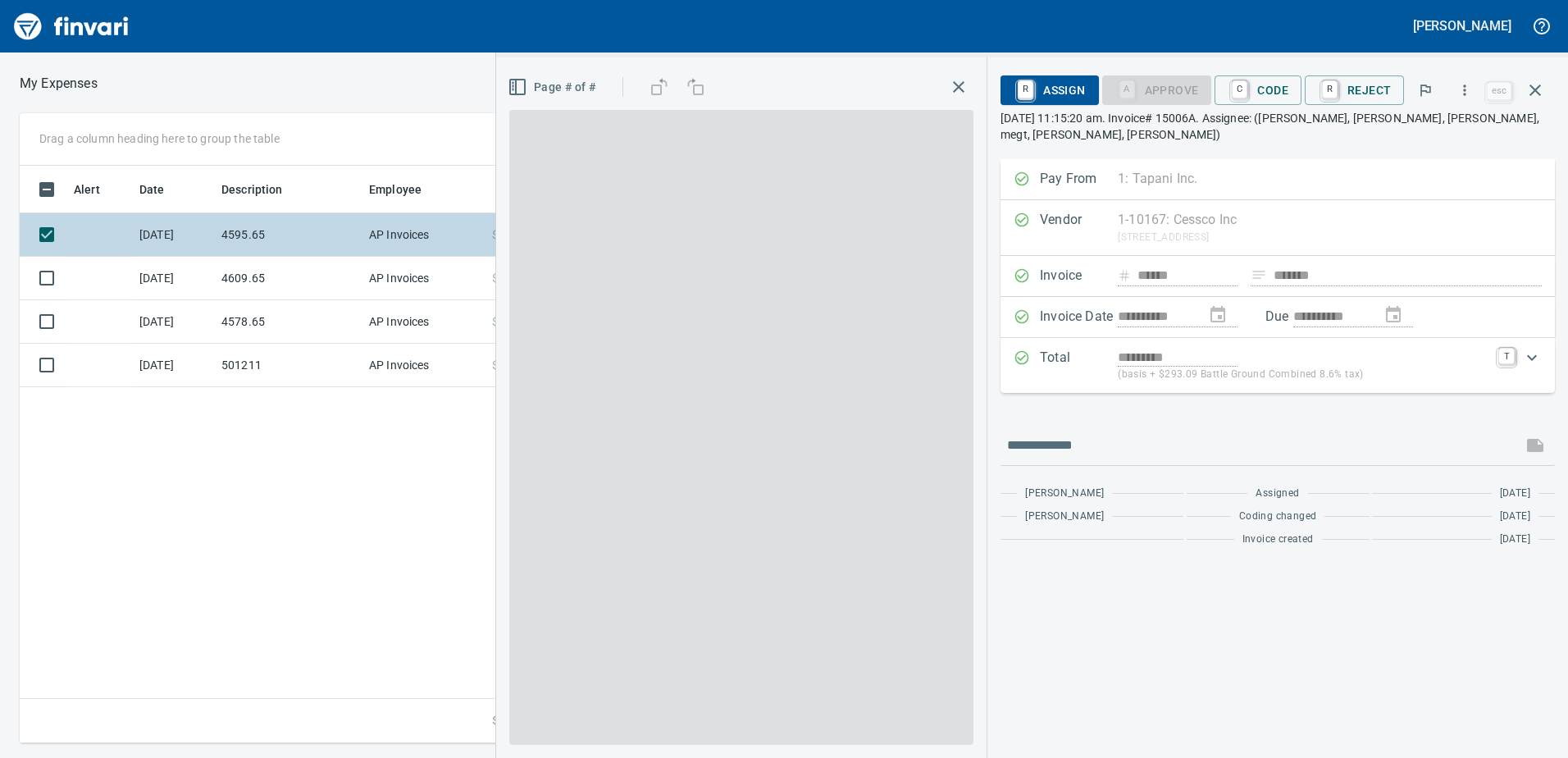
scroll to position [565, 1106]
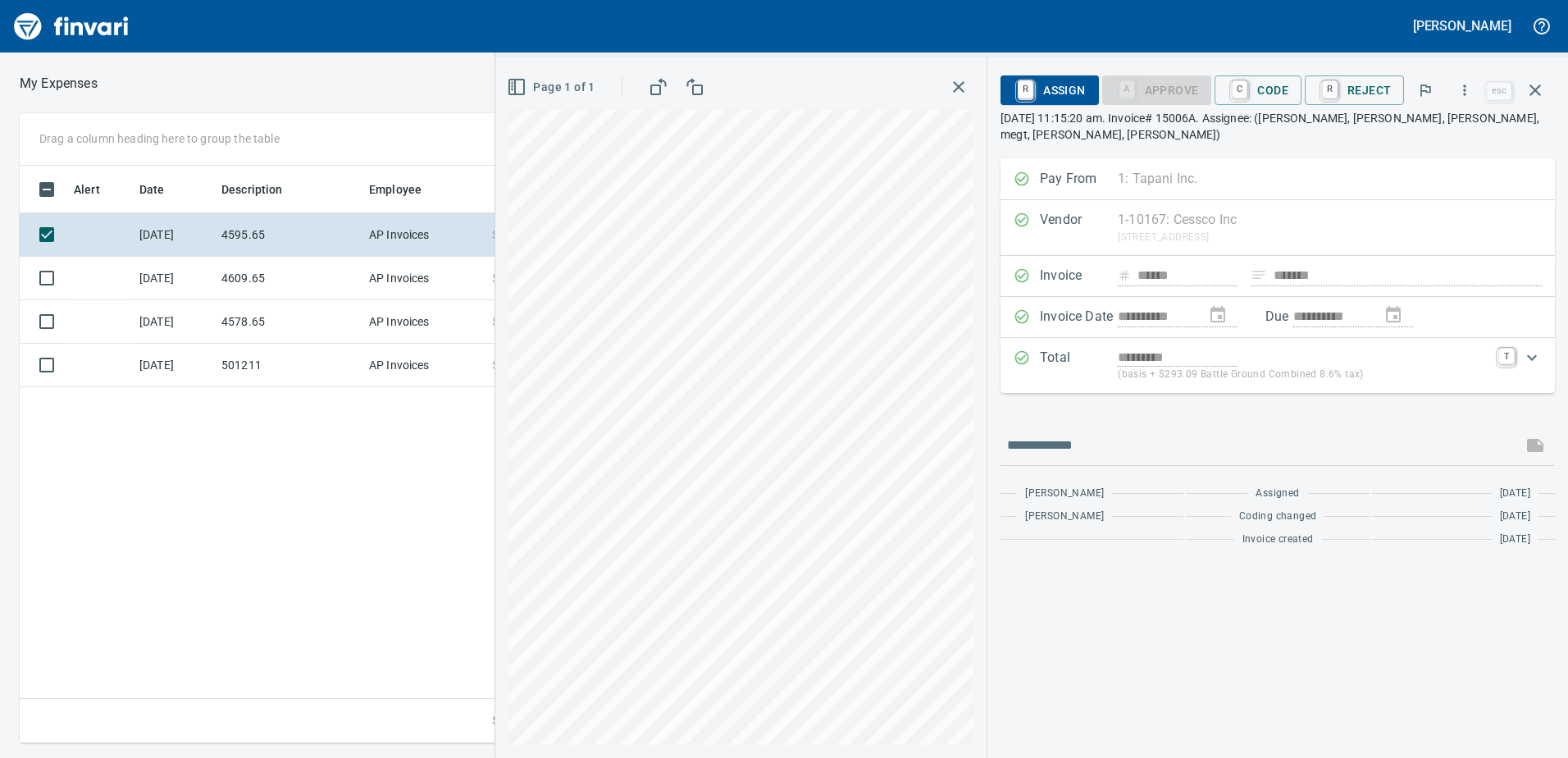
click at [481, 0] on html "**********" at bounding box center [784, 379] width 1568 height 758
click at [708, 53] on div "**********" at bounding box center [1031, 379] width 1073 height 758
click at [1247, 87] on link "C" at bounding box center [1239, 90] width 16 height 18
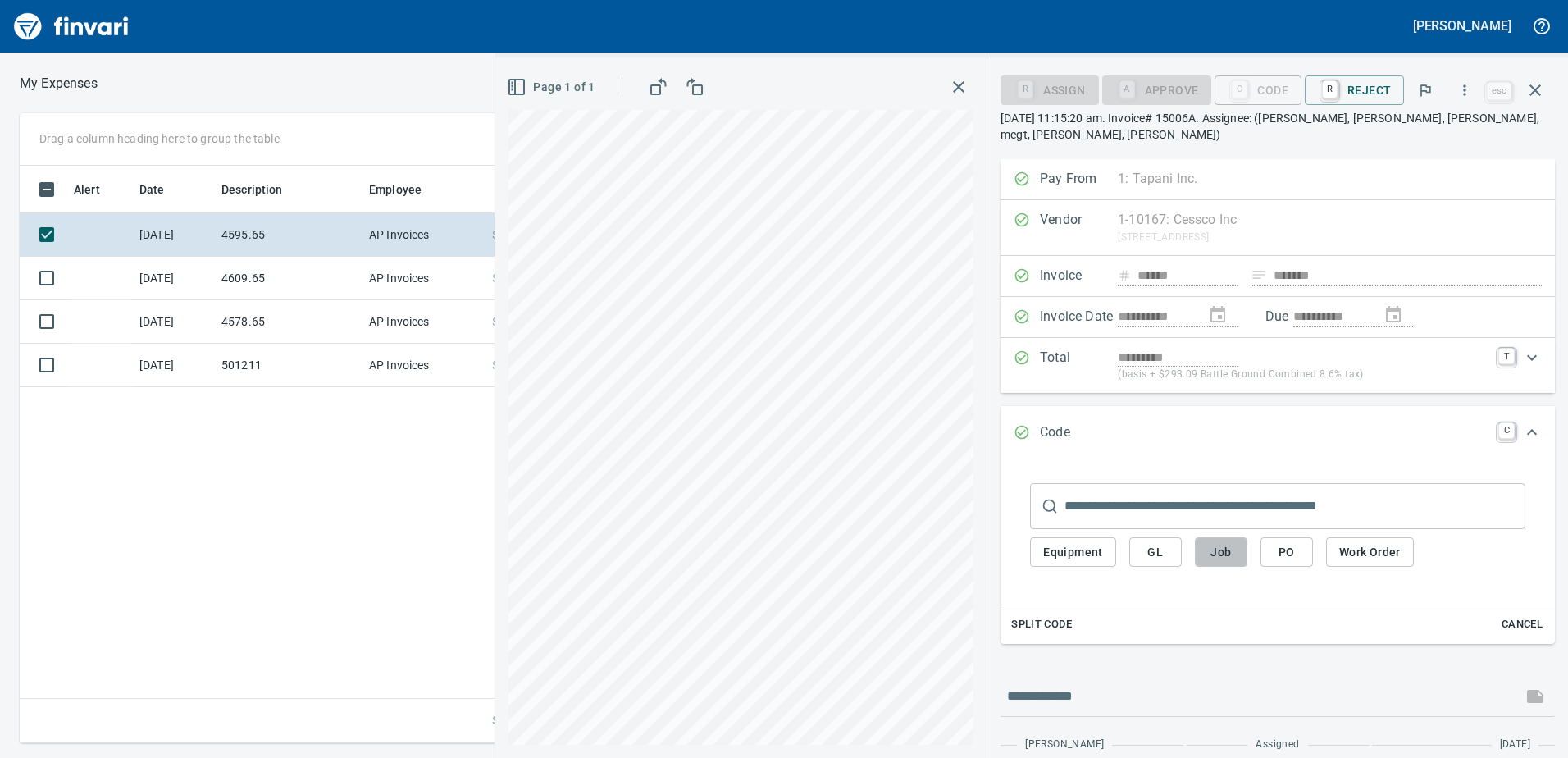
click at [1225, 537] on button "Job" at bounding box center [1221, 552] width 53 height 31
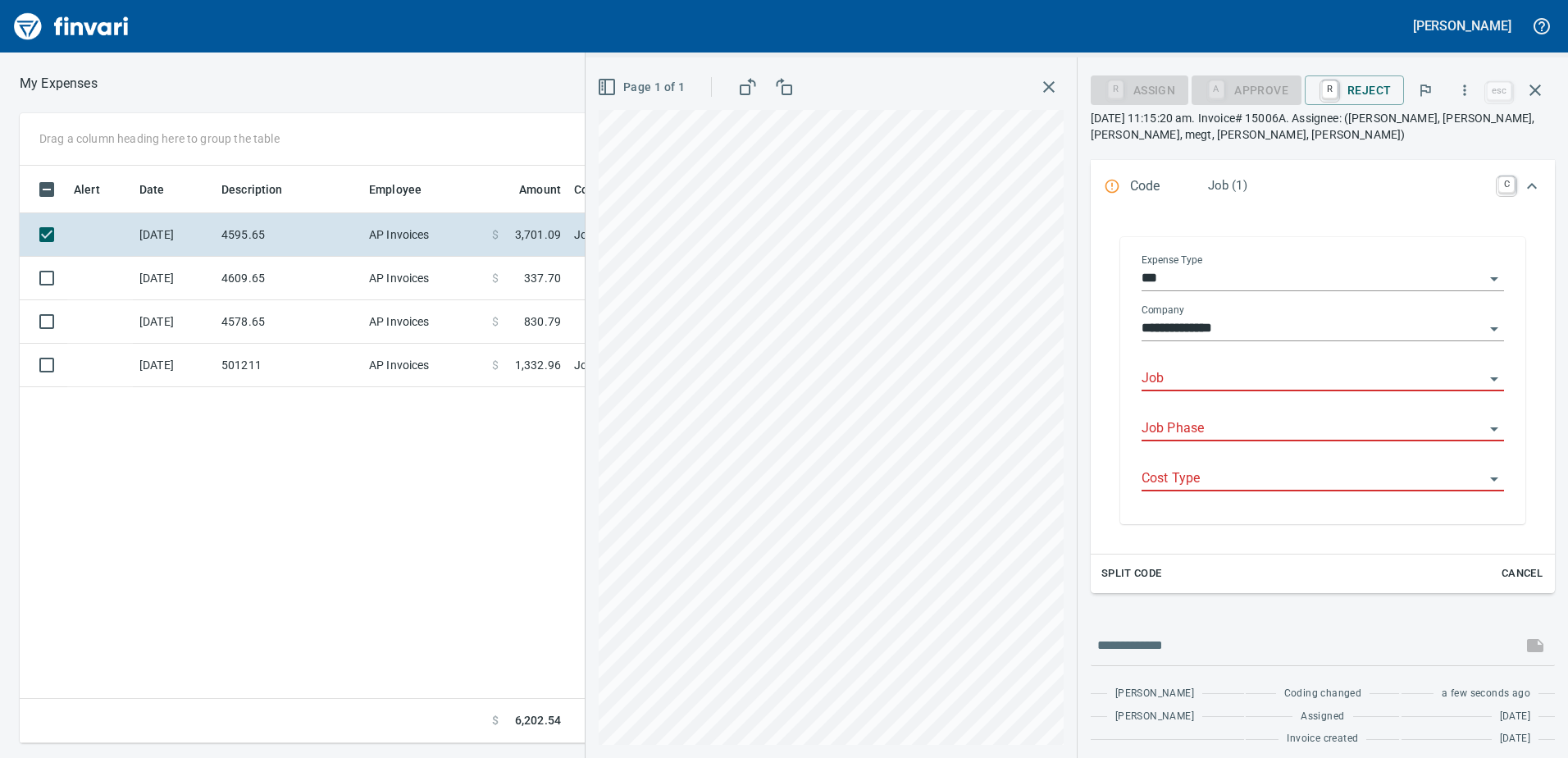
click at [1183, 386] on input "Job" at bounding box center [1312, 379] width 343 height 23
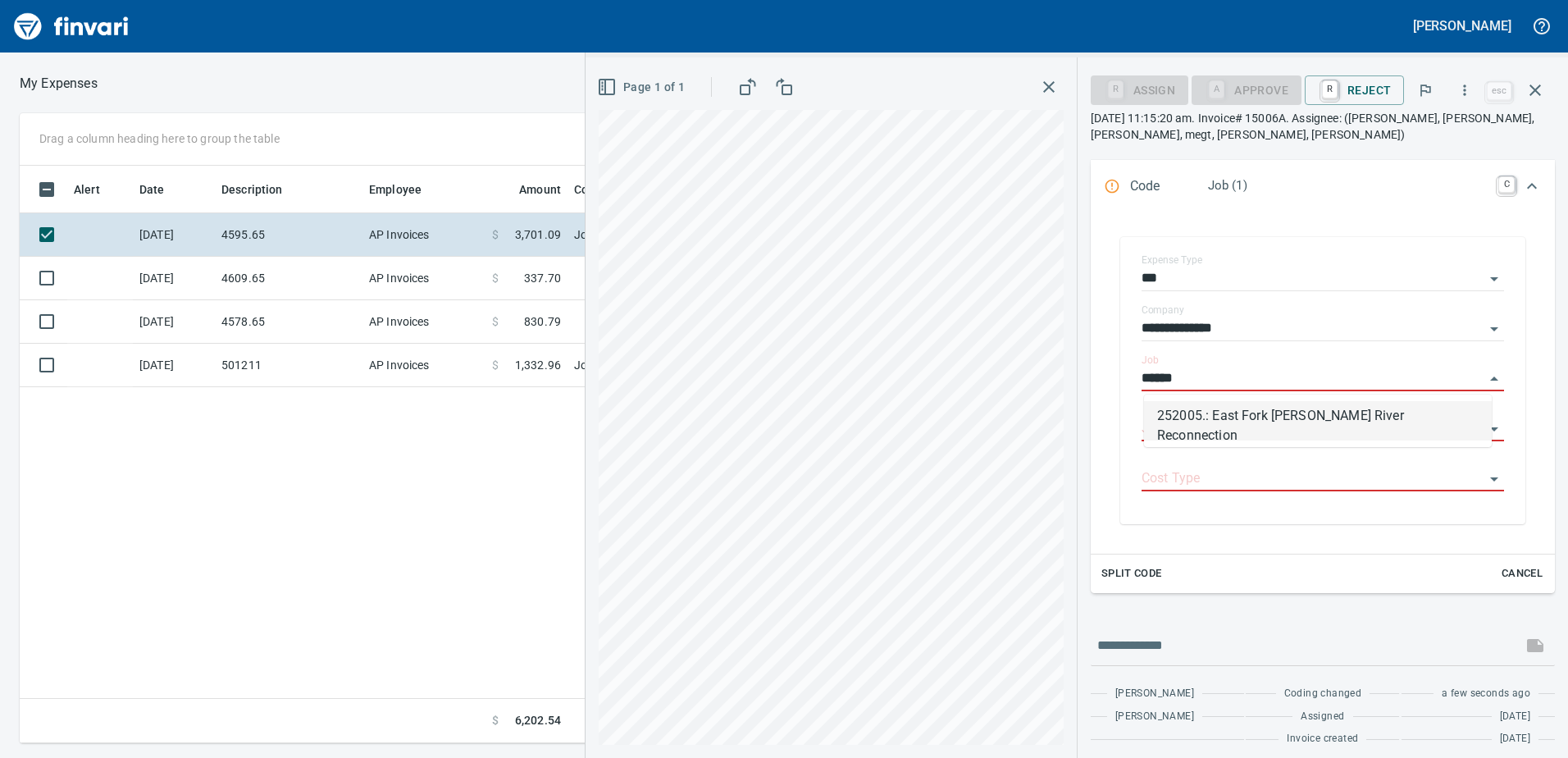
click at [1228, 425] on li "252005.: East Fork [PERSON_NAME] River Reconnection" at bounding box center [1317, 421] width 348 height 40
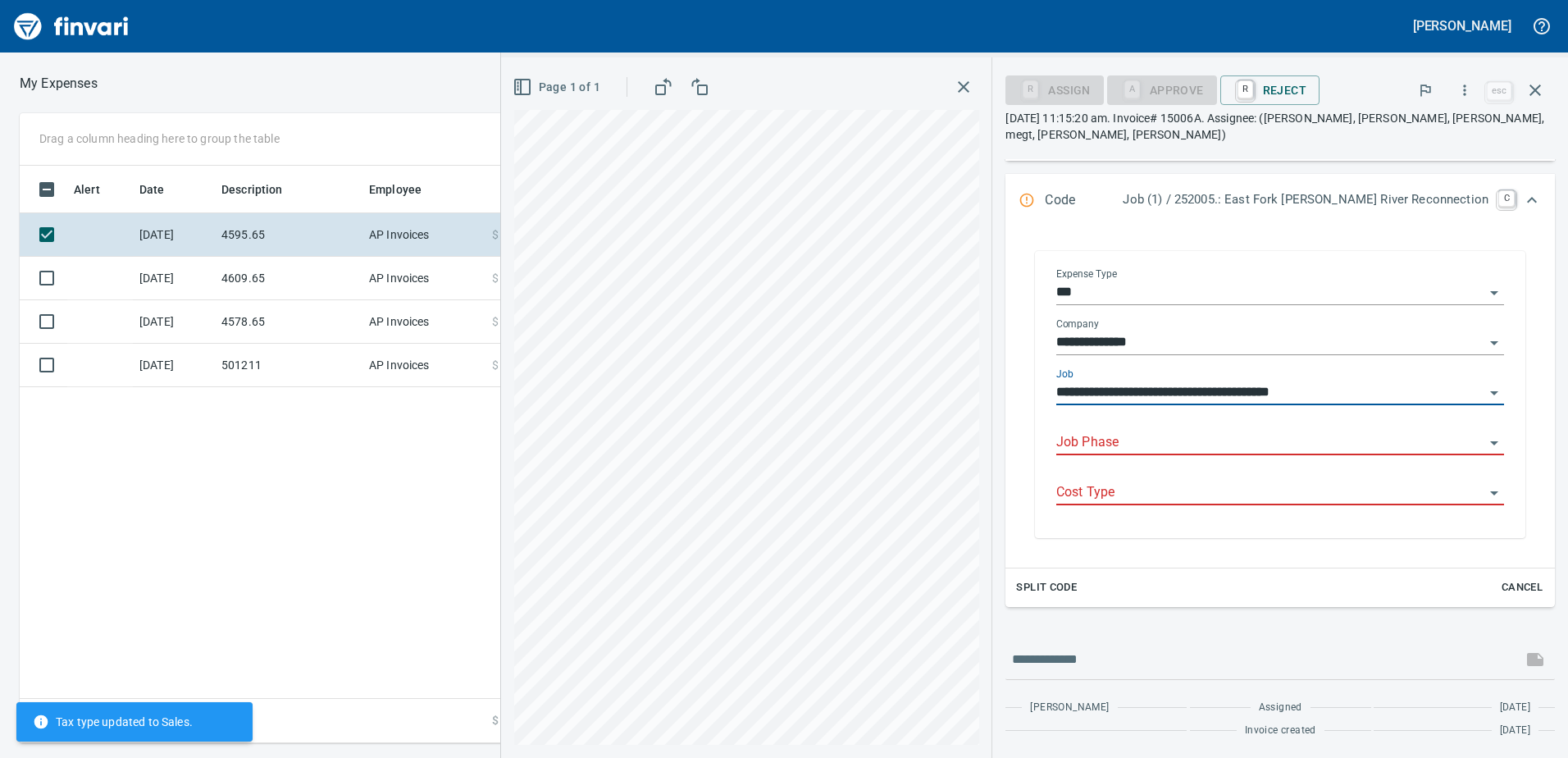
scroll to position [246, 0]
type input "**********"
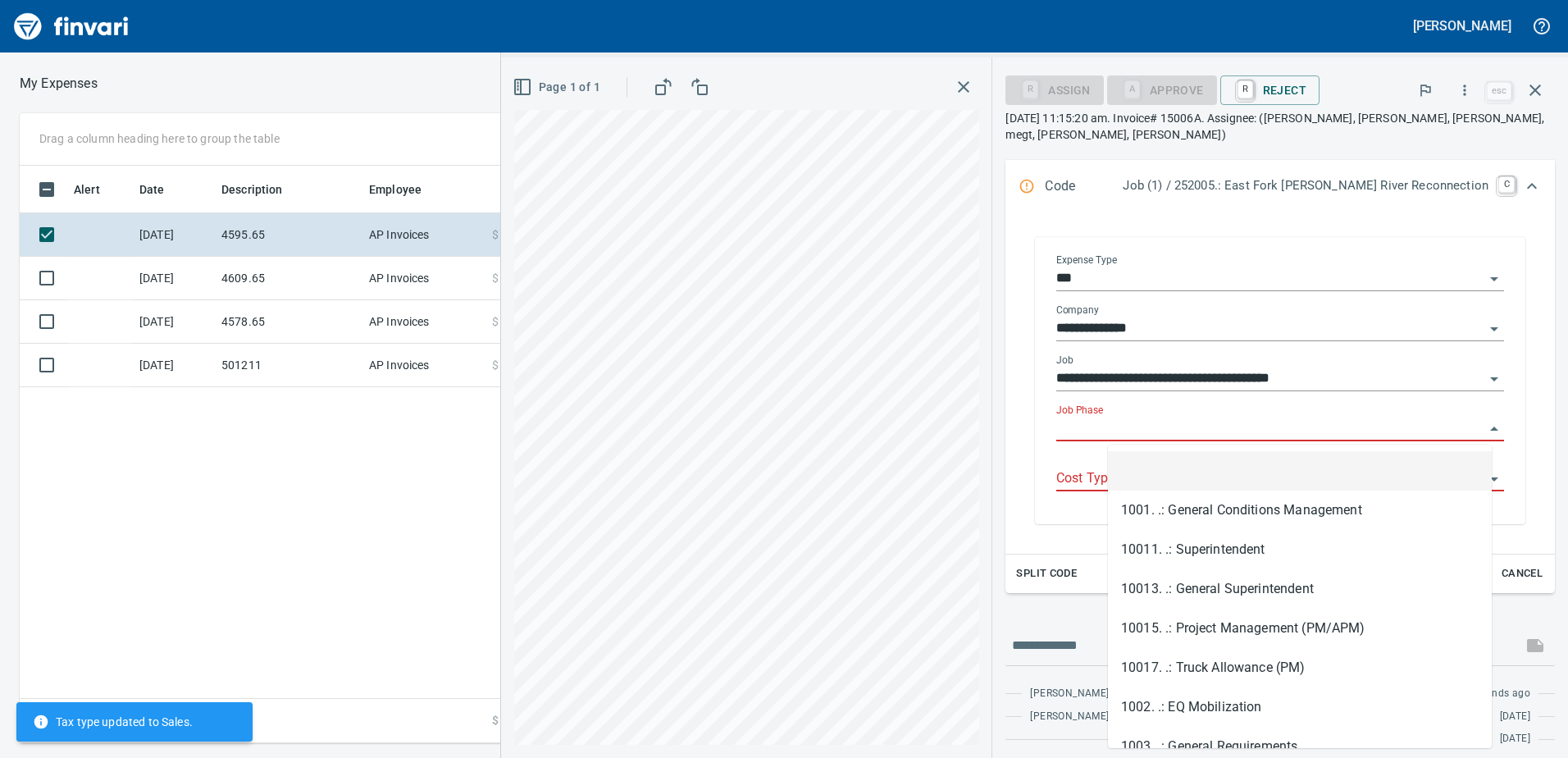
click at [1223, 431] on input "Job Phase" at bounding box center [1270, 429] width 428 height 23
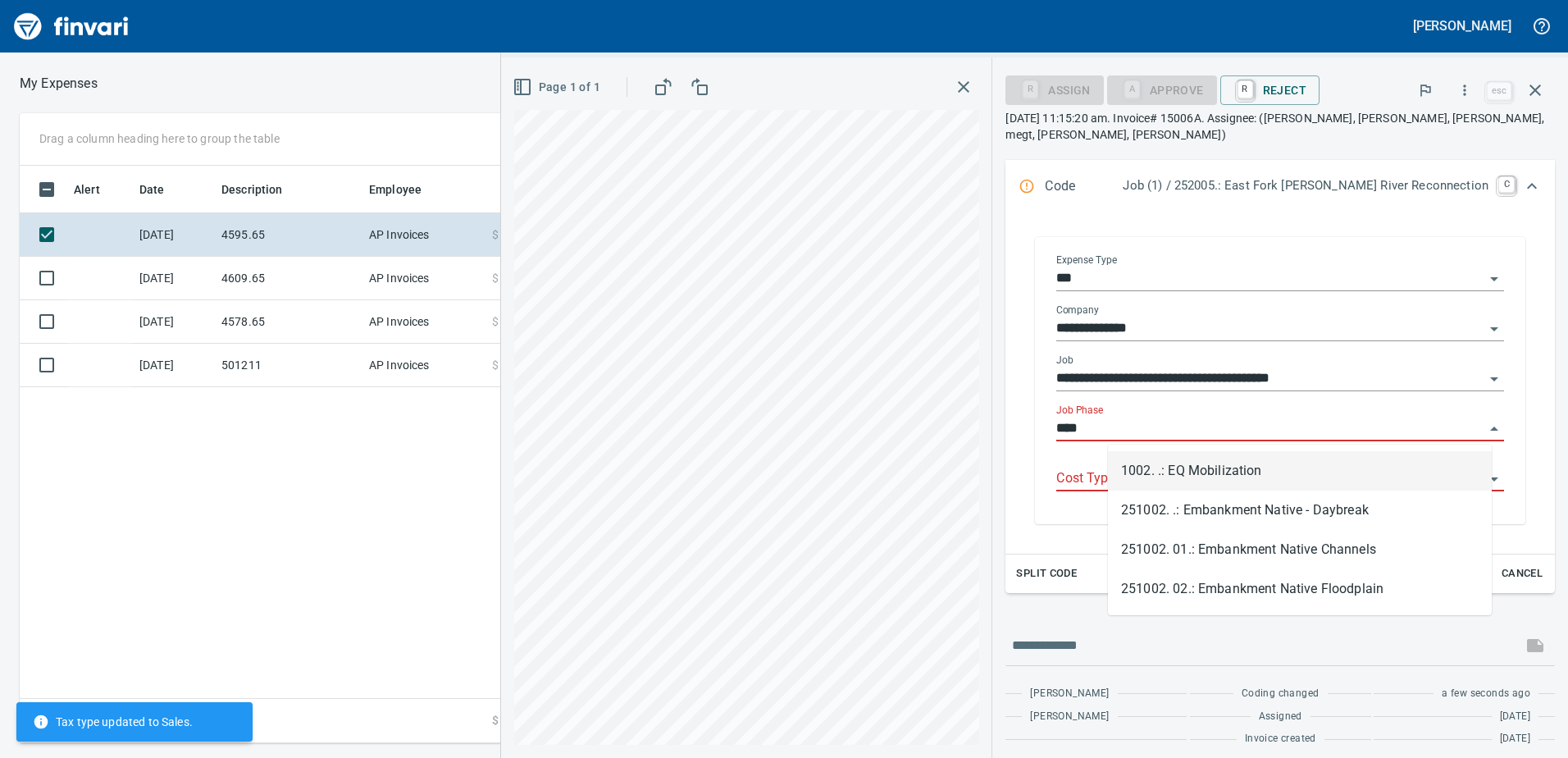
scroll to position [565, 1106]
click at [1224, 464] on li "1002. .: EQ Mobilization" at bounding box center [1299, 471] width 383 height 40
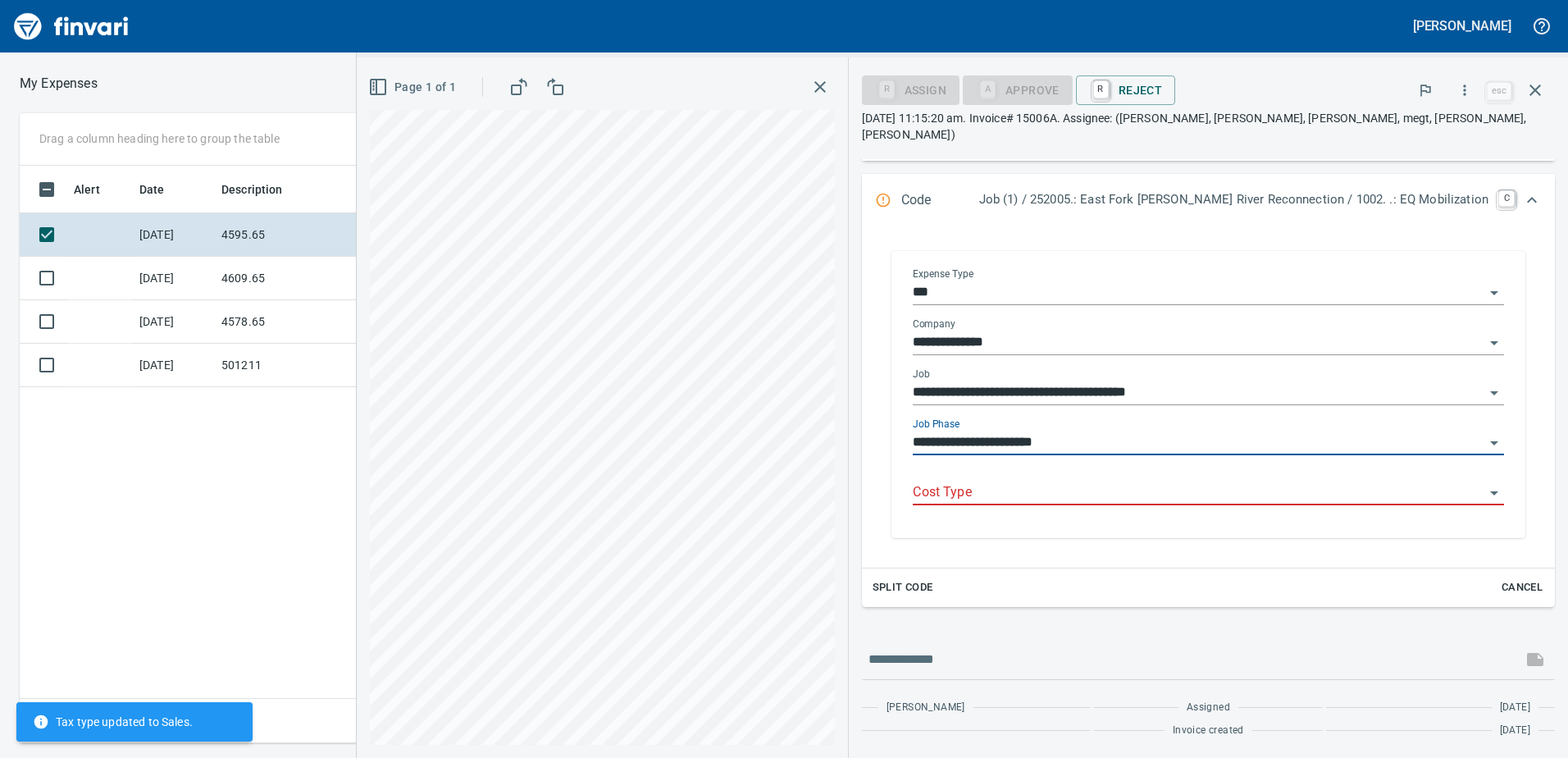
scroll to position [238, 0]
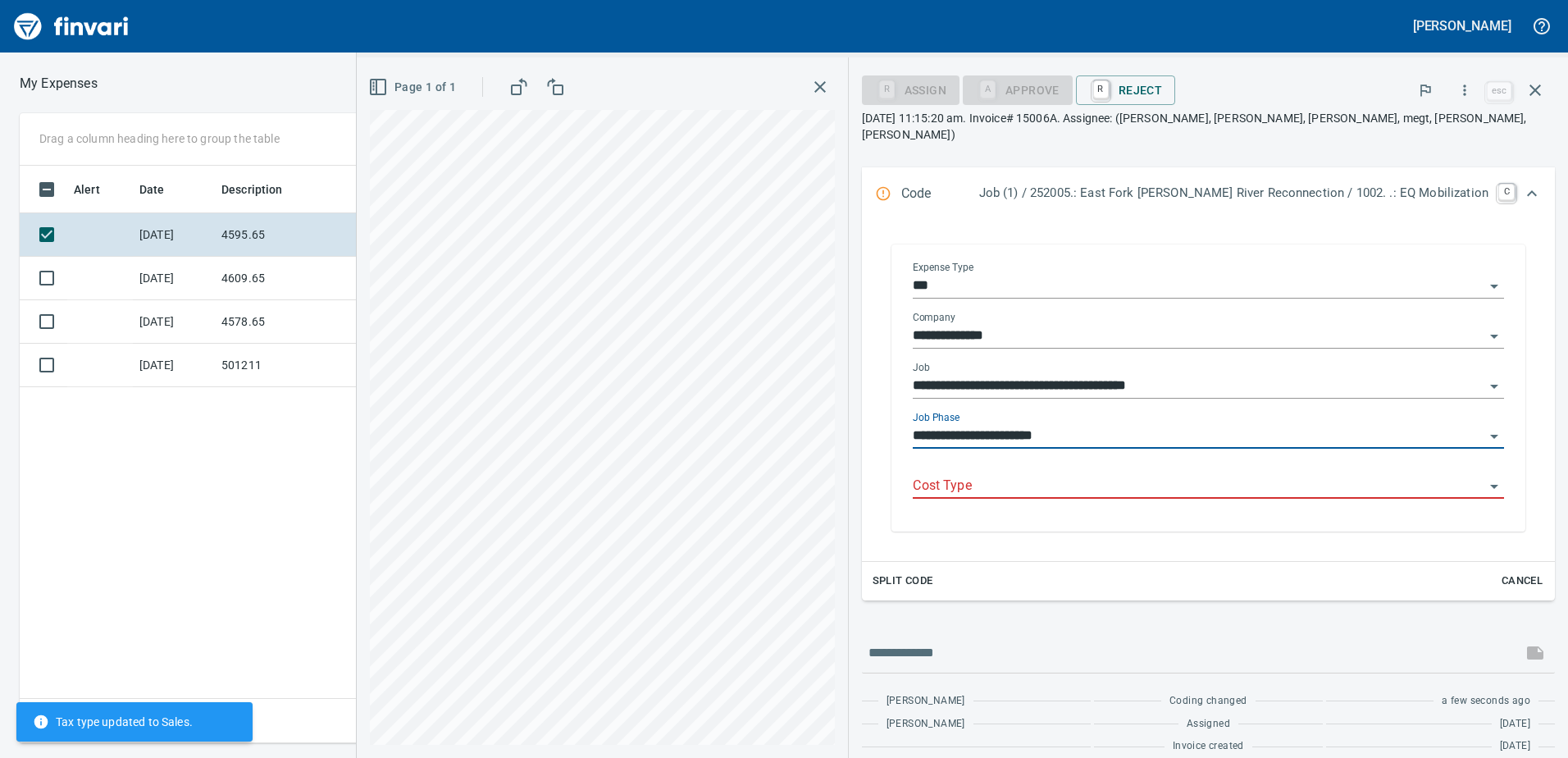
type input "**********"
drag, startPoint x: 1213, startPoint y: 478, endPoint x: 1202, endPoint y: 480, distance: 11.2
click at [1212, 478] on input "Cost Type" at bounding box center [1198, 487] width 571 height 23
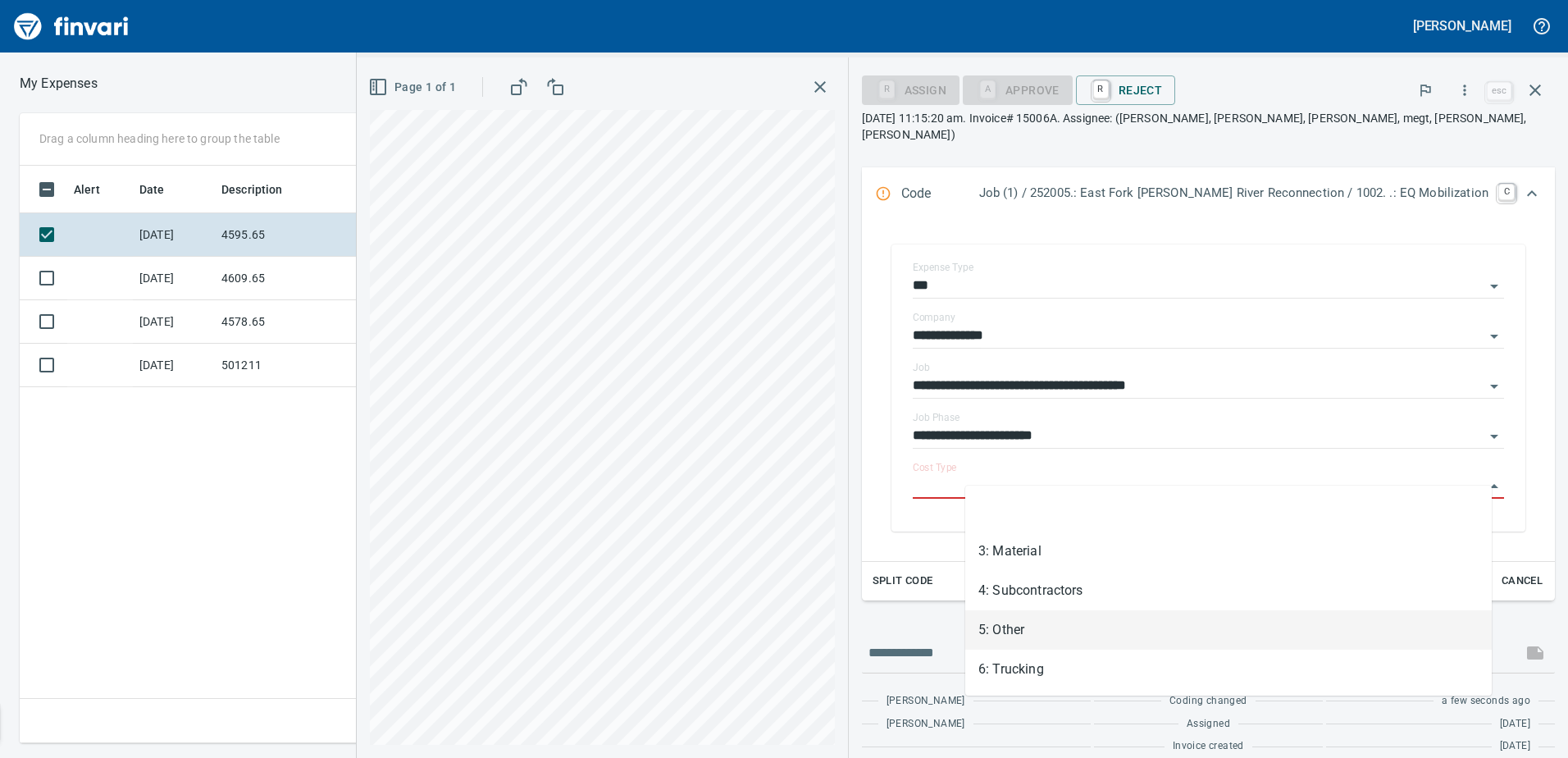
click at [1088, 616] on li "5: Other" at bounding box center [1228, 630] width 527 height 40
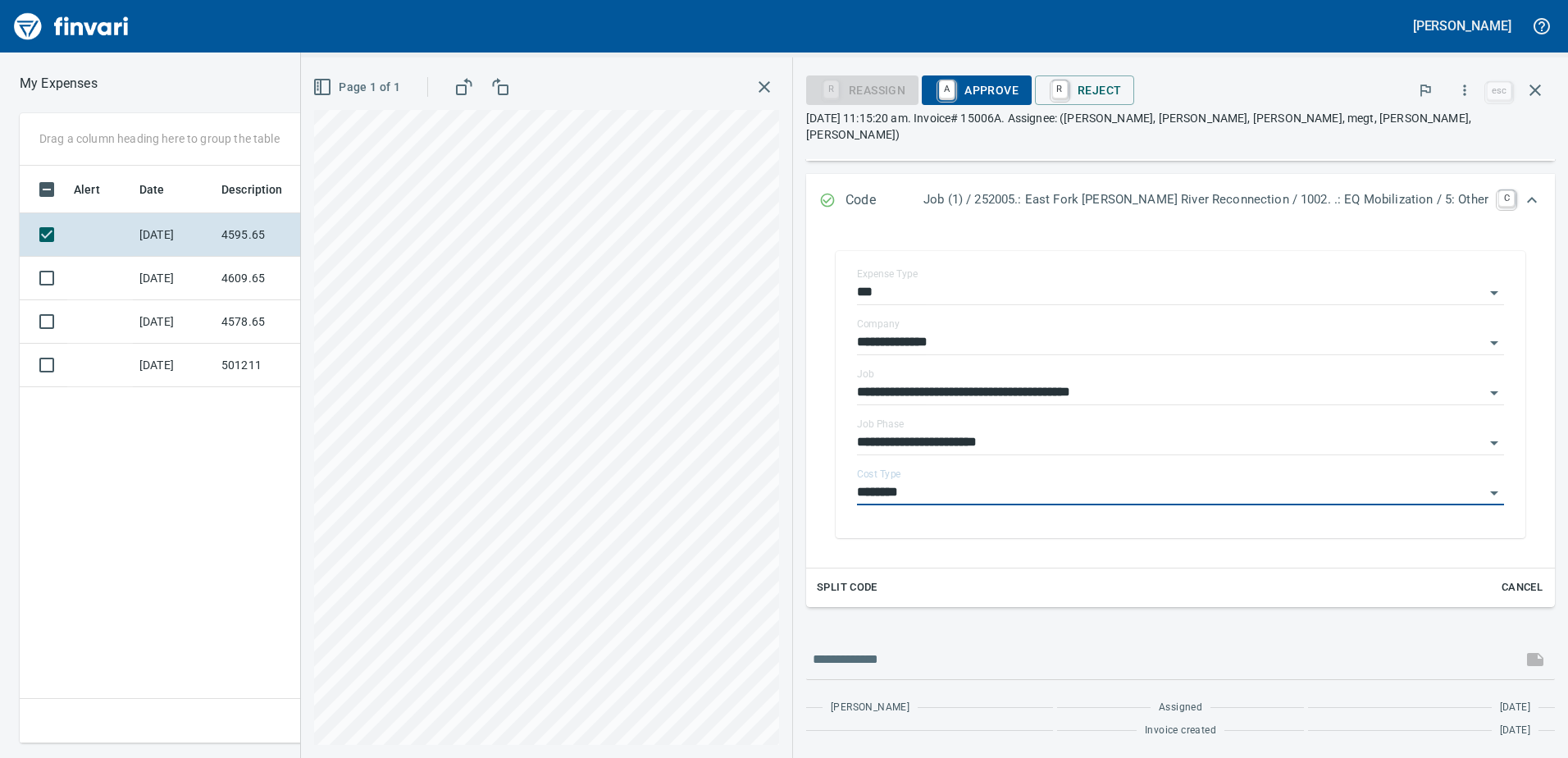
type input "********"
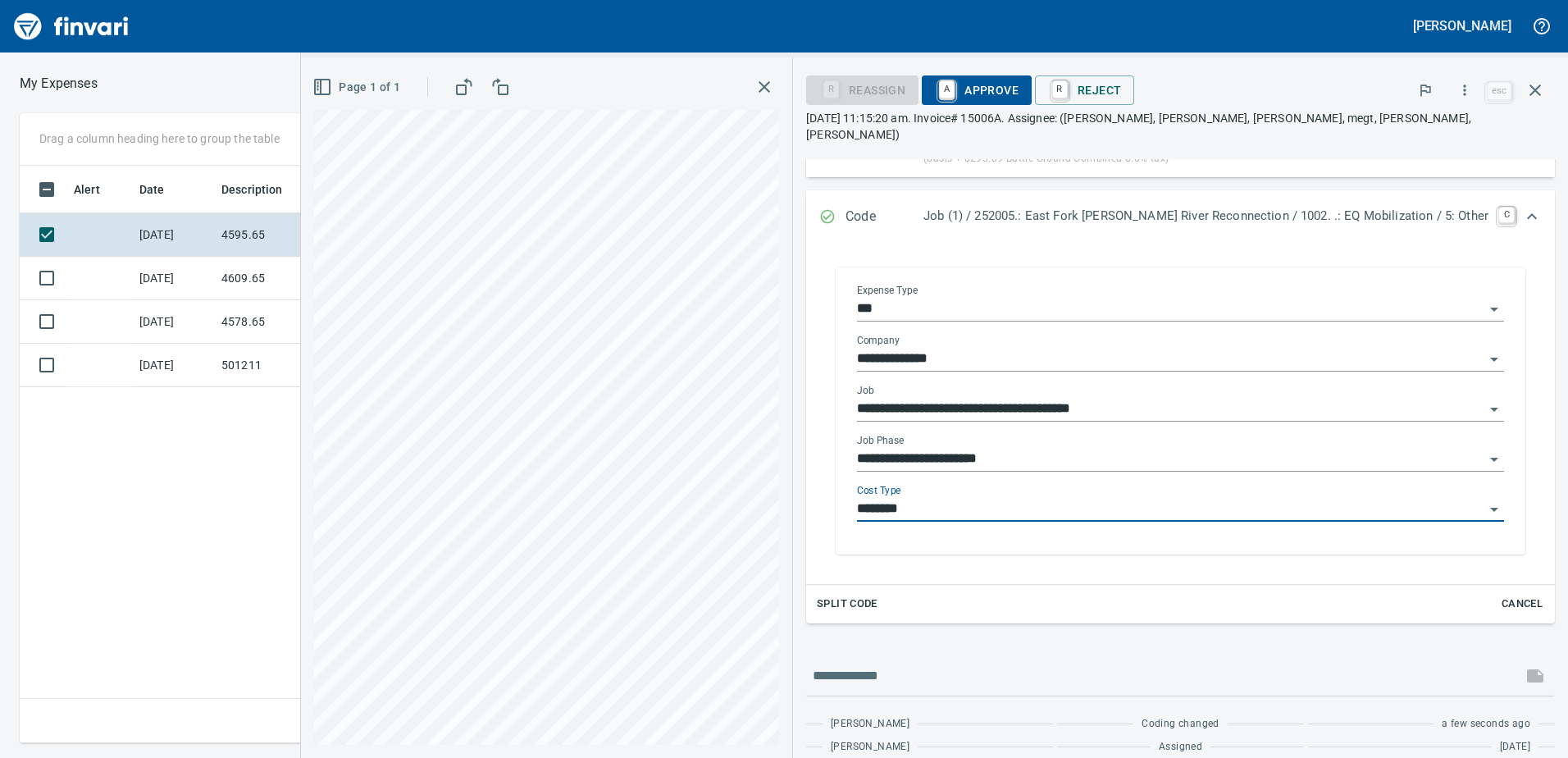
scroll to position [238, 0]
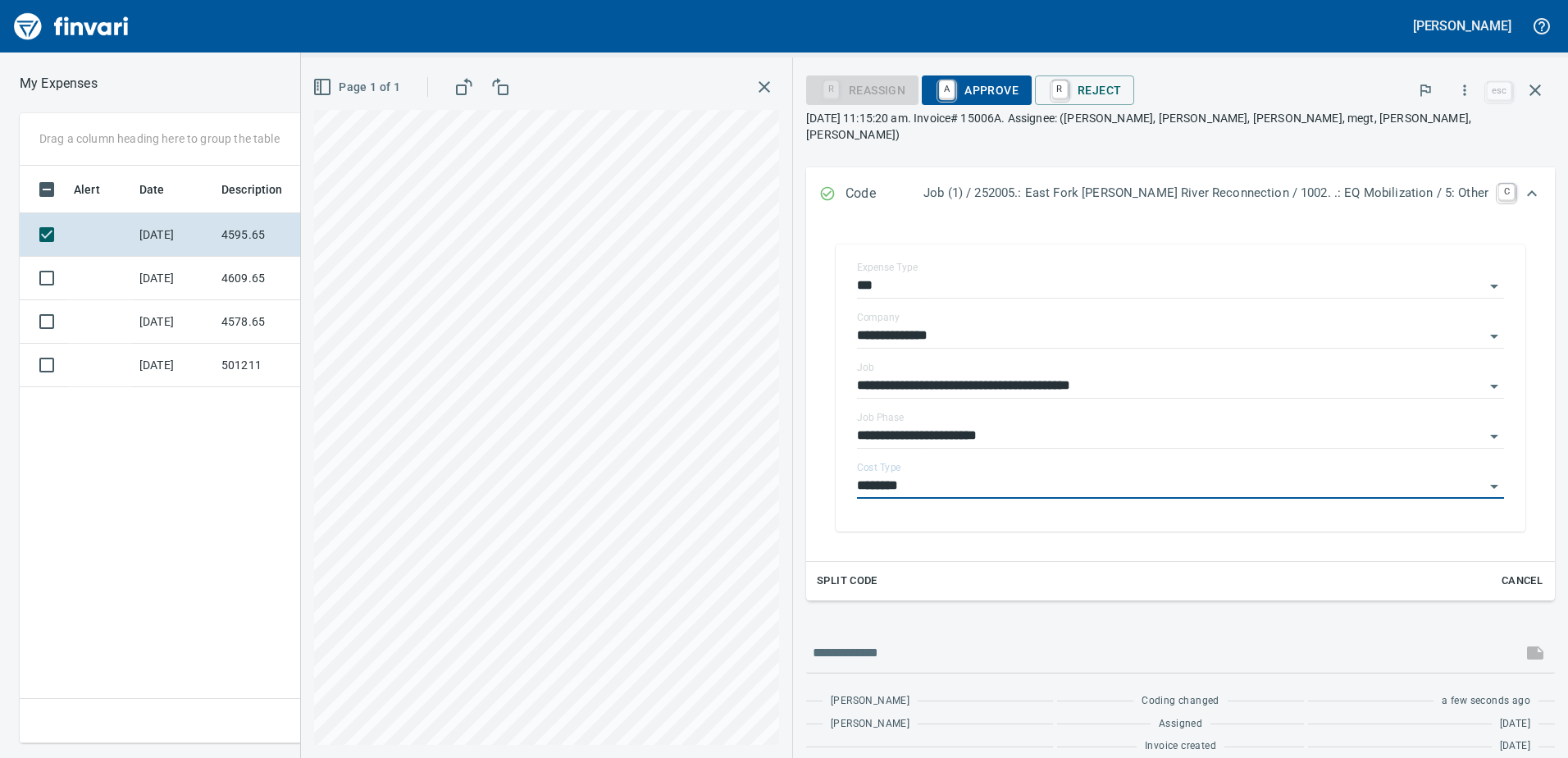
drag, startPoint x: 1520, startPoint y: 180, endPoint x: 1509, endPoint y: 203, distance: 25.5
click at [1522, 184] on icon "Expand" at bounding box center [1532, 194] width 20 height 20
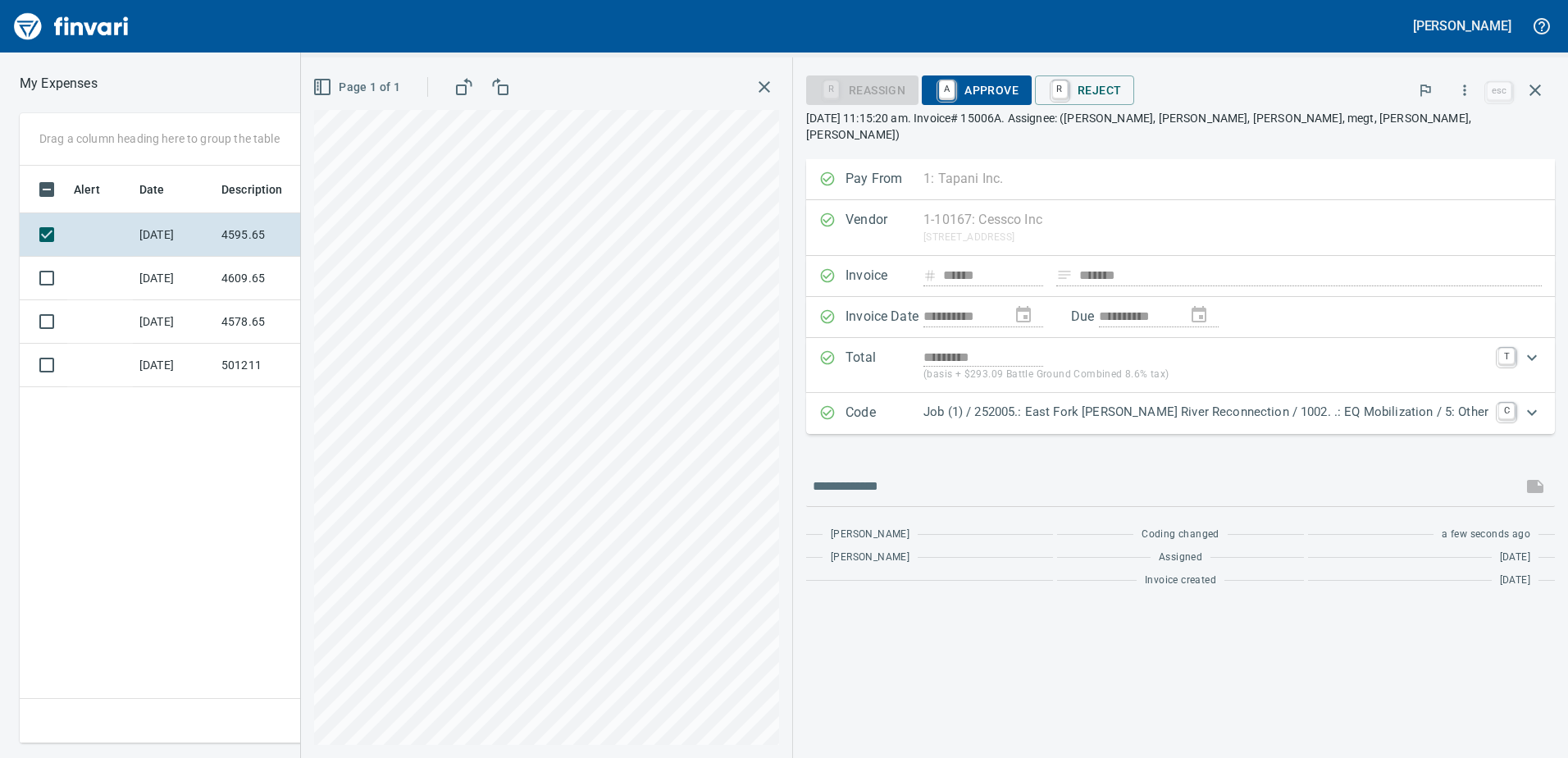
scroll to position [0, 0]
drag, startPoint x: 1043, startPoint y: 92, endPoint x: 1049, endPoint y: 120, distance: 28.6
click at [1018, 97] on span "A Approve" at bounding box center [976, 90] width 83 height 28
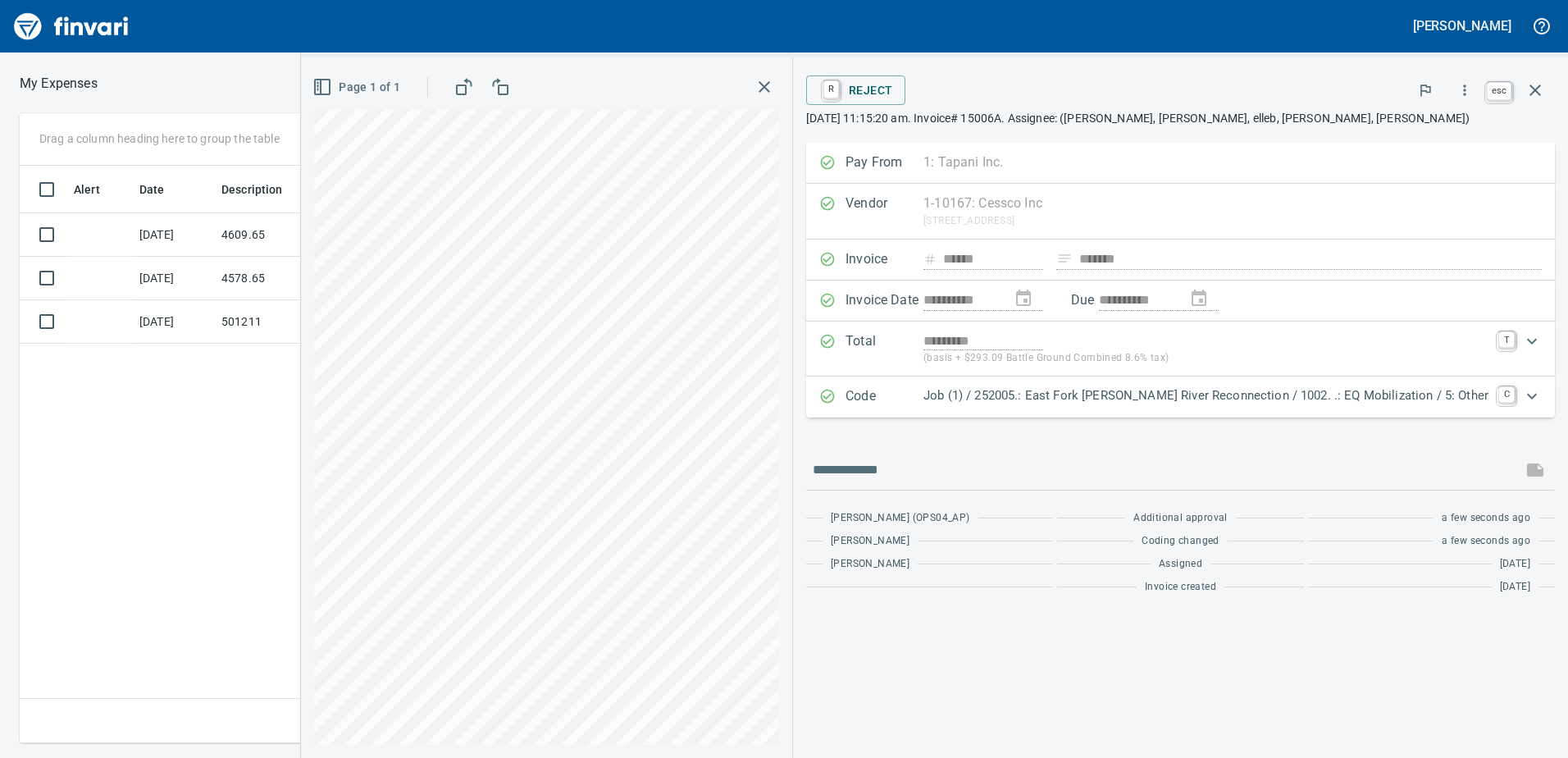
scroll to position [565, 1106]
click at [1541, 93] on icon "button" at bounding box center [1535, 90] width 20 height 20
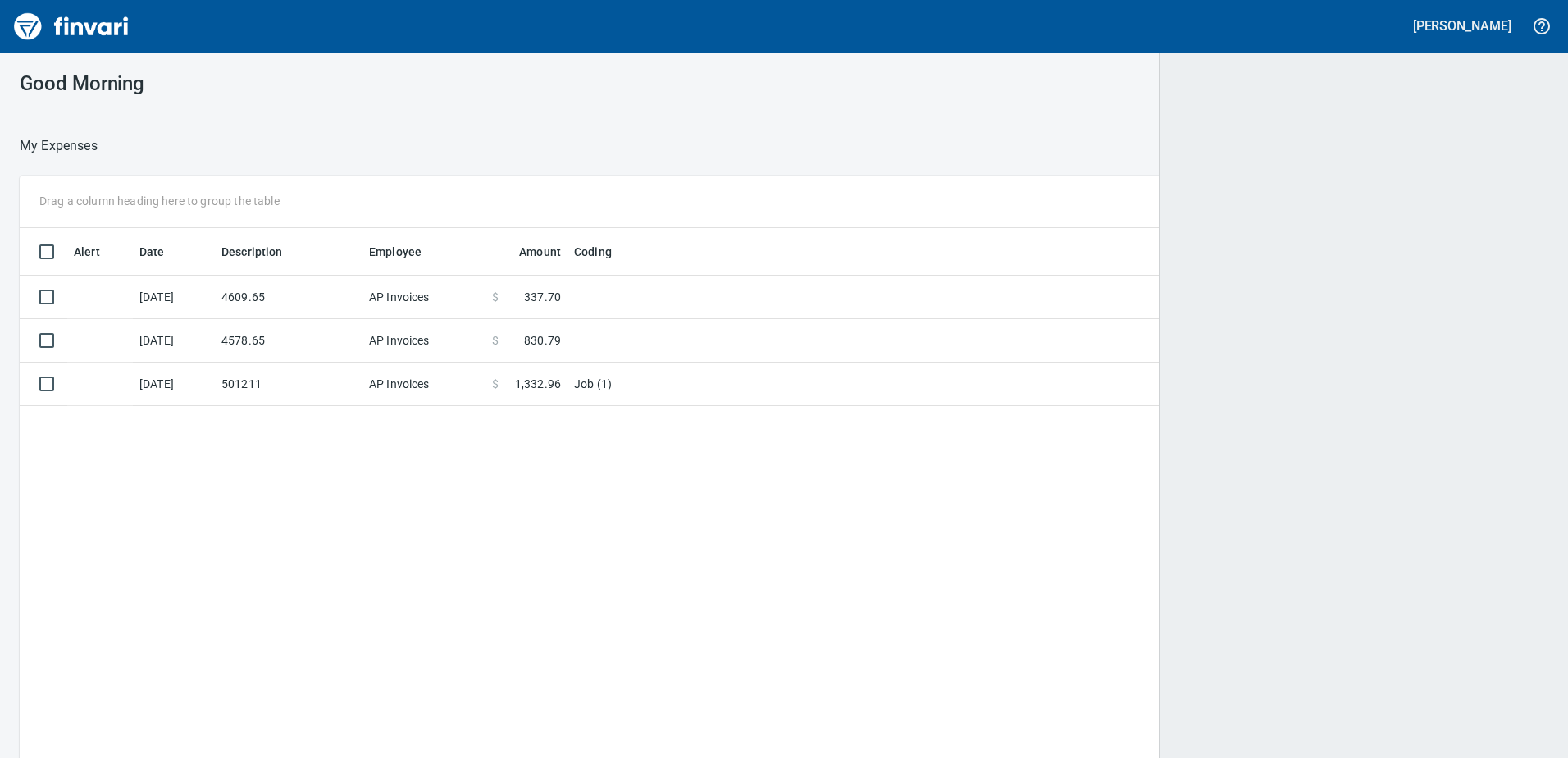
scroll to position [565, 1500]
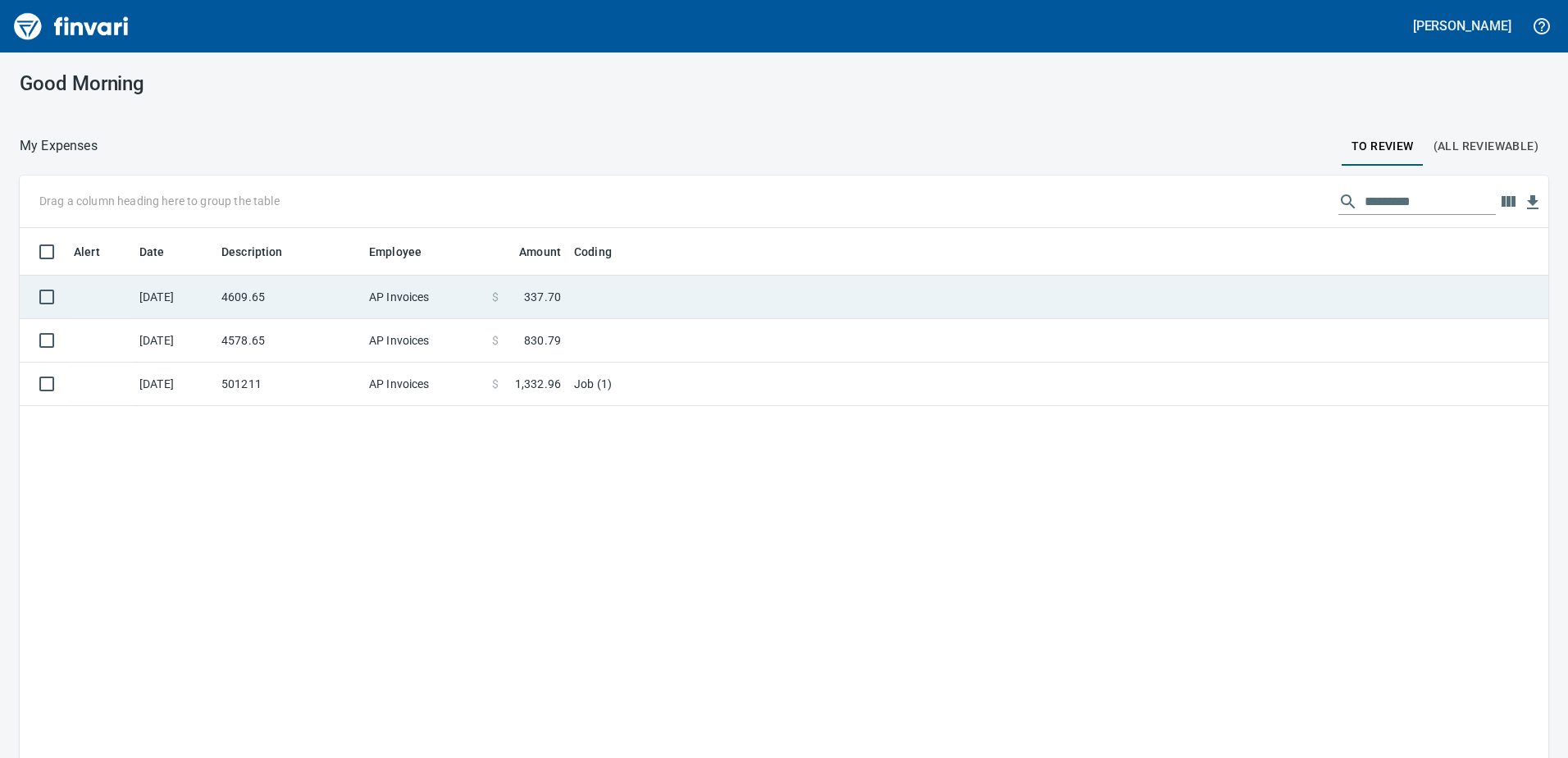
click at [453, 283] on td "AP Invoices" at bounding box center [424, 297] width 123 height 44
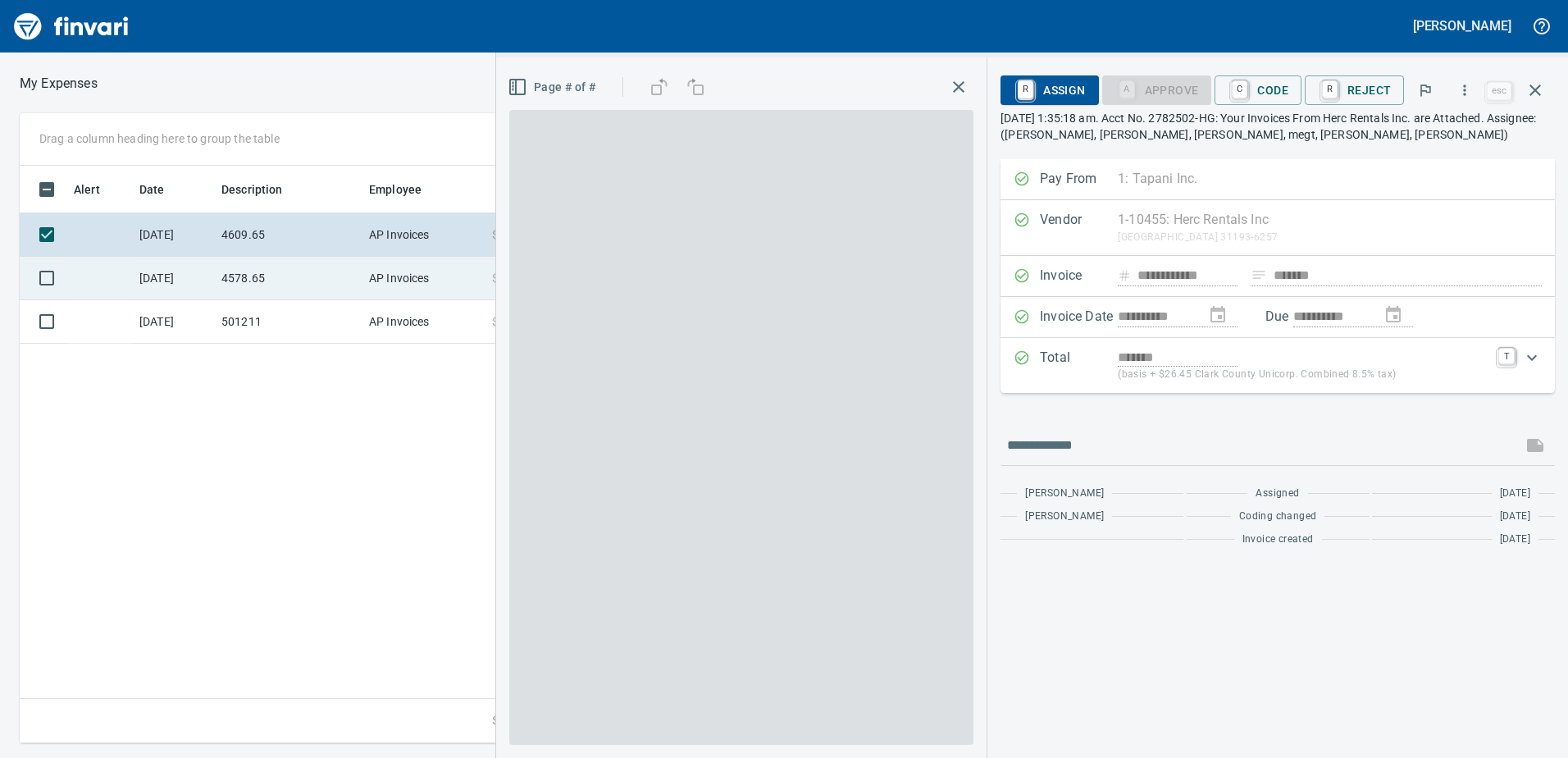
scroll to position [565, 1106]
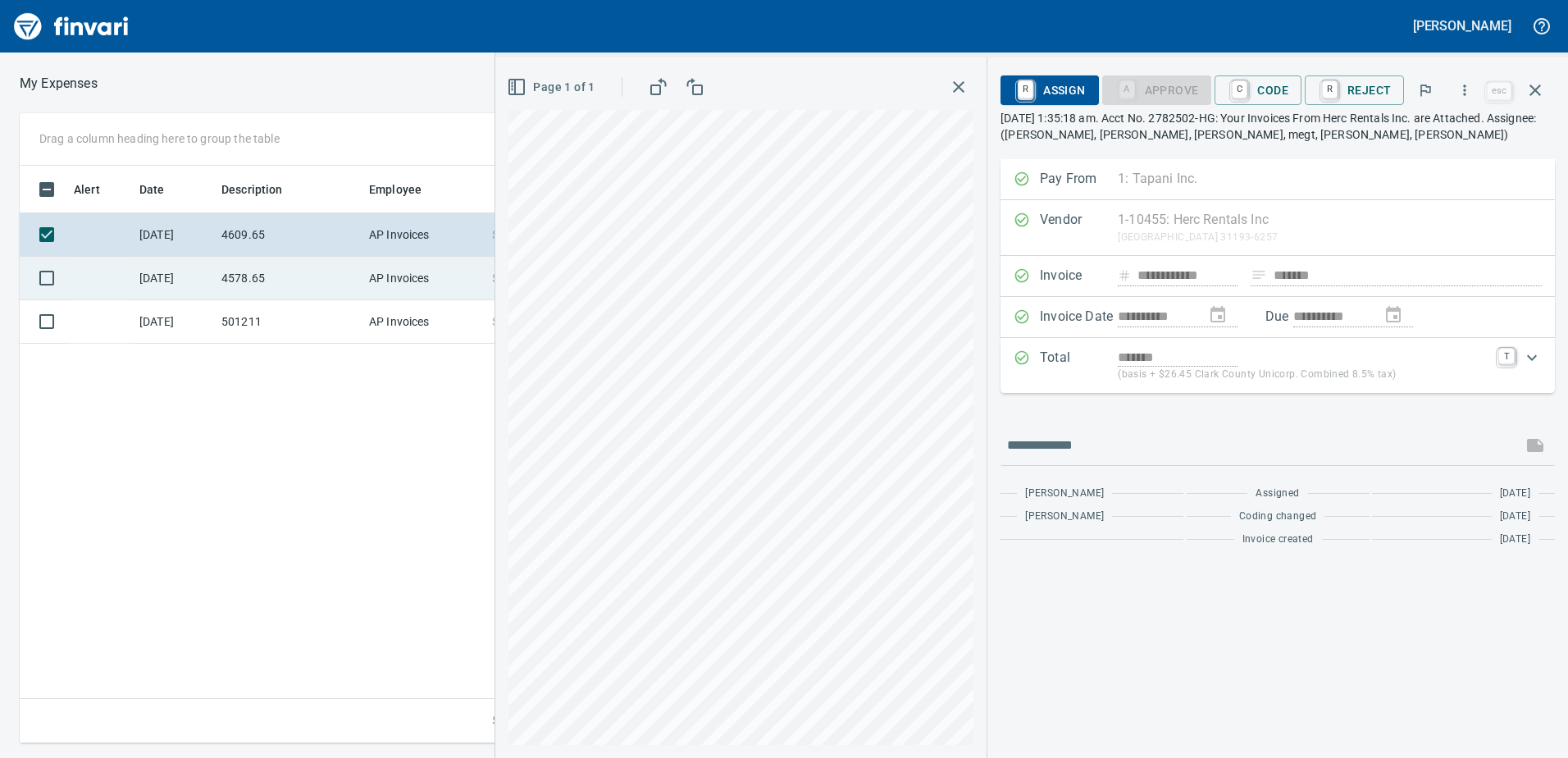
click at [275, 278] on td "4578.65" at bounding box center [289, 278] width 148 height 44
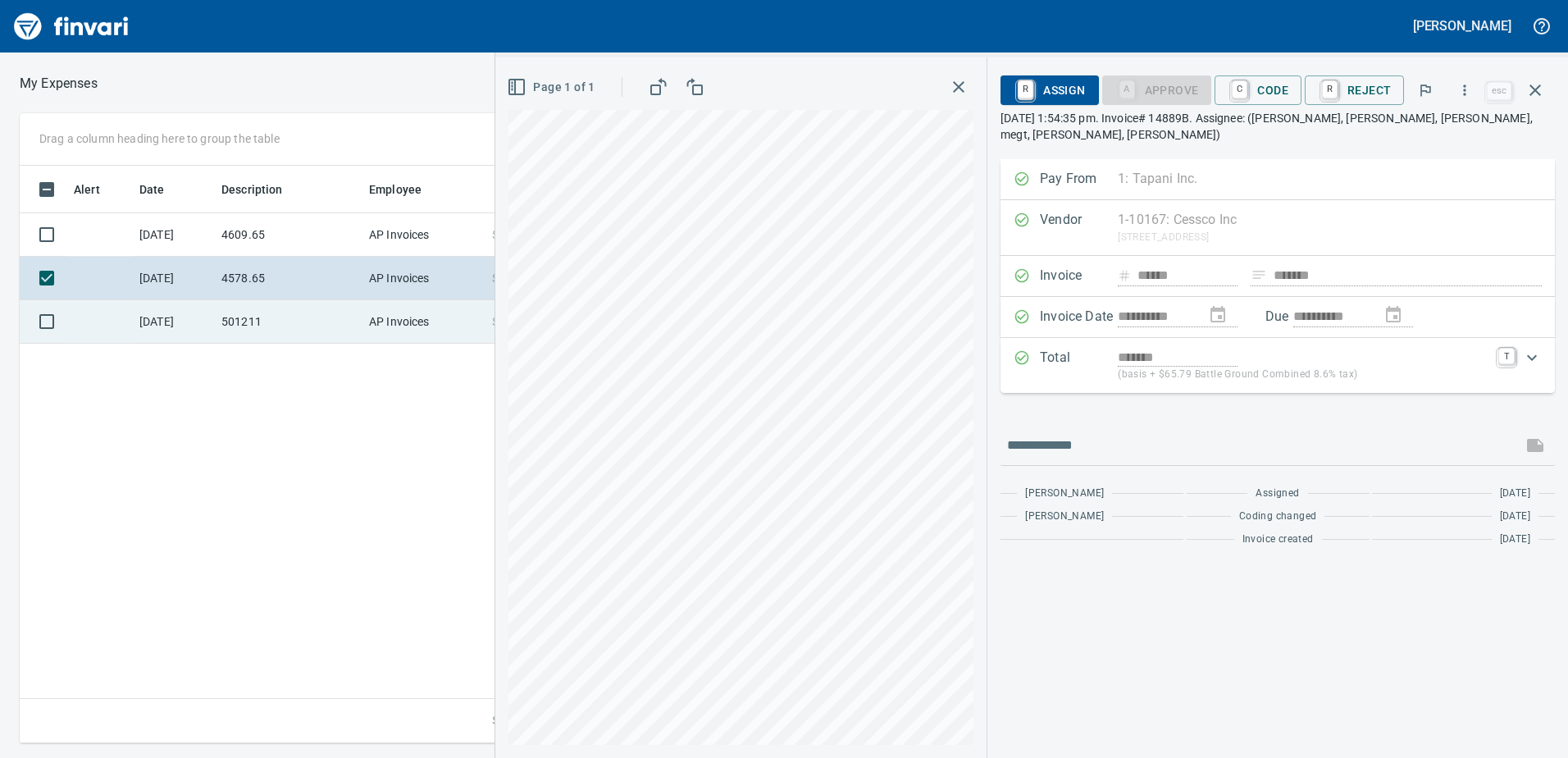
click at [320, 327] on td "501211" at bounding box center [289, 322] width 148 height 44
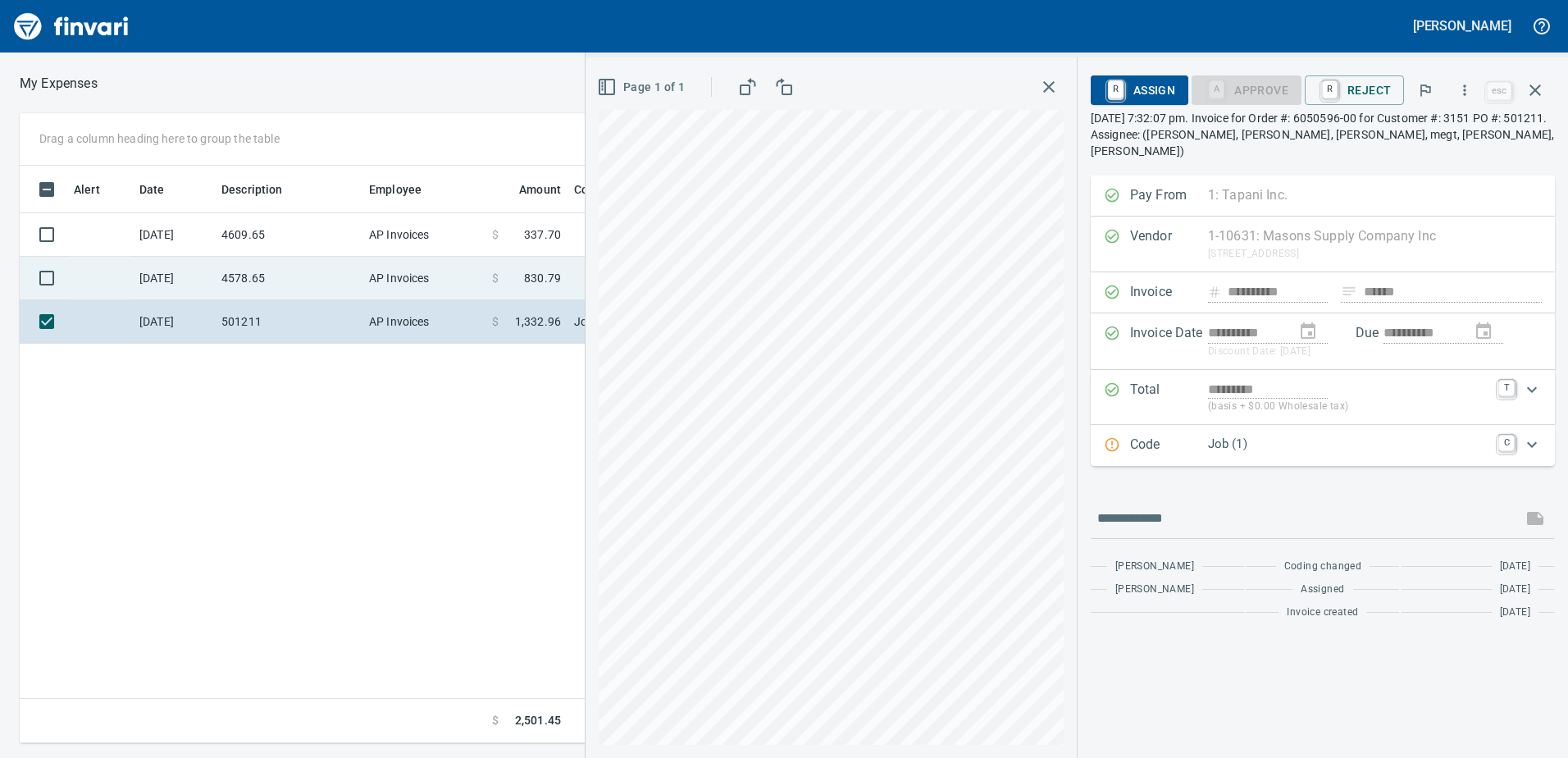
click at [285, 258] on td "4578.65" at bounding box center [289, 278] width 148 height 44
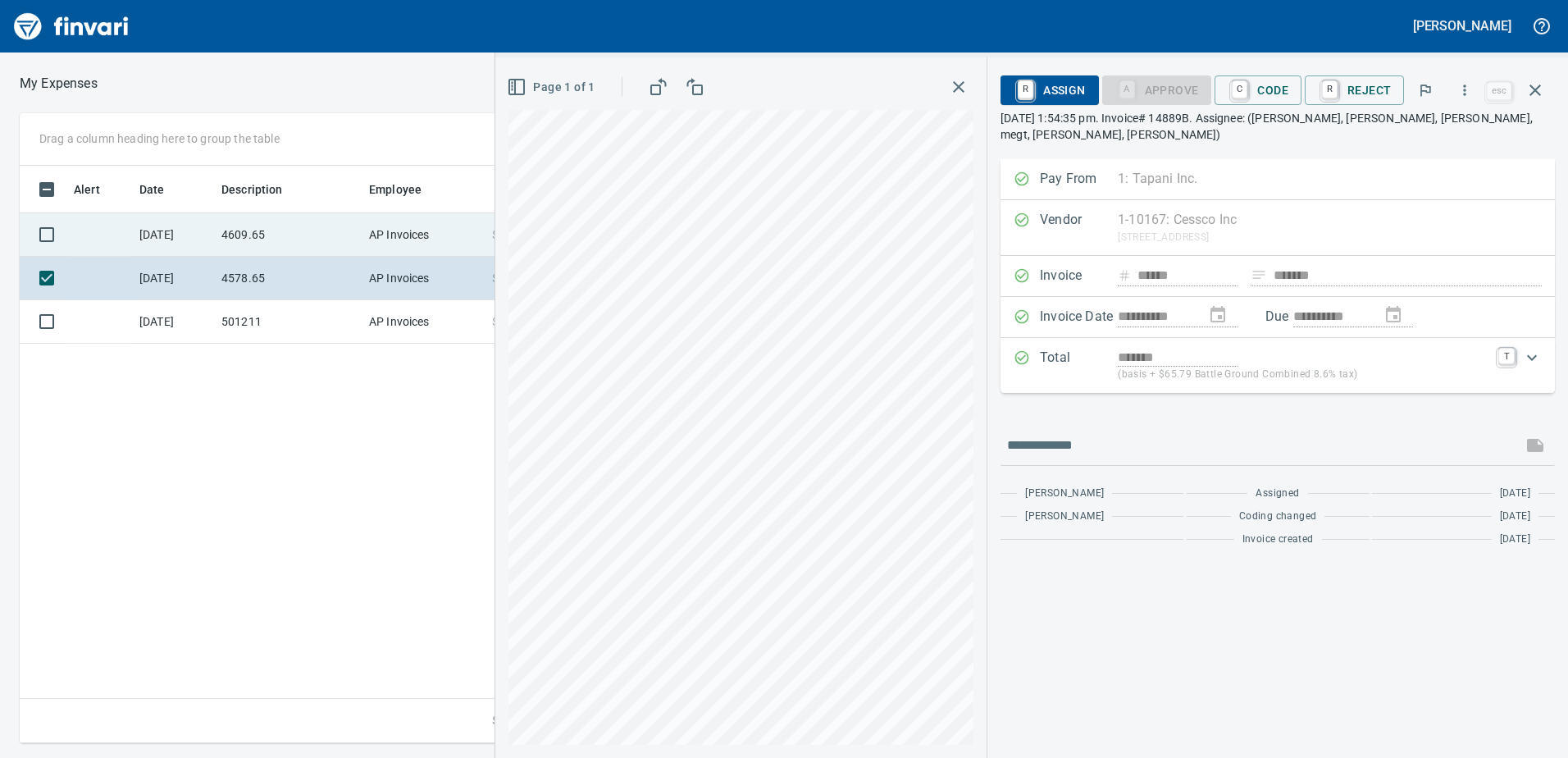
click at [283, 240] on td "4609.65" at bounding box center [289, 235] width 148 height 44
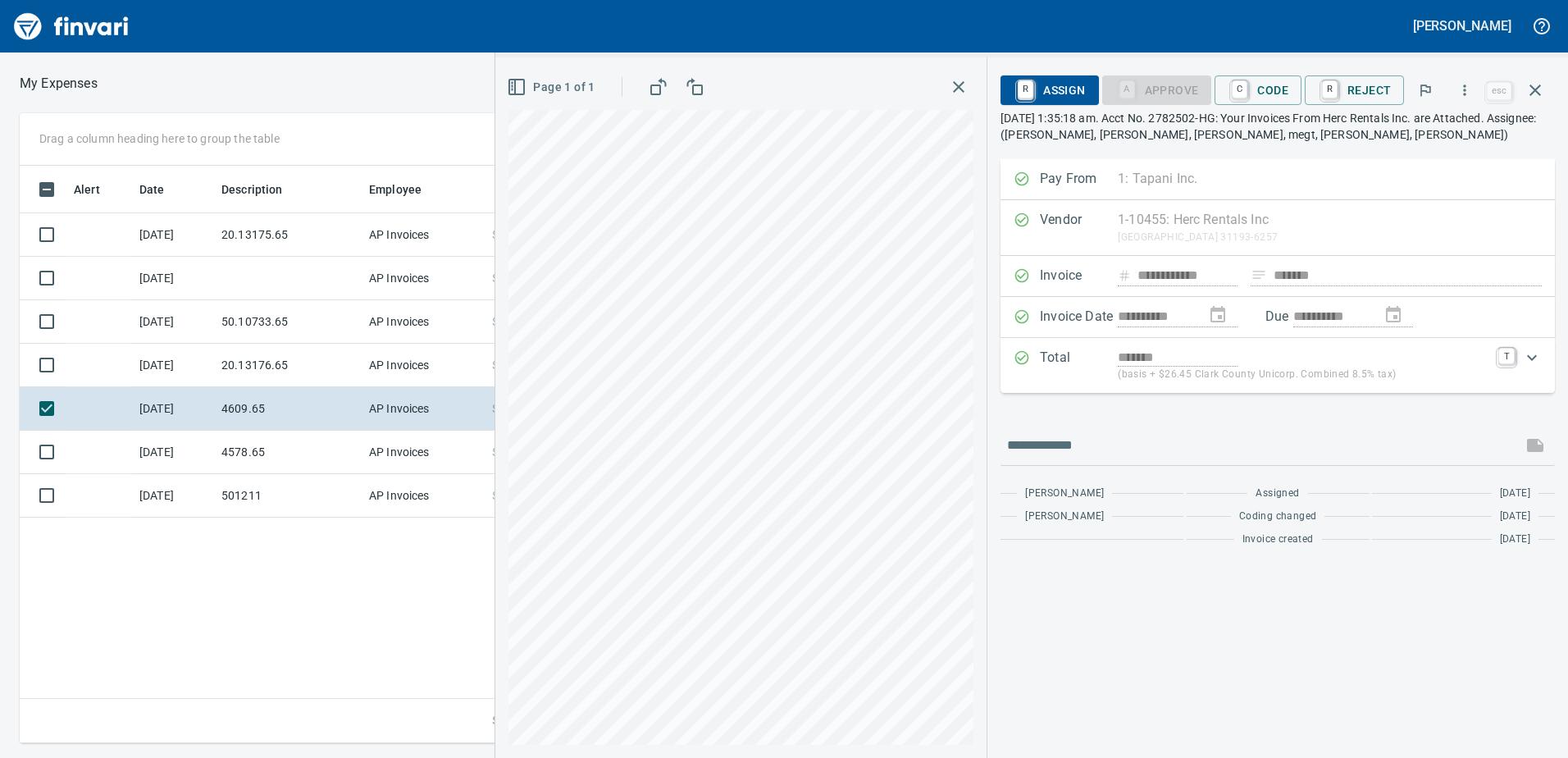
scroll to position [565, 1106]
click at [281, 381] on td "20.13176.65" at bounding box center [289, 365] width 148 height 44
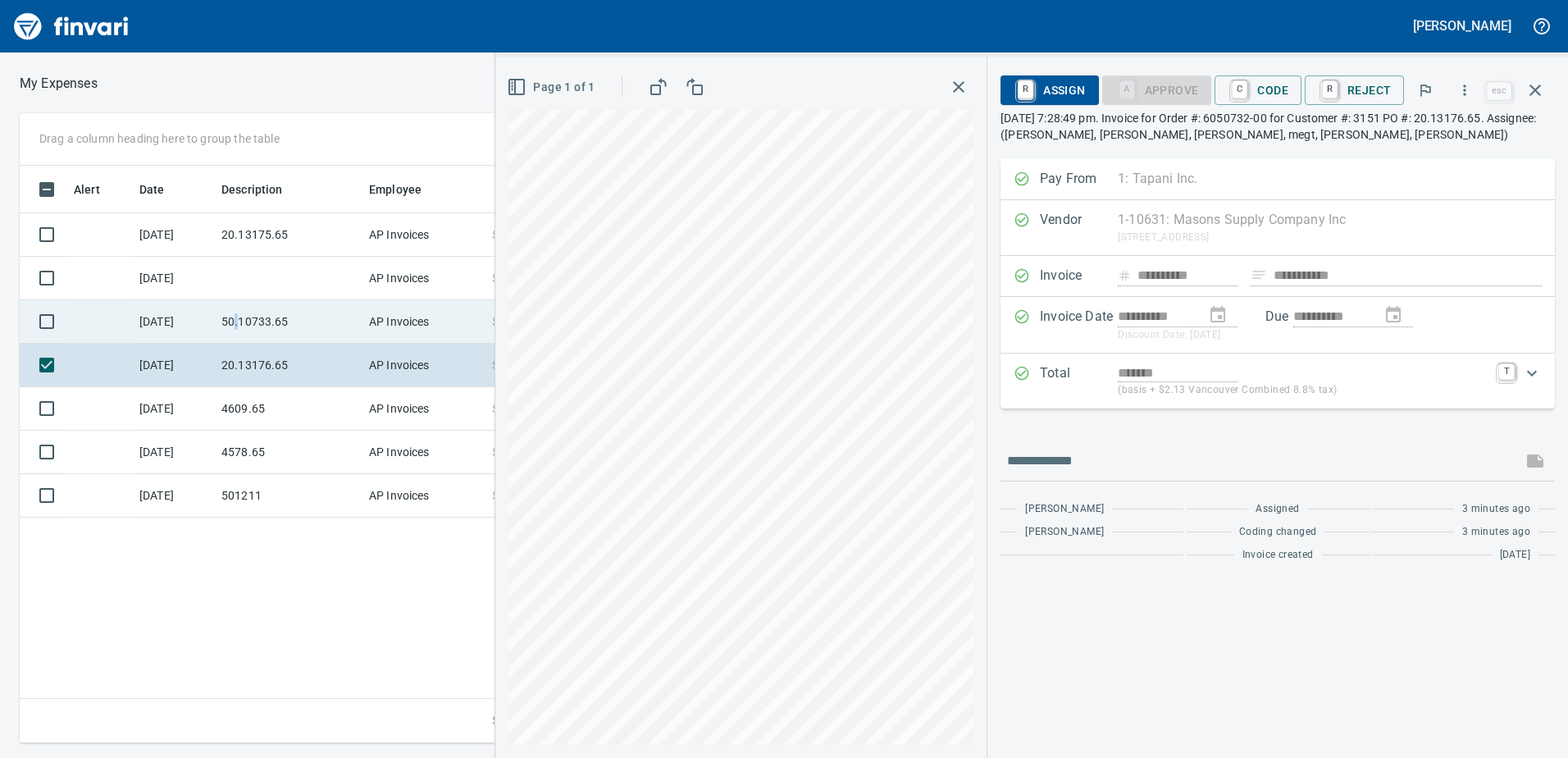
drag, startPoint x: 239, startPoint y: 308, endPoint x: 232, endPoint y: 318, distance: 12.2
click at [232, 318] on td "50.10733.65" at bounding box center [289, 322] width 148 height 44
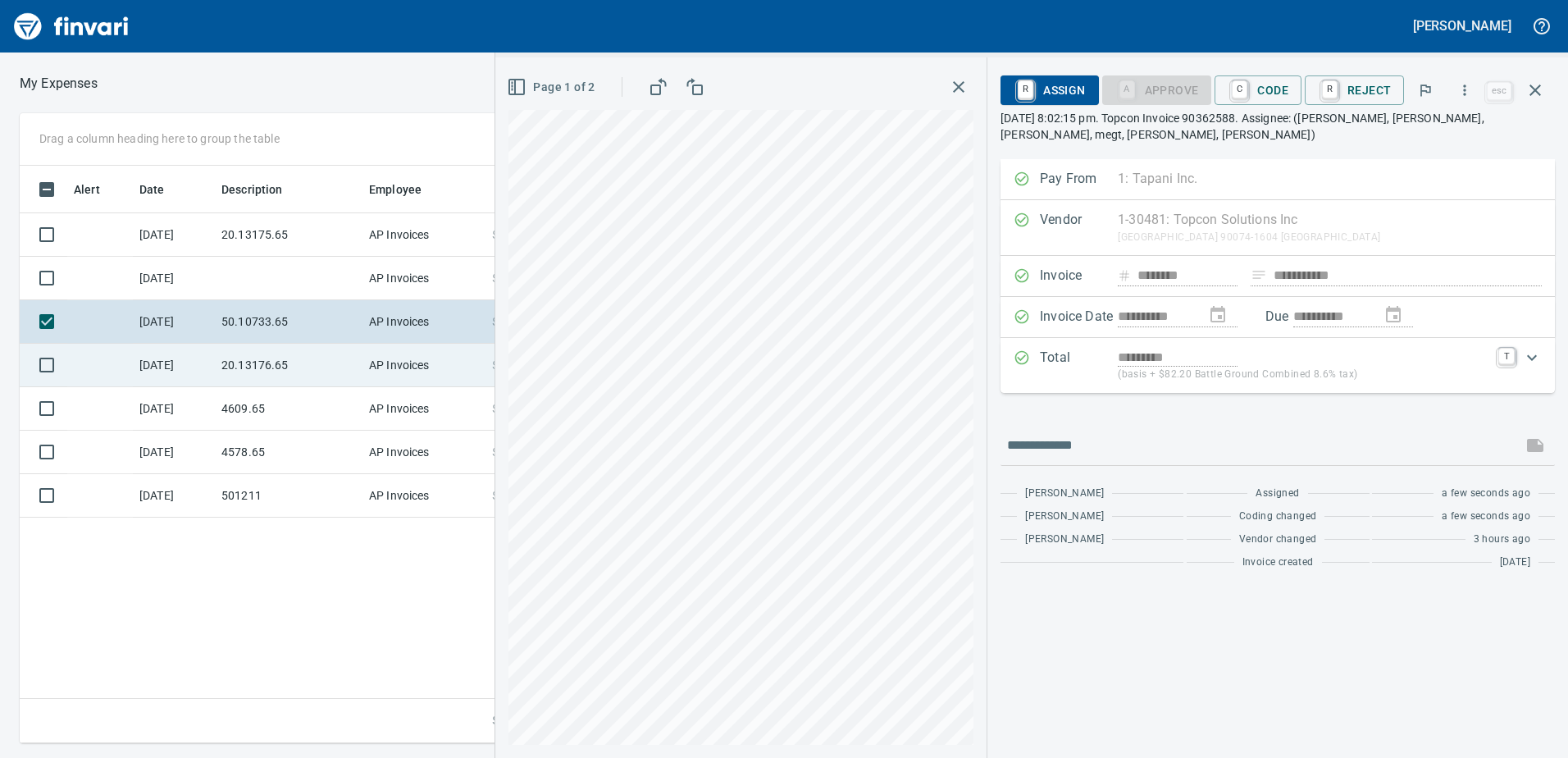
drag, startPoint x: 232, startPoint y: 318, endPoint x: 223, endPoint y: 365, distance: 47.9
click at [223, 365] on td "20.13176.65" at bounding box center [289, 365] width 148 height 44
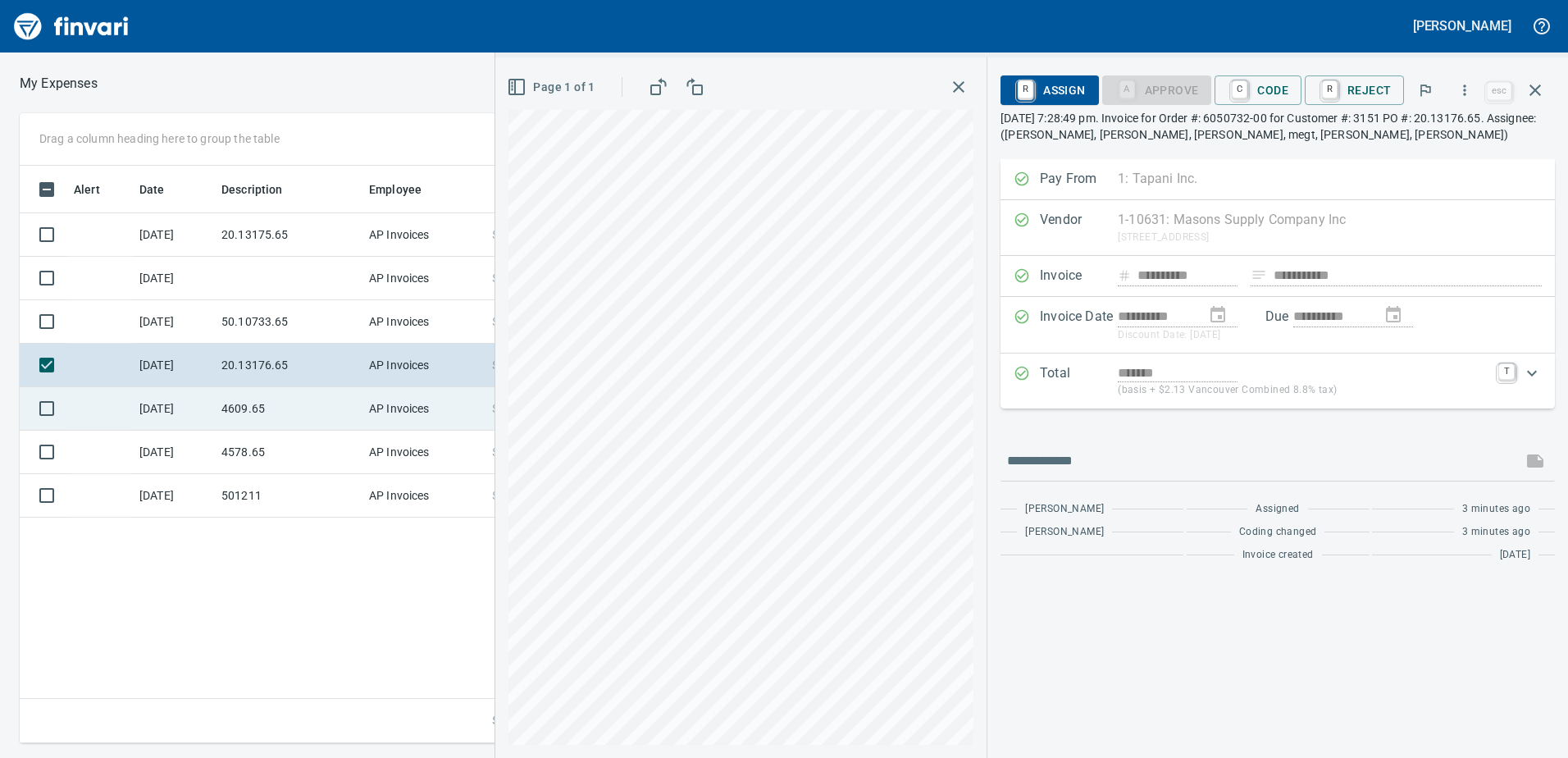
click at [491, 412] on div "**********" at bounding box center [784, 428] width 1568 height 630
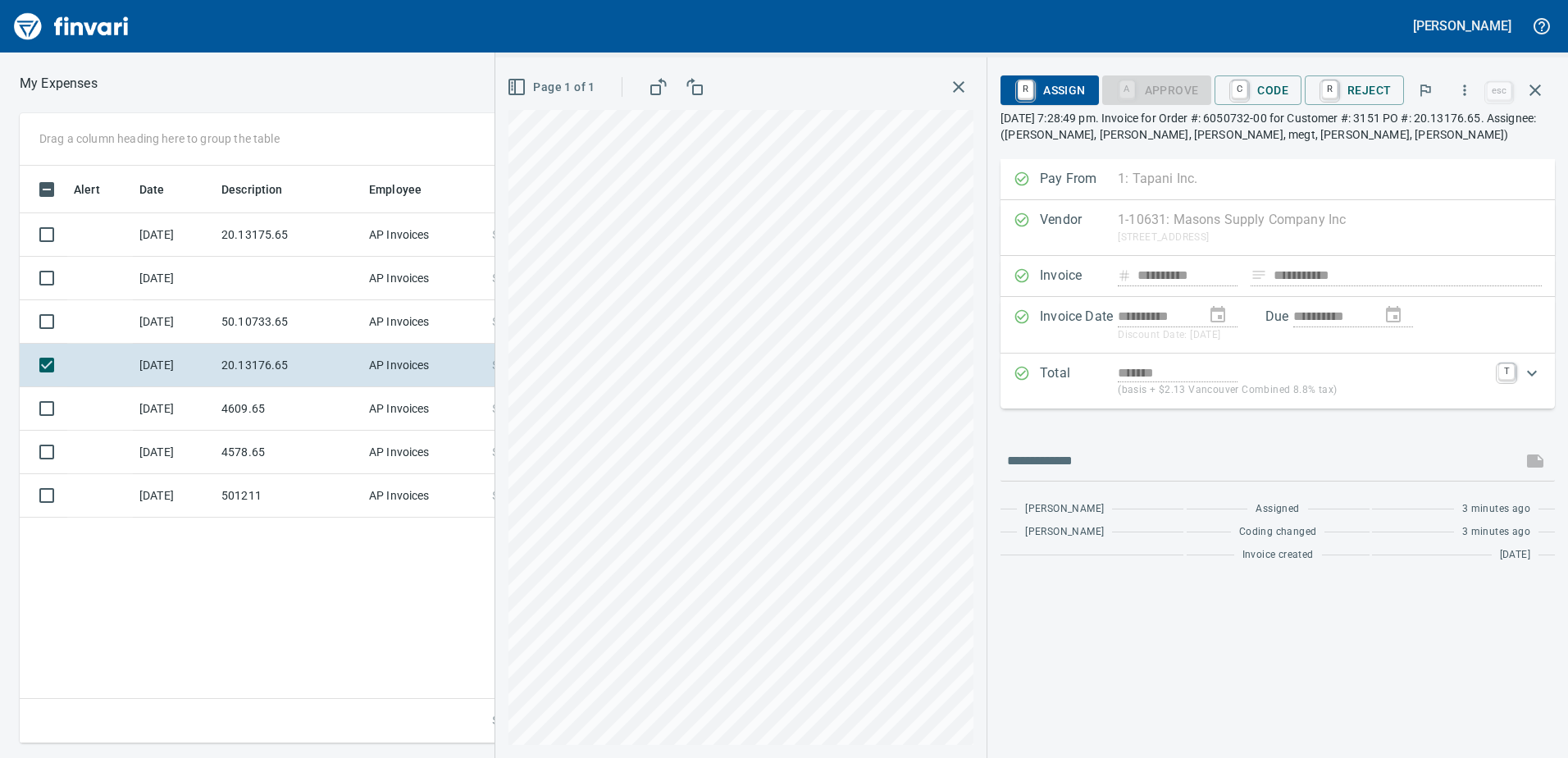
click at [859, 397] on div "Page 1 of 1" at bounding box center [741, 407] width 491 height 700
